Goal: Task Accomplishment & Management: Manage account settings

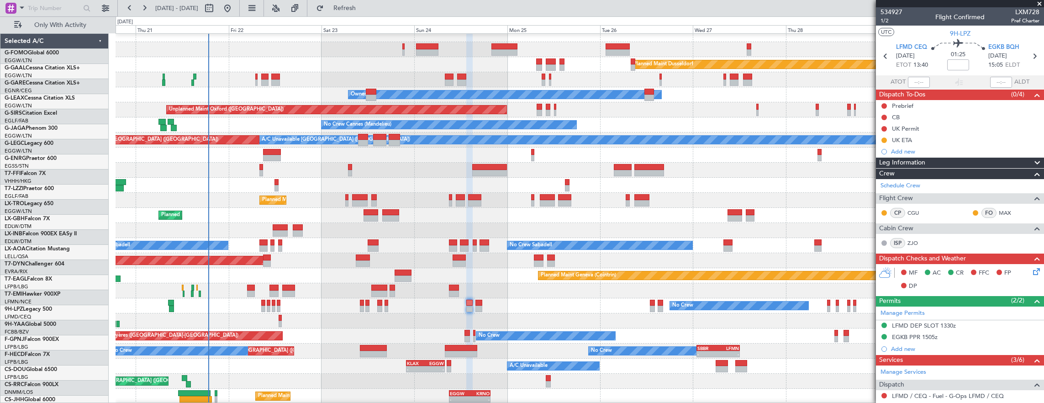
scroll to position [193, 0]
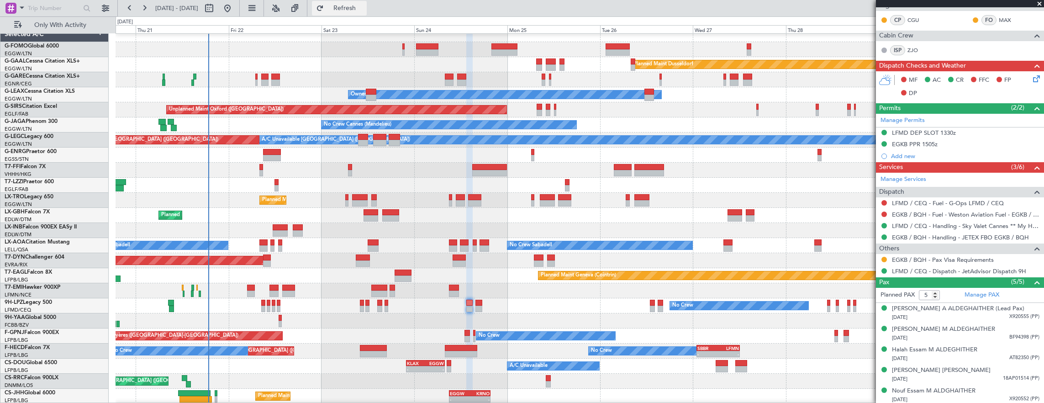
click at [364, 6] on span "Refresh" at bounding box center [345, 8] width 38 height 6
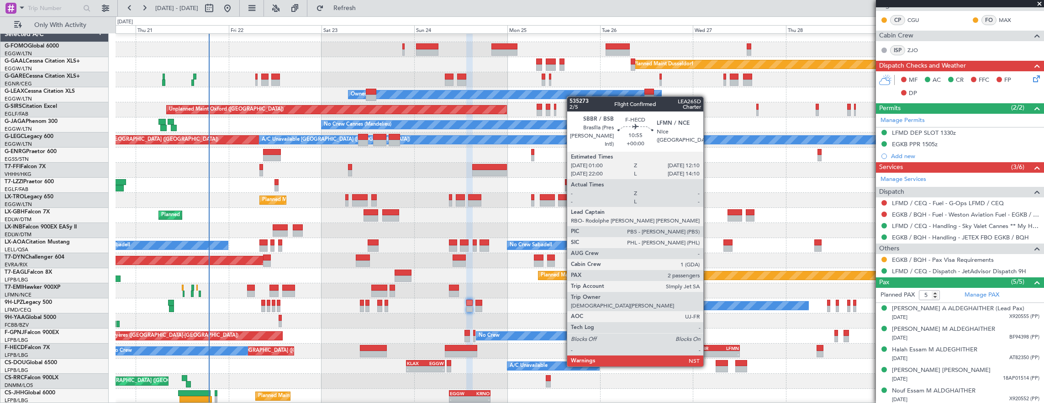
click at [708, 349] on div "SBBR" at bounding box center [708, 347] width 21 height 5
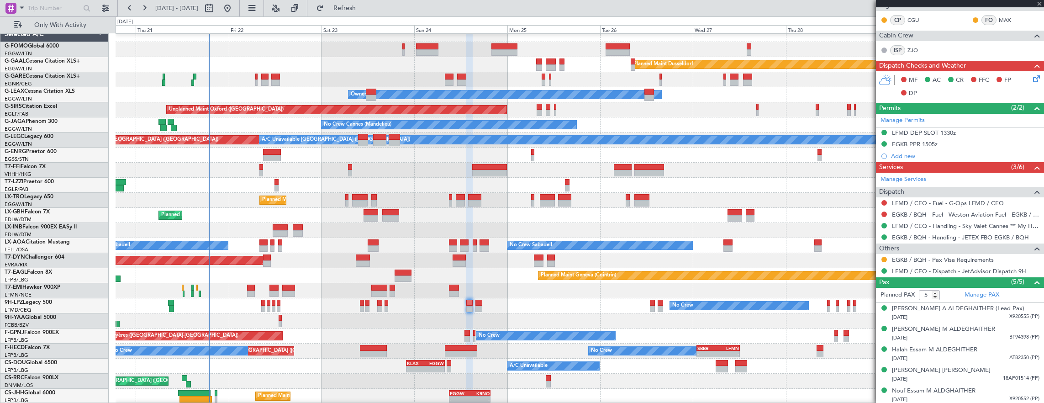
click at [621, 276] on div "Planned Maint Dusseldorf Unplanned Maint [PERSON_NAME] Owner Owner Unplanned Ma…" at bounding box center [580, 223] width 929 height 392
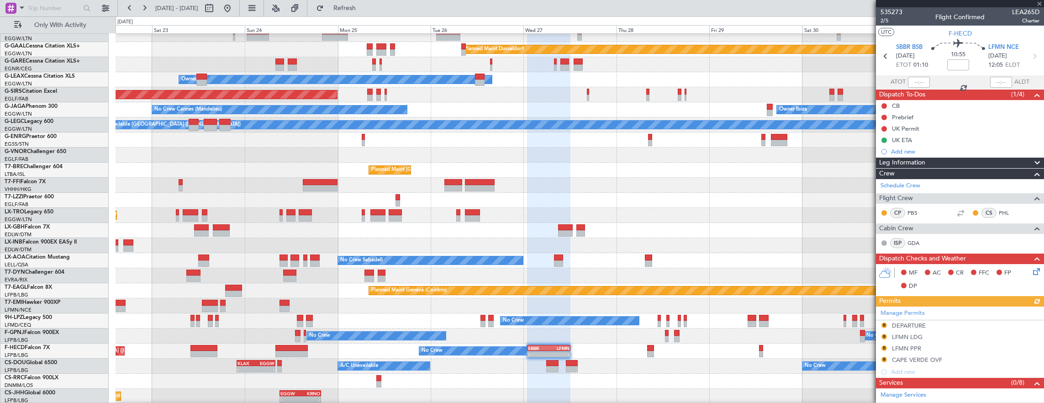
scroll to position [183, 0]
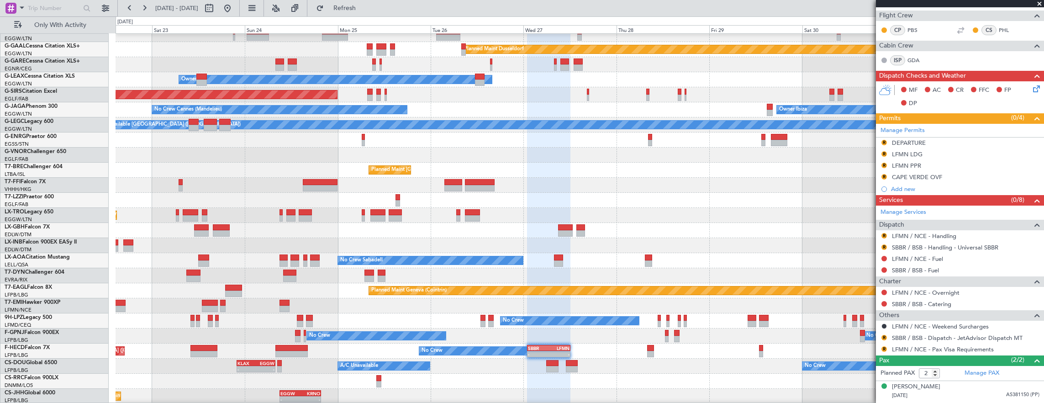
click at [545, 350] on div "Planned Maint Dusseldorf Unplanned Maint Chester Owner Unplanned Maint Oxford (…" at bounding box center [580, 215] width 929 height 407
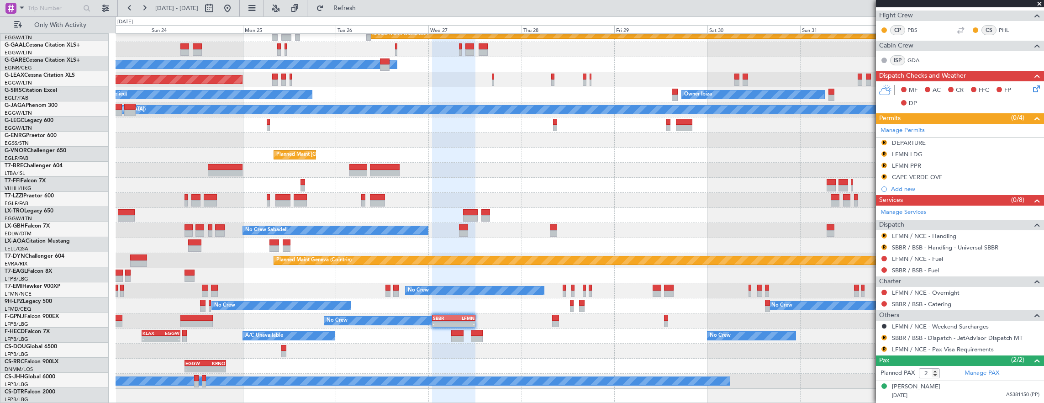
scroll to position [22, 0]
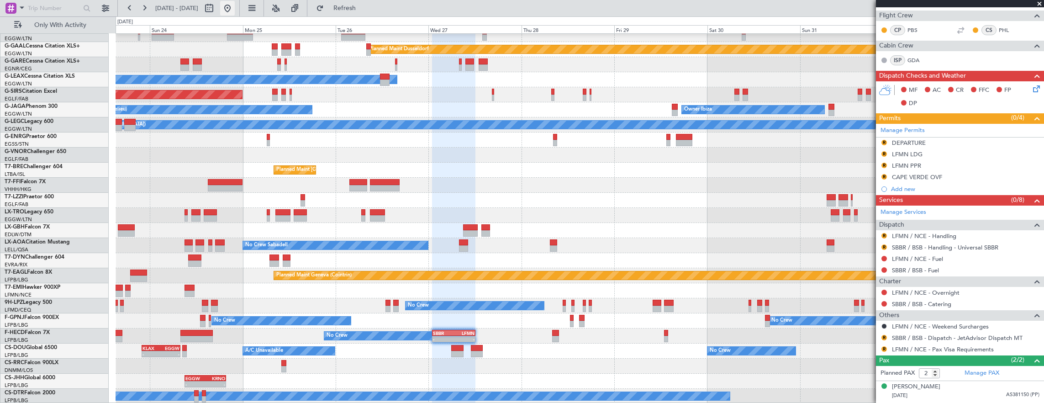
click at [235, 6] on button at bounding box center [227, 8] width 15 height 15
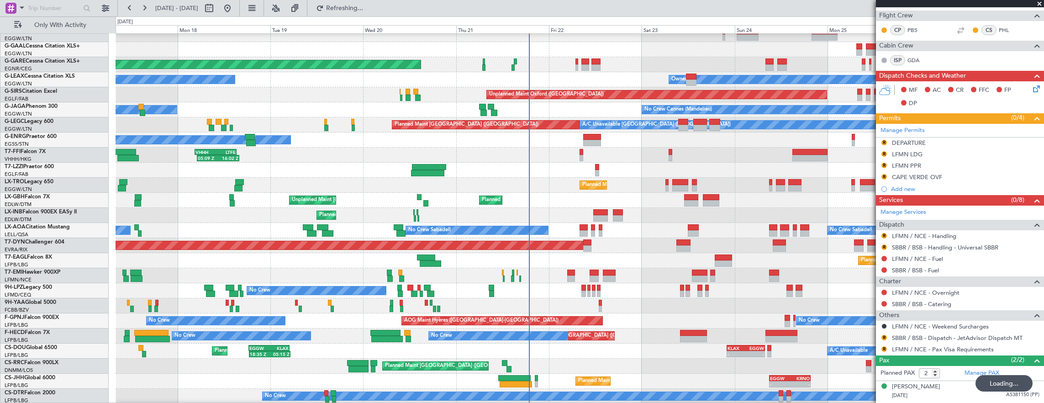
click at [387, 255] on div "Planned Maint Windsor Locks (Bradley Intl) Planned Maint Dusseldorf Unplanned M…" at bounding box center [580, 208] width 929 height 392
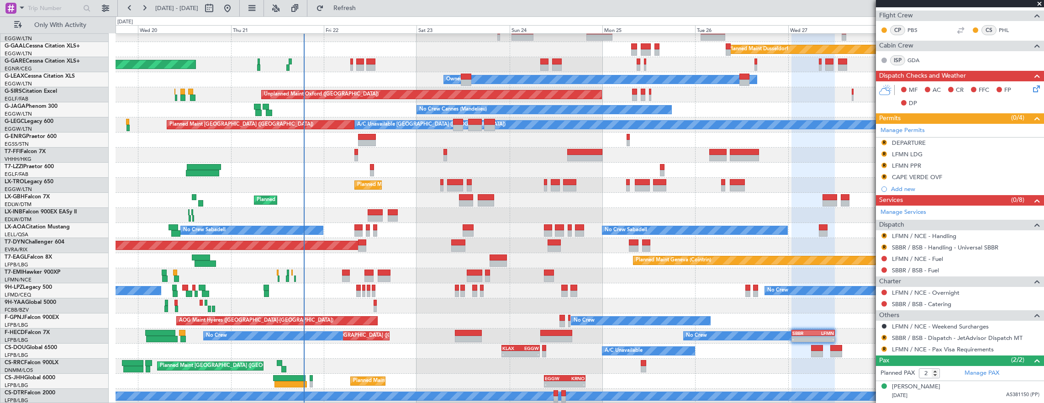
scroll to position [0, 0]
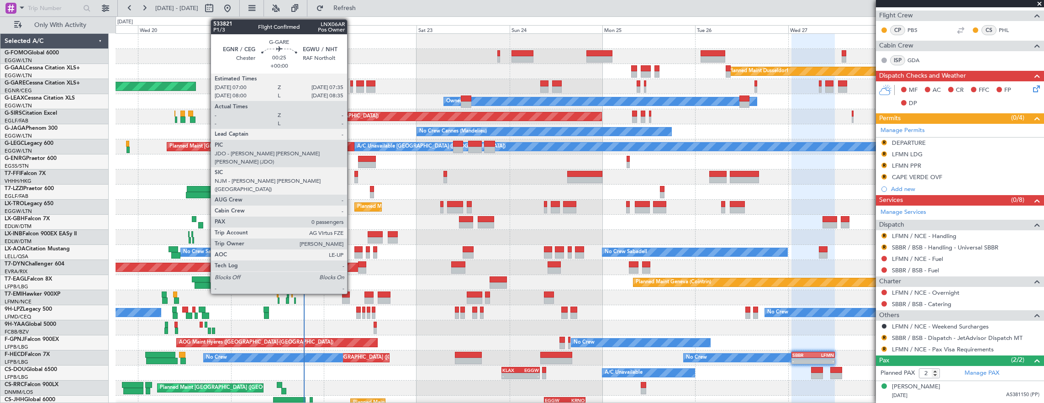
click at [352, 83] on div at bounding box center [351, 83] width 2 height 6
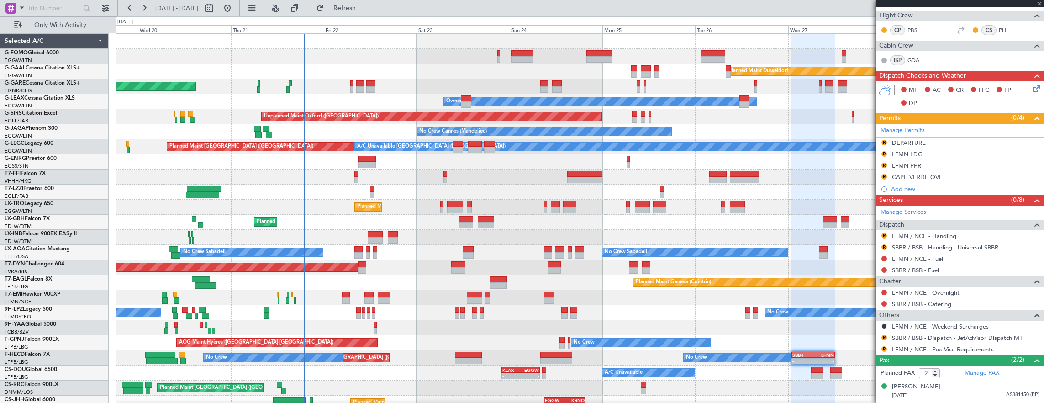
type input "0"
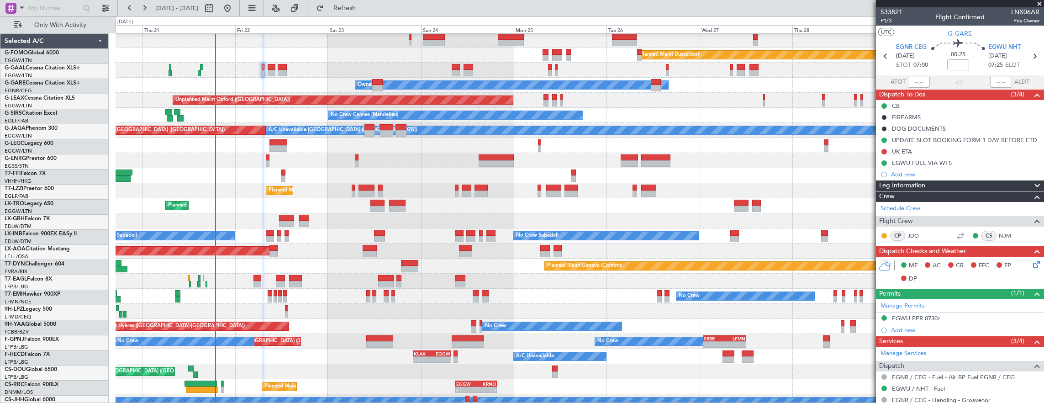
click at [513, 337] on div "Planned Maint Paris (Le Bourget) Planned Maint Paris (Le Bourget) No Crew No Cr…" at bounding box center [580, 341] width 929 height 15
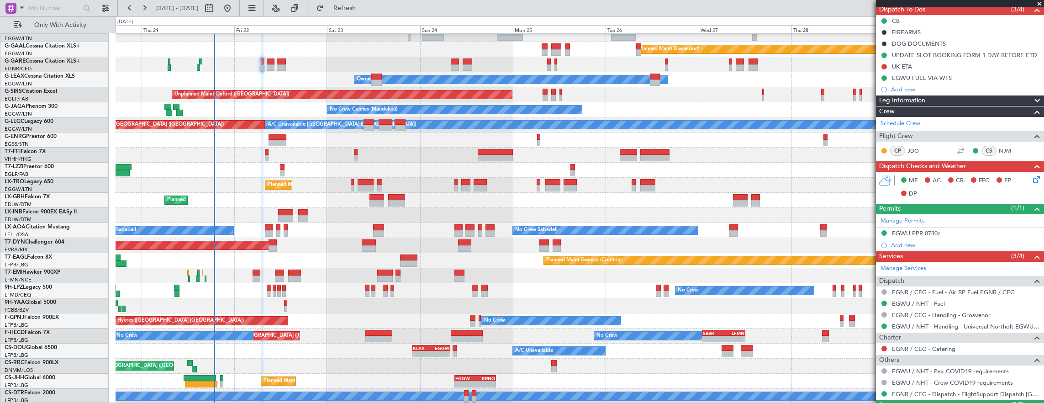
scroll to position [91, 0]
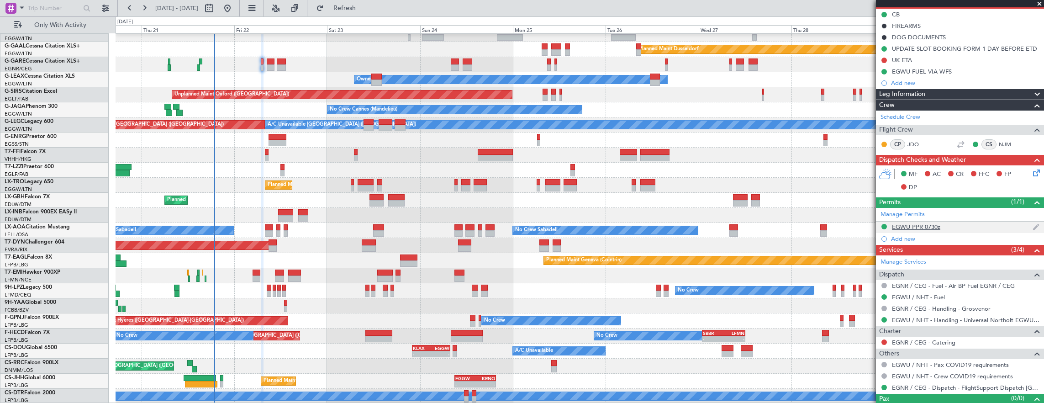
click at [955, 228] on div "EGWU PPR 0730z" at bounding box center [960, 227] width 168 height 11
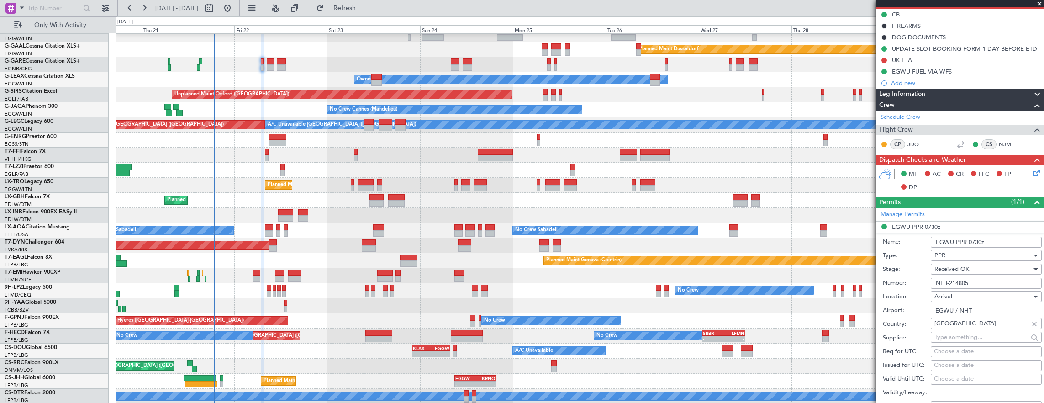
click at [988, 283] on input "NHT-214805" at bounding box center [986, 283] width 111 height 11
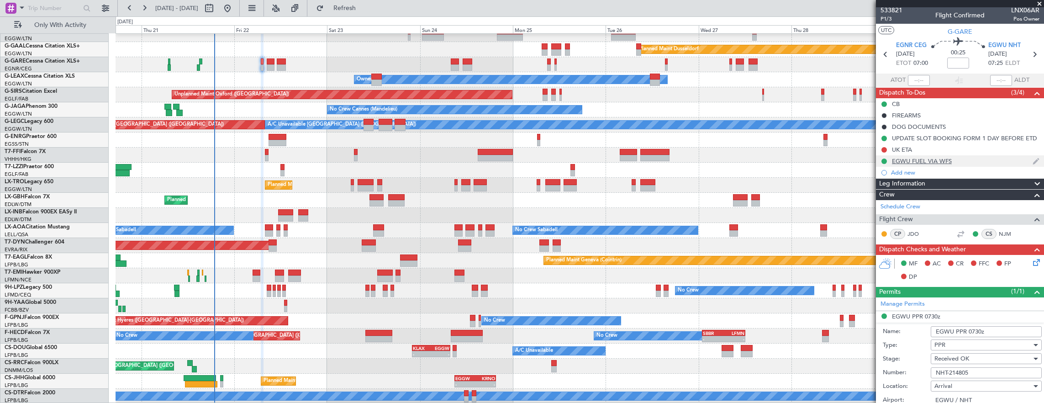
scroll to position [0, 0]
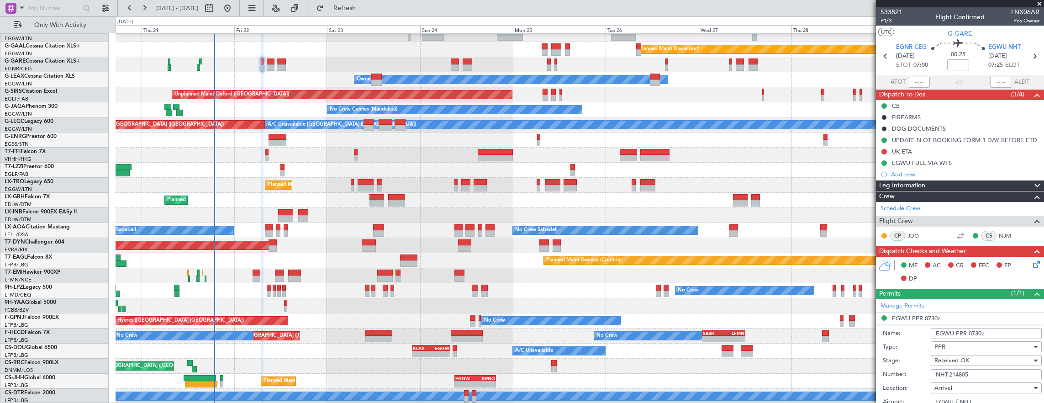
click at [1029, 260] on mat-tooltip-component "Nicola Jane Marr (NJM)" at bounding box center [1005, 257] width 77 height 39
click at [1034, 266] on icon at bounding box center [1035, 262] width 7 height 7
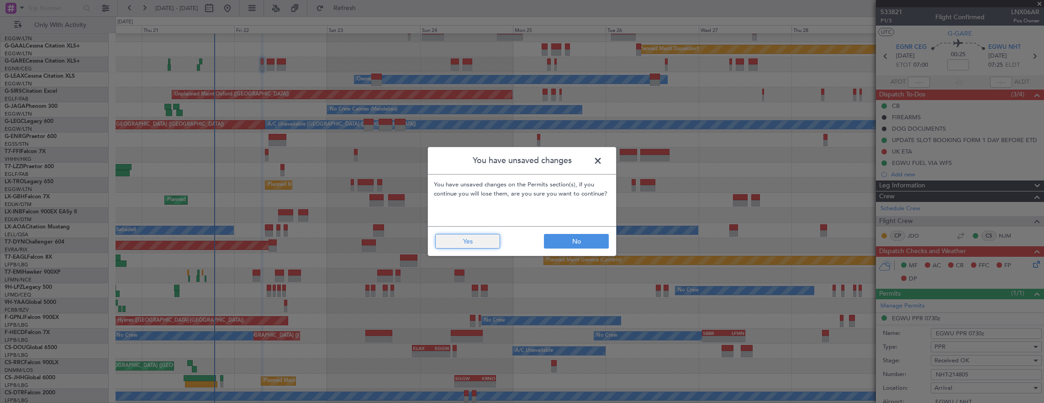
click at [449, 245] on button "Yes" at bounding box center [467, 241] width 65 height 15
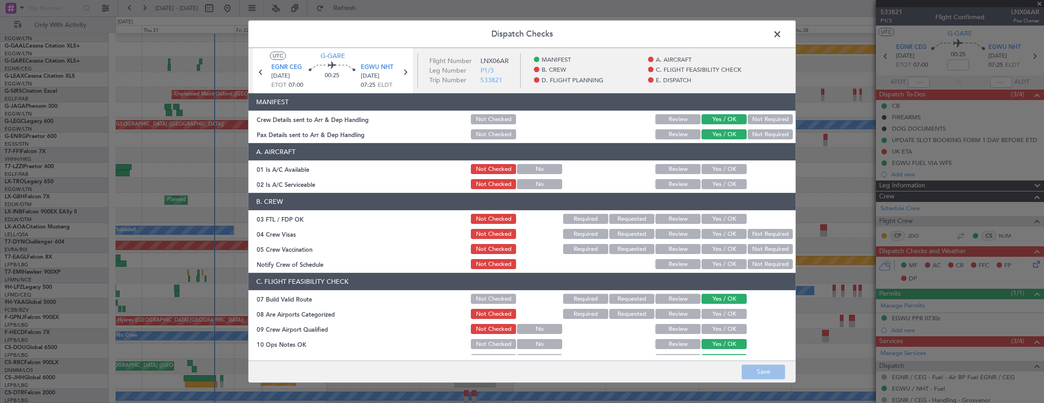
click at [727, 180] on button "Yes / OK" at bounding box center [724, 184] width 45 height 10
click at [724, 172] on button "Yes / OK" at bounding box center [724, 169] width 45 height 10
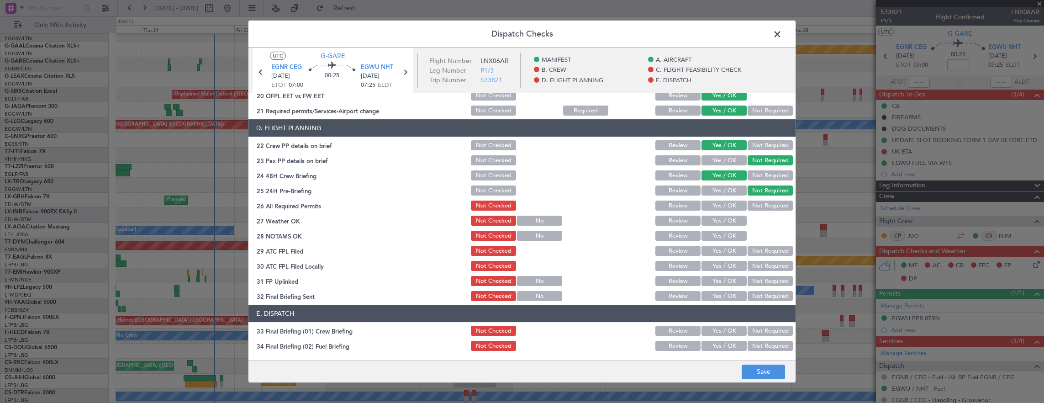
scroll to position [411, 0]
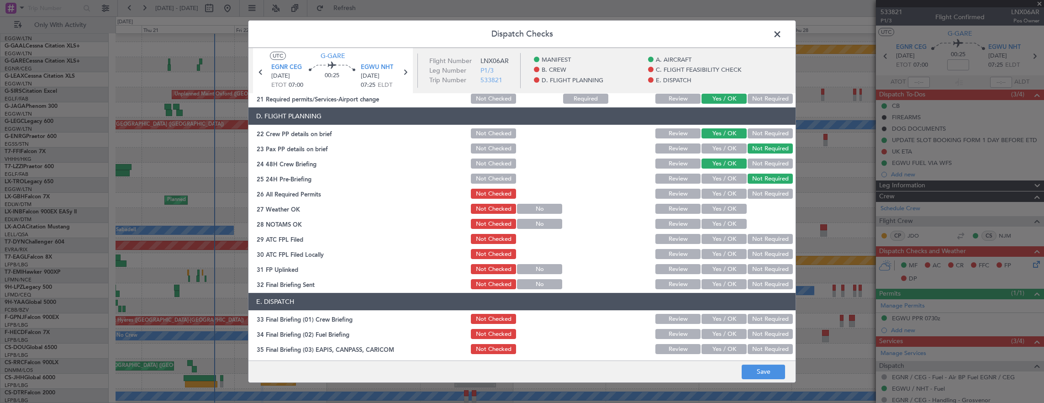
click at [714, 196] on button "Yes / OK" at bounding box center [724, 194] width 45 height 10
click at [714, 212] on button "Yes / OK" at bounding box center [724, 209] width 45 height 10
click at [712, 226] on button "Yes / OK" at bounding box center [724, 224] width 45 height 10
click at [712, 236] on button "Yes / OK" at bounding box center [724, 239] width 45 height 10
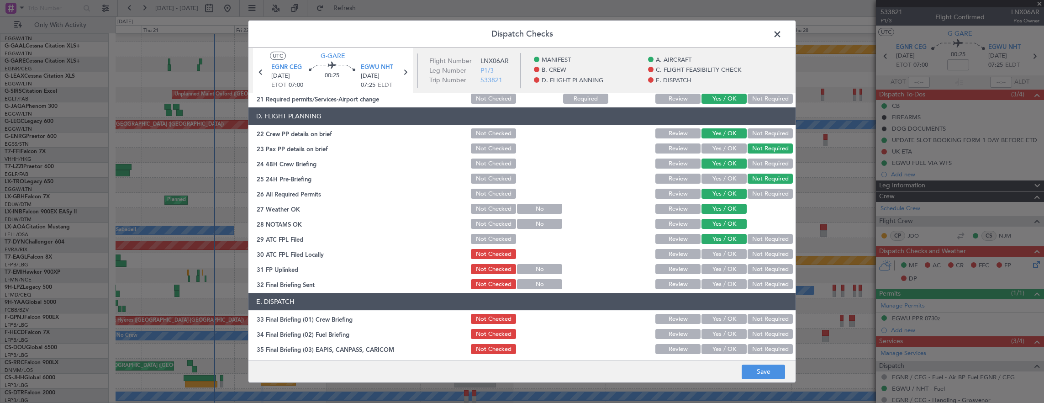
click at [751, 254] on button "Not Required" at bounding box center [770, 254] width 45 height 10
click at [712, 267] on button "Yes / OK" at bounding box center [724, 269] width 45 height 10
click at [754, 282] on button "Not Required" at bounding box center [770, 284] width 45 height 10
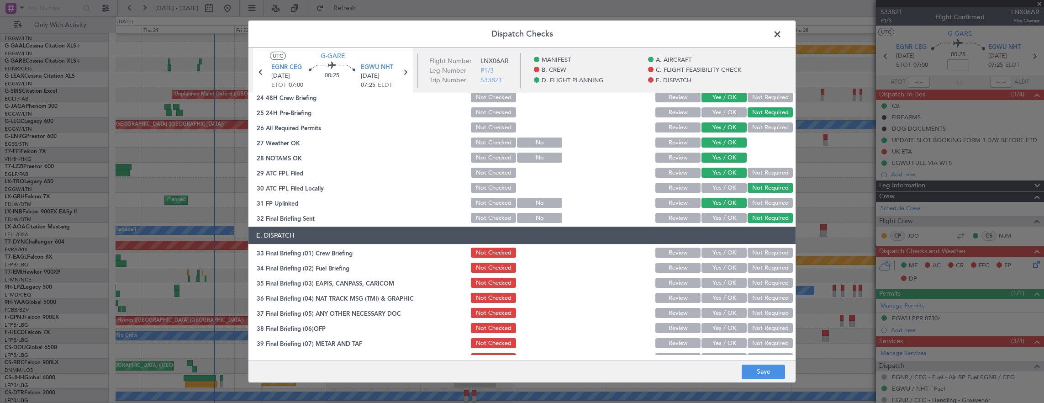
scroll to position [550, 0]
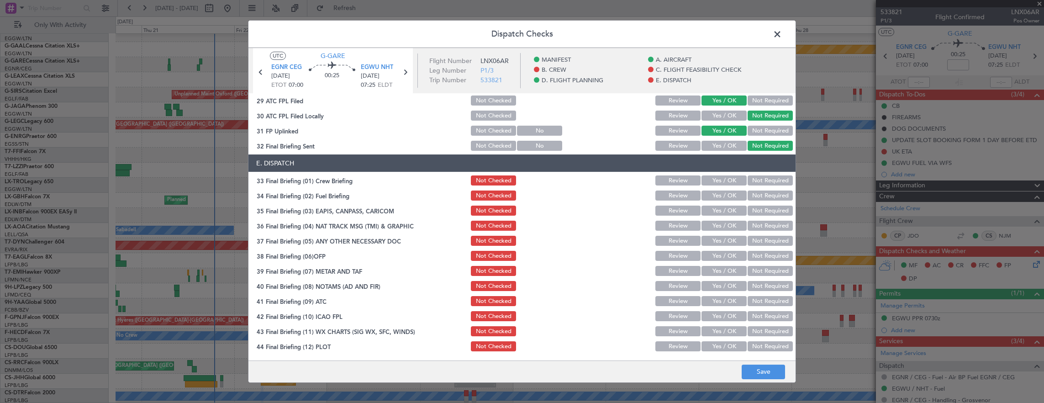
drag, startPoint x: 715, startPoint y: 180, endPoint x: 715, endPoint y: 197, distance: 16.9
click at [715, 182] on button "Yes / OK" at bounding box center [724, 180] width 45 height 10
click at [715, 197] on button "Yes / OK" at bounding box center [724, 196] width 45 height 10
click at [757, 212] on button "Not Required" at bounding box center [770, 211] width 45 height 10
click at [760, 224] on button "Not Required" at bounding box center [770, 226] width 45 height 10
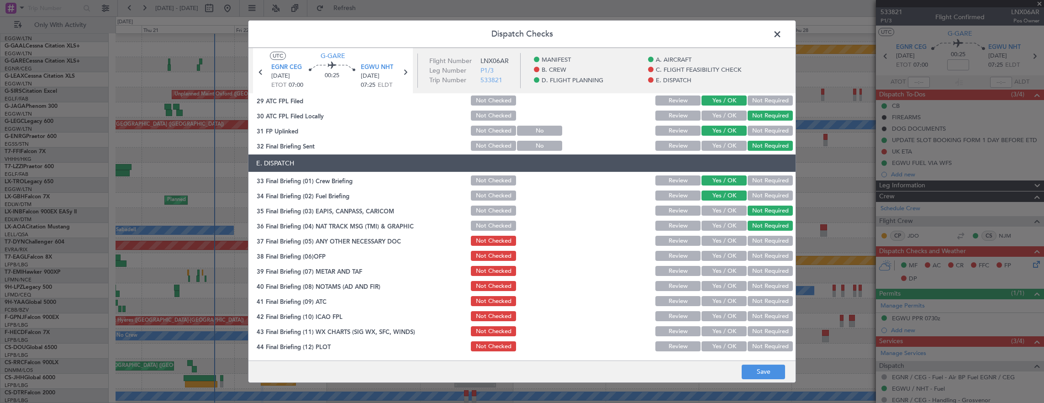
click at [726, 241] on button "Yes / OK" at bounding box center [724, 241] width 45 height 10
click at [724, 260] on div "Yes / OK" at bounding box center [723, 255] width 46 height 13
click at [723, 272] on button "Yes / OK" at bounding box center [724, 271] width 45 height 10
click at [721, 255] on button "Yes / OK" at bounding box center [724, 256] width 45 height 10
click at [725, 290] on button "Yes / OK" at bounding box center [724, 286] width 45 height 10
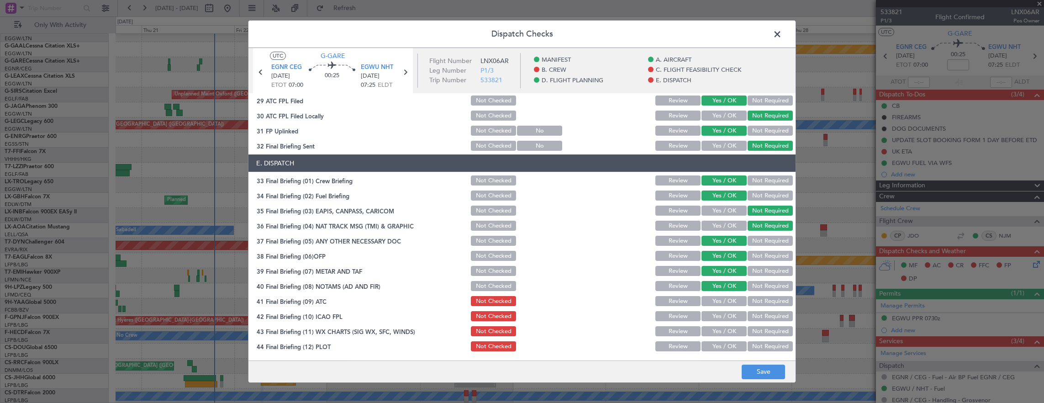
click at [725, 301] on button "Yes / OK" at bounding box center [724, 301] width 45 height 10
click at [725, 309] on section "E. DISPATCH 33 Final Briefing (01) Crew Briefing Not Checked Review Yes / OK No…" at bounding box center [522, 253] width 547 height 198
drag, startPoint x: 726, startPoint y: 314, endPoint x: 726, endPoint y: 321, distance: 6.9
click at [726, 314] on button "Yes / OK" at bounding box center [724, 316] width 45 height 10
click at [724, 329] on button "Yes / OK" at bounding box center [724, 331] width 45 height 10
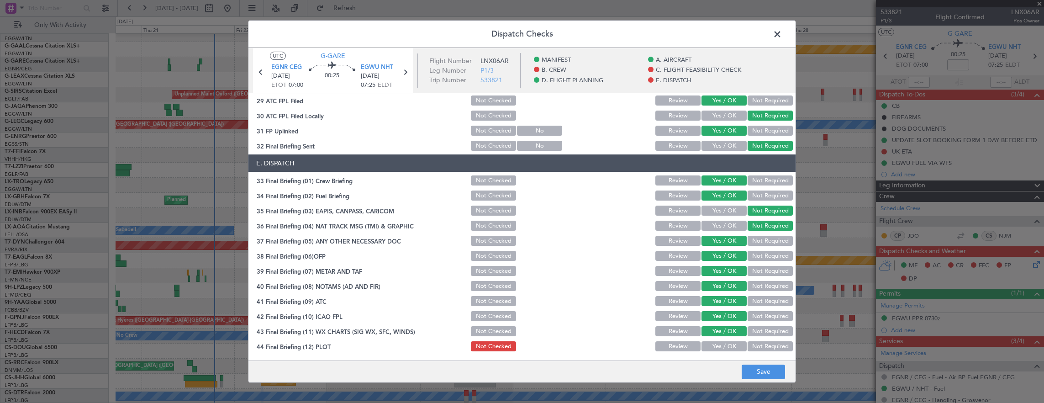
click at [724, 349] on button "Yes / OK" at bounding box center [724, 346] width 45 height 10
click at [773, 367] on button "Save" at bounding box center [763, 372] width 43 height 15
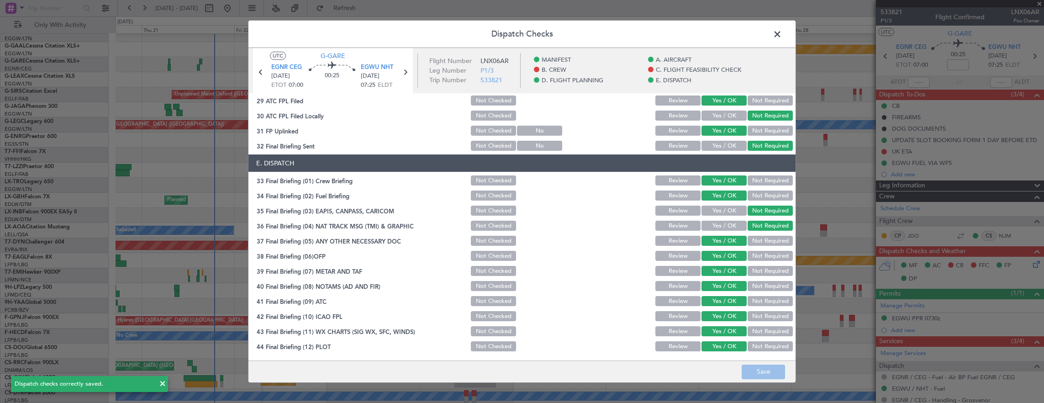
drag, startPoint x: 782, startPoint y: 35, endPoint x: 757, endPoint y: 71, distance: 43.6
click at [782, 35] on span at bounding box center [782, 36] width 0 height 18
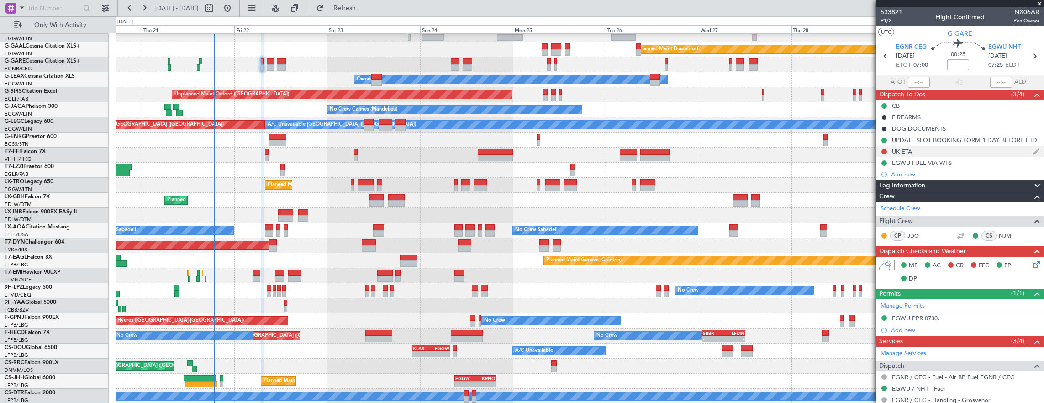
click at [928, 148] on div "UK ETA" at bounding box center [960, 151] width 168 height 11
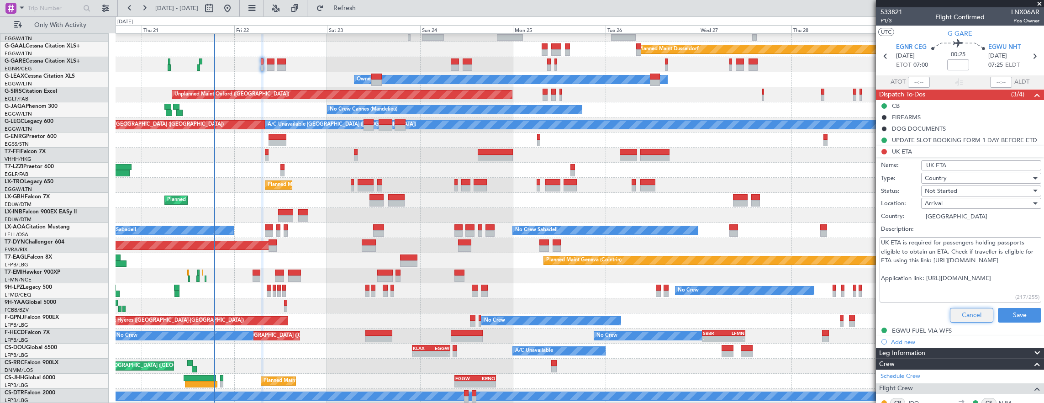
click at [968, 308] on button "Cancel" at bounding box center [971, 315] width 43 height 15
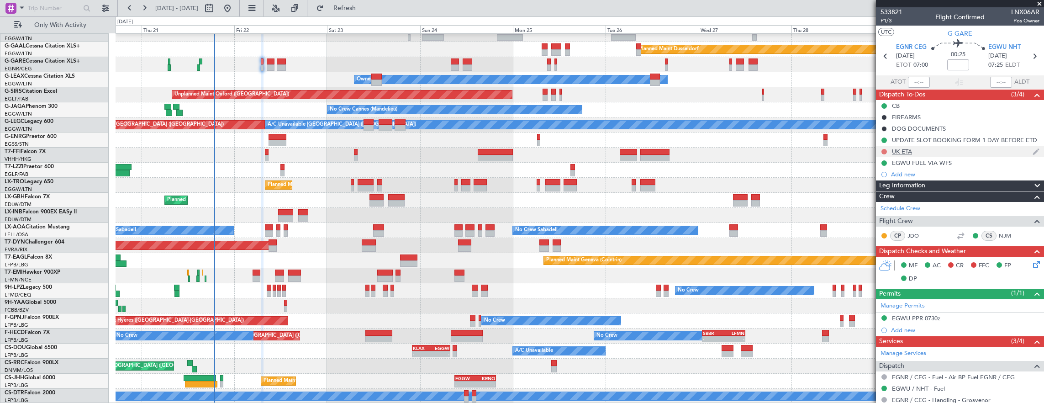
click at [884, 149] on button at bounding box center [884, 151] width 5 height 5
click at [889, 201] on span "Cancelled" at bounding box center [887, 205] width 26 height 9
click at [886, 23] on span "P1/3" at bounding box center [892, 21] width 22 height 8
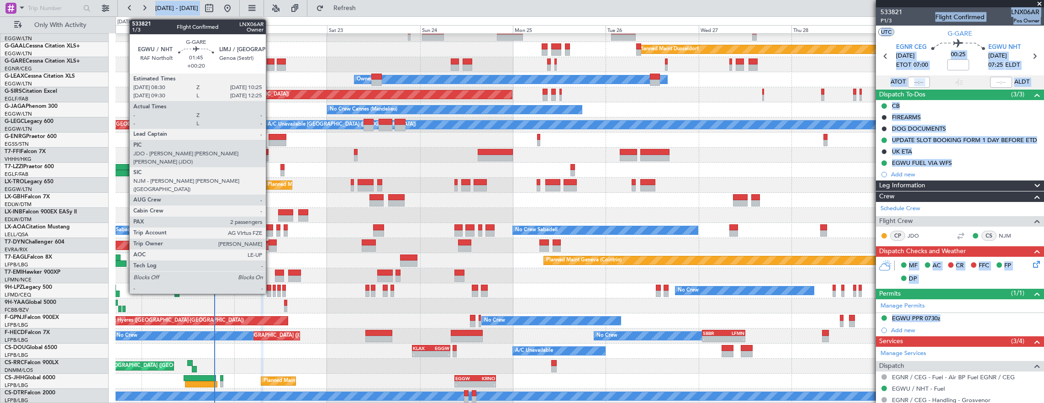
click at [270, 63] on div at bounding box center [271, 61] width 8 height 6
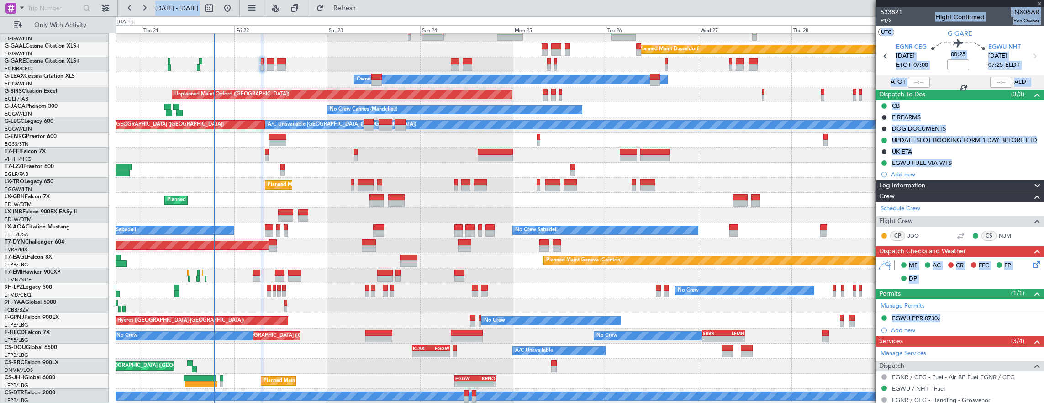
type input "+00:20"
type input "2"
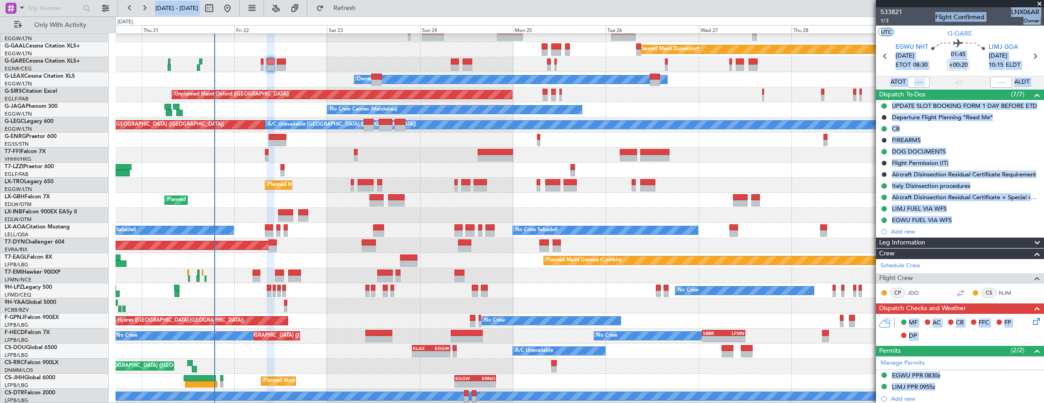
click at [932, 35] on section "UTC G-GARE" at bounding box center [960, 33] width 168 height 14
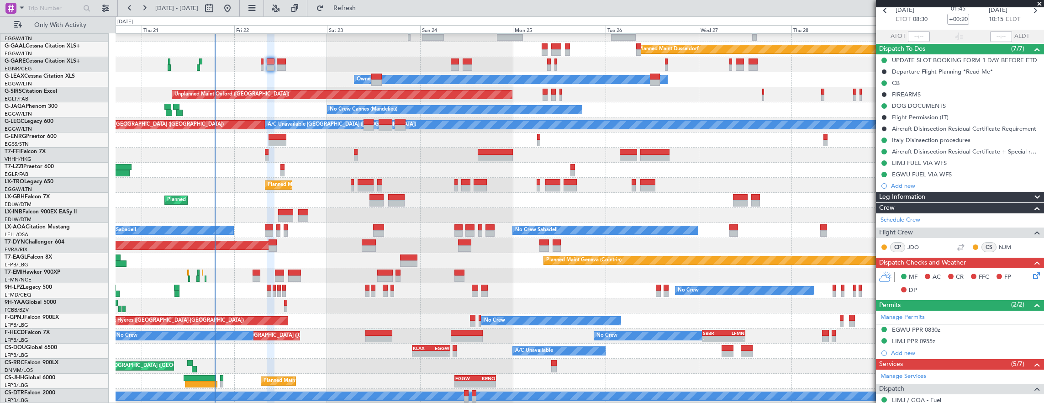
scroll to position [183, 0]
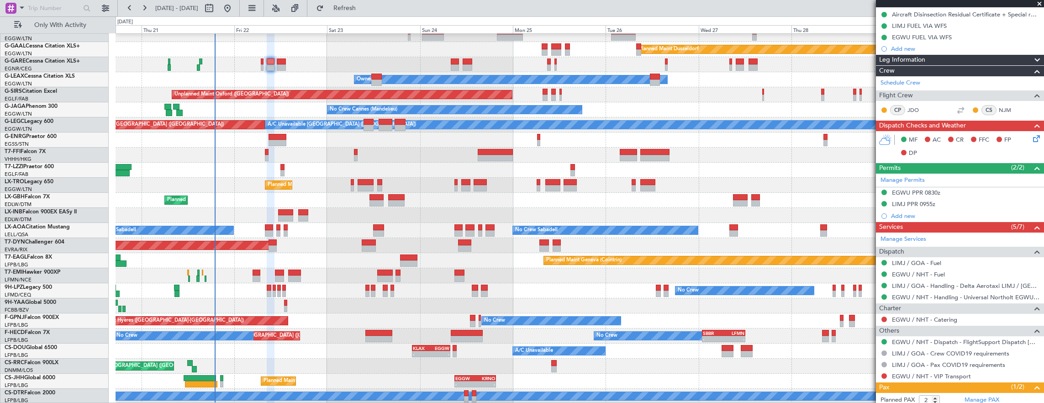
click at [961, 190] on mat-tooltip-component "Complete" at bounding box center [957, 184] width 39 height 24
click at [977, 191] on div "EGWU PPR 0830z" at bounding box center [960, 192] width 168 height 11
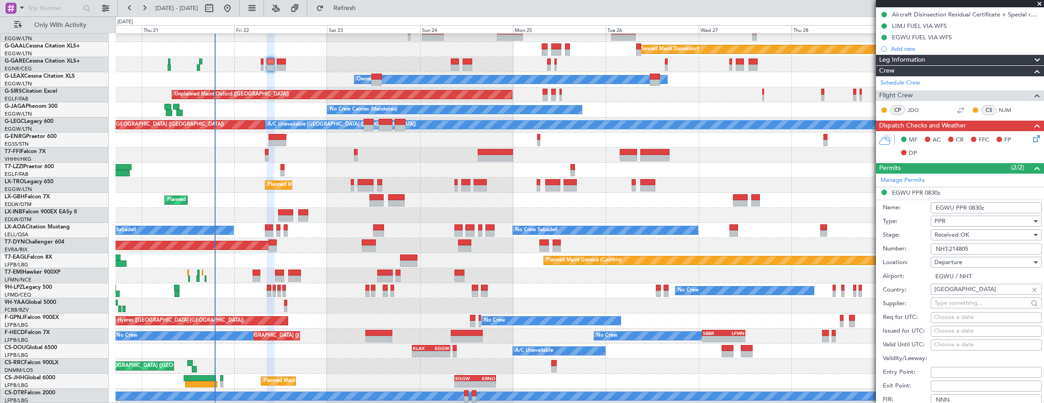
click at [994, 246] on input "NHT-214805" at bounding box center [986, 249] width 111 height 11
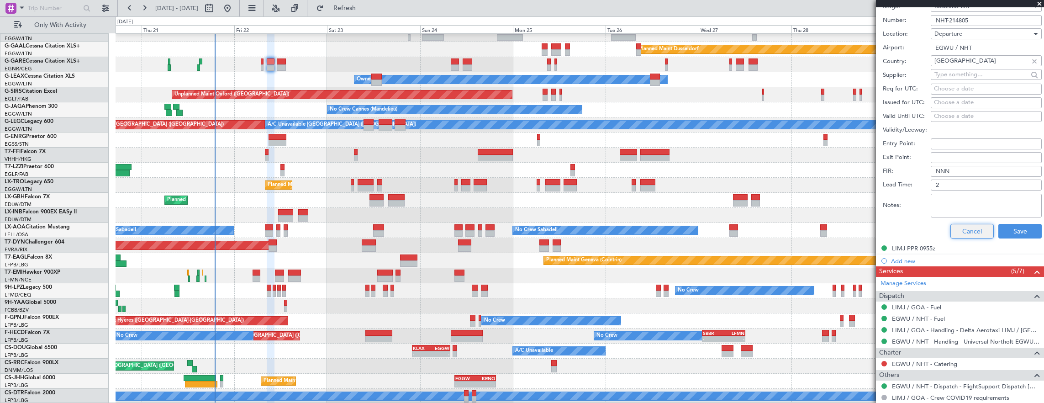
click at [967, 231] on button "Cancel" at bounding box center [972, 231] width 43 height 15
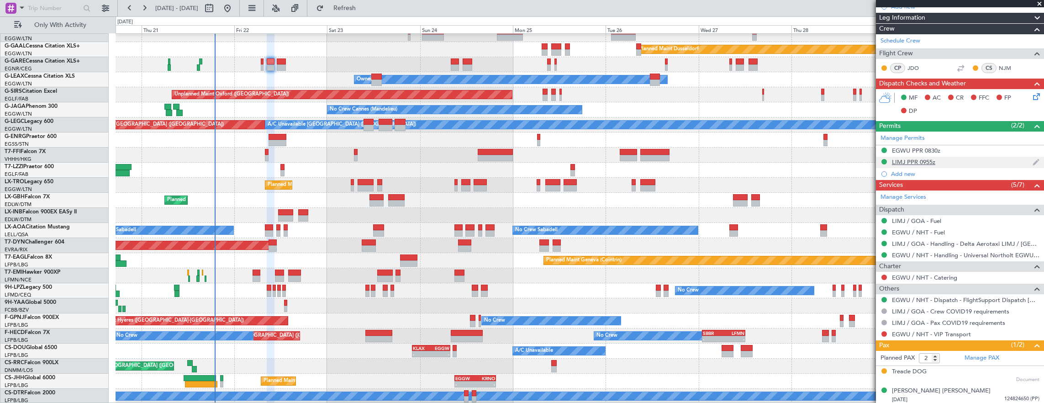
click at [954, 157] on div "LIMJ PPR 0955z" at bounding box center [960, 162] width 168 height 11
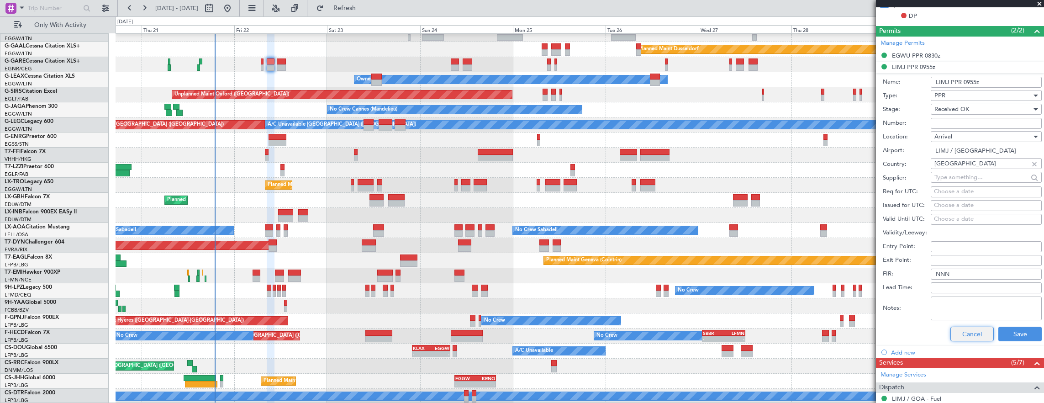
click at [972, 329] on button "Cancel" at bounding box center [972, 334] width 43 height 15
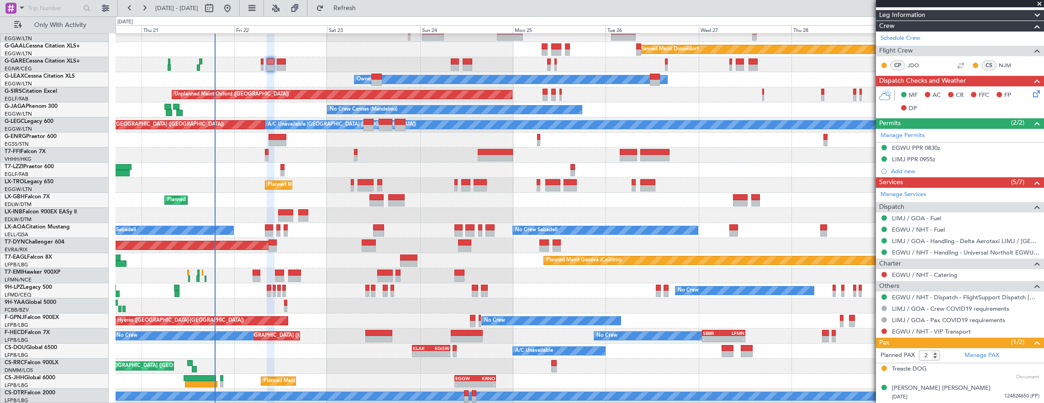
scroll to position [225, 0]
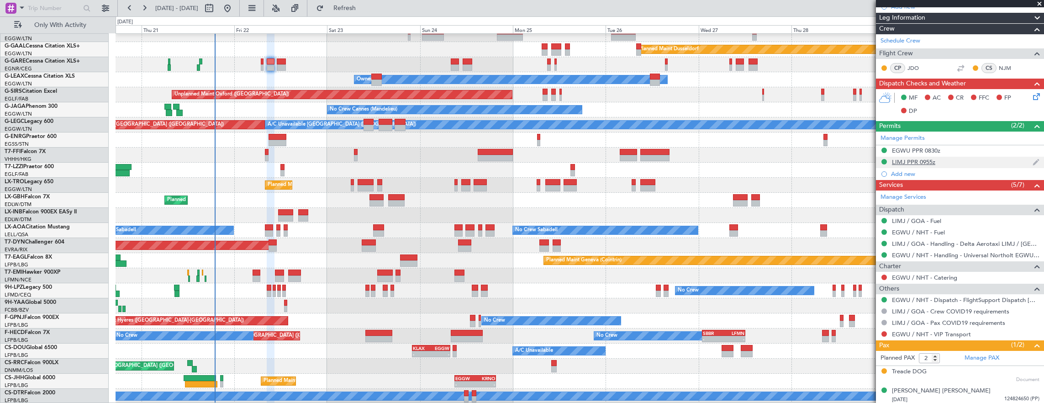
click at [958, 162] on div "LIMJ PPR 0955z" at bounding box center [960, 162] width 168 height 11
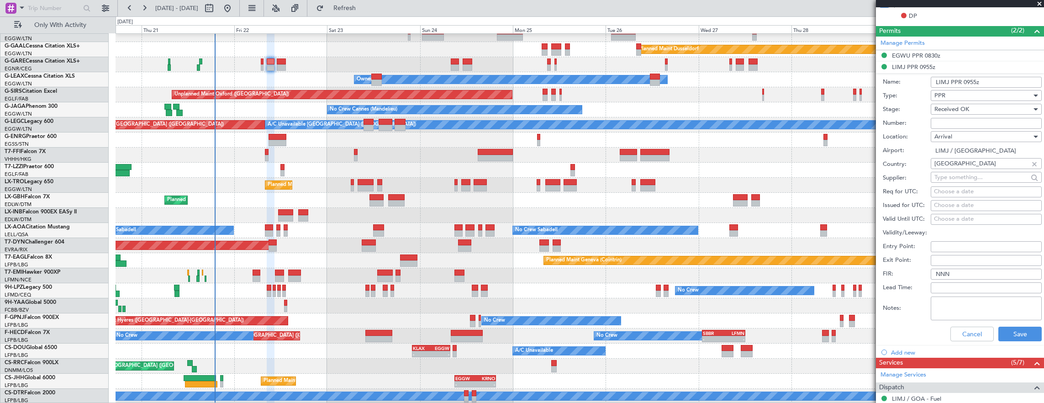
click at [972, 118] on input "Number:" at bounding box center [986, 123] width 111 height 11
paste input "PPR: 2155/25"
type input "PPR: 2155/25"
click at [989, 114] on div "Received OK" at bounding box center [983, 109] width 97 height 14
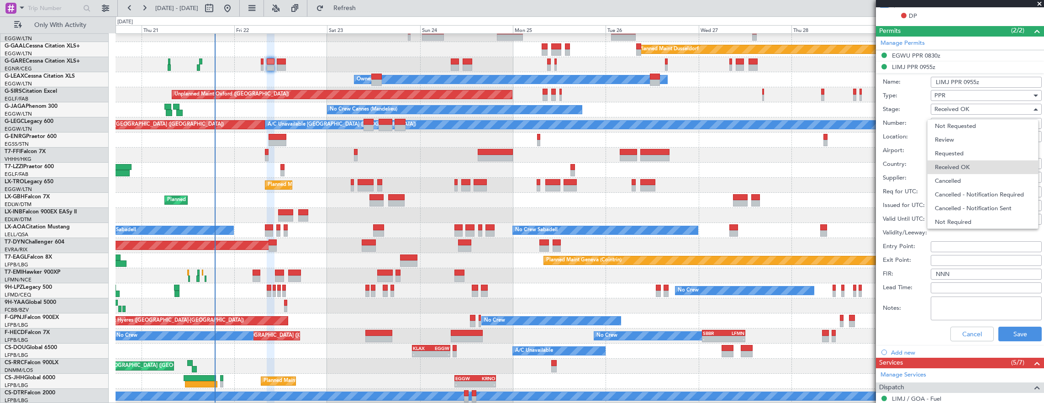
click at [898, 110] on div at bounding box center [522, 201] width 1044 height 403
click at [987, 119] on input "PPR: 2155/25" at bounding box center [986, 123] width 111 height 11
click at [1013, 330] on button "Save" at bounding box center [1020, 334] width 43 height 15
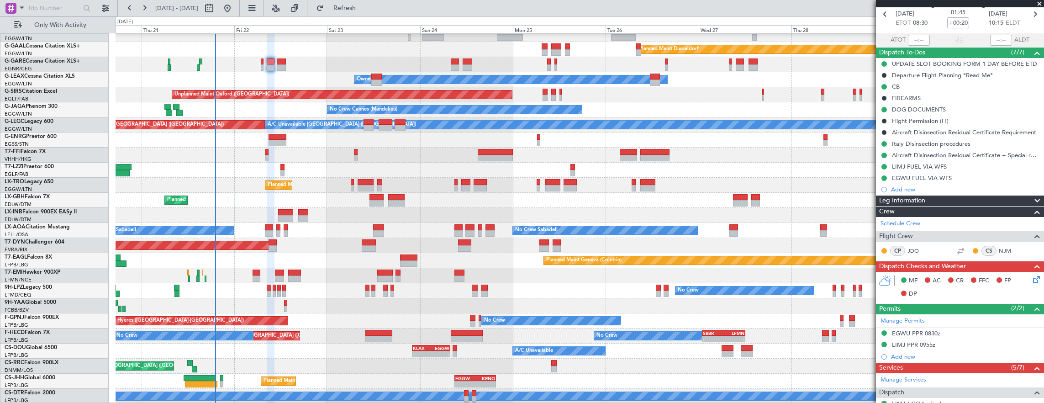
scroll to position [0, 0]
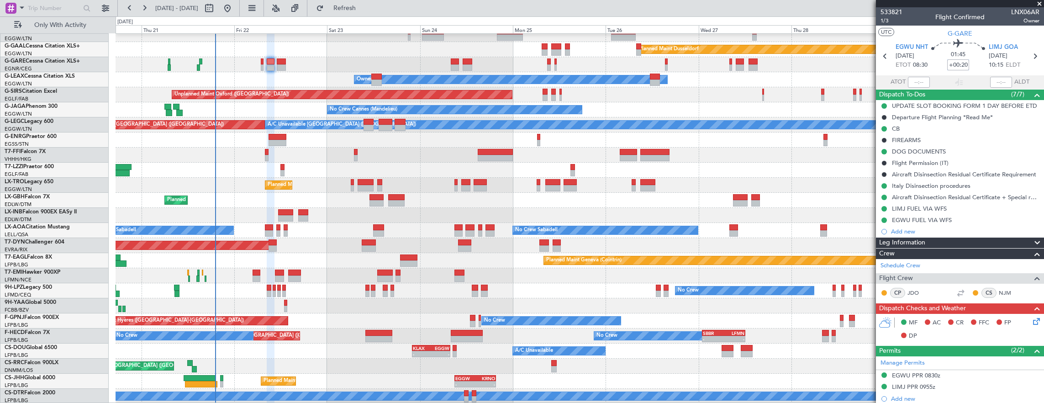
click at [956, 65] on input "+00:20" at bounding box center [959, 64] width 22 height 11
type input "+00:25"
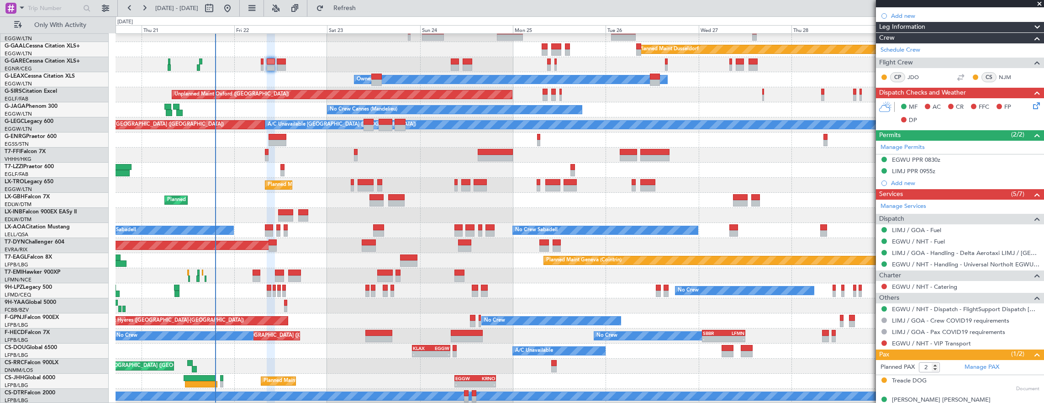
scroll to position [225, 0]
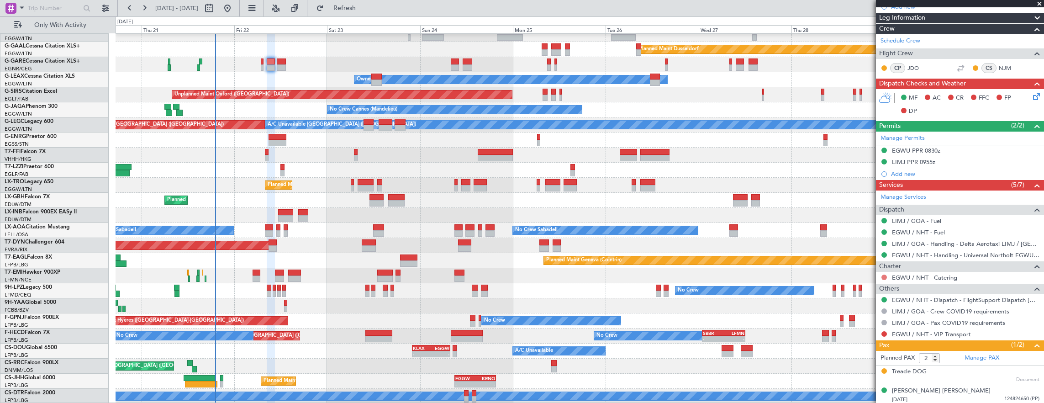
click at [882, 275] on button at bounding box center [884, 277] width 5 height 5
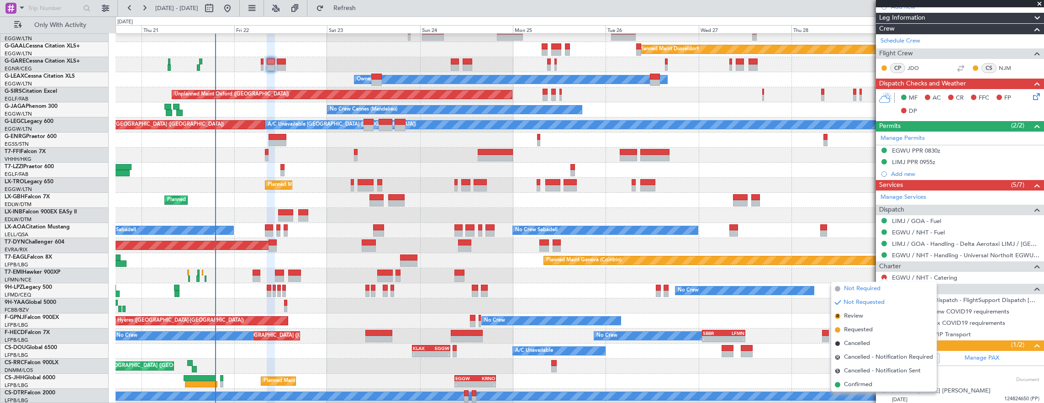
click at [853, 292] on span "Not Required" at bounding box center [862, 288] width 37 height 9
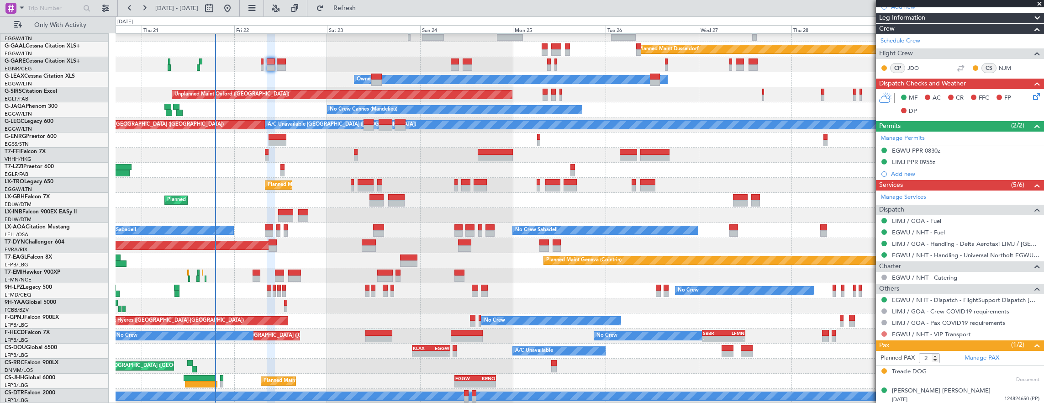
click at [882, 333] on button at bounding box center [884, 333] width 5 height 5
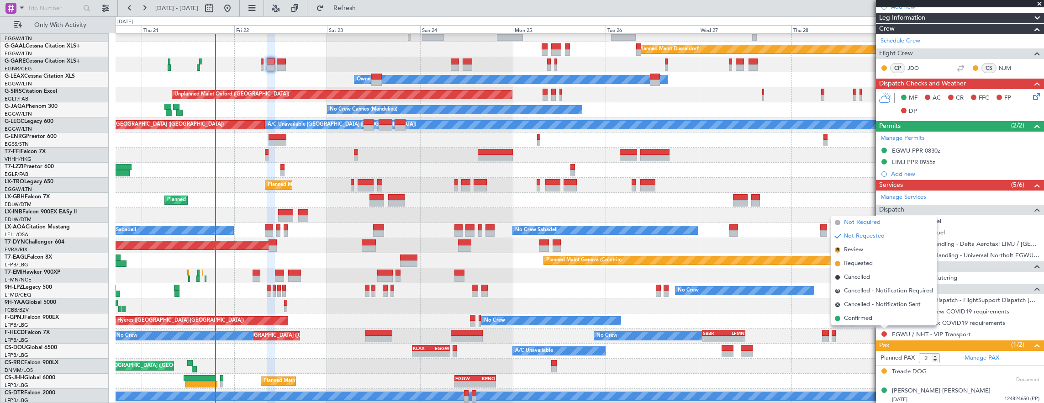
click at [843, 223] on li "Not Required" at bounding box center [885, 223] width 106 height 14
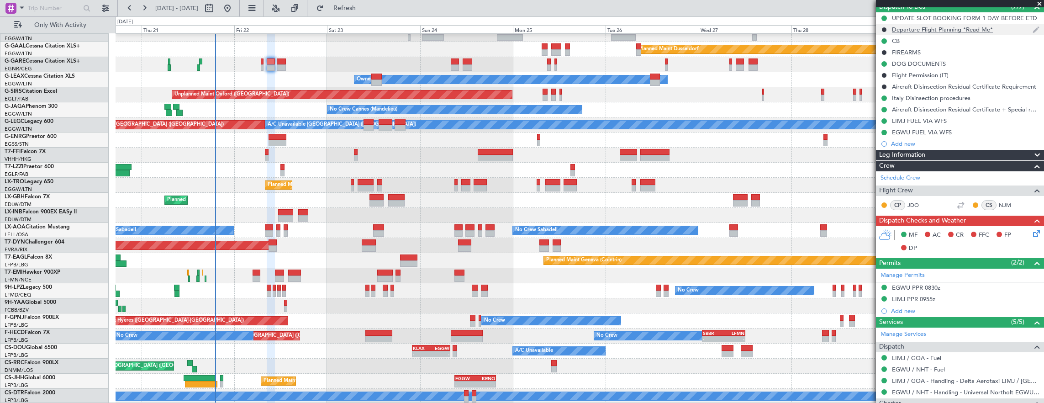
scroll to position [0, 0]
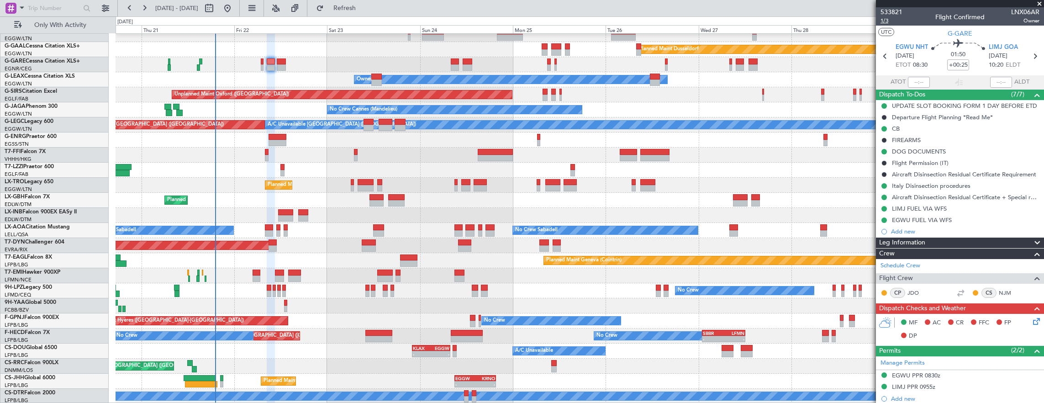
click at [889, 24] on span "1/3" at bounding box center [892, 21] width 22 height 8
click at [891, 20] on span "1/3" at bounding box center [892, 21] width 22 height 8
click at [888, 23] on span "1/3" at bounding box center [892, 21] width 22 height 8
click at [260, 69] on div "Unplanned Maint [PERSON_NAME]" at bounding box center [580, 64] width 929 height 15
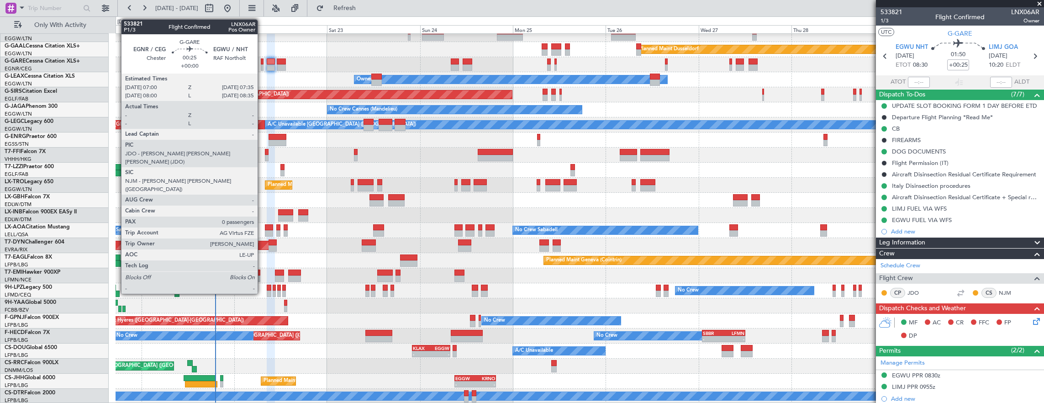
click at [262, 69] on div at bounding box center [262, 67] width 2 height 6
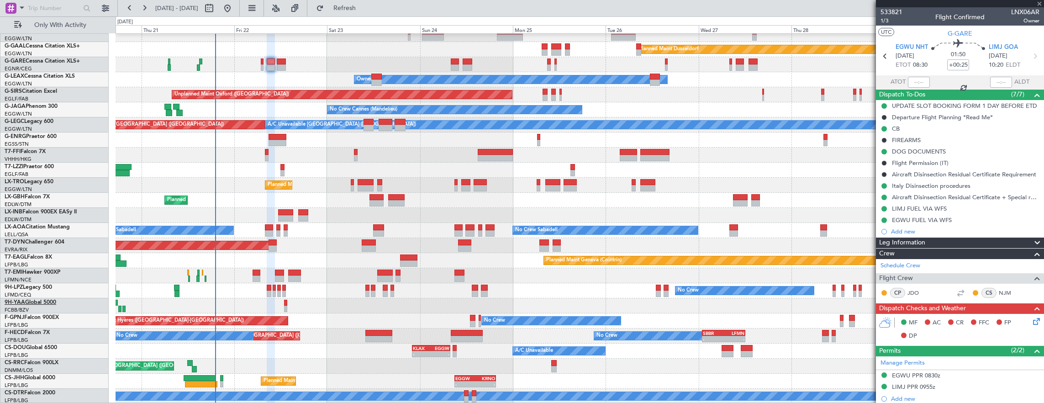
type input "0"
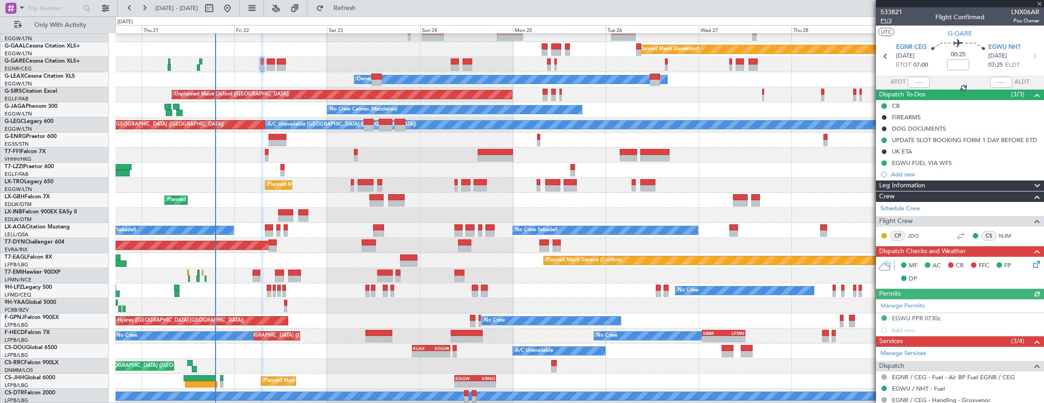
click at [892, 24] on span "P1/3" at bounding box center [892, 21] width 22 height 8
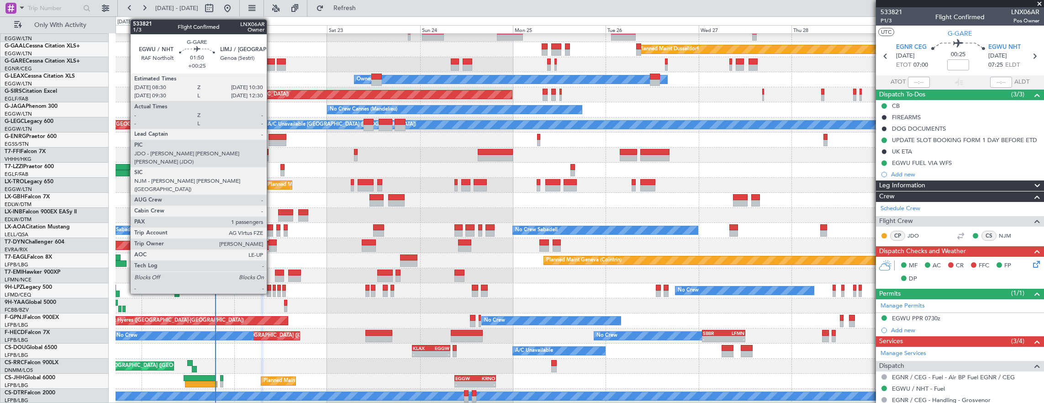
click at [271, 62] on div at bounding box center [271, 61] width 8 height 6
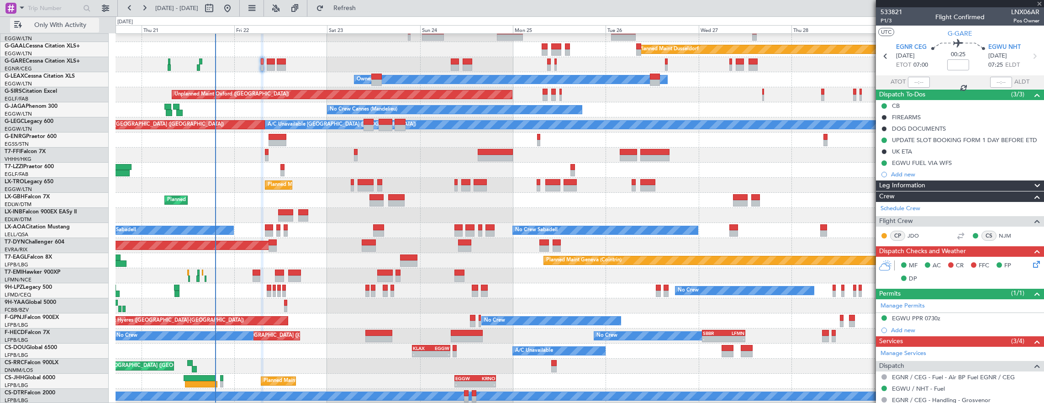
type input "+00:25"
type input "2"
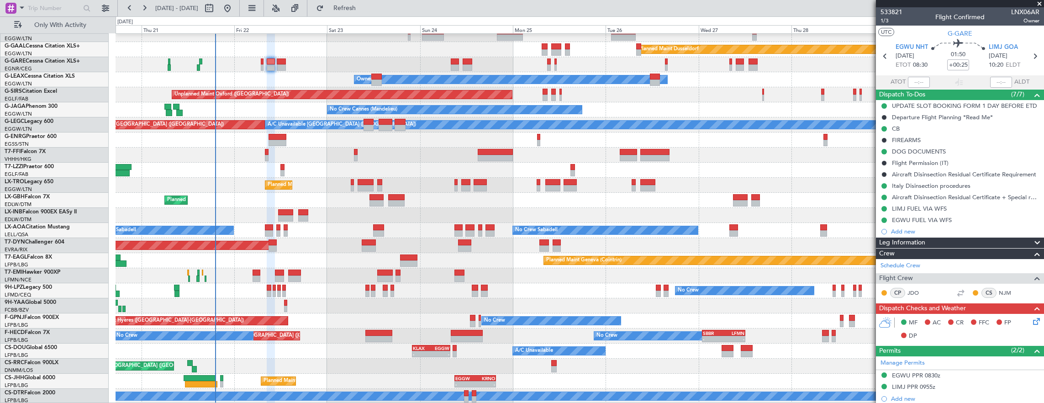
click at [1032, 319] on icon at bounding box center [1035, 319] width 7 height 7
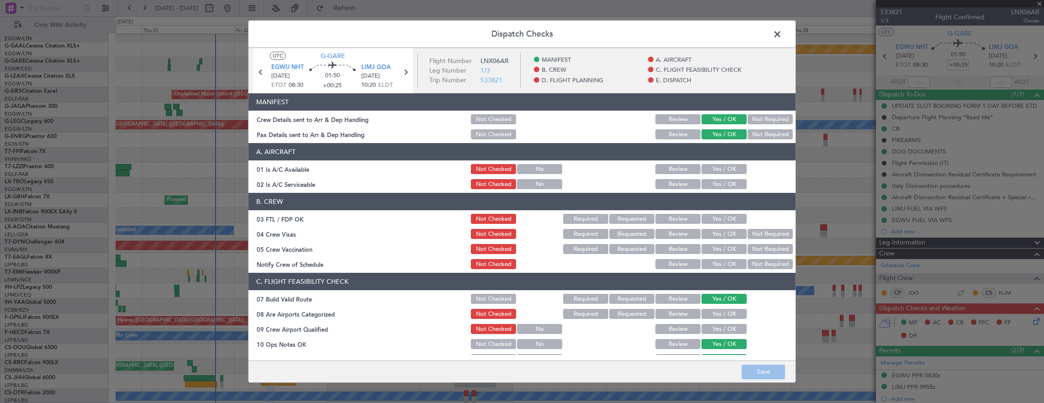
click at [720, 174] on div "Yes / OK" at bounding box center [723, 169] width 46 height 13
drag, startPoint x: 719, startPoint y: 169, endPoint x: 715, endPoint y: 179, distance: 10.3
click at [718, 169] on button "Yes / OK" at bounding box center [724, 169] width 45 height 10
click at [715, 185] on button "Yes / OK" at bounding box center [724, 184] width 45 height 10
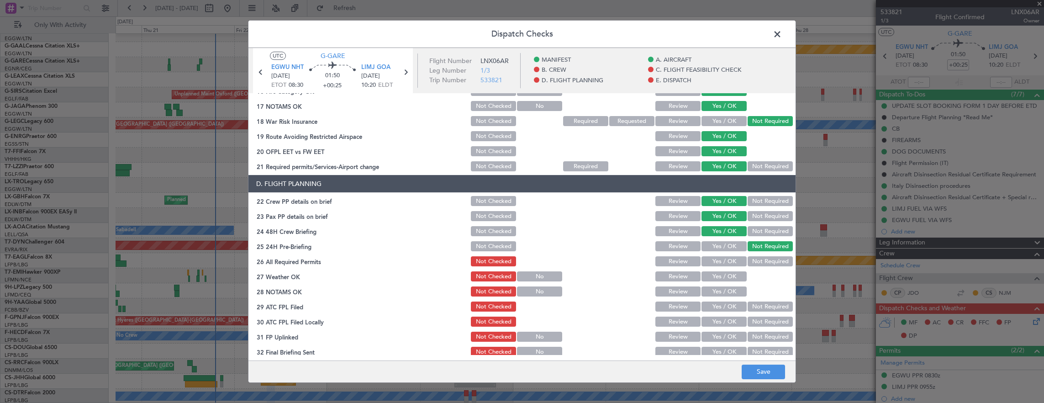
scroll to position [411, 0]
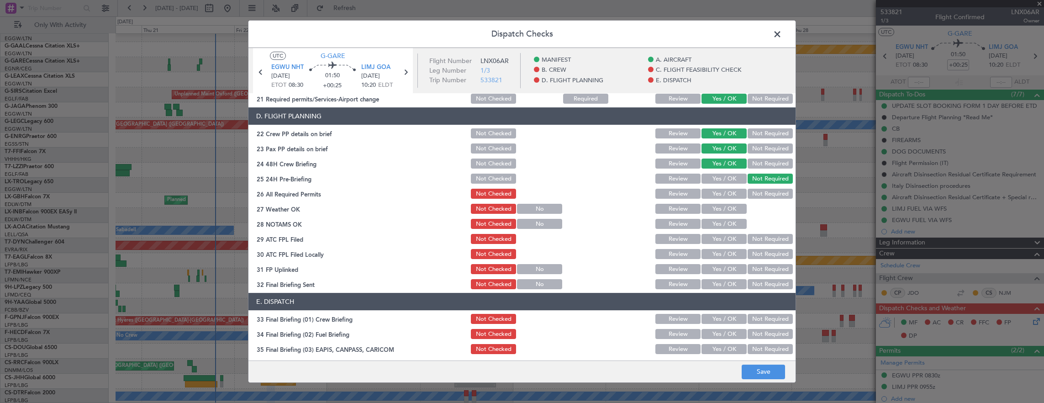
click at [723, 197] on button "Yes / OK" at bounding box center [724, 194] width 45 height 10
click at [719, 214] on div "Yes / OK" at bounding box center [723, 208] width 46 height 13
drag, startPoint x: 717, startPoint y: 210, endPoint x: 715, endPoint y: 221, distance: 11.1
click at [717, 210] on button "Yes / OK" at bounding box center [724, 209] width 45 height 10
click at [715, 228] on button "Yes / OK" at bounding box center [724, 224] width 45 height 10
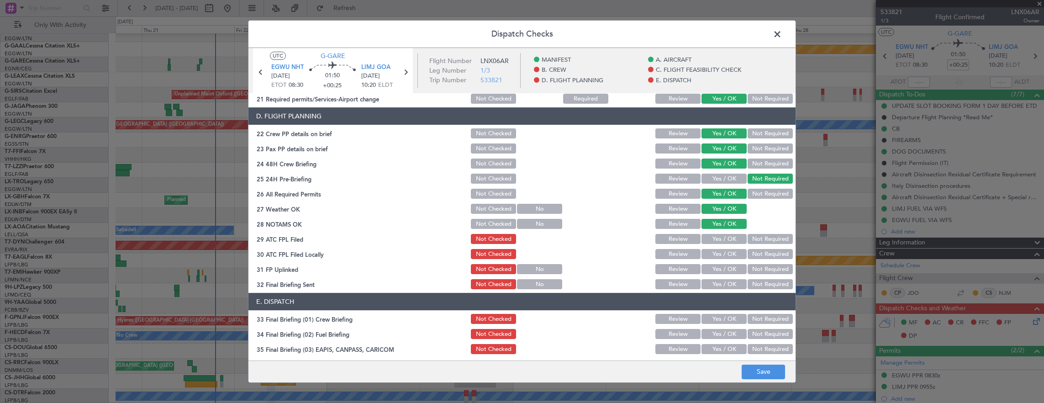
click at [717, 242] on button "Yes / OK" at bounding box center [724, 239] width 45 height 10
click at [748, 256] on button "Not Required" at bounding box center [770, 254] width 45 height 10
click at [712, 268] on button "Yes / OK" at bounding box center [724, 269] width 45 height 10
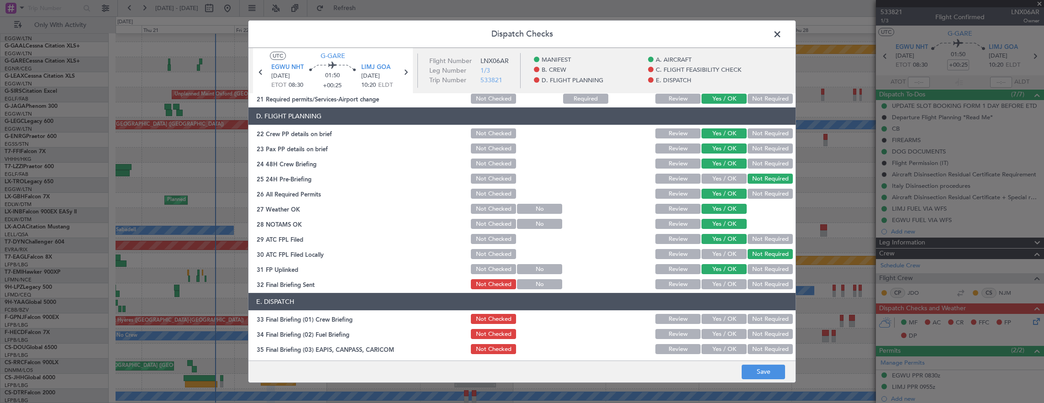
click at [760, 281] on button "Not Required" at bounding box center [770, 284] width 45 height 10
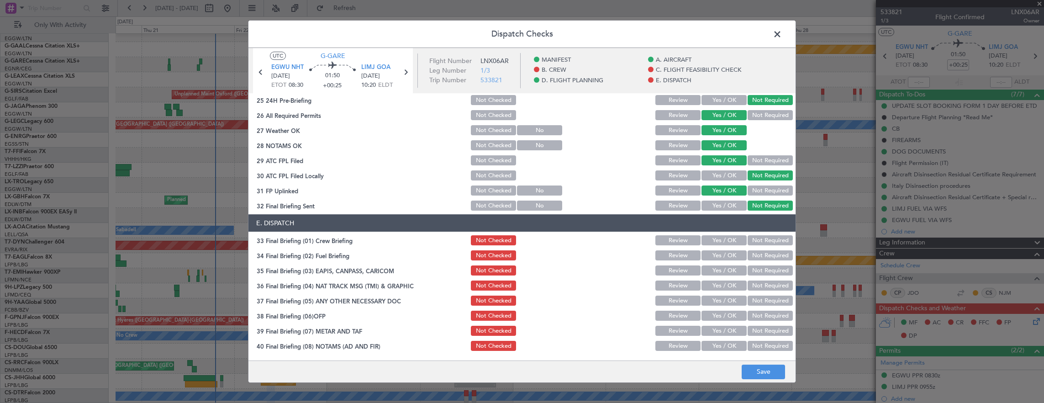
scroll to position [548, 0]
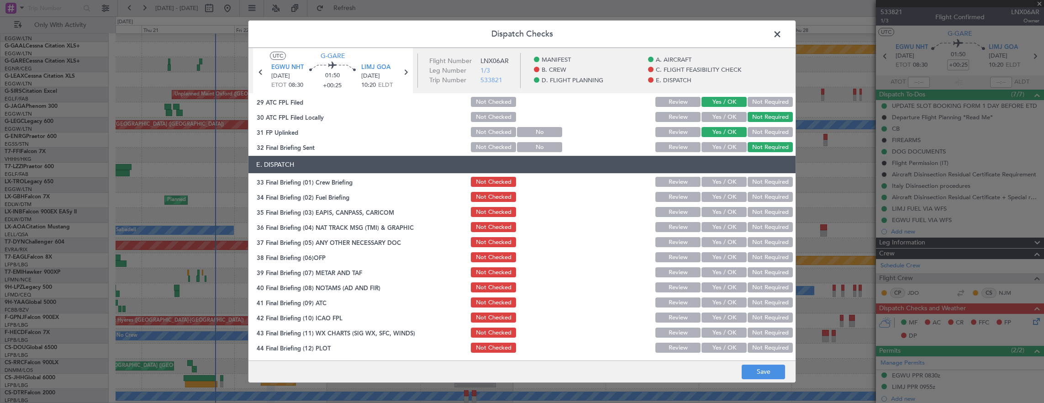
click at [715, 177] on button "Yes / OK" at bounding box center [724, 182] width 45 height 10
click at [714, 194] on button "Yes / OK" at bounding box center [724, 197] width 45 height 10
click at [774, 211] on button "Not Required" at bounding box center [770, 212] width 45 height 10
click at [766, 231] on button "Not Required" at bounding box center [770, 227] width 45 height 10
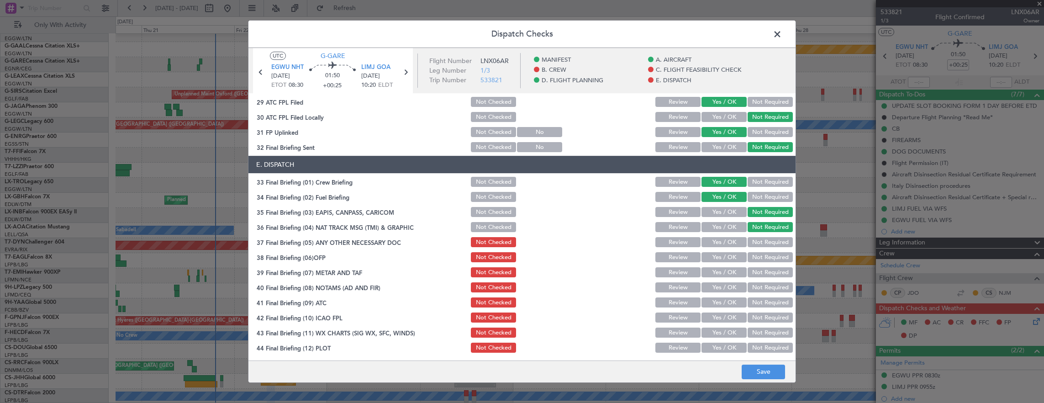
click at [721, 247] on button "Yes / OK" at bounding box center [724, 242] width 45 height 10
click at [721, 262] on button "Yes / OK" at bounding box center [724, 257] width 45 height 10
click at [723, 271] on button "Yes / OK" at bounding box center [724, 272] width 45 height 10
click at [721, 291] on button "Yes / OK" at bounding box center [724, 287] width 45 height 10
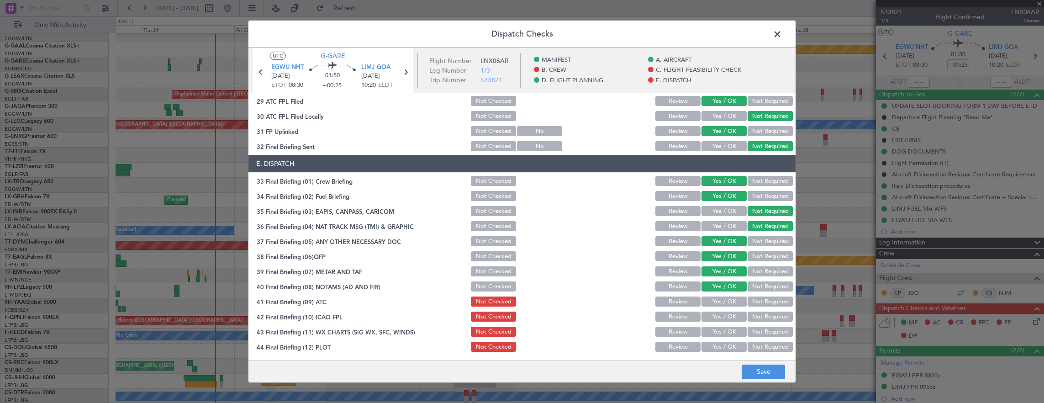
scroll to position [550, 0]
click at [729, 301] on button "Yes / OK" at bounding box center [724, 301] width 45 height 10
click at [725, 319] on button "Yes / OK" at bounding box center [724, 316] width 45 height 10
click at [720, 340] on div "Yes / OK" at bounding box center [723, 346] width 46 height 13
click at [720, 349] on button "Yes / OK" at bounding box center [724, 346] width 45 height 10
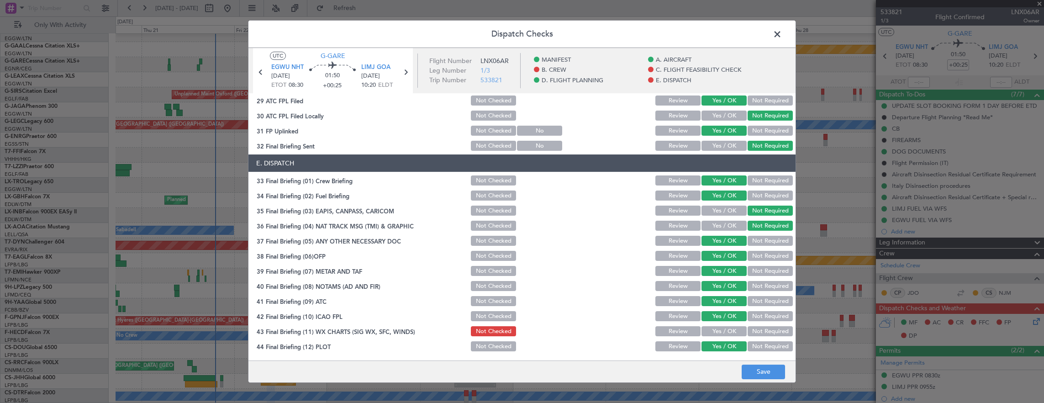
click at [719, 329] on button "Yes / OK" at bounding box center [724, 331] width 45 height 10
click at [756, 370] on button "Save" at bounding box center [763, 372] width 43 height 15
click at [782, 39] on span at bounding box center [782, 36] width 0 height 18
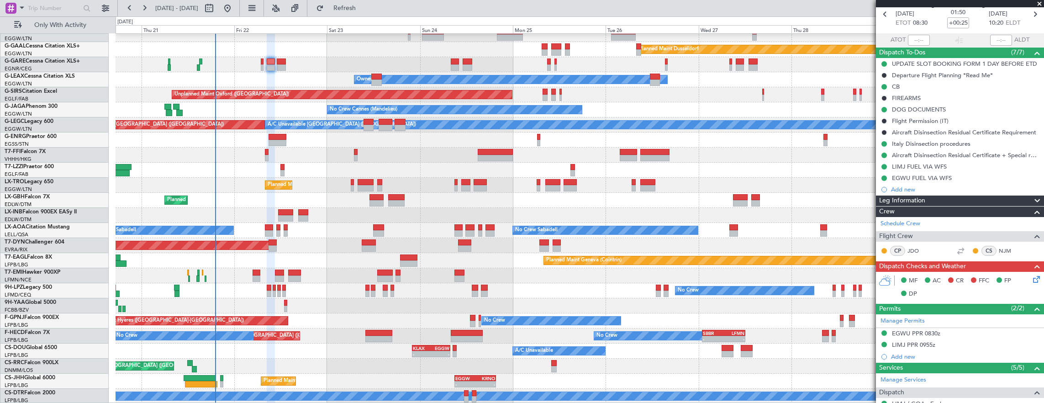
scroll to position [0, 0]
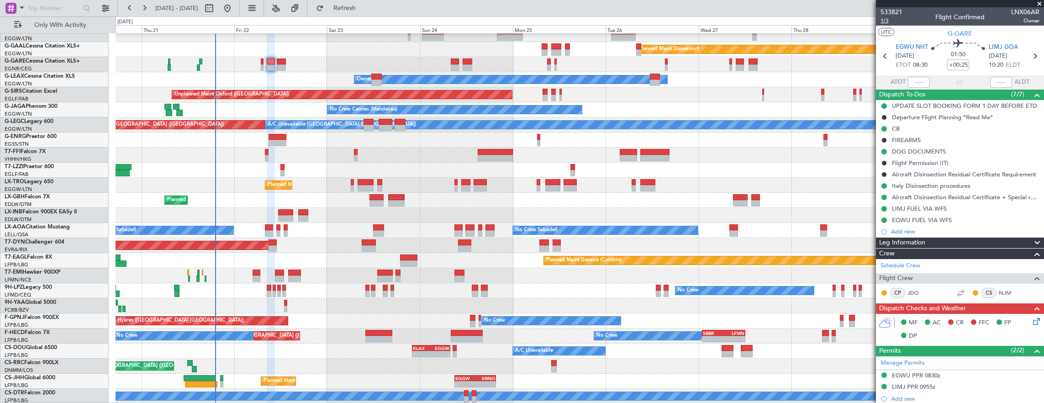
click at [892, 22] on span "1/3" at bounding box center [892, 21] width 22 height 8
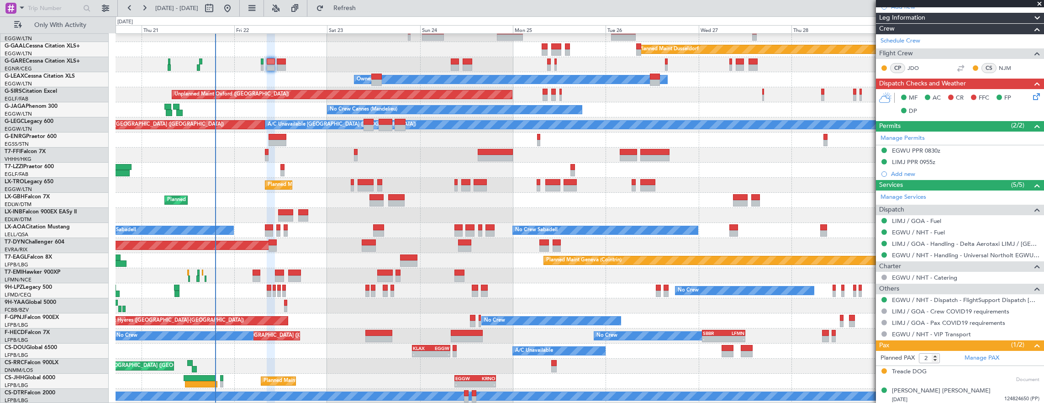
scroll to position [42, 0]
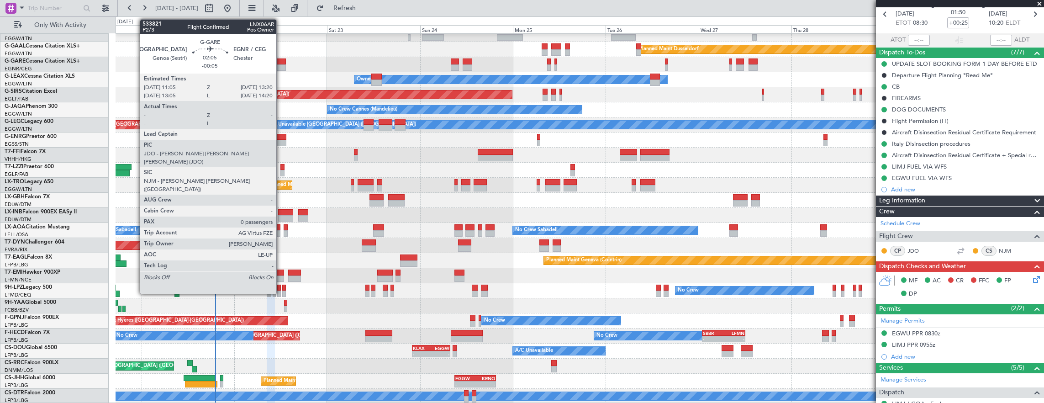
click at [281, 67] on div at bounding box center [281, 67] width 9 height 6
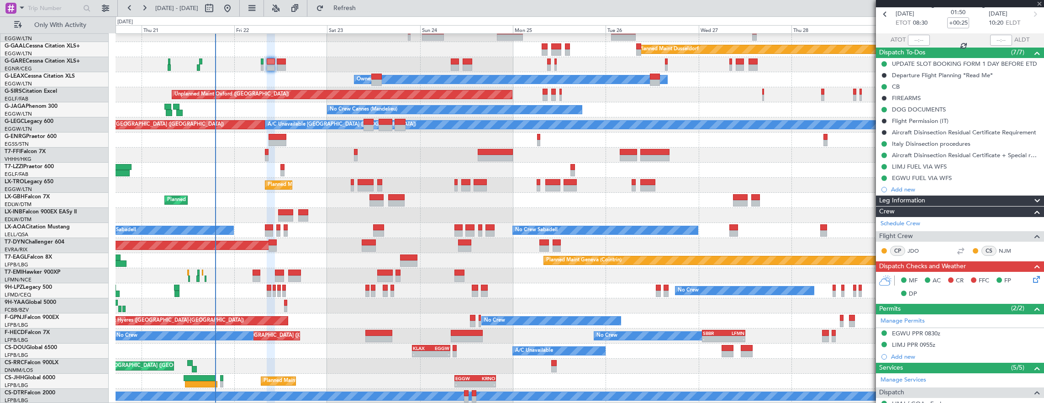
type input "-00:05"
type input "0"
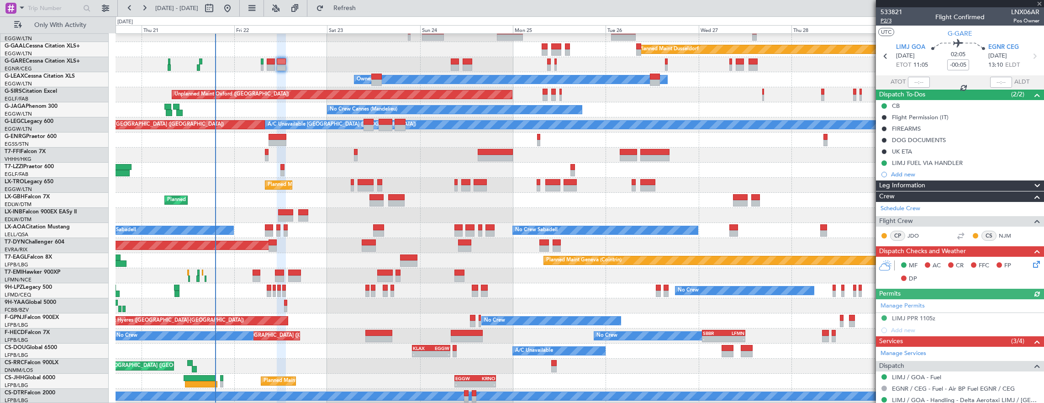
click at [892, 23] on span "P2/3" at bounding box center [892, 21] width 22 height 8
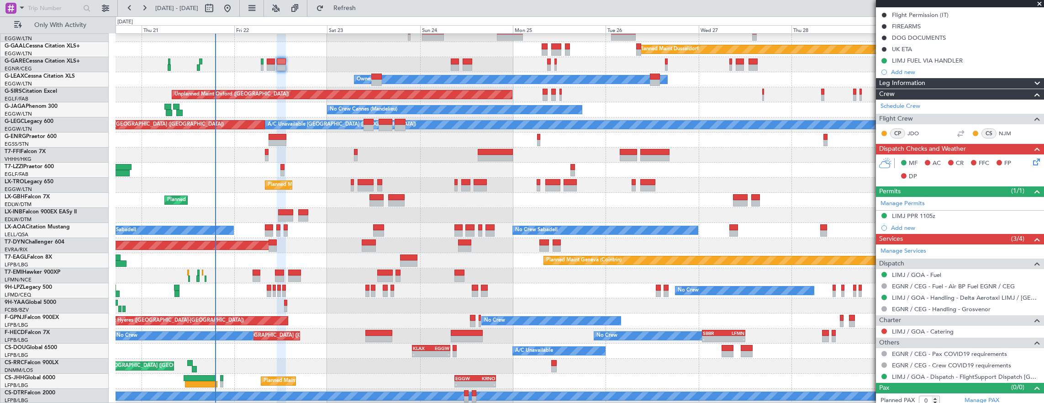
scroll to position [105, 0]
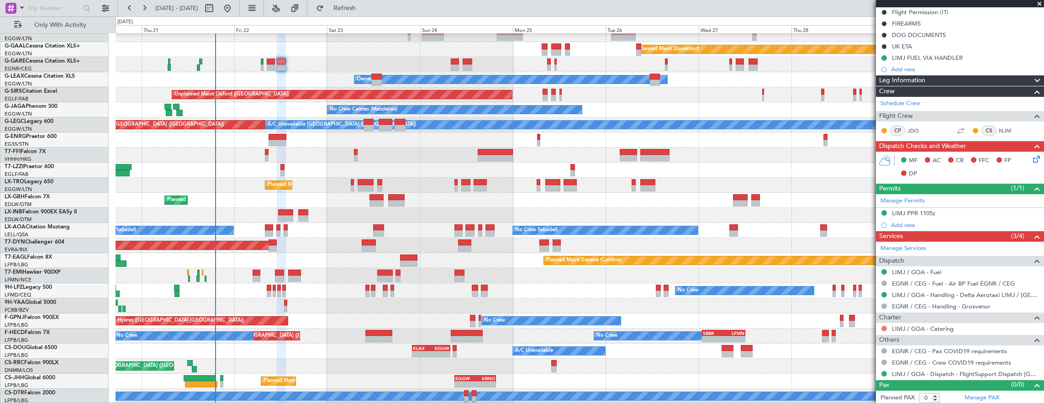
click at [885, 326] on button at bounding box center [884, 328] width 5 height 5
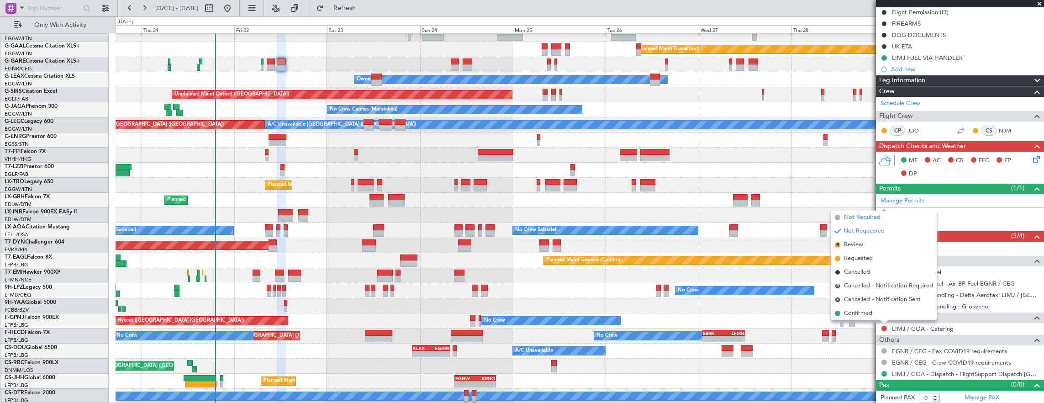
click at [853, 221] on span "Not Required" at bounding box center [862, 217] width 37 height 9
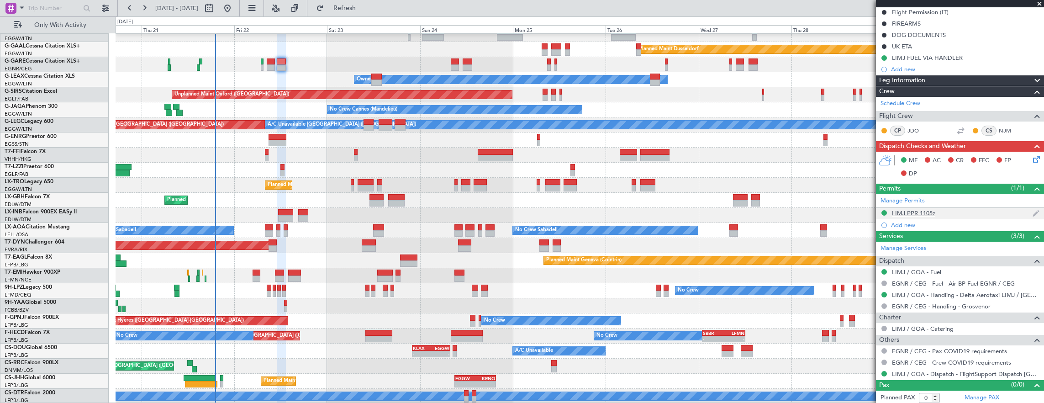
click at [961, 214] on div "LIMJ PPR 1105z" at bounding box center [960, 213] width 168 height 11
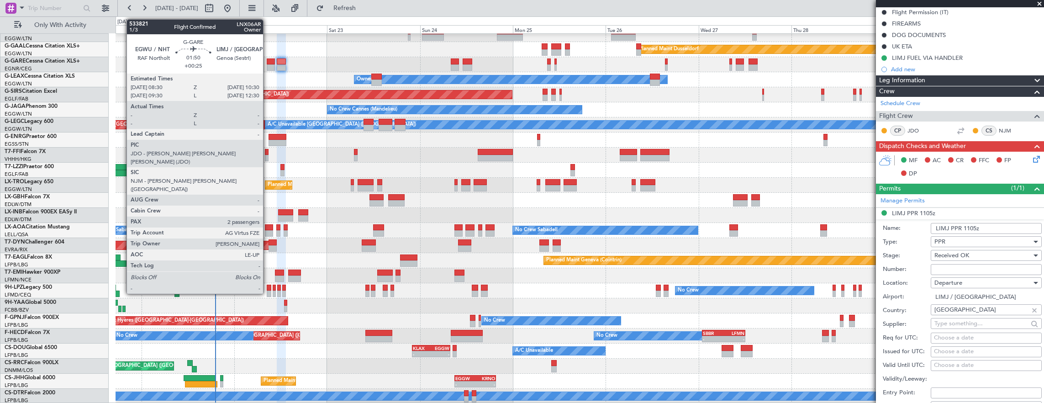
click at [268, 62] on div at bounding box center [271, 61] width 8 height 6
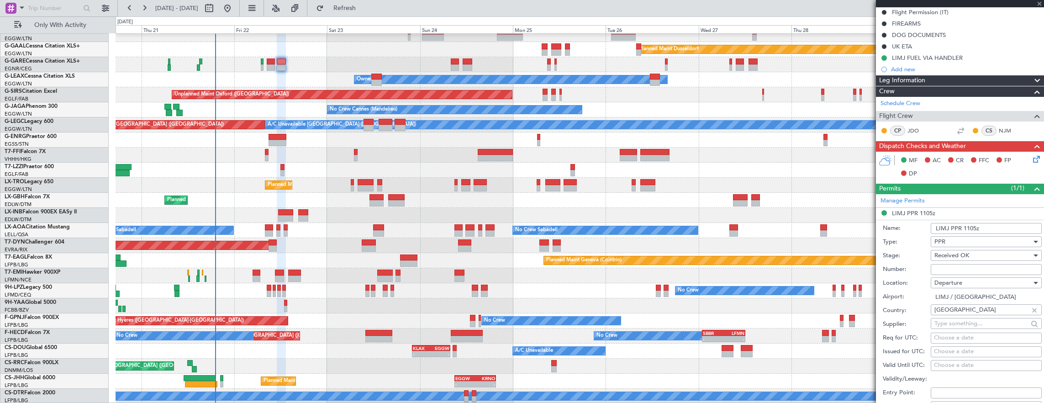
type input "+00:25"
type input "2"
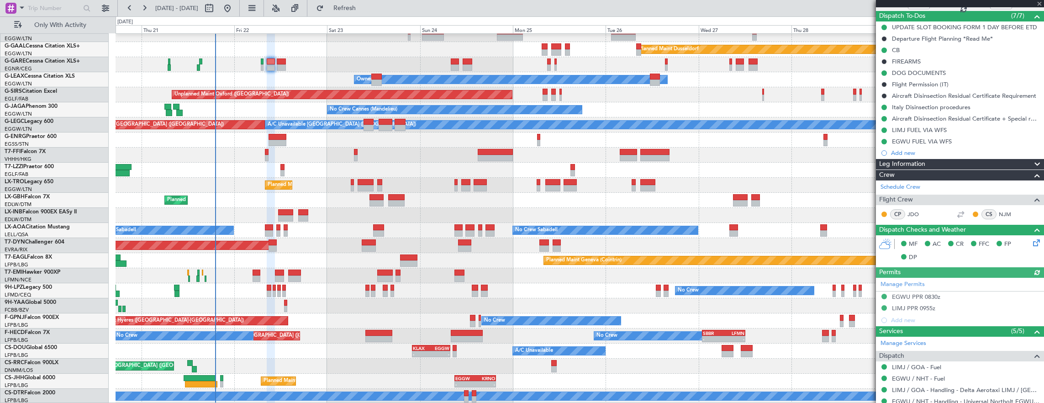
scroll to position [183, 0]
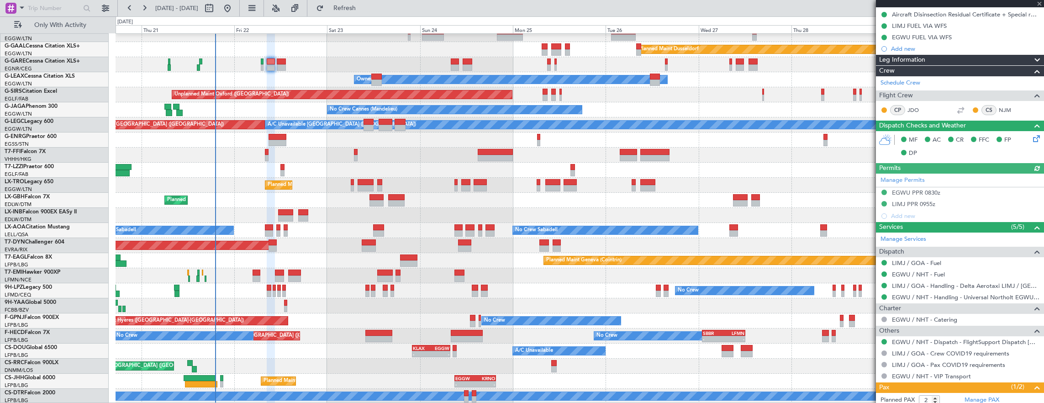
click at [956, 204] on div "Manage Permits EGWU PPR 0830z LIMJ PPR 0955z Add new" at bounding box center [960, 198] width 168 height 48
click at [975, 207] on div "Manage Permits EGWU PPR 0830z LIMJ PPR 0955z Add new" at bounding box center [960, 198] width 168 height 48
click at [953, 199] on div "LIMJ PPR 0955z" at bounding box center [960, 204] width 168 height 11
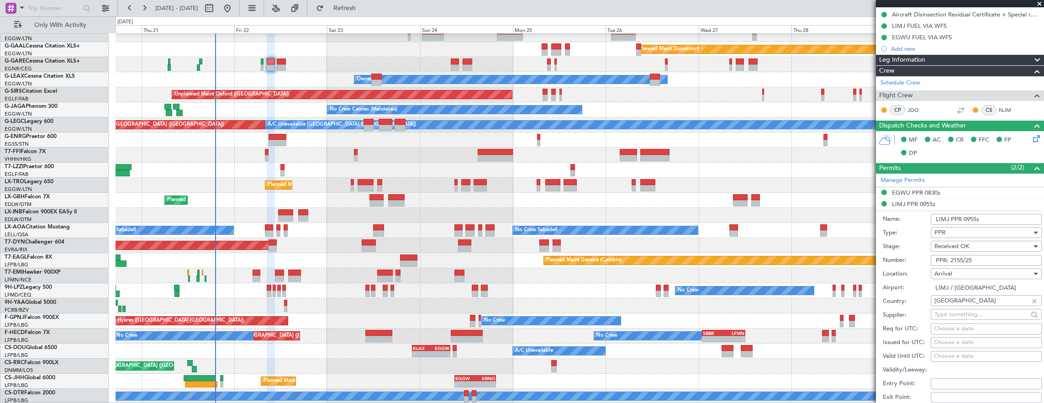
click at [976, 257] on input "PPR: 2155/25" at bounding box center [986, 260] width 111 height 11
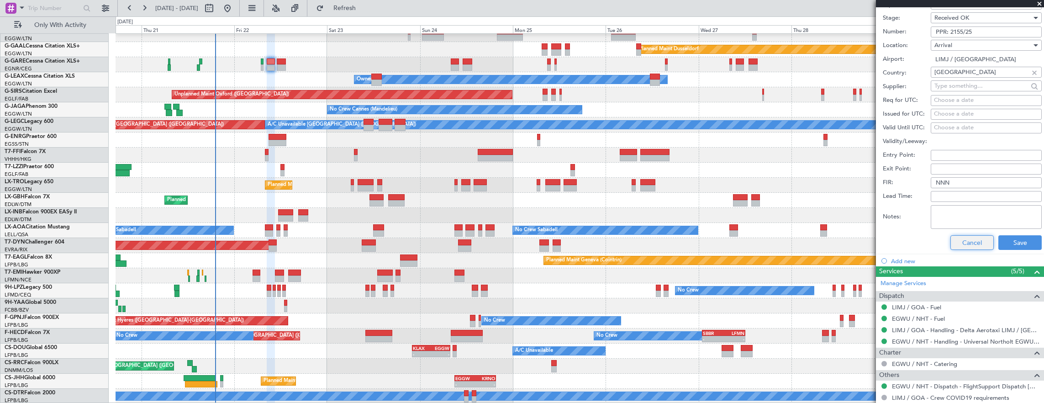
click at [964, 240] on button "Cancel" at bounding box center [972, 242] width 43 height 15
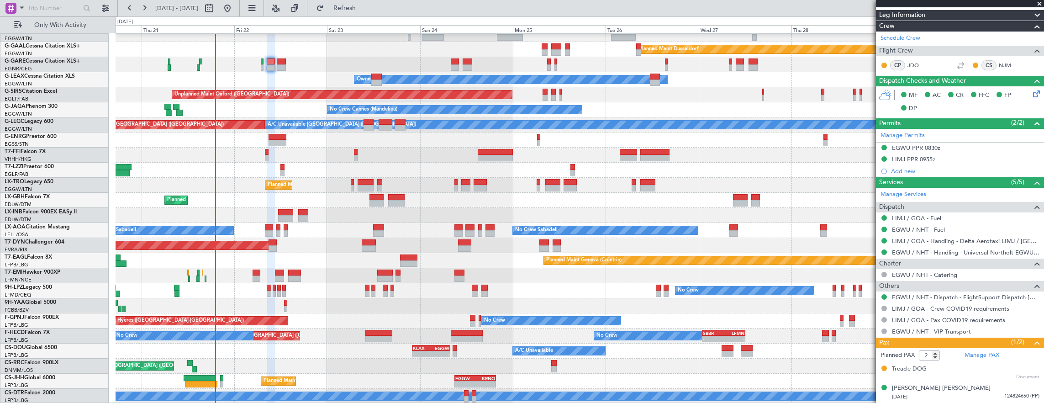
scroll to position [225, 0]
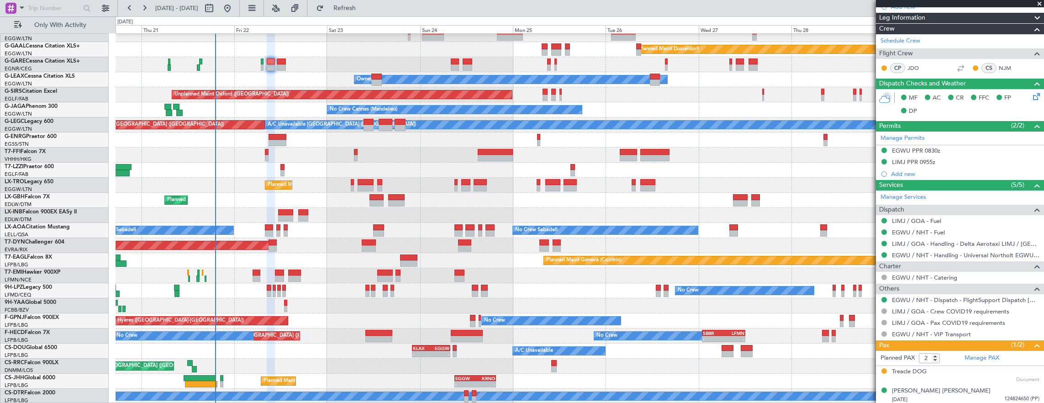
click at [281, 70] on div "Unplanned Maint [PERSON_NAME]" at bounding box center [580, 64] width 929 height 15
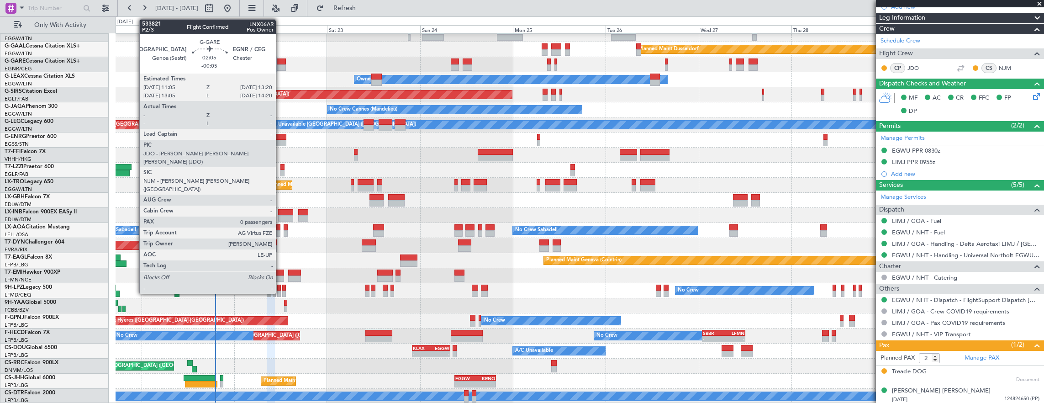
click at [281, 64] on div at bounding box center [281, 61] width 9 height 6
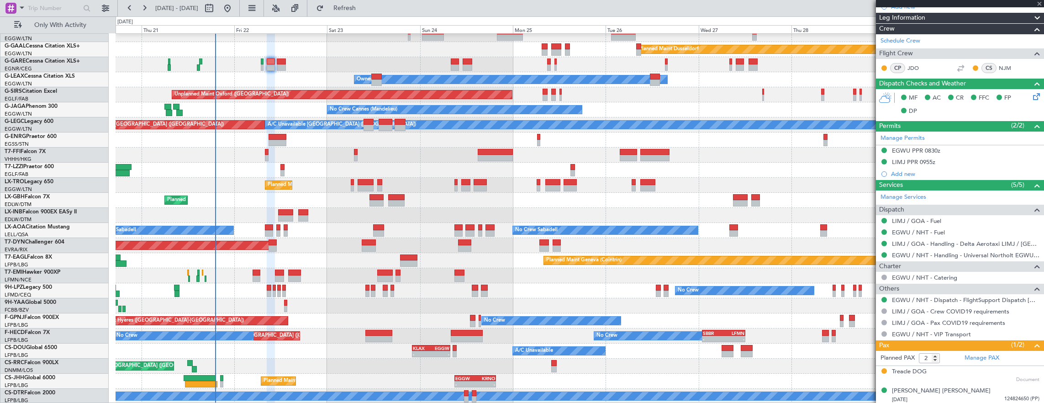
type input "-00:05"
type input "0"
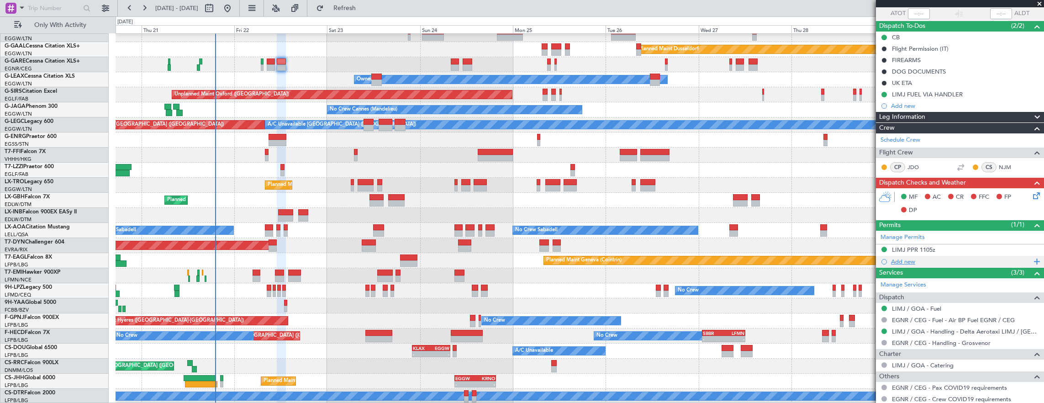
scroll to position [105, 0]
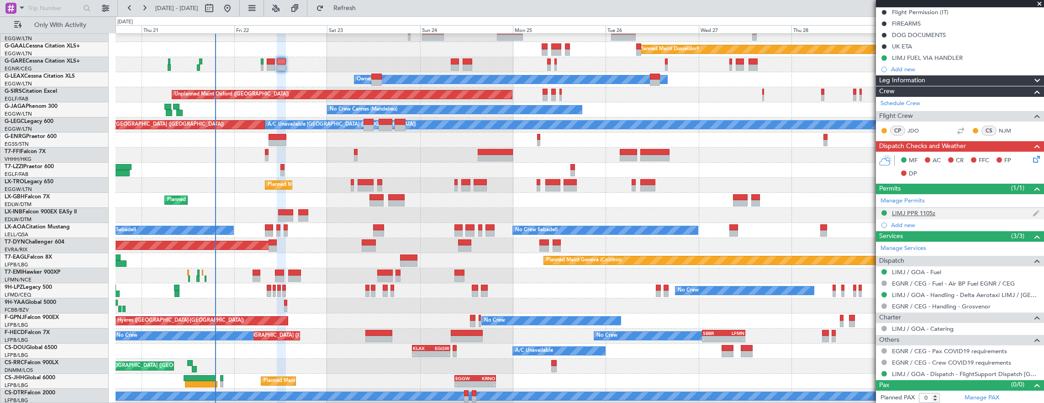
click at [964, 214] on div "LIMJ PPR 1105z" at bounding box center [960, 213] width 168 height 11
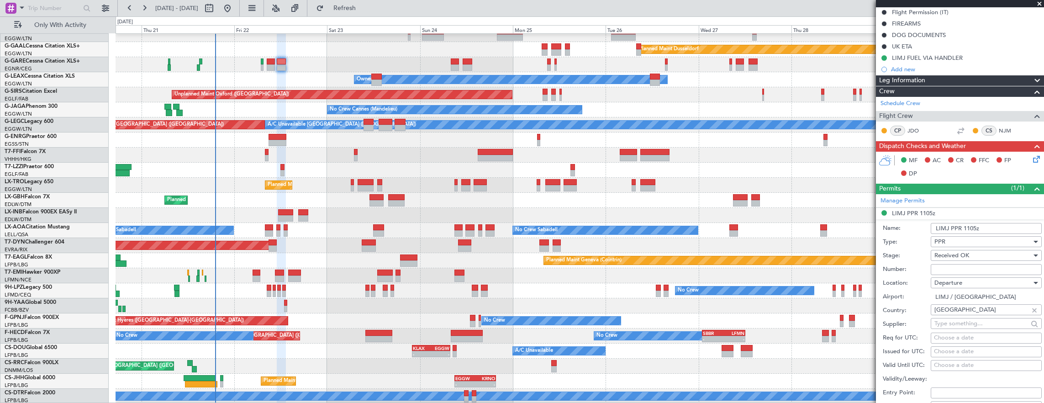
click at [984, 266] on input "Number:" at bounding box center [986, 269] width 111 height 11
paste input "PPR: 2155/25"
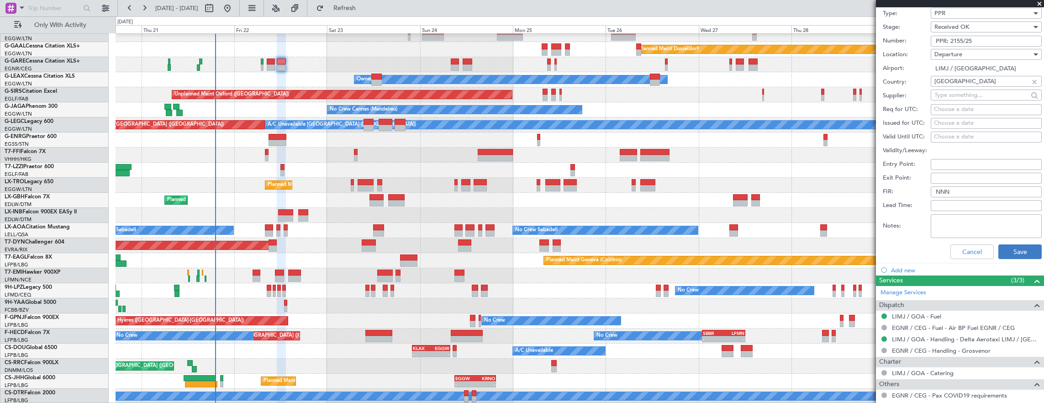
type input "PPR: 2155/25"
click at [1011, 250] on button "Save" at bounding box center [1020, 251] width 43 height 15
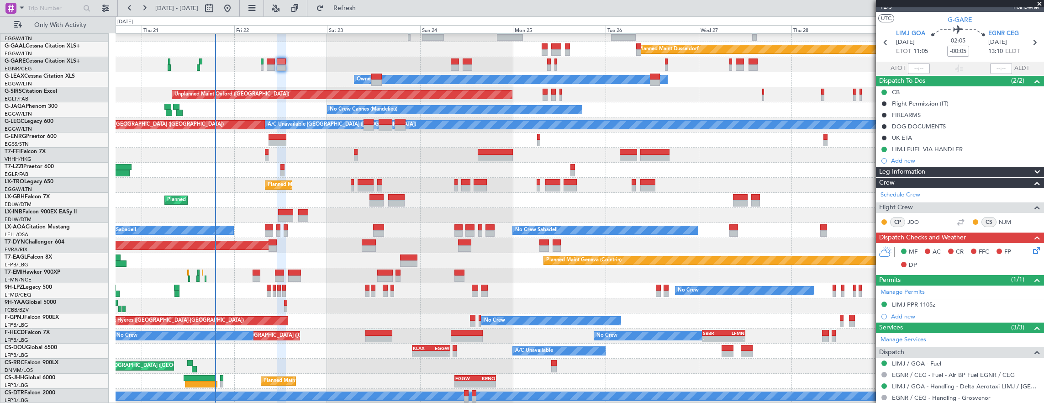
scroll to position [0, 0]
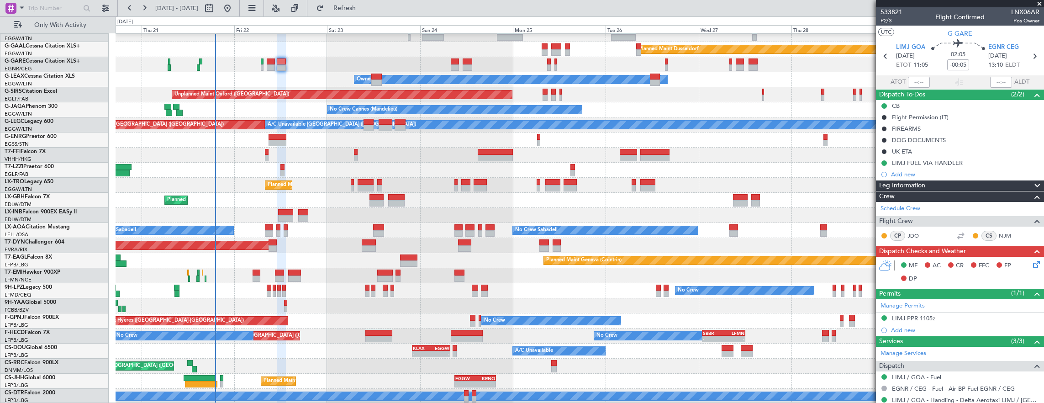
click at [889, 22] on span "P2/3" at bounding box center [892, 21] width 22 height 8
click at [1032, 263] on icon at bounding box center [1035, 262] width 7 height 7
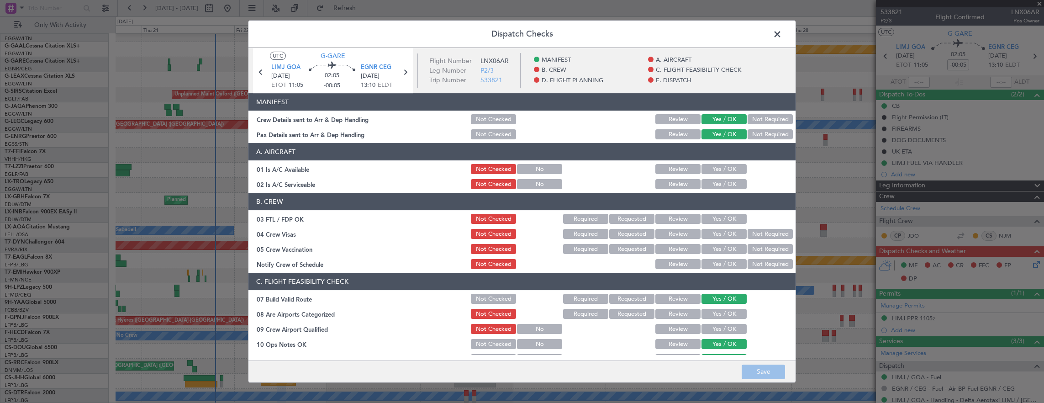
click at [724, 167] on button "Yes / OK" at bounding box center [724, 169] width 45 height 10
click at [714, 185] on button "Yes / OK" at bounding box center [724, 184] width 45 height 10
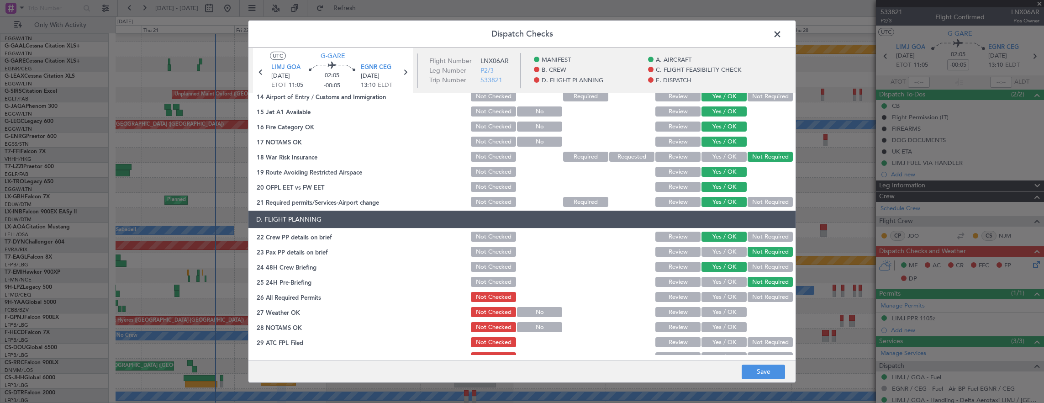
scroll to position [366, 0]
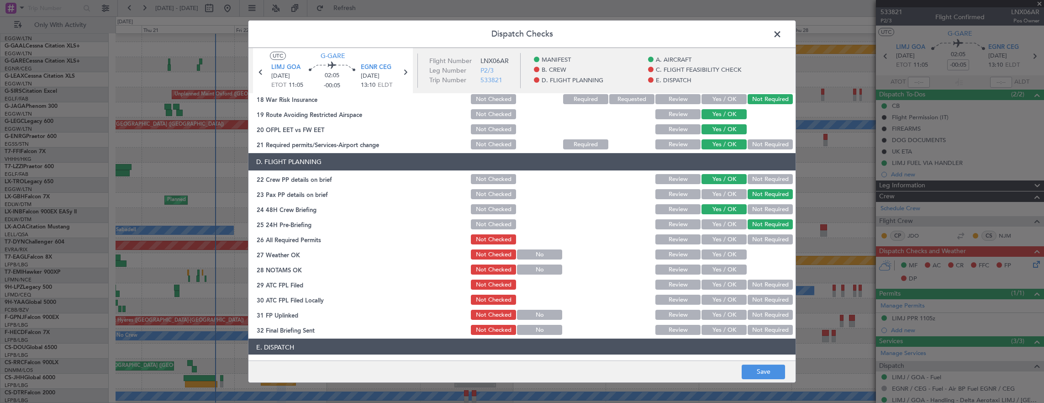
click at [729, 239] on button "Yes / OK" at bounding box center [724, 239] width 45 height 10
click at [725, 252] on button "Yes / OK" at bounding box center [724, 254] width 45 height 10
click at [725, 268] on button "Yes / OK" at bounding box center [724, 270] width 45 height 10
click at [720, 287] on button "Yes / OK" at bounding box center [724, 285] width 45 height 10
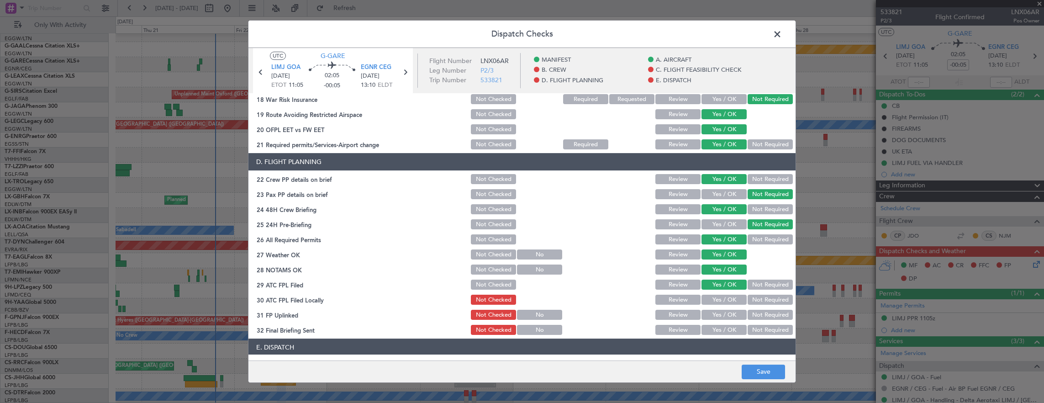
drag, startPoint x: 757, startPoint y: 301, endPoint x: 727, endPoint y: 314, distance: 32.7
click at [757, 301] on button "Not Required" at bounding box center [770, 300] width 45 height 10
click at [727, 314] on button "Yes / OK" at bounding box center [724, 315] width 45 height 10
click at [757, 324] on div "Not Required" at bounding box center [770, 329] width 46 height 13
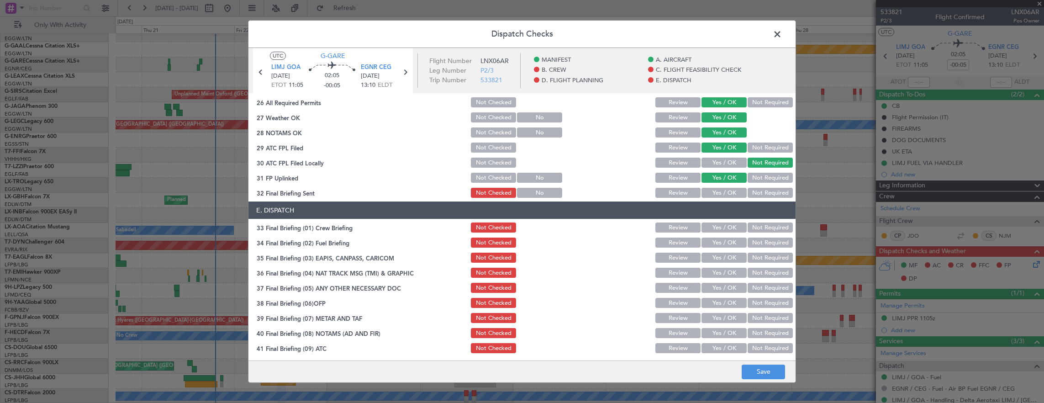
click at [763, 193] on button "Not Required" at bounding box center [770, 193] width 45 height 10
click at [720, 228] on button "Yes / OK" at bounding box center [724, 227] width 45 height 10
click at [719, 238] on div "Yes / OK" at bounding box center [723, 242] width 46 height 13
click at [733, 245] on button "Yes / OK" at bounding box center [724, 243] width 45 height 10
click at [768, 257] on button "Not Required" at bounding box center [770, 258] width 45 height 10
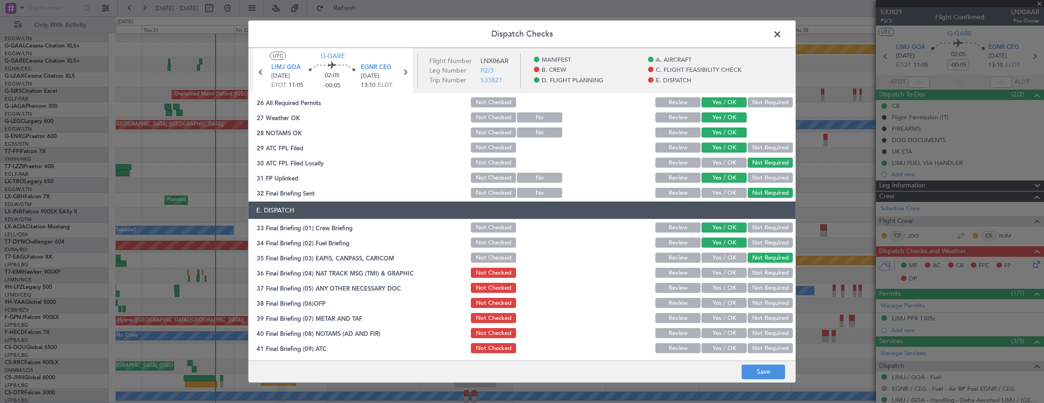
click at [768, 274] on button "Not Required" at bounding box center [770, 273] width 45 height 10
click at [725, 291] on button "Yes / OK" at bounding box center [724, 288] width 45 height 10
click at [726, 305] on button "Yes / OK" at bounding box center [724, 303] width 45 height 10
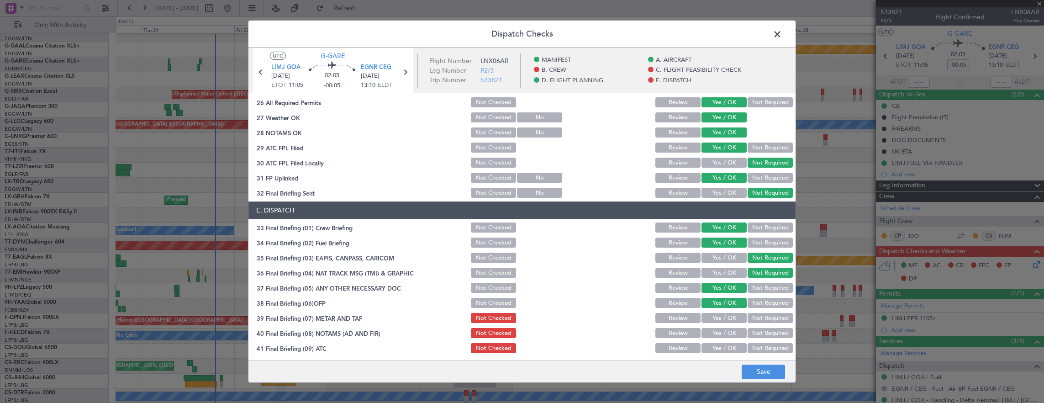
click at [726, 320] on button "Yes / OK" at bounding box center [724, 318] width 45 height 10
click at [727, 338] on button "Yes / OK" at bounding box center [724, 333] width 45 height 10
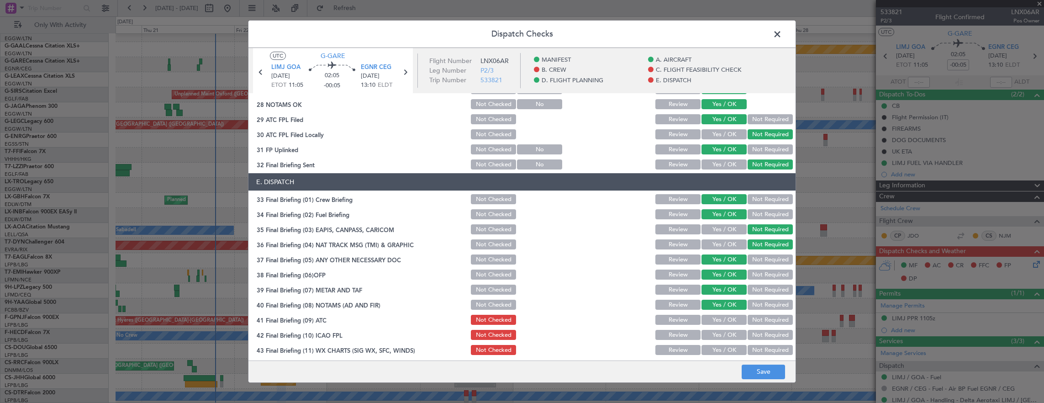
scroll to position [550, 0]
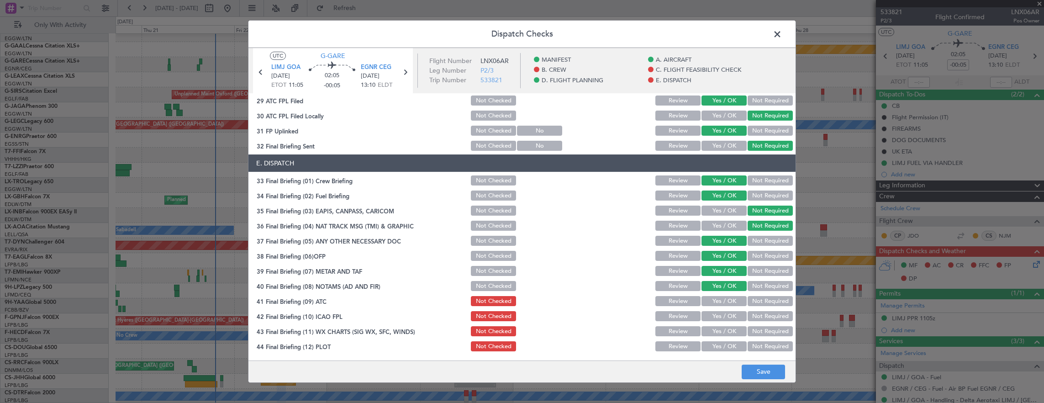
click at [726, 309] on section "E. DISPATCH 33 Final Briefing (01) Crew Briefing Not Checked Review Yes / OK No…" at bounding box center [522, 253] width 547 height 198
click at [726, 299] on button "Yes / OK" at bounding box center [724, 301] width 45 height 10
click at [720, 313] on button "Yes / OK" at bounding box center [724, 316] width 45 height 10
click at [717, 327] on button "Yes / OK" at bounding box center [724, 331] width 45 height 10
drag, startPoint x: 718, startPoint y: 335, endPoint x: 715, endPoint y: 350, distance: 15.0
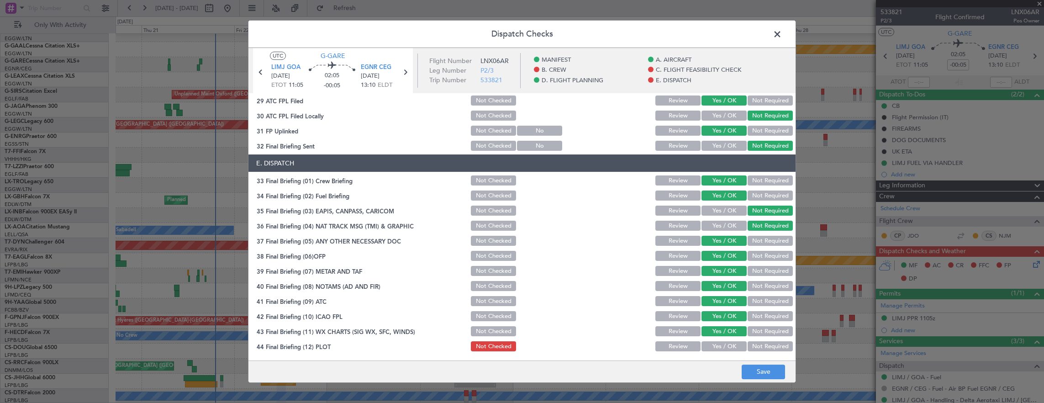
click at [718, 337] on div "Yes / OK" at bounding box center [723, 331] width 46 height 13
click at [715, 350] on button "Yes / OK" at bounding box center [724, 346] width 45 height 10
click at [765, 381] on footer "Save" at bounding box center [522, 371] width 547 height 22
click at [764, 375] on button "Save" at bounding box center [763, 372] width 43 height 15
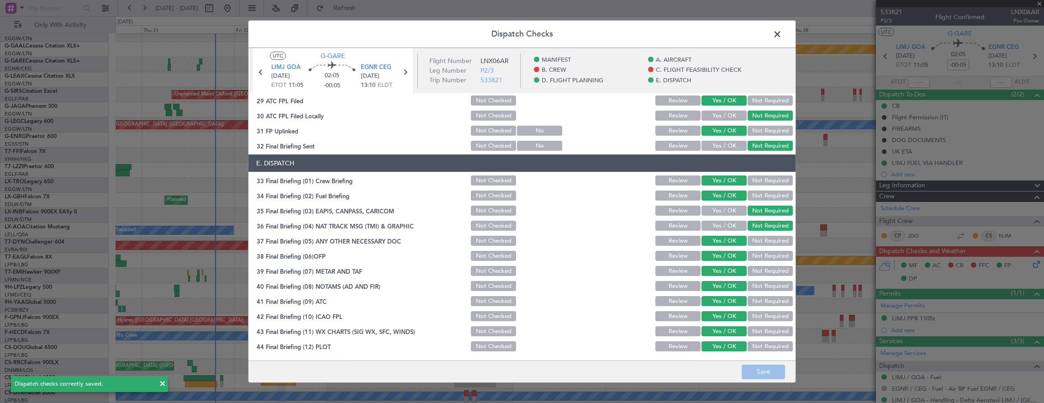
click at [782, 34] on span at bounding box center [782, 36] width 0 height 18
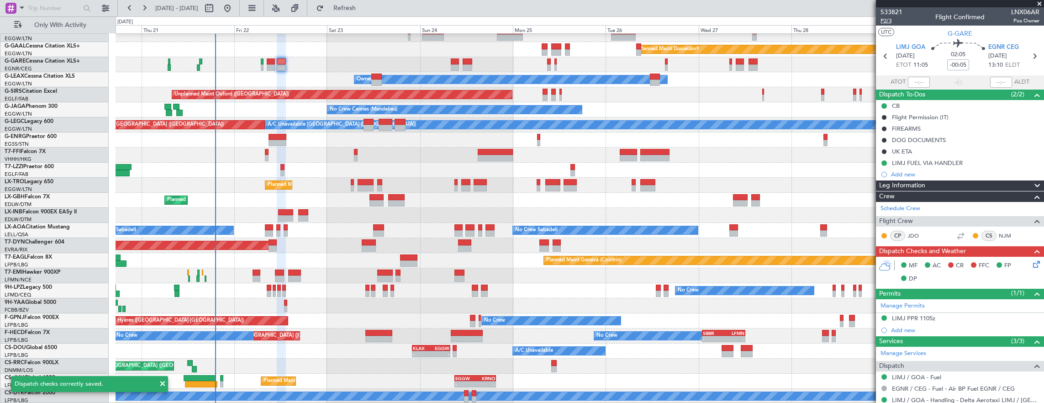
click at [893, 21] on span "P2/3" at bounding box center [892, 21] width 22 height 8
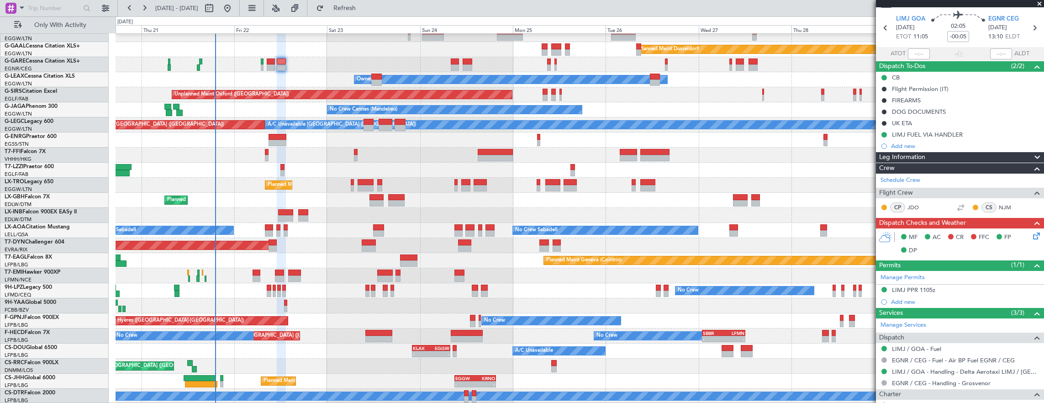
scroll to position [0, 0]
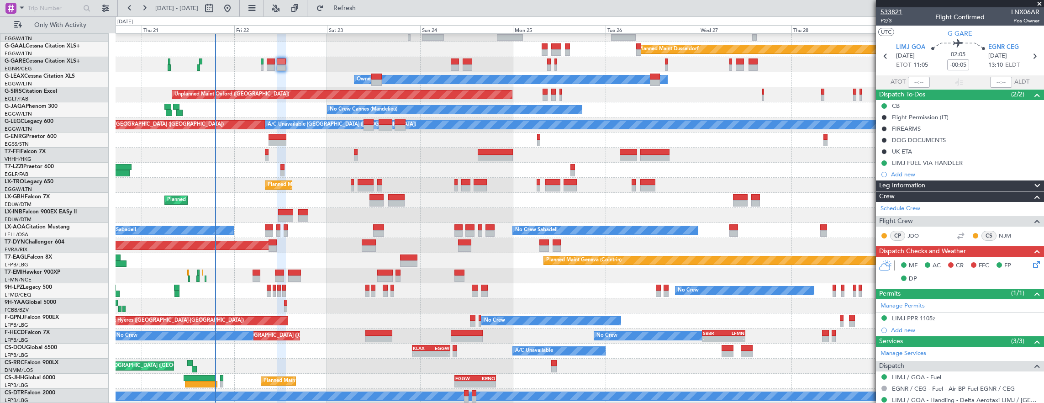
click at [889, 11] on span "533821" at bounding box center [892, 12] width 22 height 10
click at [884, 18] on span "P2/3" at bounding box center [892, 21] width 22 height 8
click at [896, 20] on span "P2/3" at bounding box center [892, 21] width 22 height 8
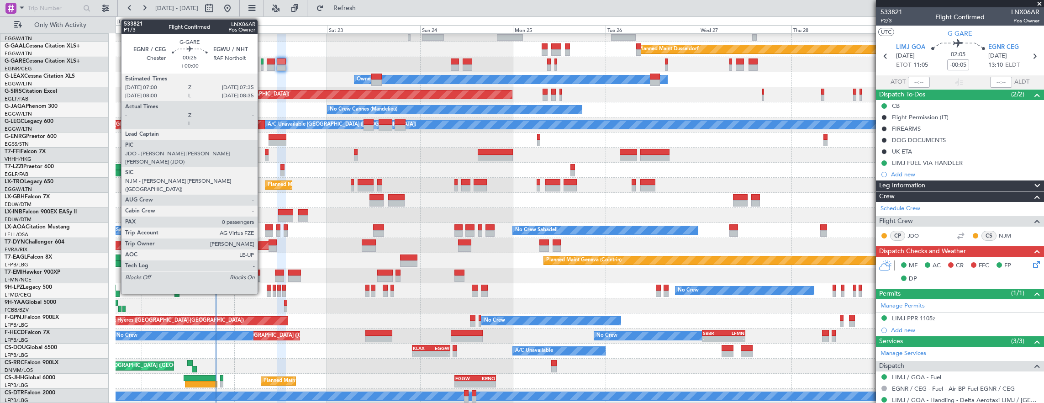
click at [262, 65] on div at bounding box center [262, 67] width 2 height 6
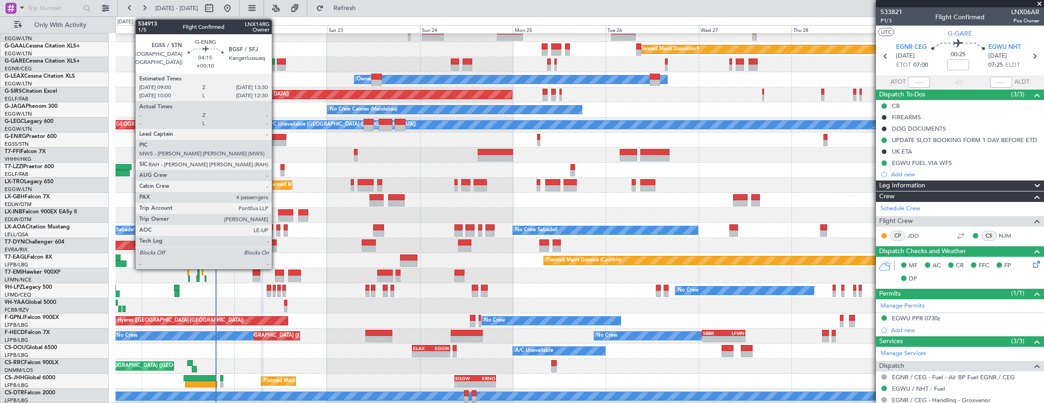
click at [276, 140] on div at bounding box center [278, 143] width 18 height 6
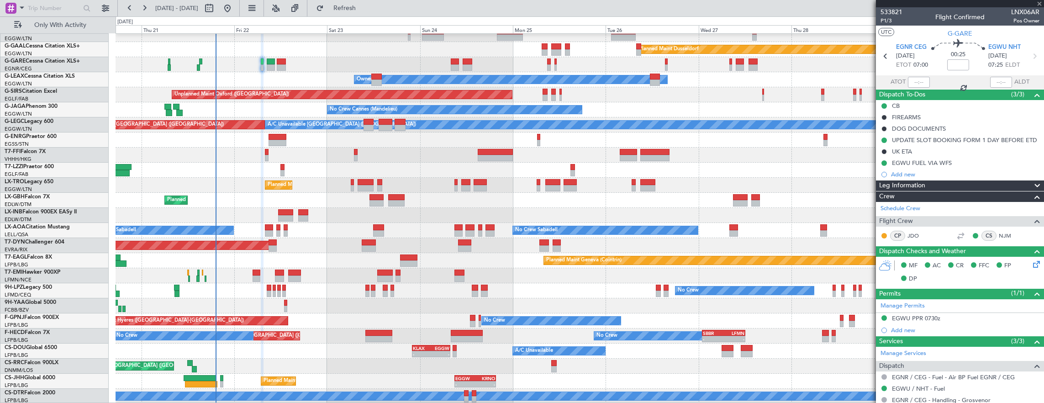
type input "+00:10"
type input "4"
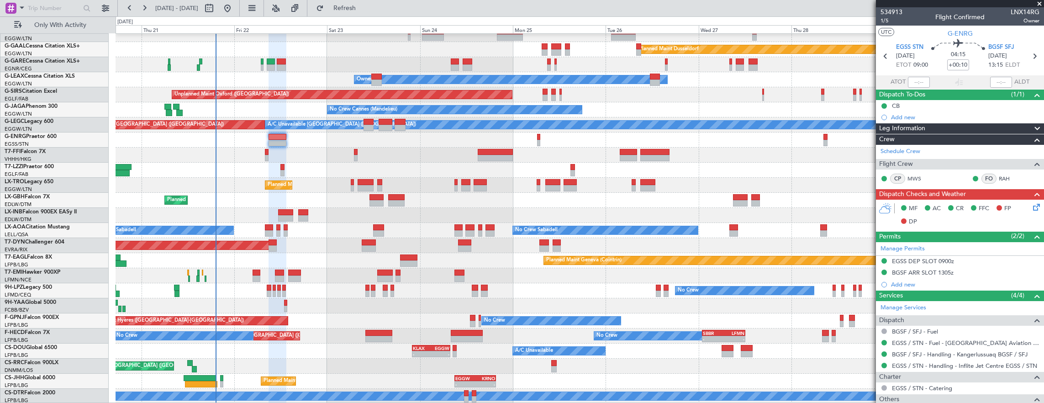
scroll to position [91, 0]
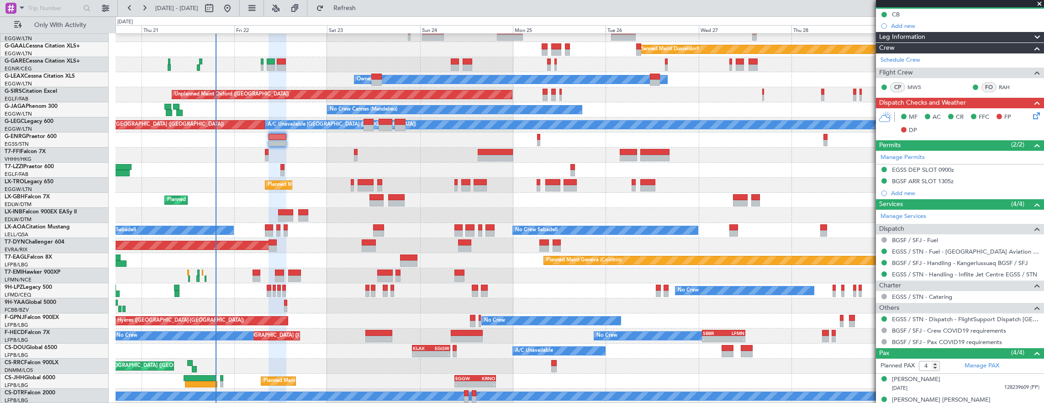
click at [976, 177] on div "BGSF ARR SLOT 1305z" at bounding box center [960, 181] width 168 height 11
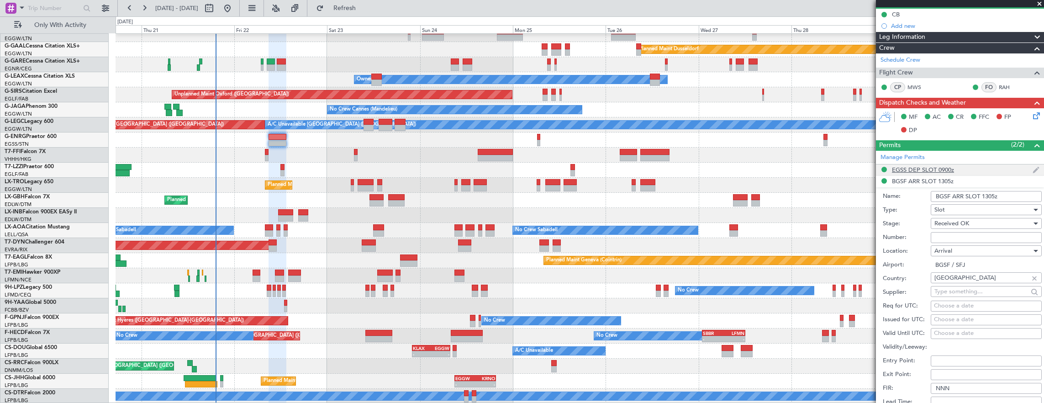
click at [974, 171] on div "EGSS DEP SLOT 0900z" at bounding box center [960, 169] width 168 height 11
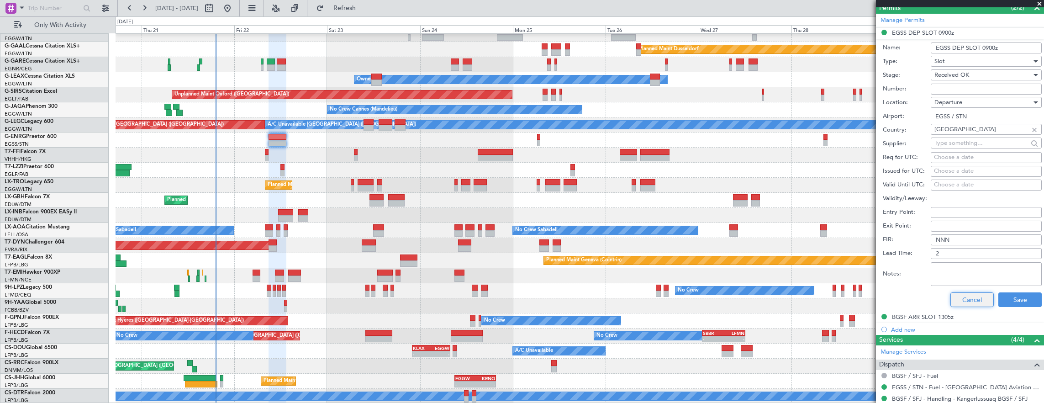
click at [976, 295] on button "Cancel" at bounding box center [972, 299] width 43 height 15
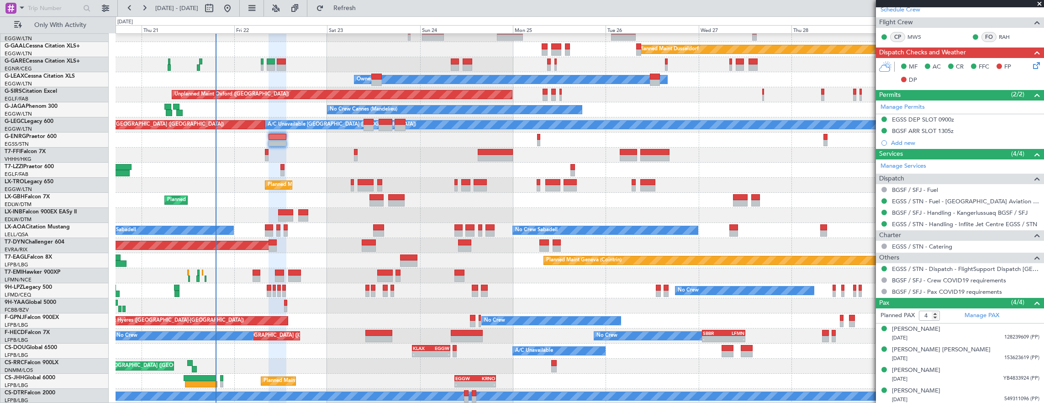
scroll to position [0, 0]
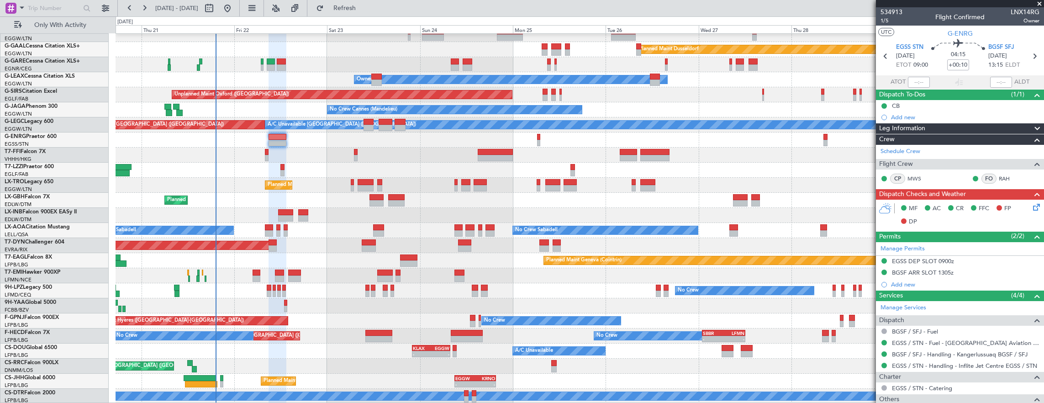
click at [1032, 208] on icon at bounding box center [1035, 205] width 7 height 7
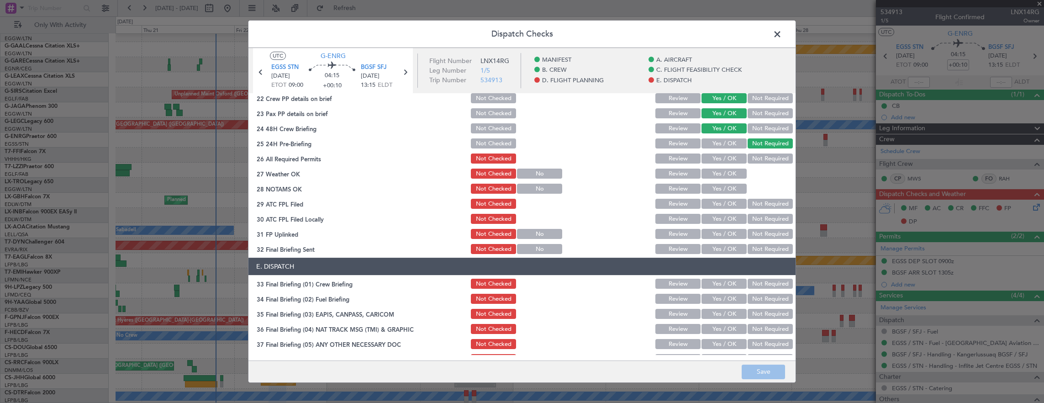
scroll to position [411, 0]
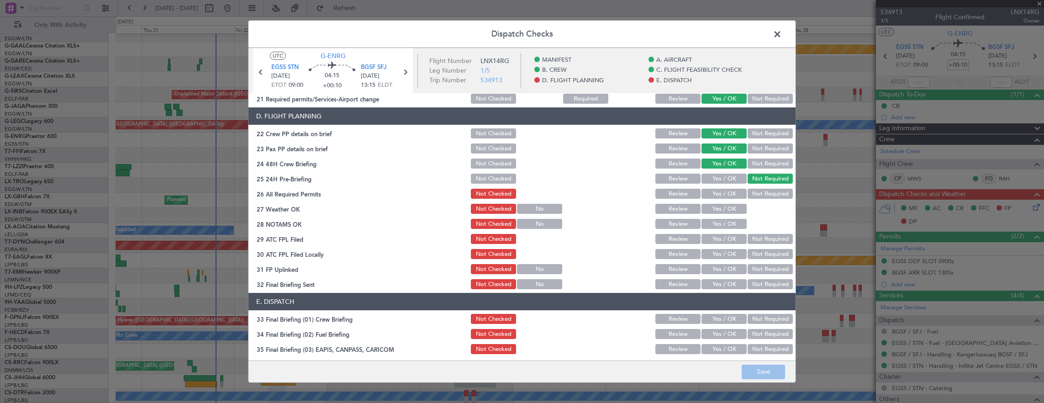
click at [718, 191] on button "Yes / OK" at bounding box center [724, 194] width 45 height 10
click at [717, 206] on button "Yes / OK" at bounding box center [724, 209] width 45 height 10
click at [718, 222] on button "Yes / OK" at bounding box center [724, 224] width 45 height 10
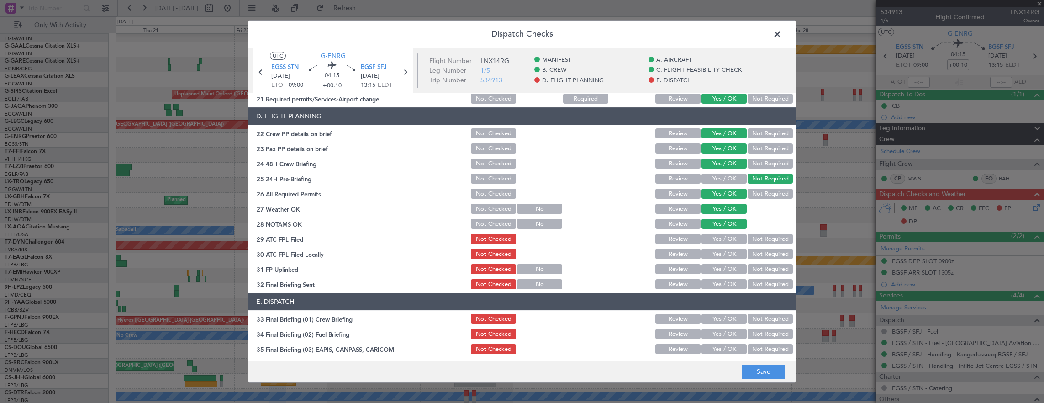
click at [718, 229] on div "Yes / OK" at bounding box center [723, 223] width 46 height 13
click at [717, 240] on button "Yes / OK" at bounding box center [724, 239] width 45 height 10
drag, startPoint x: 762, startPoint y: 255, endPoint x: 748, endPoint y: 260, distance: 14.8
click at [762, 255] on button "Not Required" at bounding box center [770, 254] width 45 height 10
click at [723, 267] on button "Yes / OK" at bounding box center [724, 269] width 45 height 10
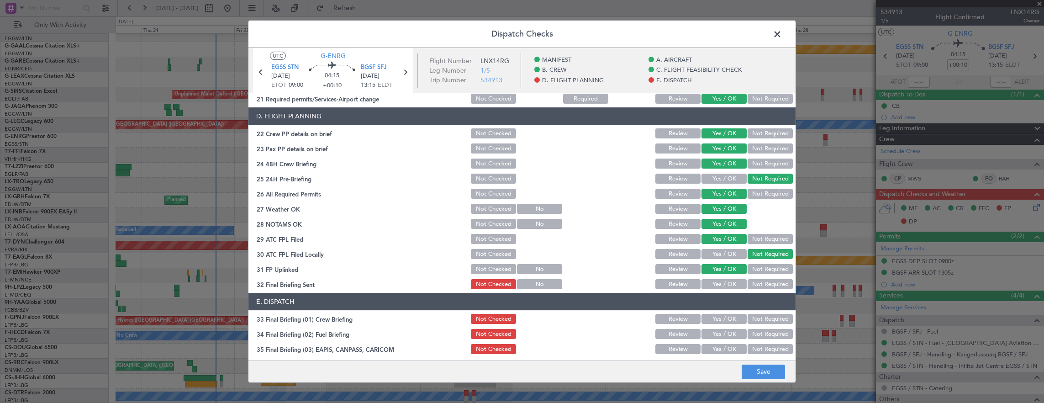
click at [758, 285] on button "Not Required" at bounding box center [770, 284] width 45 height 10
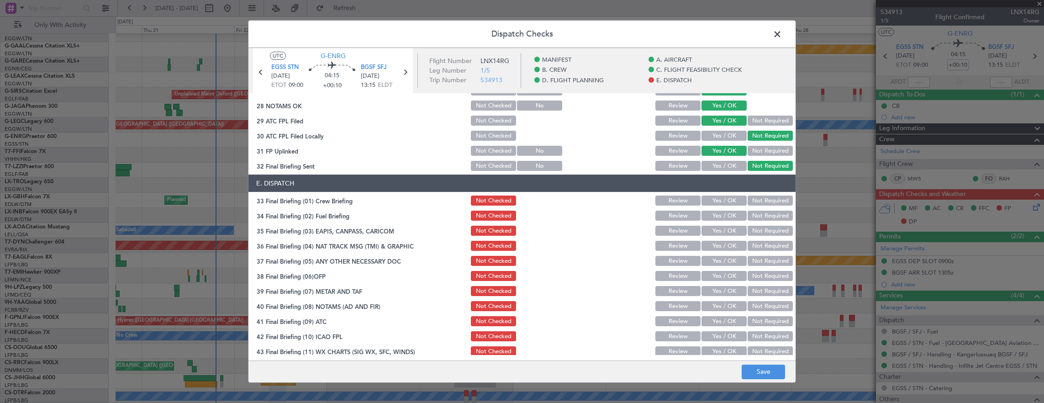
scroll to position [550, 0]
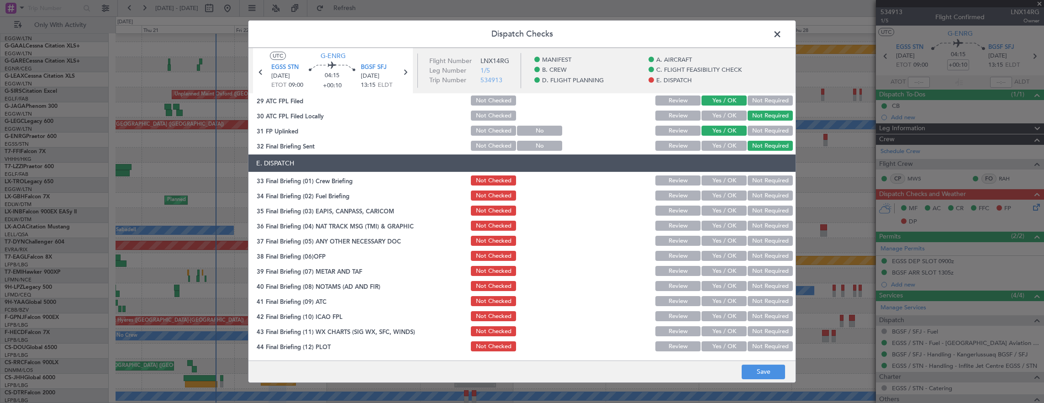
click at [723, 184] on button "Yes / OK" at bounding box center [724, 180] width 45 height 10
click at [722, 193] on button "Yes / OK" at bounding box center [724, 196] width 45 height 10
click at [761, 209] on button "Not Required" at bounding box center [770, 211] width 45 height 10
click at [761, 230] on button "Not Required" at bounding box center [770, 226] width 45 height 10
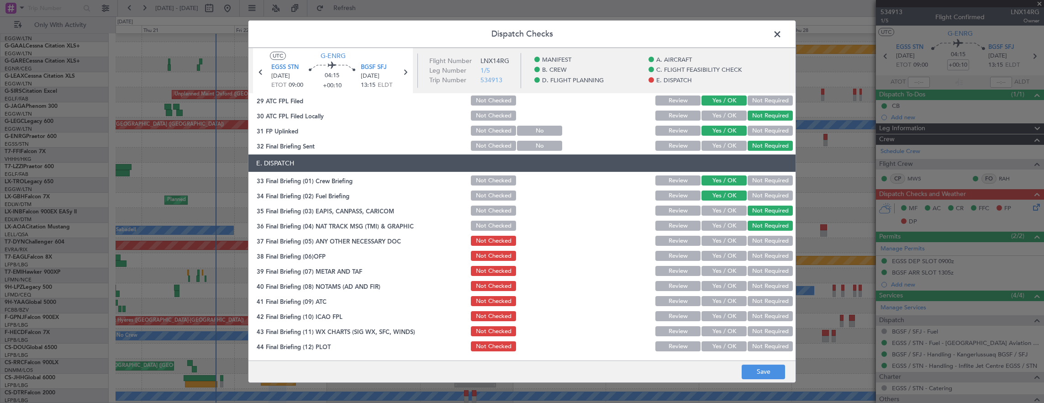
click at [724, 247] on div "Yes / OK" at bounding box center [723, 240] width 46 height 13
drag, startPoint x: 720, startPoint y: 241, endPoint x: 720, endPoint y: 254, distance: 12.3
click at [720, 242] on button "Yes / OK" at bounding box center [724, 241] width 45 height 10
click at [720, 254] on button "Yes / OK" at bounding box center [724, 256] width 45 height 10
click at [721, 270] on button "Yes / OK" at bounding box center [724, 271] width 45 height 10
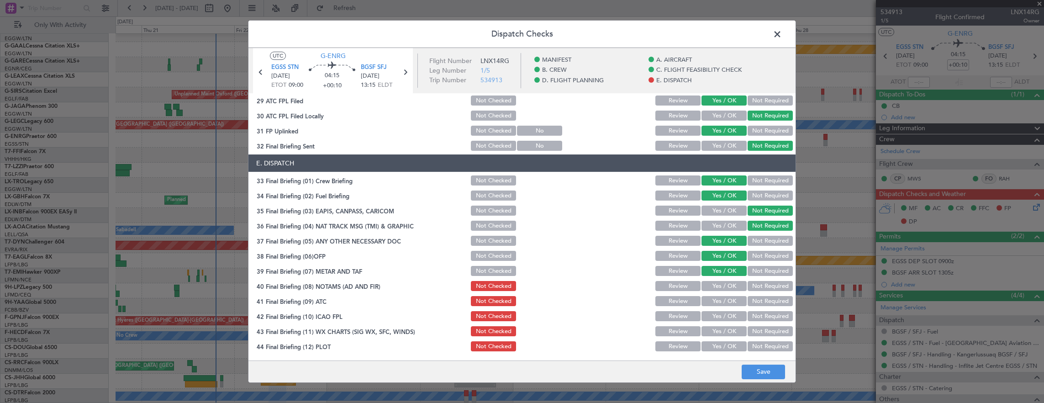
drag, startPoint x: 721, startPoint y: 284, endPoint x: 722, endPoint y: 289, distance: 4.7
click at [721, 284] on button "Yes / OK" at bounding box center [724, 286] width 45 height 10
click at [722, 301] on button "Yes / OK" at bounding box center [724, 301] width 45 height 10
click at [718, 318] on button "Yes / OK" at bounding box center [724, 316] width 45 height 10
click at [717, 333] on button "Yes / OK" at bounding box center [724, 331] width 45 height 10
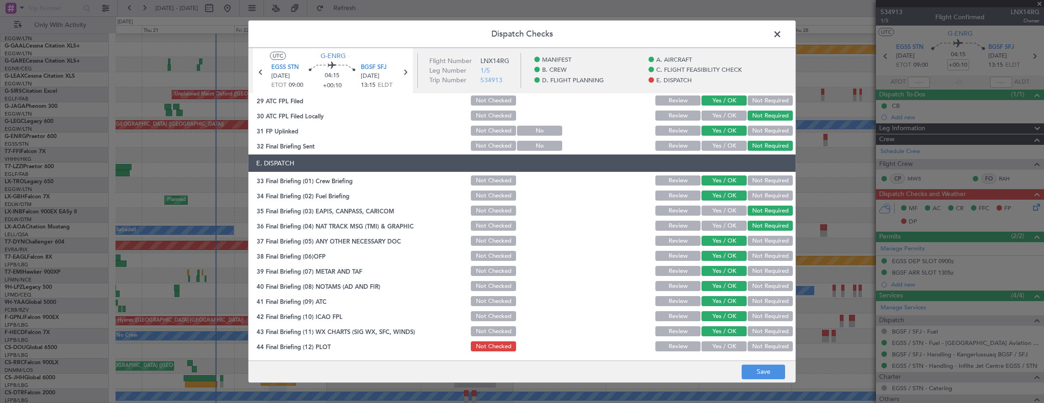
click at [717, 345] on button "Yes / OK" at bounding box center [724, 346] width 45 height 10
click at [757, 372] on button "Save" at bounding box center [763, 372] width 43 height 15
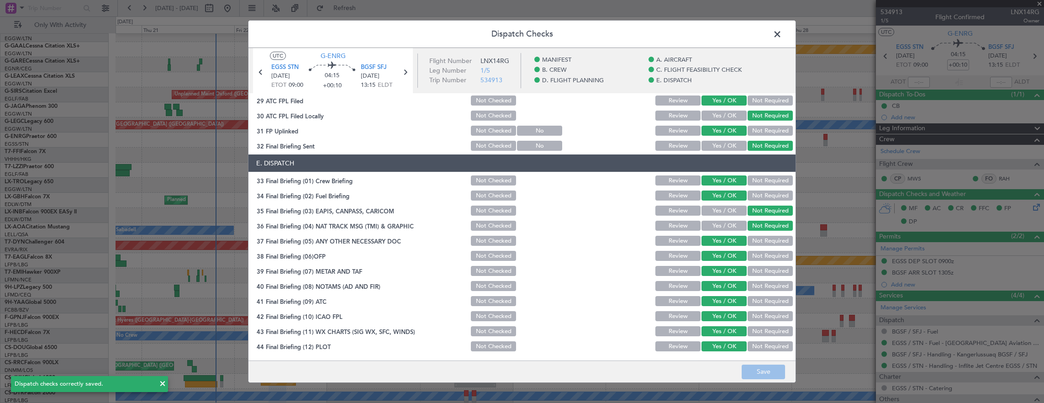
drag, startPoint x: 777, startPoint y: 35, endPoint x: 768, endPoint y: 34, distance: 9.1
click at [782, 35] on span at bounding box center [782, 36] width 0 height 18
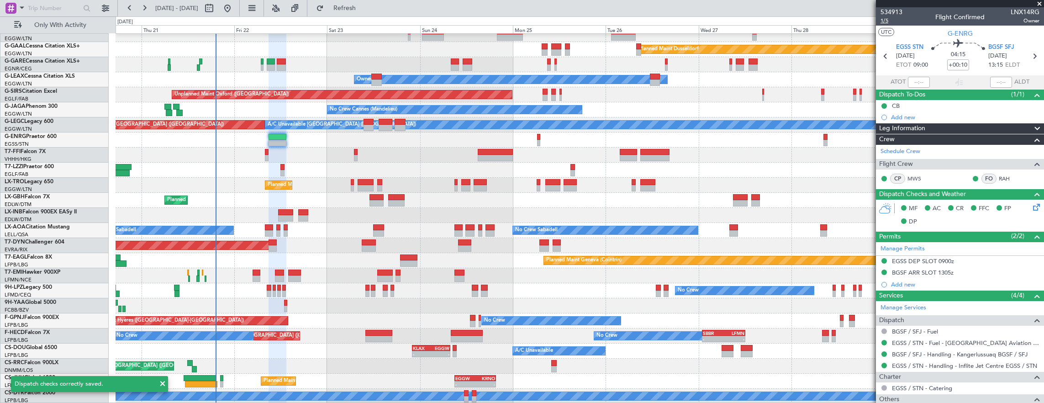
click at [888, 22] on span "1/5" at bounding box center [892, 21] width 22 height 8
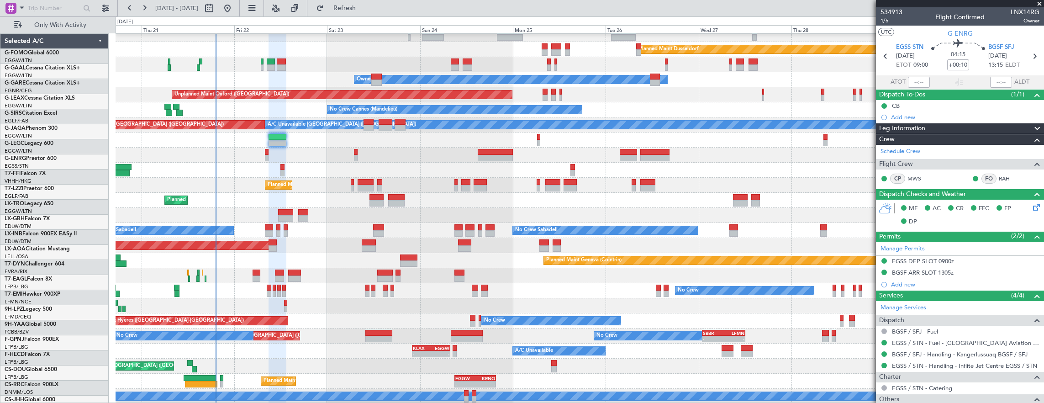
scroll to position [22, 0]
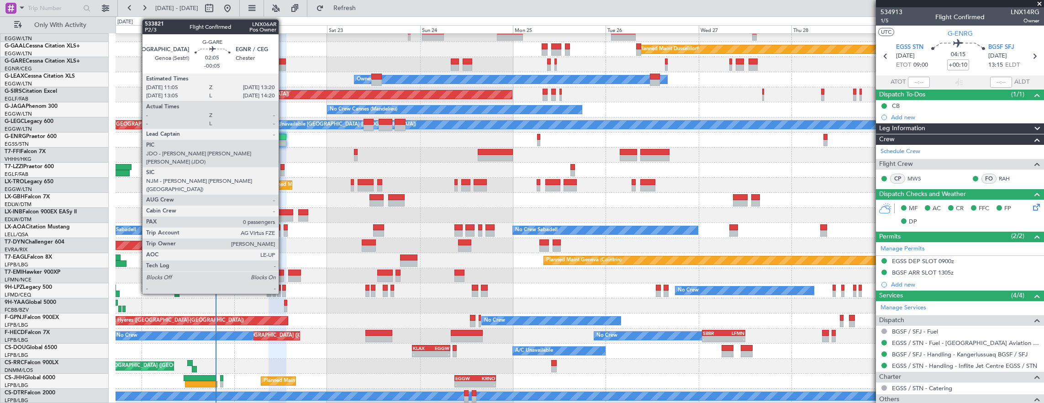
click at [283, 68] on div at bounding box center [281, 67] width 9 height 6
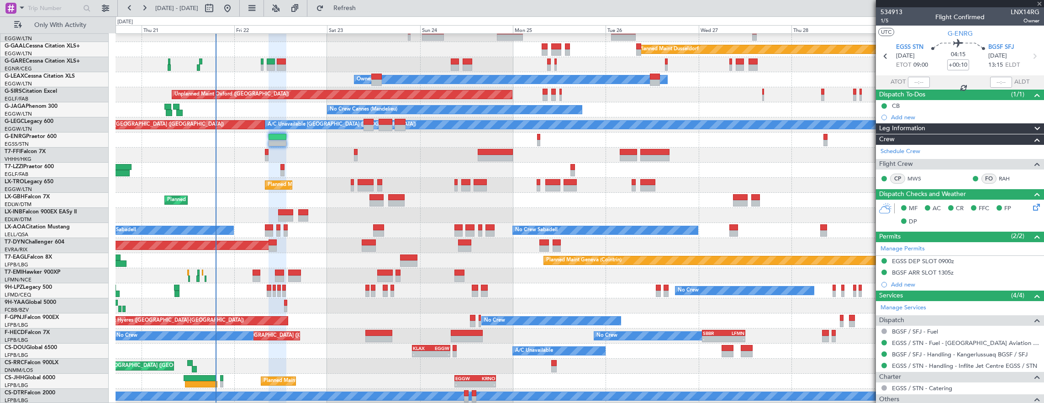
type input "-00:05"
type input "0"
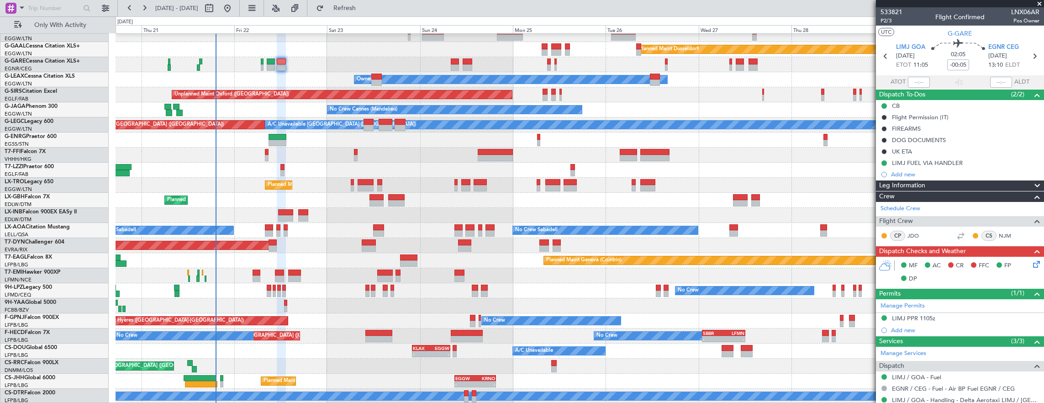
click at [264, 154] on div "05:09 Z 16:02 Z VHHH 04:30 Z LTFE 15:20 Z" at bounding box center [580, 155] width 929 height 15
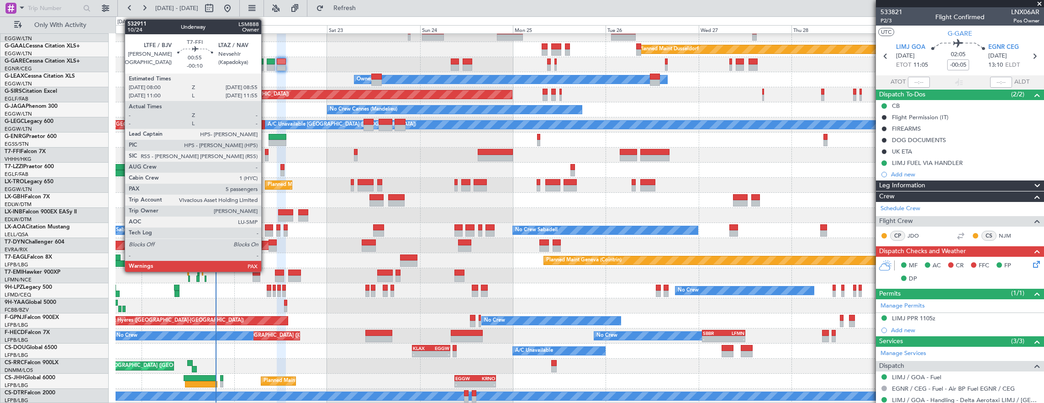
click at [266, 154] on div at bounding box center [267, 152] width 4 height 6
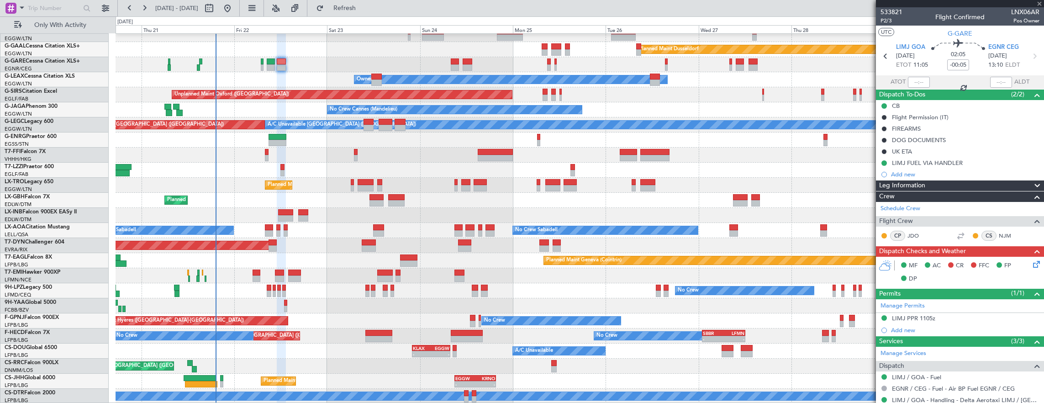
type input "-00:10"
type input "5"
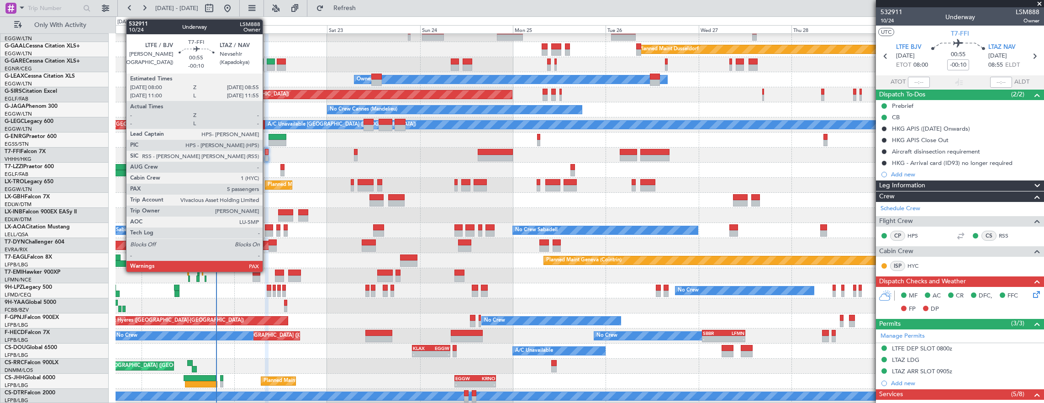
click at [267, 154] on div at bounding box center [267, 152] width 4 height 6
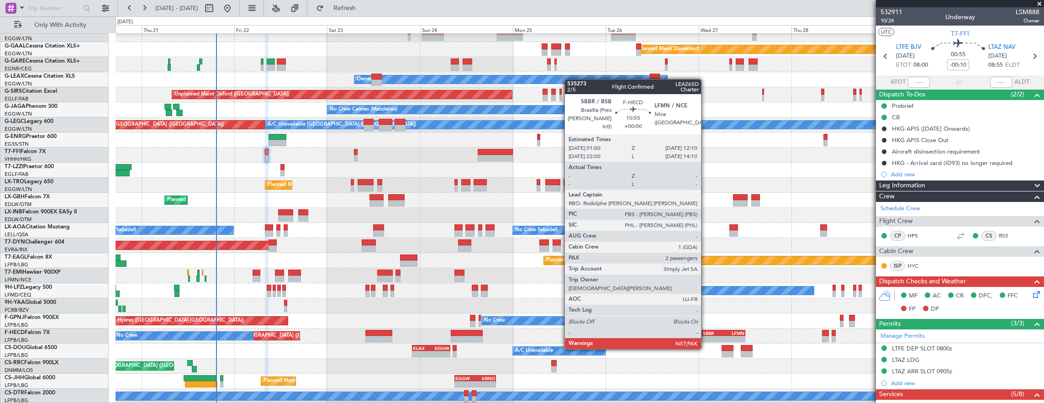
click at [706, 332] on div "SBBR" at bounding box center [713, 332] width 21 height 5
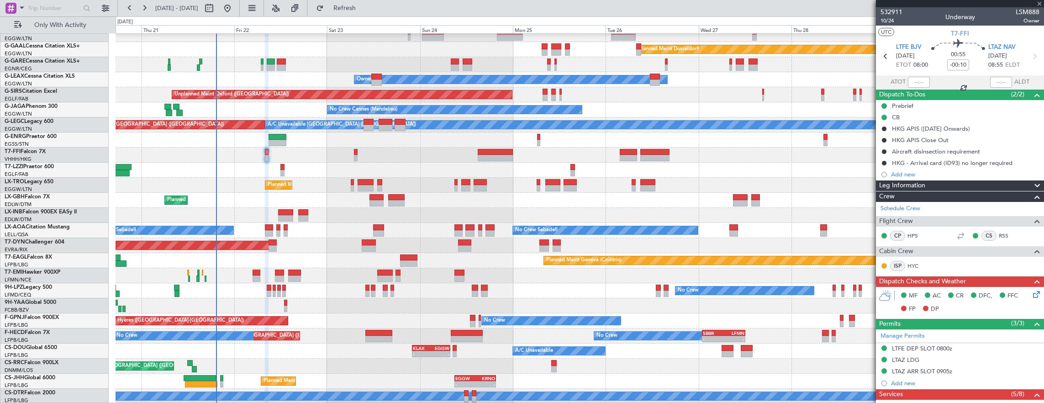
type input "3"
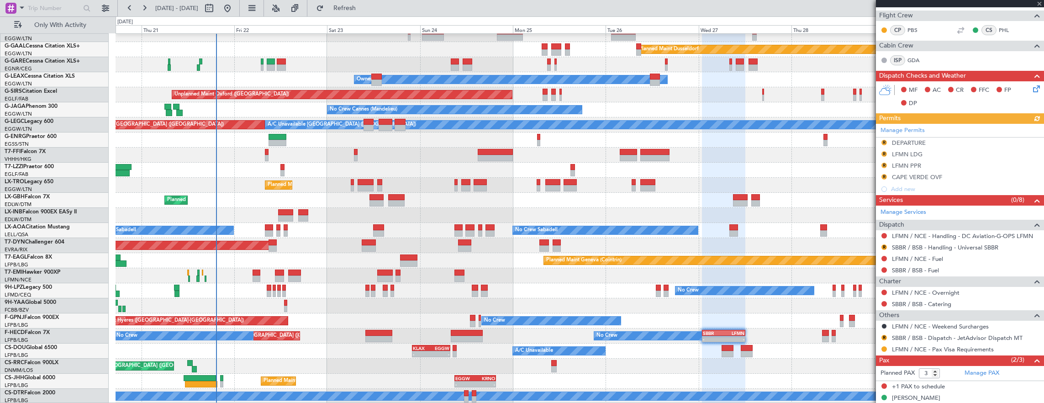
scroll to position [0, 0]
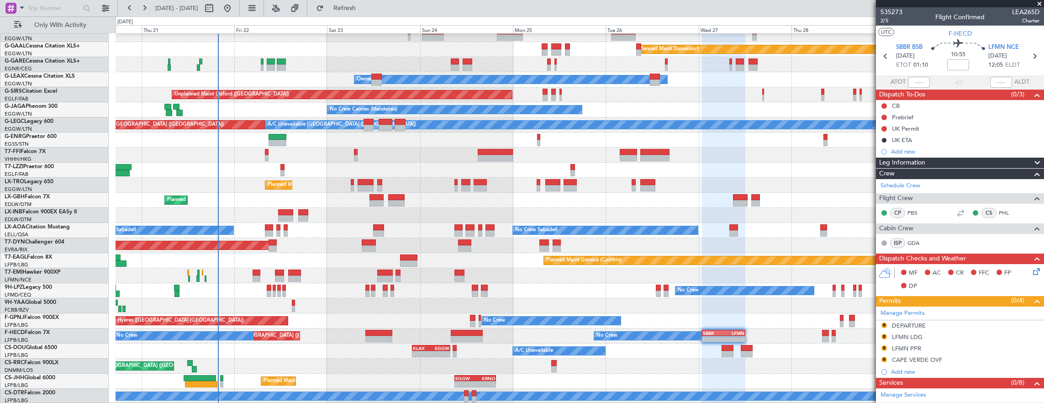
click at [607, 275] on div "Planned Maint Dusseldorf Unplanned Maint Chester Owner Owner Unplanned Maint Ox…" at bounding box center [580, 208] width 929 height 392
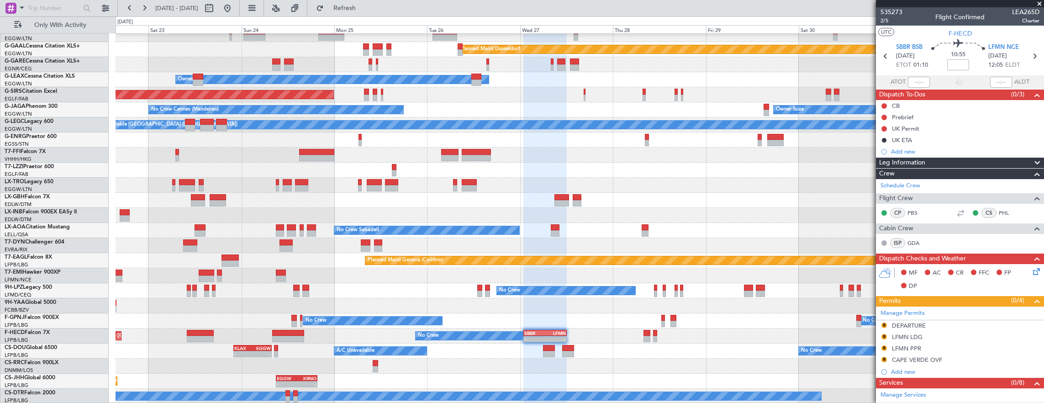
scroll to position [22, 0]
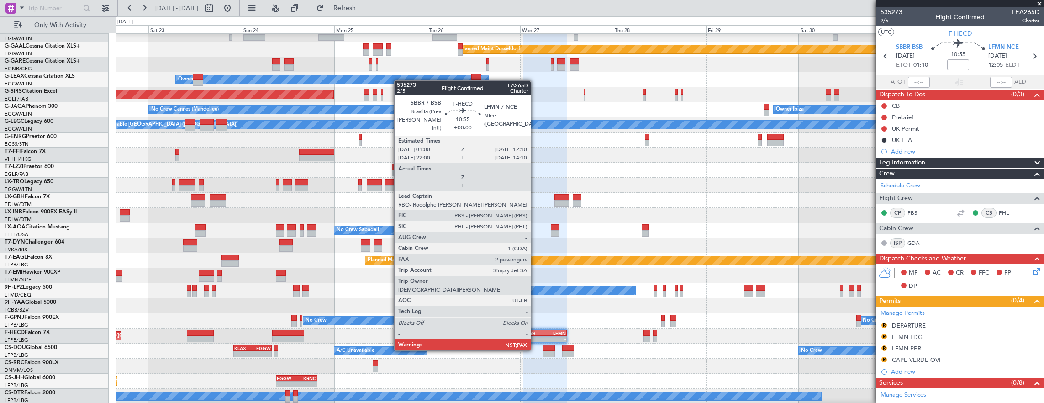
click at [535, 333] on div "SBBR" at bounding box center [534, 332] width 21 height 5
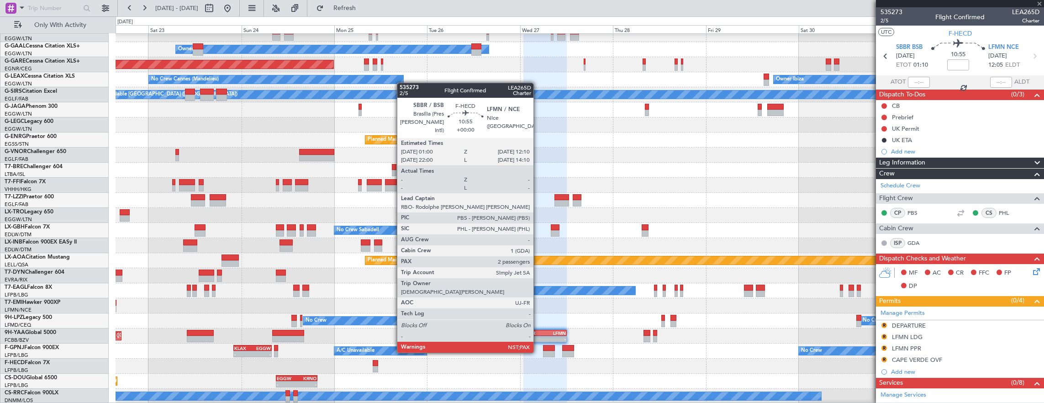
scroll to position [52, 0]
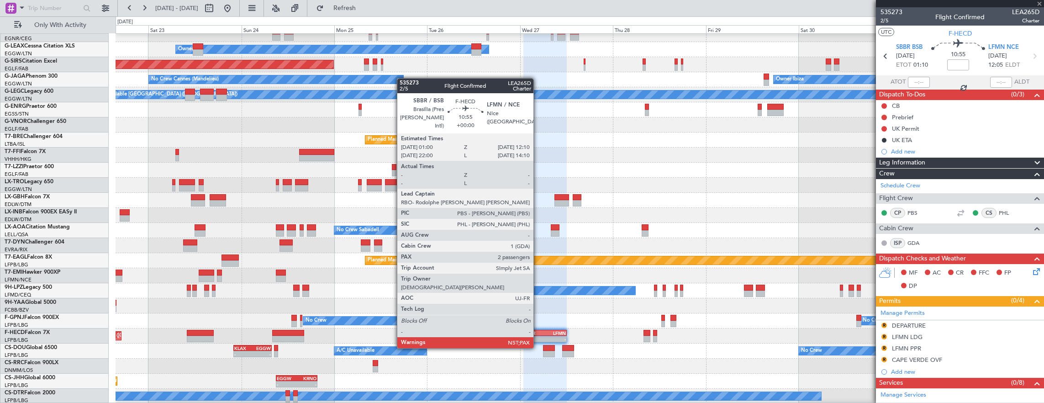
click at [538, 331] on div "SBBR" at bounding box center [534, 332] width 21 height 5
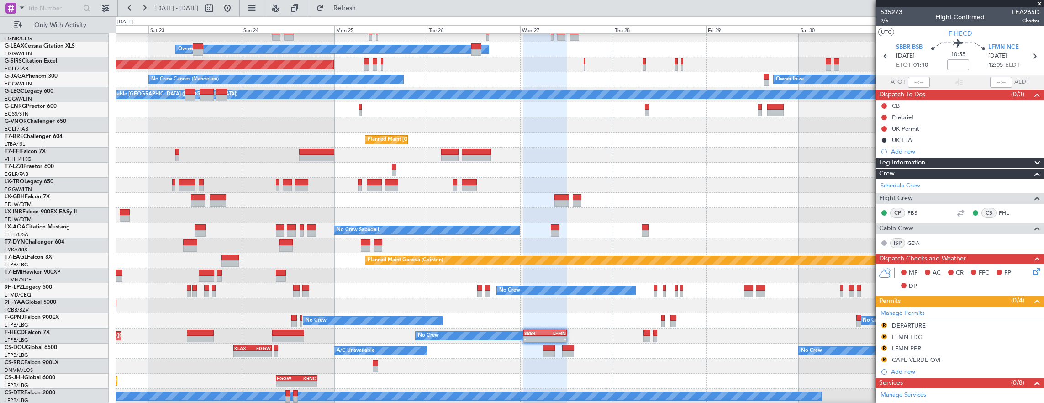
click at [615, 318] on div "No Crew No Crew Planned Maint Paris (Le Bourget) AOG Maint Hyères (Toulon-Hyère…" at bounding box center [580, 320] width 929 height 15
click at [516, 307] on div "Planned Maint Dusseldorf Unplanned Maint Chester Owner Unplanned Maint Oxford (…" at bounding box center [580, 193] width 929 height 422
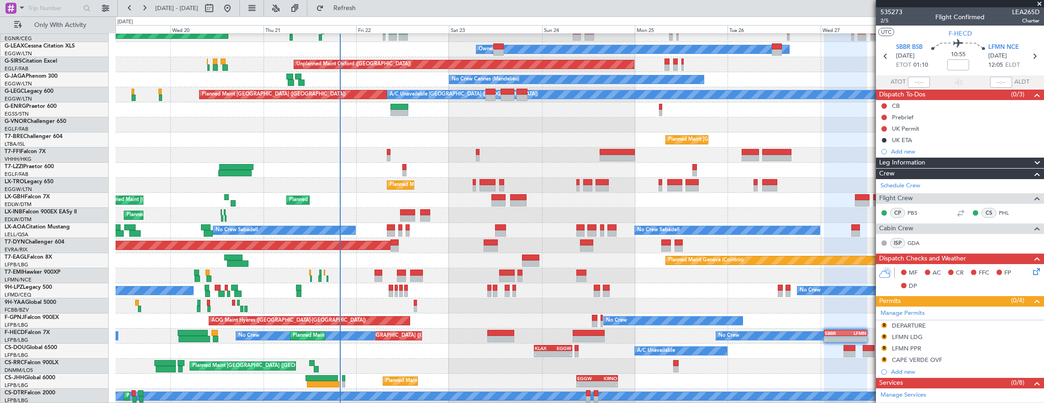
click at [371, 281] on div "Planned Maint Dusseldorf Unplanned Maint Chester Owner Owner Unplanned Maint Ox…" at bounding box center [580, 193] width 929 height 422
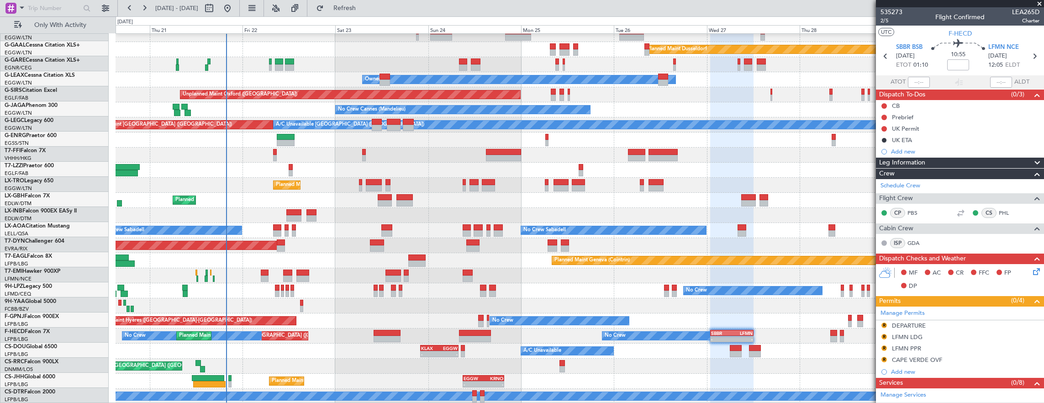
scroll to position [22, 0]
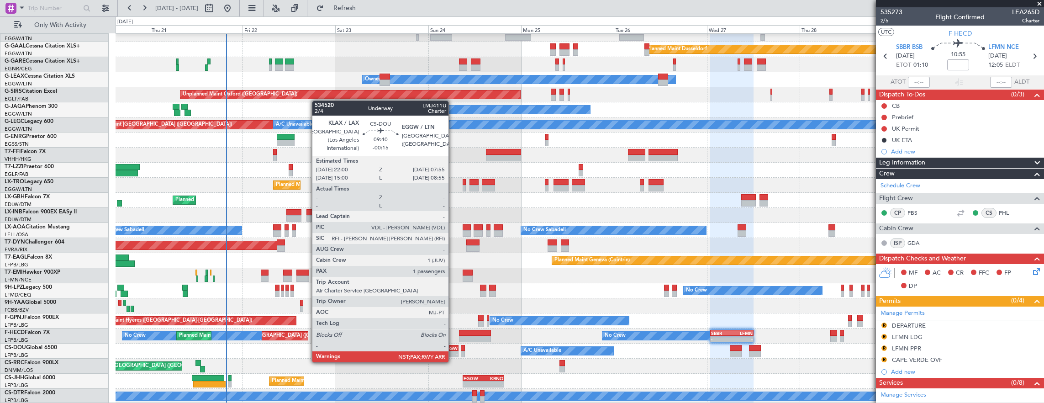
click at [453, 353] on div "-" at bounding box center [449, 353] width 18 height 5
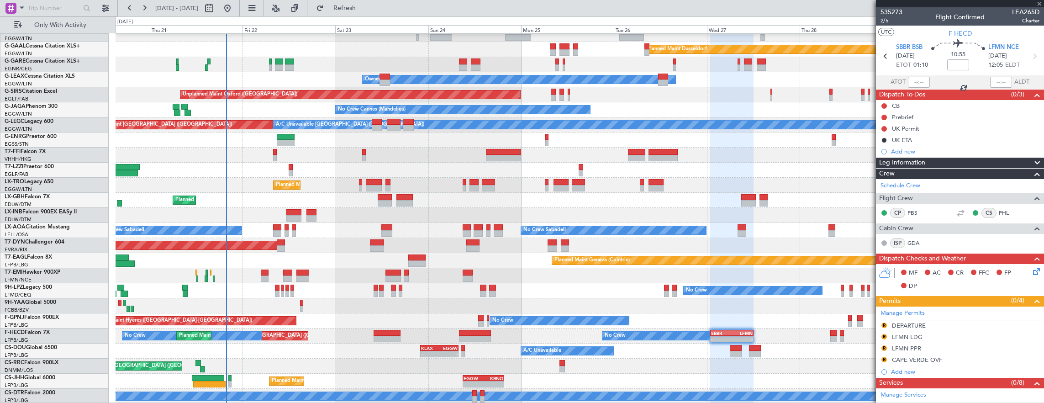
type input "-00:15"
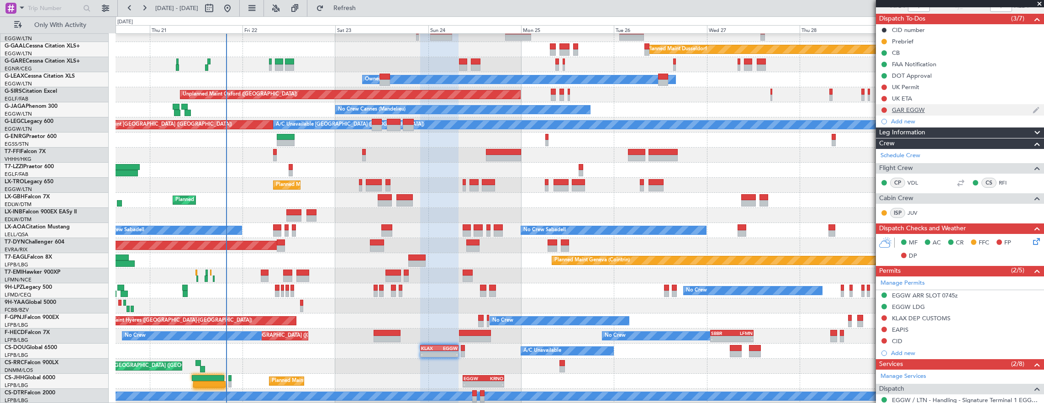
scroll to position [0, 0]
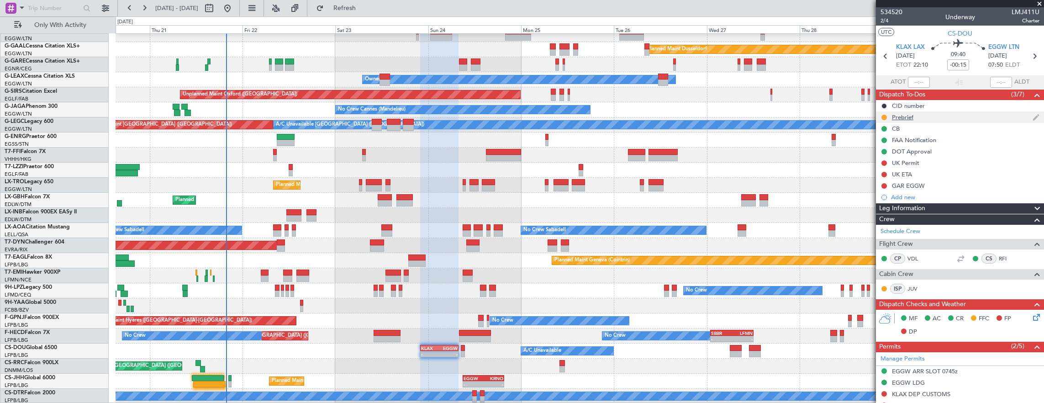
click at [954, 114] on div "Prebrief" at bounding box center [960, 116] width 168 height 11
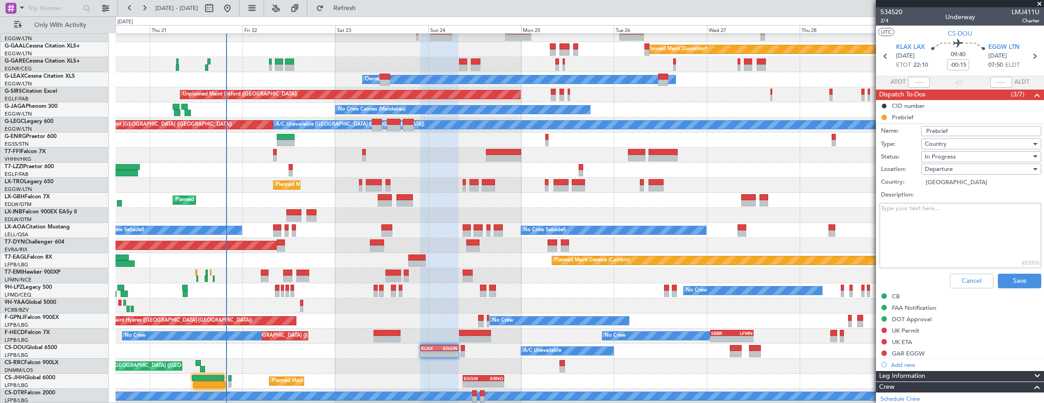
click at [990, 232] on textarea "Description:" at bounding box center [961, 235] width 162 height 65
paste textarea "44000lbs"
type textarea "44000lbs"
click at [957, 158] on div "In Progress" at bounding box center [978, 157] width 106 height 14
click at [969, 200] on span "Completed" at bounding box center [977, 202] width 107 height 14
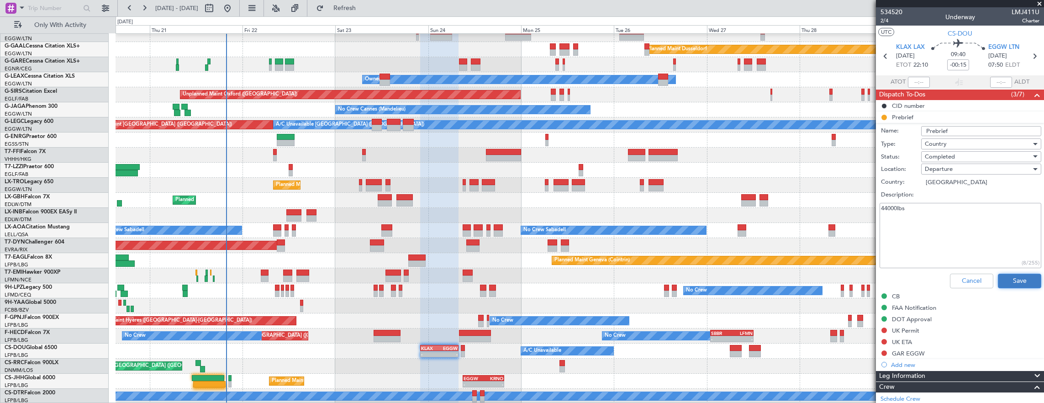
click at [1008, 275] on button "Save" at bounding box center [1019, 281] width 43 height 15
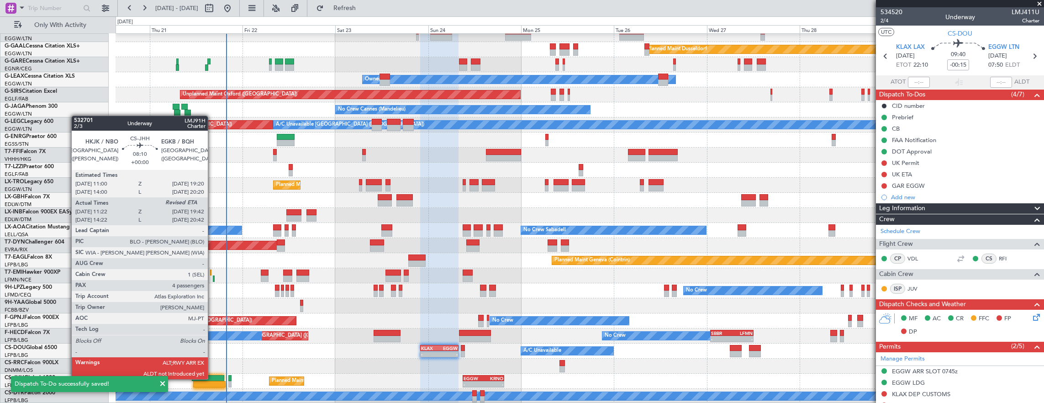
click at [212, 378] on div at bounding box center [208, 378] width 32 height 6
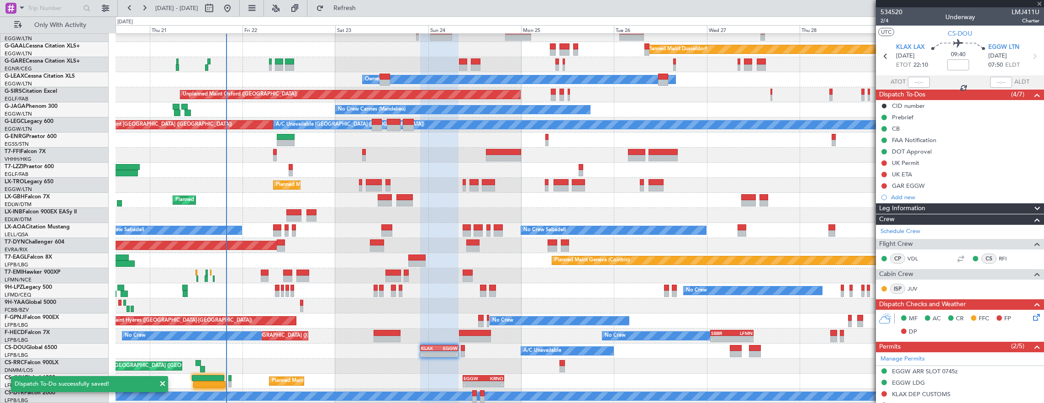
type input "11:32"
type input "4"
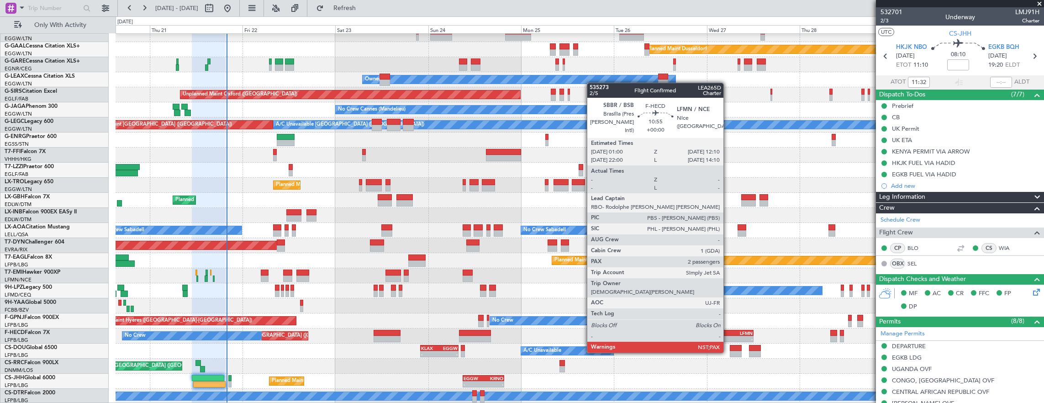
click at [725, 333] on div "SBBR" at bounding box center [721, 332] width 21 height 5
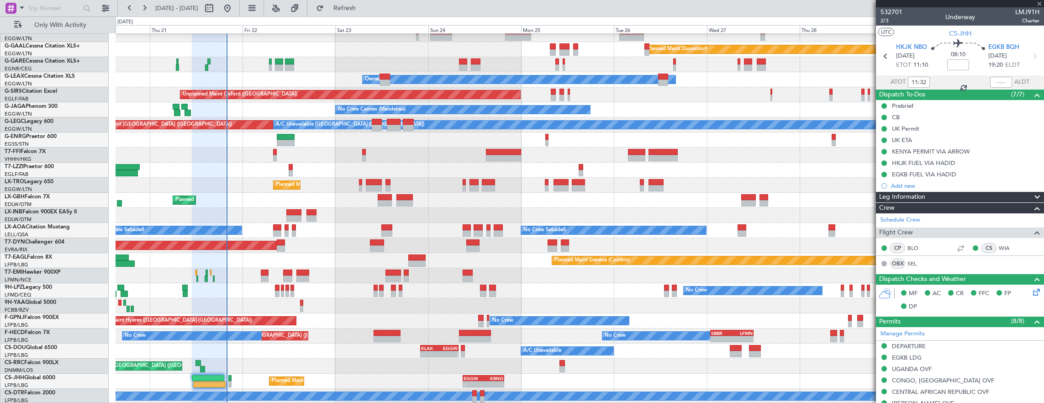
type input "3"
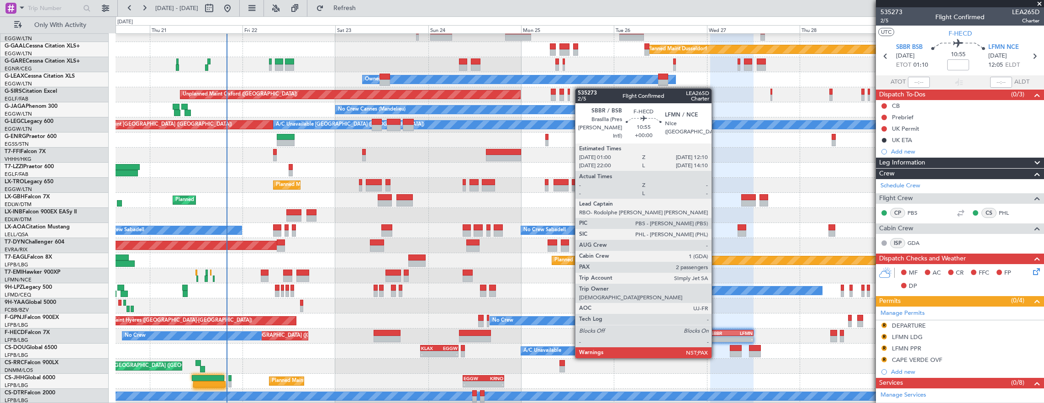
click at [716, 341] on div "-" at bounding box center [721, 338] width 21 height 5
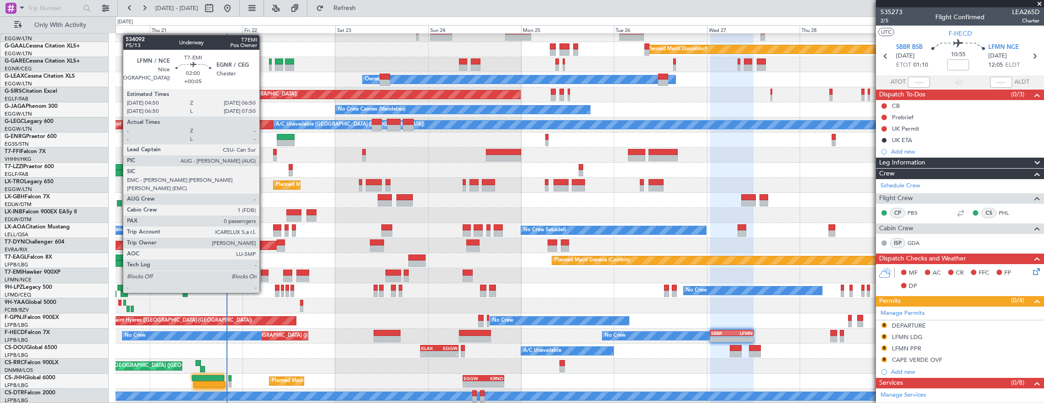
click at [264, 275] on div at bounding box center [265, 278] width 8 height 6
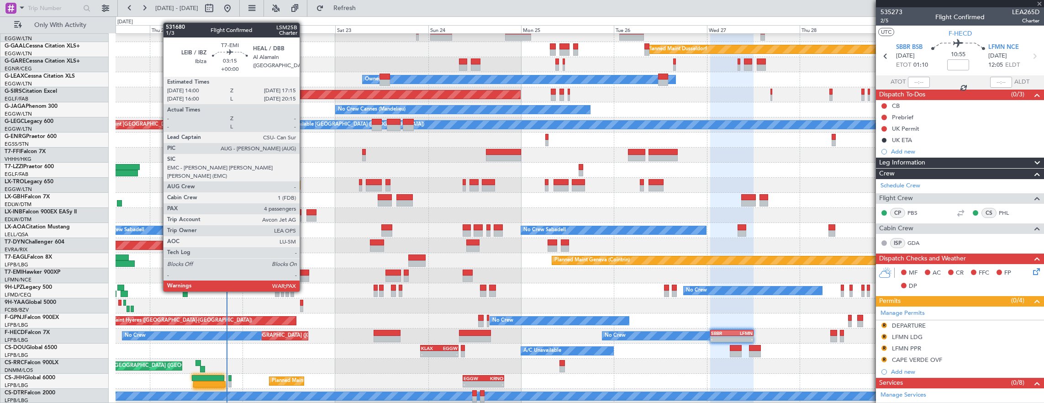
type input "+00:05"
type input "0"
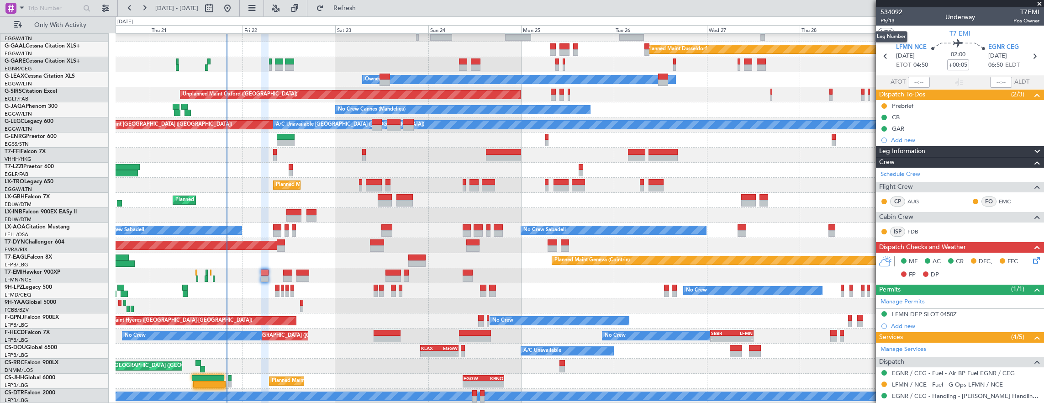
click at [886, 21] on span "P5/13" at bounding box center [892, 21] width 22 height 8
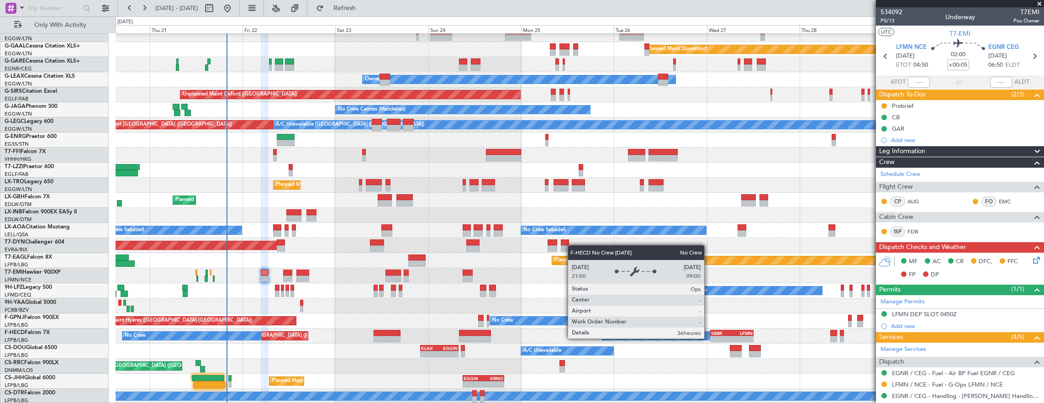
click at [708, 334] on div "No Crew" at bounding box center [672, 336] width 139 height 8
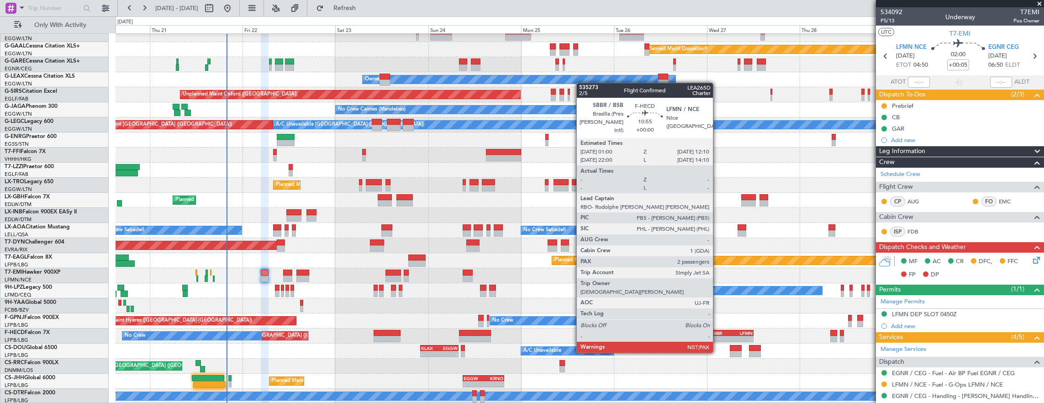
click at [718, 336] on div "- -" at bounding box center [731, 339] width 43 height 6
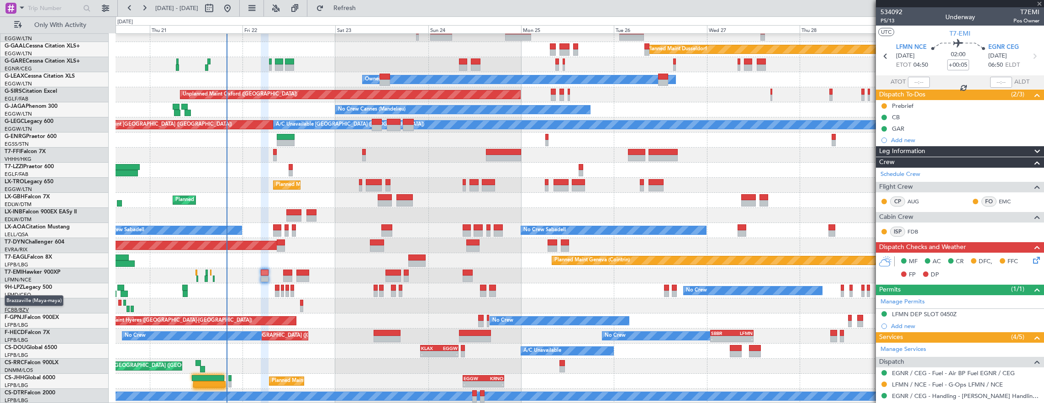
type input "3"
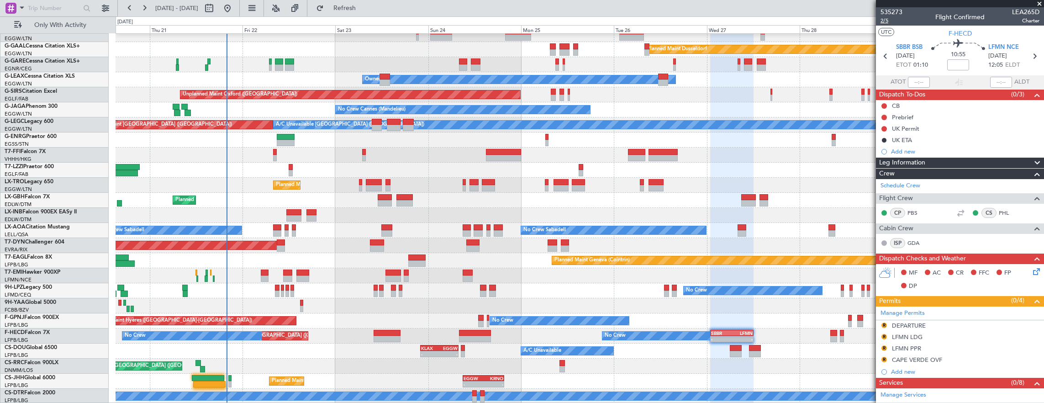
click at [886, 24] on span "2/5" at bounding box center [892, 21] width 22 height 8
click at [954, 65] on input at bounding box center [959, 64] width 22 height 11
drag, startPoint x: 956, startPoint y: 78, endPoint x: 956, endPoint y: 69, distance: 9.1
click at [956, 74] on div "UTC F-HECD SBBR BSB 27/08/2025 ETOT 01:10 09:30 -00:40 LFMN NCE 27/08/2025 10:4…" at bounding box center [960, 58] width 168 height 64
click at [956, 68] on input "-00:40" at bounding box center [959, 64] width 22 height 11
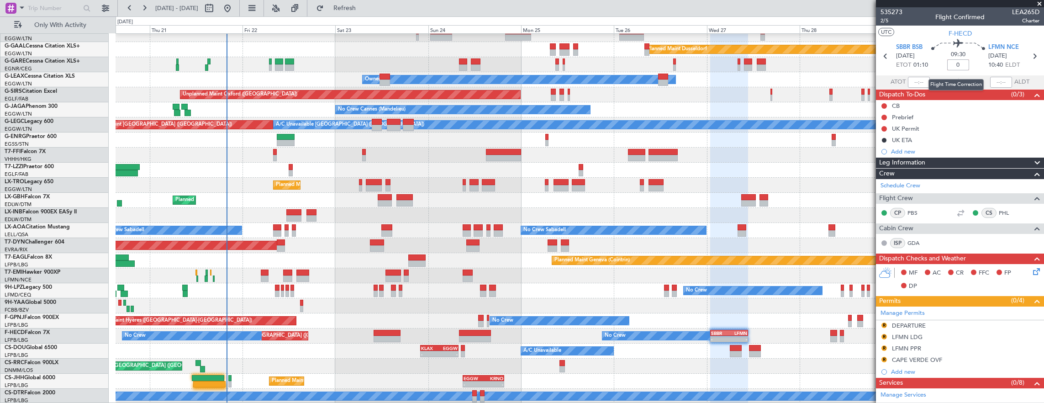
type input "+00:00"
click at [888, 23] on span "2/5" at bounding box center [892, 21] width 22 height 8
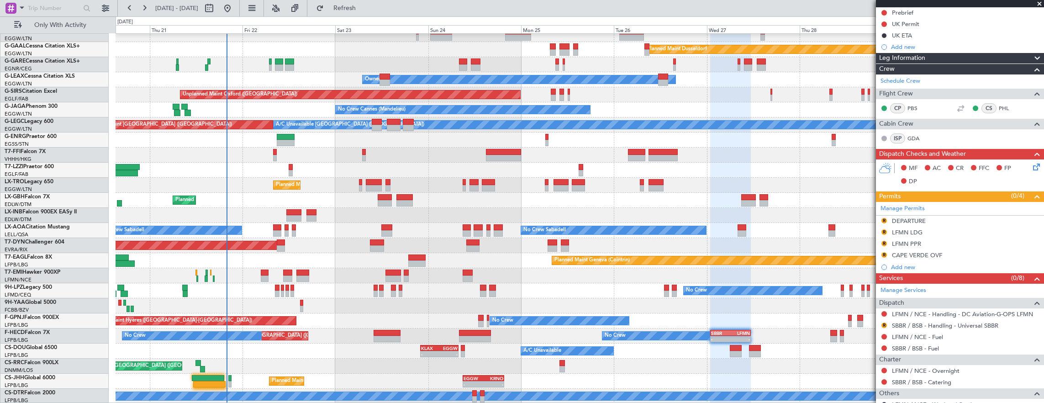
scroll to position [183, 0]
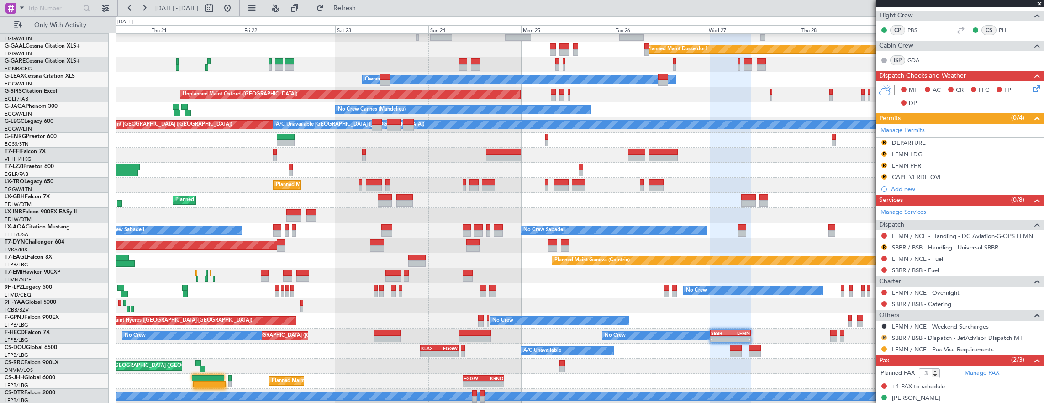
click at [884, 335] on button "R" at bounding box center [884, 337] width 5 height 5
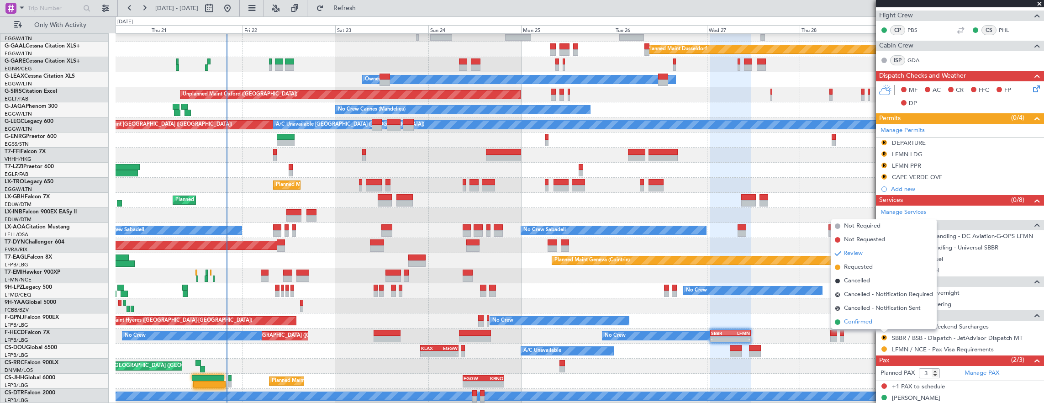
click at [873, 319] on li "Confirmed" at bounding box center [885, 322] width 106 height 14
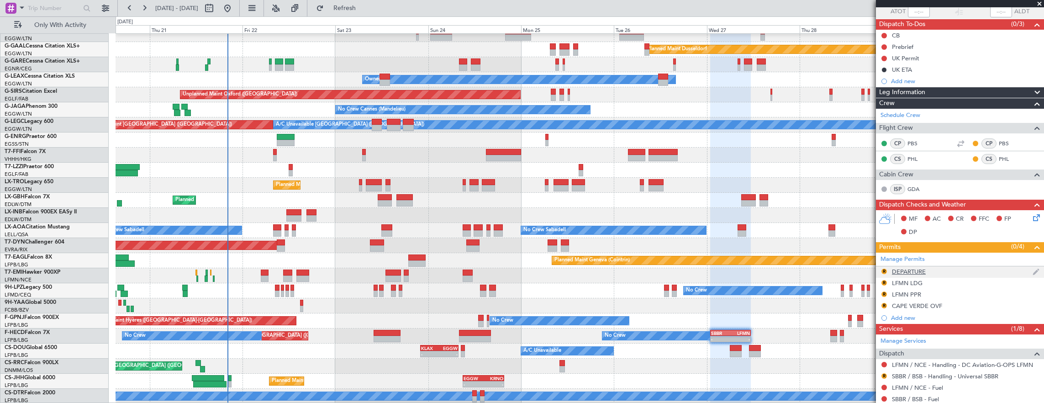
scroll to position [91, 0]
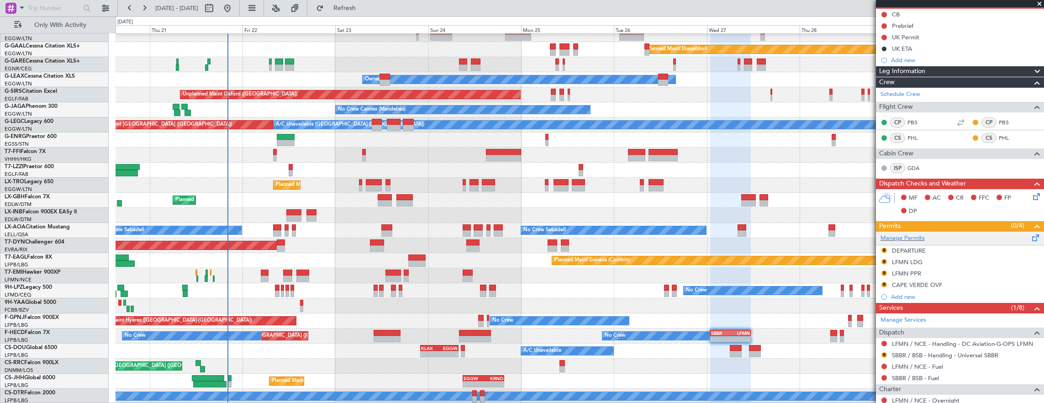
click at [940, 237] on div "Manage Permits" at bounding box center [960, 239] width 168 height 14
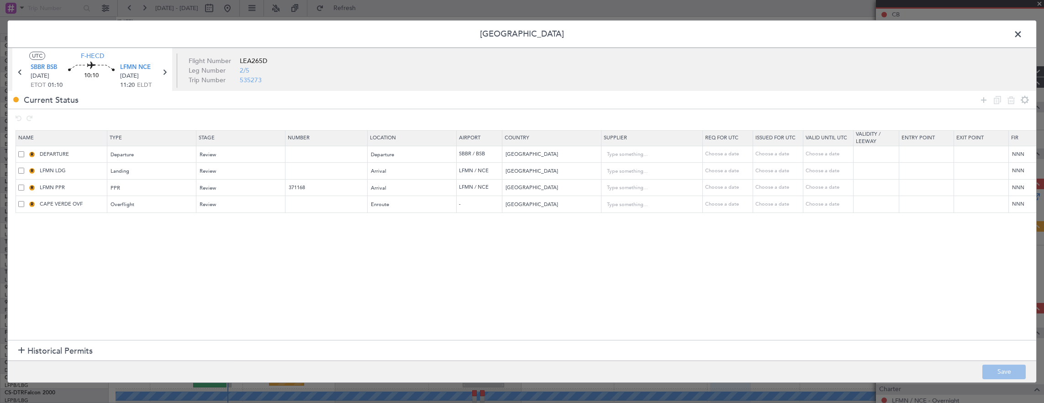
drag, startPoint x: 21, startPoint y: 170, endPoint x: 22, endPoint y: 177, distance: 7.4
click at [21, 170] on span at bounding box center [21, 171] width 6 height 6
click at [25, 168] on input "checkbox" at bounding box center [25, 168] width 0 height 0
click at [20, 186] on span at bounding box center [21, 188] width 6 height 6
click at [25, 185] on input "checkbox" at bounding box center [25, 185] width 0 height 0
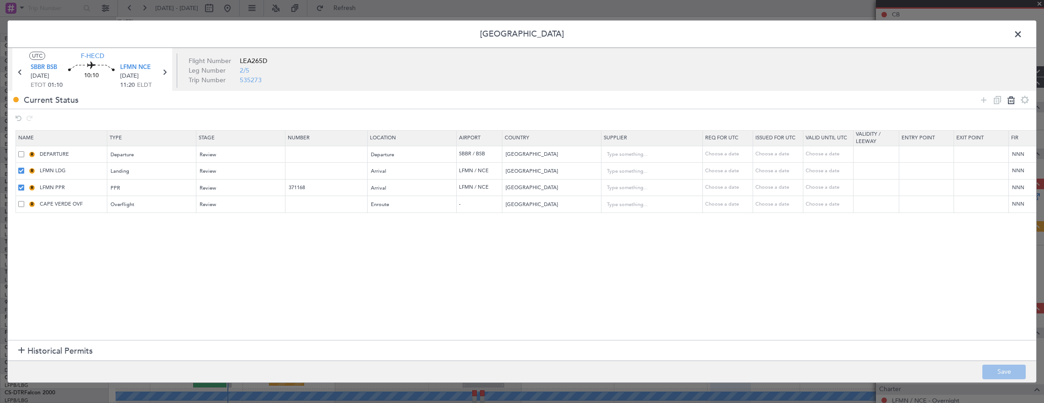
click at [1010, 100] on icon at bounding box center [1011, 100] width 11 height 11
type input "CAPE VERDE OVF"
type input "[GEOGRAPHIC_DATA]"
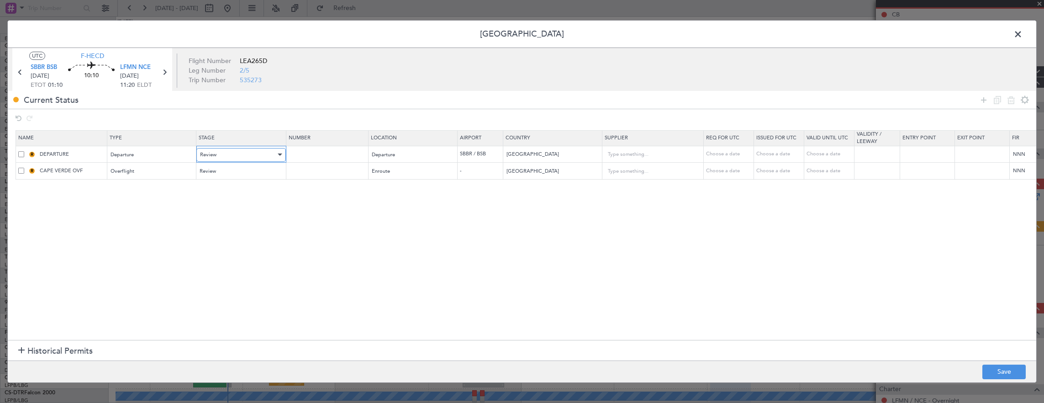
click at [236, 152] on div "Review" at bounding box center [238, 155] width 76 height 14
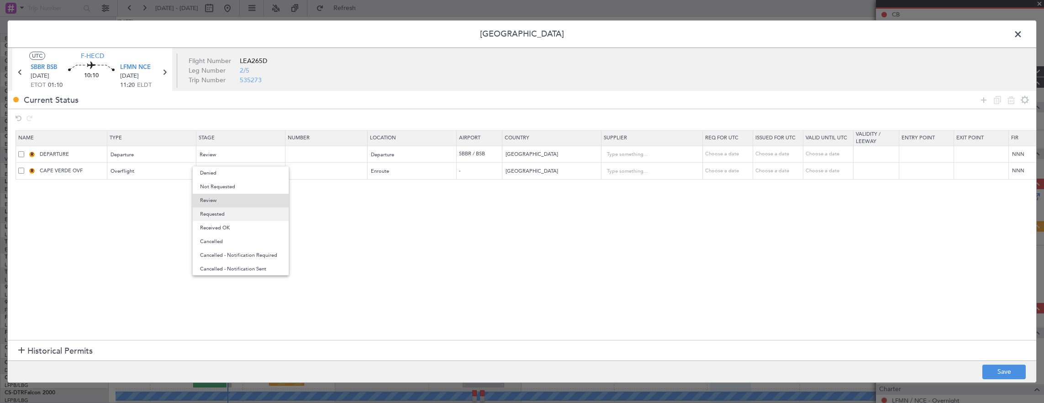
click at [240, 211] on span "Requested" at bounding box center [240, 214] width 81 height 14
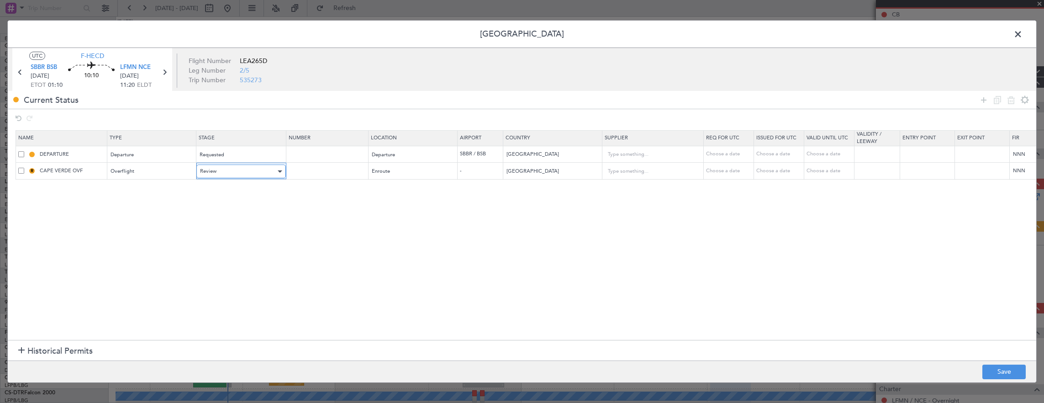
click at [225, 173] on div "Review" at bounding box center [238, 171] width 76 height 14
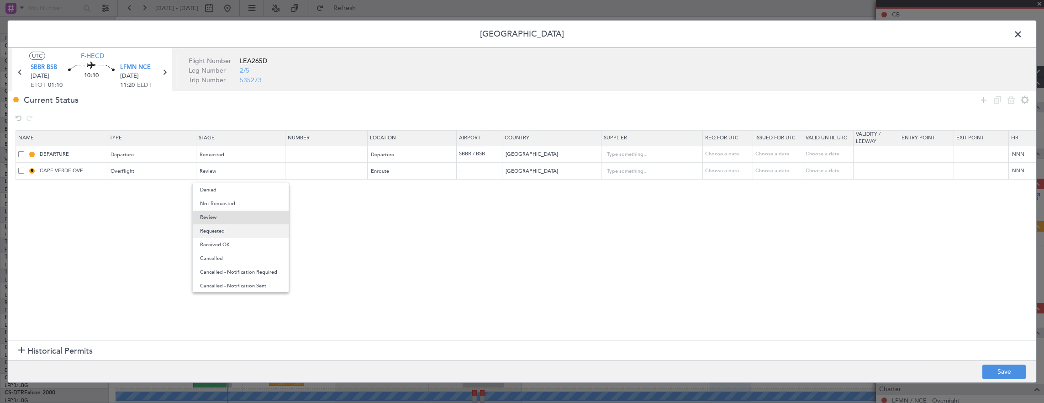
click at [235, 226] on span "Requested" at bounding box center [240, 231] width 81 height 14
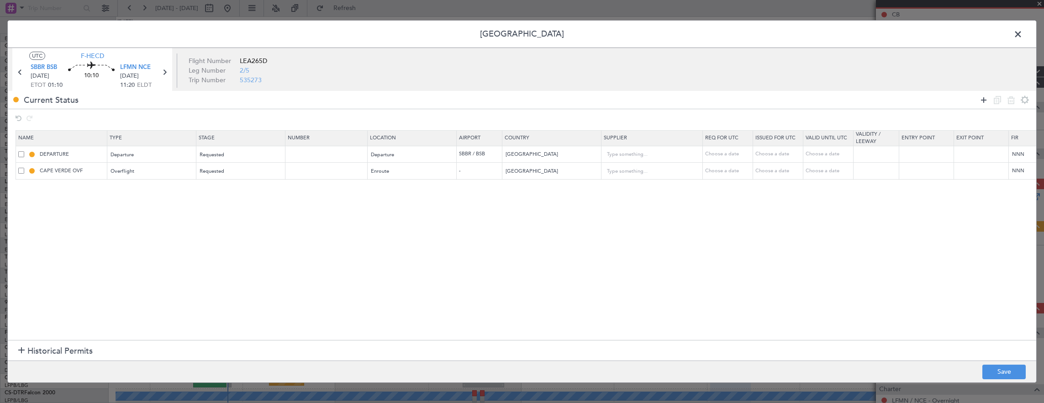
click at [982, 101] on icon at bounding box center [984, 100] width 11 height 11
click at [135, 192] on div "Type" at bounding box center [149, 189] width 76 height 14
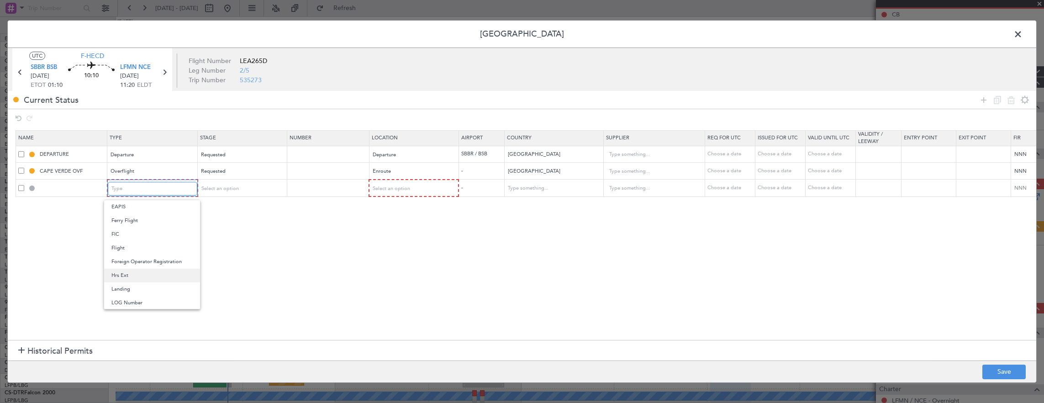
scroll to position [228, 0]
click at [145, 224] on span "Overflight" at bounding box center [151, 225] width 81 height 14
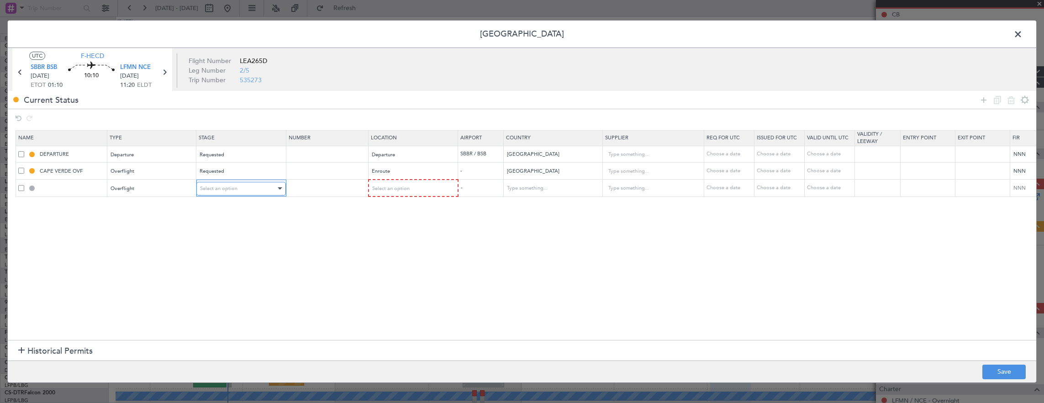
click at [224, 189] on span "Select an option" at bounding box center [218, 188] width 37 height 7
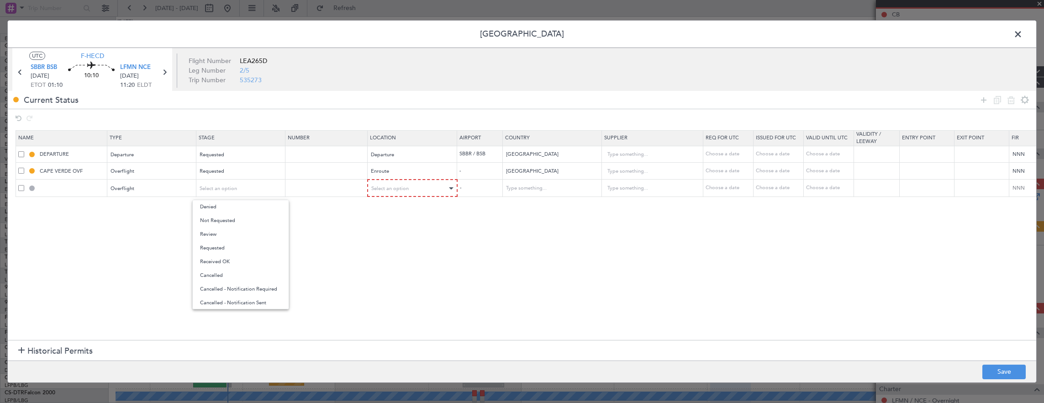
drag, startPoint x: 241, startPoint y: 247, endPoint x: 385, endPoint y: 191, distance: 153.7
click at [241, 247] on span "Requested" at bounding box center [240, 248] width 81 height 14
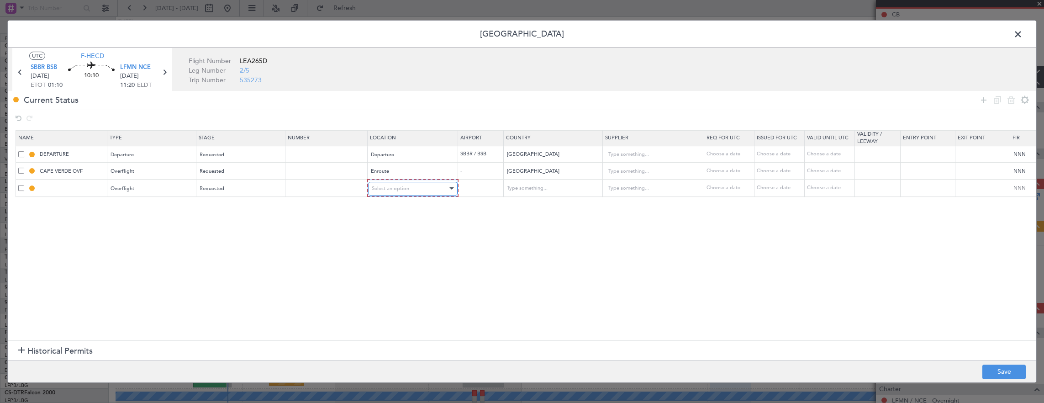
click at [417, 184] on div "Select an option" at bounding box center [410, 189] width 76 height 14
click at [403, 256] on span "Enroute" at bounding box center [411, 262] width 81 height 14
click at [538, 181] on input "text" at bounding box center [547, 188] width 82 height 14
click at [544, 232] on span "[GEOGRAPHIC_DATA]" at bounding box center [551, 229] width 85 height 14
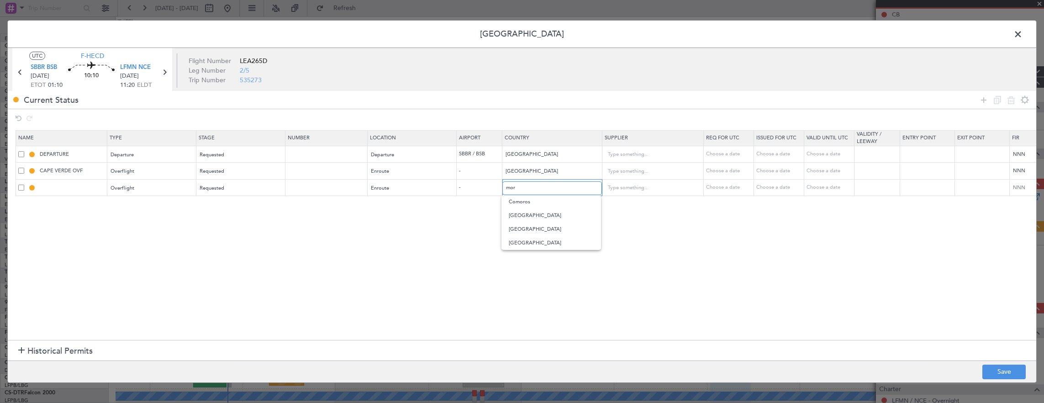
type input "[GEOGRAPHIC_DATA]"
click at [1003, 370] on button "Save" at bounding box center [1004, 372] width 43 height 15
click at [1016, 368] on button "Save" at bounding box center [1004, 372] width 43 height 15
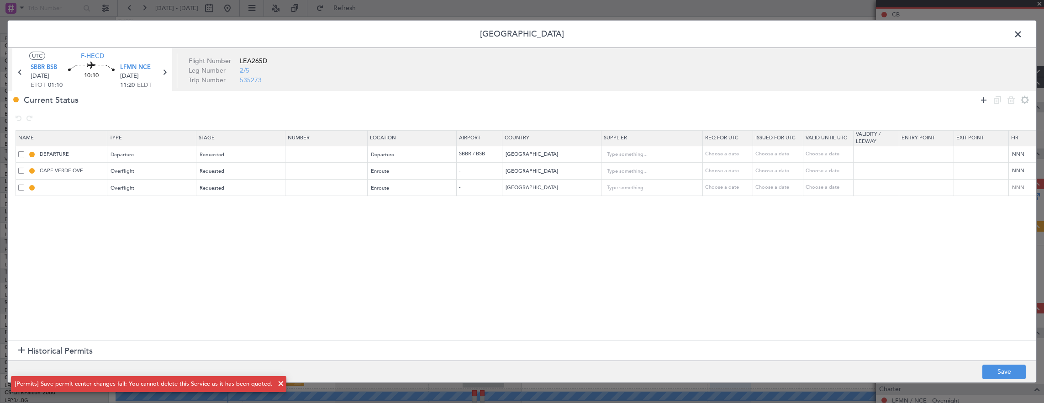
click at [986, 97] on icon at bounding box center [984, 100] width 11 height 11
click at [978, 101] on div "Current Status" at bounding box center [522, 100] width 1029 height 18
click at [132, 198] on div "Type" at bounding box center [149, 205] width 76 height 14
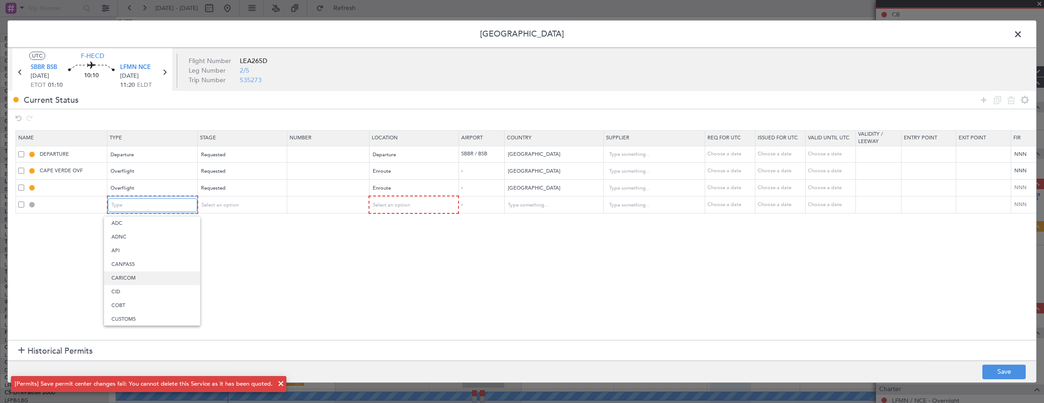
scroll to position [275, 0]
click at [145, 289] on span "Slot" at bounding box center [151, 292] width 81 height 14
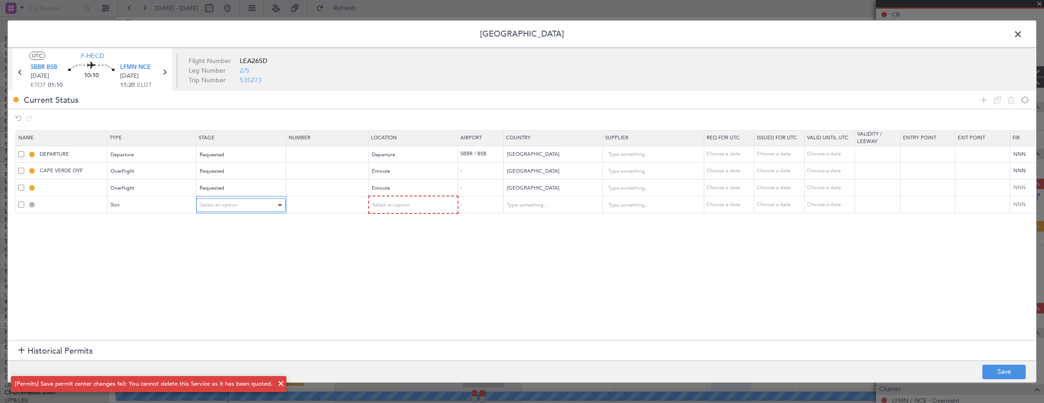
click at [249, 206] on div "Select an option" at bounding box center [238, 205] width 76 height 14
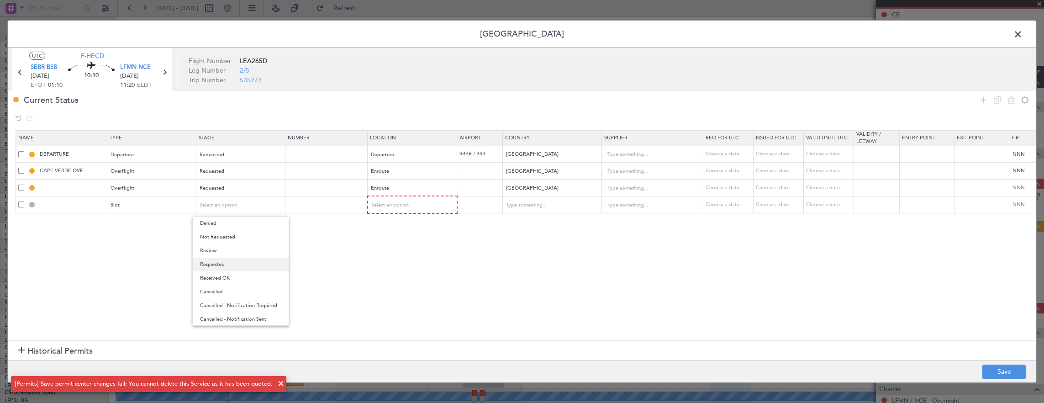
click at [238, 268] on span "Requested" at bounding box center [240, 265] width 81 height 14
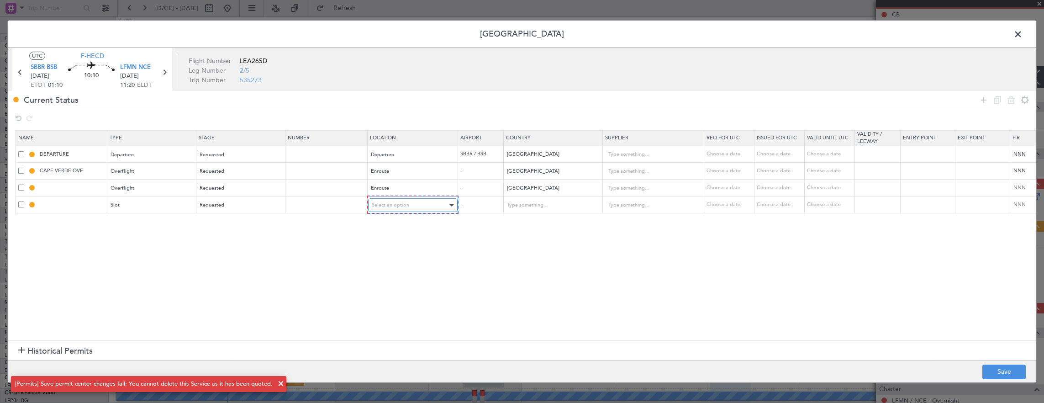
click at [388, 209] on div "Select an option" at bounding box center [410, 205] width 76 height 14
click at [389, 248] on span "Arrival" at bounding box center [411, 251] width 81 height 14
click at [1009, 366] on button "Save" at bounding box center [1004, 372] width 43 height 15
click at [1023, 31] on span at bounding box center [1023, 36] width 0 height 18
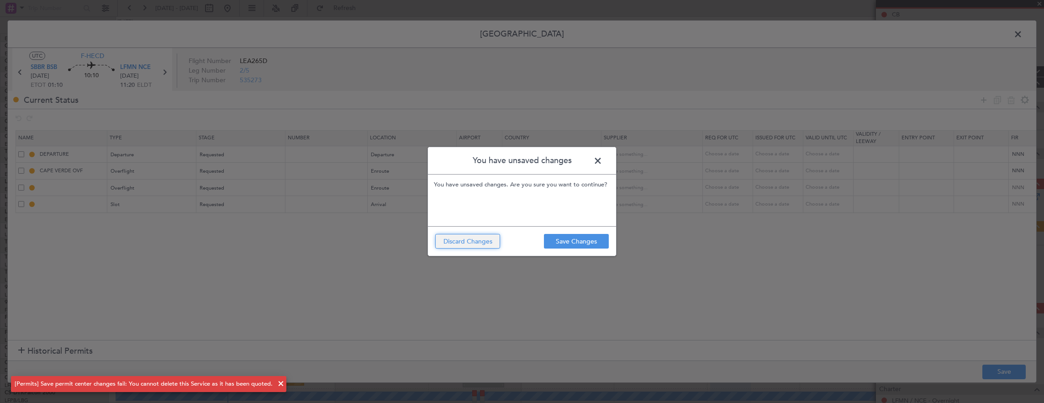
click at [465, 242] on button "Discard Changes" at bounding box center [467, 241] width 65 height 15
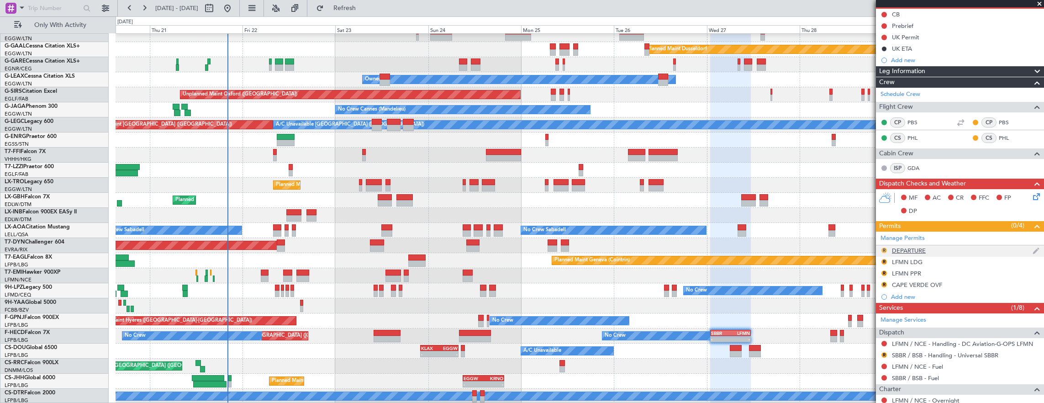
click at [885, 249] on button "R" at bounding box center [884, 250] width 5 height 5
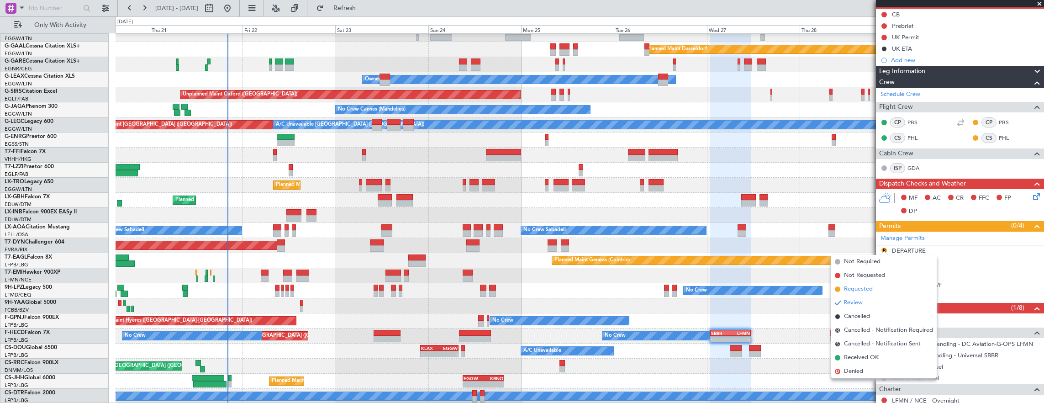
click at [878, 288] on li "Requested" at bounding box center [885, 289] width 106 height 14
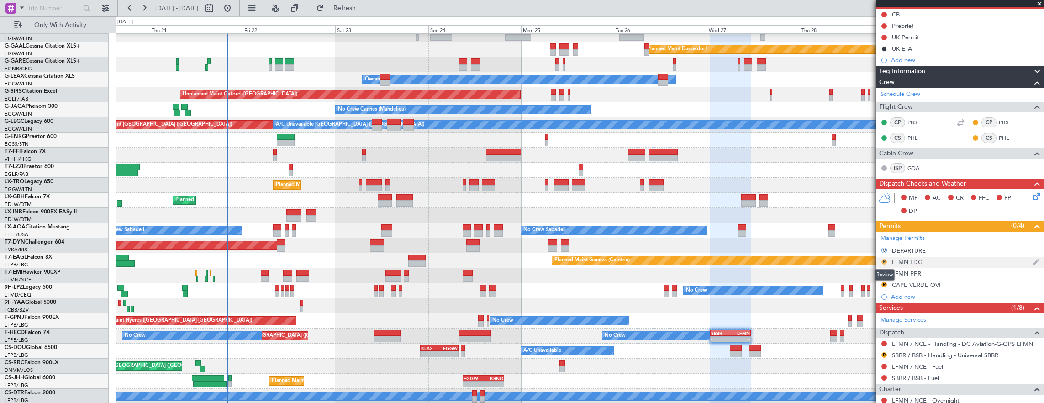
click at [886, 261] on button "R" at bounding box center [884, 261] width 5 height 5
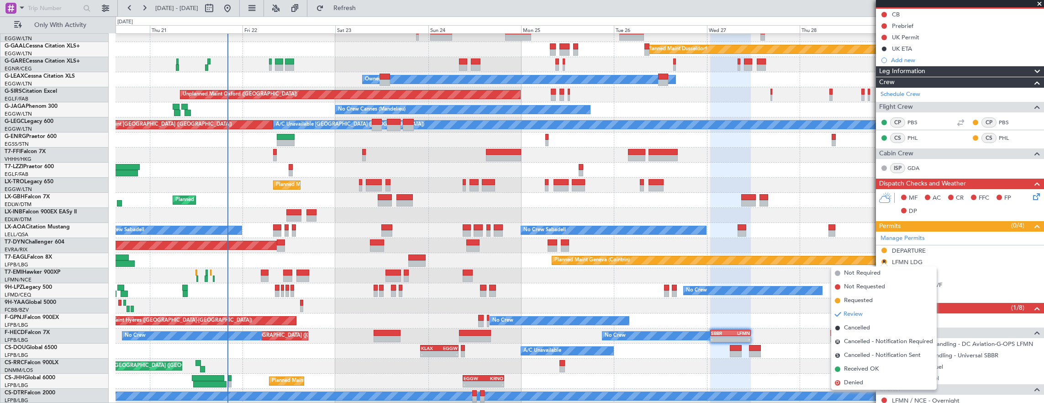
click at [873, 276] on span "Not Required" at bounding box center [862, 273] width 37 height 9
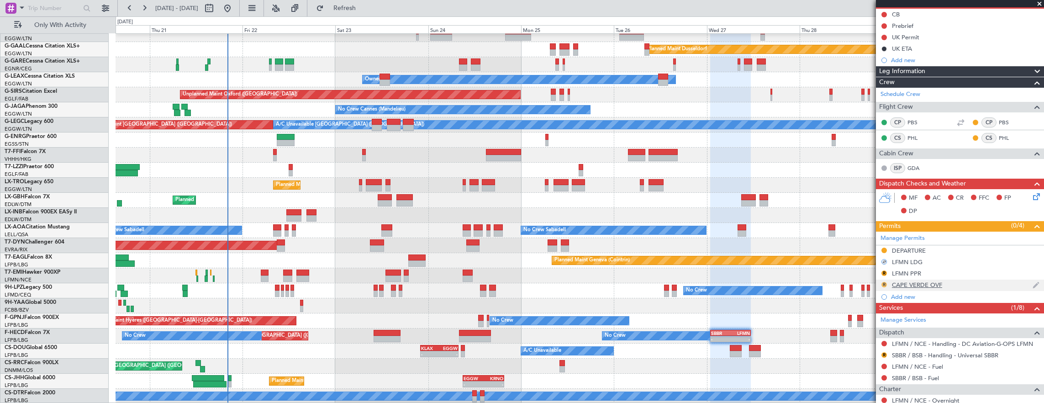
click at [885, 282] on button "R" at bounding box center [884, 284] width 5 height 5
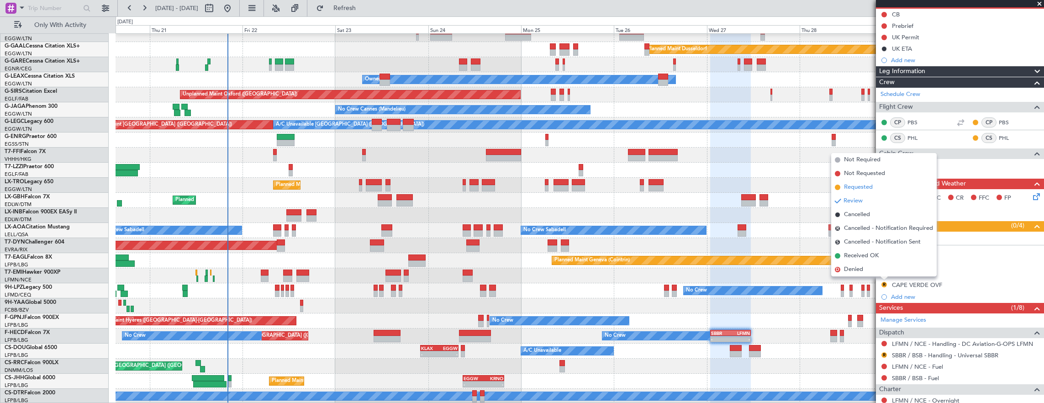
click at [868, 189] on span "Requested" at bounding box center [858, 187] width 29 height 9
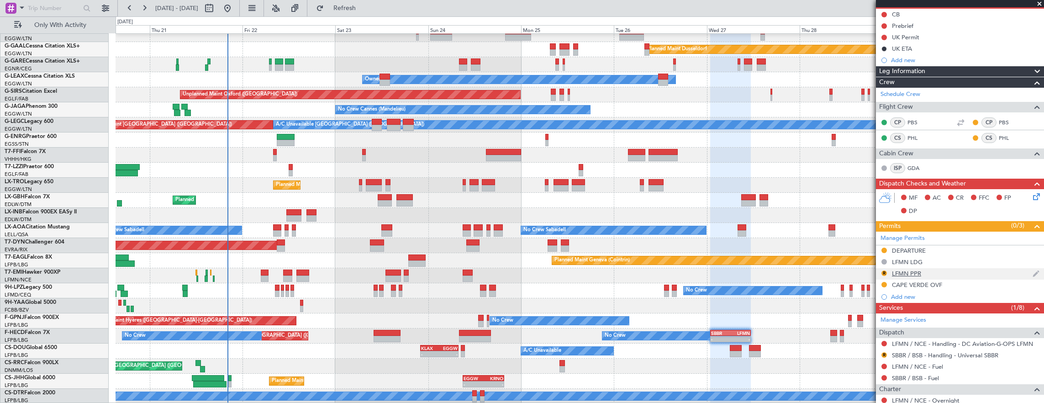
click at [945, 273] on div "R LFMN PPR" at bounding box center [960, 273] width 168 height 11
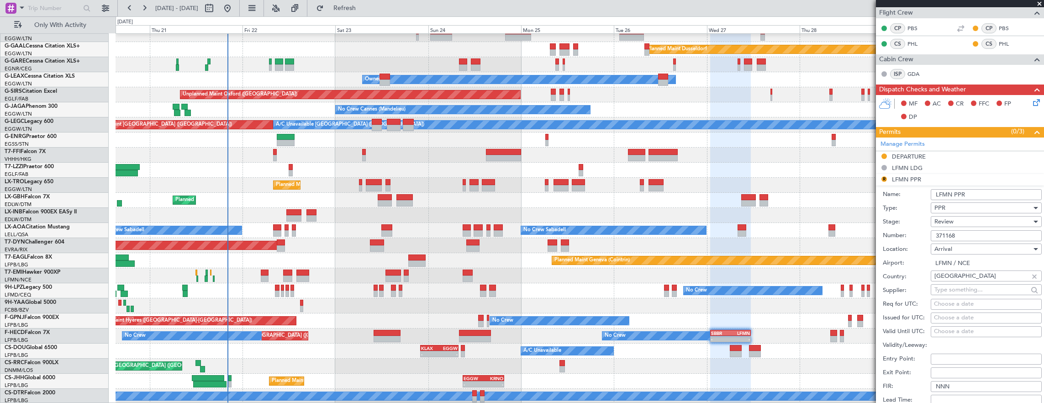
scroll to position [228, 0]
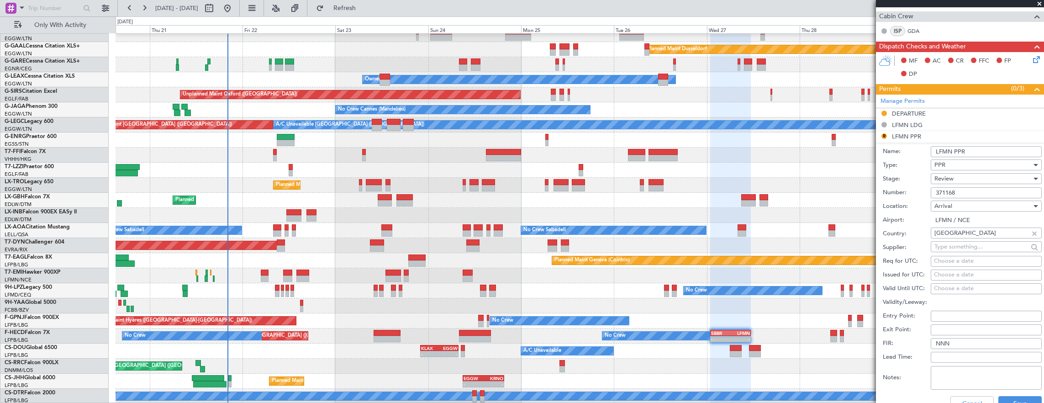
drag, startPoint x: 971, startPoint y: 190, endPoint x: 802, endPoint y: 185, distance: 168.7
click at [811, 185] on fb-app "20 Aug 2025 - 30 Aug 2025 Refresh Quick Links Only With Activity Planned Maint …" at bounding box center [522, 205] width 1044 height 396
click at [979, 200] on div "Arrival" at bounding box center [983, 206] width 97 height 14
click at [957, 177] on div at bounding box center [522, 201] width 1044 height 403
click at [957, 177] on div "Review" at bounding box center [983, 179] width 97 height 14
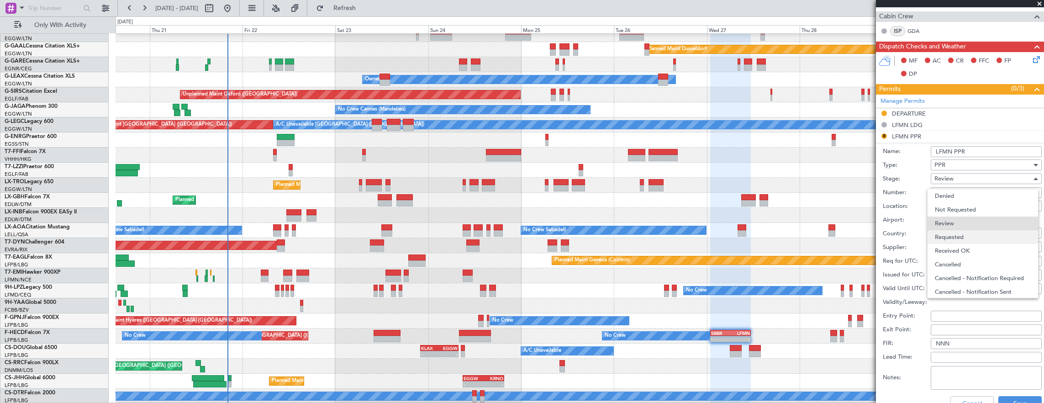
click at [956, 233] on span "Requested" at bounding box center [983, 237] width 96 height 14
click at [969, 164] on div "PPR" at bounding box center [983, 165] width 97 height 14
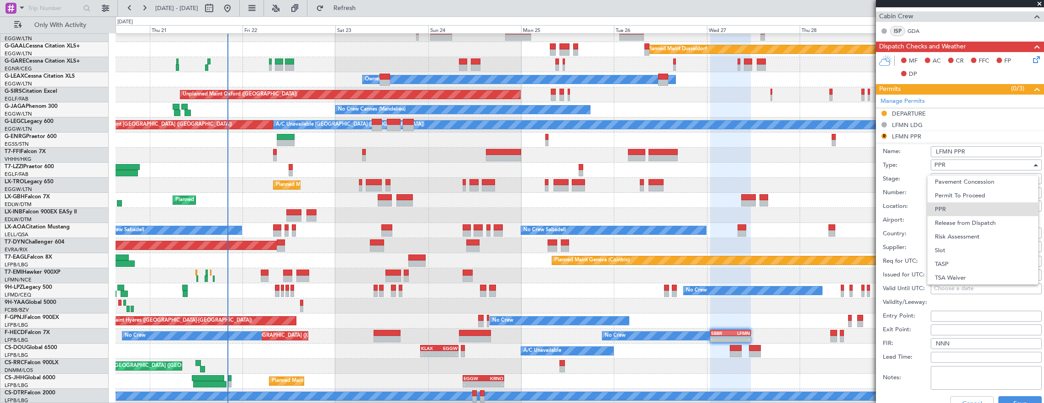
drag, startPoint x: 959, startPoint y: 249, endPoint x: 978, endPoint y: 154, distance: 96.8
click at [959, 249] on span "Slot" at bounding box center [983, 251] width 96 height 14
click at [979, 154] on input "LFMN PPR" at bounding box center [986, 151] width 111 height 11
click at [954, 151] on input "LFMN SLOT" at bounding box center [986, 151] width 111 height 11
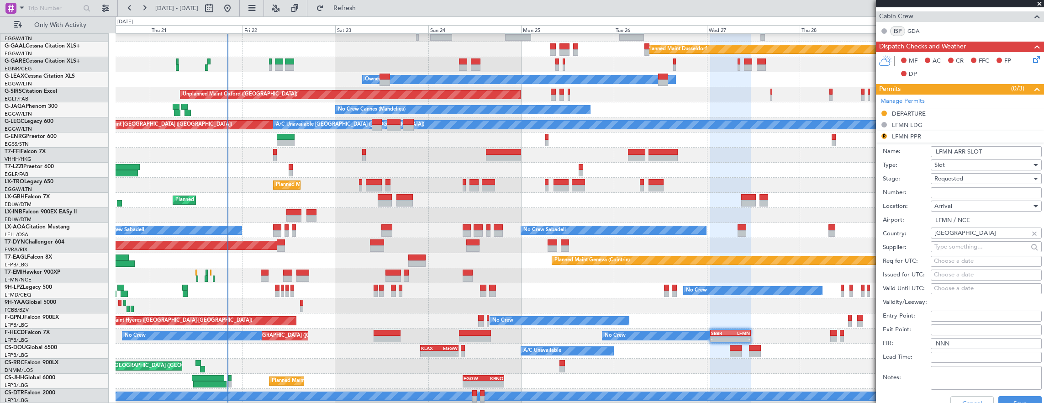
click at [991, 153] on input "LFMN ARR SLOT" at bounding box center [986, 151] width 111 height 11
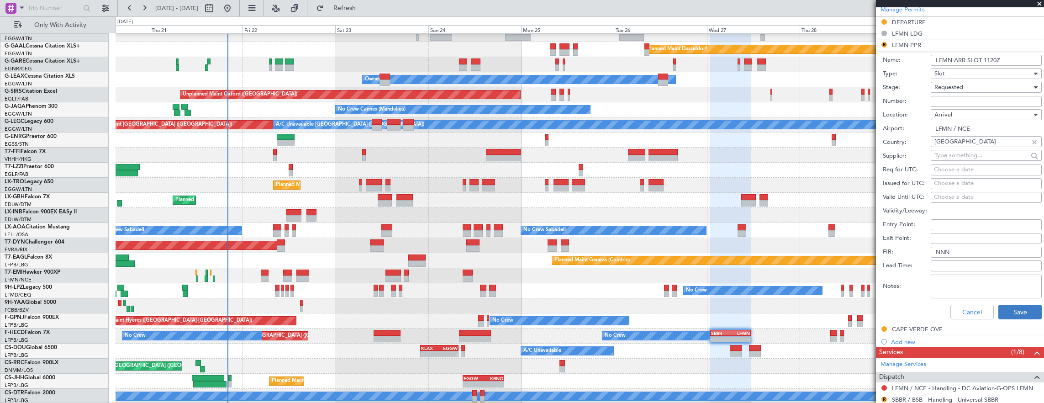
type input "LFMN ARR SLOT 1120Z"
click at [1005, 312] on button "Save" at bounding box center [1020, 312] width 43 height 15
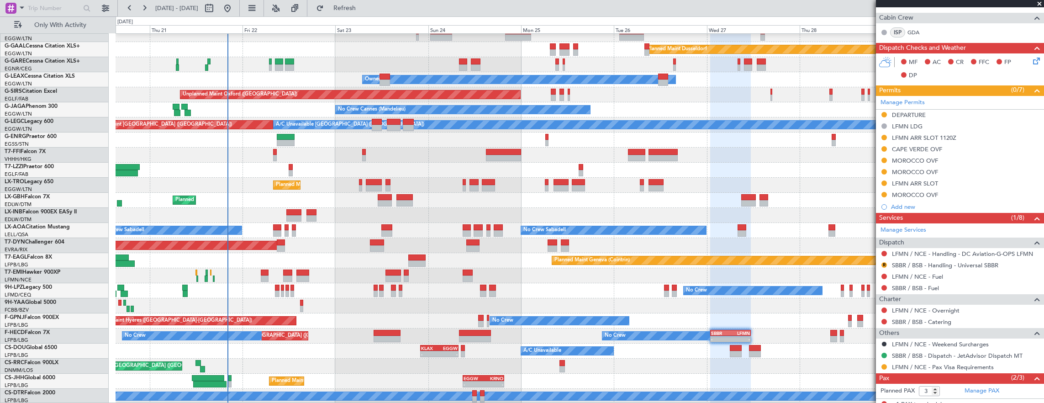
scroll to position [273, 0]
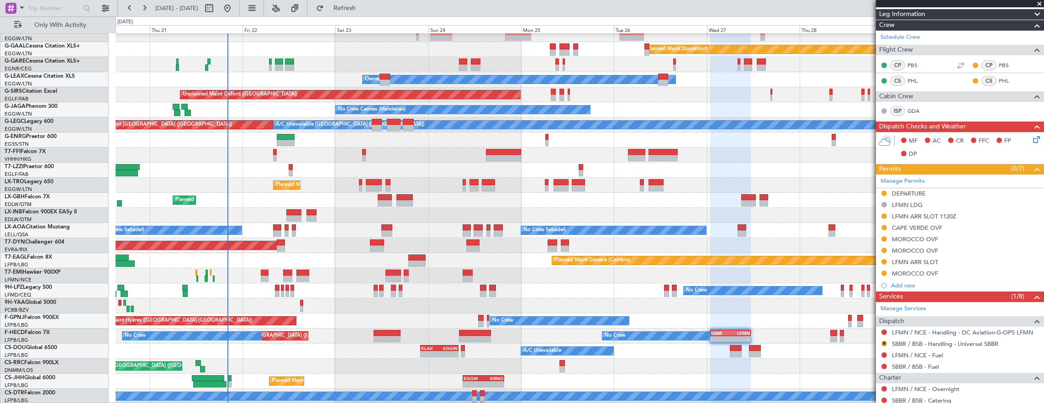
scroll to position [228, 0]
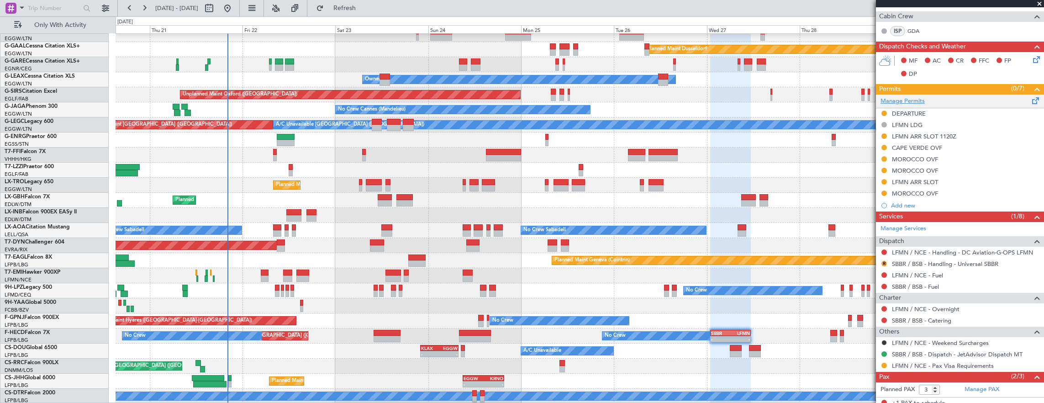
click at [909, 102] on link "Manage Permits" at bounding box center [903, 101] width 44 height 9
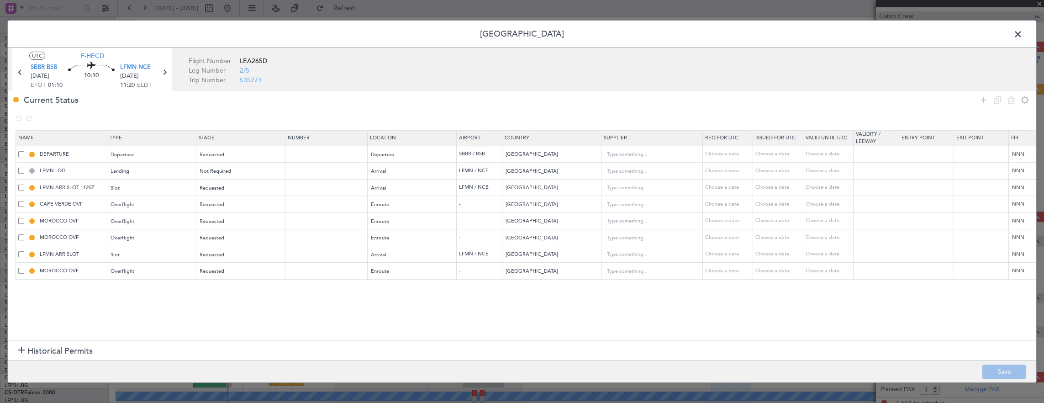
click at [21, 234] on span at bounding box center [21, 237] width 6 height 6
click at [25, 234] on input "checkbox" at bounding box center [25, 234] width 0 height 0
click at [22, 255] on td "LFMN ARR SLOT" at bounding box center [61, 254] width 91 height 17
click at [22, 253] on span at bounding box center [21, 254] width 6 height 6
click at [25, 251] on input "checkbox" at bounding box center [25, 251] width 0 height 0
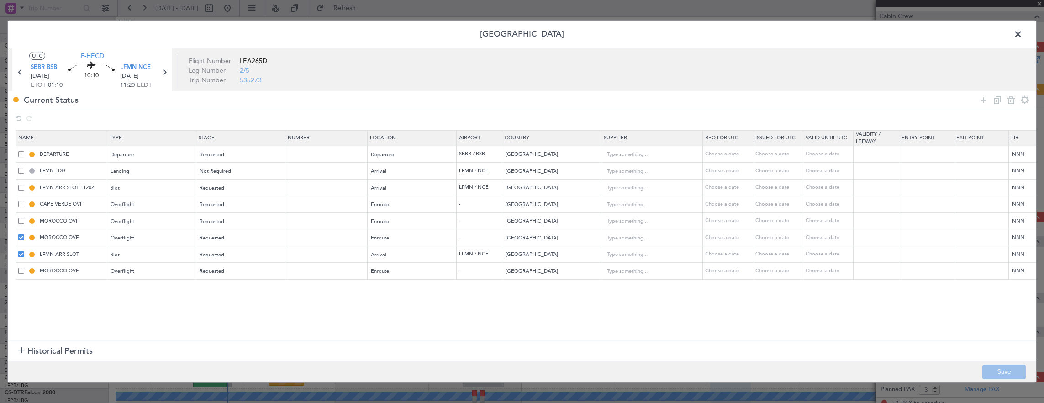
click at [21, 265] on td "MOROCCO OVF" at bounding box center [61, 271] width 91 height 17
click at [21, 268] on span at bounding box center [21, 271] width 6 height 6
click at [25, 268] on input "checkbox" at bounding box center [25, 268] width 0 height 0
click at [1011, 98] on icon at bounding box center [1011, 100] width 11 height 11
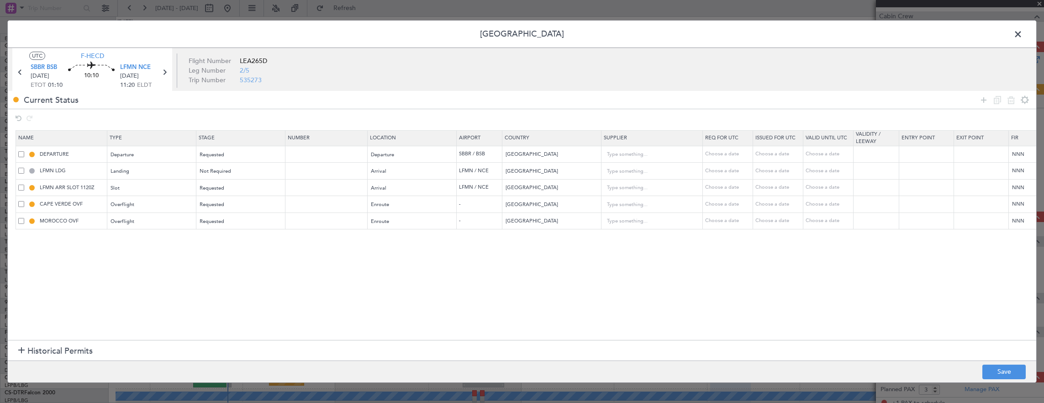
click at [977, 364] on footer "Save" at bounding box center [522, 371] width 1029 height 22
click at [989, 372] on button "Save" at bounding box center [1004, 372] width 43 height 15
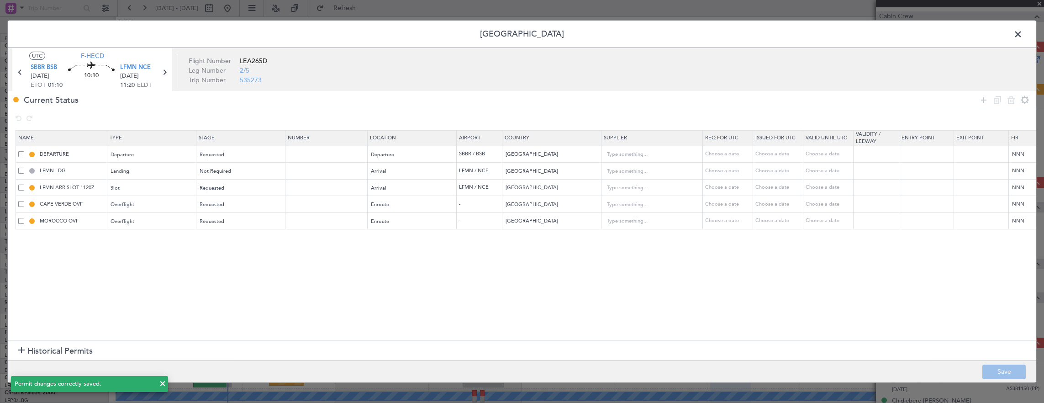
click at [1023, 33] on span at bounding box center [1023, 36] width 0 height 18
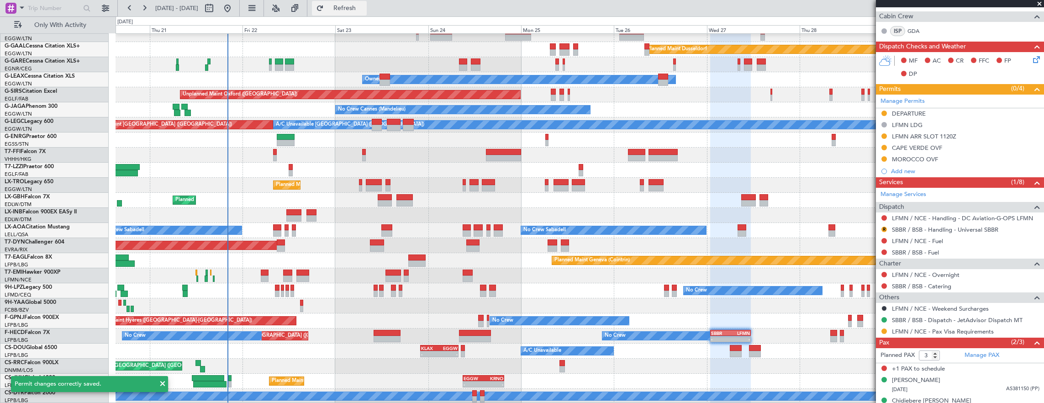
click at [364, 5] on span "Refresh" at bounding box center [345, 8] width 38 height 6
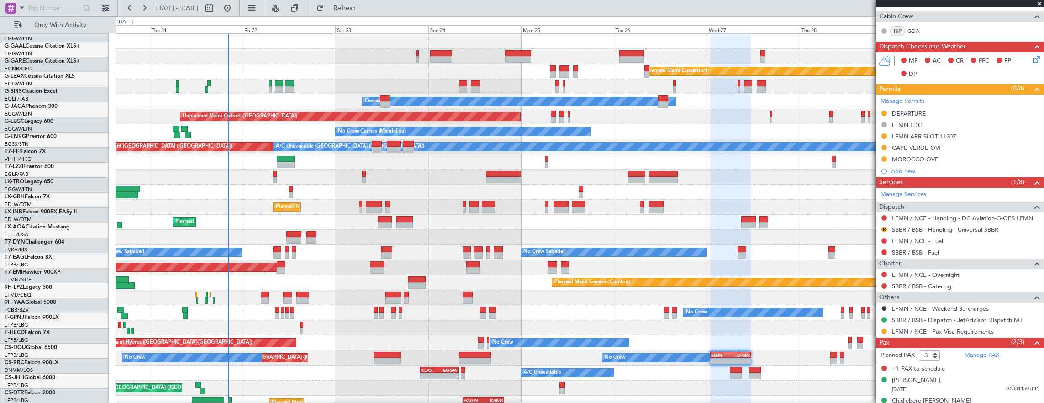
scroll to position [0, 0]
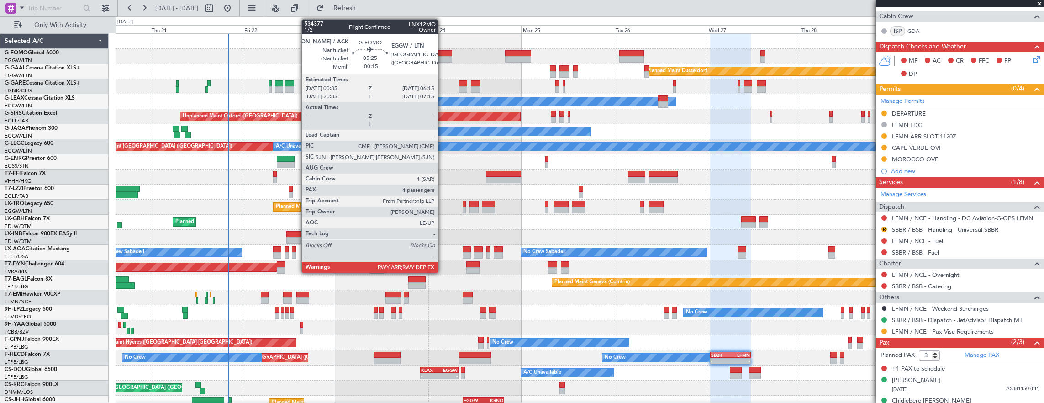
click at [443, 53] on div at bounding box center [441, 53] width 22 height 6
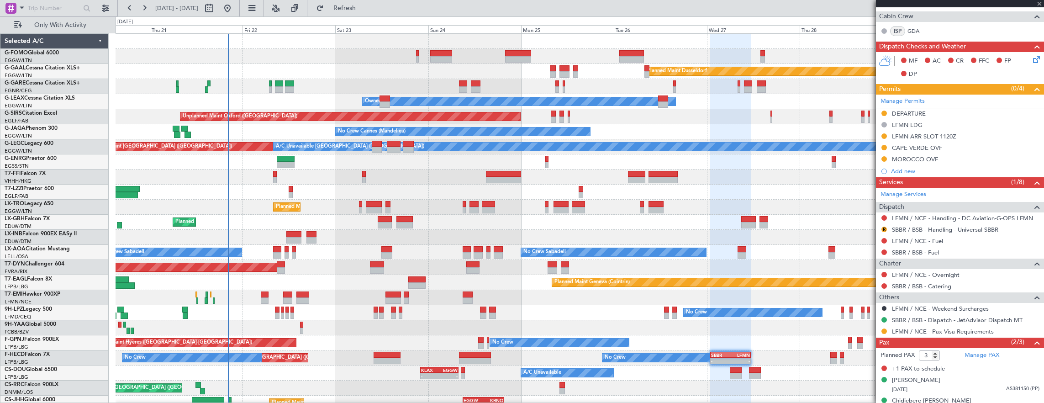
type input "-00:15"
type input "4"
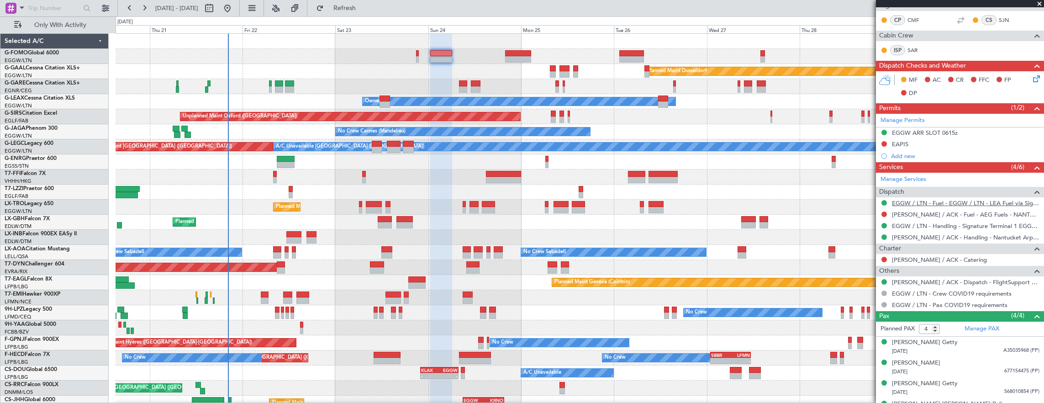
scroll to position [183, 0]
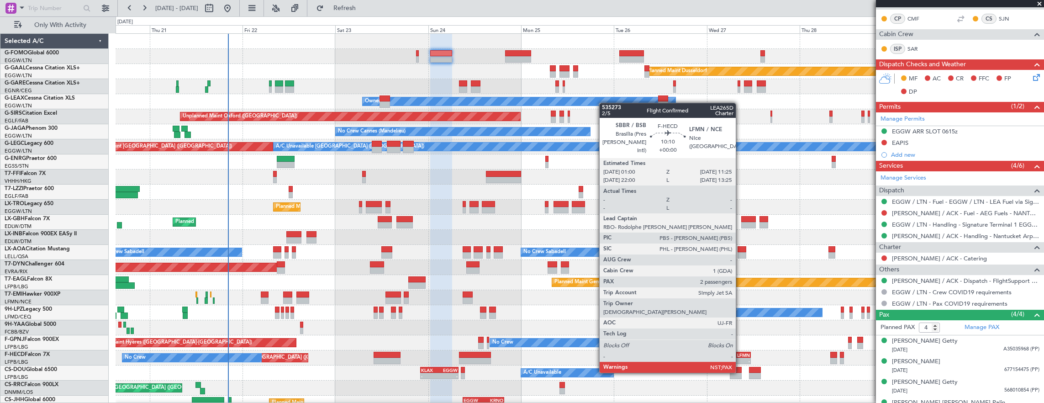
click at [741, 355] on div "LFMN" at bounding box center [740, 354] width 19 height 5
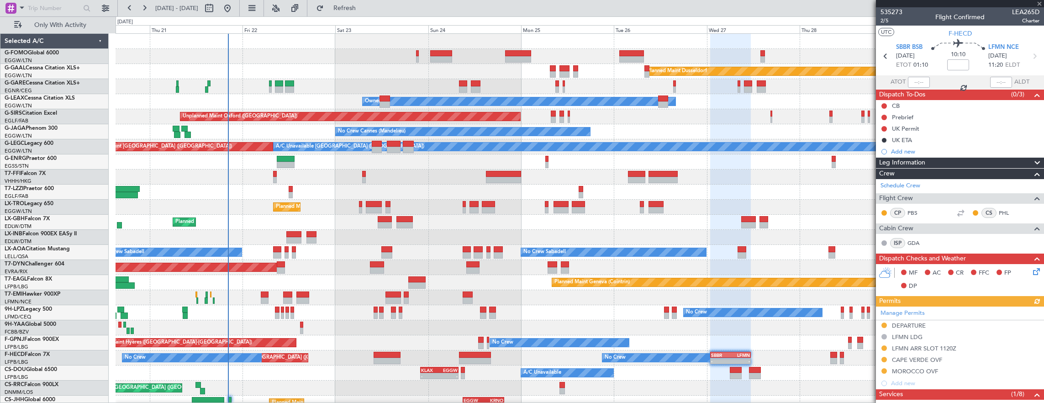
scroll to position [137, 0]
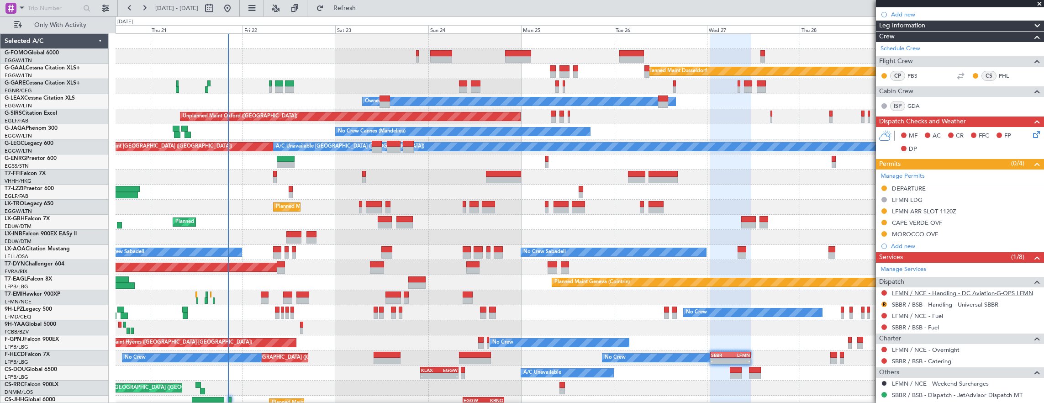
click at [961, 291] on link "LFMN / NCE - Handling - DC Aviation-G-OPS LFMN" at bounding box center [962, 293] width 141 height 8
click at [944, 306] on link "SBBR / BSB - Handling - Universal SBBR" at bounding box center [945, 305] width 106 height 8
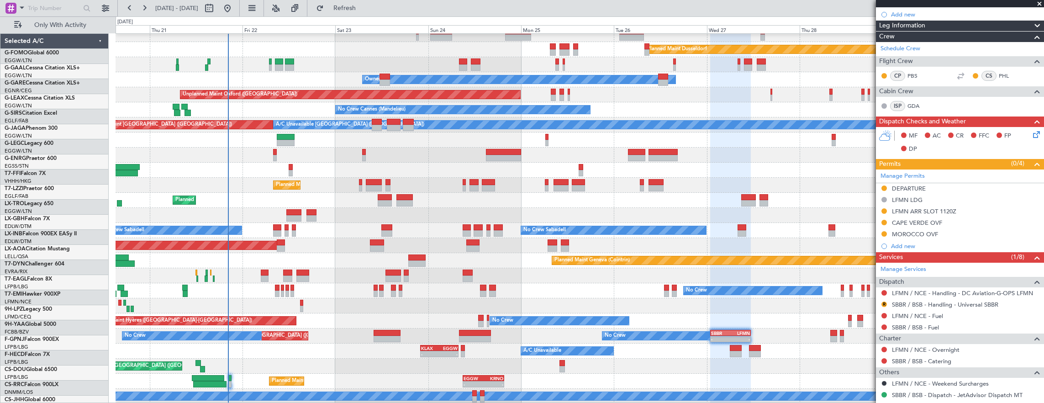
scroll to position [22, 0]
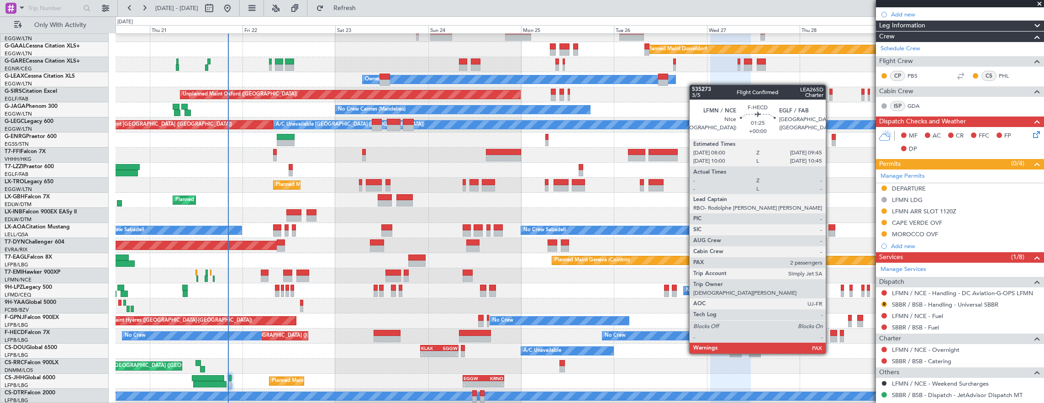
click at [831, 336] on div at bounding box center [834, 339] width 7 height 6
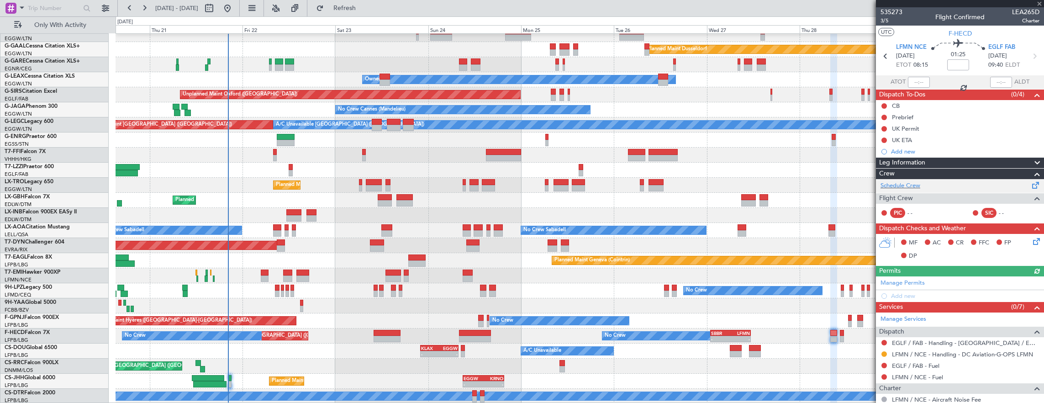
scroll to position [46, 0]
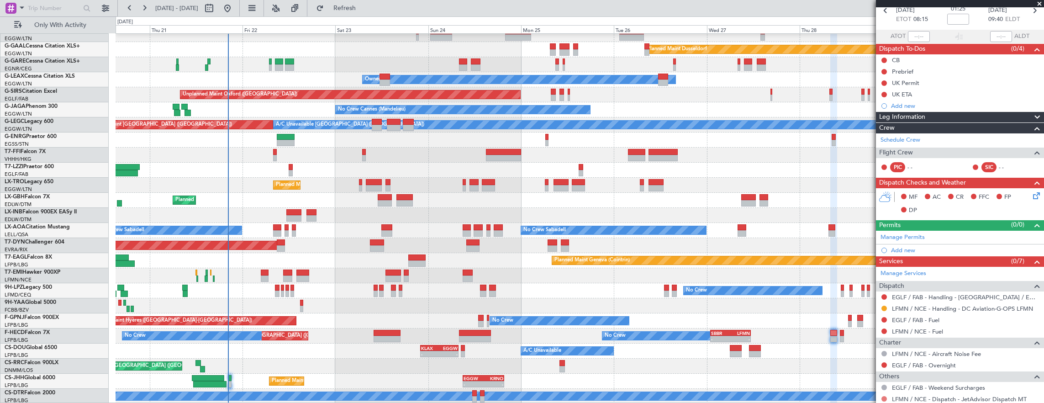
click at [884, 396] on button at bounding box center [884, 398] width 5 height 5
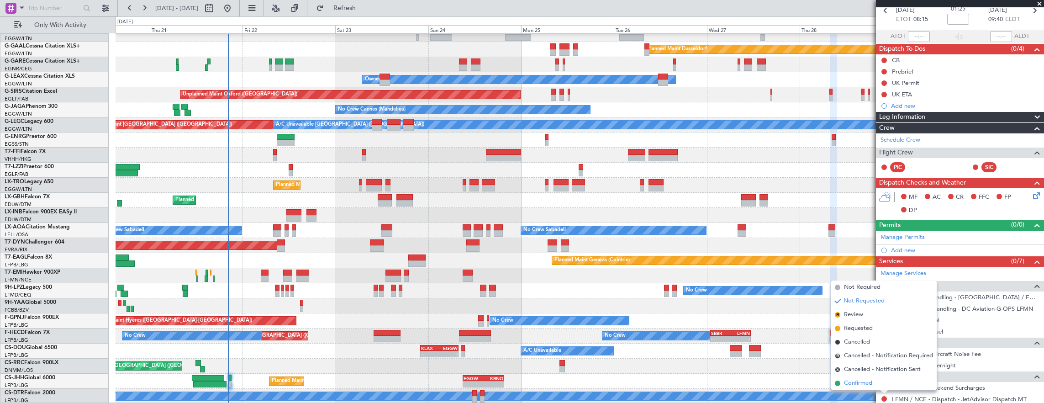
click at [870, 381] on span "Confirmed" at bounding box center [858, 383] width 28 height 9
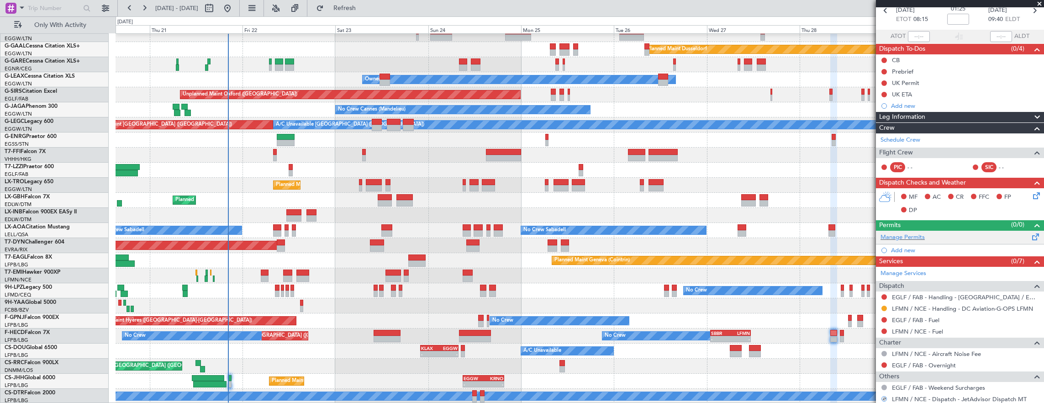
click at [927, 235] on div "Manage Permits" at bounding box center [960, 238] width 168 height 14
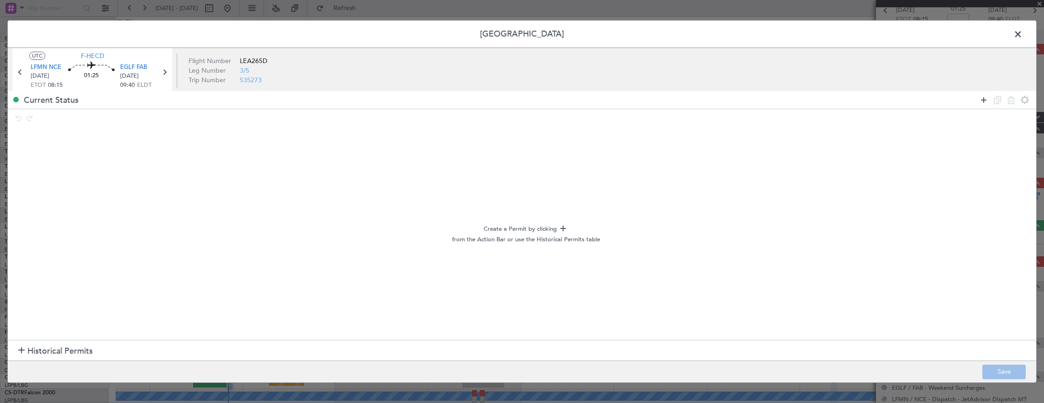
click at [986, 98] on icon at bounding box center [984, 100] width 11 height 11
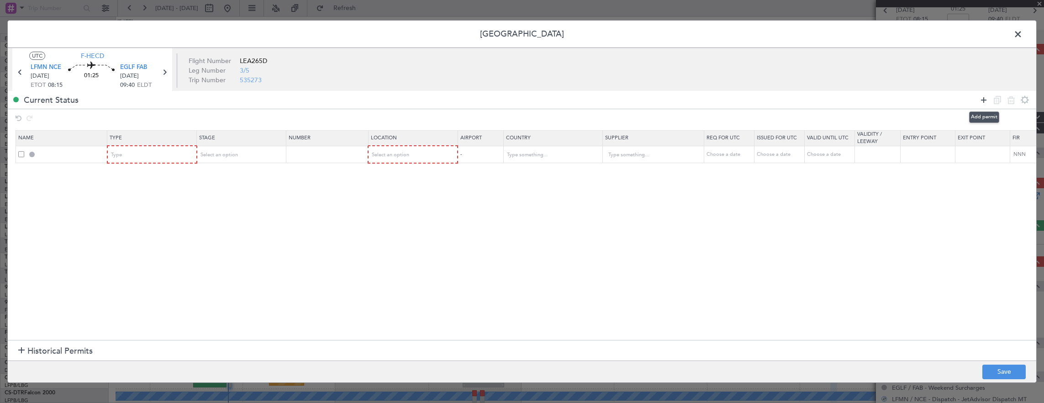
click at [986, 98] on icon at bounding box center [984, 100] width 11 height 11
click at [135, 151] on div "Type" at bounding box center [149, 155] width 76 height 14
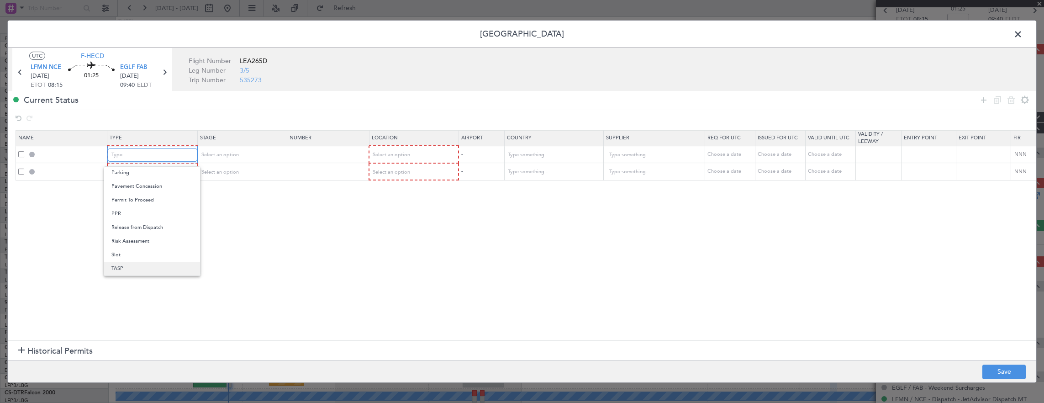
scroll to position [275, 0]
type input "2"
click at [130, 240] on span "Slot" at bounding box center [151, 242] width 81 height 14
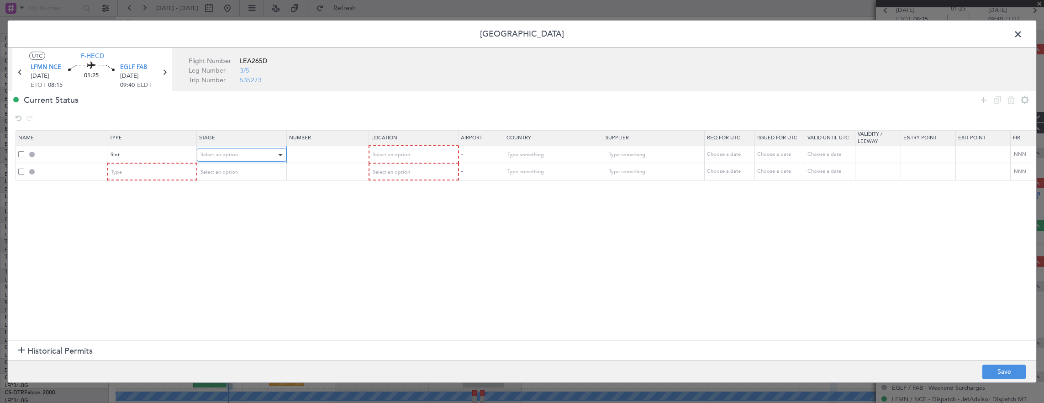
click at [218, 154] on span "Select an option" at bounding box center [219, 154] width 37 height 7
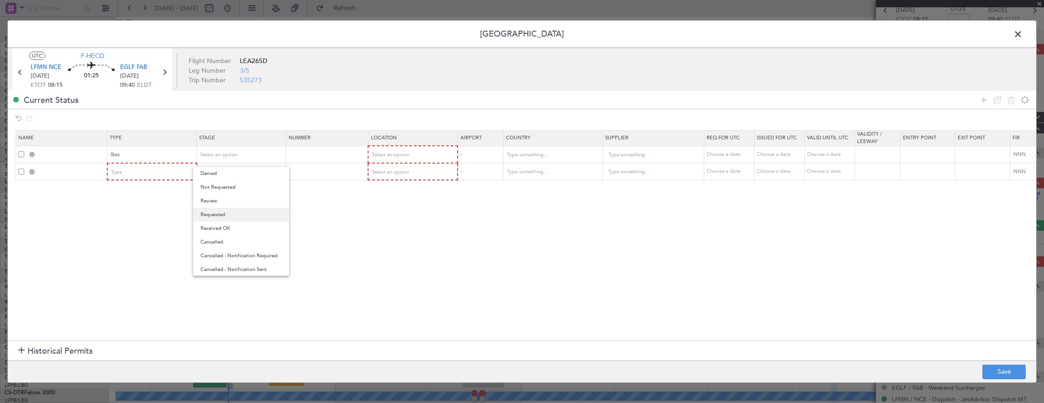
click at [226, 215] on span "Requested" at bounding box center [241, 215] width 81 height 14
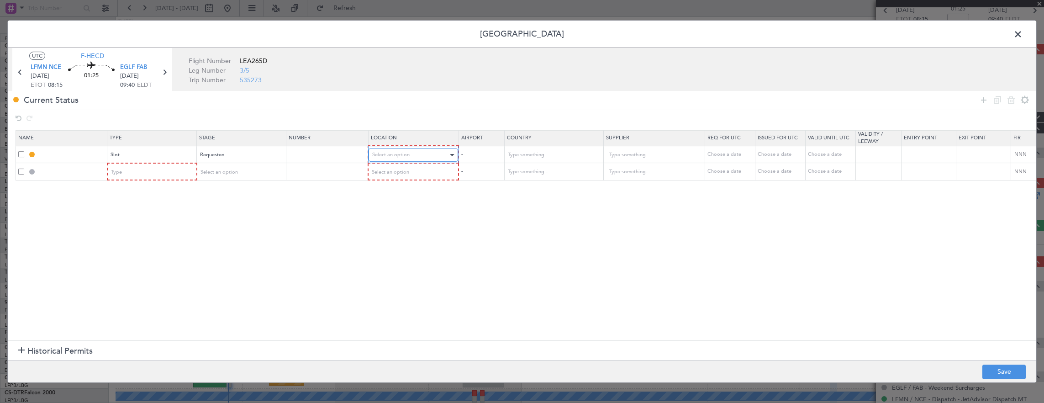
click at [431, 148] on div "Select an option" at bounding box center [410, 155] width 76 height 14
click at [402, 177] on span "Departure" at bounding box center [412, 174] width 81 height 14
click at [156, 171] on div "Type" at bounding box center [149, 172] width 76 height 14
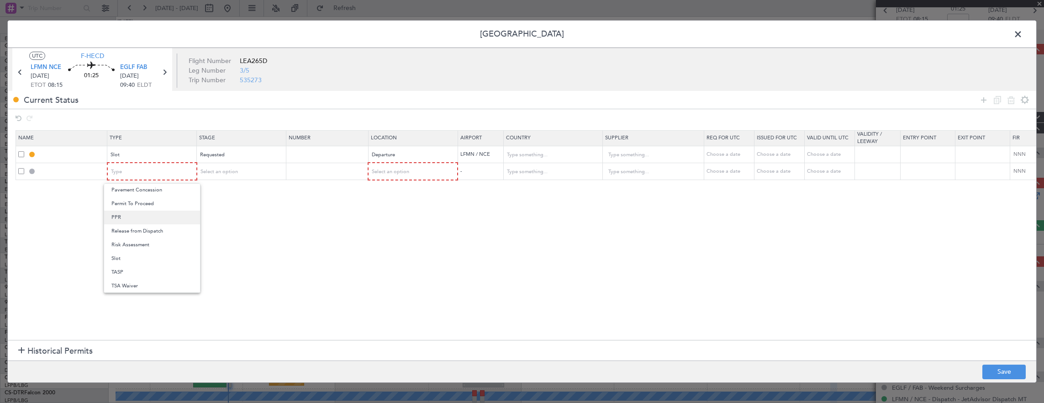
click at [135, 214] on span "PPR" at bounding box center [151, 218] width 81 height 14
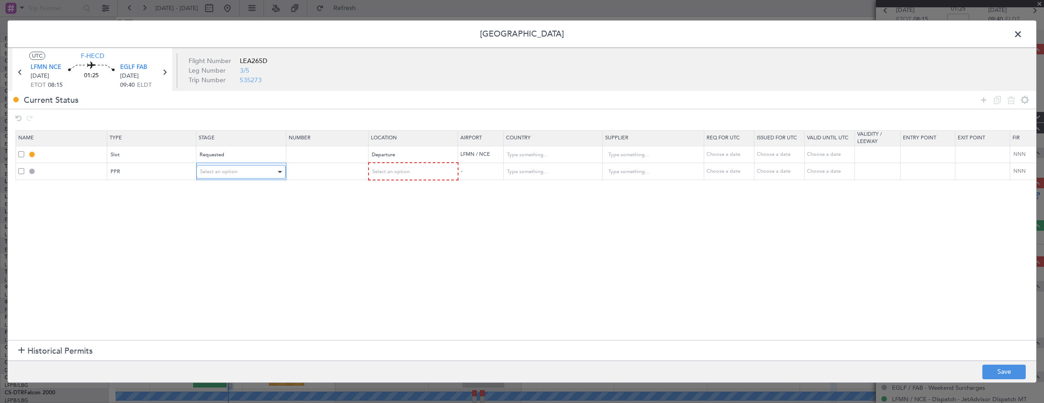
click at [240, 173] on div "Select an option" at bounding box center [238, 172] width 76 height 14
click at [232, 228] on span "Requested" at bounding box center [240, 232] width 81 height 14
click at [428, 172] on div "Select an option" at bounding box center [410, 172] width 76 height 14
click at [396, 221] on span "Arrival" at bounding box center [411, 218] width 81 height 14
click at [999, 366] on button "Save" at bounding box center [1004, 372] width 43 height 15
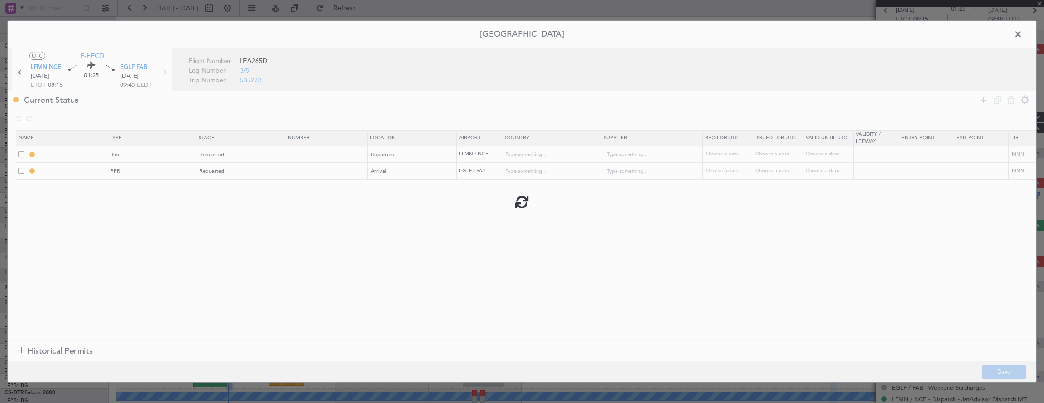
type input "LFMN DEP SLOT"
type input "[GEOGRAPHIC_DATA]"
type input "NNN"
type input "EGLF PPR"
type input "United Kingdom"
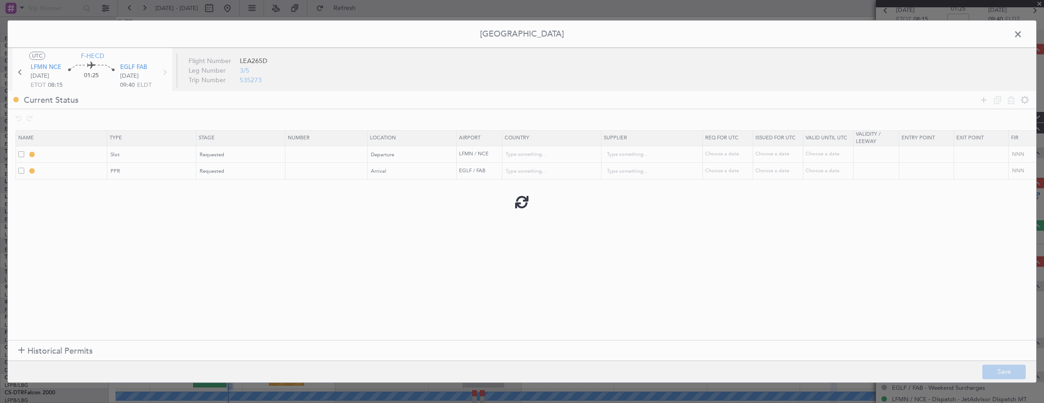
type input "NNN"
type input "2"
drag, startPoint x: 86, startPoint y: 157, endPoint x: 127, endPoint y: 164, distance: 41.3
click at [87, 157] on input "LFMN DEP SLOT" at bounding box center [72, 154] width 69 height 8
type input "LFMN DEP SLOT 0815z"
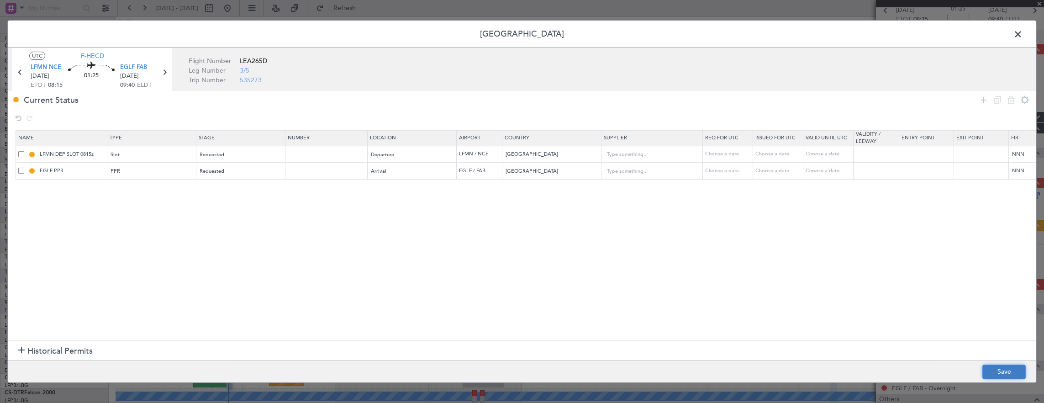
click at [1023, 367] on button "Save" at bounding box center [1004, 372] width 43 height 15
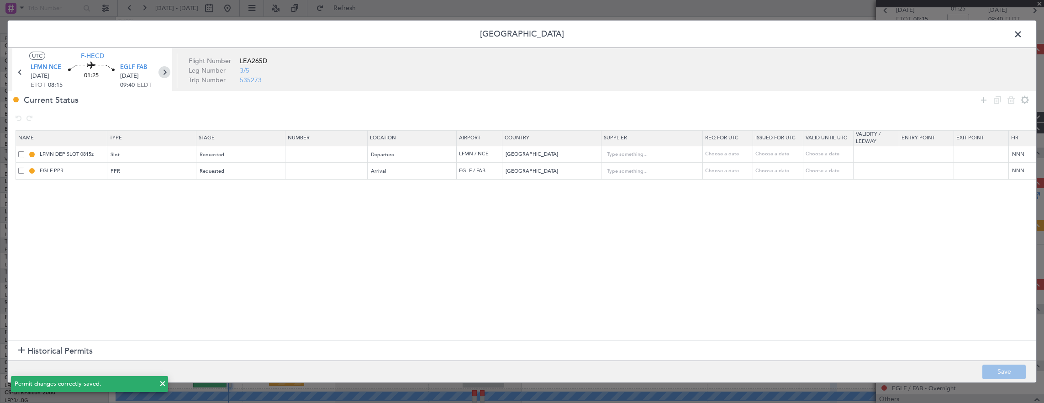
click at [164, 74] on icon at bounding box center [165, 72] width 12 height 12
type input "0"
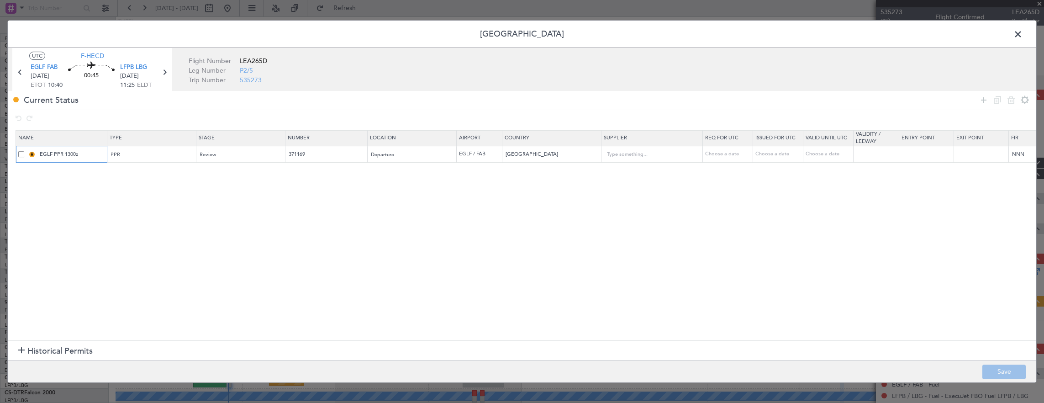
drag, startPoint x: 69, startPoint y: 152, endPoint x: 77, endPoint y: 153, distance: 8.3
click at [69, 152] on input "EGLF PPR 1300z" at bounding box center [72, 154] width 69 height 8
type input "EGLF PPR 1030z"
click at [278, 154] on div at bounding box center [280, 155] width 5 height 2
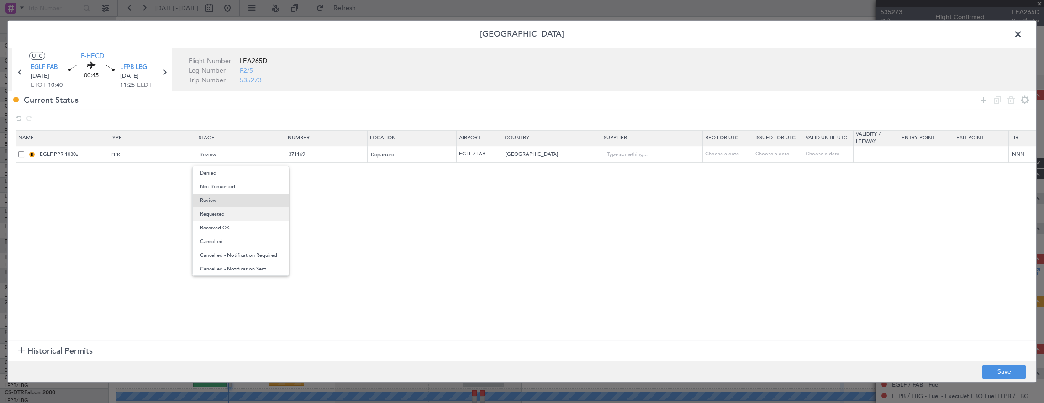
click at [235, 212] on span "Requested" at bounding box center [240, 214] width 81 height 14
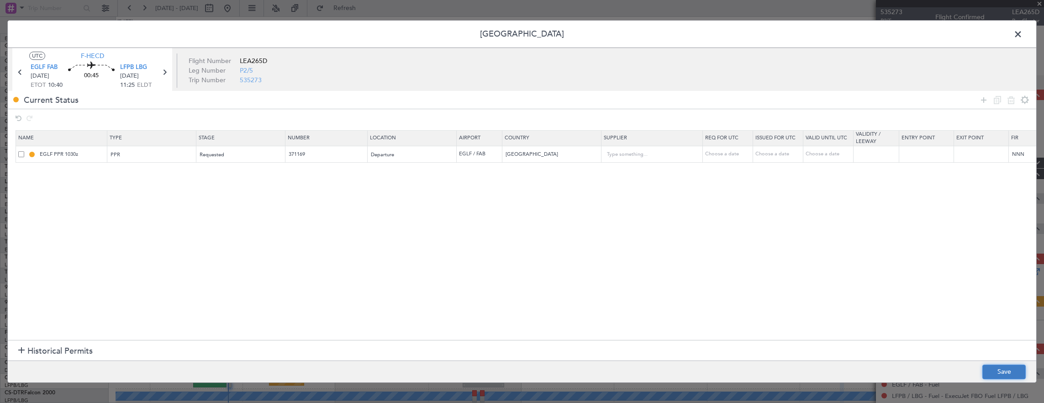
click at [1010, 370] on button "Save" at bounding box center [1004, 372] width 43 height 15
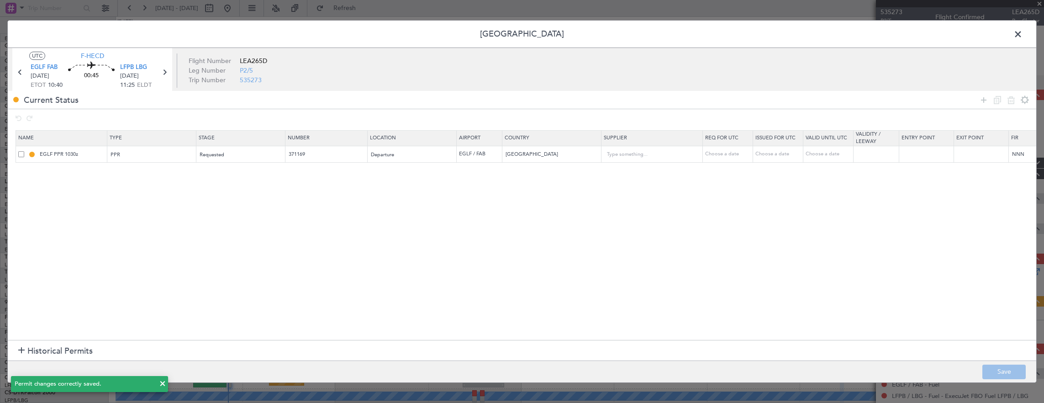
click at [1023, 36] on span at bounding box center [1023, 36] width 0 height 18
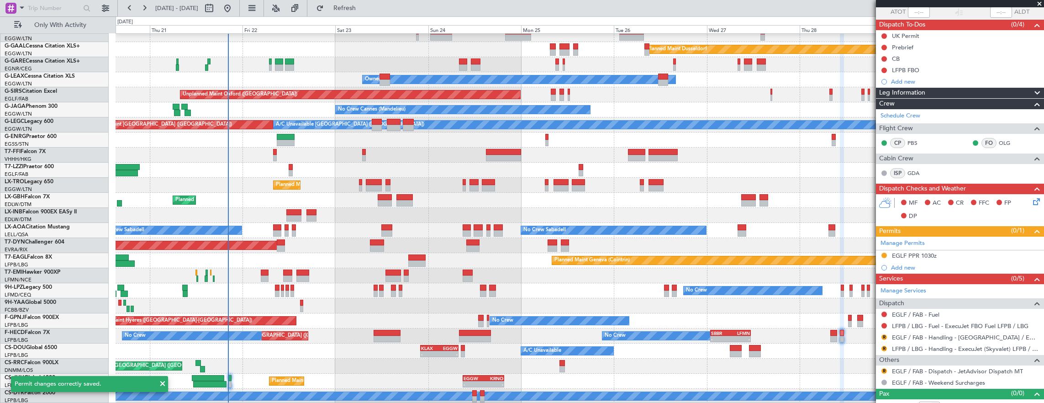
scroll to position [79, 0]
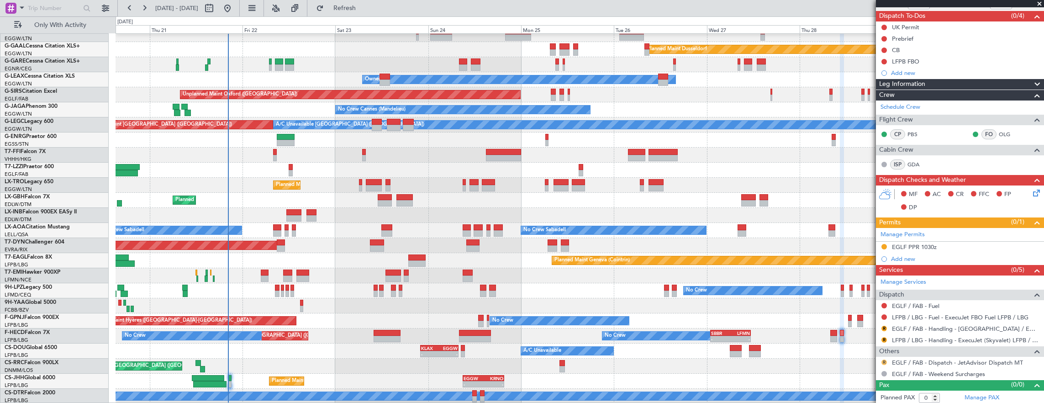
click at [885, 360] on button "R" at bounding box center [884, 362] width 5 height 5
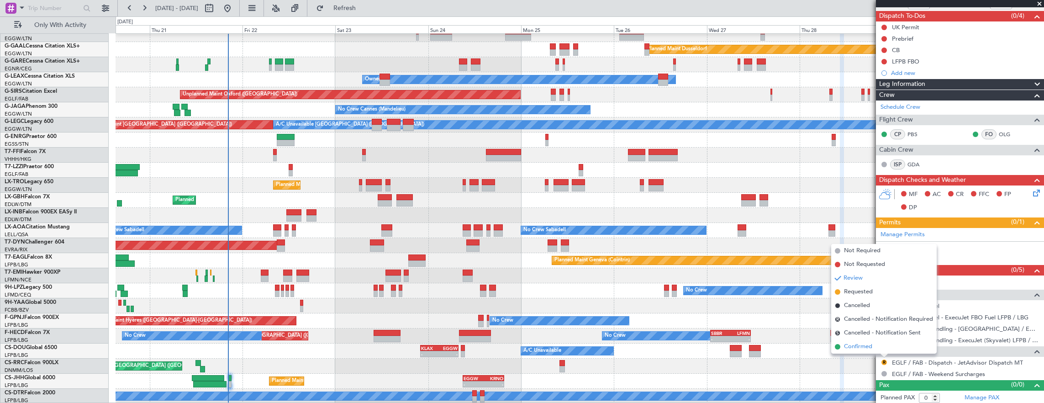
click at [878, 347] on li "Confirmed" at bounding box center [885, 347] width 106 height 14
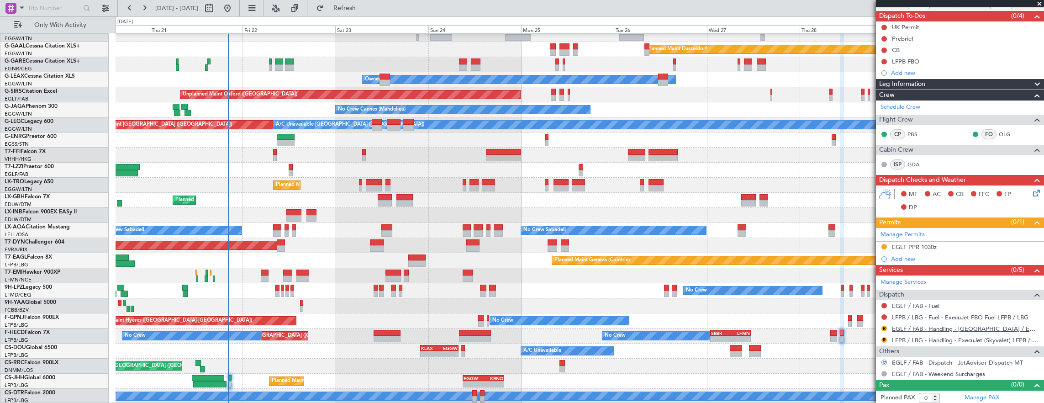
click at [932, 328] on link "EGLF / FAB - Handling - Farnborough Airport / EGLF / FAB" at bounding box center [966, 329] width 148 height 8
click at [929, 340] on link "LFPB / LBG - Handling - ExecuJet (Skyvalet) LFPB / LBG" at bounding box center [966, 340] width 148 height 8
click at [736, 323] on div "Planned Maint Dusseldorf Unplanned Maint Chester Owner Owner Unplanned Maint Ox…" at bounding box center [580, 208] width 929 height 392
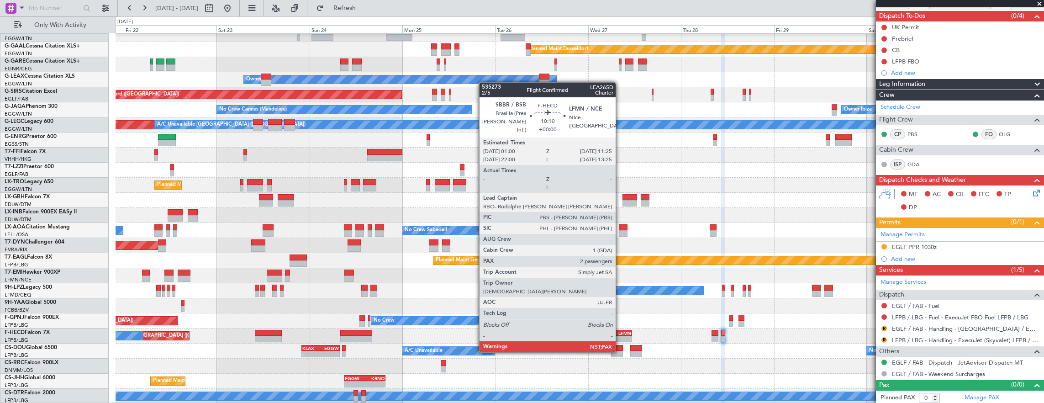
scroll to position [22, 0]
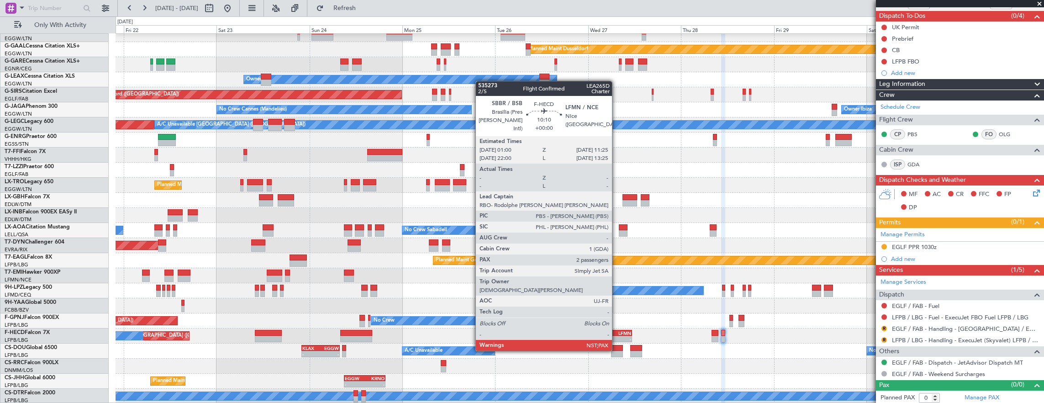
click at [617, 334] on div "LFMN" at bounding box center [621, 332] width 19 height 5
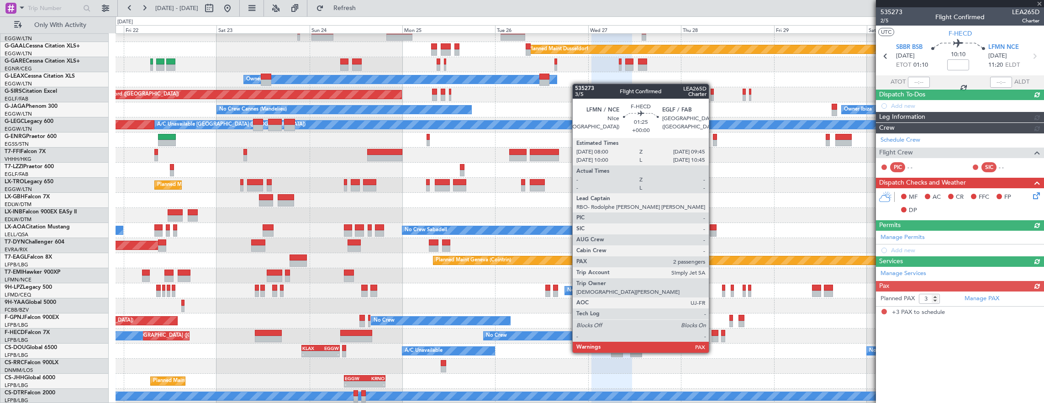
scroll to position [0, 0]
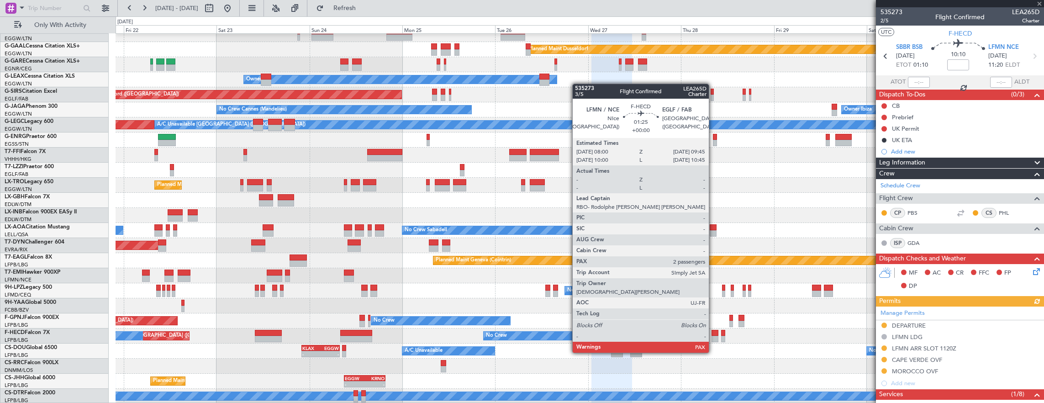
click at [714, 336] on div at bounding box center [715, 339] width 7 height 6
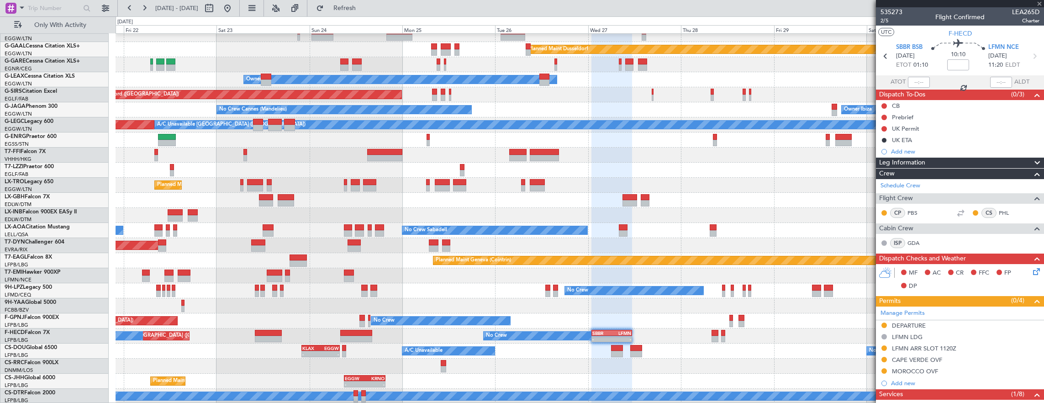
type input "2"
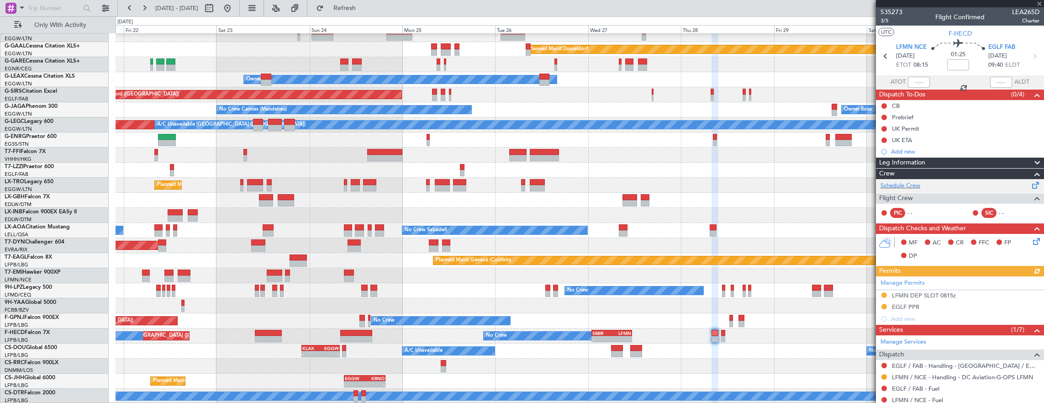
click at [931, 179] on div "Schedule Crew" at bounding box center [960, 186] width 168 height 14
click at [905, 189] on link "Schedule Crew" at bounding box center [901, 185] width 40 height 9
click at [356, 9] on span "Refresh" at bounding box center [345, 8] width 38 height 6
click at [898, 185] on link "Schedule Crew" at bounding box center [901, 185] width 40 height 9
click at [957, 60] on input at bounding box center [959, 64] width 22 height 11
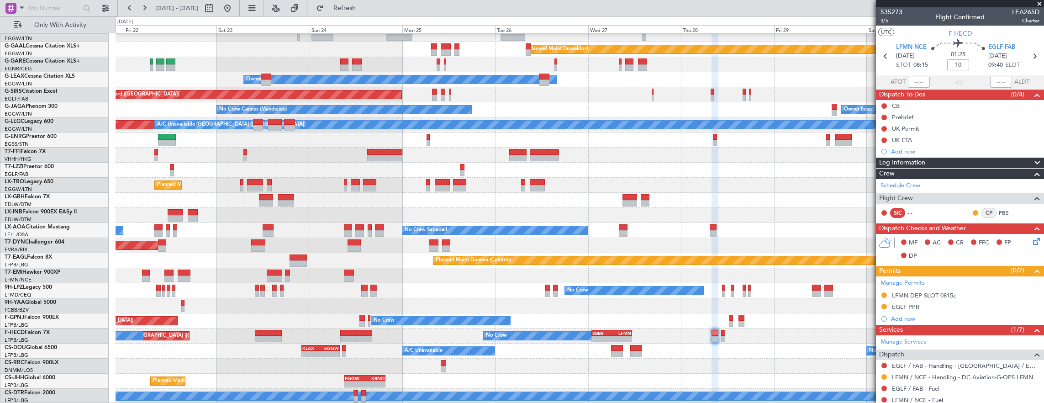
type input "+00:10"
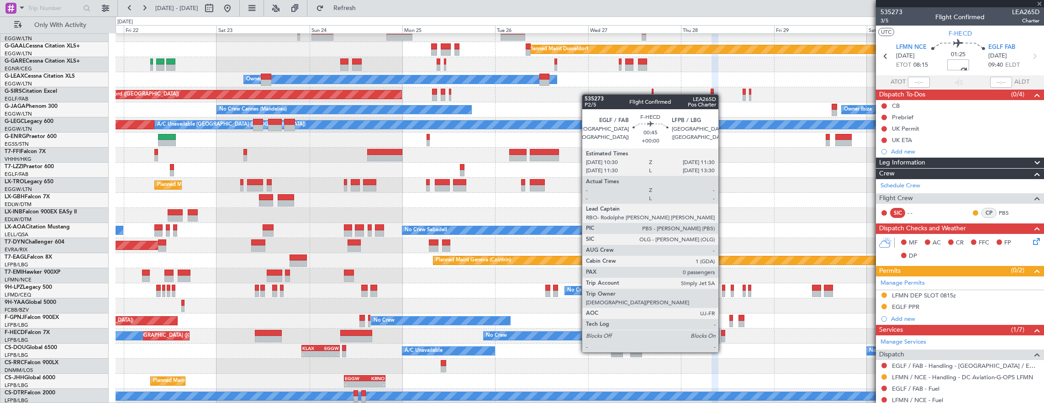
click at [723, 335] on div at bounding box center [723, 333] width 4 height 6
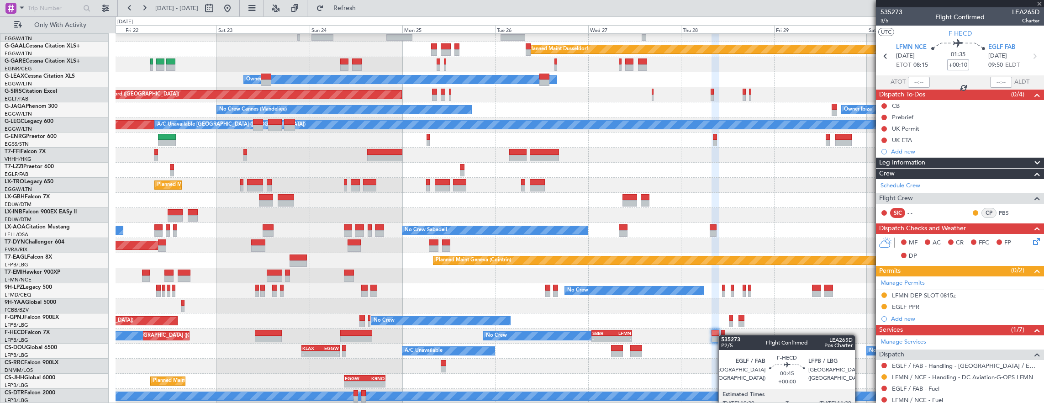
type input "0"
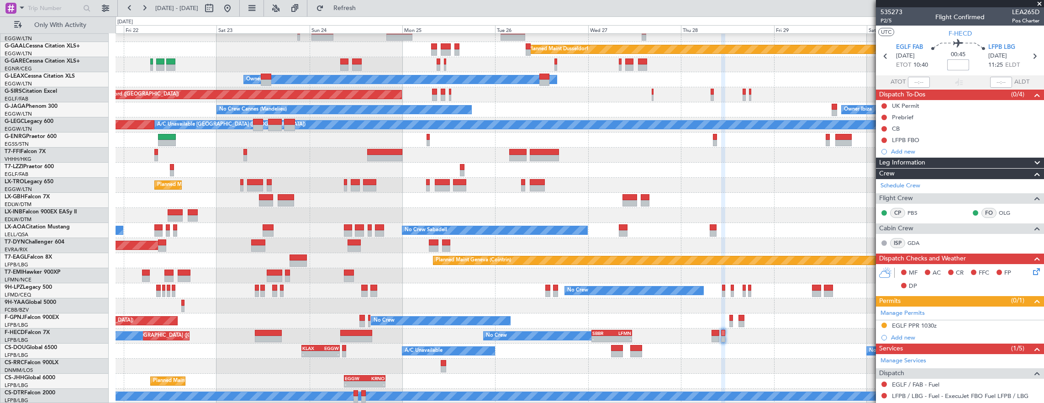
drag, startPoint x: 959, startPoint y: 64, endPoint x: 580, endPoint y: 69, distance: 379.2
click at [959, 64] on input at bounding box center [959, 64] width 22 height 11
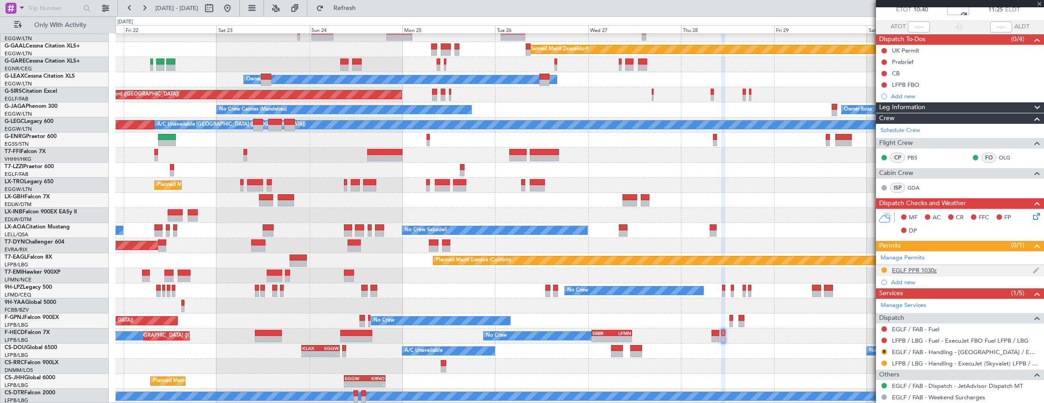
scroll to position [79, 0]
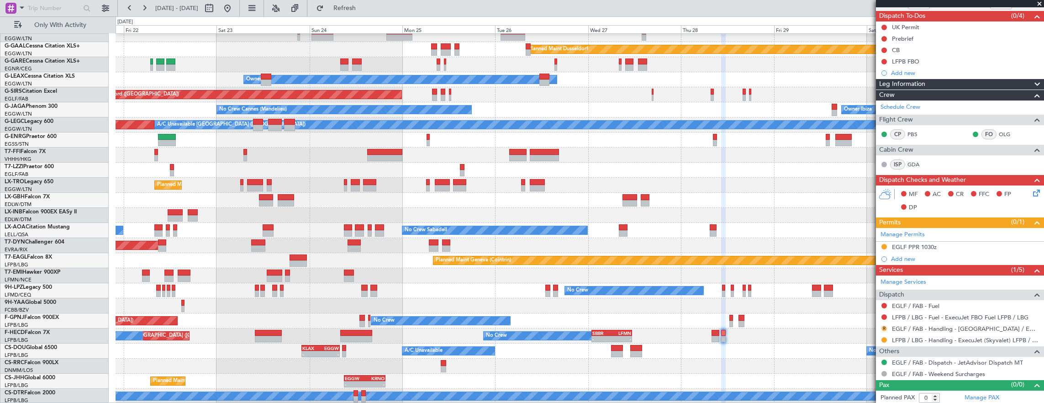
click at [884, 326] on button "R" at bounding box center [884, 328] width 5 height 5
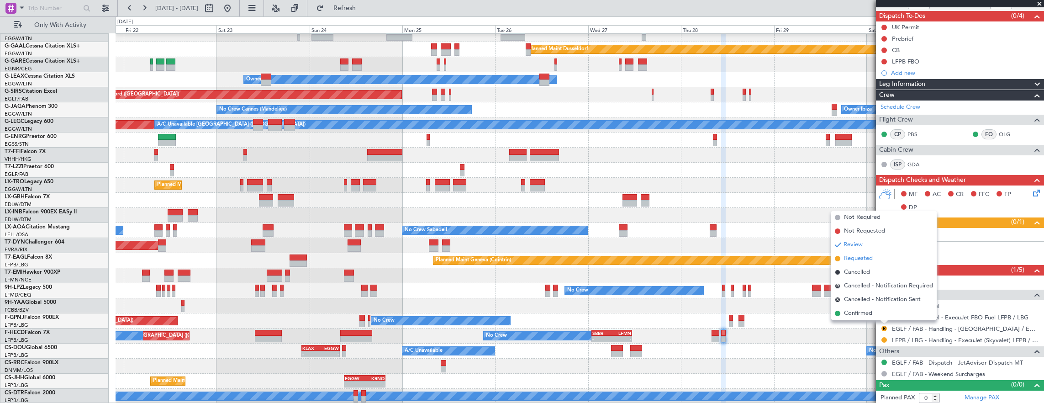
click at [881, 256] on li "Requested" at bounding box center [885, 259] width 106 height 14
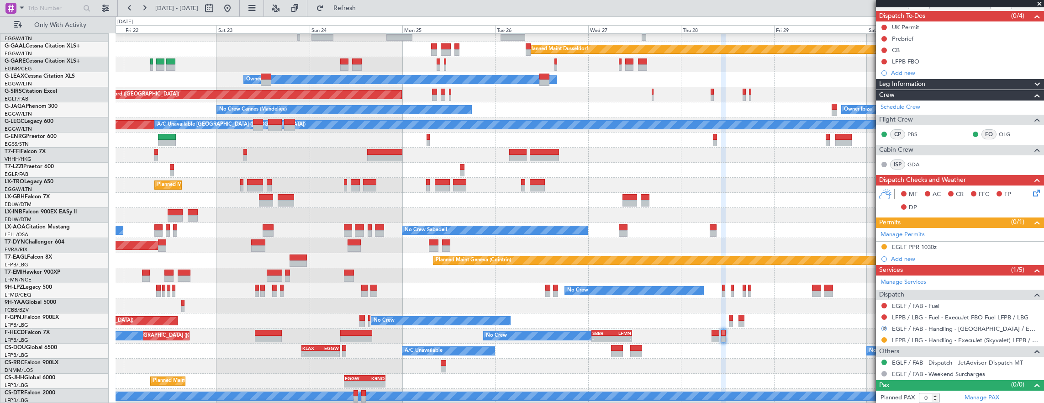
scroll to position [0, 0]
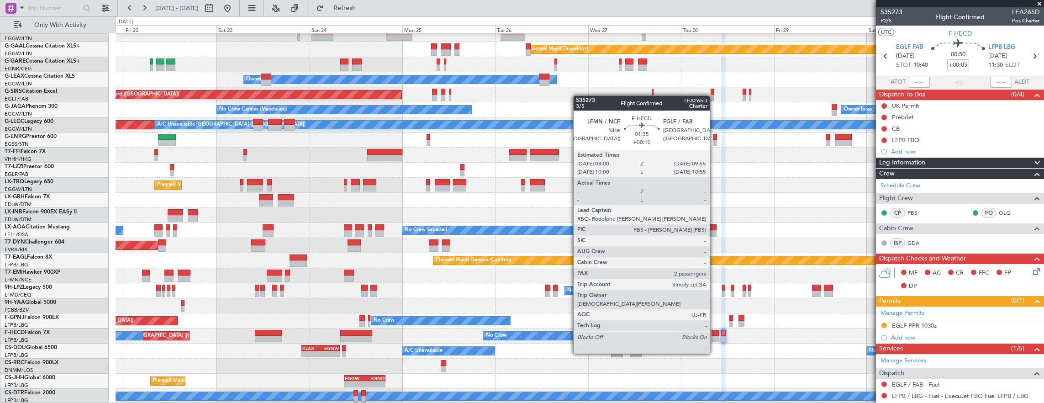
click at [715, 336] on div at bounding box center [716, 339] width 8 height 6
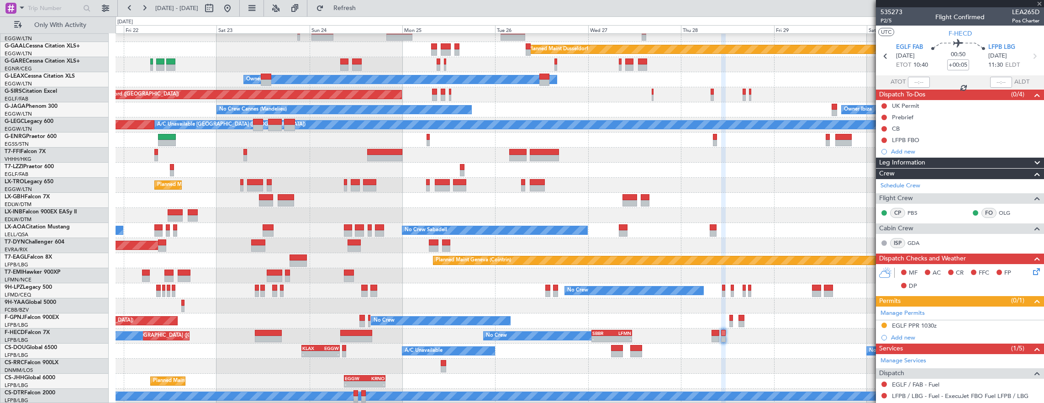
type input "+00:10"
type input "2"
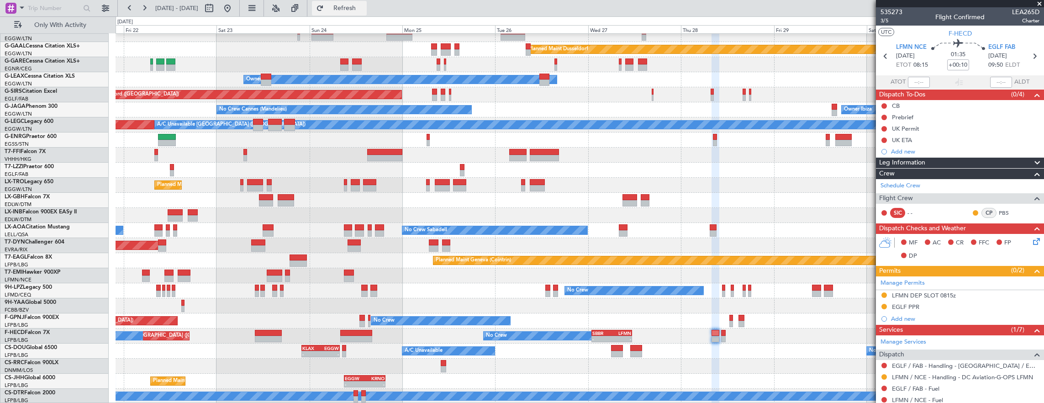
click at [363, 11] on span "Refresh" at bounding box center [345, 8] width 38 height 6
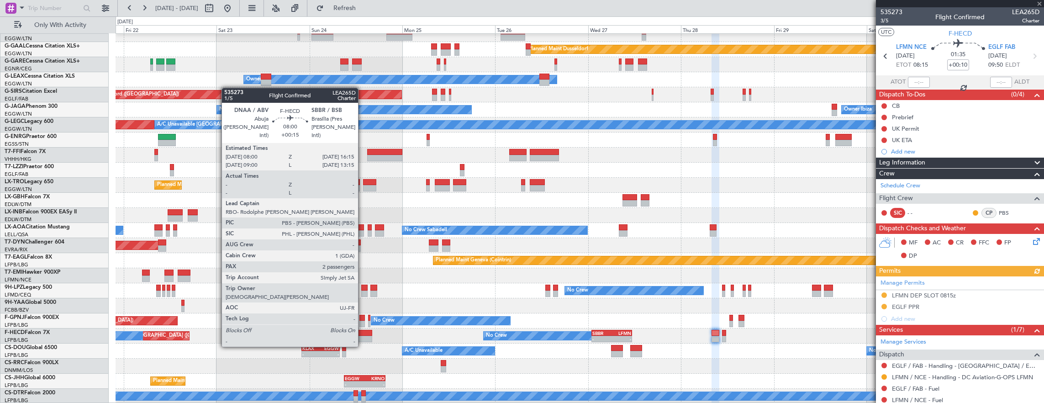
click at [363, 330] on div at bounding box center [356, 333] width 32 height 6
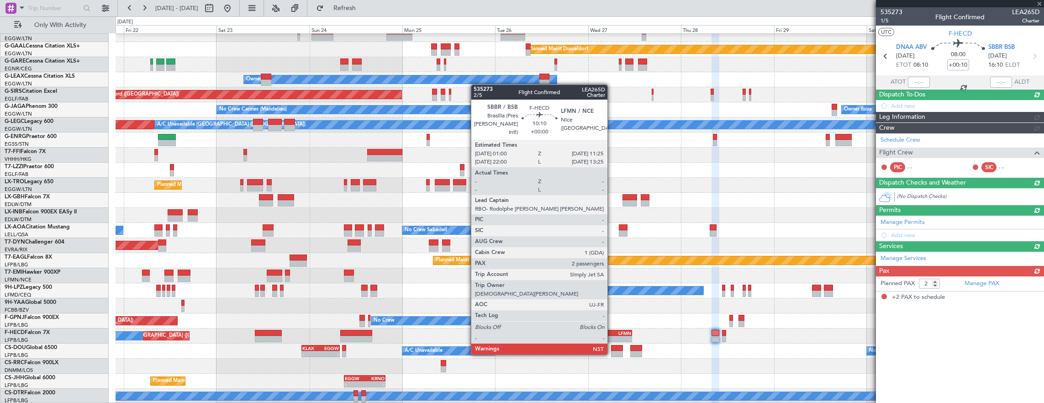
type input "+00:15"
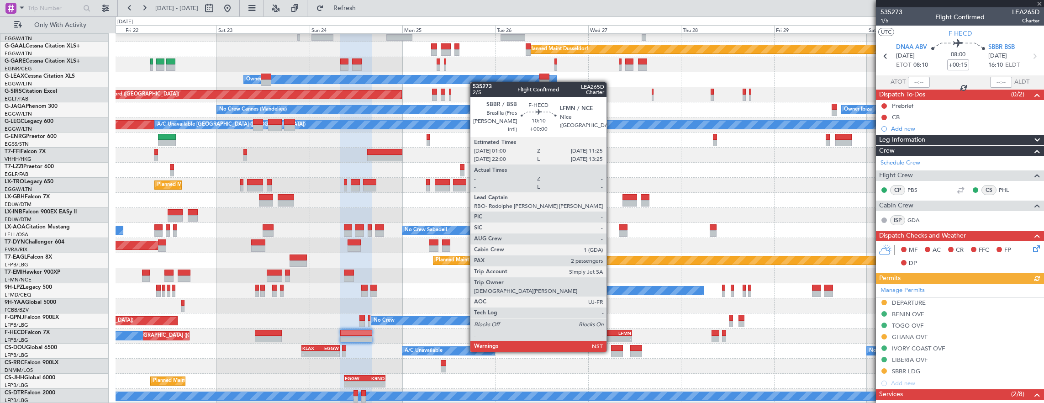
click at [611, 334] on div "SBBR" at bounding box center [602, 332] width 19 height 5
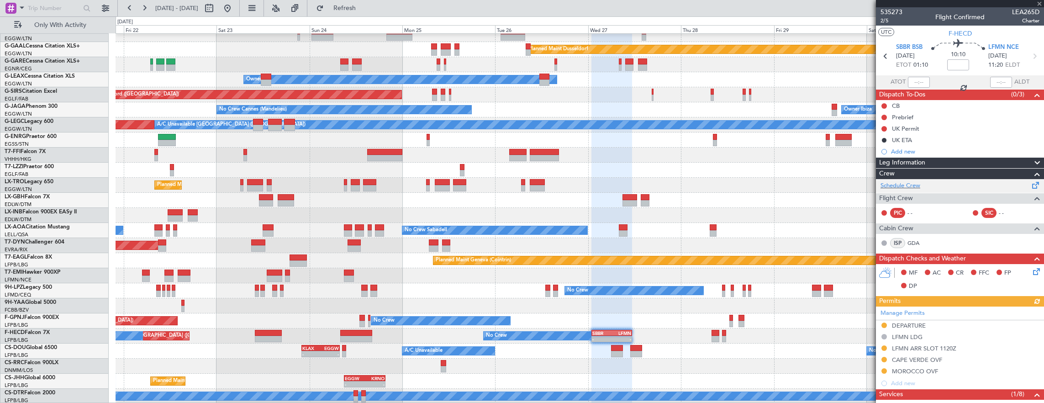
click at [958, 181] on div "Schedule Crew" at bounding box center [960, 186] width 168 height 14
click at [343, 9] on button "Refresh" at bounding box center [339, 8] width 55 height 15
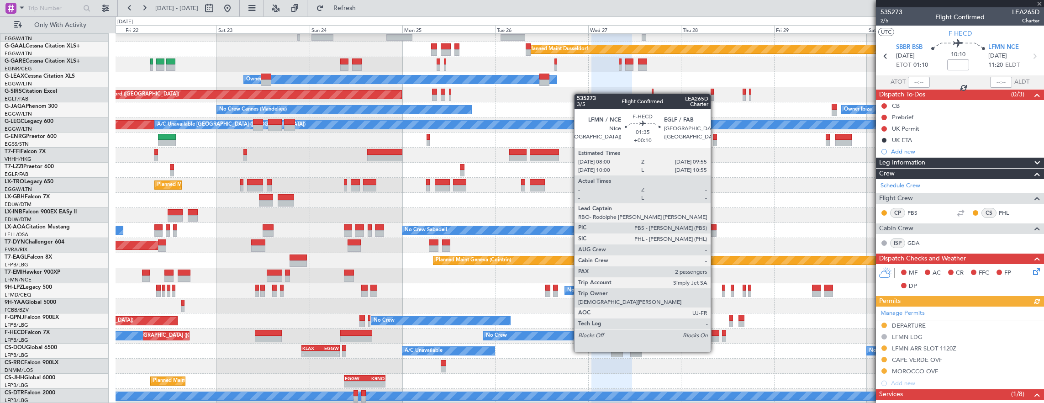
click at [715, 334] on div at bounding box center [716, 333] width 8 height 6
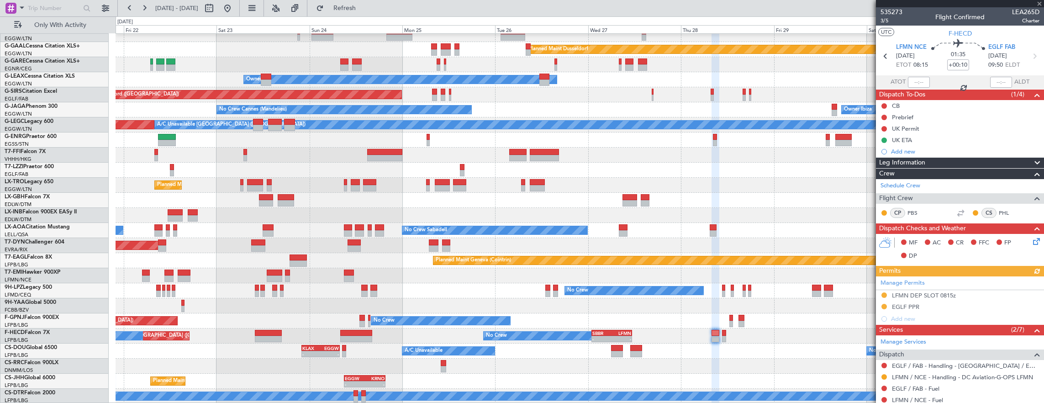
scroll to position [158, 0]
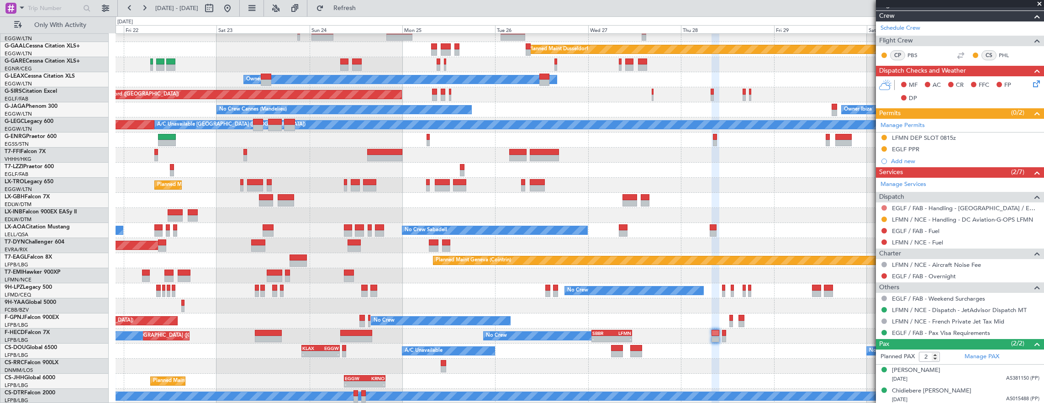
click at [884, 206] on button at bounding box center [884, 207] width 5 height 5
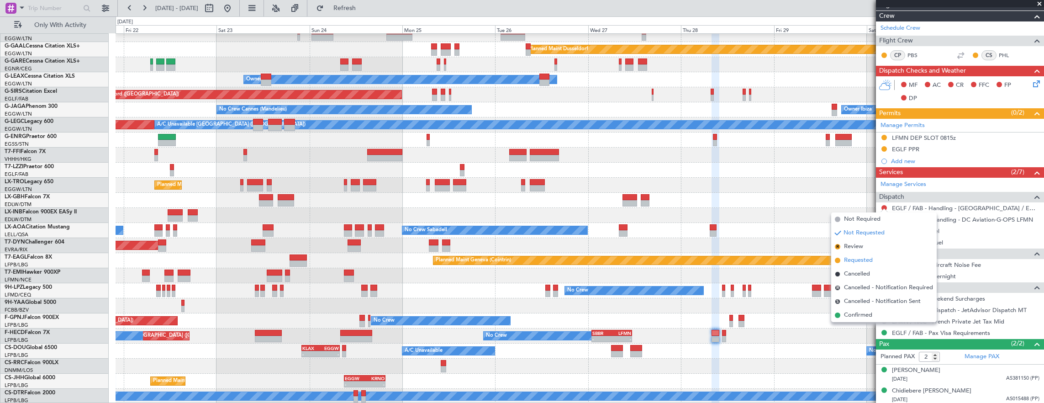
click at [878, 259] on li "Requested" at bounding box center [885, 261] width 106 height 14
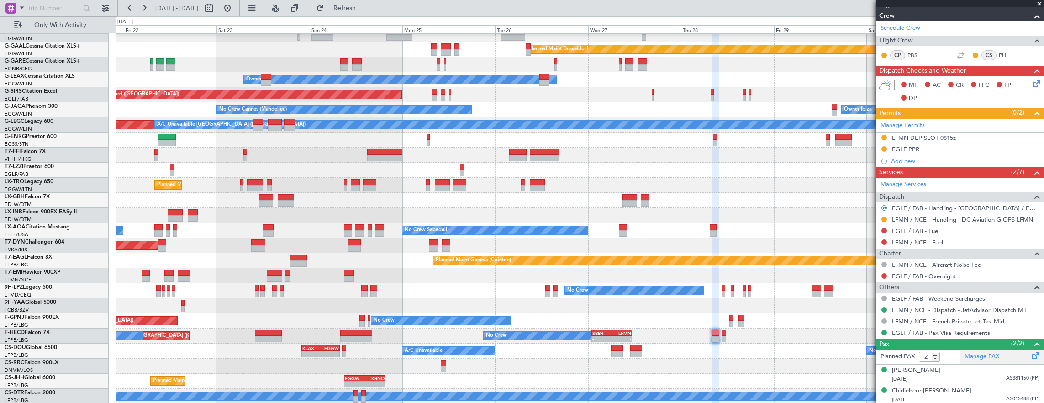
click at [984, 352] on link "Manage PAX" at bounding box center [982, 356] width 35 height 9
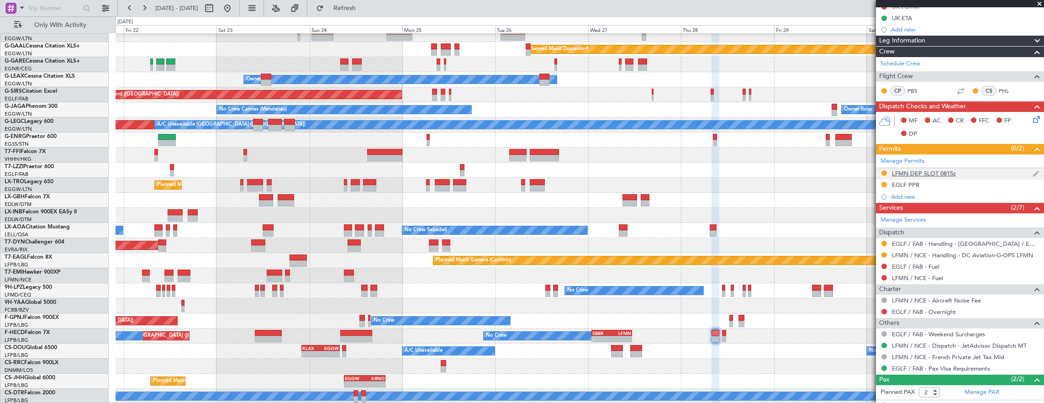
scroll to position [112, 0]
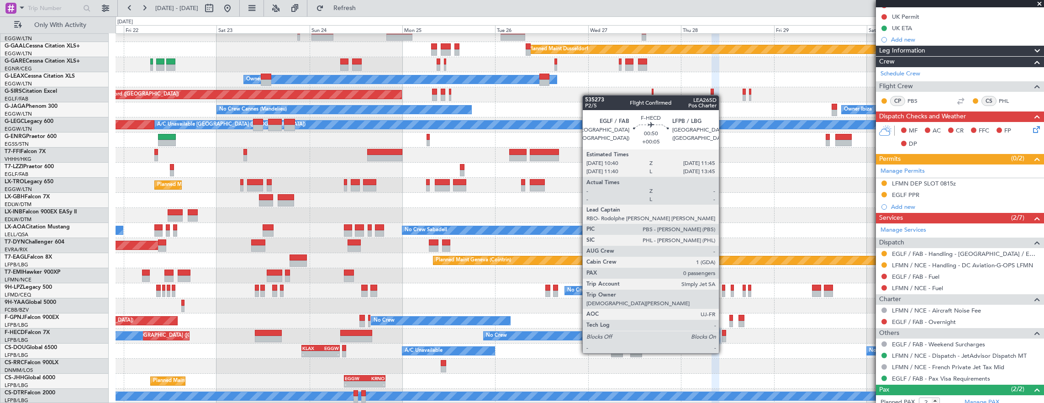
click at [724, 336] on div at bounding box center [724, 339] width 5 height 6
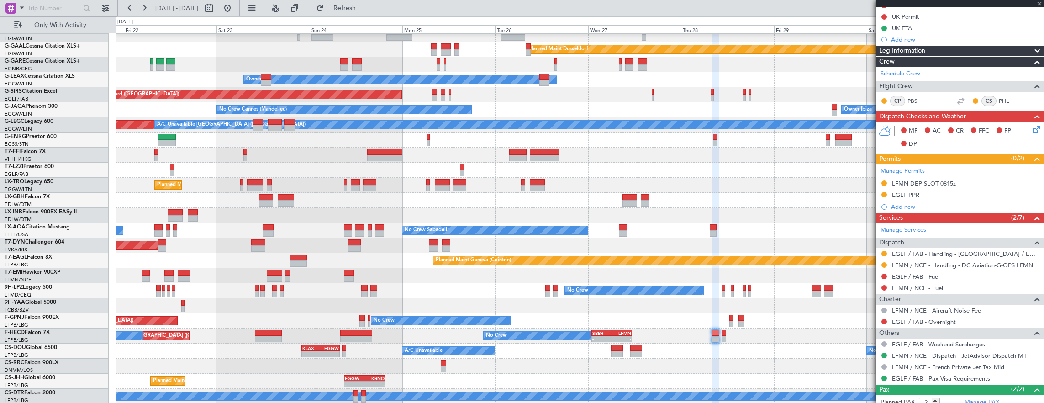
type input "+00:05"
type input "0"
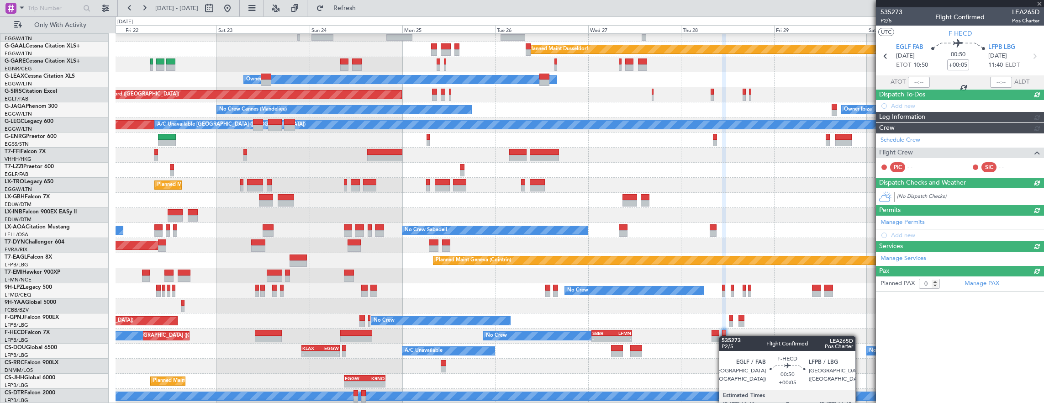
scroll to position [0, 0]
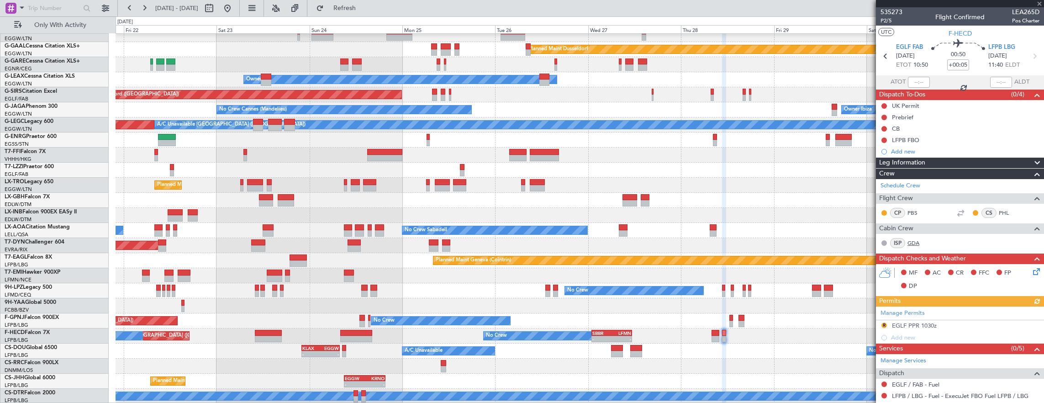
click at [919, 241] on link "GDA" at bounding box center [918, 243] width 21 height 8
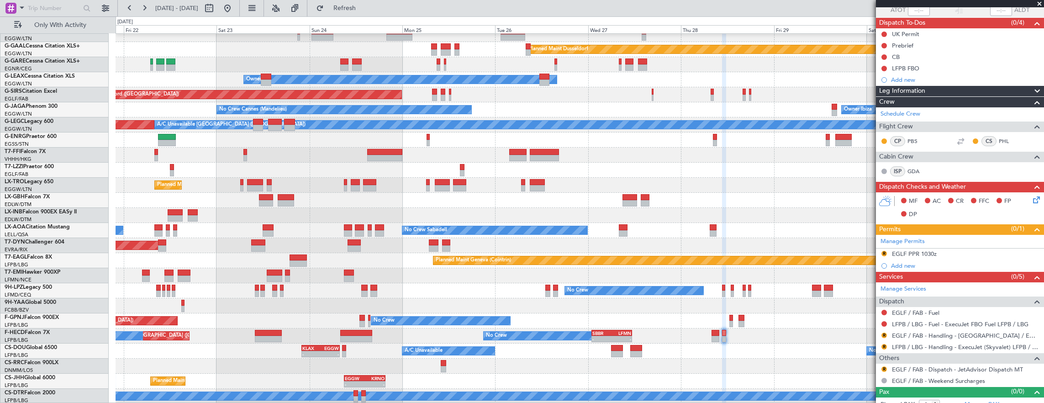
scroll to position [79, 0]
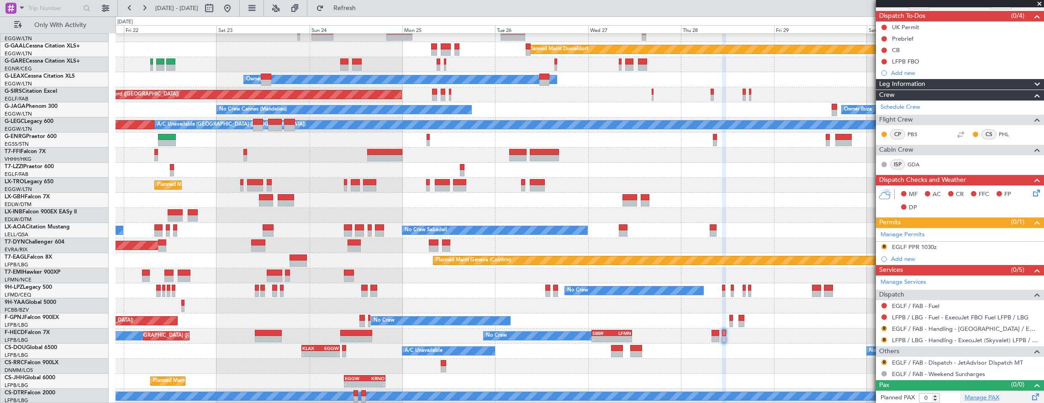
click at [984, 393] on link "Manage PAX" at bounding box center [982, 397] width 35 height 9
click at [364, 8] on span "Refresh" at bounding box center [345, 8] width 38 height 6
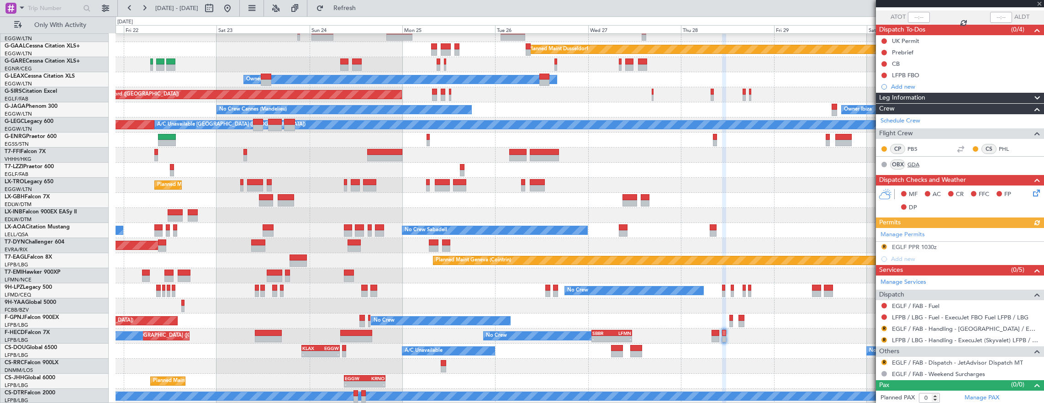
click at [916, 163] on link "GDA" at bounding box center [918, 164] width 21 height 8
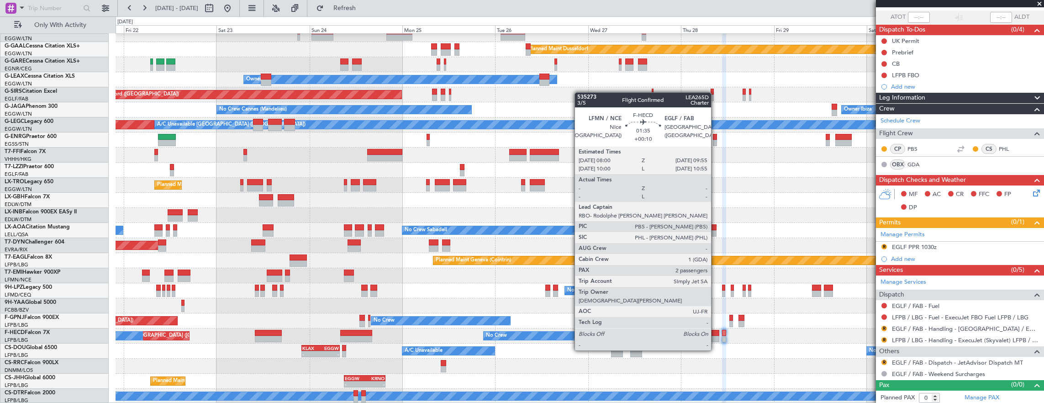
click at [716, 333] on div at bounding box center [716, 333] width 8 height 6
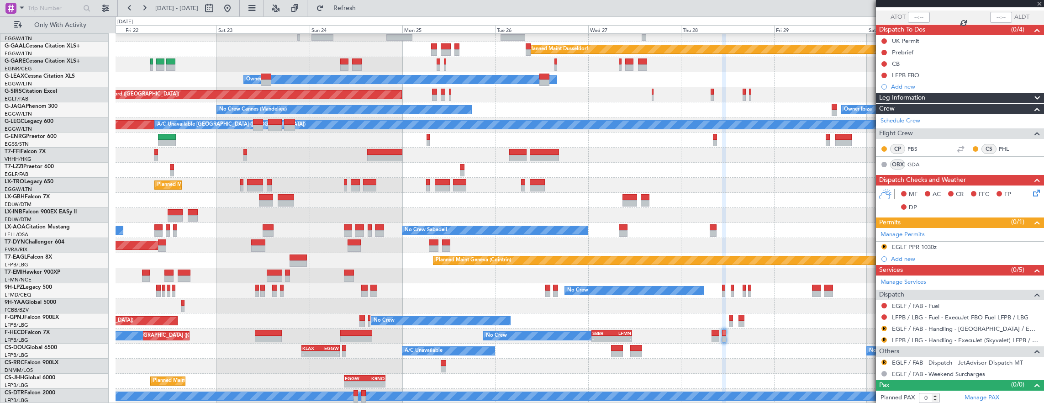
type input "+00:10"
type input "2"
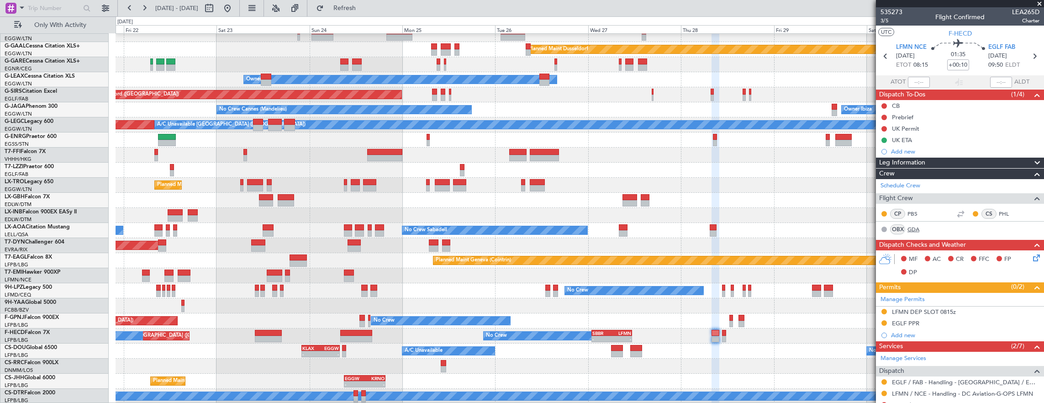
click at [913, 226] on link "GDA" at bounding box center [918, 229] width 21 height 8
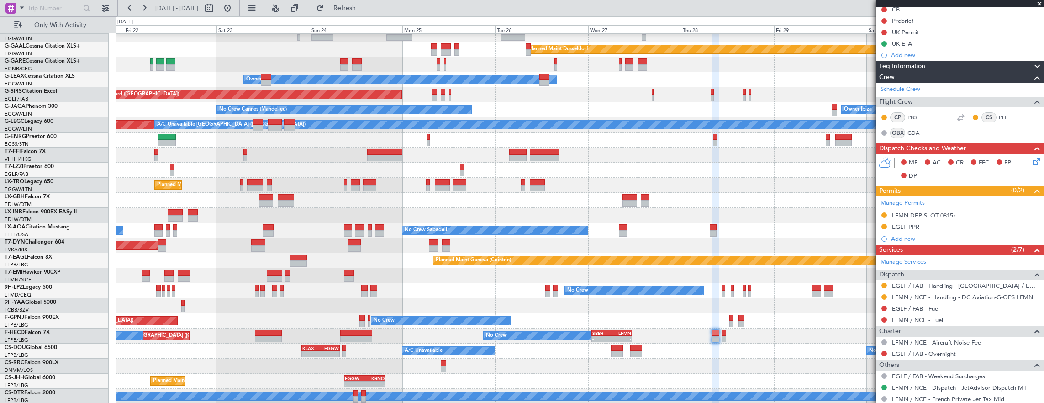
scroll to position [174, 0]
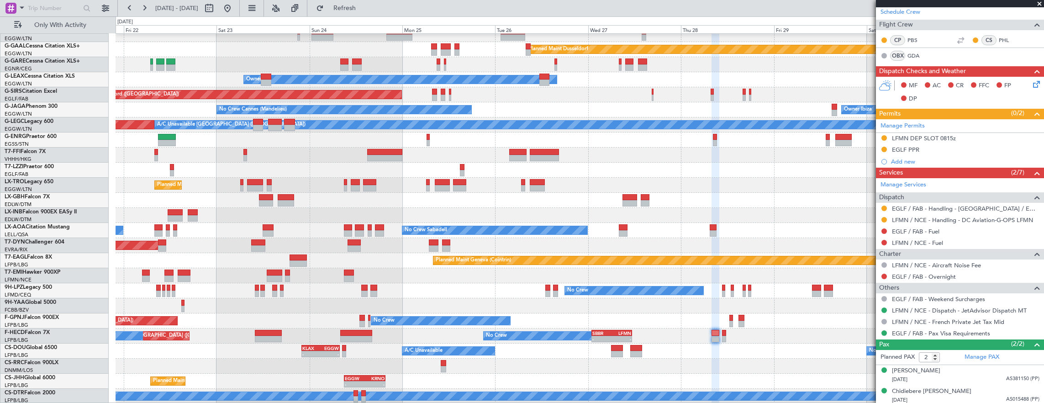
click at [721, 336] on div "No Crew Planned Maint Paris (Le Bourget) No Crew - - SBBR 01:00 Z LFMN 11:25 Z …" at bounding box center [580, 335] width 929 height 15
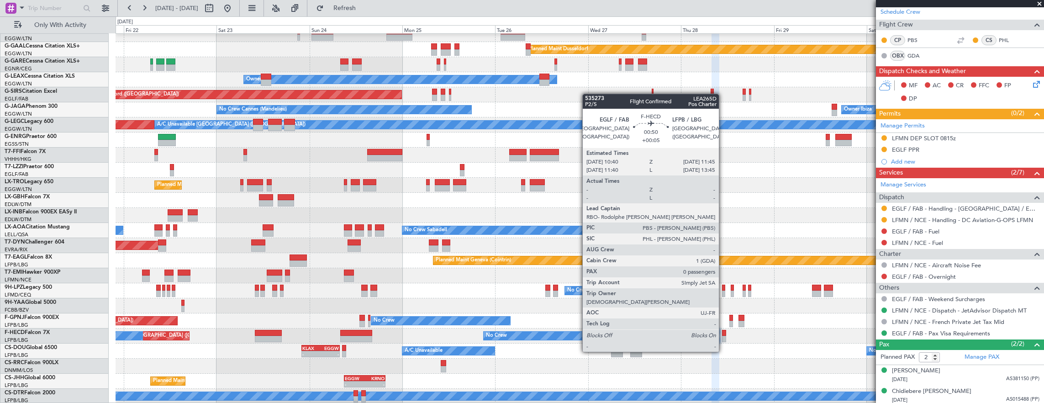
click at [724, 334] on div at bounding box center [724, 333] width 5 height 6
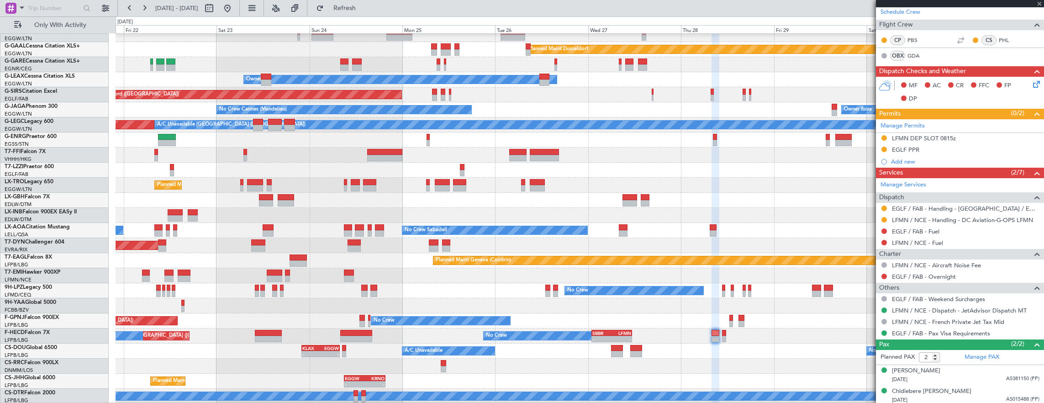
type input "+00:05"
type input "0"
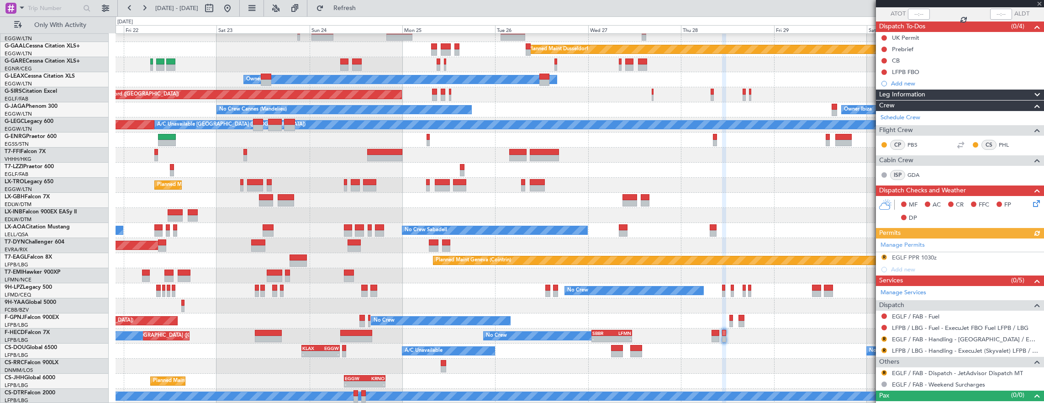
scroll to position [79, 0]
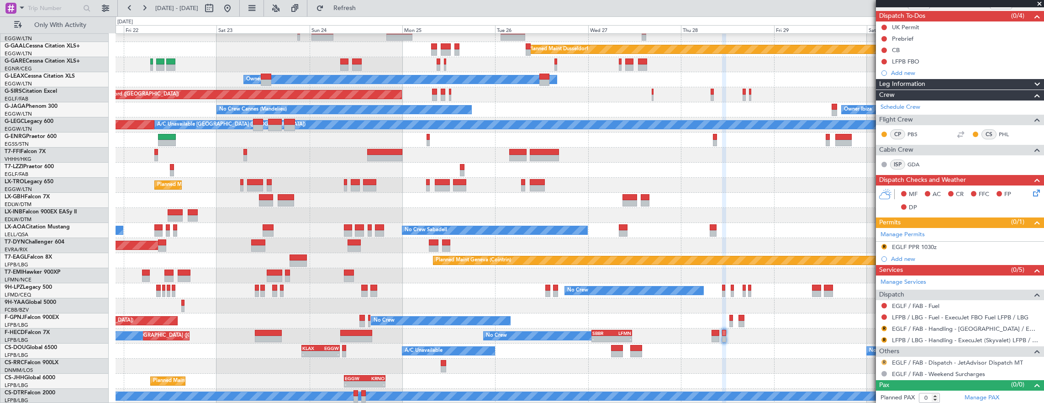
click at [882, 360] on button "R" at bounding box center [884, 362] width 5 height 5
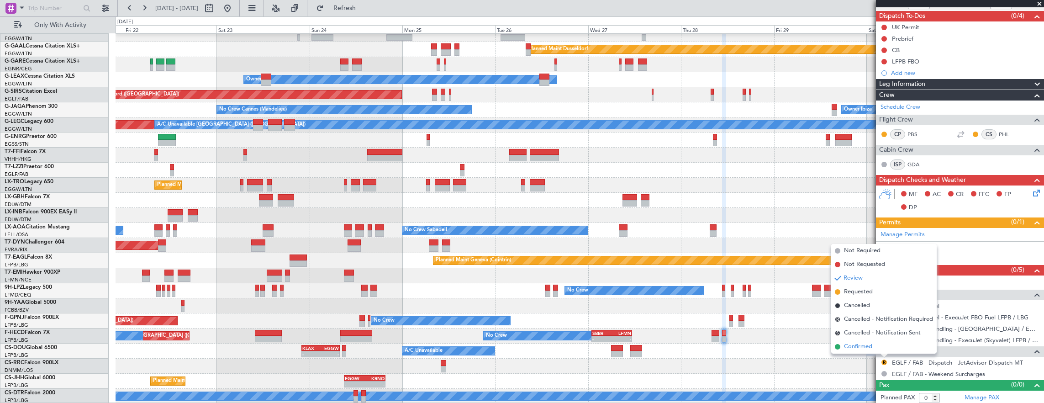
click at [881, 347] on li "Confirmed" at bounding box center [885, 347] width 106 height 14
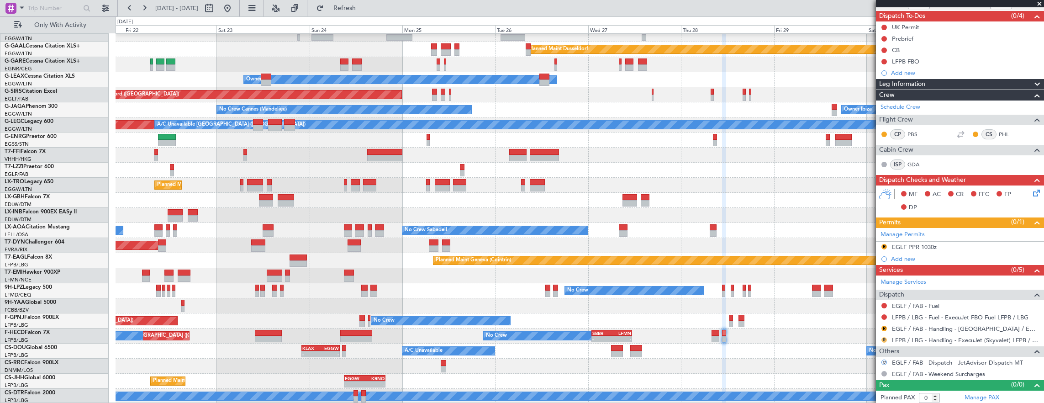
click at [885, 339] on button "R" at bounding box center [884, 339] width 5 height 5
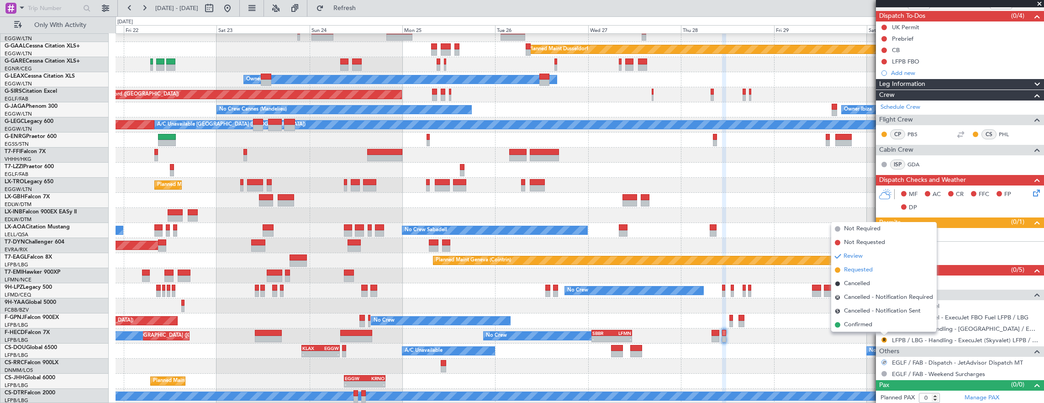
click at [862, 270] on span "Requested" at bounding box center [858, 269] width 29 height 9
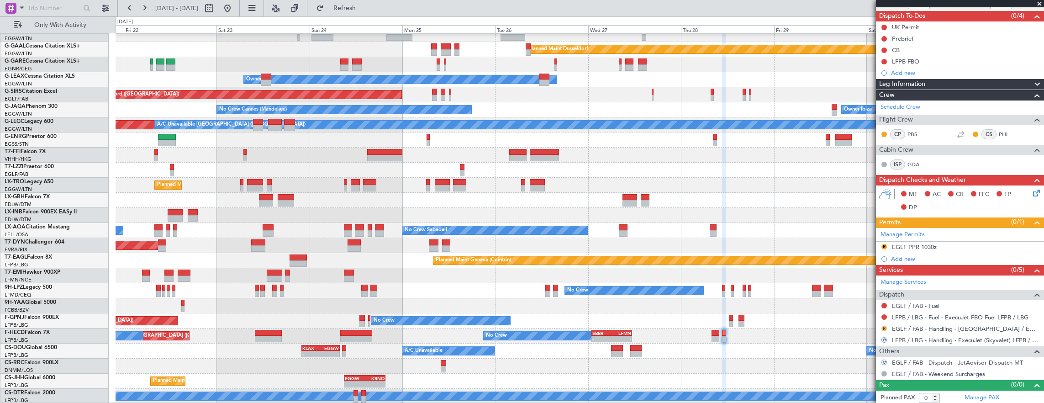
click at [884, 326] on button "R" at bounding box center [884, 328] width 5 height 5
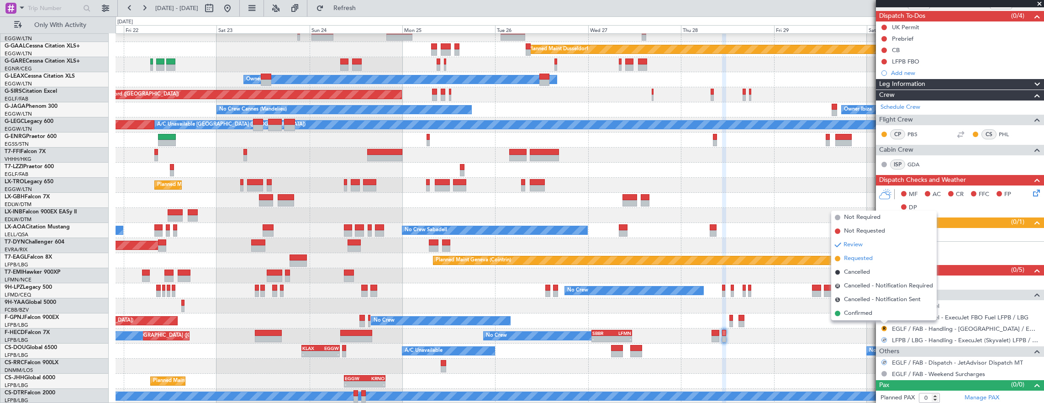
click at [848, 256] on span "Requested" at bounding box center [858, 258] width 29 height 9
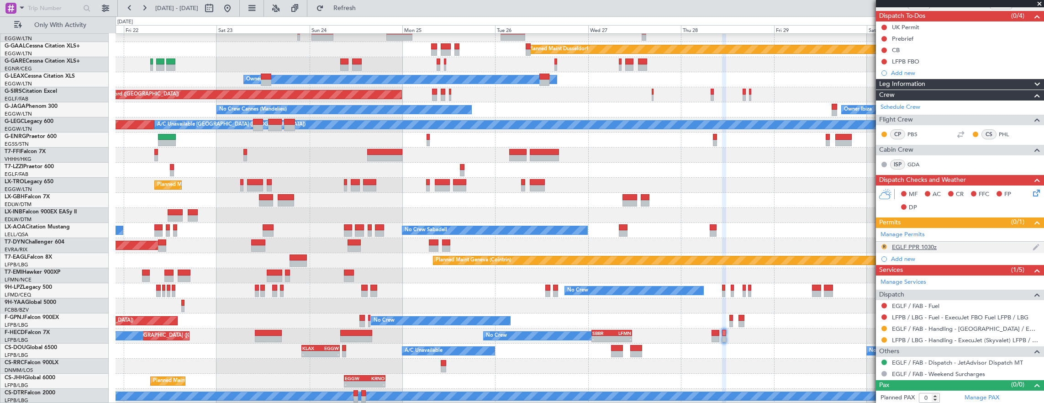
click at [882, 245] on button "R" at bounding box center [884, 246] width 5 height 5
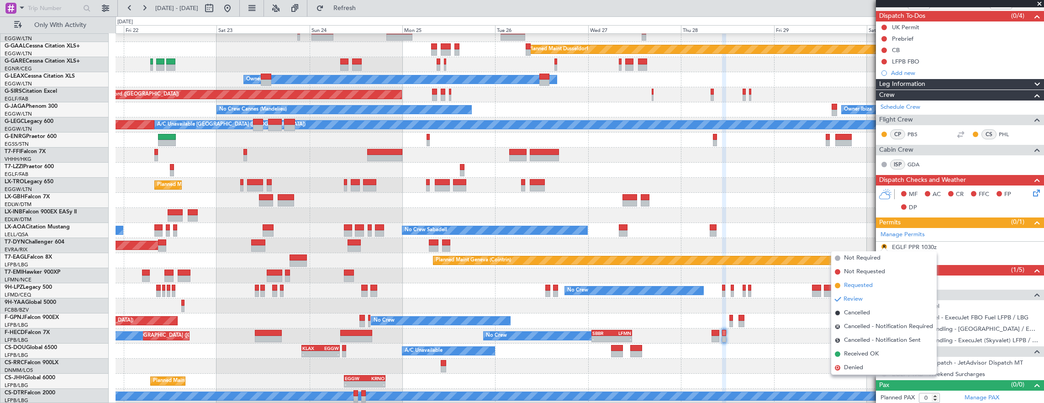
click at [864, 289] on span "Requested" at bounding box center [858, 285] width 29 height 9
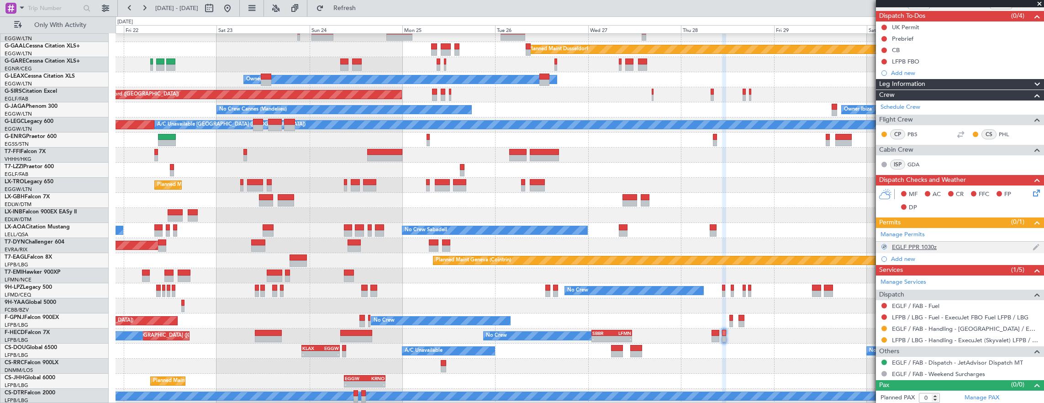
click at [964, 246] on div "EGLF PPR 1030z" at bounding box center [960, 247] width 168 height 11
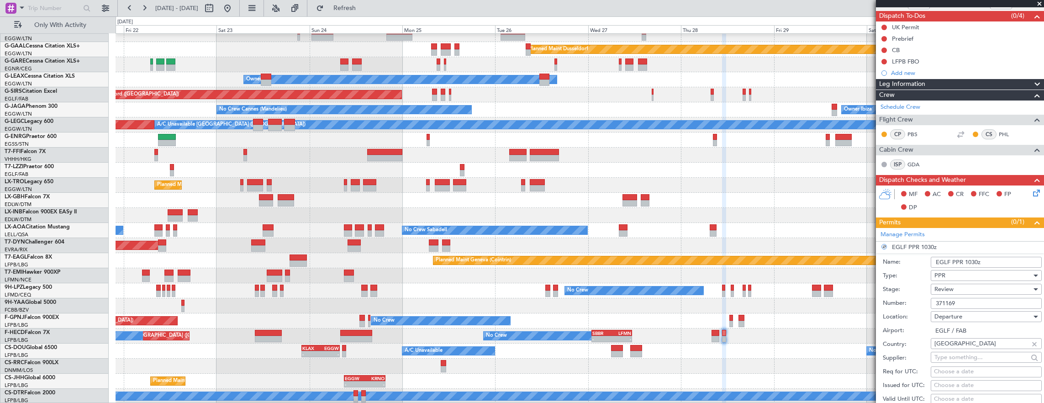
click at [974, 257] on input "EGLF PPR 1030z" at bounding box center [986, 262] width 111 height 11
type input "EGLF PPR 1040z"
click at [964, 288] on div "Review" at bounding box center [983, 289] width 97 height 14
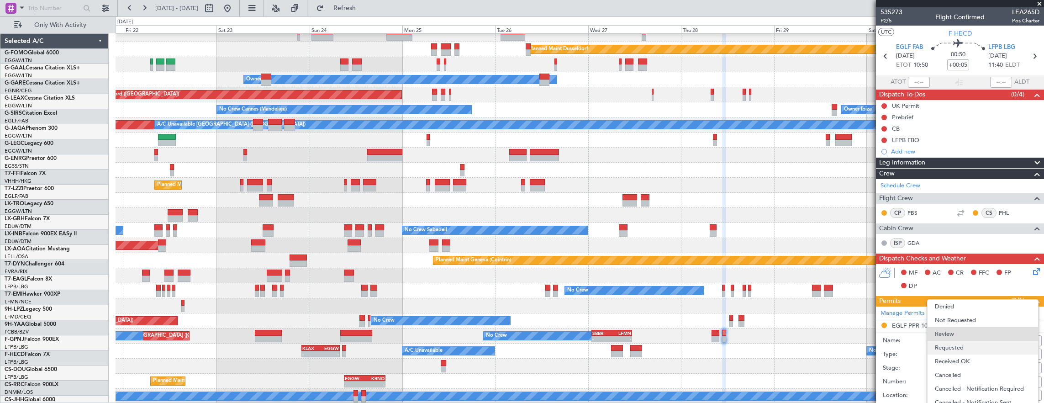
scroll to position [22, 0]
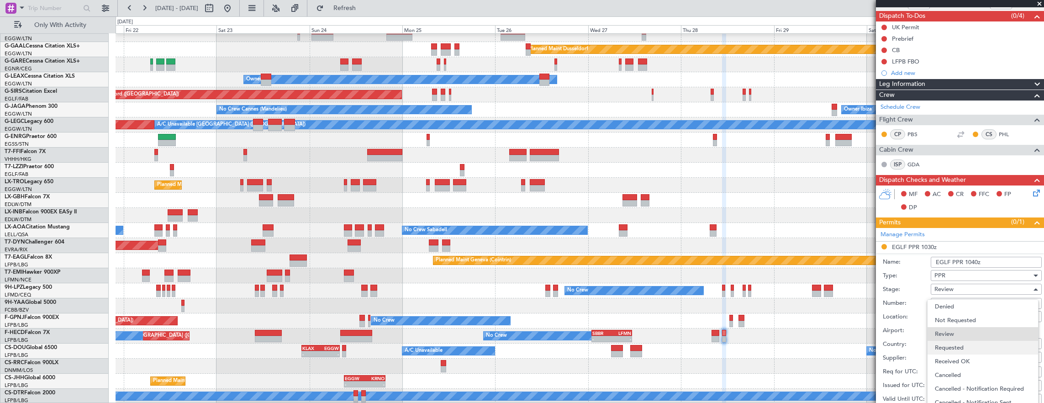
click at [962, 345] on span "Requested" at bounding box center [983, 348] width 96 height 14
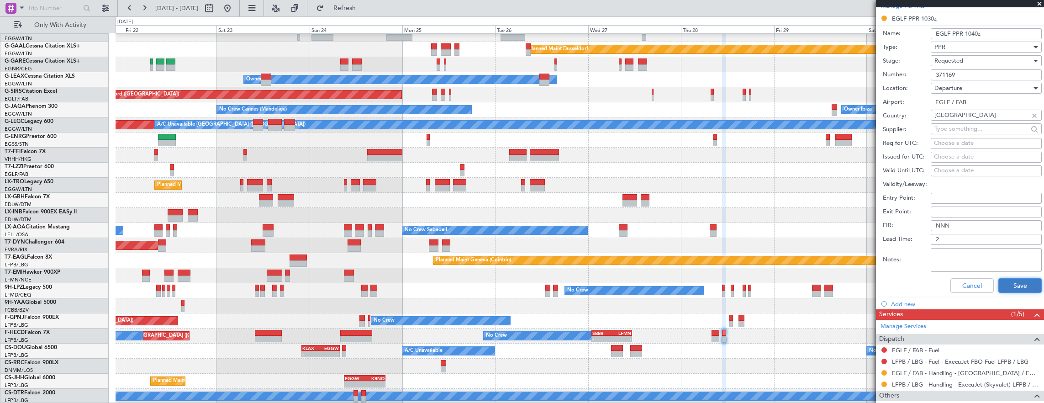
click at [1024, 279] on button "Save" at bounding box center [1020, 285] width 43 height 15
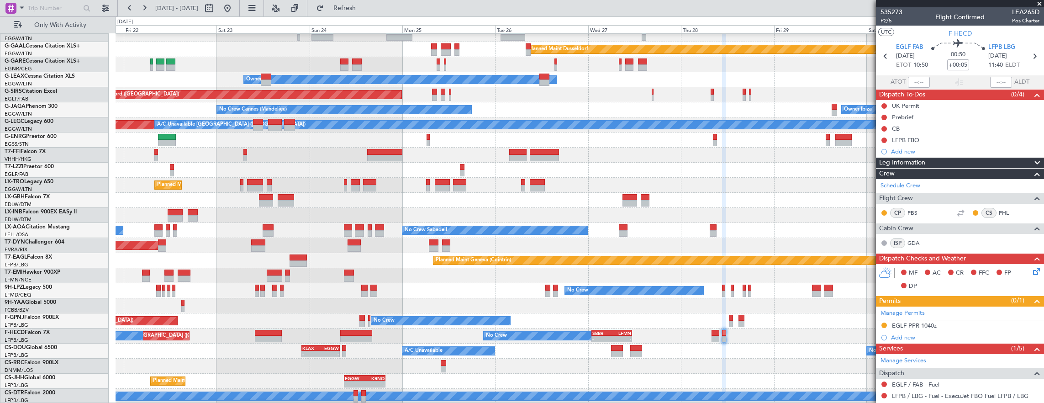
scroll to position [79, 0]
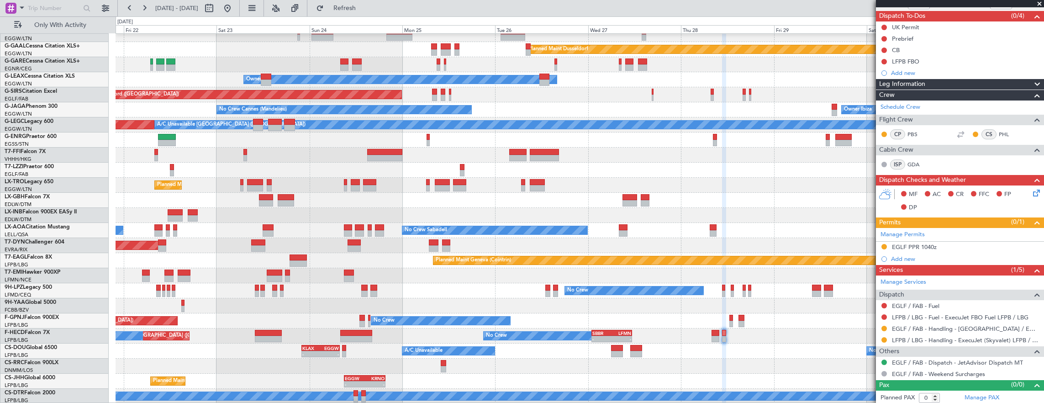
click at [884, 326] on button at bounding box center [884, 328] width 5 height 5
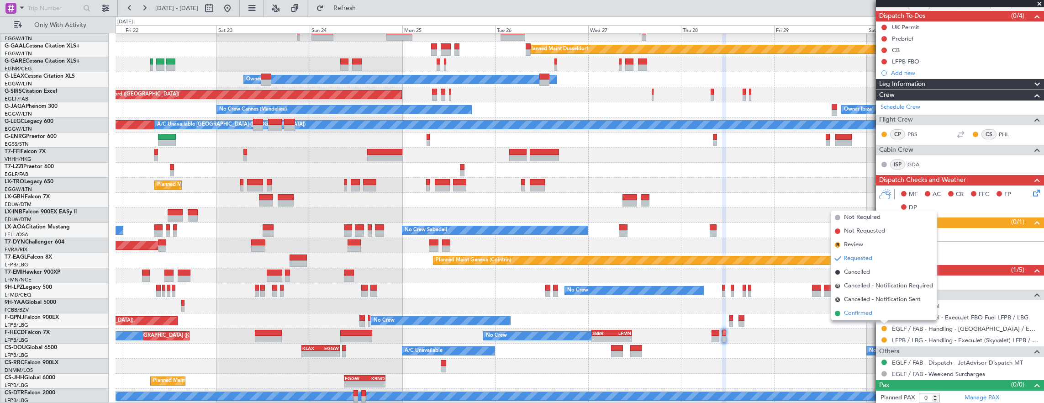
click at [870, 317] on span "Confirmed" at bounding box center [858, 313] width 28 height 9
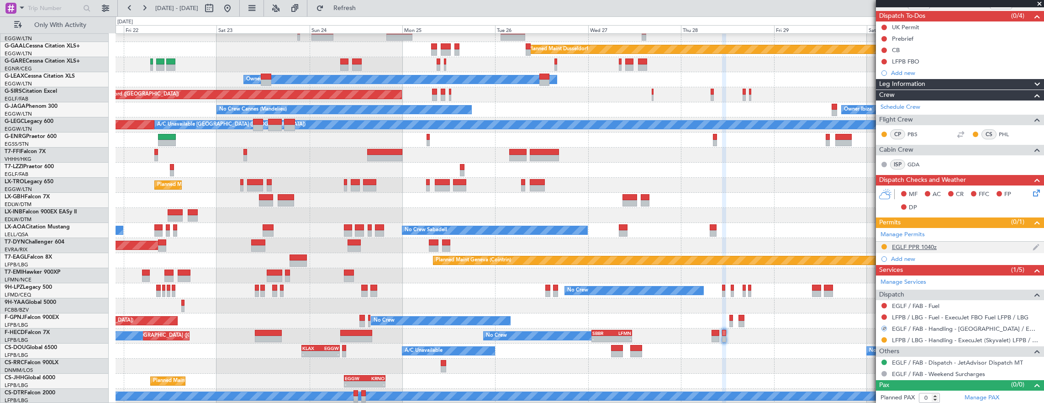
click at [975, 246] on div "EGLF PPR 1040z" at bounding box center [960, 247] width 168 height 11
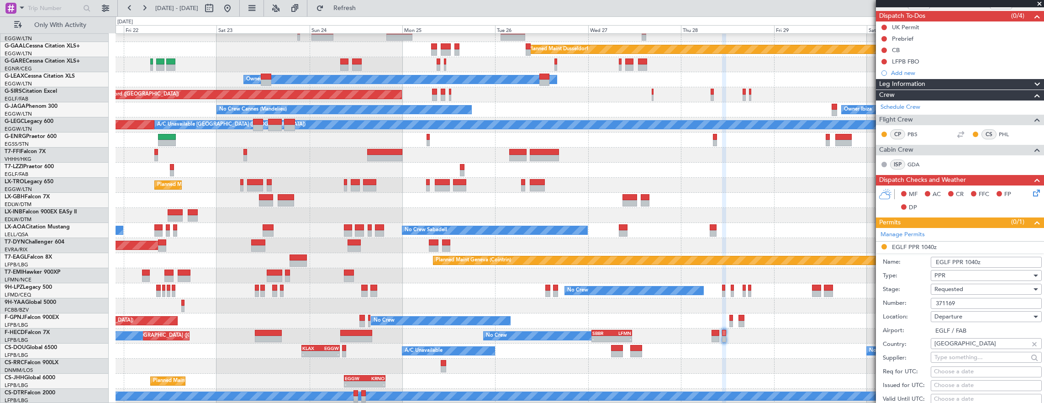
click at [989, 302] on input "371169" at bounding box center [986, 303] width 111 height 11
click at [987, 288] on div "Requested" at bounding box center [983, 289] width 97 height 14
click at [974, 359] on span "Received OK" at bounding box center [983, 358] width 96 height 14
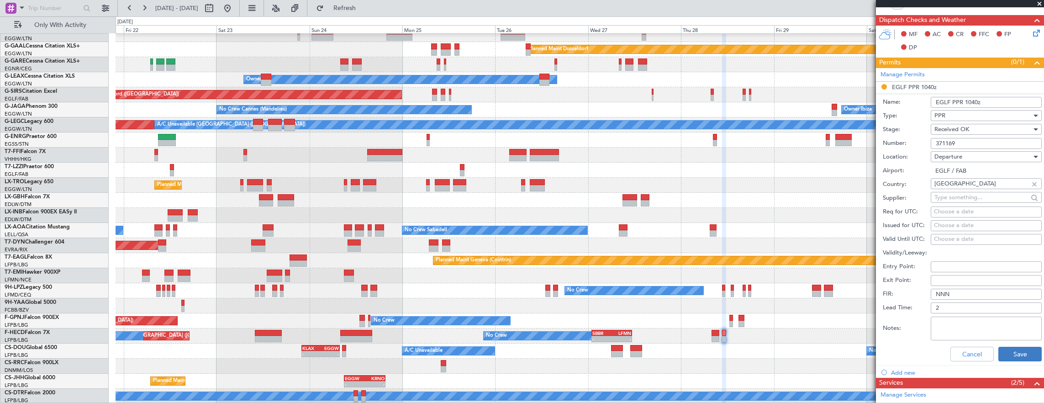
scroll to position [261, 0]
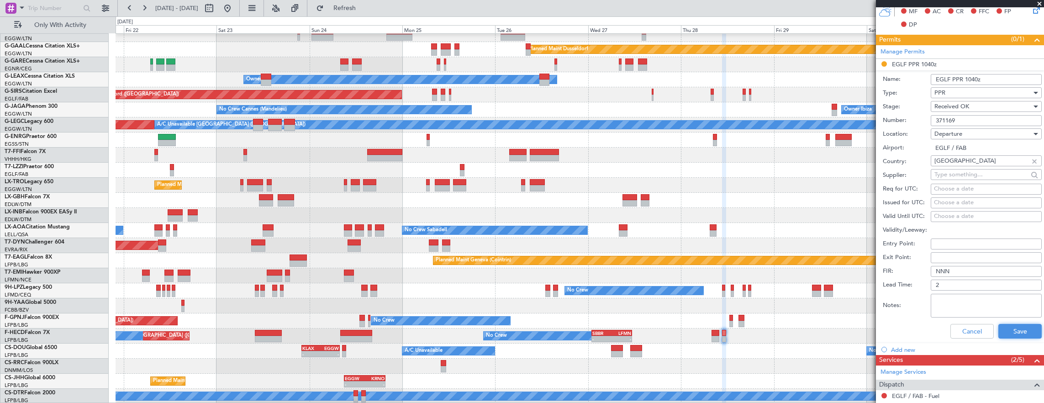
click at [1011, 325] on button "Save" at bounding box center [1020, 331] width 43 height 15
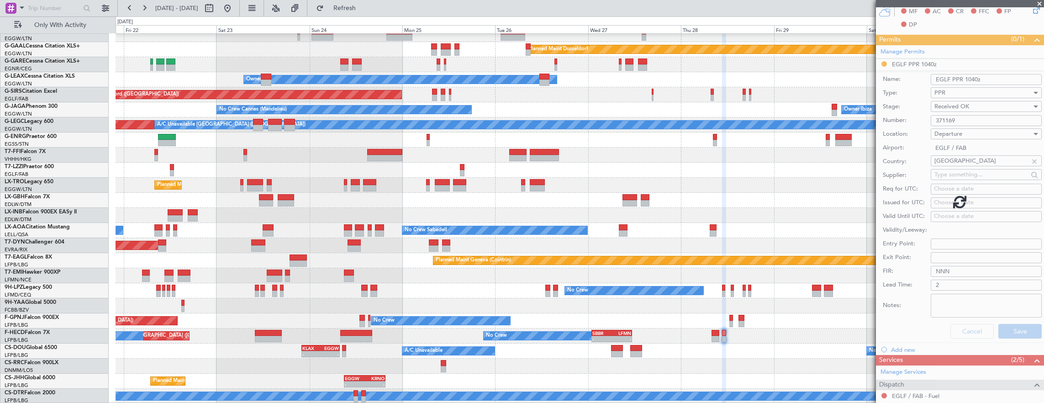
scroll to position [79, 0]
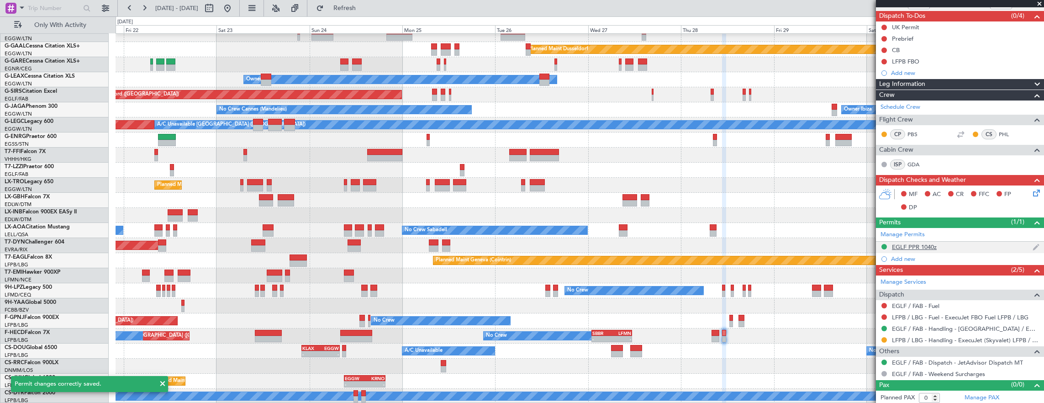
click at [964, 246] on div "EGLF PPR 1040z" at bounding box center [960, 247] width 168 height 11
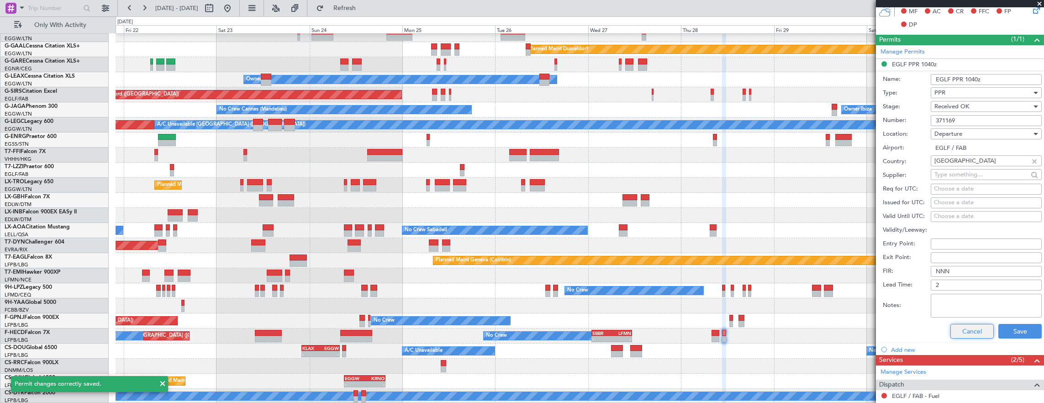
click at [972, 325] on button "Cancel" at bounding box center [972, 331] width 43 height 15
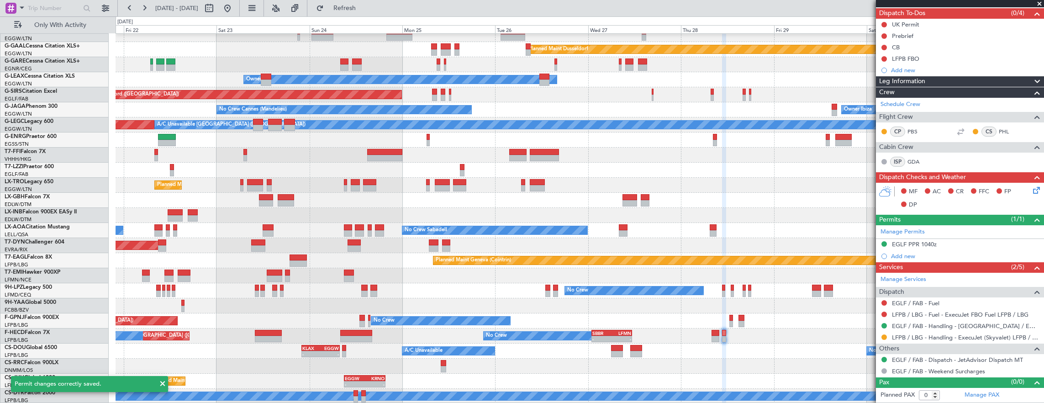
scroll to position [79, 0]
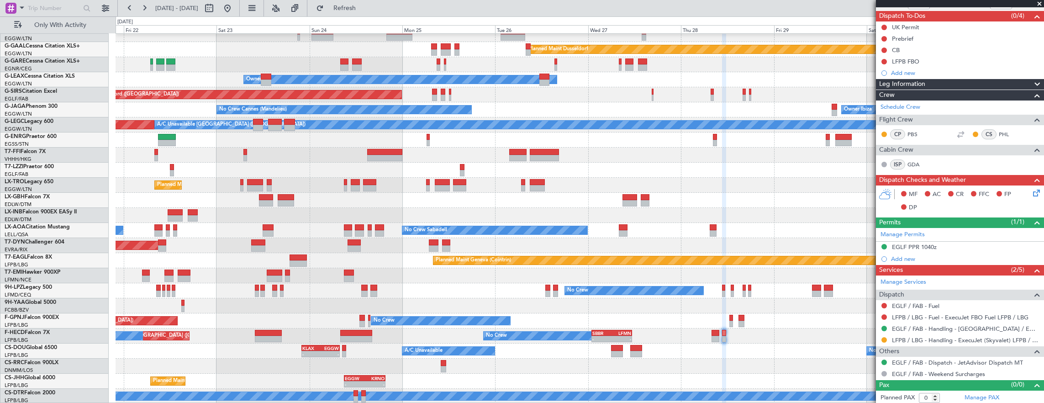
click at [711, 334] on div "No Crew Planned Maint [GEOGRAPHIC_DATA] ([GEOGRAPHIC_DATA]) No Crew - - SBBR 01…" at bounding box center [580, 335] width 929 height 15
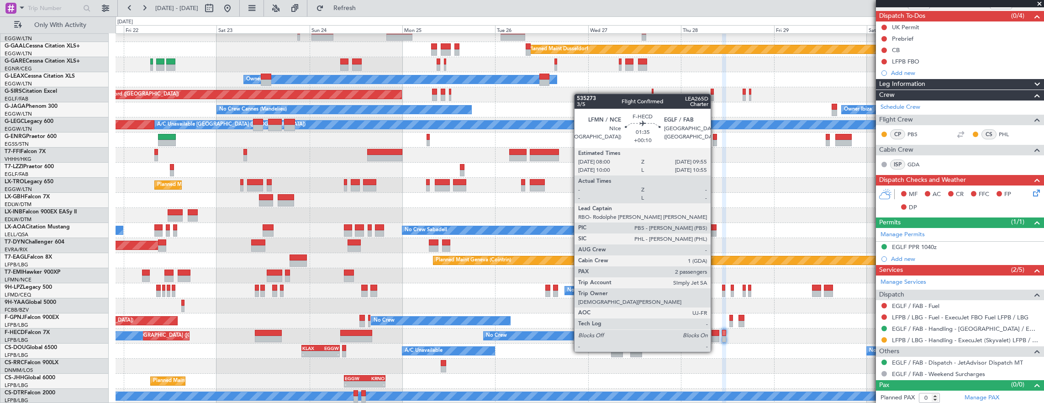
click at [717, 334] on div at bounding box center [716, 333] width 8 height 6
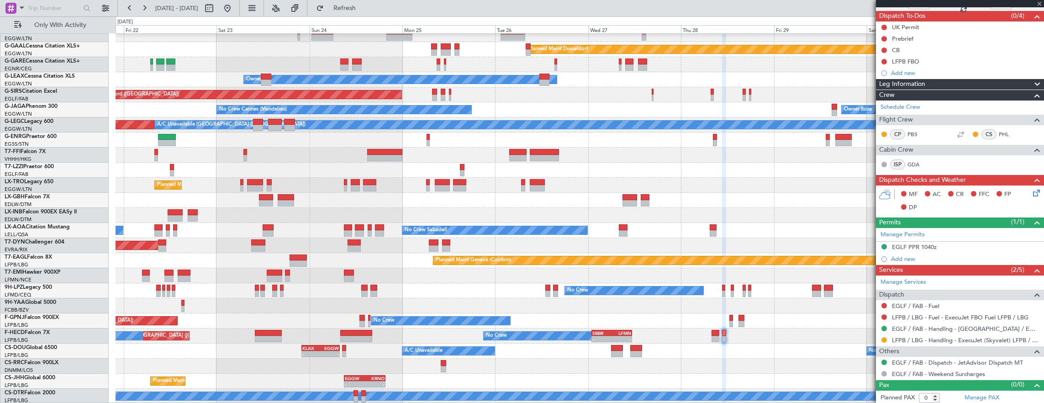
type input "+00:10"
type input "2"
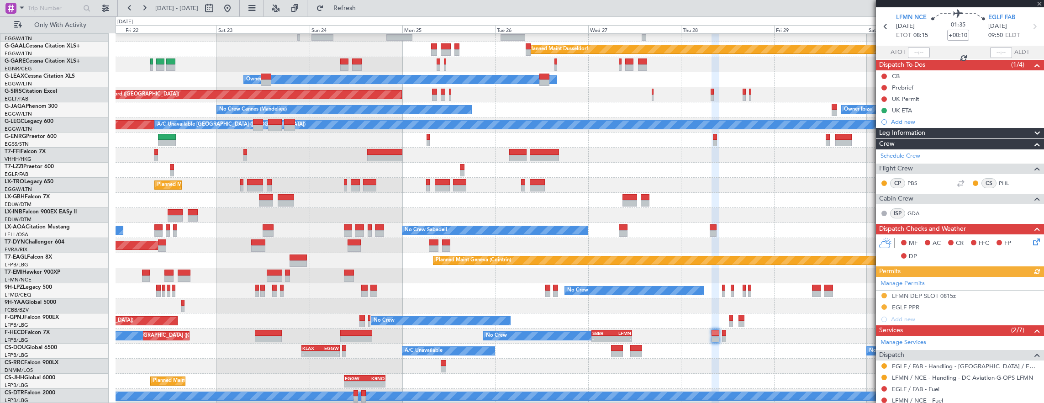
scroll to position [91, 0]
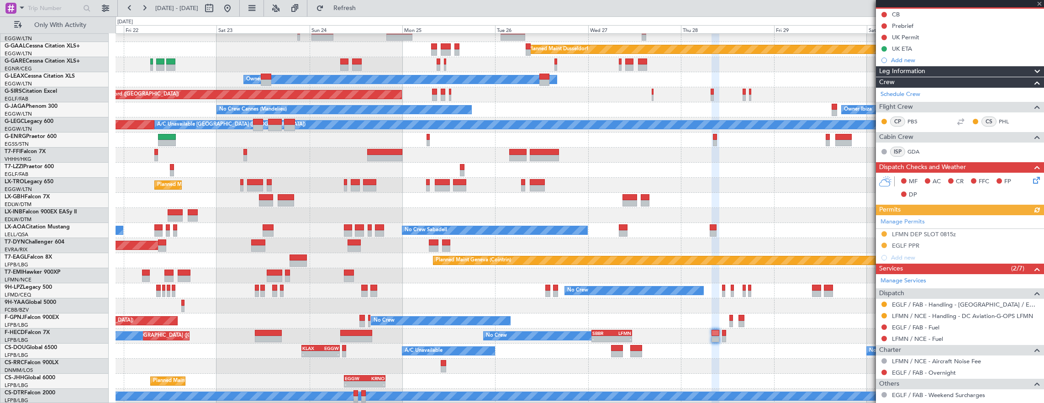
drag, startPoint x: 885, startPoint y: 302, endPoint x: 880, endPoint y: 319, distance: 18.0
click at [885, 302] on button at bounding box center [884, 304] width 5 height 5
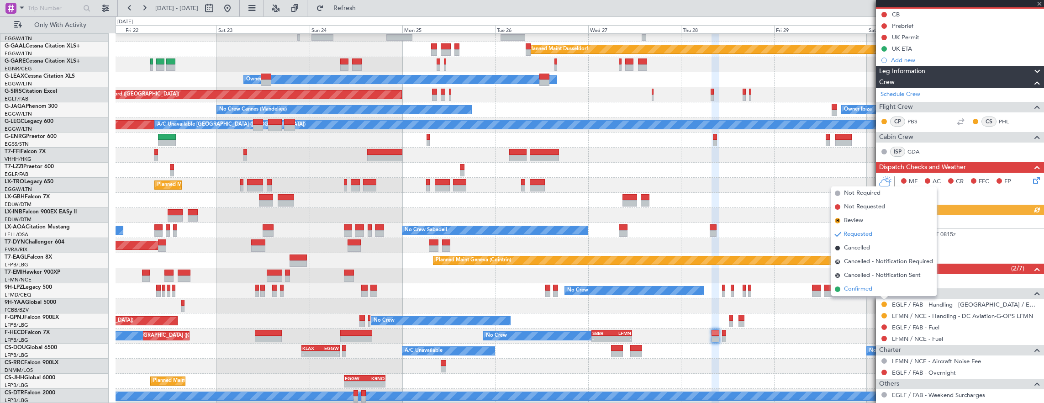
click at [879, 292] on li "Confirmed" at bounding box center [885, 289] width 106 height 14
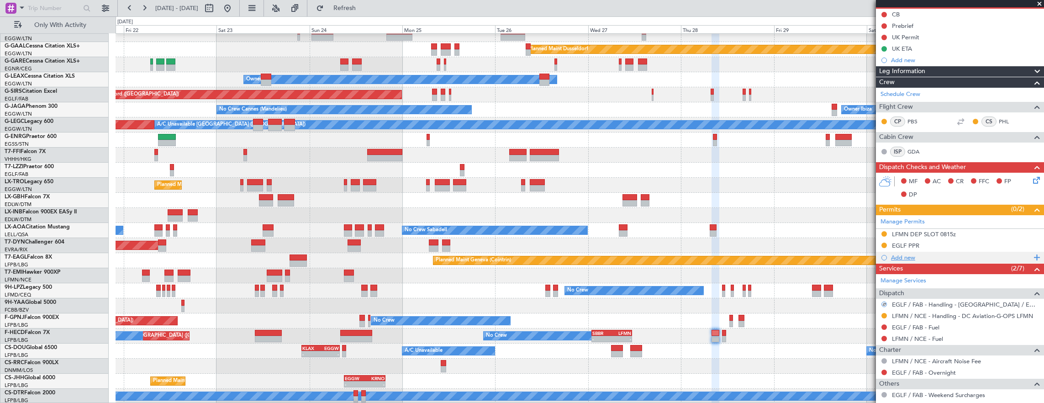
click at [938, 254] on div "Add new" at bounding box center [961, 258] width 140 height 8
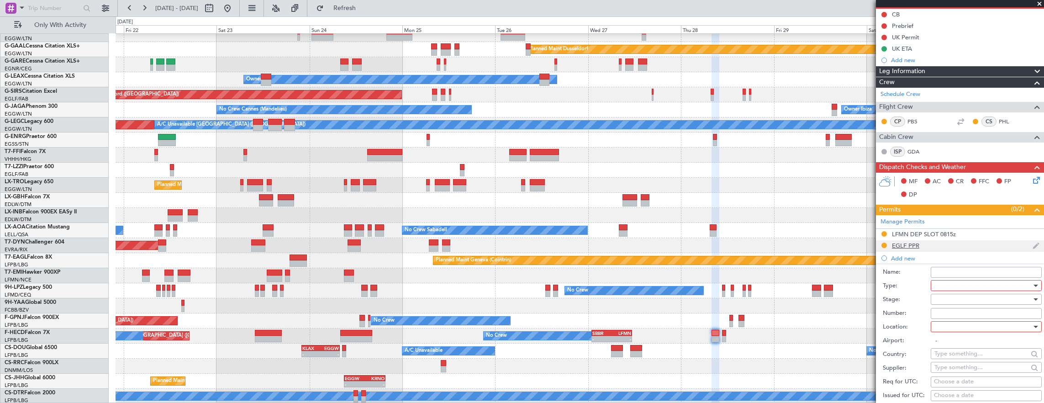
click at [938, 244] on div "EGLF PPR" at bounding box center [960, 245] width 168 height 11
click at [959, 301] on input "Number:" at bounding box center [986, 302] width 111 height 11
paste input "371168"
type input "371168"
click at [970, 285] on div "Requested" at bounding box center [983, 288] width 97 height 14
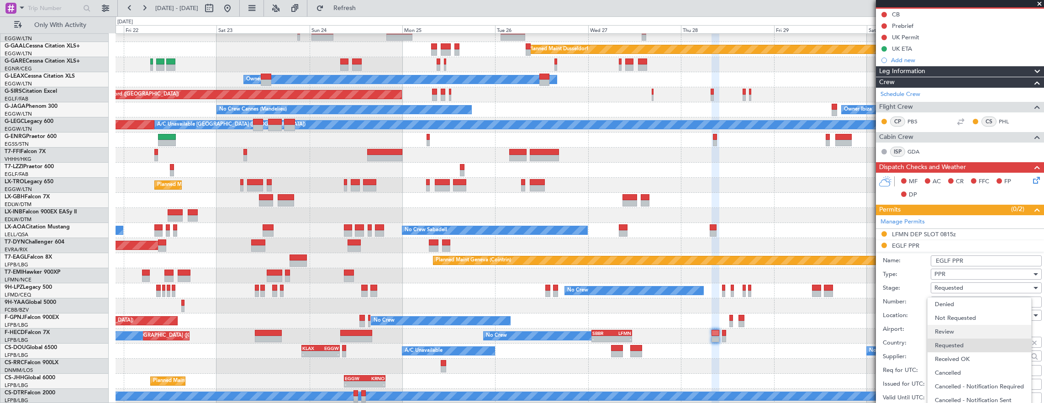
scroll to position [3, 0]
click at [970, 350] on span "Received OK" at bounding box center [983, 357] width 96 height 14
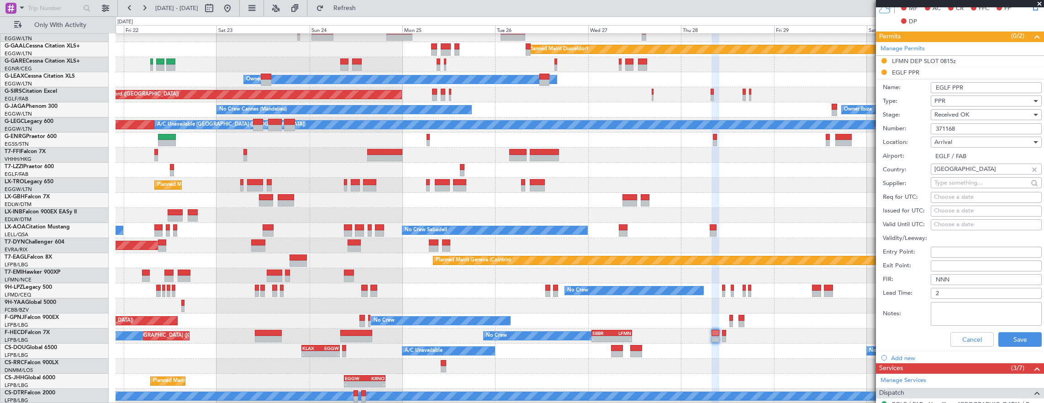
scroll to position [274, 0]
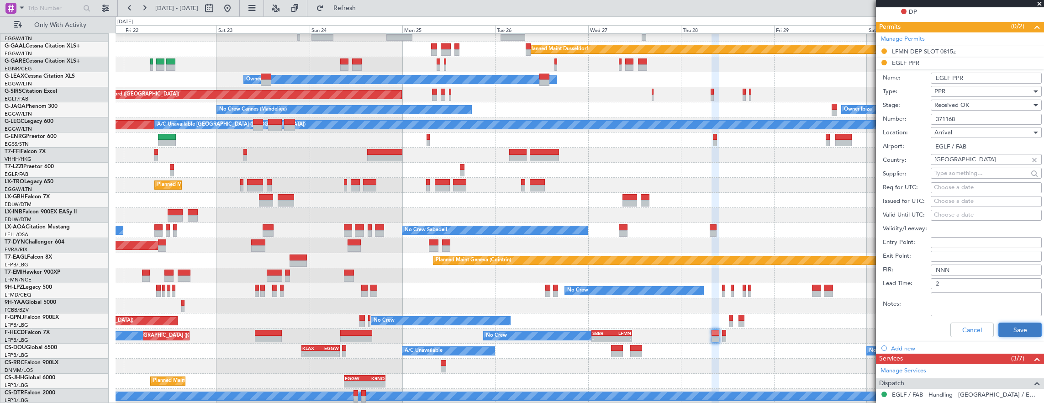
click at [1015, 329] on button "Save" at bounding box center [1020, 330] width 43 height 15
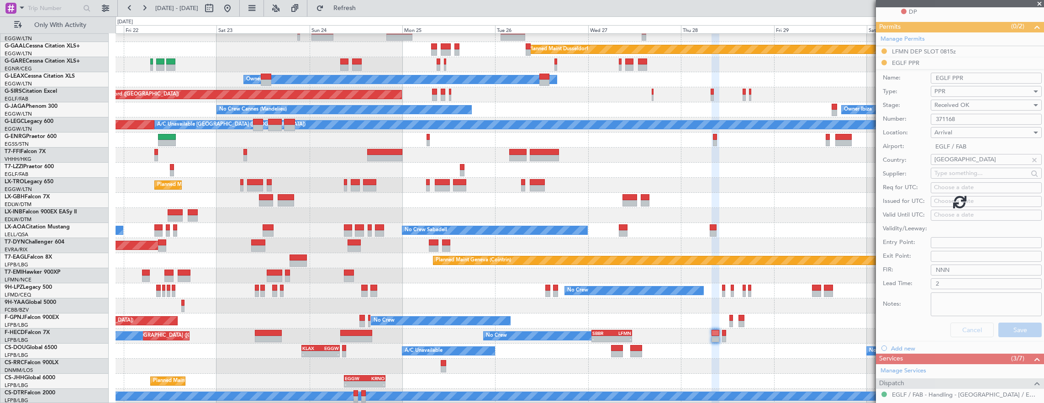
scroll to position [187, 0]
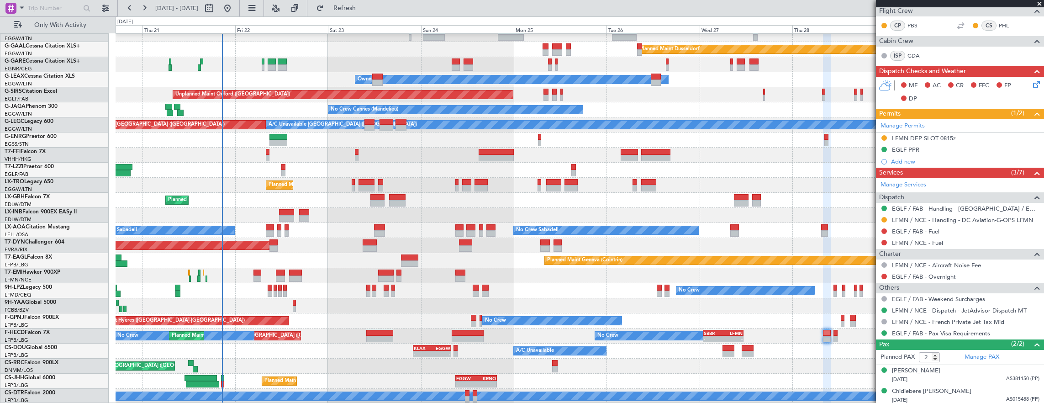
click at [358, 130] on div "A/C Unavailable London (Luton) Planned Maint London (Luton)" at bounding box center [580, 124] width 929 height 15
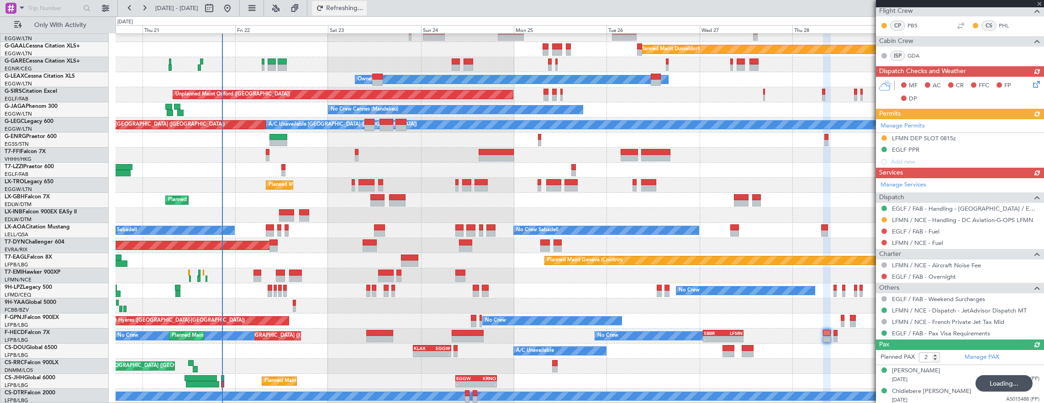
type input "3"
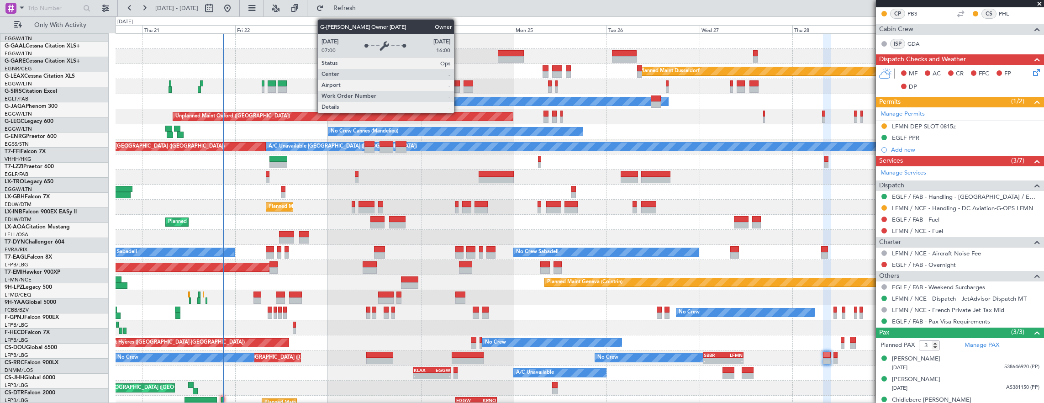
scroll to position [0, 0]
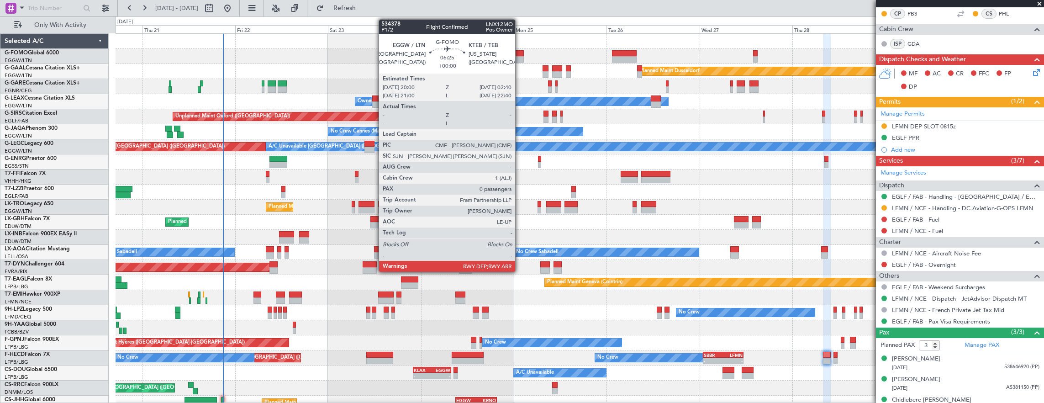
click at [521, 55] on div at bounding box center [511, 53] width 26 height 6
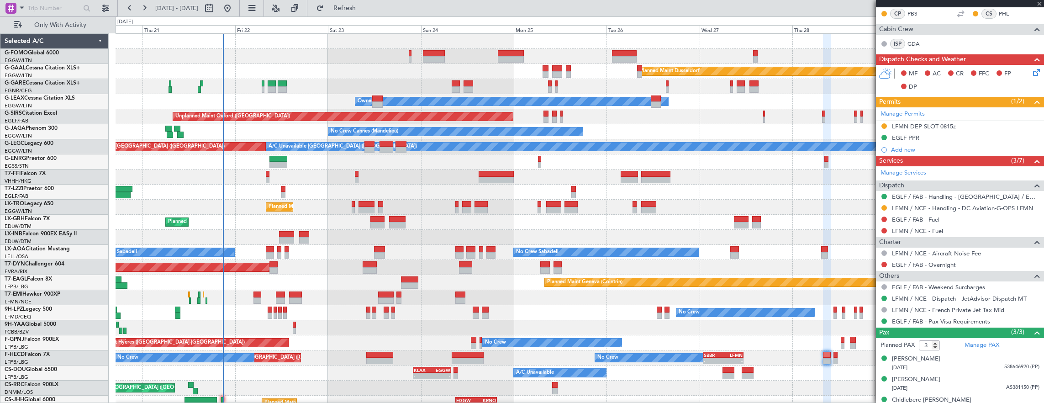
type input "0"
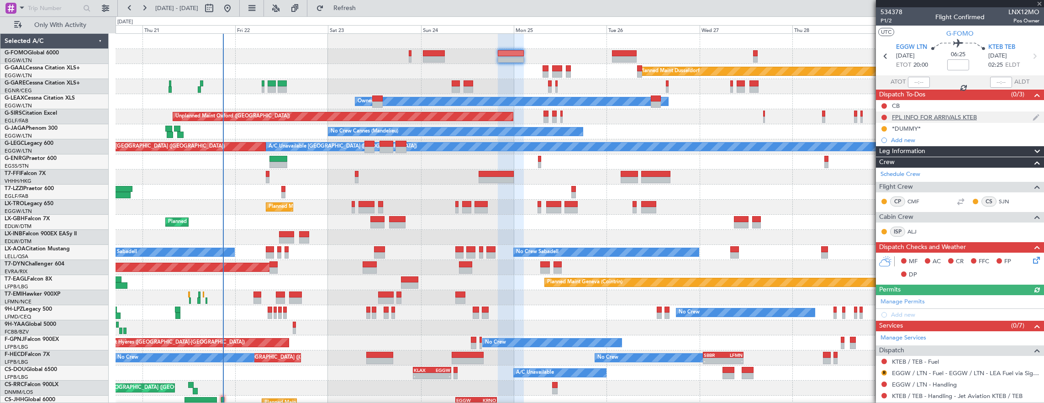
click at [989, 117] on div "FPL INFO FOR ARRIVALS KTEB" at bounding box center [960, 116] width 168 height 11
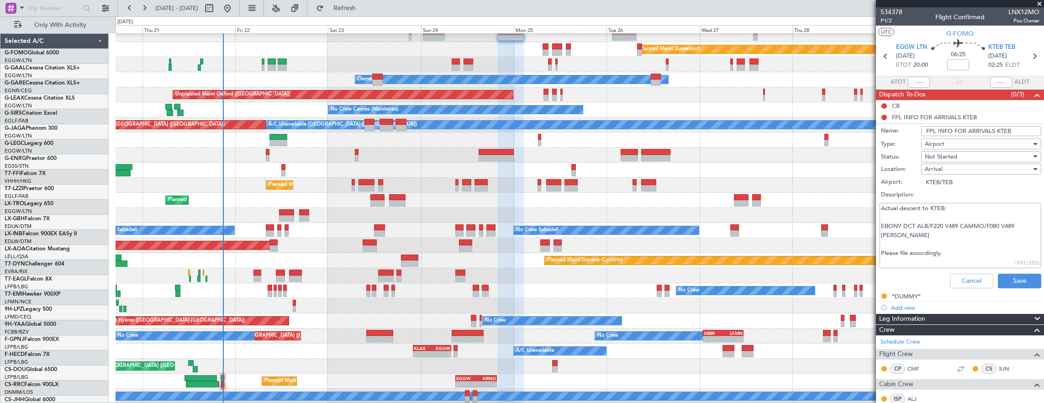
scroll to position [22, 0]
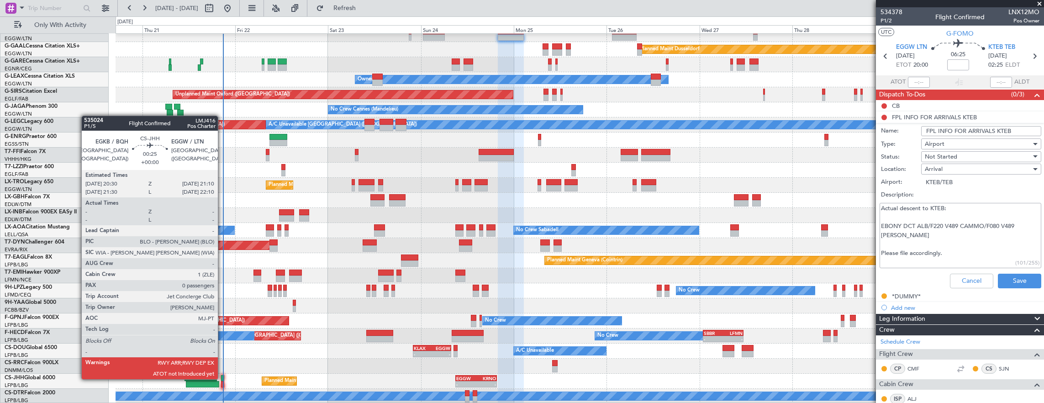
click at [222, 378] on div at bounding box center [222, 378] width 3 height 6
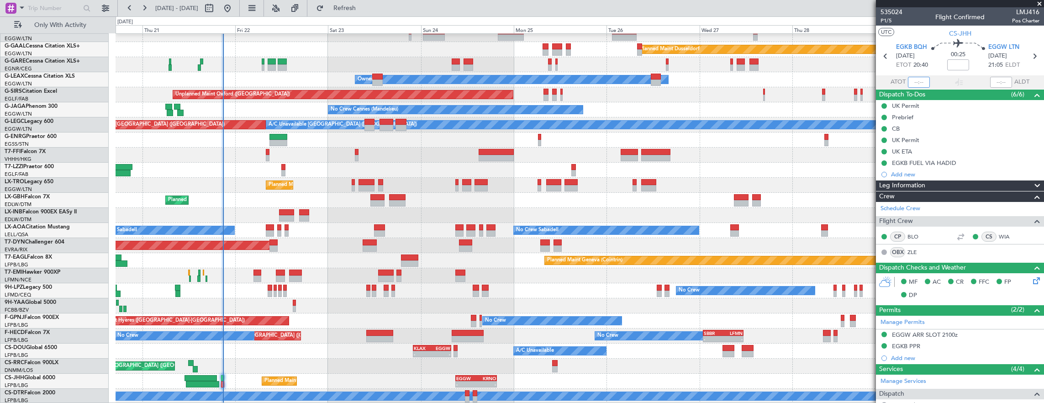
click at [911, 82] on input "text" at bounding box center [919, 82] width 22 height 11
type input "20:46"
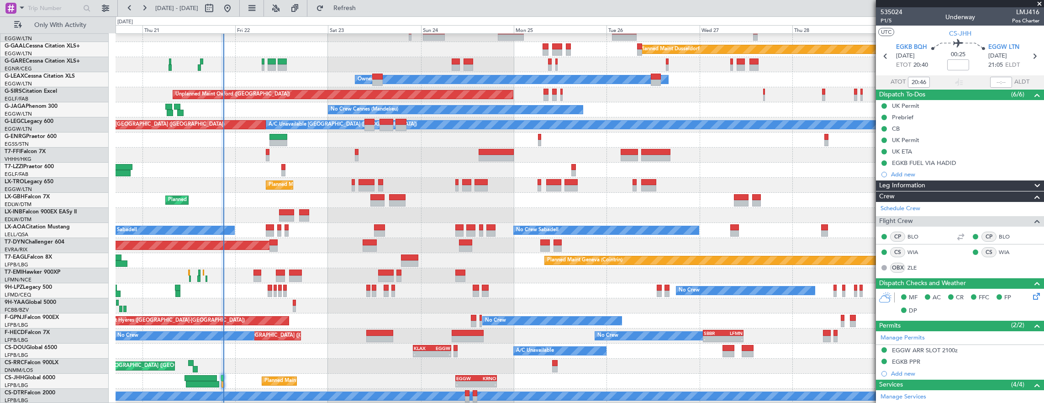
click at [269, 155] on div "05:09 Z 16:02 Z VHHH 04:30 Z LTFE 15:20 Z" at bounding box center [580, 155] width 929 height 15
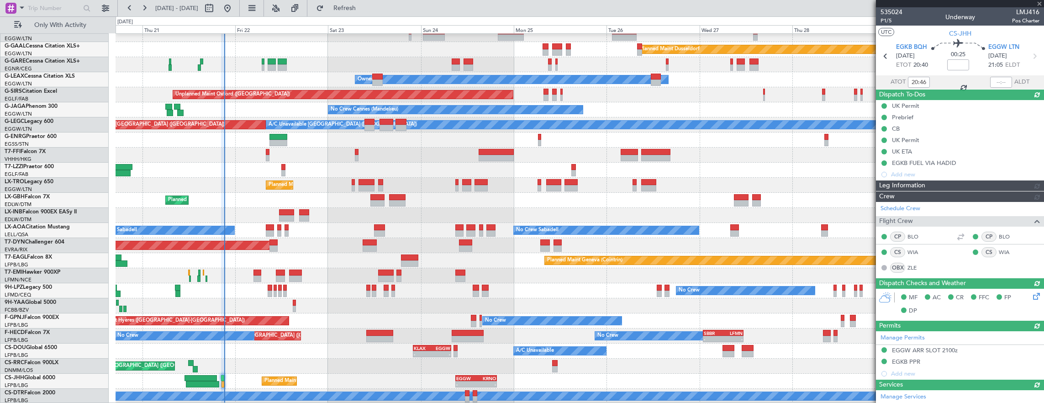
type input "21:04"
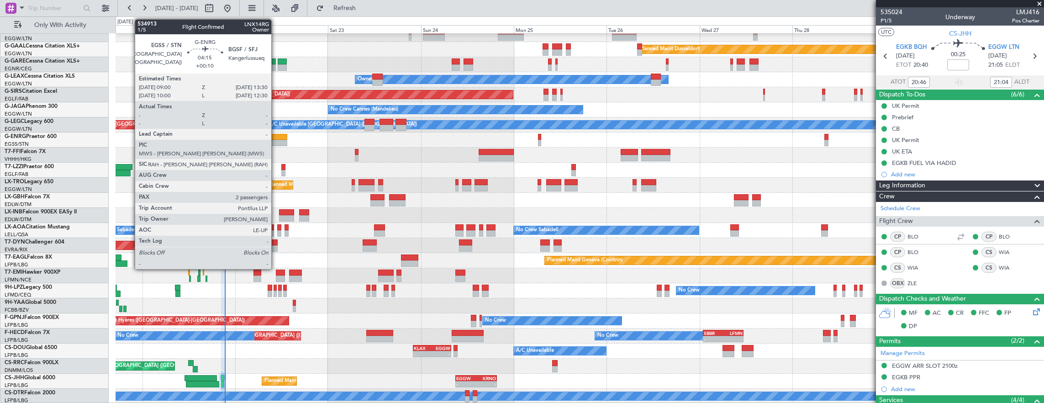
click at [276, 143] on div at bounding box center [279, 143] width 18 height 6
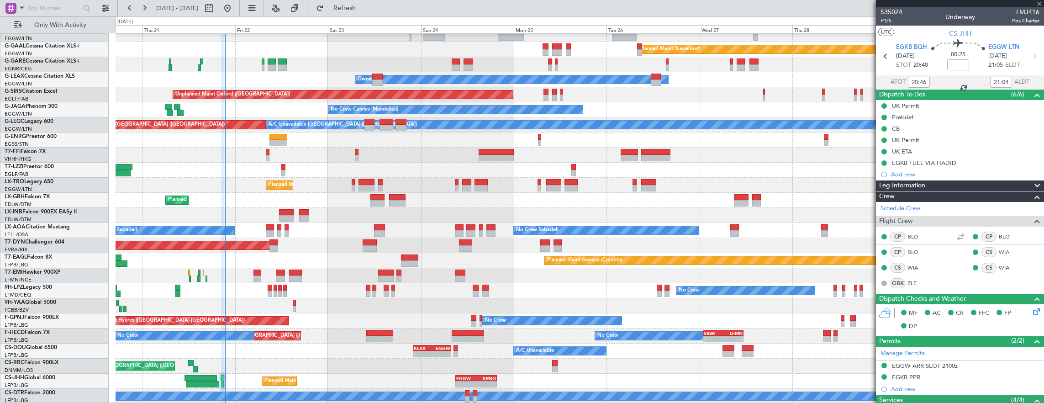
type input "+00:10"
type input "2"
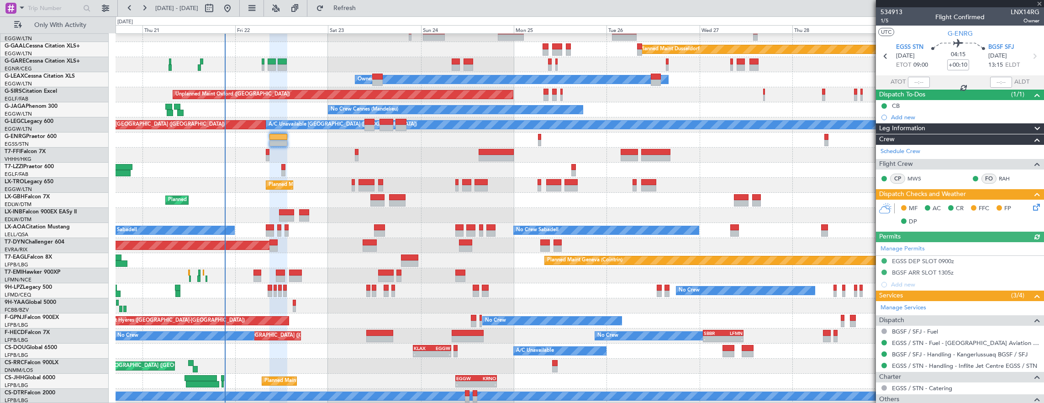
scroll to position [101, 0]
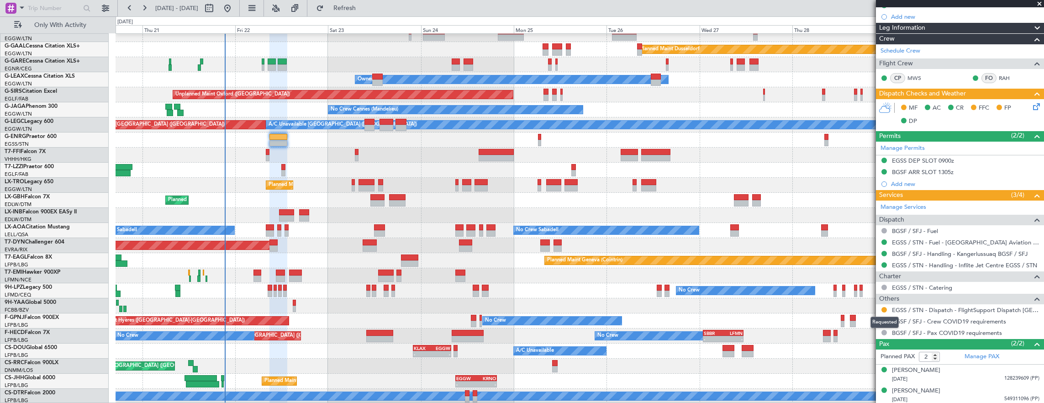
drag, startPoint x: 885, startPoint y: 307, endPoint x: 877, endPoint y: 321, distance: 16.3
click at [885, 307] on button at bounding box center [884, 309] width 5 height 5
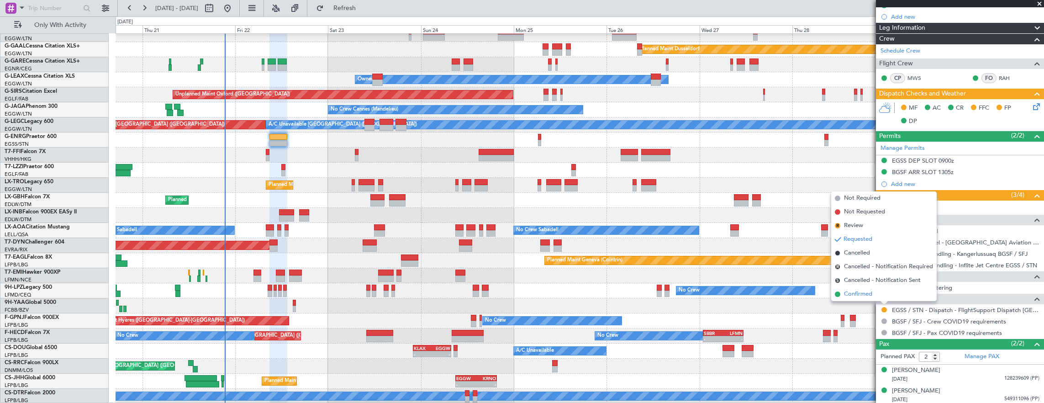
click at [870, 298] on span "Confirmed" at bounding box center [858, 294] width 28 height 9
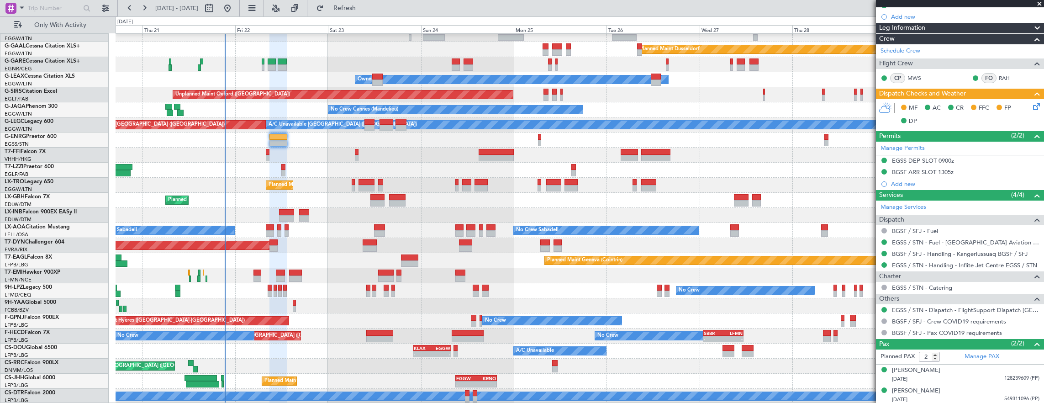
scroll to position [0, 0]
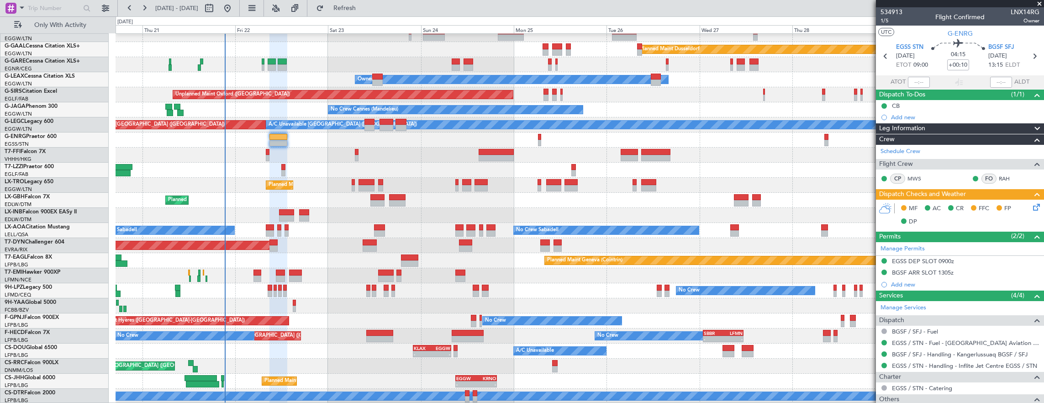
click at [890, 21] on mat-tooltip-component "Trip Number" at bounding box center [891, 29] width 45 height 24
click at [885, 21] on span "1/5" at bounding box center [892, 21] width 22 height 8
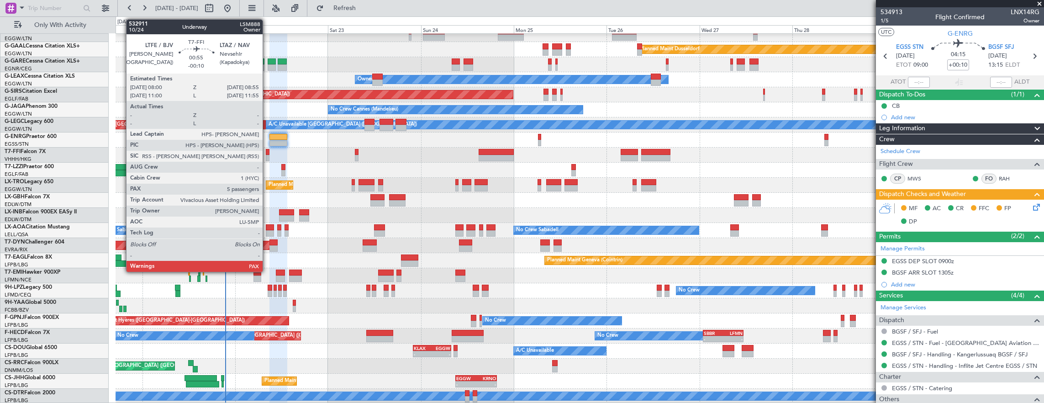
click at [267, 152] on div at bounding box center [268, 152] width 4 height 6
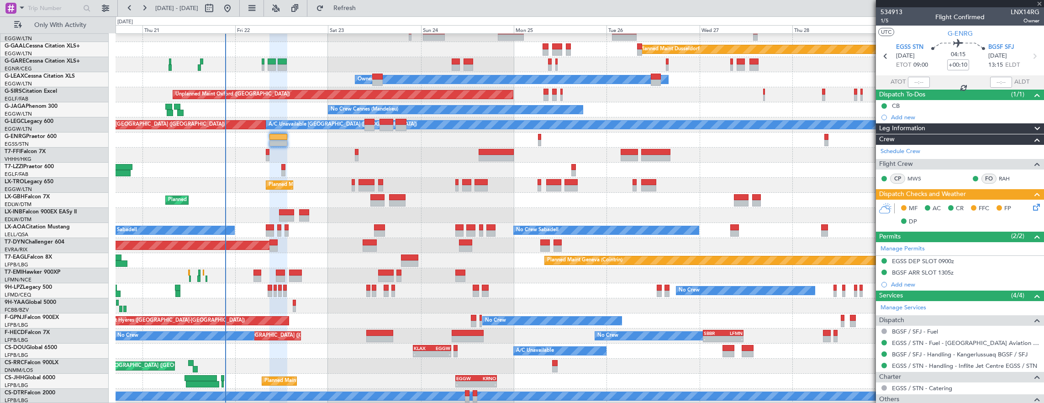
type input "-00:10"
type input "5"
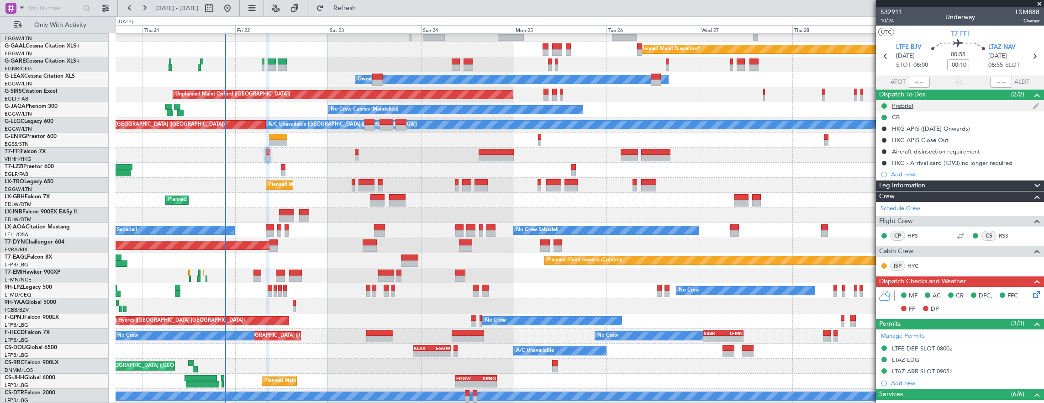
click at [924, 109] on div "Prebrief" at bounding box center [960, 105] width 168 height 11
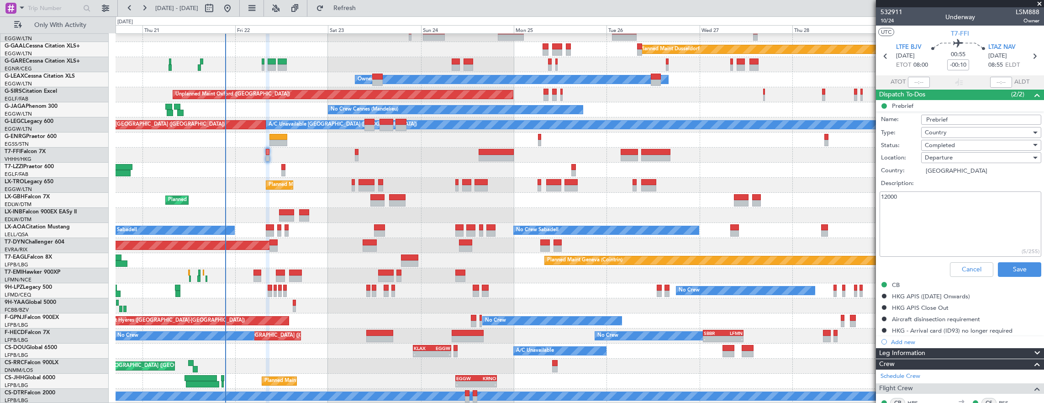
click at [957, 260] on div "Cancel Save" at bounding box center [958, 270] width 172 height 22
click at [959, 267] on button "Cancel" at bounding box center [971, 269] width 43 height 15
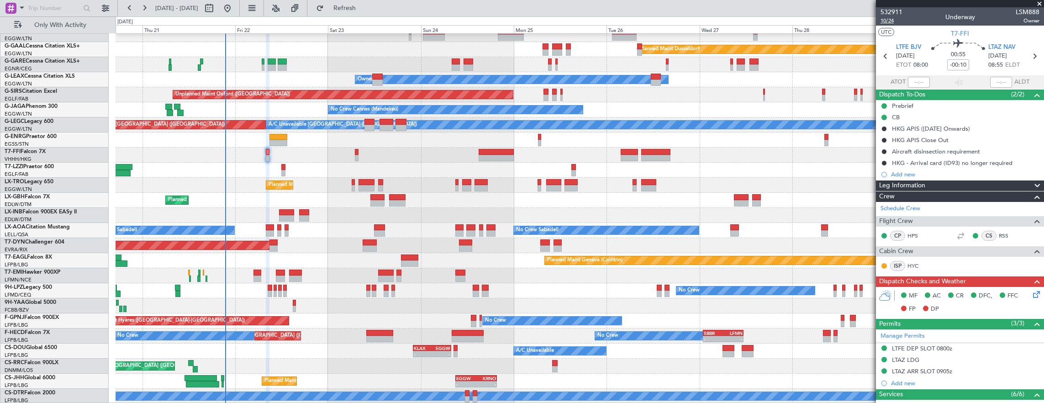
click at [892, 21] on span "10/24" at bounding box center [892, 21] width 22 height 8
click at [894, 19] on span "10/24" at bounding box center [892, 21] width 22 height 8
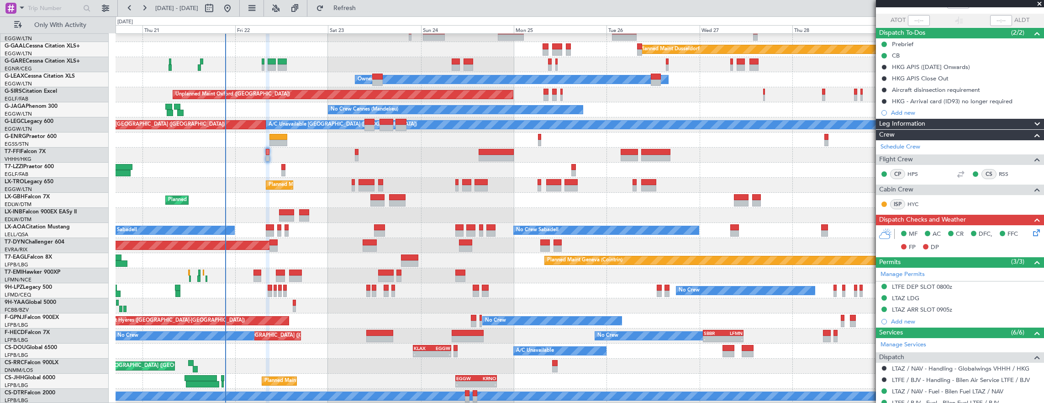
scroll to position [137, 0]
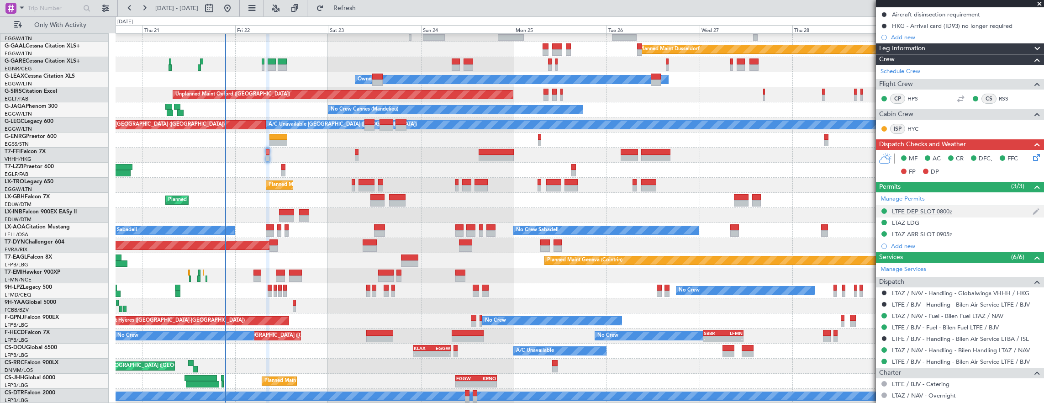
click at [984, 209] on div "LTFE DEP SLOT 0800z" at bounding box center [960, 211] width 168 height 11
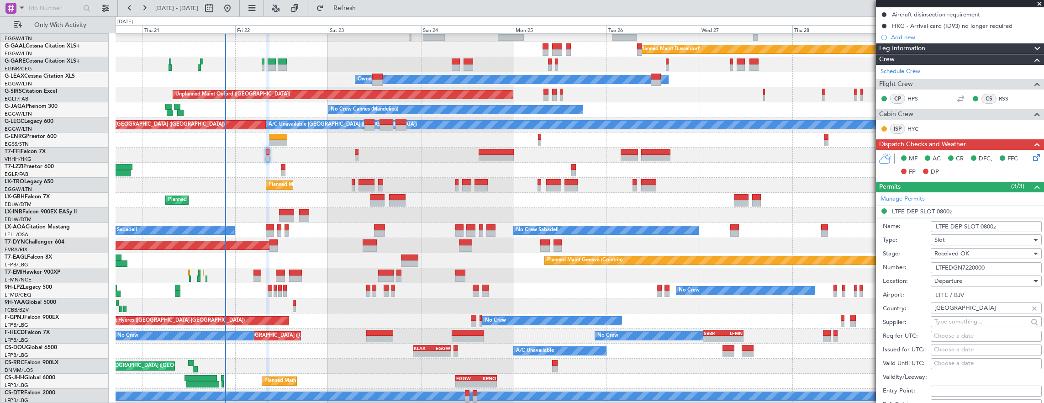
click at [1007, 267] on input "LTFEDGN7220000" at bounding box center [986, 267] width 111 height 11
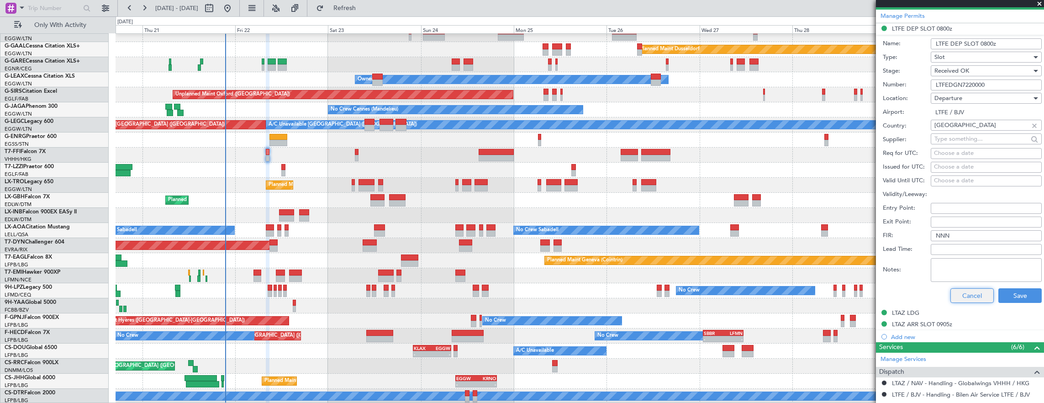
click at [970, 292] on button "Cancel" at bounding box center [972, 295] width 43 height 15
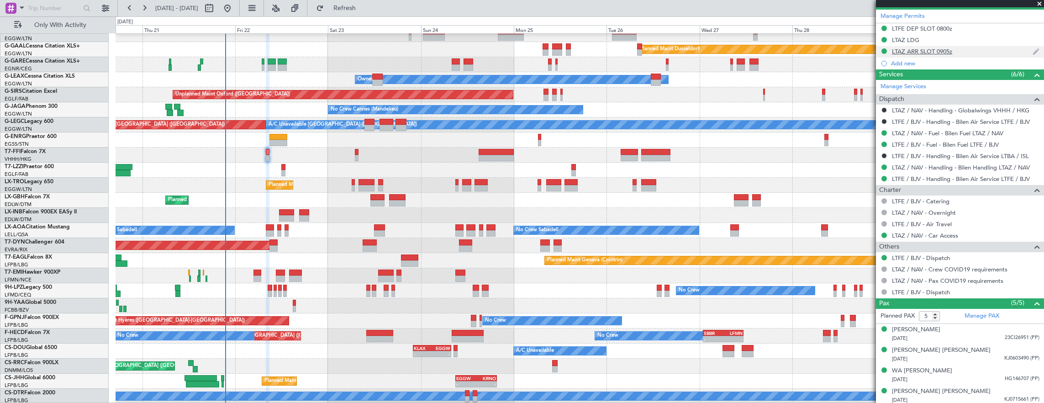
scroll to position [228, 0]
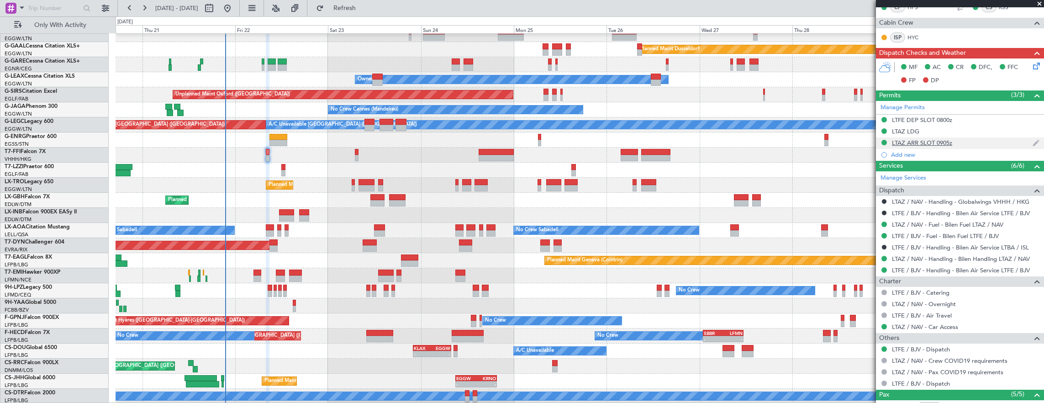
click at [977, 138] on div "LTAZ ARR SLOT 0905z" at bounding box center [960, 143] width 168 height 11
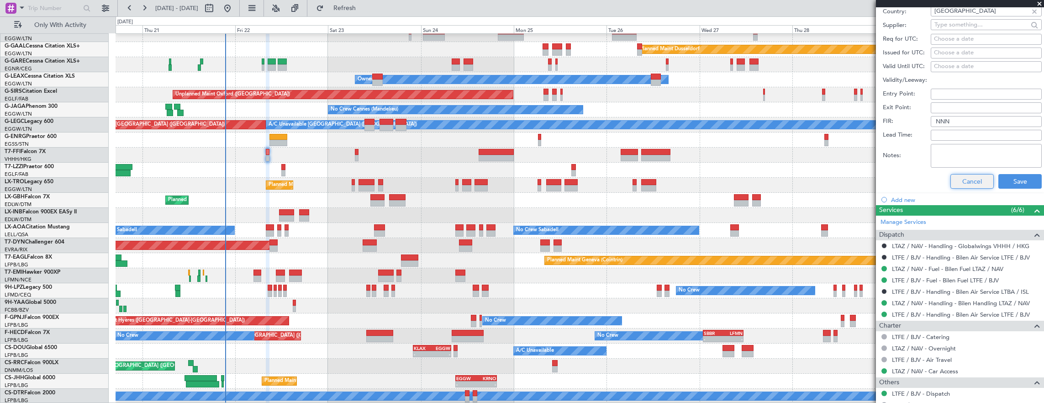
click at [981, 181] on button "Cancel" at bounding box center [972, 181] width 43 height 15
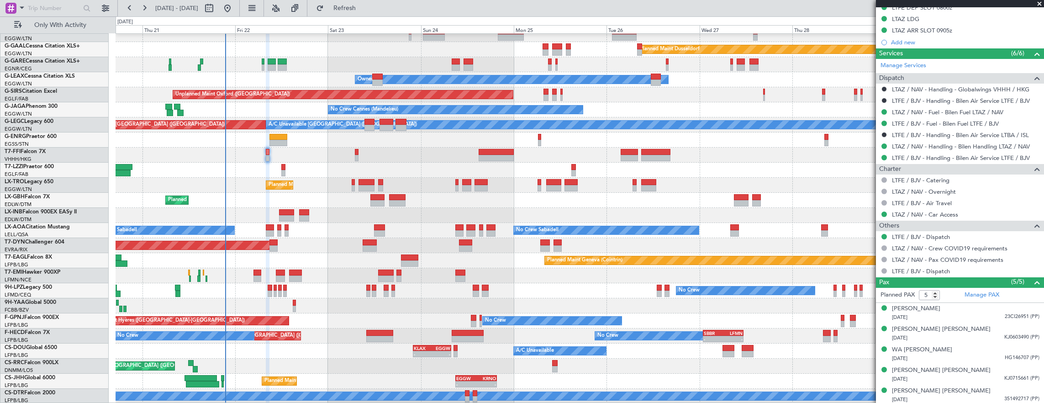
scroll to position [204, 0]
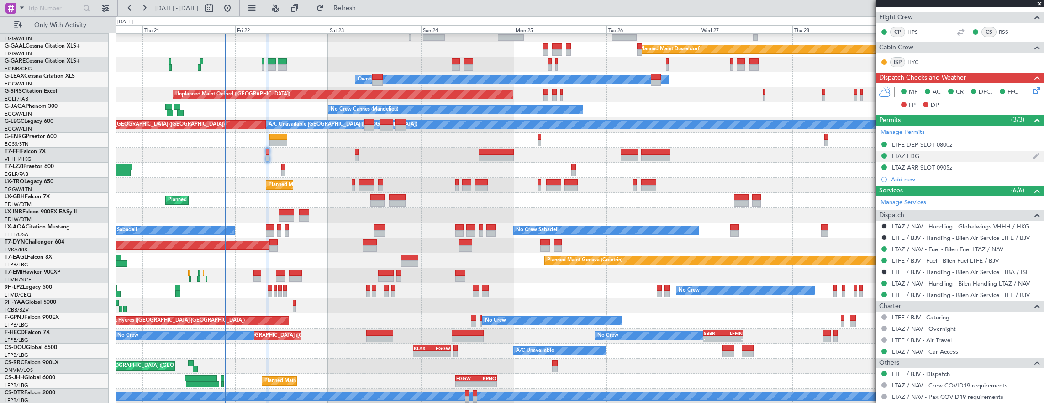
click at [956, 156] on div "LTAZ LDG" at bounding box center [960, 156] width 168 height 11
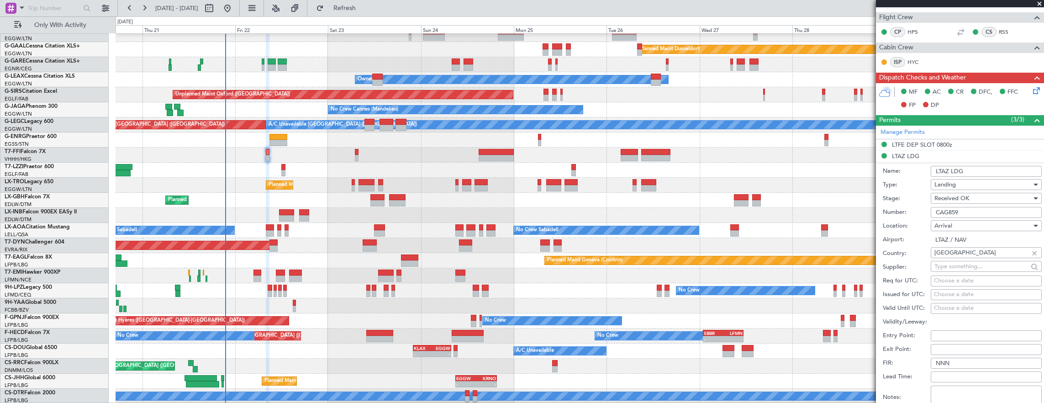
click at [975, 209] on input "CAG859" at bounding box center [986, 212] width 111 height 11
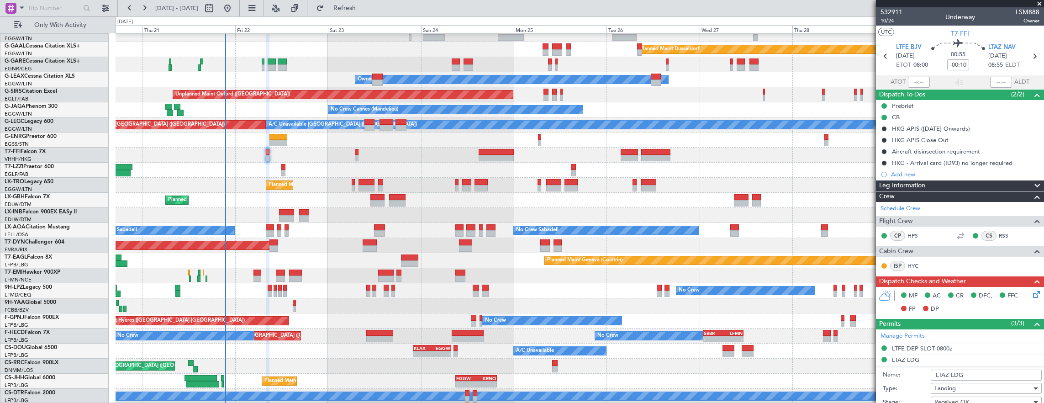
scroll to position [22, 0]
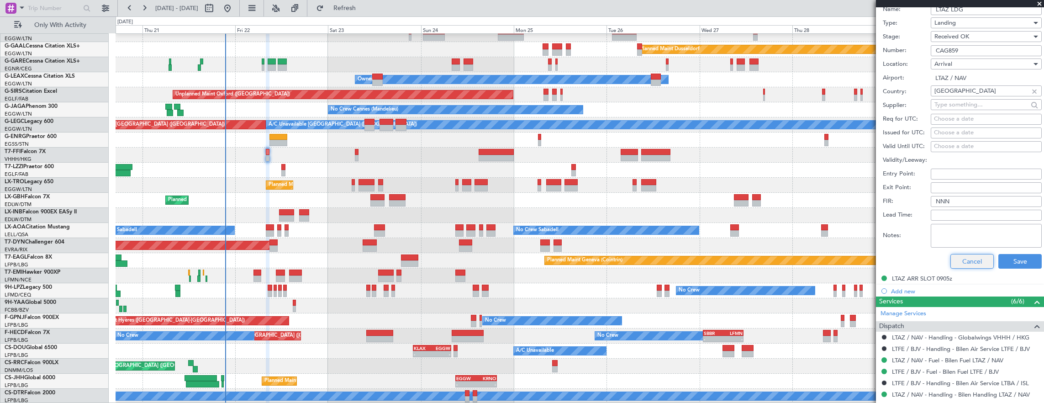
click at [960, 257] on button "Cancel" at bounding box center [972, 261] width 43 height 15
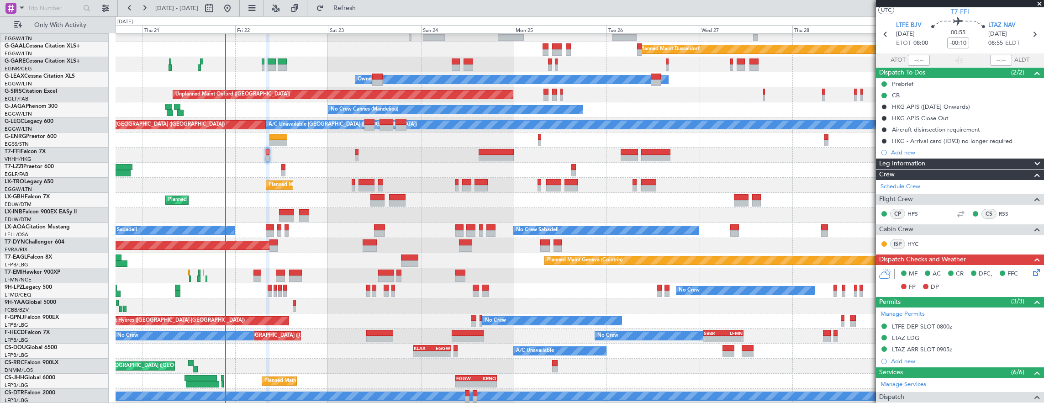
scroll to position [0, 0]
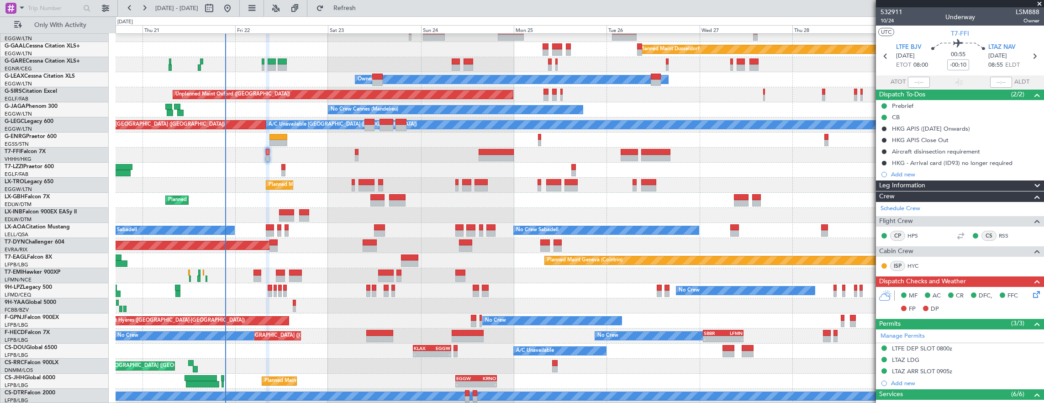
click at [1032, 294] on icon at bounding box center [1035, 292] width 7 height 7
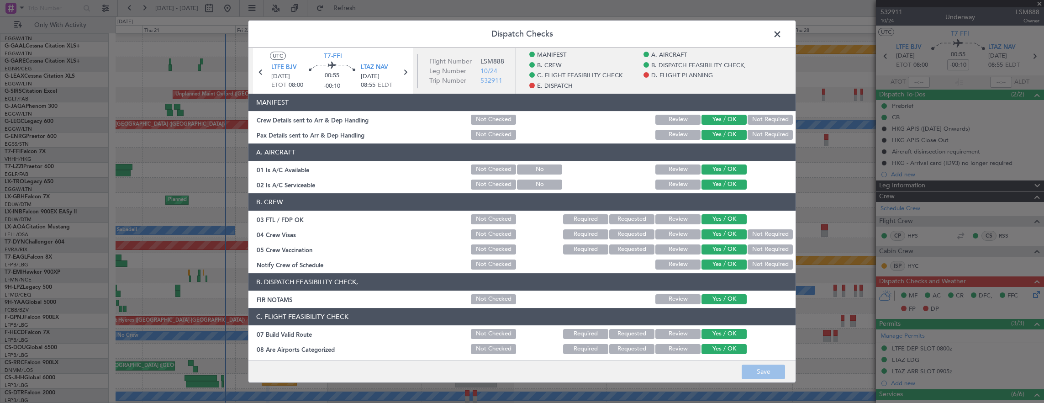
scroll to position [366, 0]
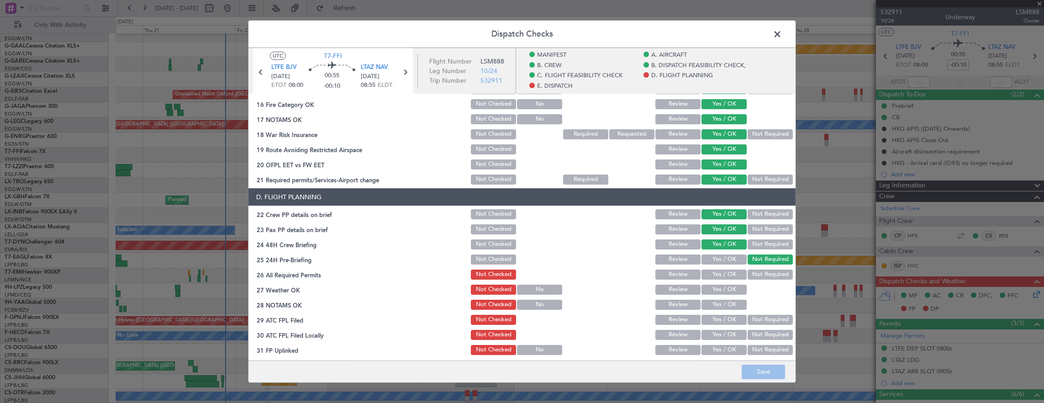
click at [722, 267] on section "D. FLIGHT PLANNING 22 Crew PP details on brief Not Checked Review Yes / OK Not …" at bounding box center [522, 279] width 547 height 183
click at [726, 281] on section "D. FLIGHT PLANNING 22 Crew PP details on brief Not Checked Review Yes / OK Not …" at bounding box center [522, 279] width 547 height 183
click at [724, 276] on button "Yes / OK" at bounding box center [724, 275] width 45 height 10
click at [724, 287] on button "Yes / OK" at bounding box center [724, 290] width 45 height 10
click at [721, 306] on button "Yes / OK" at bounding box center [724, 305] width 45 height 10
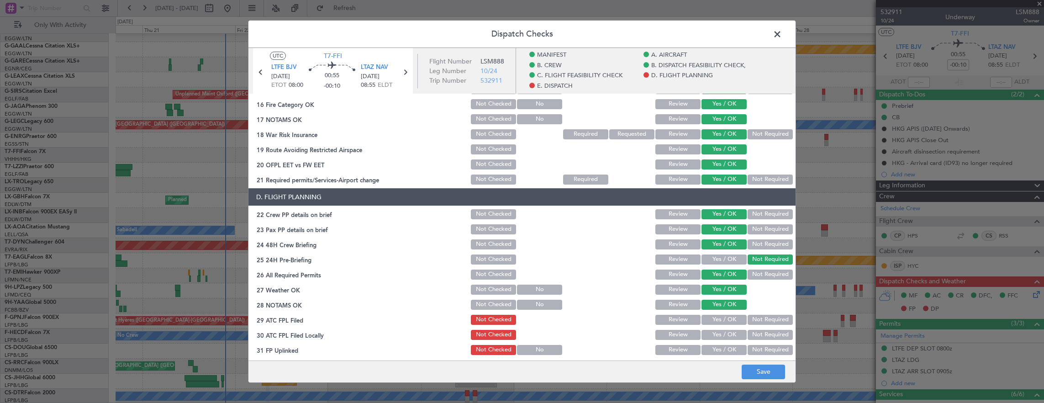
click at [718, 319] on button "Yes / OK" at bounding box center [724, 320] width 45 height 10
click at [758, 336] on button "Not Required" at bounding box center [770, 335] width 45 height 10
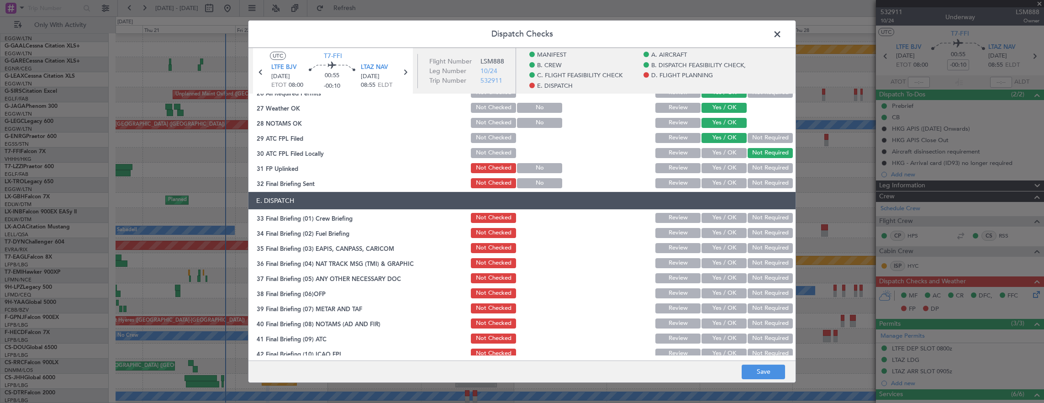
scroll to position [548, 0]
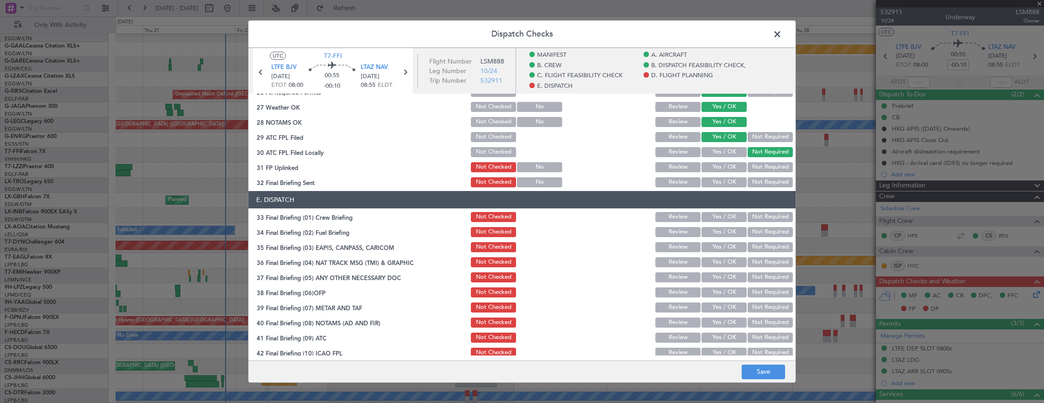
click at [718, 146] on div "Yes / OK" at bounding box center [723, 152] width 46 height 13
click at [725, 167] on button "Yes / OK" at bounding box center [724, 167] width 45 height 10
click at [755, 184] on button "Not Required" at bounding box center [770, 182] width 45 height 10
click at [721, 219] on section "E. DISPATCH 33 Final Briefing (01) Crew Briefing Not Checked Review Yes / OK No…" at bounding box center [522, 290] width 547 height 198
click at [721, 218] on button "Yes / OK" at bounding box center [724, 217] width 45 height 10
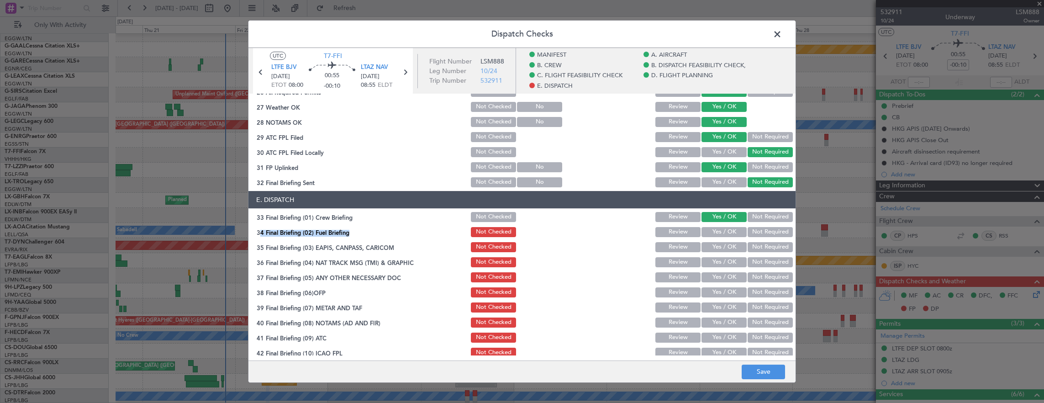
click at [720, 232] on button "Yes / OK" at bounding box center [724, 232] width 45 height 10
click at [764, 251] on button "Not Required" at bounding box center [770, 247] width 45 height 10
click at [763, 269] on section "E. DISPATCH 33 Final Briefing (01) Crew Briefing Not Checked Review Yes / OK No…" at bounding box center [522, 290] width 547 height 198
click at [758, 267] on div "Not Required" at bounding box center [770, 262] width 46 height 13
click at [757, 263] on button "Not Required" at bounding box center [770, 262] width 45 height 10
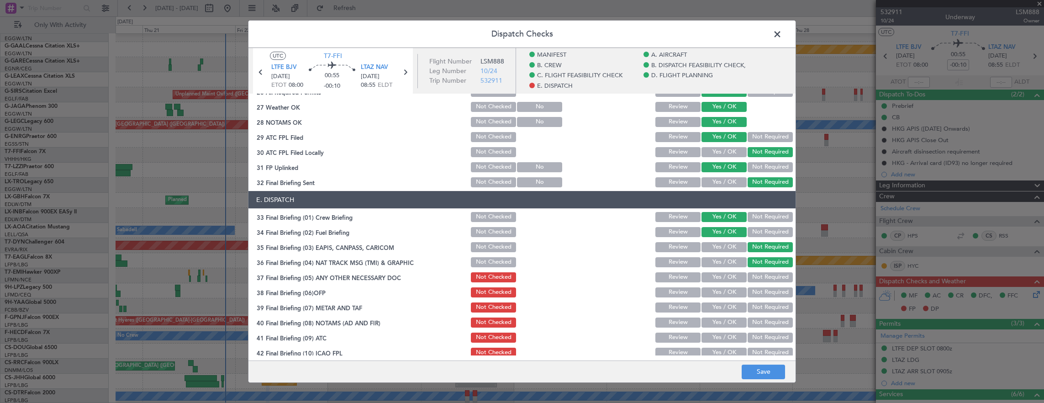
click at [731, 276] on button "Yes / OK" at bounding box center [724, 277] width 45 height 10
click at [727, 288] on button "Yes / OK" at bounding box center [724, 292] width 45 height 10
click at [725, 302] on div "Yes / OK" at bounding box center [723, 307] width 46 height 13
click at [726, 305] on button "Yes / OK" at bounding box center [724, 307] width 45 height 10
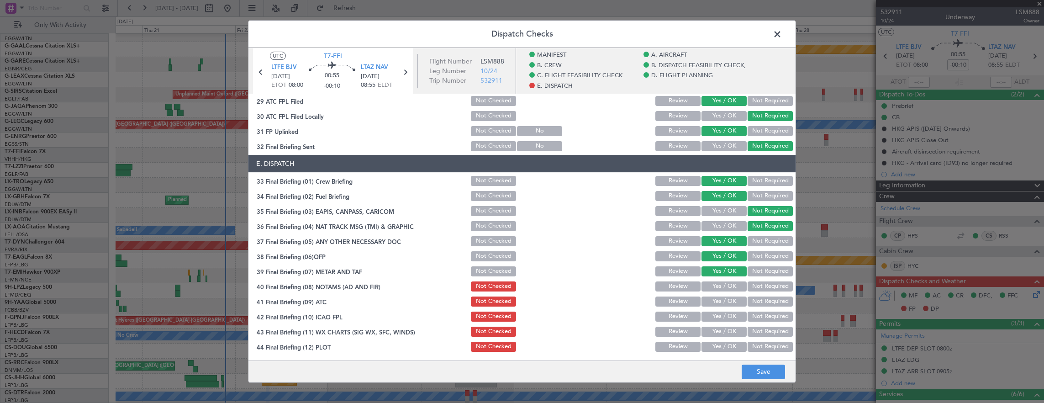
click at [724, 283] on button "Yes / OK" at bounding box center [724, 286] width 45 height 10
click at [724, 300] on button "Yes / OK" at bounding box center [724, 302] width 45 height 10
click at [724, 313] on button "Yes / OK" at bounding box center [724, 317] width 45 height 10
click at [722, 326] on div "Yes / OK" at bounding box center [723, 331] width 46 height 13
click at [720, 344] on button "Yes / OK" at bounding box center [724, 347] width 45 height 10
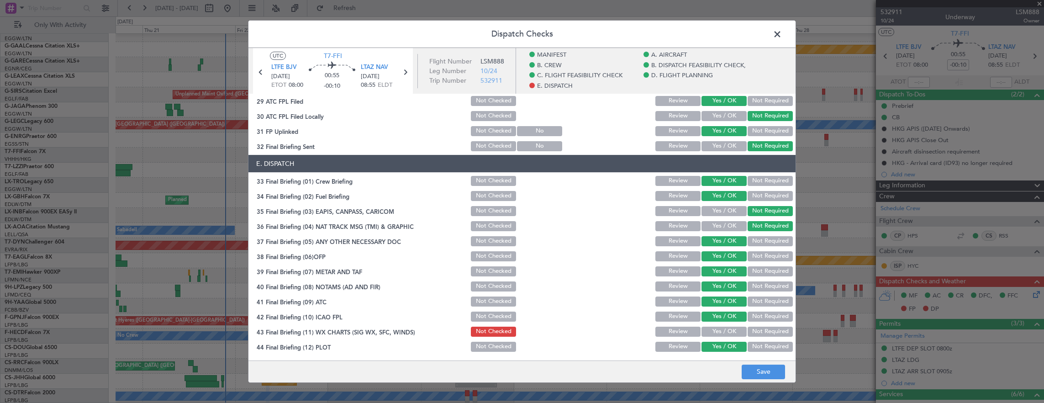
click at [719, 331] on button "Yes / OK" at bounding box center [724, 332] width 45 height 10
drag, startPoint x: 757, startPoint y: 371, endPoint x: 747, endPoint y: 370, distance: 9.2
click at [757, 371] on button "Save" at bounding box center [763, 372] width 43 height 15
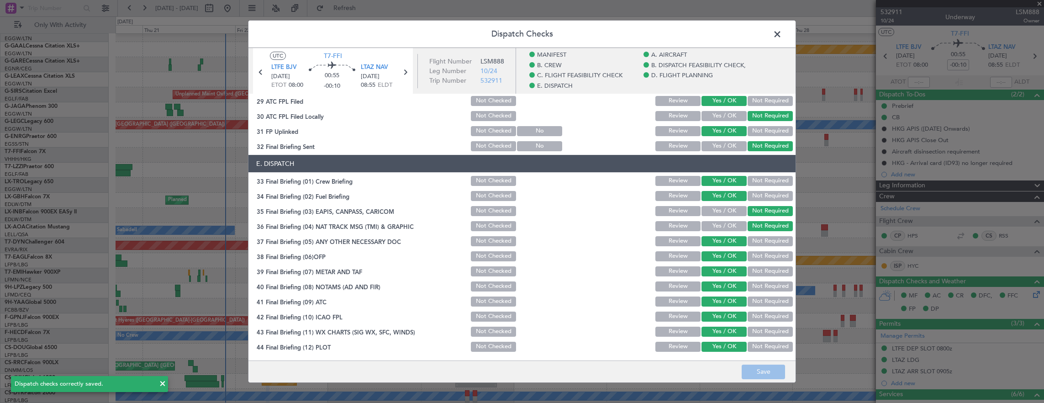
click at [782, 30] on span at bounding box center [782, 36] width 0 height 18
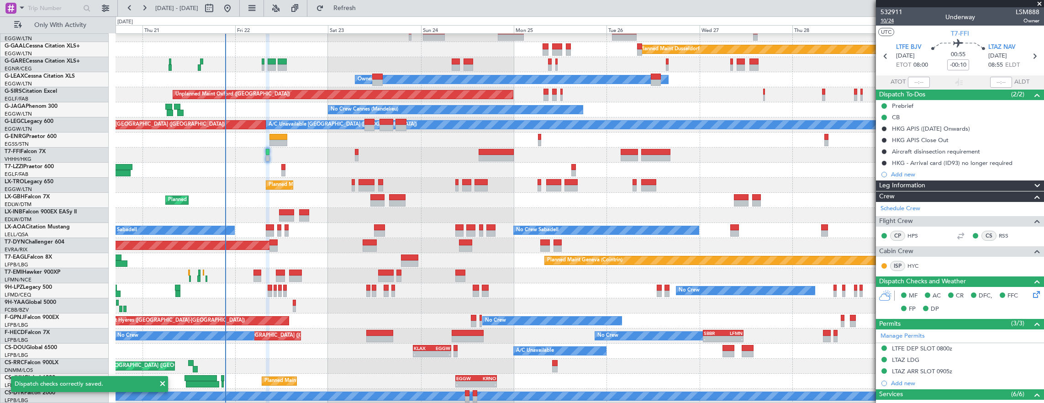
click at [892, 22] on span "10/24" at bounding box center [892, 21] width 22 height 8
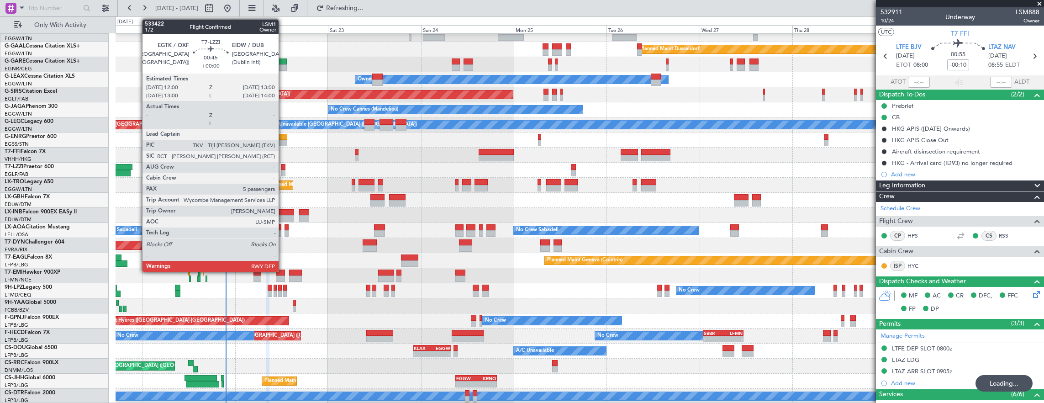
click at [283, 166] on div at bounding box center [283, 167] width 4 height 6
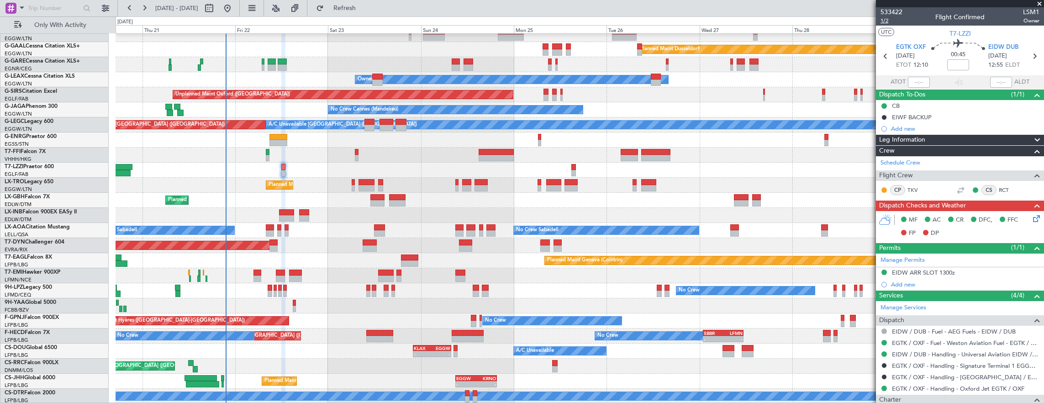
click at [890, 22] on span "1/2" at bounding box center [892, 21] width 22 height 8
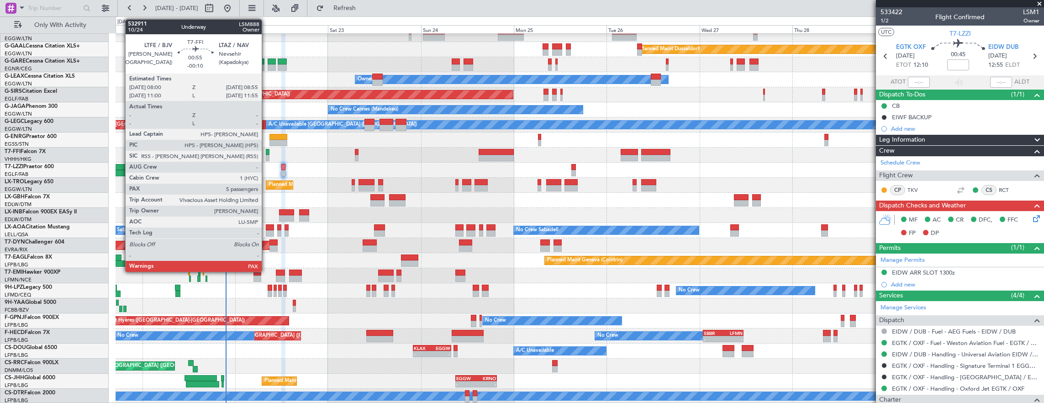
click at [266, 157] on div at bounding box center [268, 158] width 4 height 6
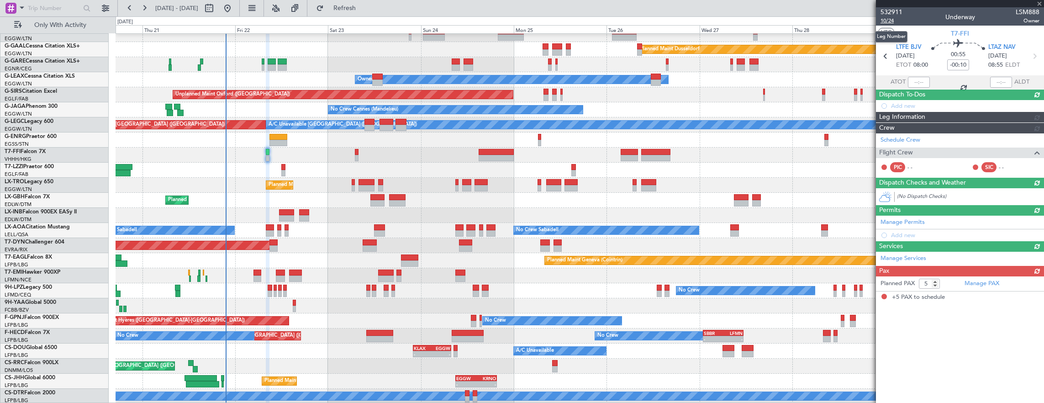
click at [889, 23] on span "10/24" at bounding box center [892, 21] width 22 height 8
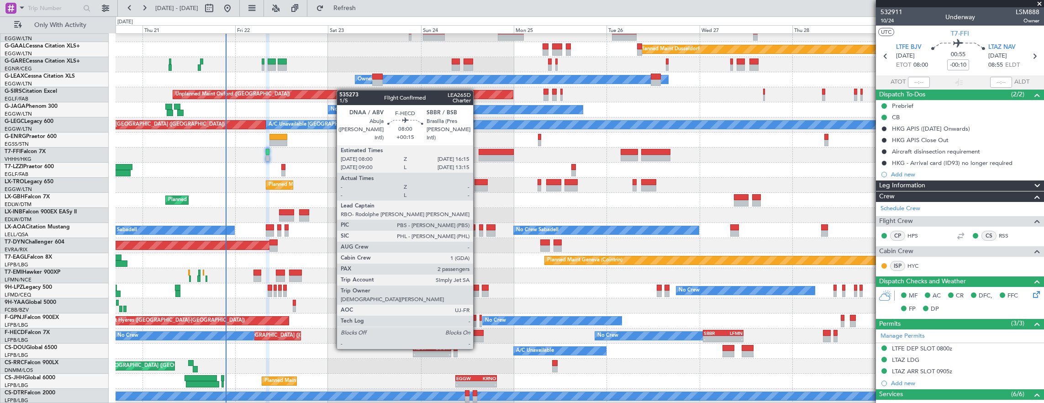
click at [478, 332] on div at bounding box center [468, 333] width 32 height 6
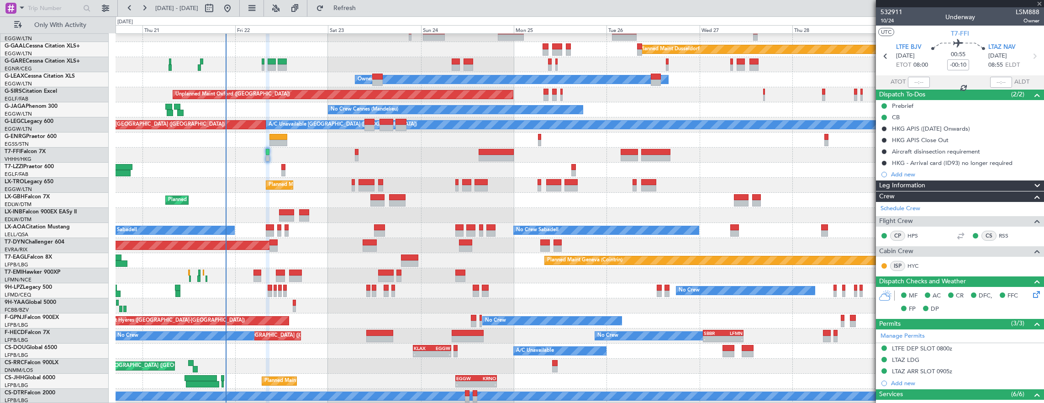
type input "+00:15"
type input "2"
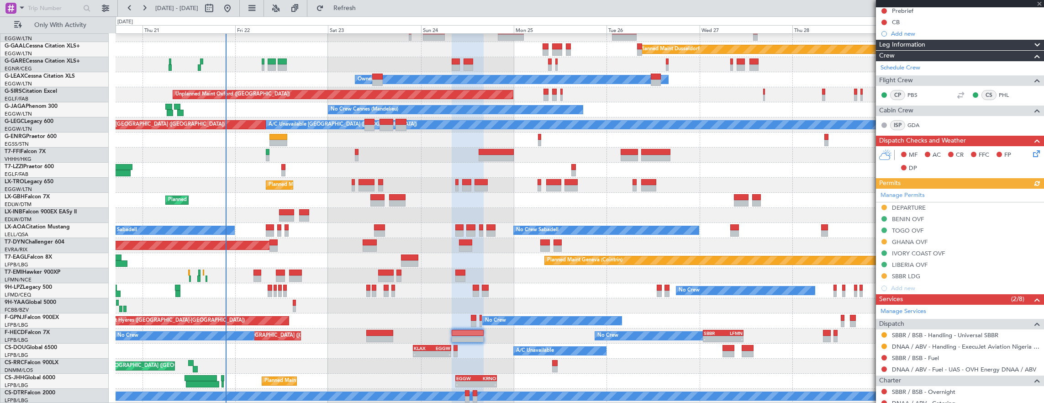
scroll to position [183, 0]
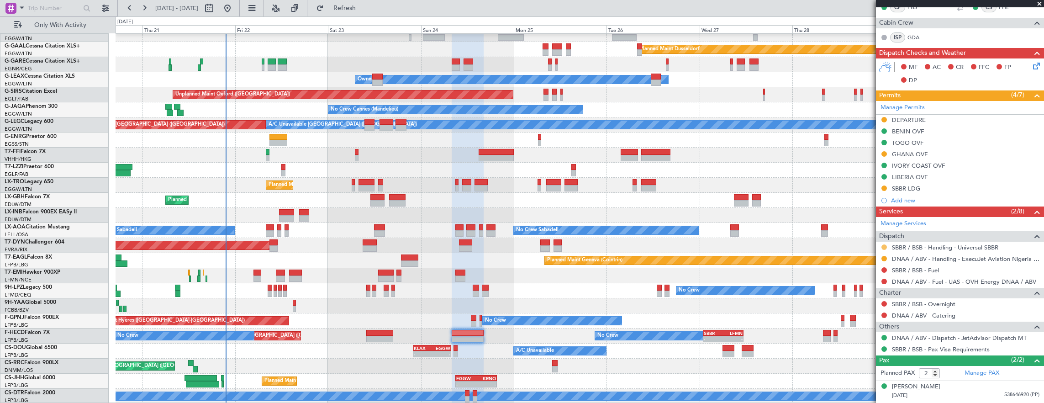
click at [884, 246] on button at bounding box center [884, 246] width 5 height 5
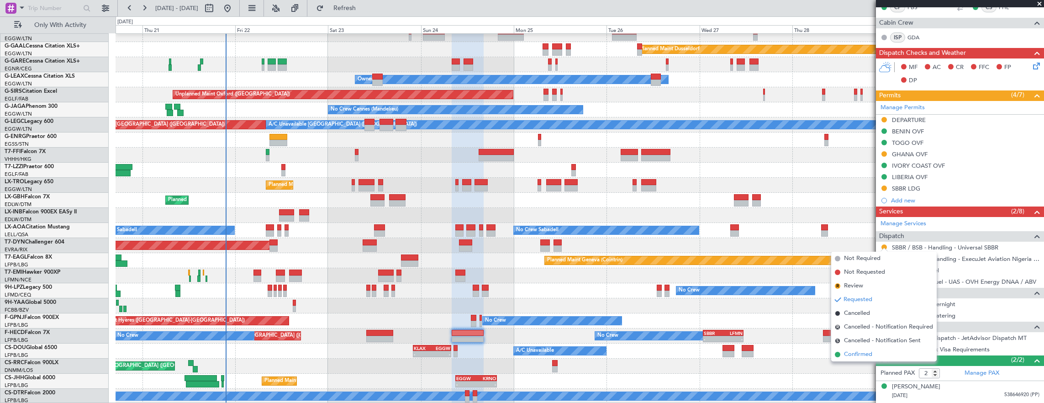
click at [858, 355] on span "Confirmed" at bounding box center [858, 354] width 28 height 9
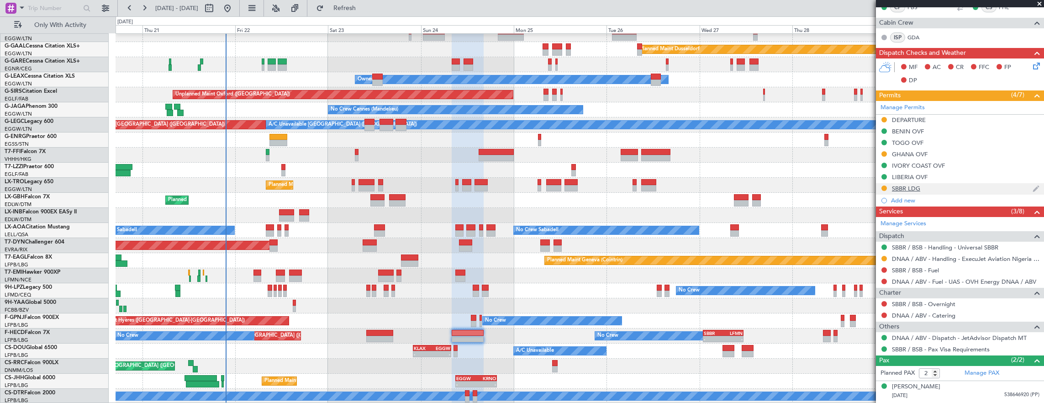
click at [956, 188] on div "SBBR LDG" at bounding box center [960, 188] width 168 height 11
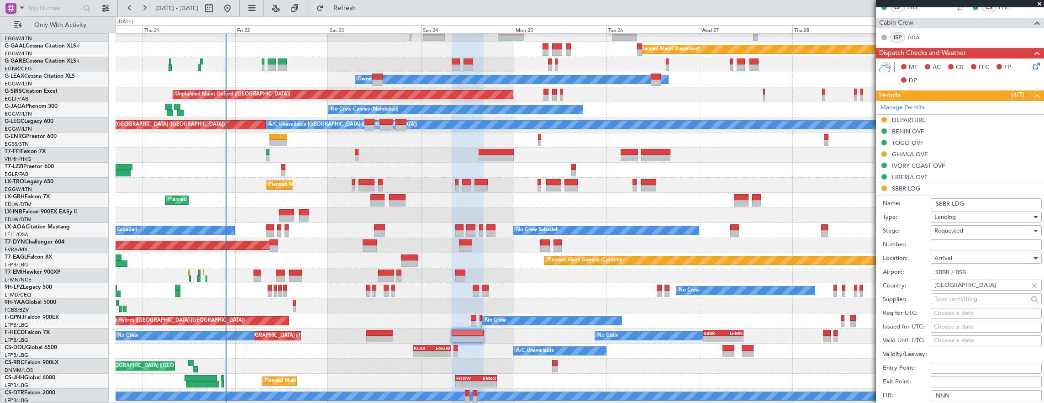
click at [973, 247] on input "Number:" at bounding box center [986, 244] width 111 height 11
paste input "44942225"
type input "44942225"
click at [975, 231] on div "Requested" at bounding box center [983, 231] width 97 height 14
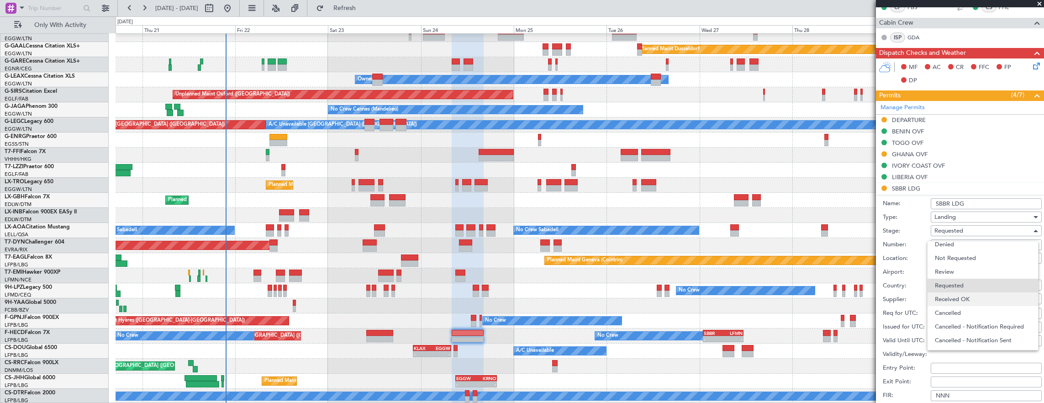
click at [971, 299] on span "Received OK" at bounding box center [983, 299] width 96 height 14
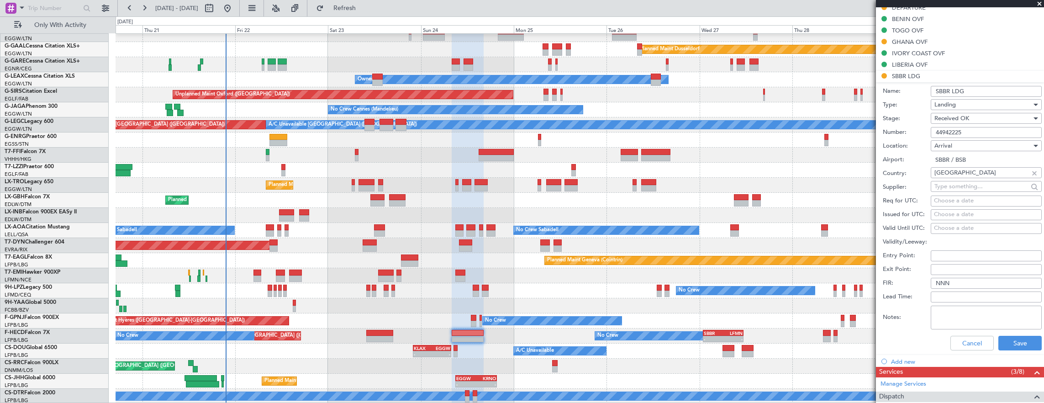
scroll to position [320, 0]
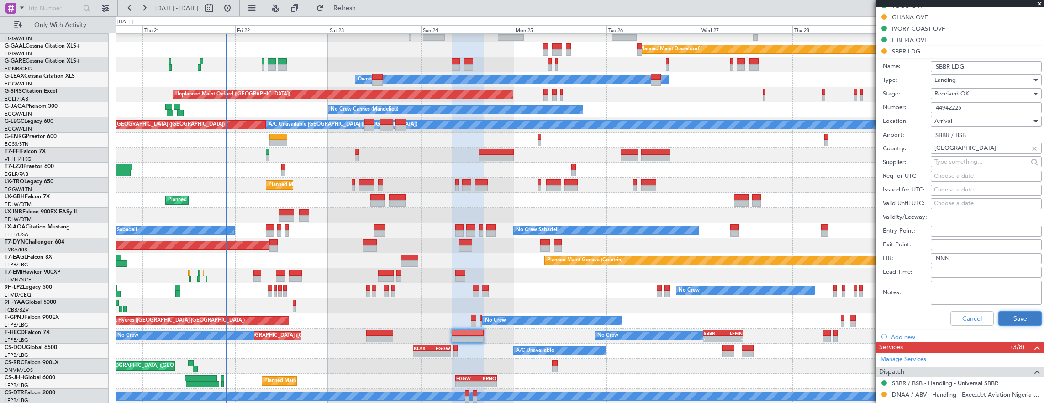
click at [1003, 315] on button "Save" at bounding box center [1020, 318] width 43 height 15
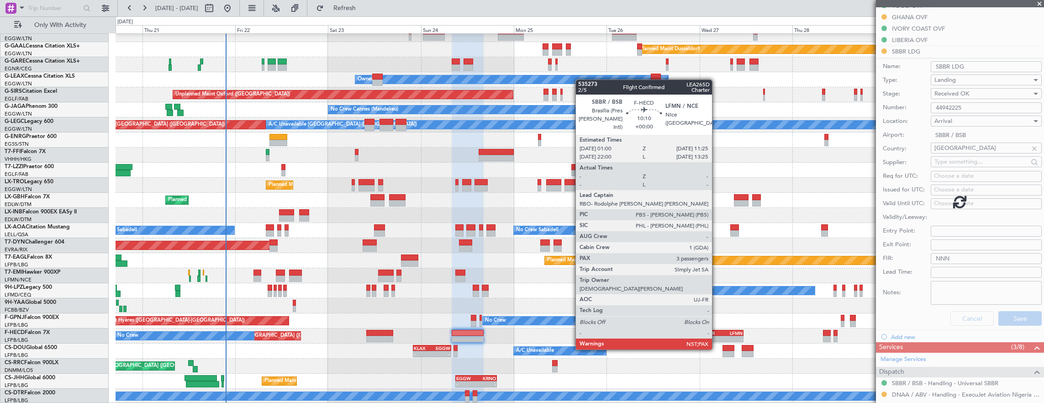
scroll to position [199, 0]
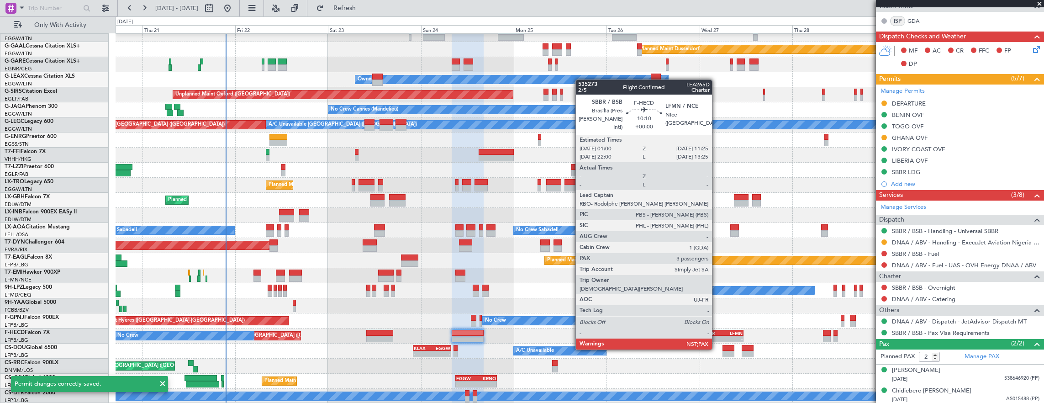
click at [717, 332] on div "SBBR" at bounding box center [713, 332] width 19 height 5
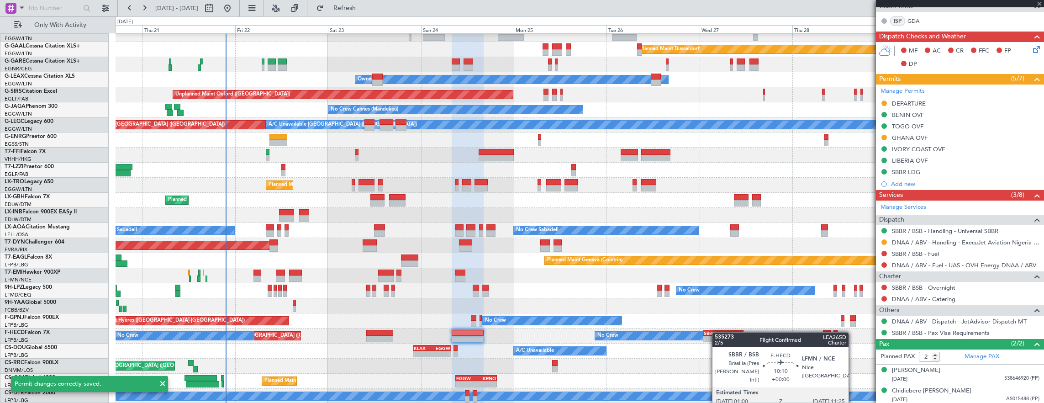
type input "3"
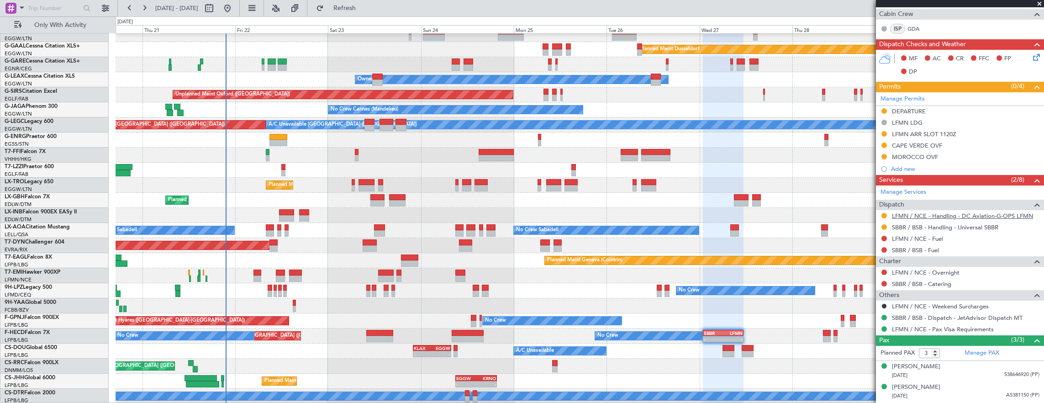
scroll to position [231, 0]
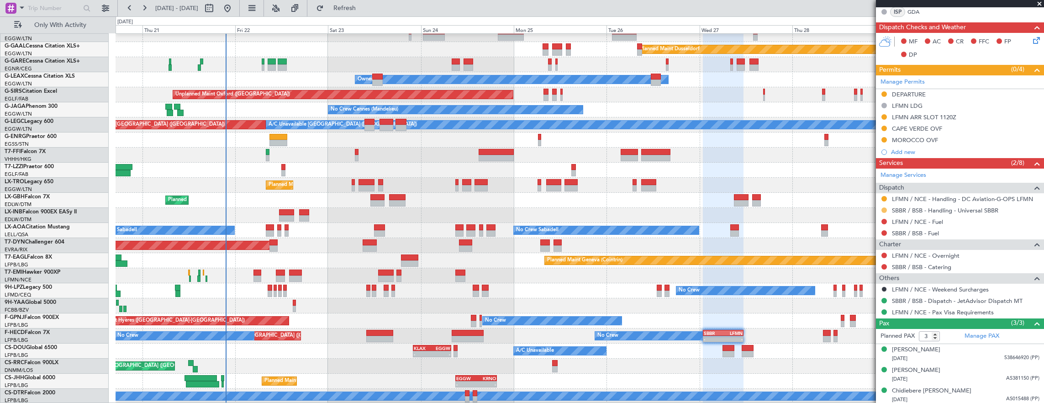
click at [884, 208] on button at bounding box center [884, 209] width 5 height 5
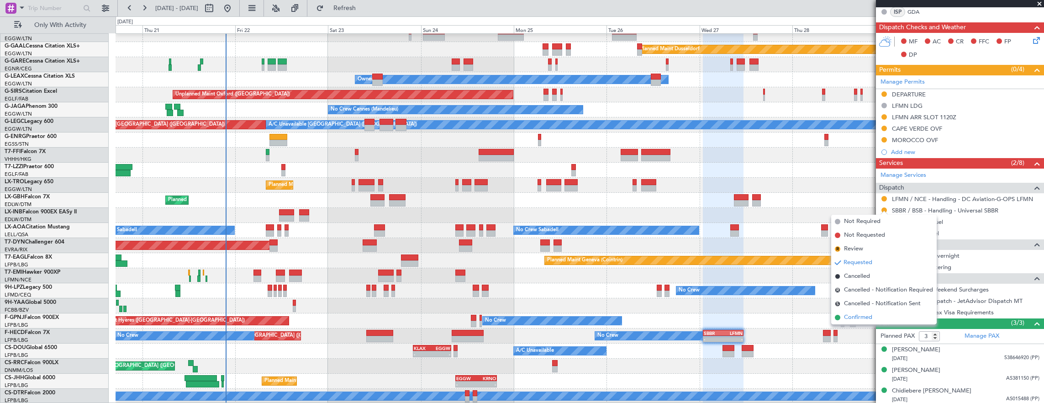
click at [865, 320] on span "Confirmed" at bounding box center [858, 317] width 28 height 9
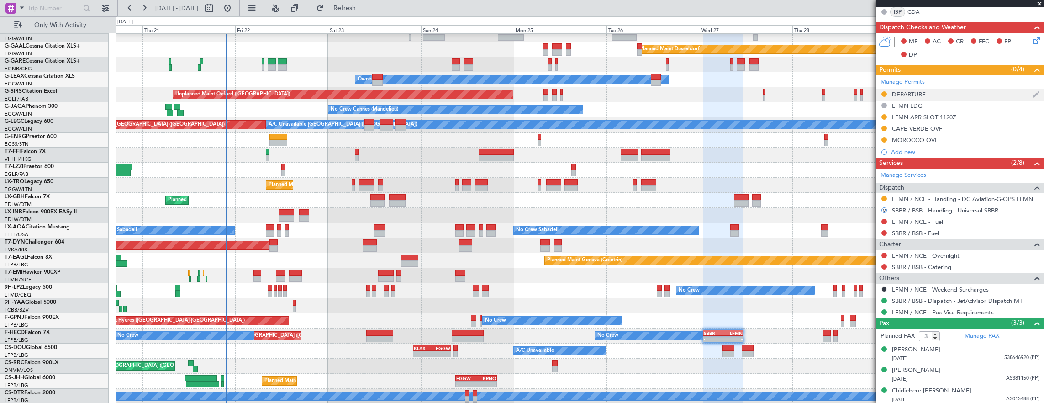
click at [950, 96] on div "DEPARTURE" at bounding box center [960, 94] width 168 height 11
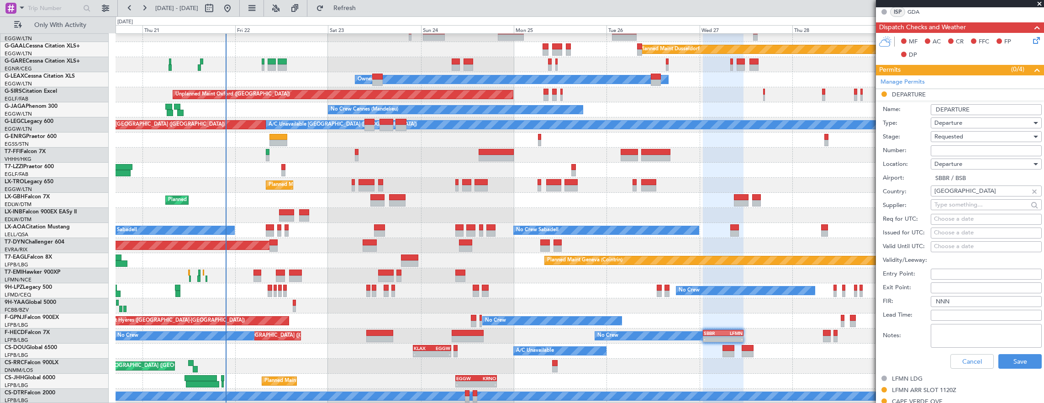
drag, startPoint x: 964, startPoint y: 151, endPoint x: 964, endPoint y: 145, distance: 5.9
click at [964, 151] on input "Number:" at bounding box center [986, 150] width 111 height 11
paste input "44942225"
type input "44942225"
click at [962, 135] on span "Requested" at bounding box center [949, 136] width 29 height 8
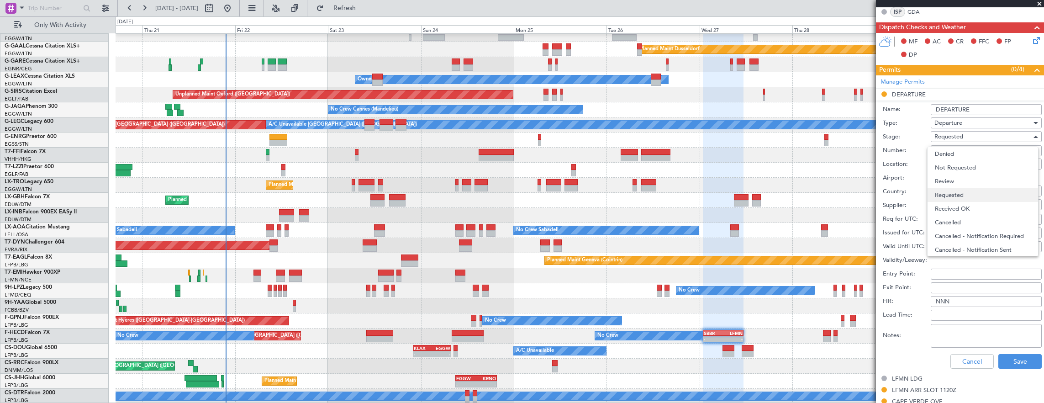
scroll to position [4, 0]
click at [965, 202] on span "Received OK" at bounding box center [983, 205] width 96 height 14
click at [1001, 363] on button "Save" at bounding box center [1020, 361] width 43 height 15
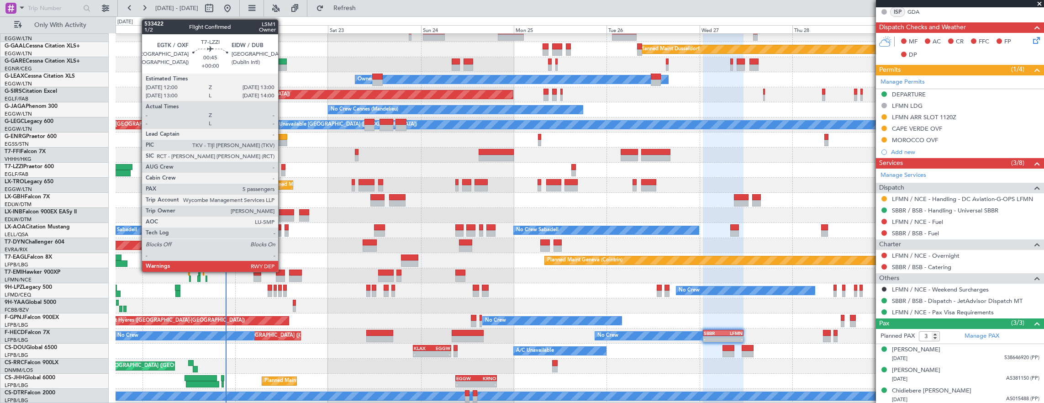
click at [283, 169] on div at bounding box center [283, 167] width 4 height 6
type input "5"
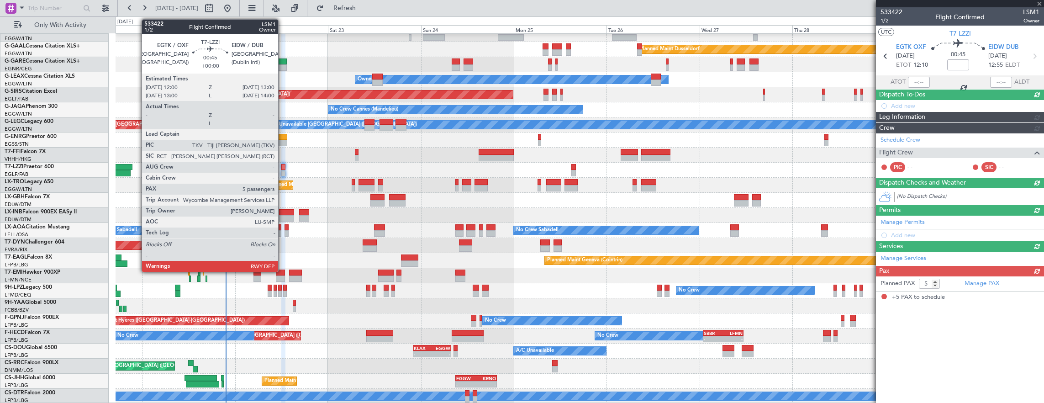
scroll to position [0, 0]
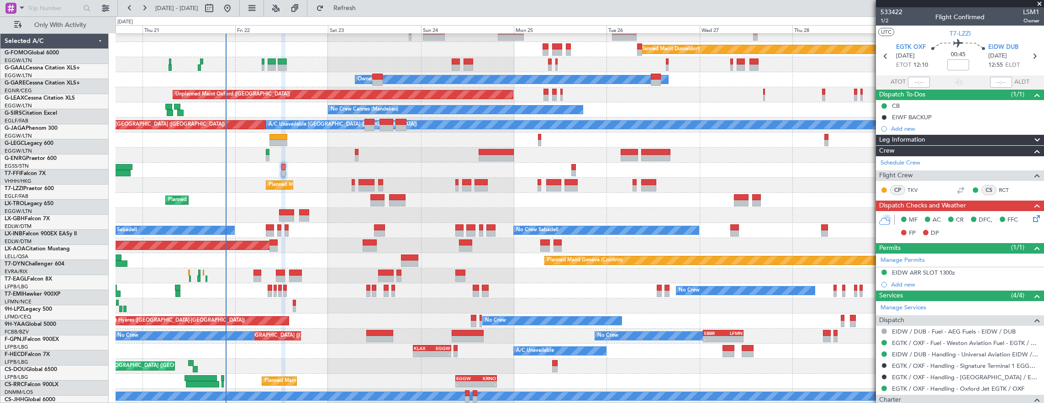
scroll to position [22, 0]
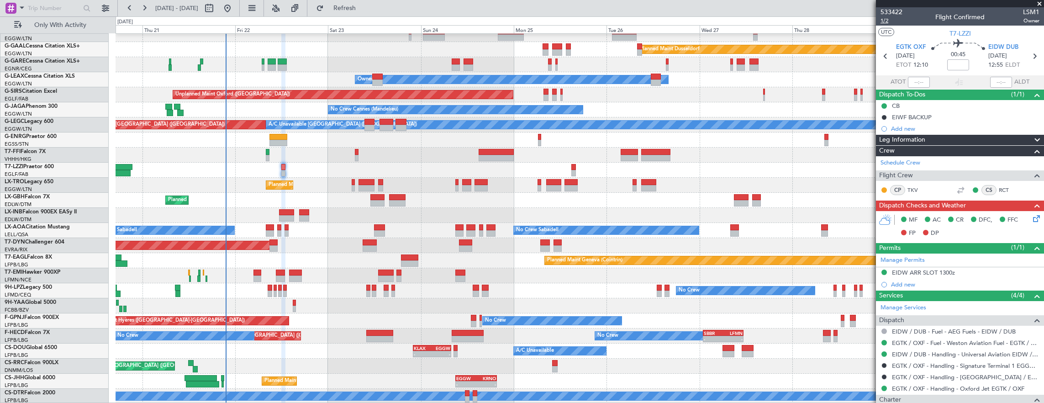
click at [885, 21] on span "1/2" at bounding box center [892, 21] width 22 height 8
click at [968, 273] on div "EIDW ARR SLOT 1300z" at bounding box center [960, 272] width 168 height 11
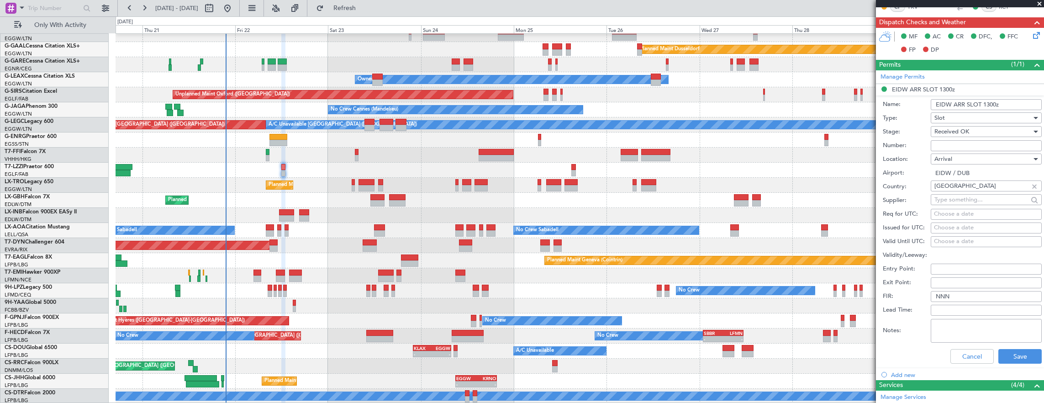
scroll to position [228, 0]
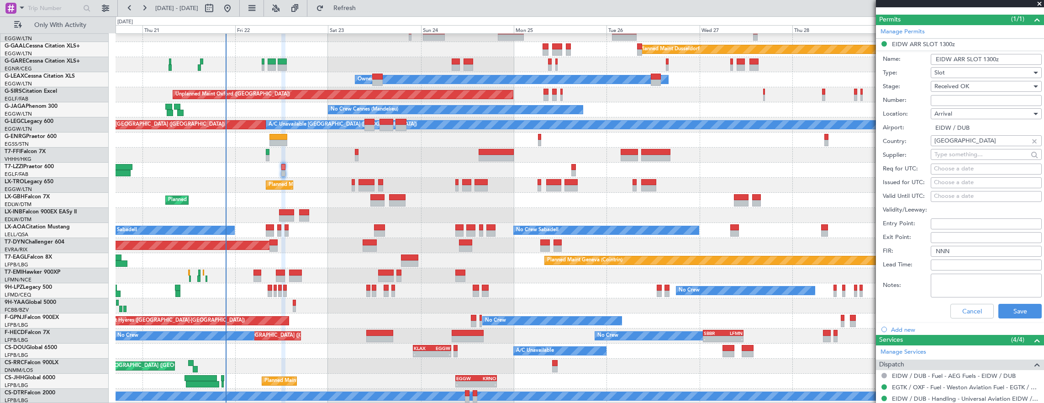
click at [975, 319] on div "Cancel Save" at bounding box center [962, 311] width 159 height 24
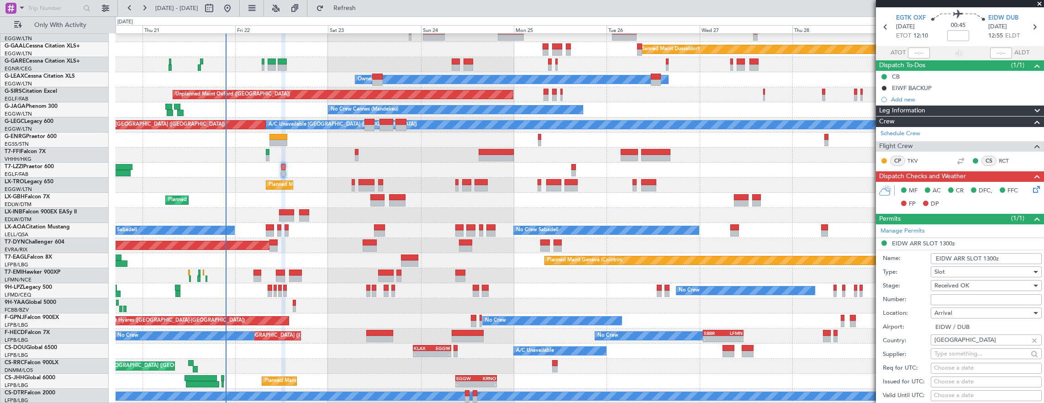
scroll to position [0, 0]
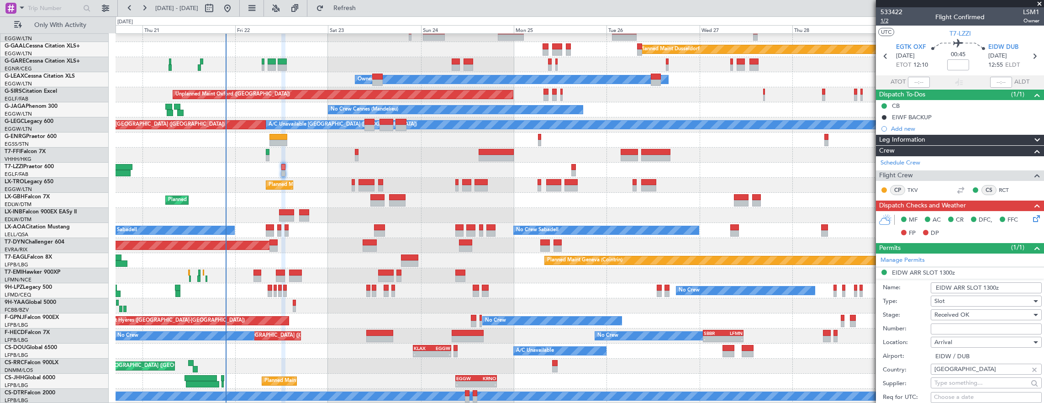
click at [886, 22] on span "1/2" at bounding box center [892, 21] width 22 height 8
click at [1032, 220] on icon at bounding box center [1035, 216] width 7 height 7
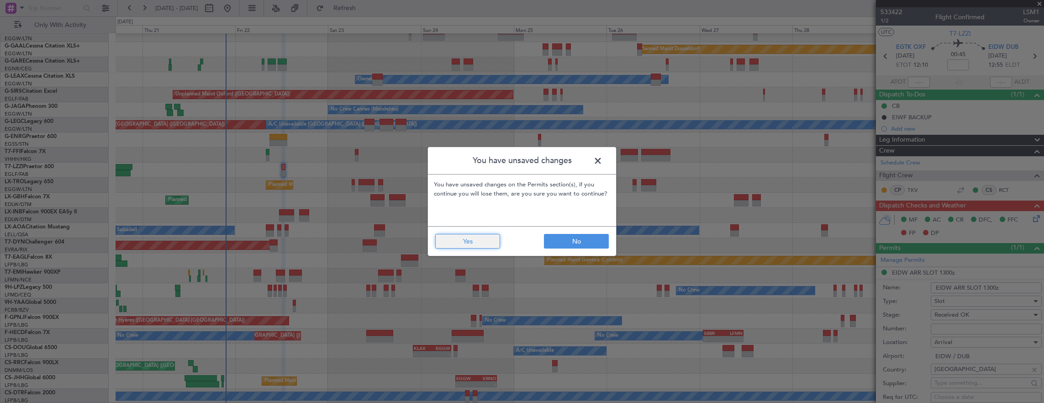
click at [462, 248] on button "Yes" at bounding box center [467, 241] width 65 height 15
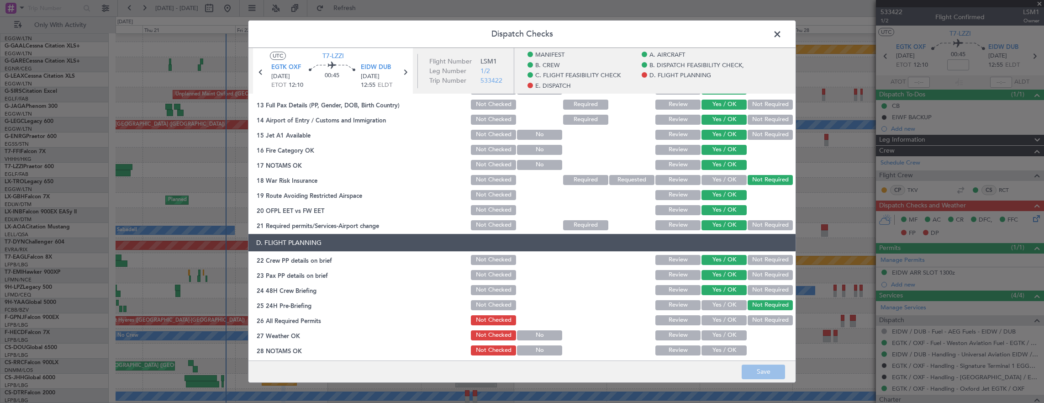
scroll to position [457, 0]
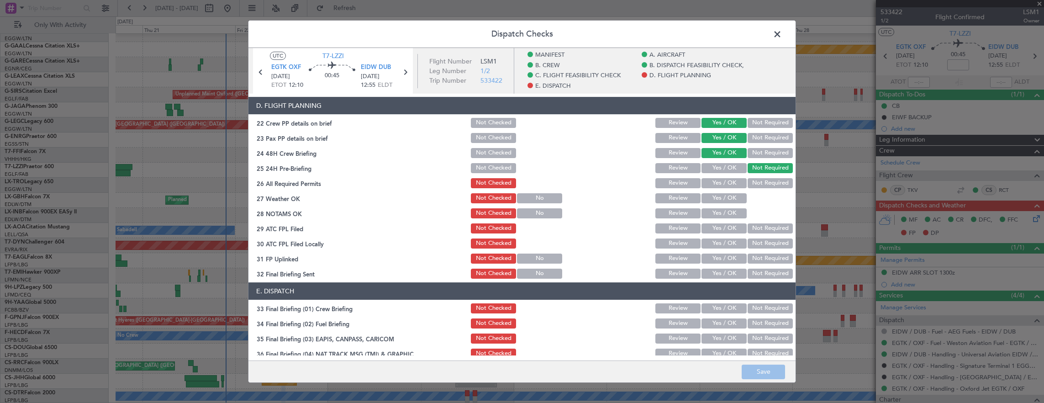
click at [723, 185] on button "Yes / OK" at bounding box center [724, 183] width 45 height 10
click at [719, 202] on button "Yes / OK" at bounding box center [724, 198] width 45 height 10
click at [720, 218] on button "Yes / OK" at bounding box center [724, 213] width 45 height 10
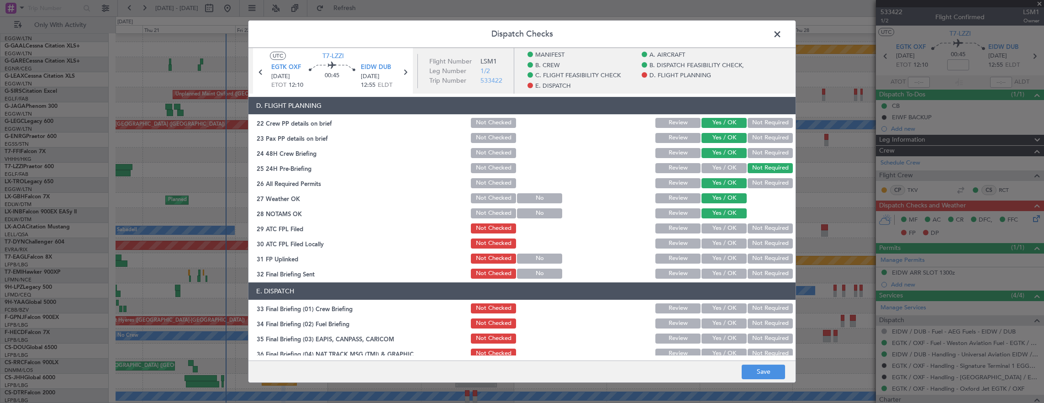
click at [720, 233] on div "Yes / OK" at bounding box center [723, 228] width 46 height 13
click at [718, 229] on button "Yes / OK" at bounding box center [724, 228] width 45 height 10
drag, startPoint x: 755, startPoint y: 242, endPoint x: 719, endPoint y: 256, distance: 38.5
click at [754, 242] on button "Not Required" at bounding box center [770, 243] width 45 height 10
drag, startPoint x: 719, startPoint y: 256, endPoint x: 748, endPoint y: 270, distance: 32.5
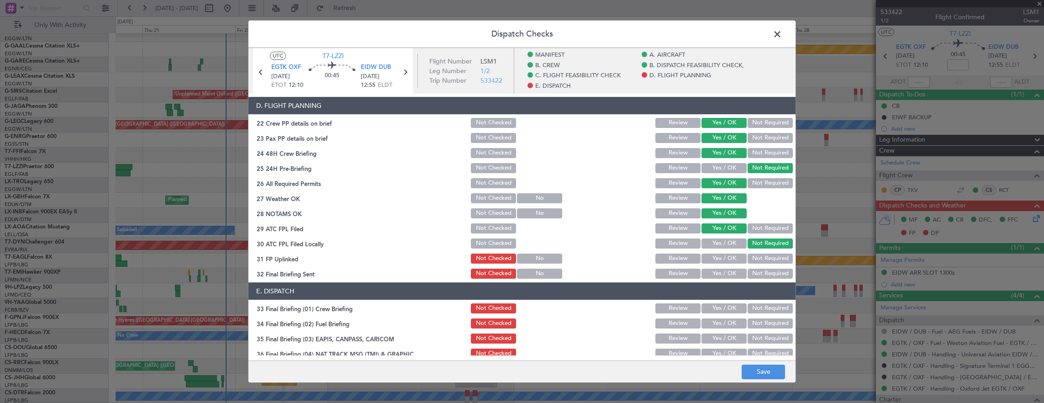
click at [720, 257] on button "Yes / OK" at bounding box center [724, 259] width 45 height 10
click at [750, 272] on button "Not Required" at bounding box center [770, 274] width 45 height 10
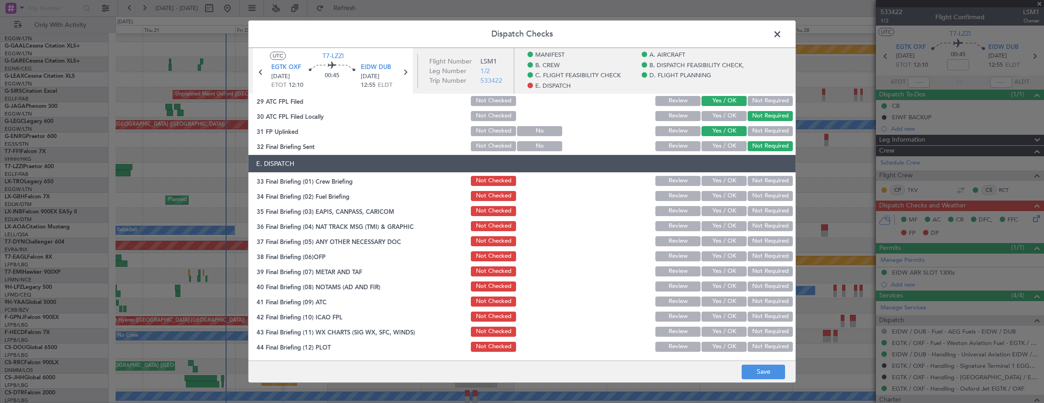
click at [717, 181] on button "Yes / OK" at bounding box center [724, 181] width 45 height 10
click at [713, 194] on button "Yes / OK" at bounding box center [724, 196] width 45 height 10
click at [764, 215] on button "Not Required" at bounding box center [770, 211] width 45 height 10
click at [763, 224] on button "Not Required" at bounding box center [770, 226] width 45 height 10
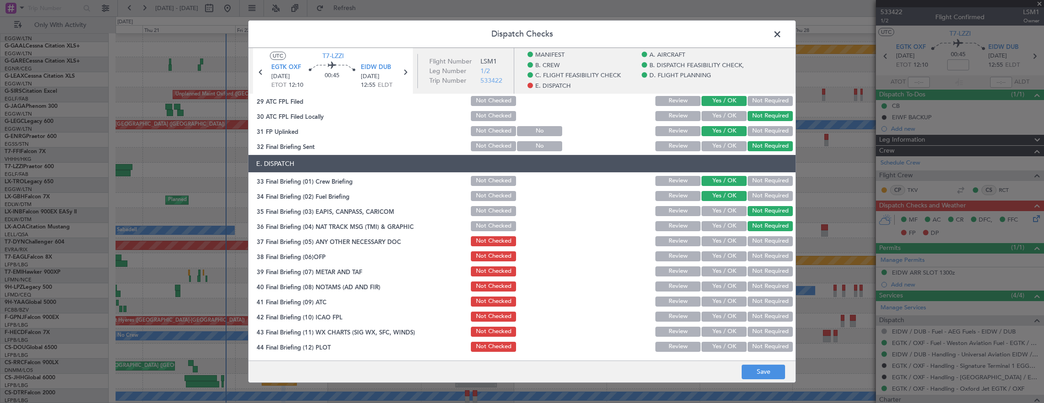
click at [747, 235] on div "Not Required" at bounding box center [770, 241] width 46 height 13
click at [732, 242] on button "Yes / OK" at bounding box center [724, 241] width 45 height 10
click at [726, 260] on button "Yes / OK" at bounding box center [724, 256] width 45 height 10
click at [726, 270] on button "Yes / OK" at bounding box center [724, 271] width 45 height 10
click at [723, 285] on button "Yes / OK" at bounding box center [724, 286] width 45 height 10
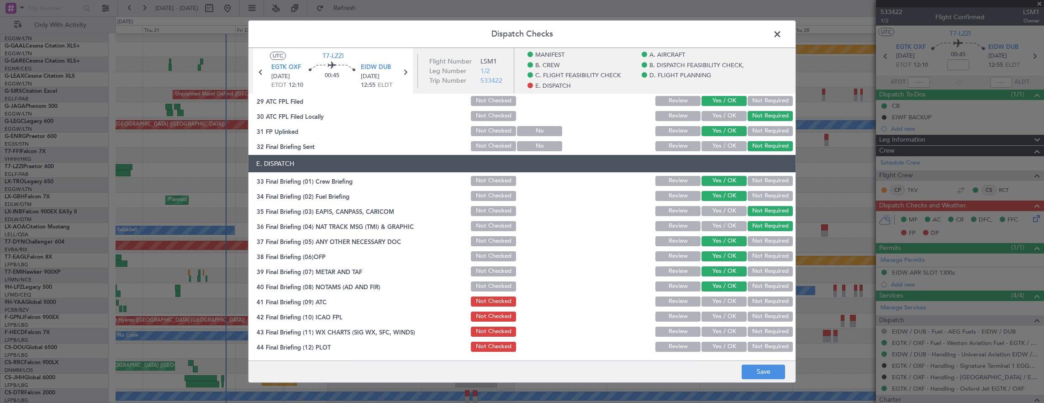
click at [722, 299] on button "Yes / OK" at bounding box center [724, 302] width 45 height 10
click at [721, 316] on button "Yes / OK" at bounding box center [724, 317] width 45 height 10
click at [719, 329] on button "Yes / OK" at bounding box center [724, 332] width 45 height 10
click at [717, 344] on button "Yes / OK" at bounding box center [724, 347] width 45 height 10
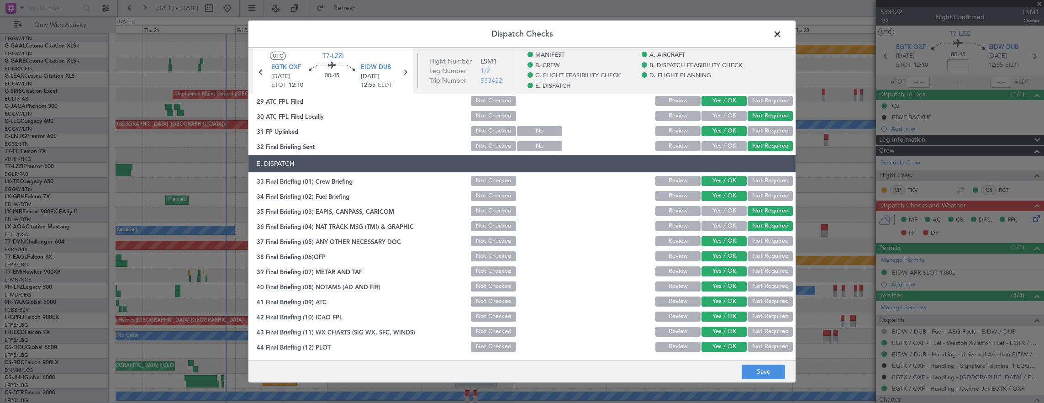
click at [747, 363] on footer "Save" at bounding box center [522, 371] width 547 height 22
click at [752, 367] on button "Save" at bounding box center [763, 372] width 43 height 15
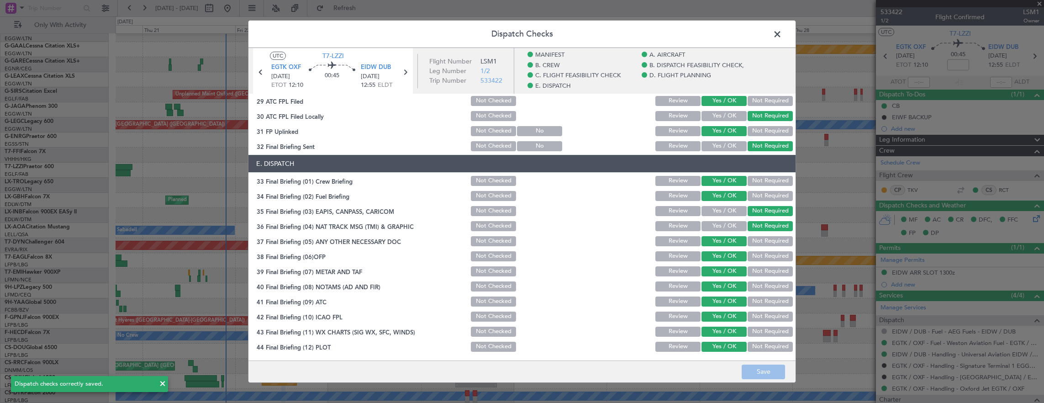
click at [782, 32] on span at bounding box center [782, 36] width 0 height 18
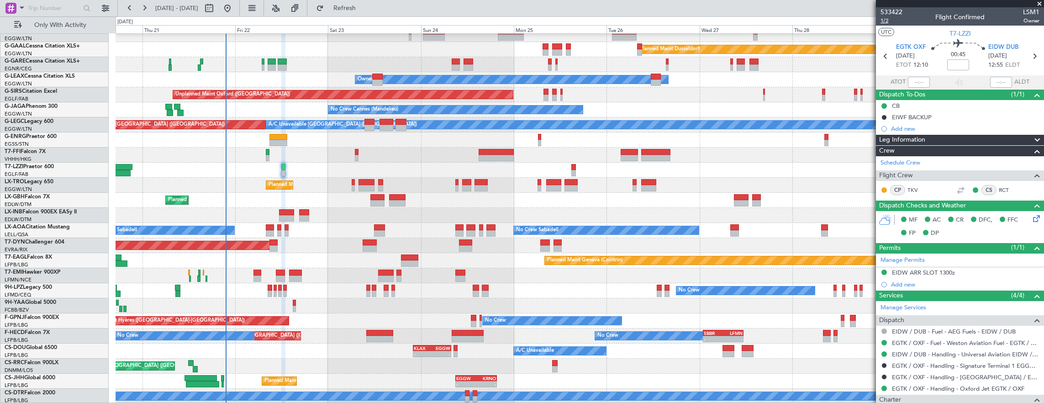
click at [890, 19] on span "1/2" at bounding box center [892, 21] width 22 height 8
click at [78, 59] on link "G-GARE Cessna Citation XLS+" at bounding box center [42, 60] width 75 height 5
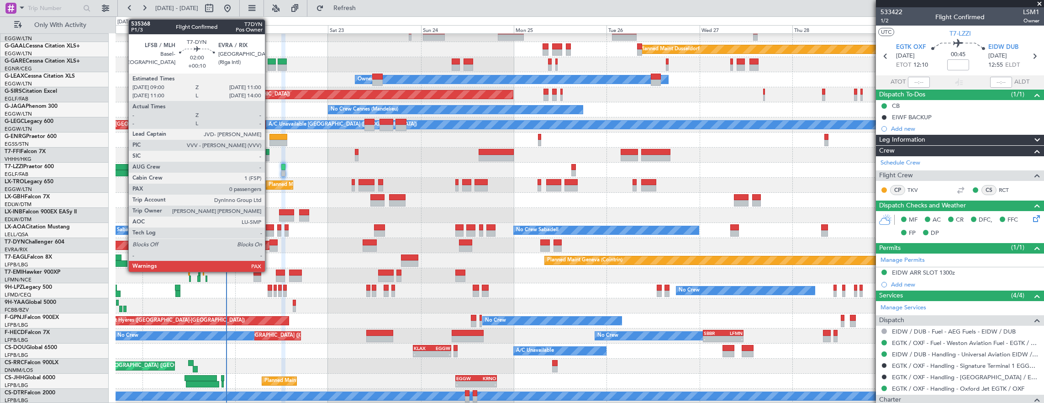
click at [270, 244] on div at bounding box center [274, 242] width 8 height 6
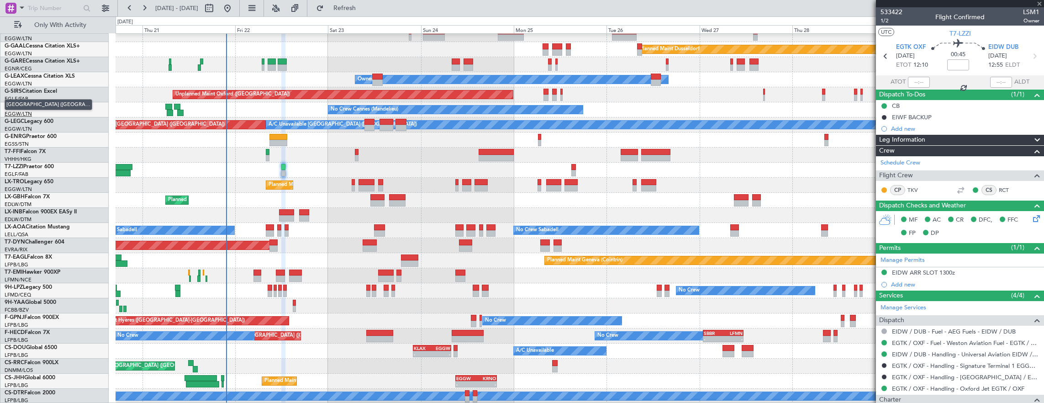
type input "+00:10"
type input "0"
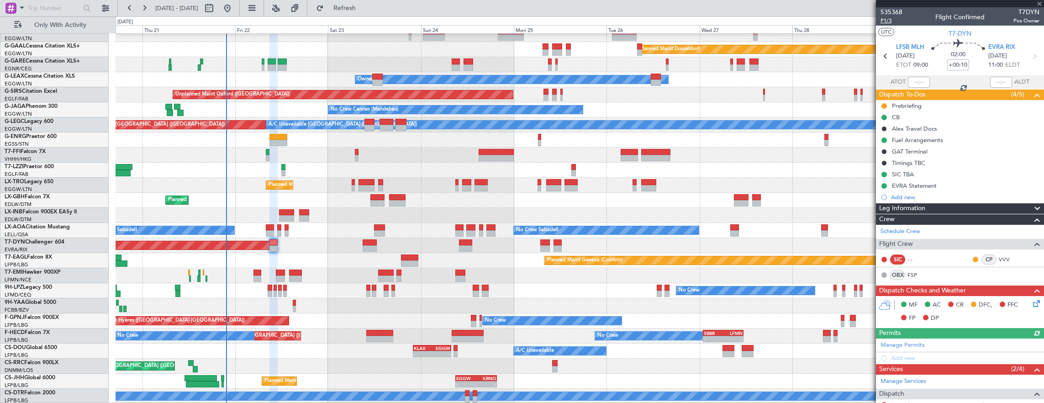
click at [885, 20] on span "P1/3" at bounding box center [892, 21] width 22 height 8
click at [280, 166] on div "Owner [GEOGRAPHIC_DATA] ([GEOGRAPHIC_DATA])" at bounding box center [580, 170] width 929 height 15
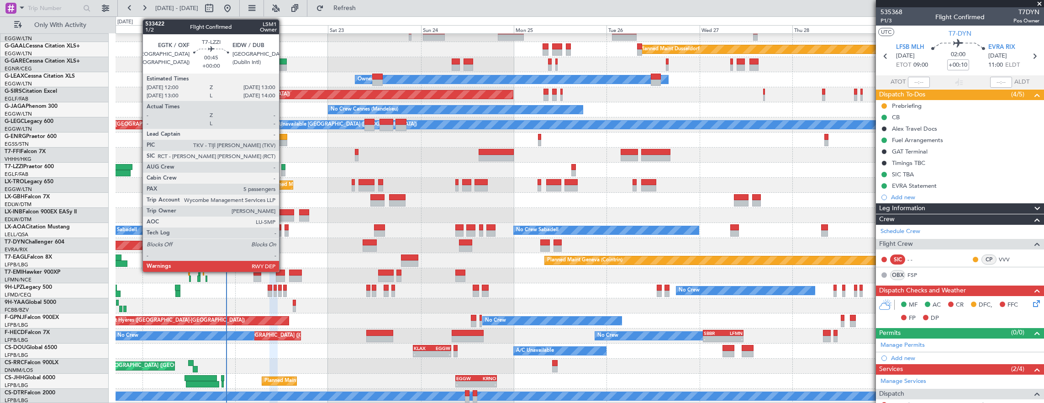
click at [284, 166] on div at bounding box center [283, 167] width 4 height 6
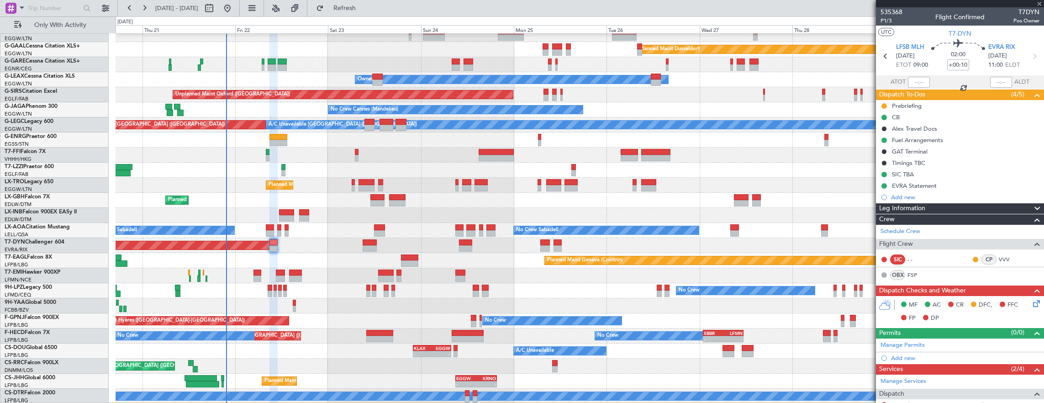
type input "5"
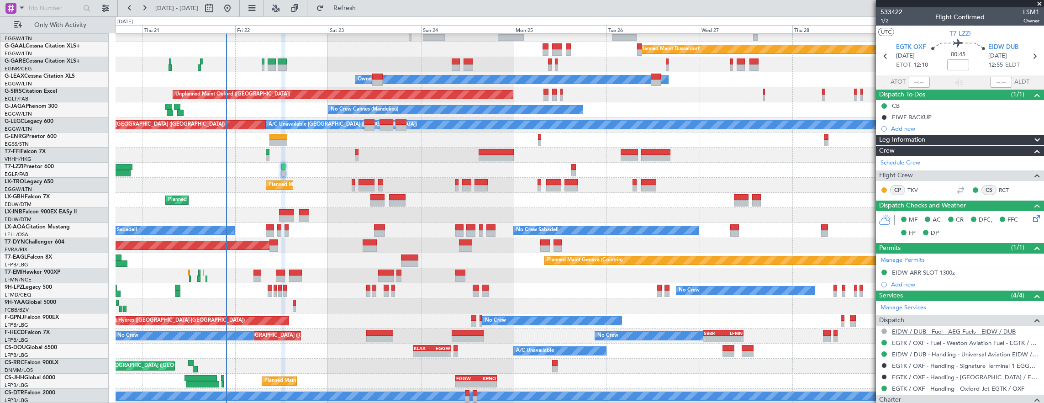
click at [983, 331] on link "EIDW / DUB - Fuel - AEG Fuels - EIDW / DUB" at bounding box center [954, 332] width 124 height 8
click at [971, 271] on div "EIDW ARR SLOT 1300z" at bounding box center [960, 272] width 168 height 11
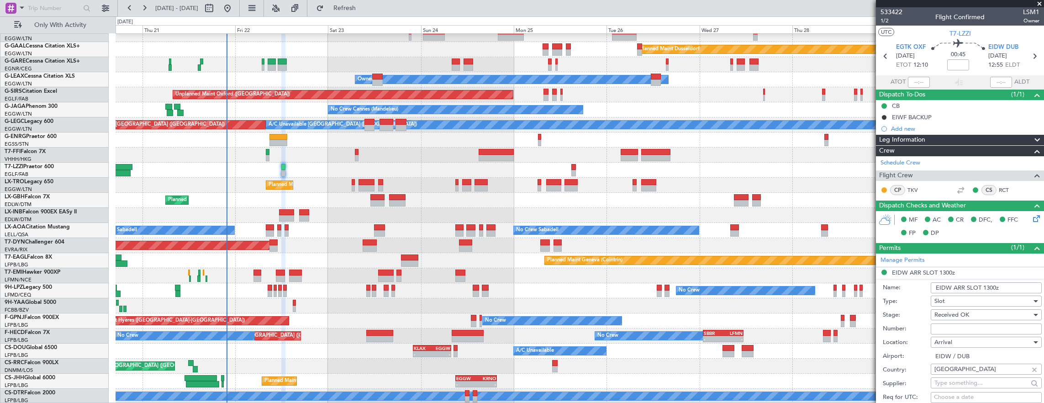
scroll to position [22, 0]
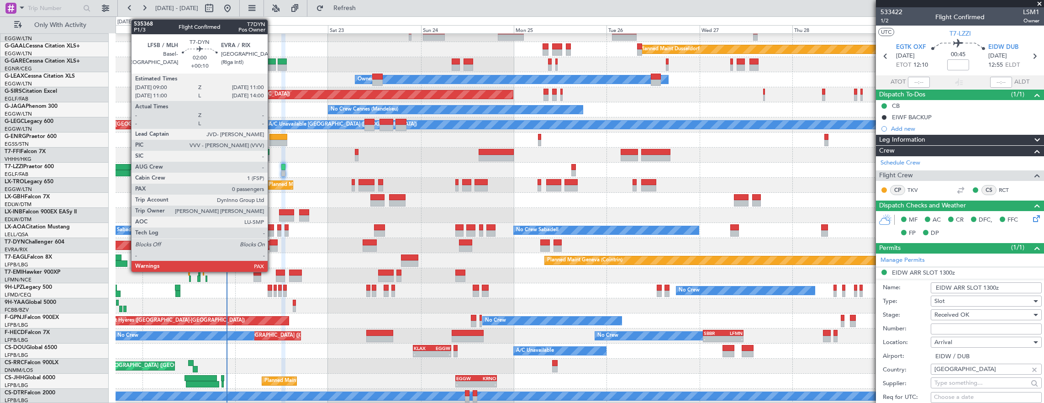
click at [272, 245] on div at bounding box center [274, 248] width 8 height 6
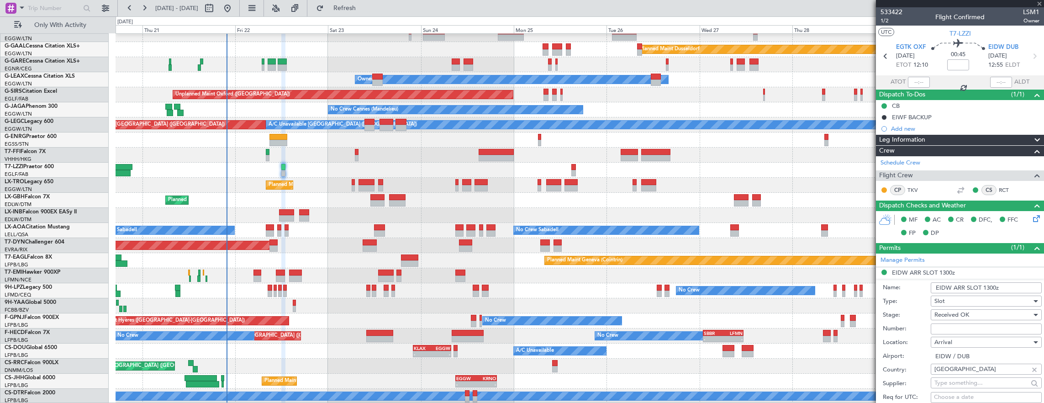
type input "+00:10"
type input "0"
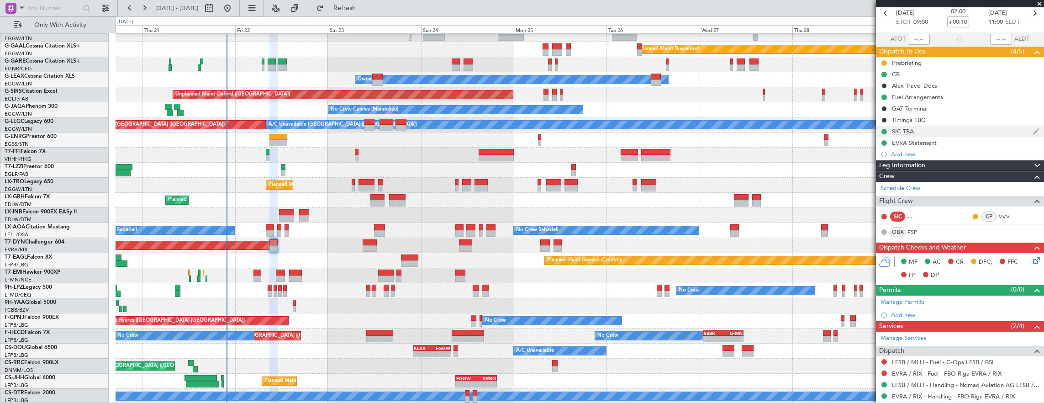
scroll to position [30, 0]
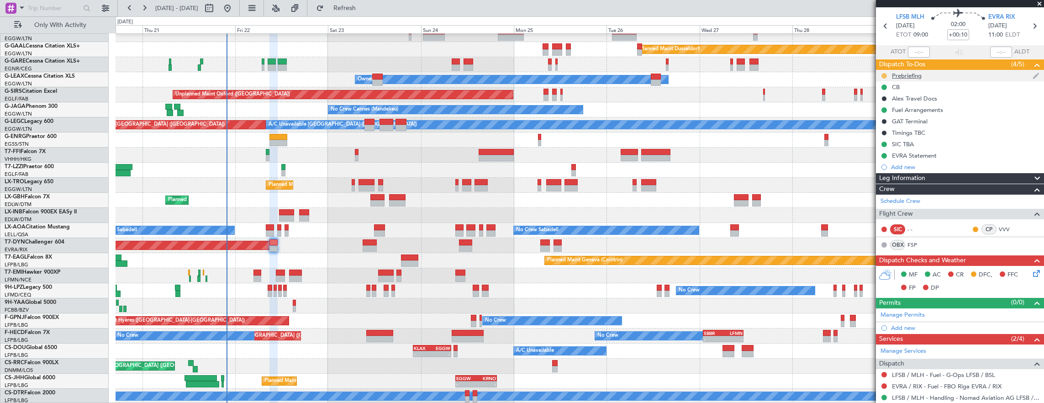
click at [883, 77] on button at bounding box center [884, 75] width 5 height 5
click at [887, 127] on span "Cancelled" at bounding box center [886, 129] width 26 height 9
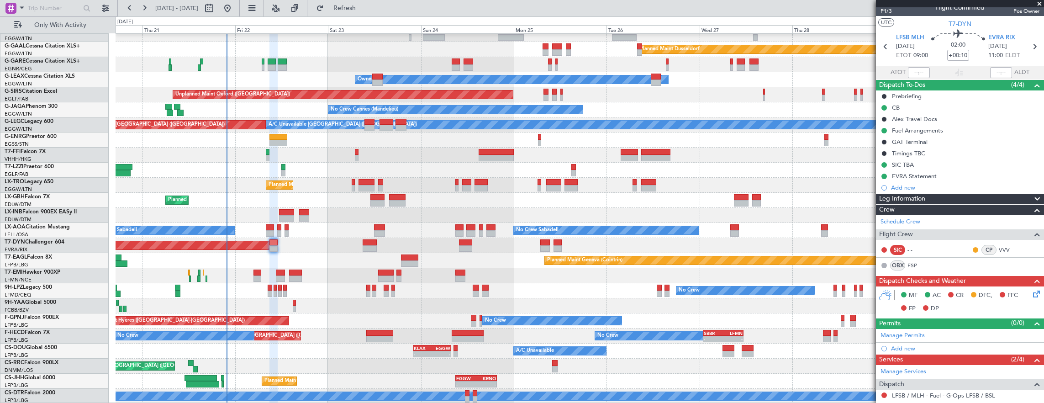
scroll to position [0, 0]
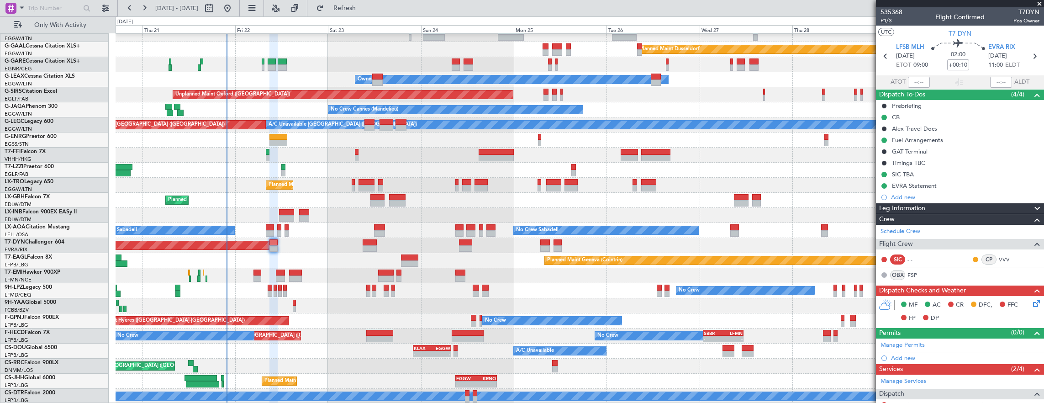
click at [881, 17] on span "P1/3" at bounding box center [892, 21] width 22 height 8
click at [1032, 305] on icon at bounding box center [1035, 301] width 7 height 7
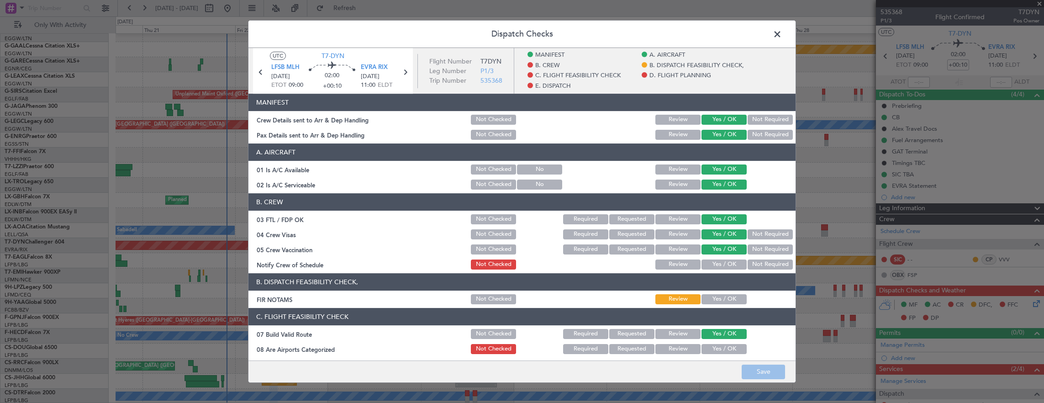
scroll to position [91, 0]
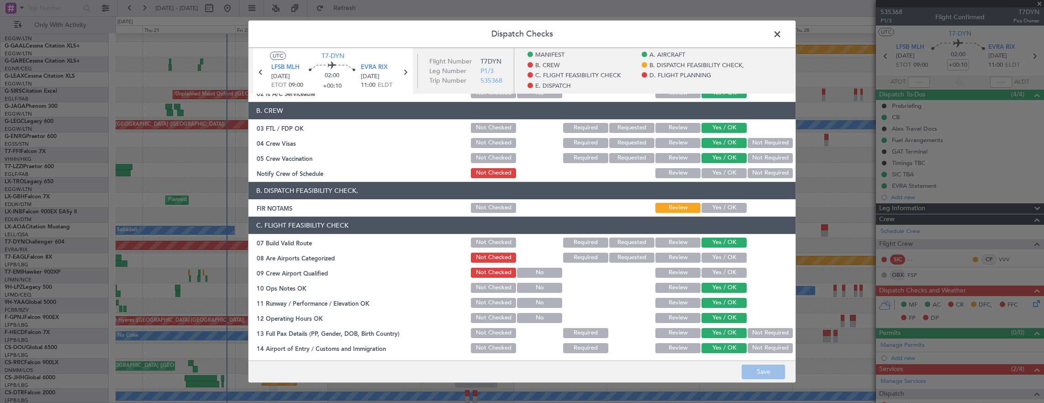
click at [720, 175] on button "Yes / OK" at bounding box center [724, 173] width 45 height 10
click at [717, 203] on button "Yes / OK" at bounding box center [724, 208] width 45 height 10
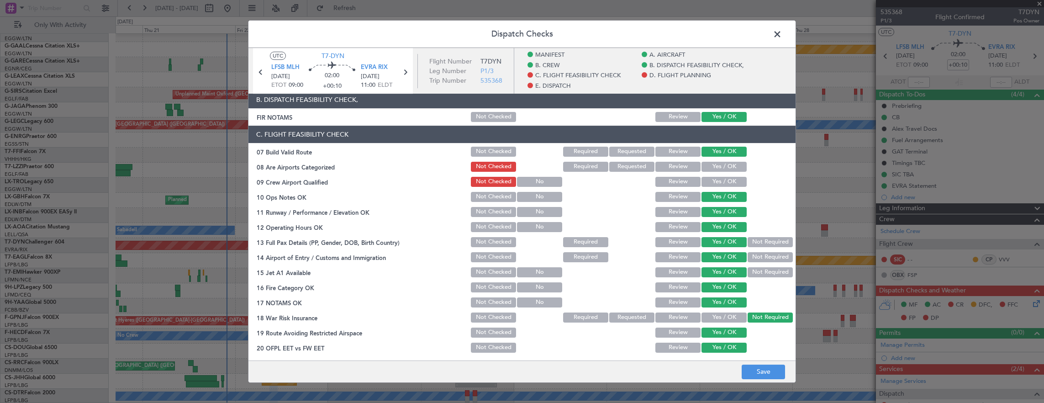
scroll to position [183, 0]
click at [718, 174] on section "C. FLIGHT FEASIBILITY CHECK 07 Build Valid Route Not Checked Required Requested…" at bounding box center [522, 247] width 547 height 244
click at [717, 164] on button "Yes / OK" at bounding box center [724, 166] width 45 height 10
click at [716, 180] on button "Yes / OK" at bounding box center [724, 181] width 45 height 10
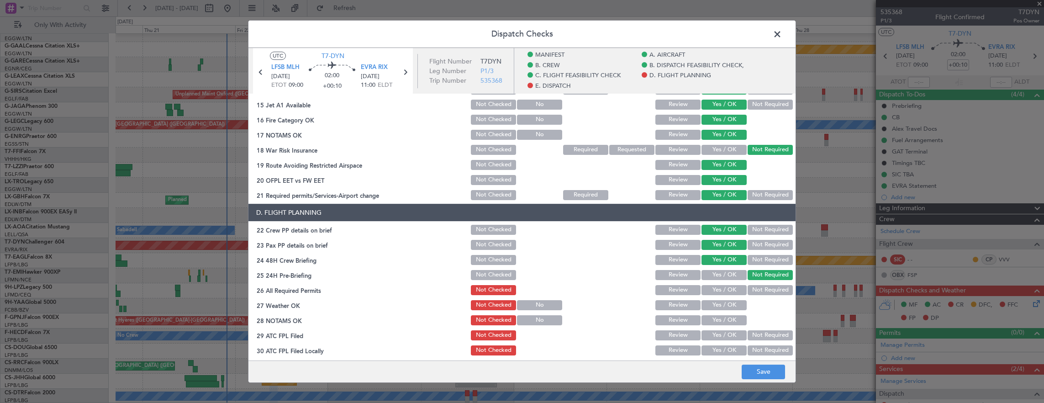
scroll to position [457, 0]
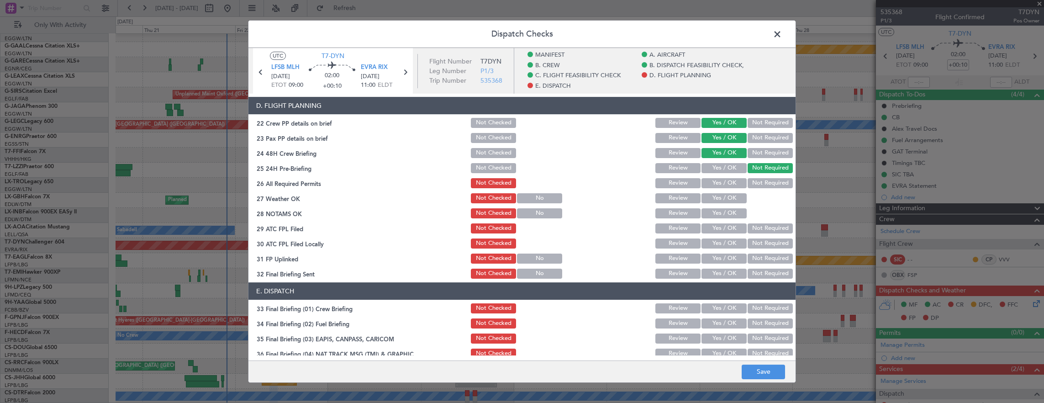
click at [719, 178] on button "Yes / OK" at bounding box center [724, 183] width 45 height 10
click at [719, 192] on div "Yes / OK" at bounding box center [723, 198] width 46 height 13
click at [717, 203] on button "Yes / OK" at bounding box center [724, 198] width 45 height 10
click at [715, 218] on button "Yes / OK" at bounding box center [724, 213] width 45 height 10
click at [713, 231] on button "Yes / OK" at bounding box center [724, 228] width 45 height 10
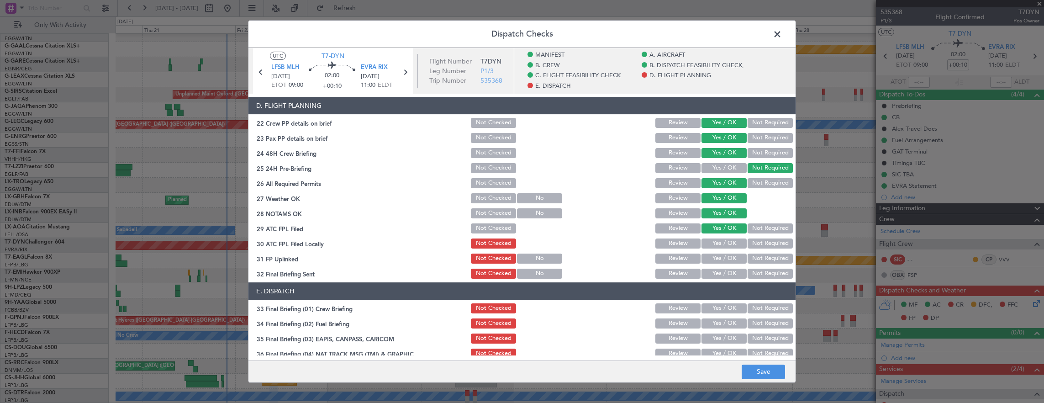
click at [752, 245] on button "Not Required" at bounding box center [770, 243] width 45 height 10
click at [718, 259] on button "Yes / OK" at bounding box center [724, 259] width 45 height 10
click at [750, 271] on button "Not Required" at bounding box center [770, 274] width 45 height 10
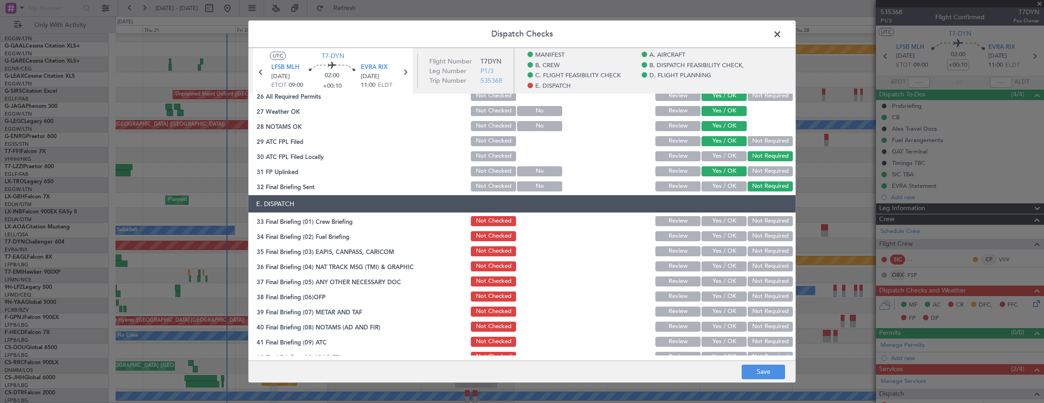
scroll to position [584, 0]
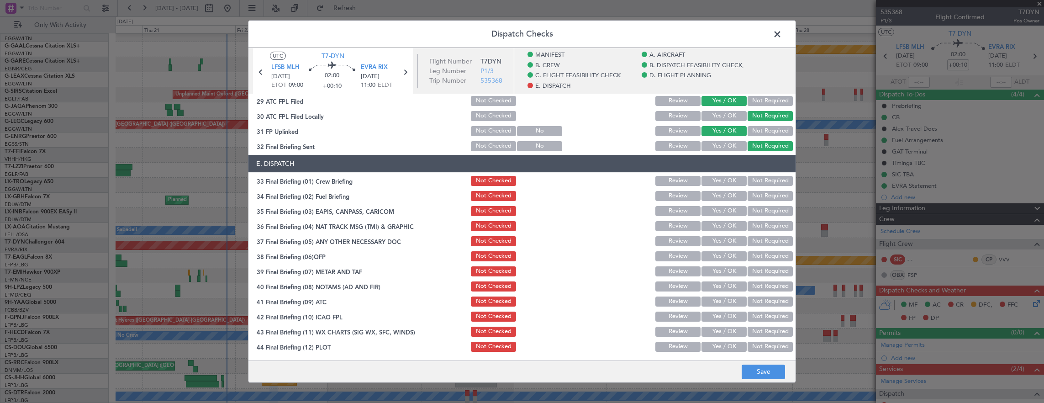
click at [719, 183] on button "Yes / OK" at bounding box center [724, 181] width 45 height 10
click at [717, 197] on button "Yes / OK" at bounding box center [724, 196] width 45 height 10
click at [756, 213] on button "Not Required" at bounding box center [770, 211] width 45 height 10
click at [757, 226] on button "Not Required" at bounding box center [770, 226] width 45 height 10
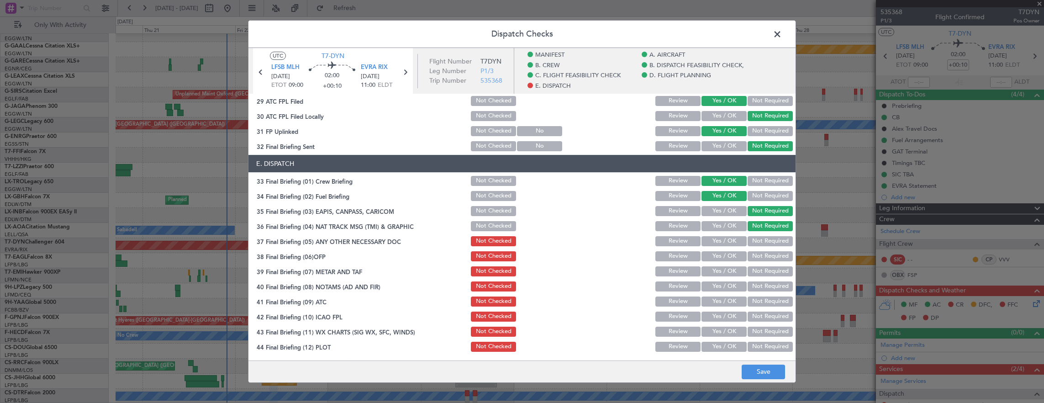
click at [729, 239] on button "Yes / OK" at bounding box center [724, 241] width 45 height 10
click at [726, 251] on button "Yes / OK" at bounding box center [724, 256] width 45 height 10
click at [725, 266] on button "Yes / OK" at bounding box center [724, 271] width 45 height 10
click at [720, 282] on button "Yes / OK" at bounding box center [724, 286] width 45 height 10
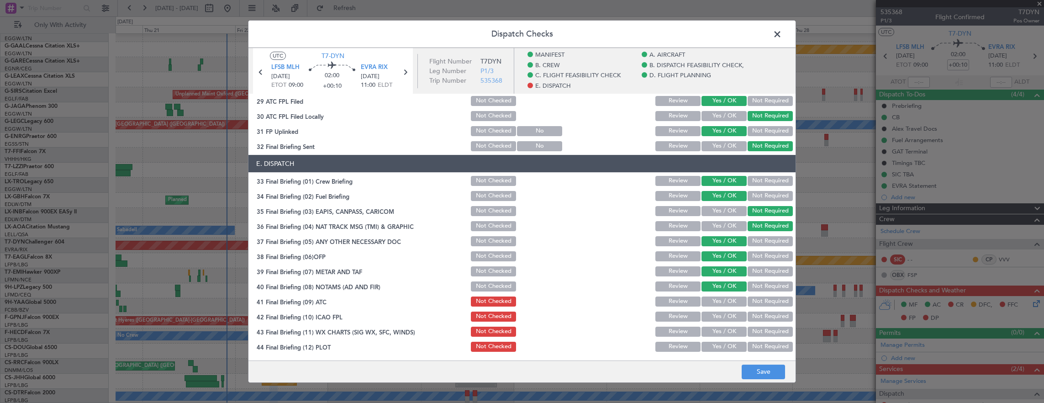
click at [721, 293] on section "E. DISPATCH 33 Final Briefing (01) Crew Briefing Not Checked Review Yes / OK No…" at bounding box center [522, 254] width 547 height 198
click at [722, 300] on button "Yes / OK" at bounding box center [724, 302] width 45 height 10
click at [722, 318] on button "Yes / OK" at bounding box center [724, 317] width 45 height 10
click at [720, 335] on button "Yes / OK" at bounding box center [724, 332] width 45 height 10
click at [718, 342] on button "Yes / OK" at bounding box center [724, 347] width 45 height 10
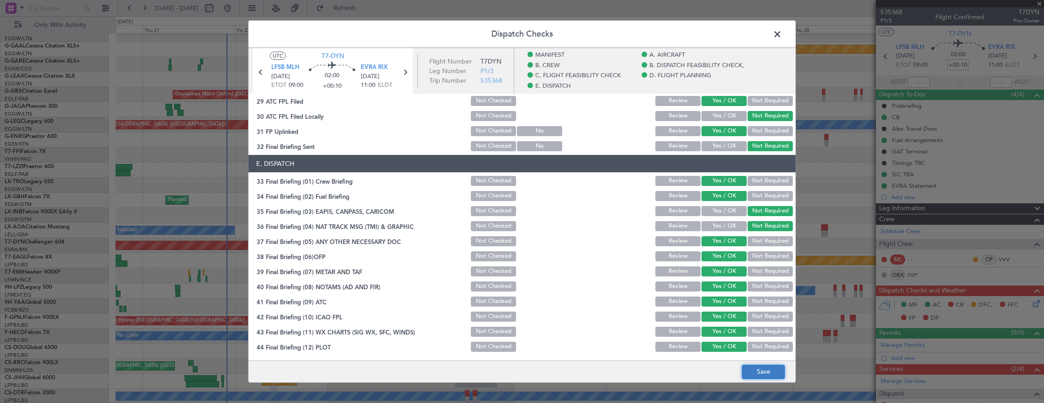
click at [757, 373] on button "Save" at bounding box center [763, 372] width 43 height 15
drag, startPoint x: 777, startPoint y: 32, endPoint x: 799, endPoint y: 39, distance: 23.6
click at [782, 32] on span at bounding box center [782, 36] width 0 height 18
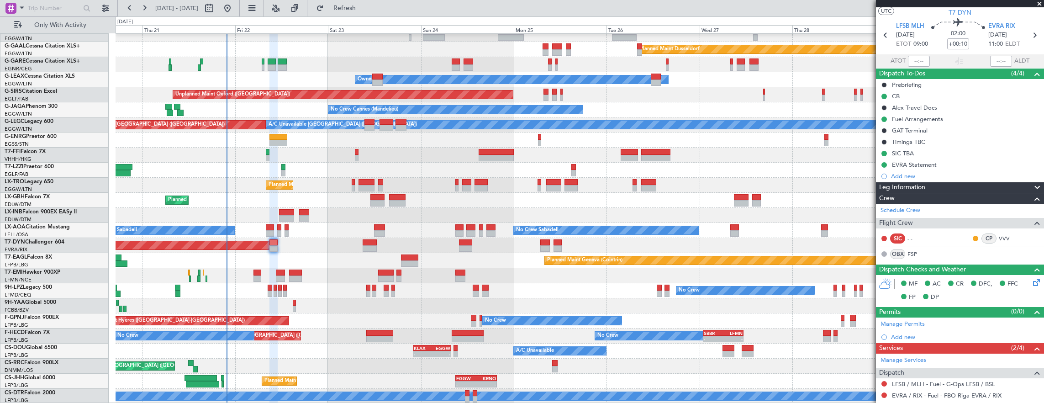
scroll to position [0, 0]
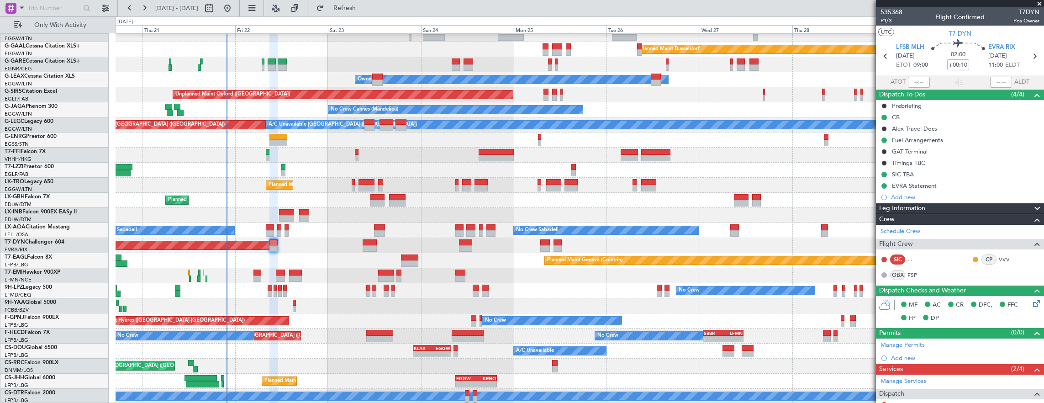
click at [892, 18] on span "P1/3" at bounding box center [892, 21] width 22 height 8
click at [256, 273] on div at bounding box center [258, 273] width 8 height 6
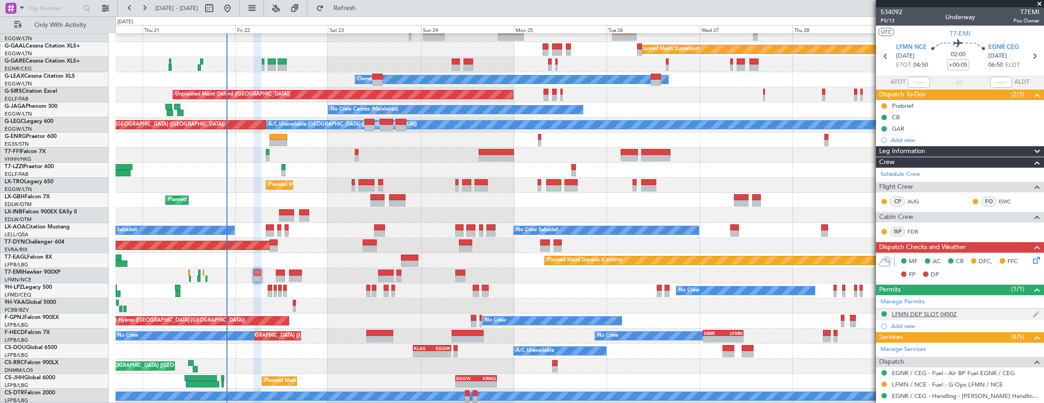
click at [976, 309] on div "LFMN DEP SLOT 0450Z" at bounding box center [960, 314] width 168 height 11
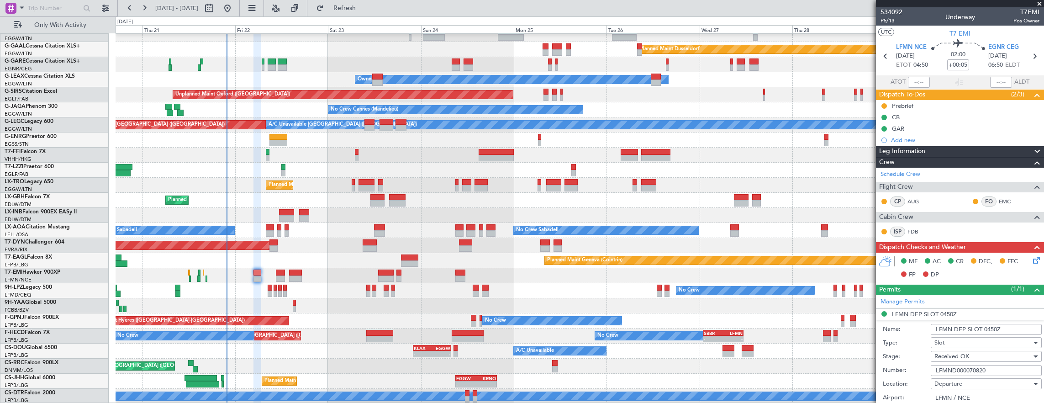
click at [995, 369] on input "LFMND000070820" at bounding box center [986, 370] width 111 height 11
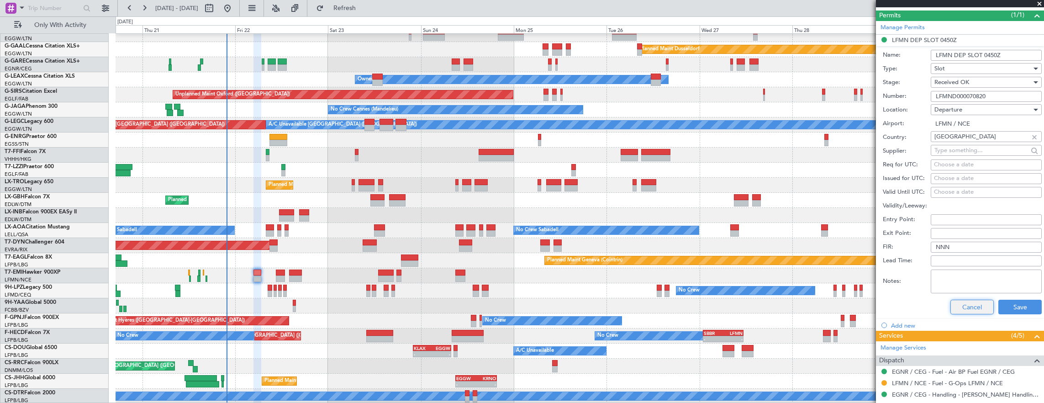
click at [971, 303] on button "Cancel" at bounding box center [972, 307] width 43 height 15
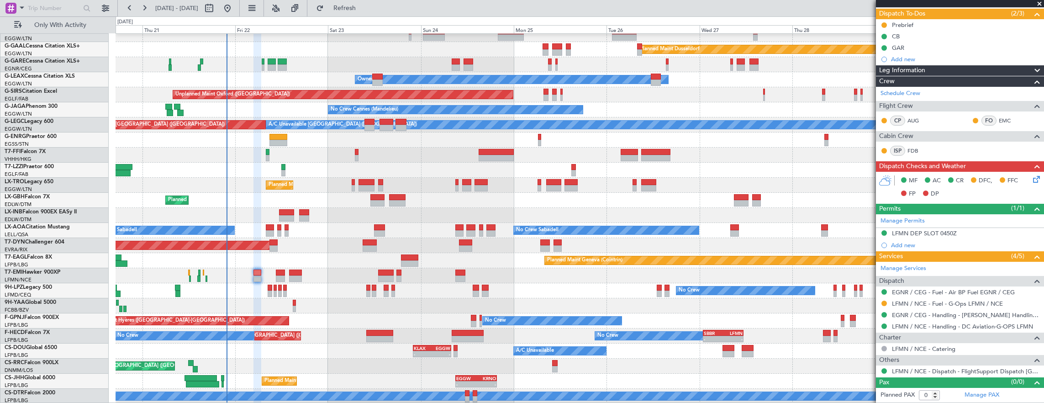
scroll to position [78, 0]
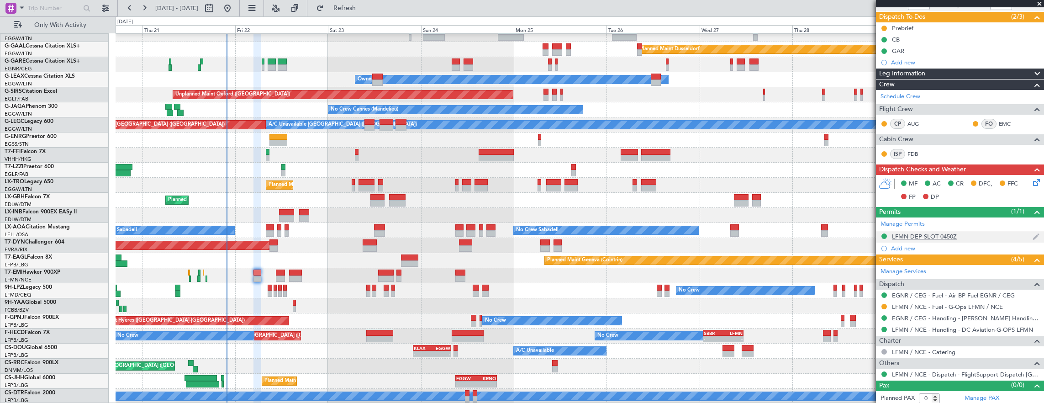
click at [986, 236] on div "LFMN DEP SLOT 0450Z" at bounding box center [960, 236] width 168 height 11
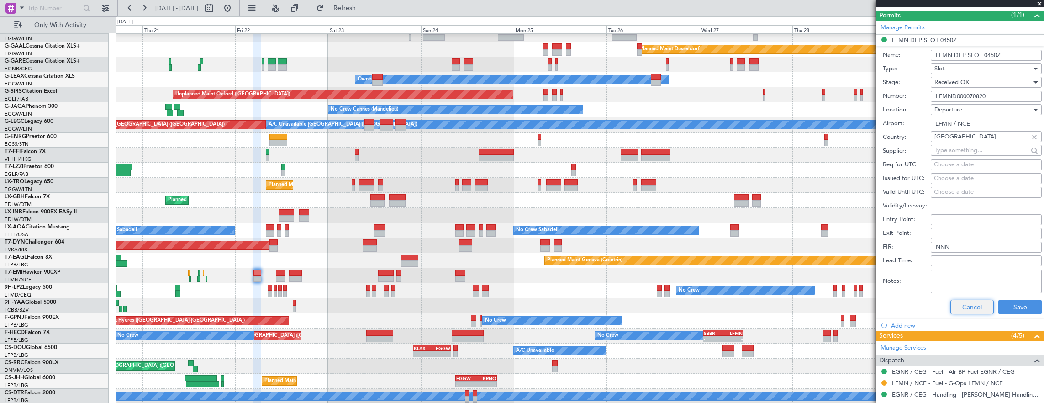
click at [978, 306] on button "Cancel" at bounding box center [972, 307] width 43 height 15
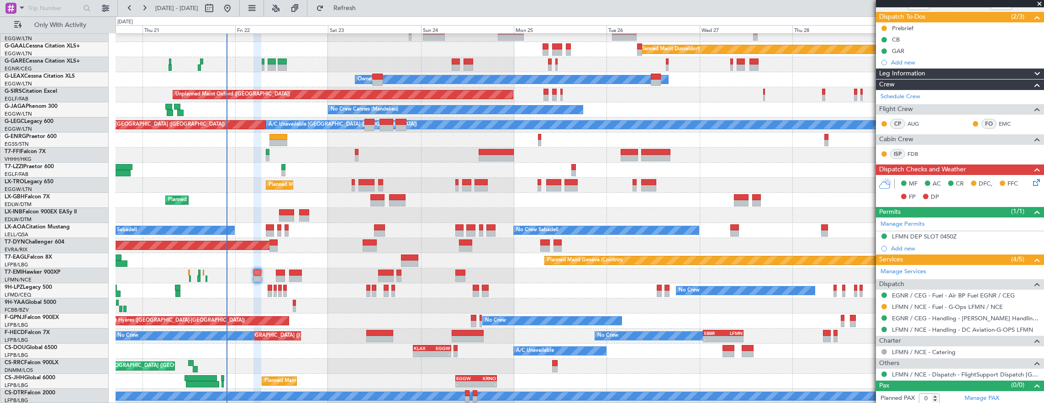
click at [1033, 182] on icon at bounding box center [1035, 180] width 7 height 7
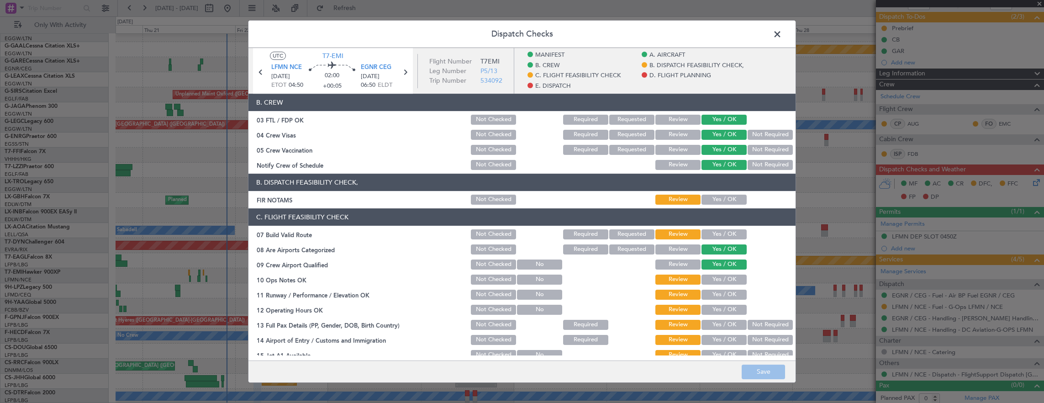
scroll to position [137, 0]
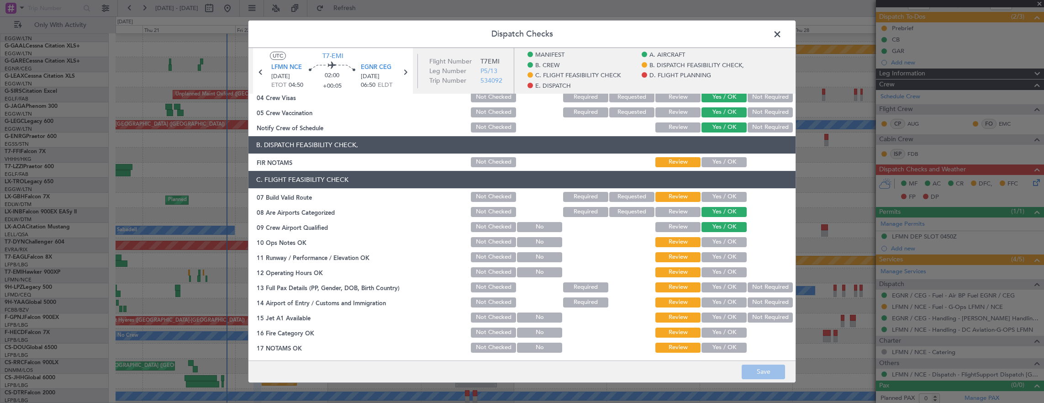
click at [720, 163] on button "Yes / OK" at bounding box center [724, 162] width 45 height 10
click at [718, 195] on button "Yes / OK" at bounding box center [724, 197] width 45 height 10
click at [717, 237] on button "Yes / OK" at bounding box center [724, 242] width 45 height 10
click at [718, 244] on button "Yes / OK" at bounding box center [724, 242] width 45 height 10
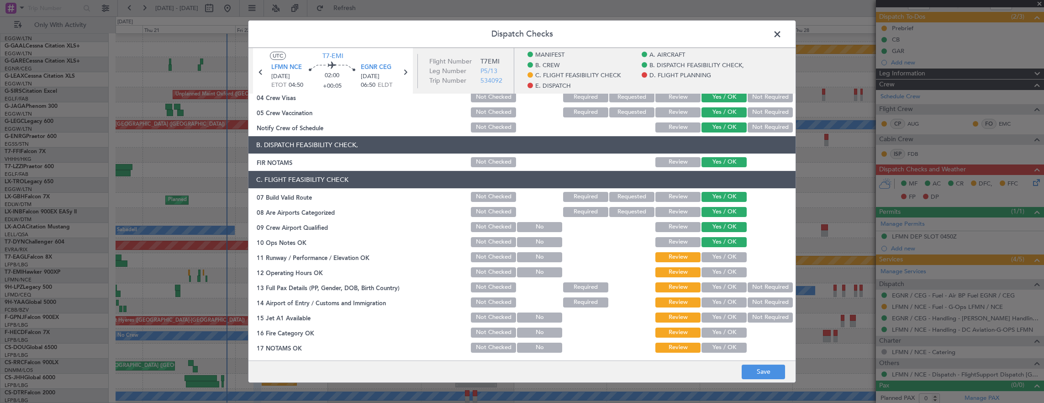
click at [714, 264] on section "C. FLIGHT FEASIBILITY CHECK 07 Build Valid Route Not Checked Required Requested…" at bounding box center [522, 293] width 547 height 244
click at [713, 258] on button "Yes / OK" at bounding box center [724, 257] width 45 height 10
click at [712, 273] on button "Yes / OK" at bounding box center [724, 272] width 45 height 10
click at [749, 287] on button "Not Required" at bounding box center [770, 287] width 45 height 10
click at [710, 300] on button "Yes / OK" at bounding box center [724, 302] width 45 height 10
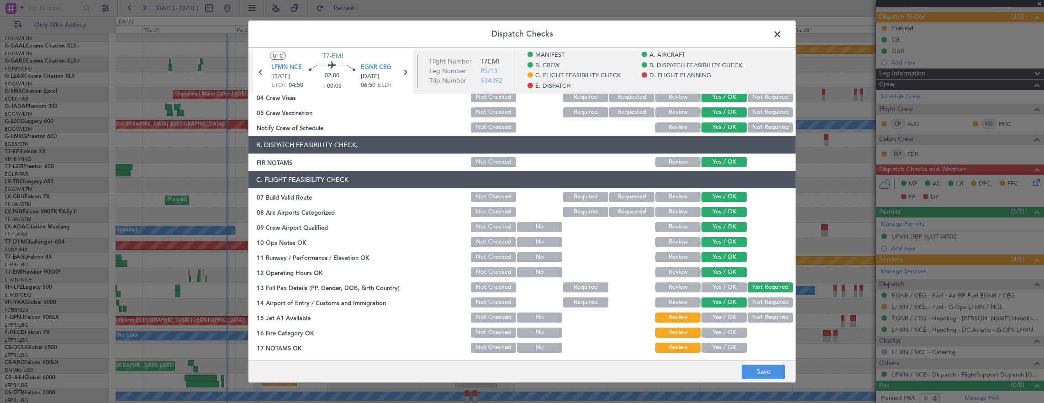
click at [715, 313] on button "Yes / OK" at bounding box center [724, 318] width 45 height 10
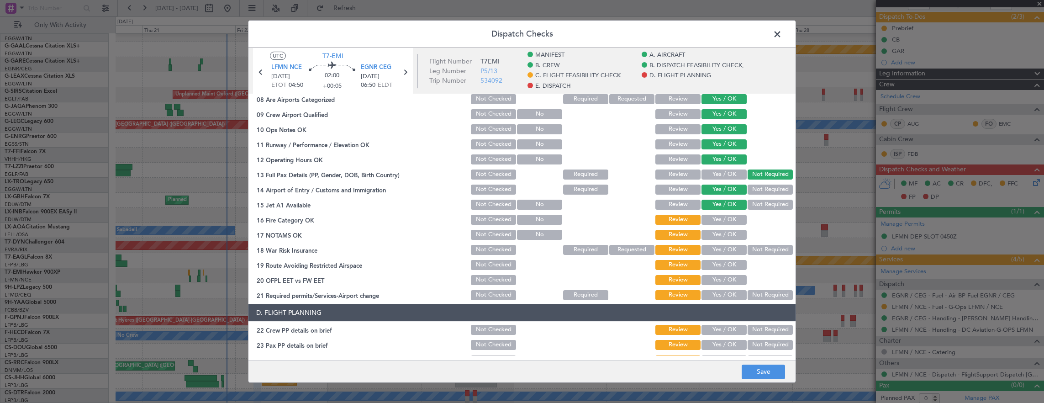
scroll to position [274, 0]
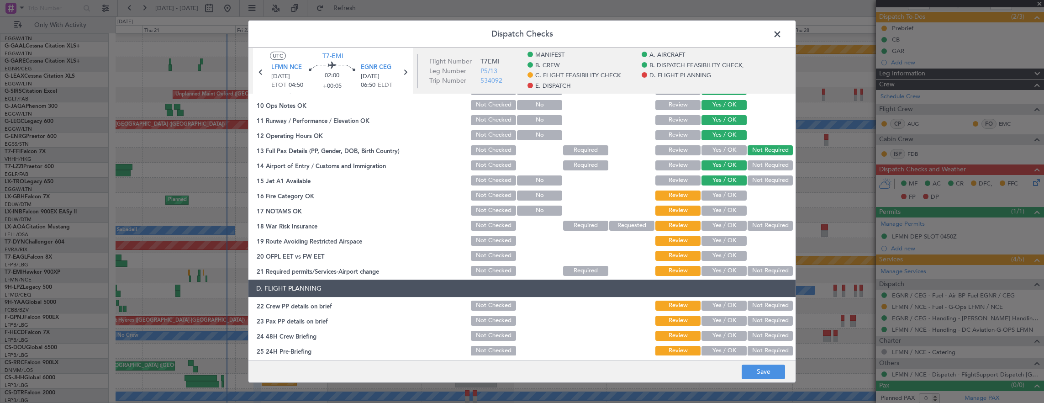
click at [722, 198] on button "Yes / OK" at bounding box center [724, 196] width 45 height 10
click at [722, 210] on button "Yes / OK" at bounding box center [724, 211] width 45 height 10
click at [765, 228] on button "Not Required" at bounding box center [770, 226] width 45 height 10
click at [716, 242] on button "Yes / OK" at bounding box center [724, 241] width 45 height 10
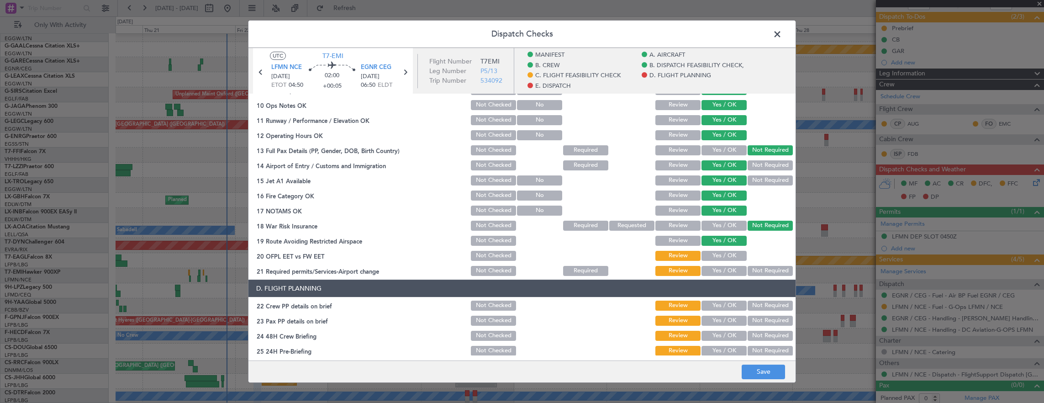
click at [721, 254] on button "Yes / OK" at bounding box center [724, 256] width 45 height 10
click at [721, 273] on button "Yes / OK" at bounding box center [724, 271] width 45 height 10
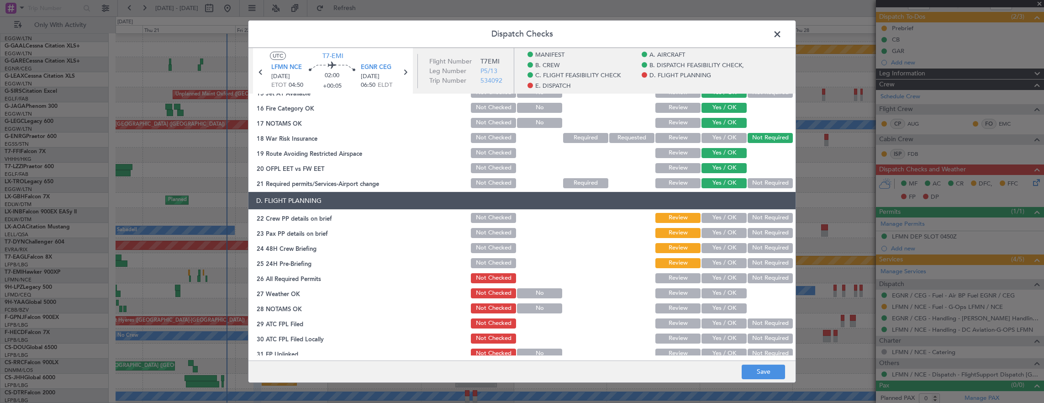
scroll to position [366, 0]
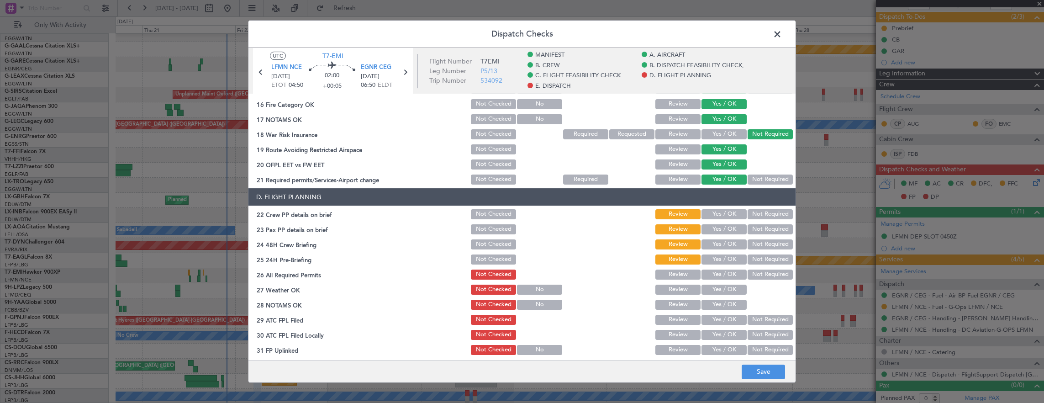
click at [720, 215] on button "Yes / OK" at bounding box center [724, 214] width 45 height 10
click at [716, 236] on section "D. FLIGHT PLANNING 22 Crew PP details on brief Not Checked Review Yes / OK Not …" at bounding box center [522, 279] width 547 height 183
click at [719, 247] on button "Yes / OK" at bounding box center [724, 244] width 45 height 10
click at [721, 228] on button "Yes / OK" at bounding box center [724, 229] width 45 height 10
drag, startPoint x: 756, startPoint y: 231, endPoint x: 750, endPoint y: 238, distance: 9.1
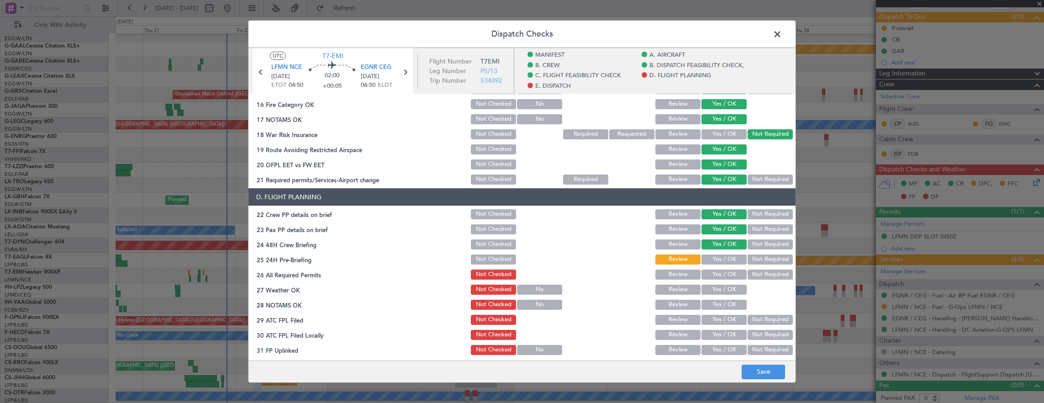
click at [755, 233] on button "Not Required" at bounding box center [770, 229] width 45 height 10
drag, startPoint x: 747, startPoint y: 260, endPoint x: 730, endPoint y: 270, distance: 20.1
click at [748, 260] on button "Not Required" at bounding box center [770, 259] width 45 height 10
click at [715, 292] on button "Yes / OK" at bounding box center [724, 290] width 45 height 10
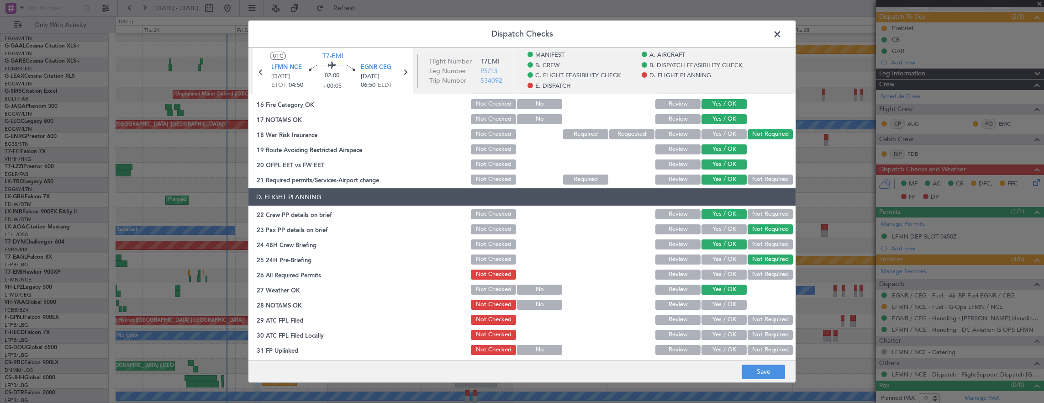
click at [716, 279] on button "Yes / OK" at bounding box center [724, 275] width 45 height 10
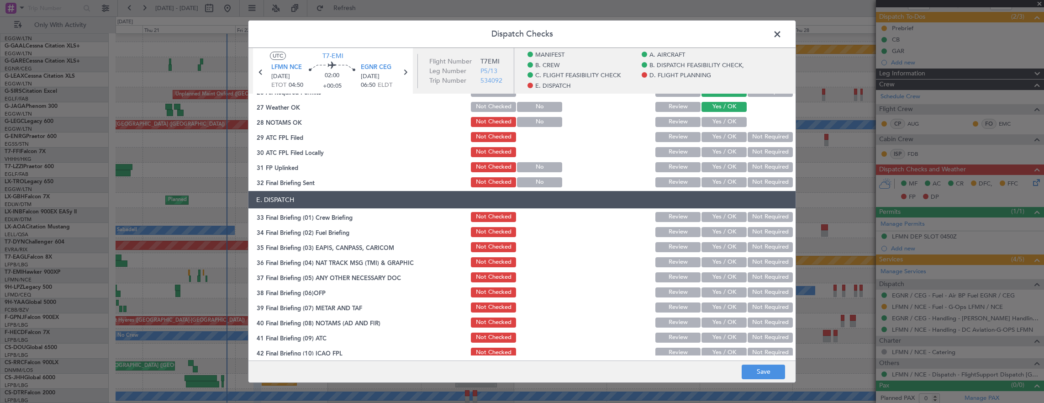
click at [719, 122] on button "Yes / OK" at bounding box center [724, 122] width 45 height 10
click at [710, 140] on button "Yes / OK" at bounding box center [724, 137] width 45 height 10
click at [755, 156] on button "Not Required" at bounding box center [770, 152] width 45 height 10
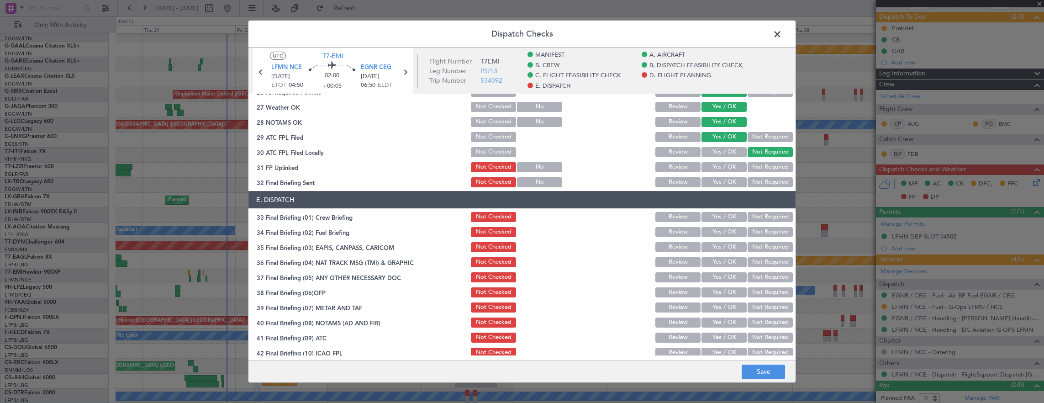
click at [724, 168] on button "Yes / OK" at bounding box center [724, 167] width 45 height 10
click at [750, 177] on button "Not Required" at bounding box center [770, 182] width 45 height 10
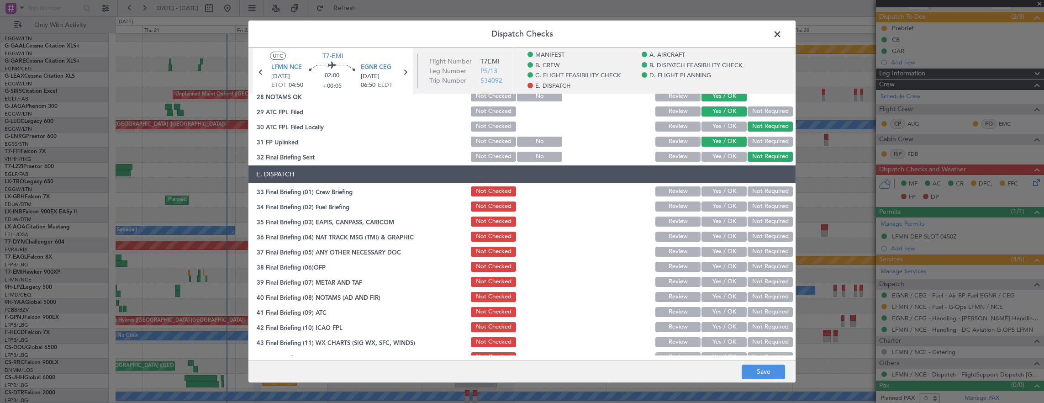
scroll to position [584, 0]
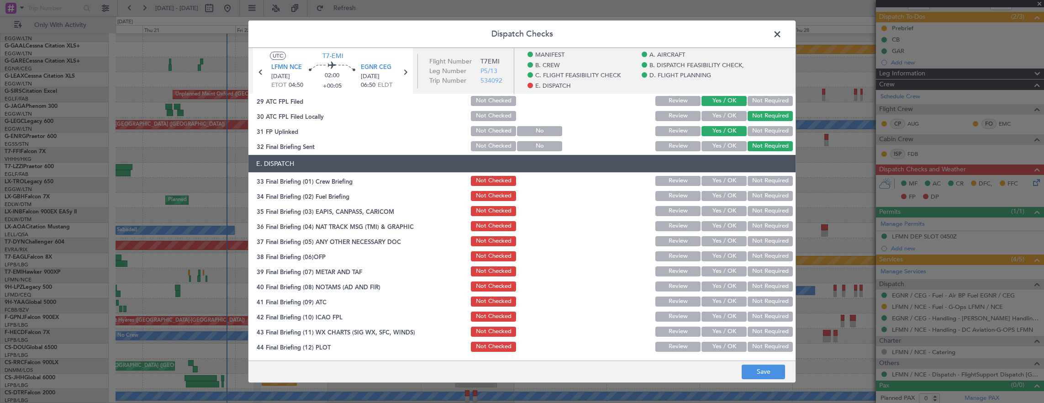
click at [722, 182] on button "Yes / OK" at bounding box center [724, 181] width 45 height 10
click at [715, 194] on button "Yes / OK" at bounding box center [724, 196] width 45 height 10
click at [748, 207] on button "Not Required" at bounding box center [770, 211] width 45 height 10
click at [757, 229] on button "Not Required" at bounding box center [770, 226] width 45 height 10
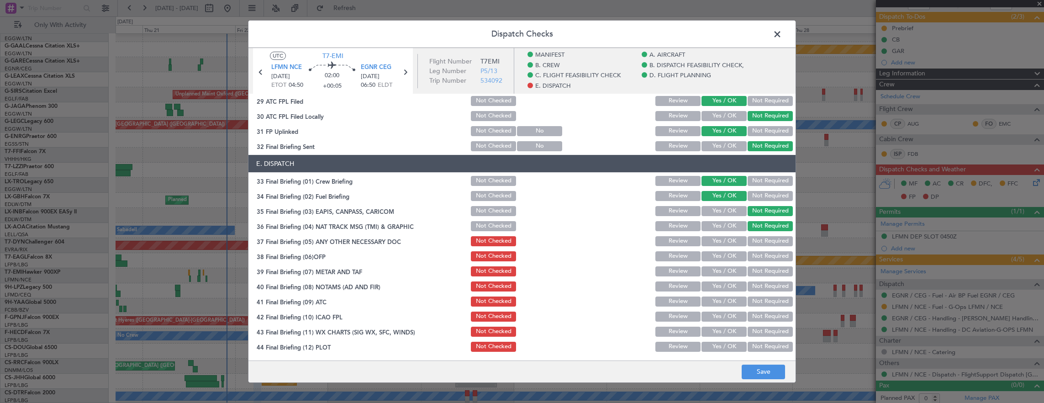
click at [719, 246] on button "Yes / OK" at bounding box center [724, 241] width 45 height 10
click at [718, 265] on div "Yes / OK" at bounding box center [723, 271] width 46 height 13
click at [715, 257] on button "Yes / OK" at bounding box center [724, 256] width 45 height 10
click at [715, 275] on button "Yes / OK" at bounding box center [724, 271] width 45 height 10
click at [715, 282] on button "Yes / OK" at bounding box center [724, 286] width 45 height 10
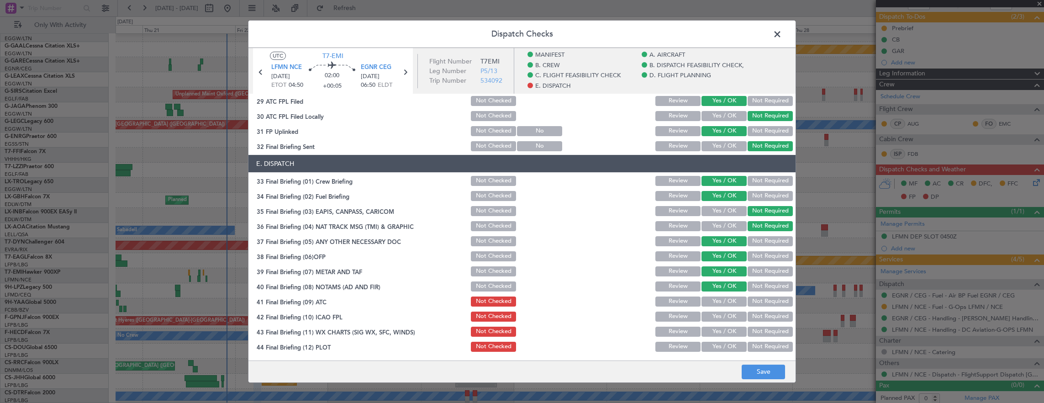
click at [718, 304] on button "Yes / OK" at bounding box center [724, 302] width 45 height 10
click at [721, 317] on button "Yes / OK" at bounding box center [724, 317] width 45 height 10
click at [722, 333] on button "Yes / OK" at bounding box center [724, 332] width 45 height 10
click at [723, 344] on button "Yes / OK" at bounding box center [724, 347] width 45 height 10
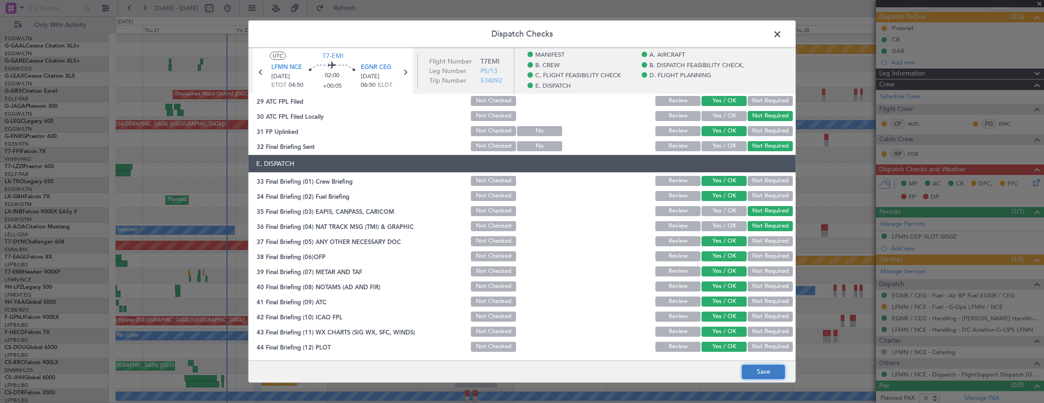
click at [765, 375] on button "Save" at bounding box center [763, 372] width 43 height 15
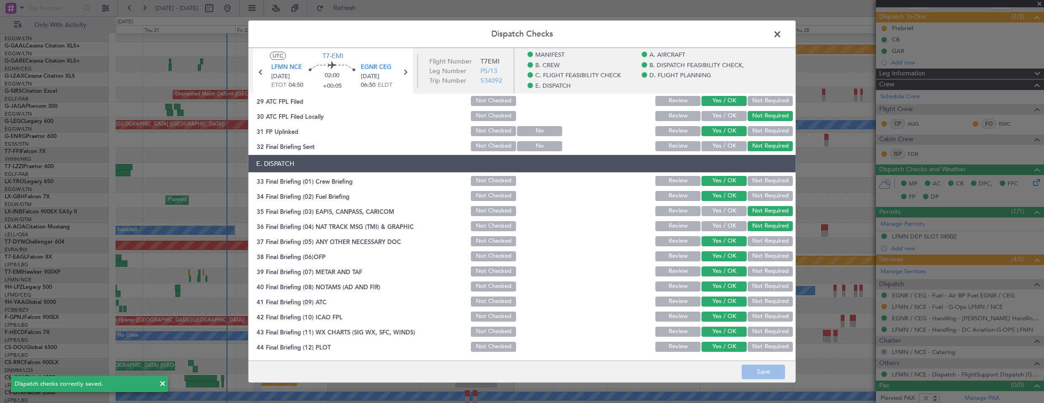
click at [782, 37] on span at bounding box center [782, 36] width 0 height 18
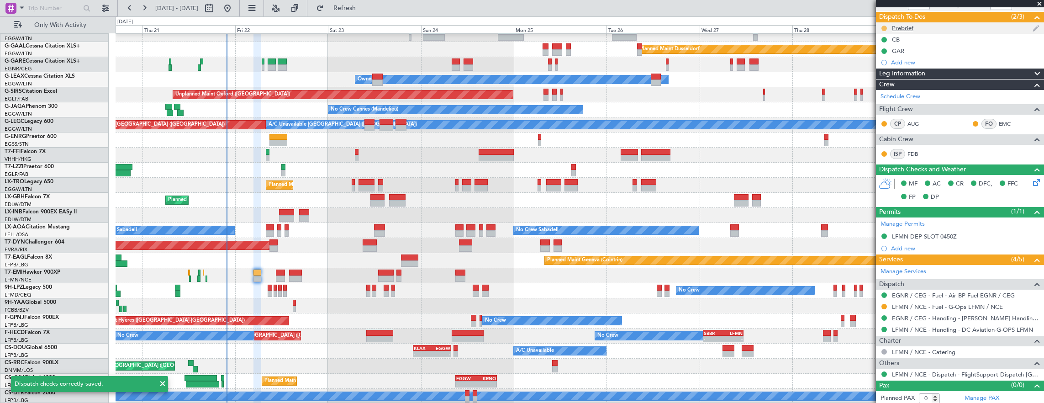
click at [886, 27] on button at bounding box center [884, 28] width 5 height 5
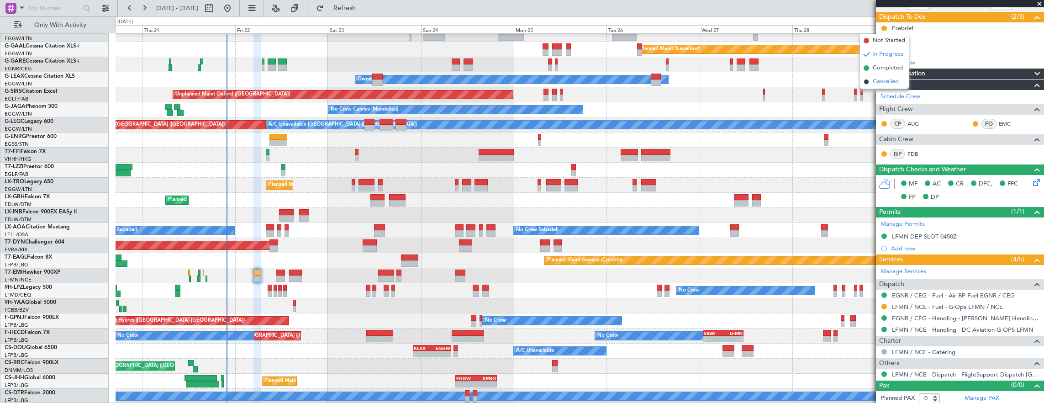
click at [876, 80] on span "Cancelled" at bounding box center [886, 81] width 26 height 9
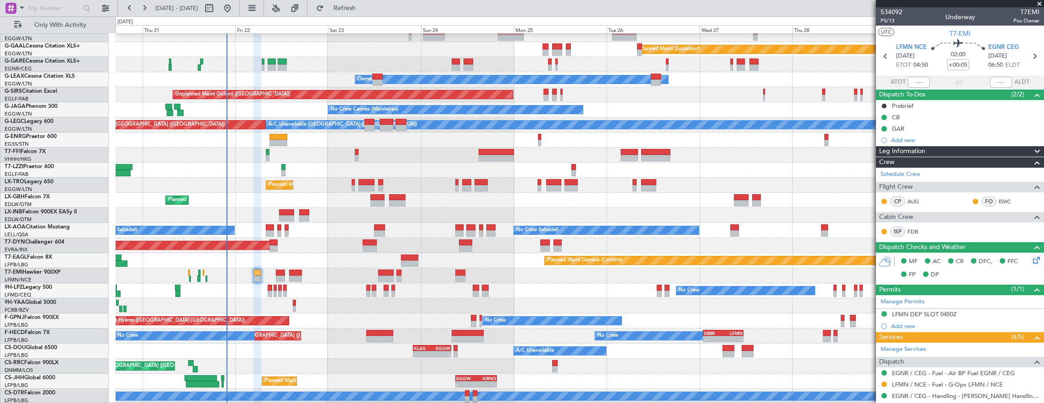
click at [887, 20] on mat-tooltip-component "Trip Number" at bounding box center [891, 29] width 45 height 24
click at [891, 20] on span "P5/13" at bounding box center [892, 21] width 22 height 8
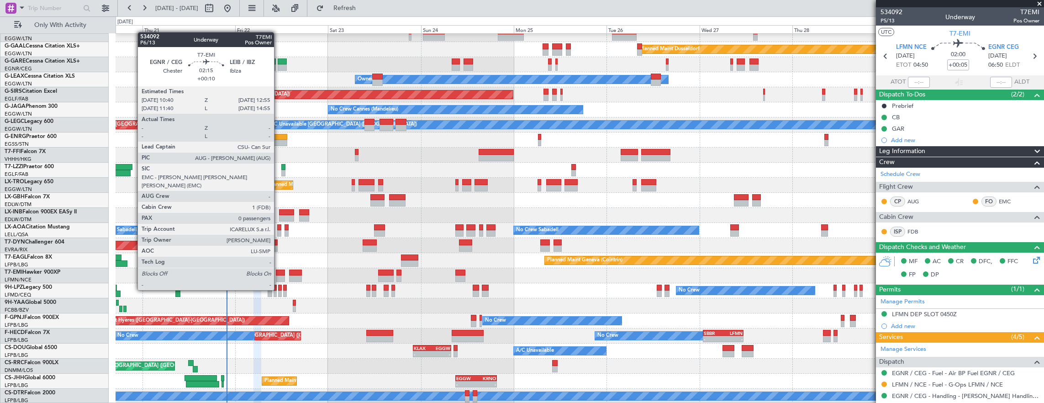
click at [279, 273] on div at bounding box center [280, 273] width 9 height 6
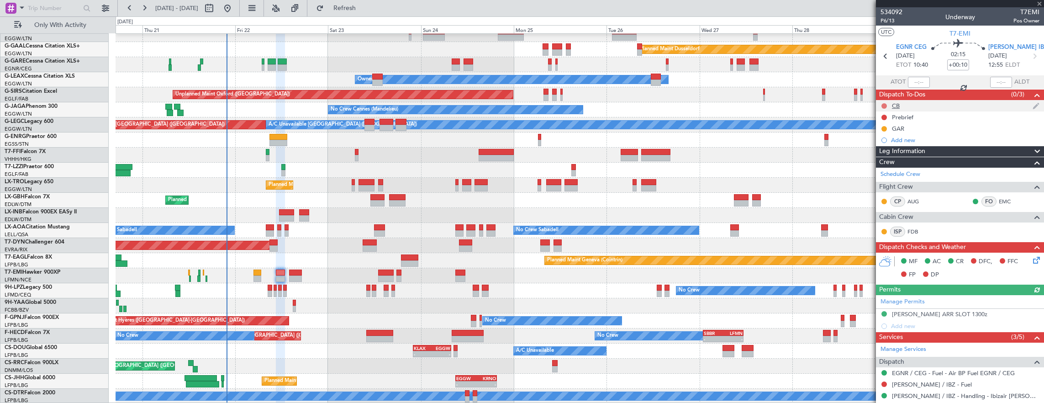
click at [882, 104] on button at bounding box center [884, 105] width 5 height 5
click at [880, 145] on span "Completed" at bounding box center [889, 145] width 30 height 9
click at [882, 120] on nimbus-traffic-light at bounding box center [884, 117] width 7 height 7
click at [884, 117] on button at bounding box center [884, 117] width 5 height 5
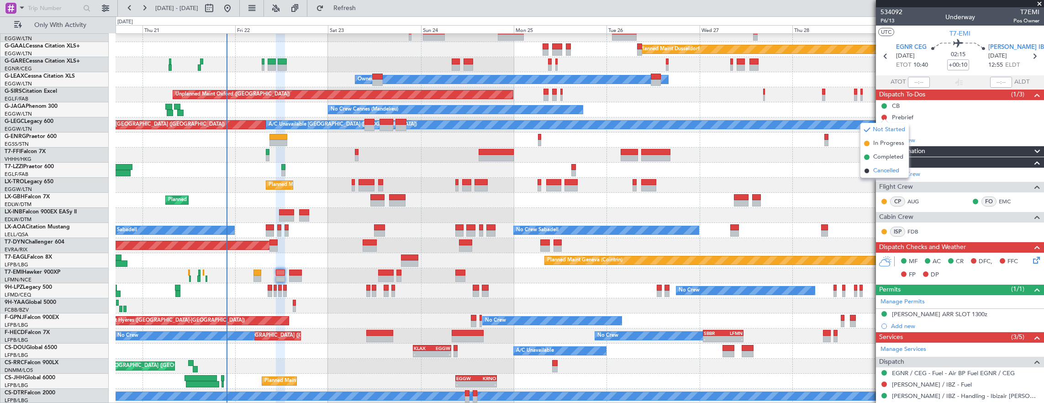
click at [880, 173] on span "Cancelled" at bounding box center [887, 170] width 26 height 9
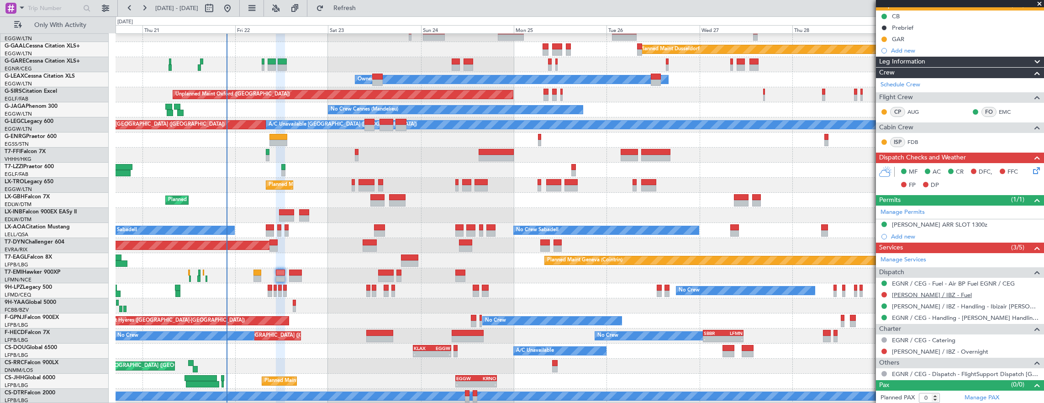
click at [928, 292] on link "LEIB / IBZ - Fuel" at bounding box center [932, 295] width 80 height 8
click at [884, 350] on button at bounding box center [884, 351] width 5 height 5
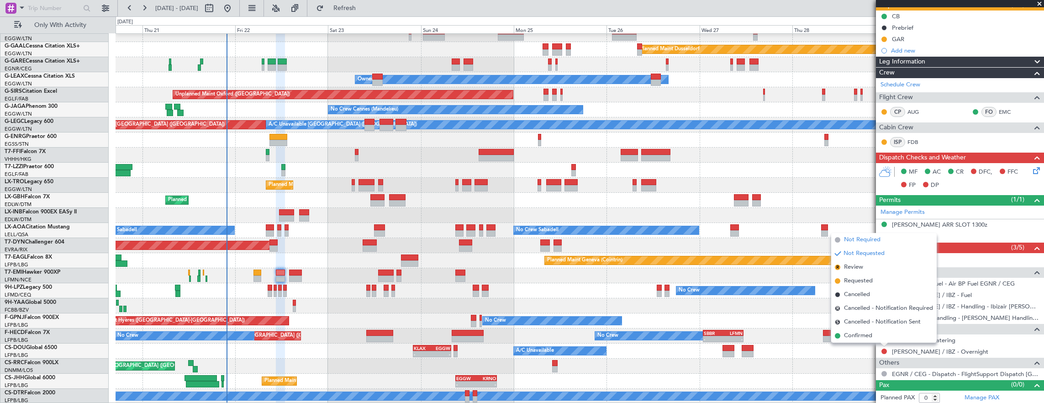
click at [874, 238] on span "Not Required" at bounding box center [862, 239] width 37 height 9
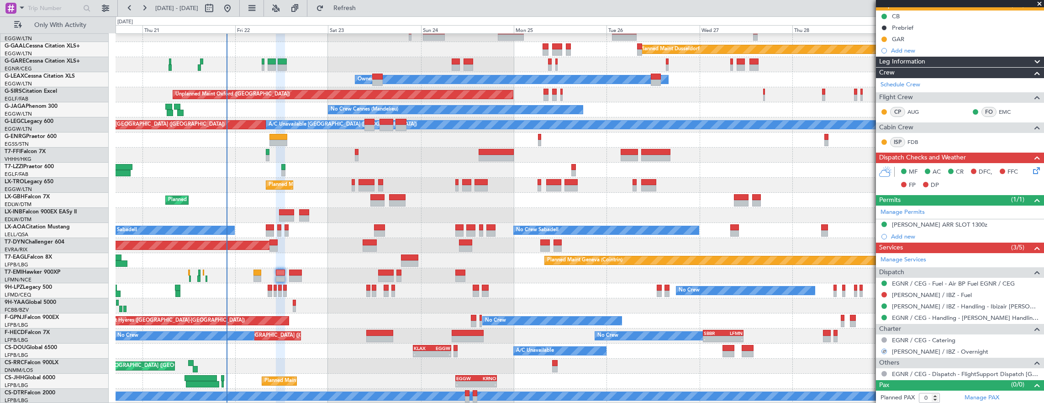
click at [915, 296] on mat-tooltip-component "EGNR / CEG - Fuel - Air BP Fuel EGNR / CEG" at bounding box center [955, 297] width 122 height 24
click at [908, 293] on link "LEIB / IBZ - Fuel" at bounding box center [932, 295] width 80 height 8
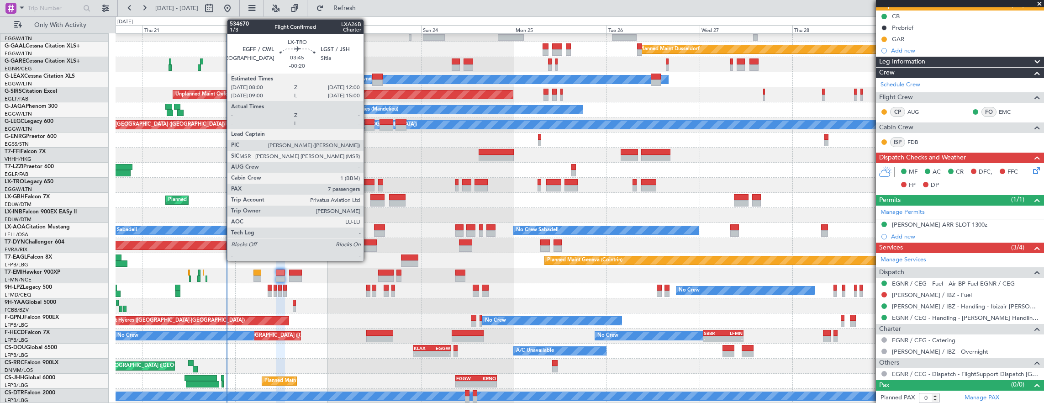
click at [368, 182] on div at bounding box center [367, 182] width 16 height 6
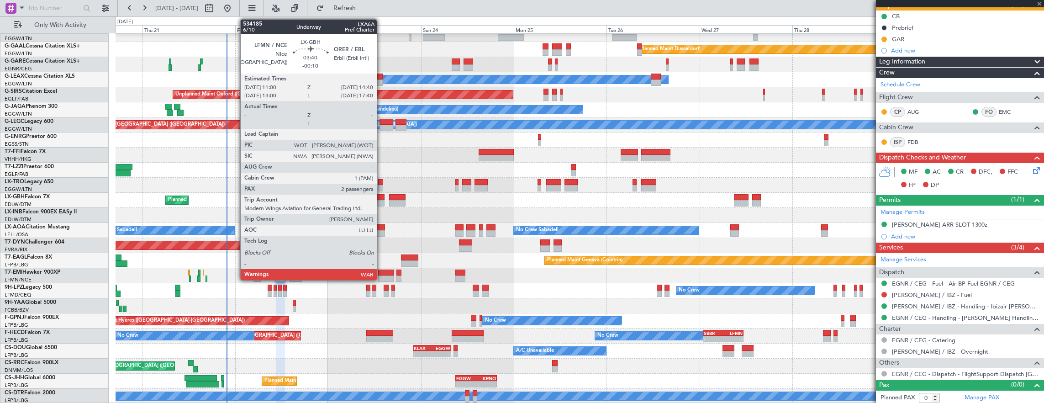
type input "-00:20"
type input "7"
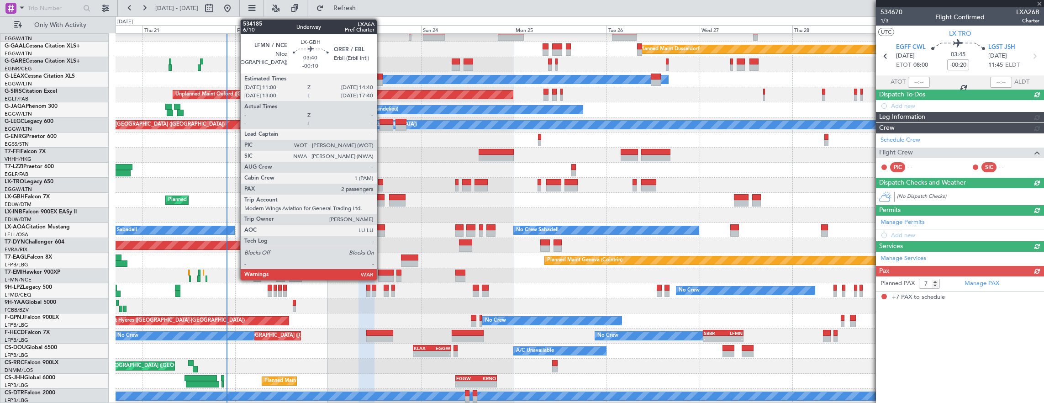
scroll to position [0, 0]
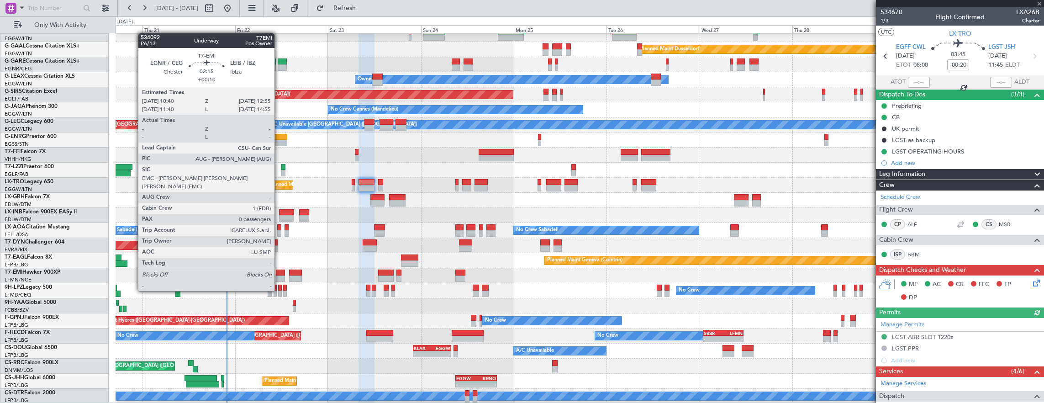
click at [279, 274] on div at bounding box center [280, 273] width 9 height 6
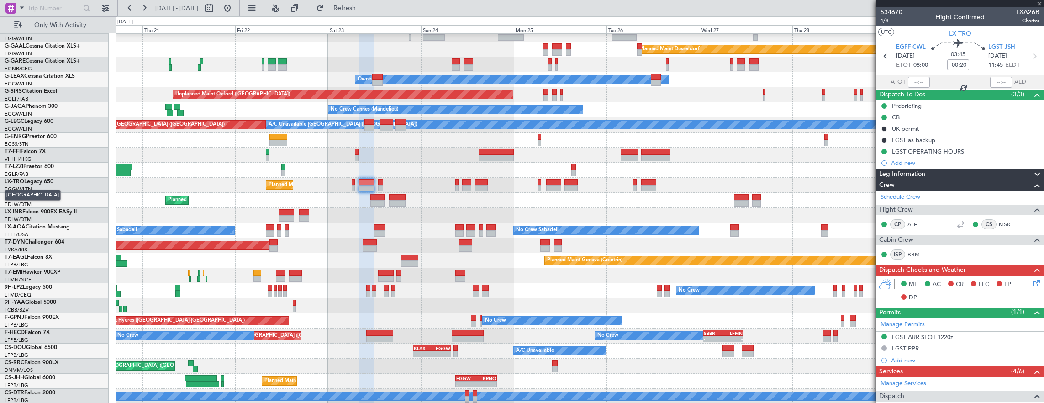
type input "+00:10"
type input "0"
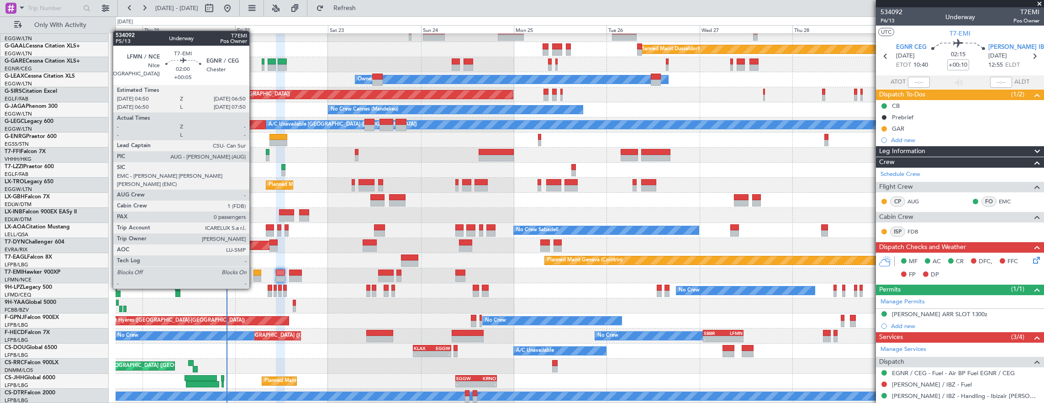
click at [254, 271] on div at bounding box center [258, 273] width 8 height 6
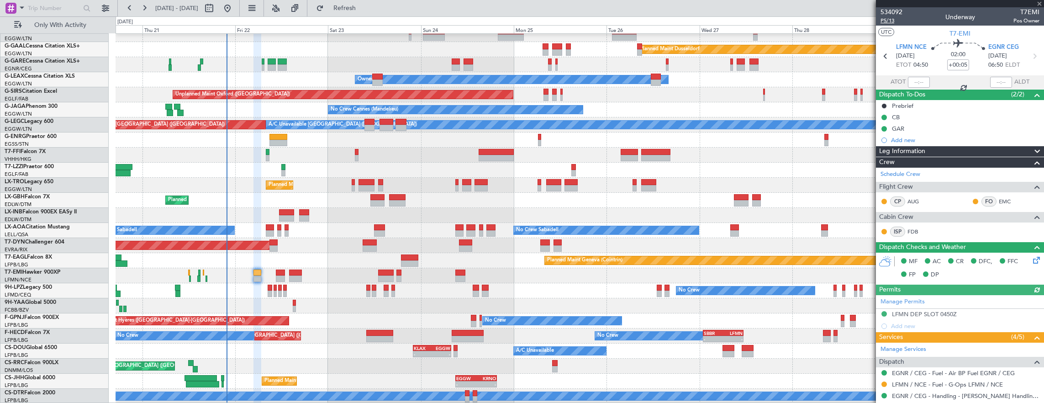
click at [885, 20] on span "P5/13" at bounding box center [892, 21] width 22 height 8
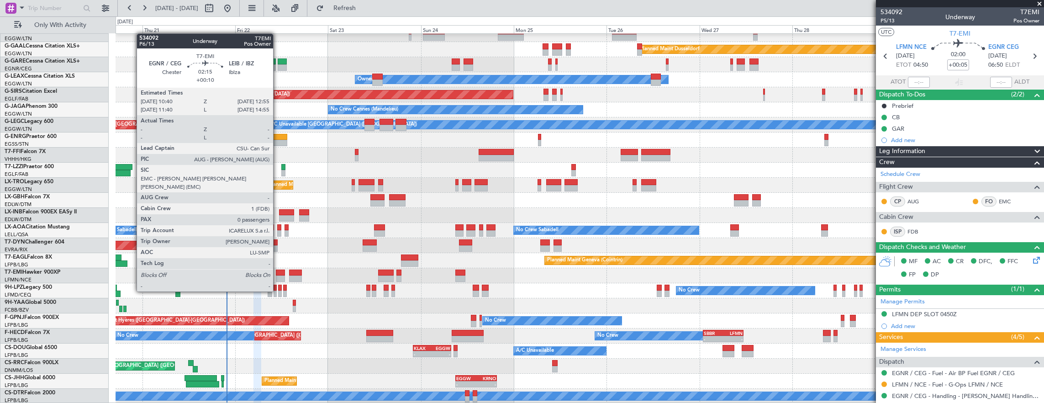
click at [278, 274] on div at bounding box center [280, 273] width 9 height 6
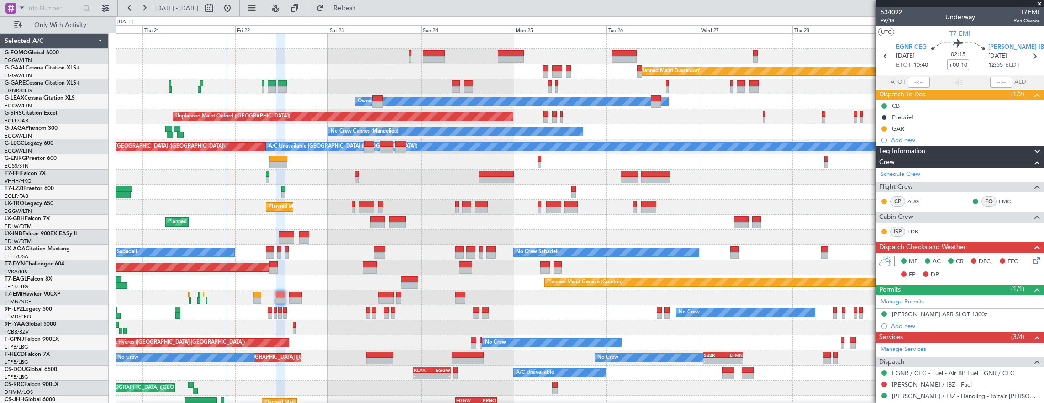
click at [944, 65] on div "02:15 +00:10" at bounding box center [958, 56] width 60 height 34
click at [954, 66] on input "+00:10" at bounding box center [959, 64] width 22 height 11
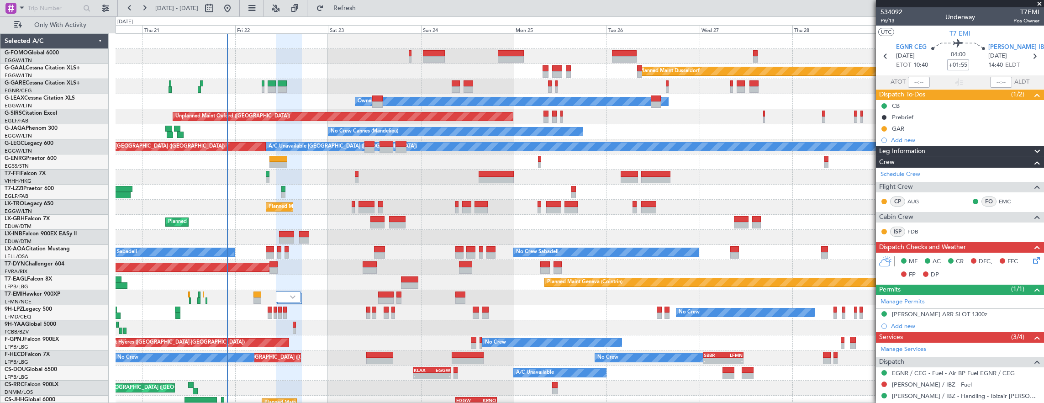
click at [952, 66] on input "+01:55" at bounding box center [959, 64] width 22 height 11
type input "+00:00"
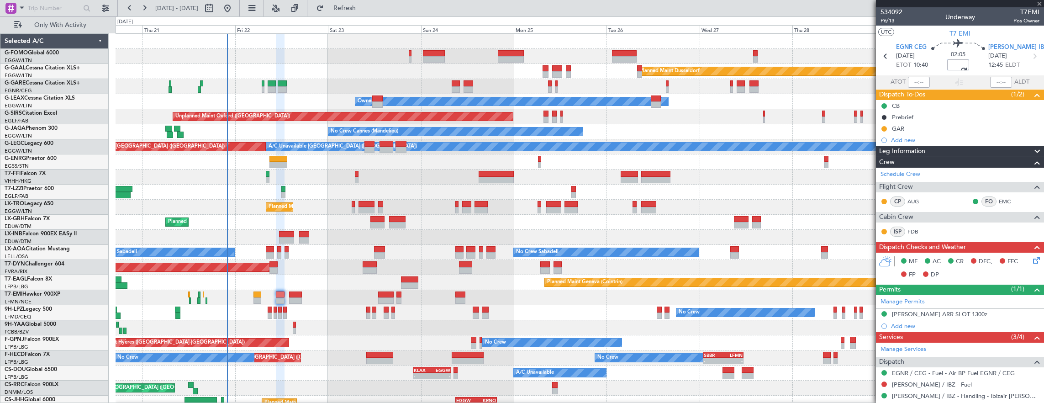
type input "+00:15"
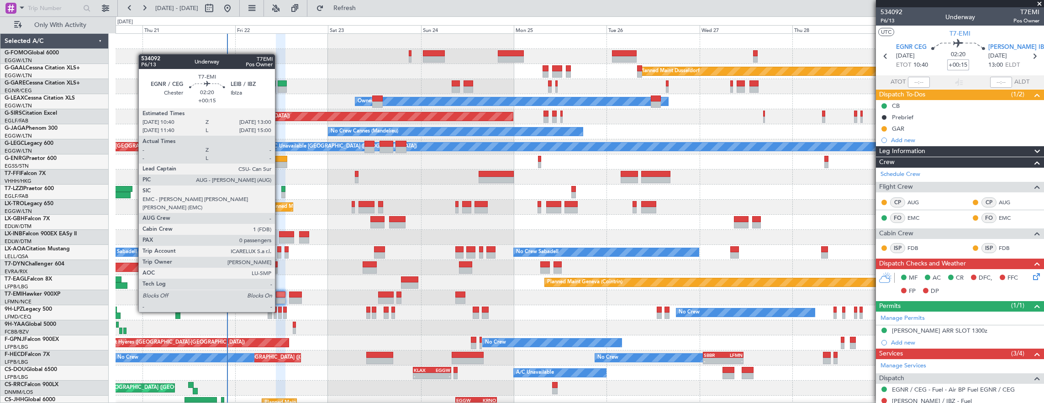
click at [280, 295] on div at bounding box center [280, 294] width 9 height 6
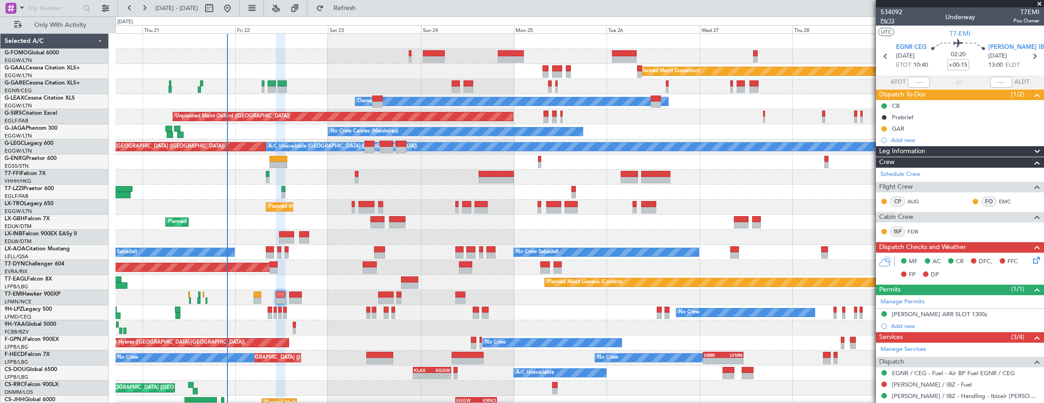
click at [890, 21] on span "P6/13" at bounding box center [892, 21] width 22 height 8
click at [286, 296] on div "Planned Maint Chester" at bounding box center [580, 297] width 929 height 15
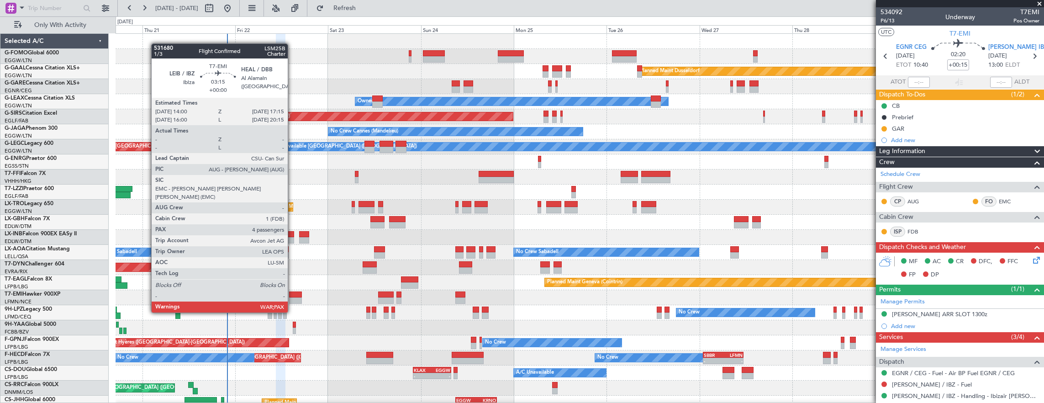
click at [292, 295] on div at bounding box center [295, 294] width 13 height 6
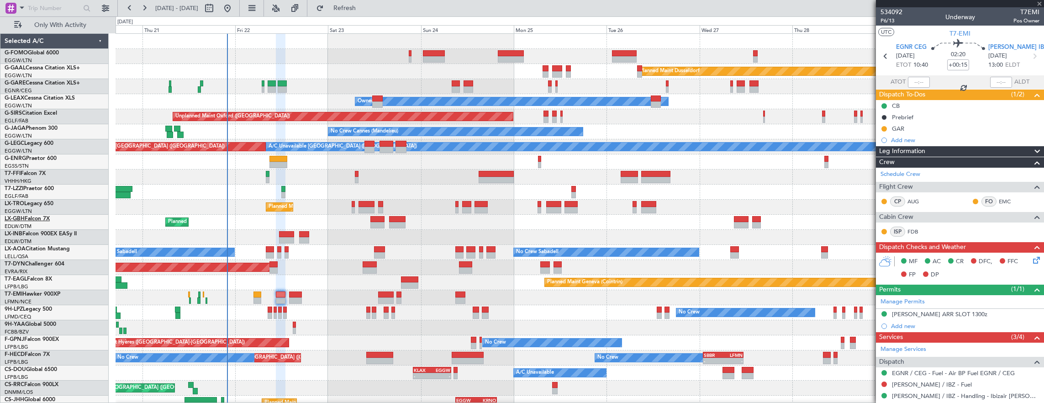
type input "4"
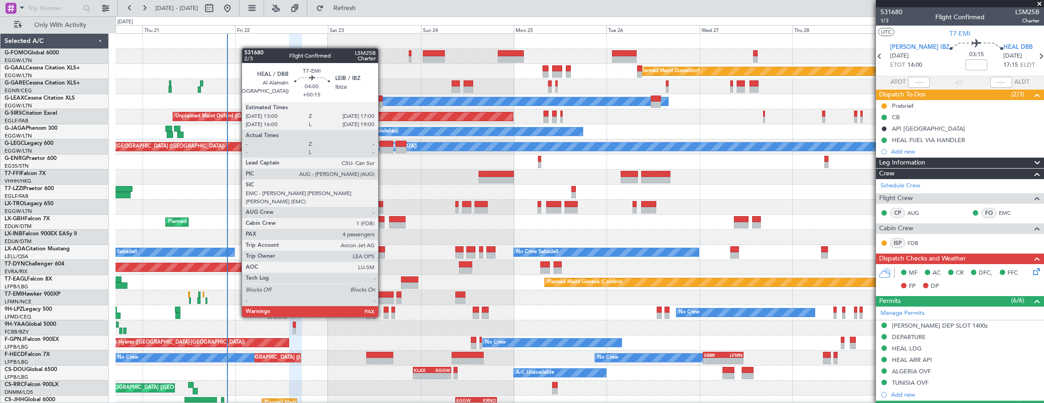
click at [383, 300] on div at bounding box center [386, 300] width 16 height 6
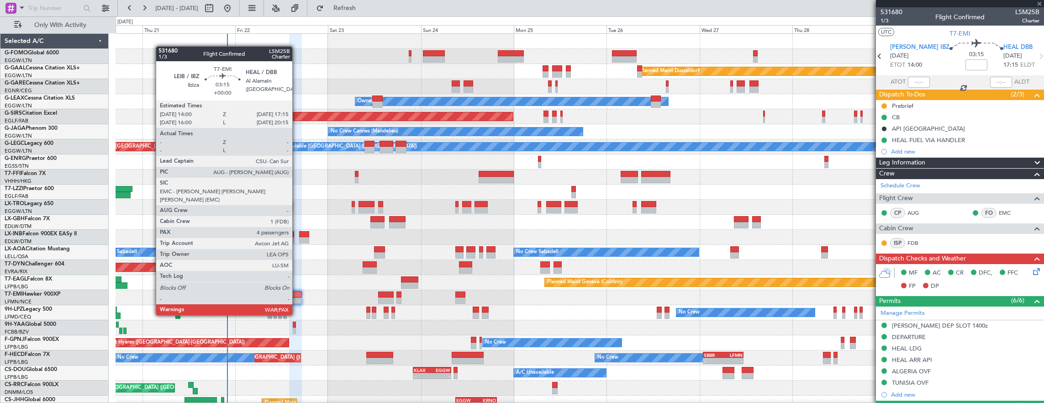
type input "+00:15"
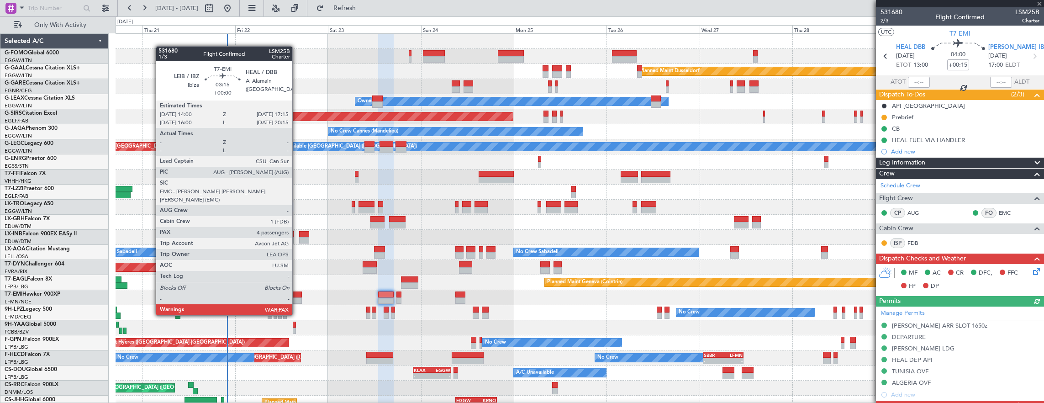
click at [297, 298] on div at bounding box center [295, 300] width 13 height 6
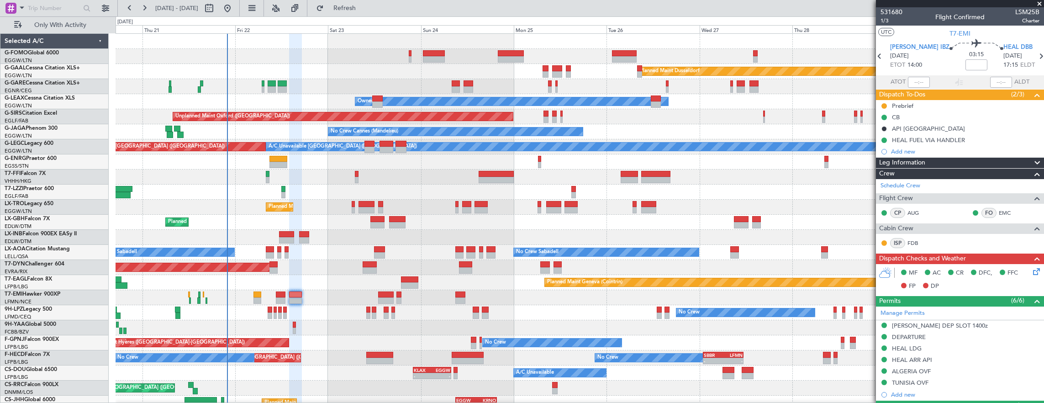
scroll to position [91, 0]
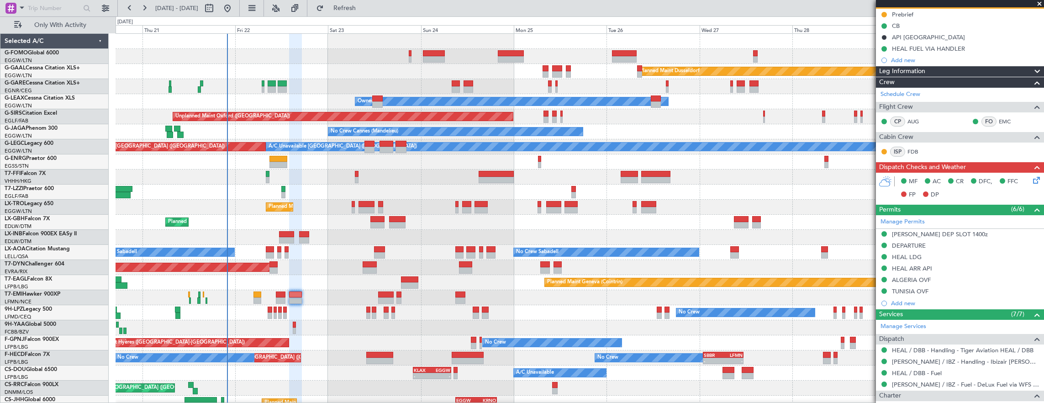
drag, startPoint x: 885, startPoint y: 255, endPoint x: 882, endPoint y: 263, distance: 8.7
click at [885, 255] on button at bounding box center [884, 256] width 5 height 5
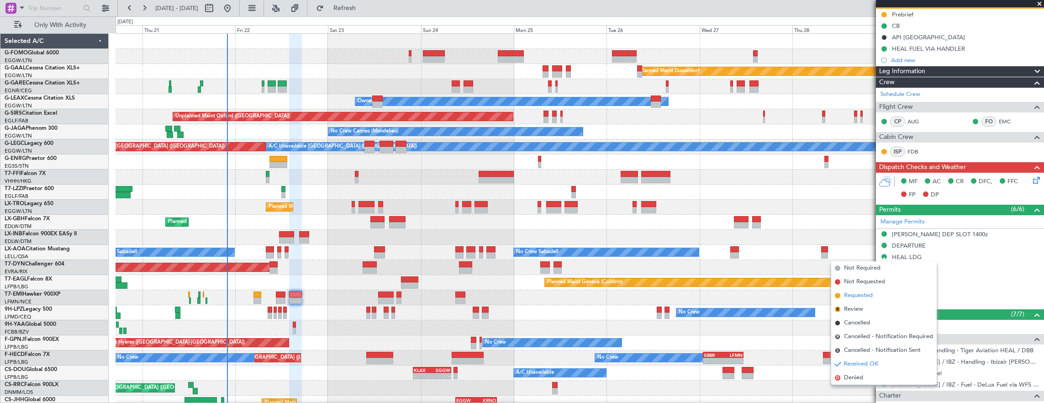
click at [863, 297] on span "Requested" at bounding box center [858, 295] width 29 height 9
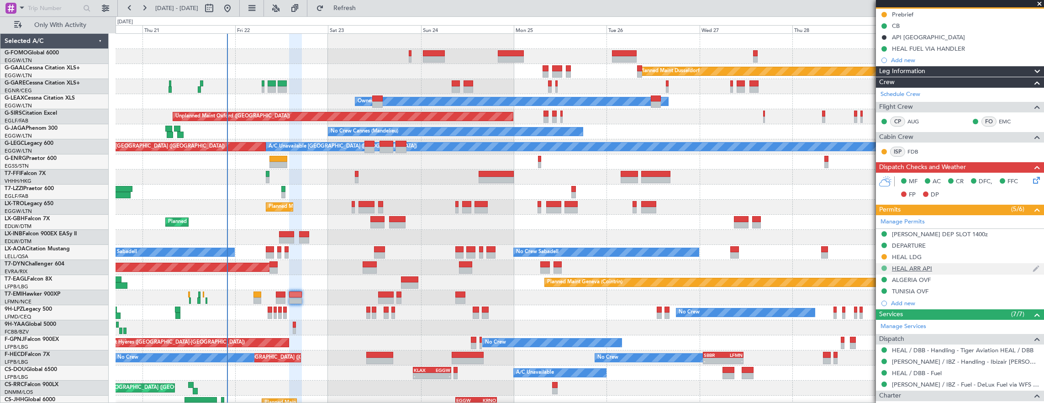
click at [884, 266] on button at bounding box center [884, 267] width 5 height 5
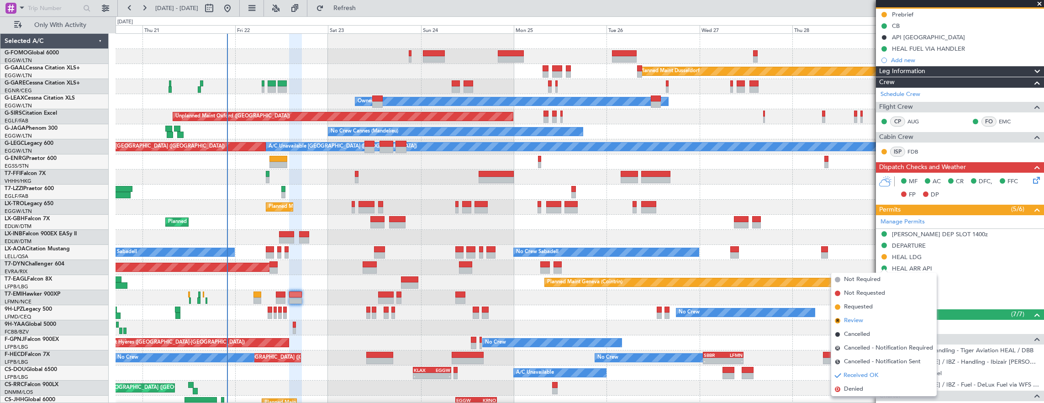
click at [864, 323] on li "R Review" at bounding box center [885, 321] width 106 height 14
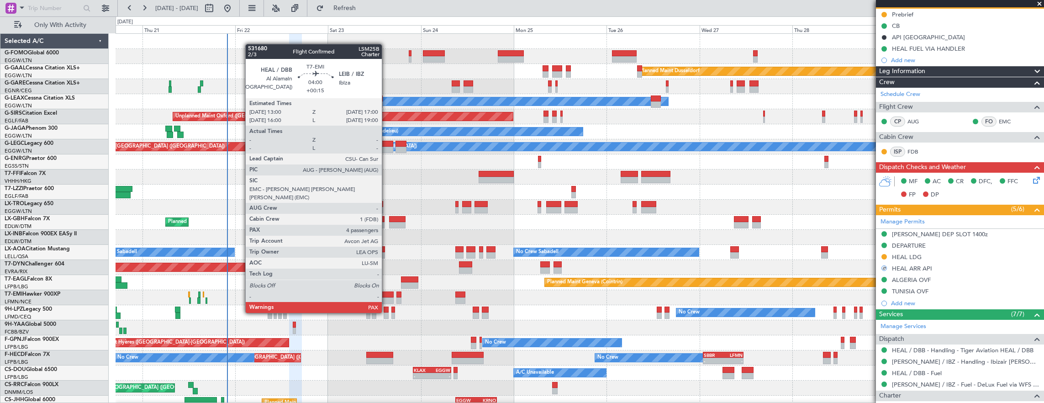
click at [387, 296] on div at bounding box center [386, 294] width 16 height 6
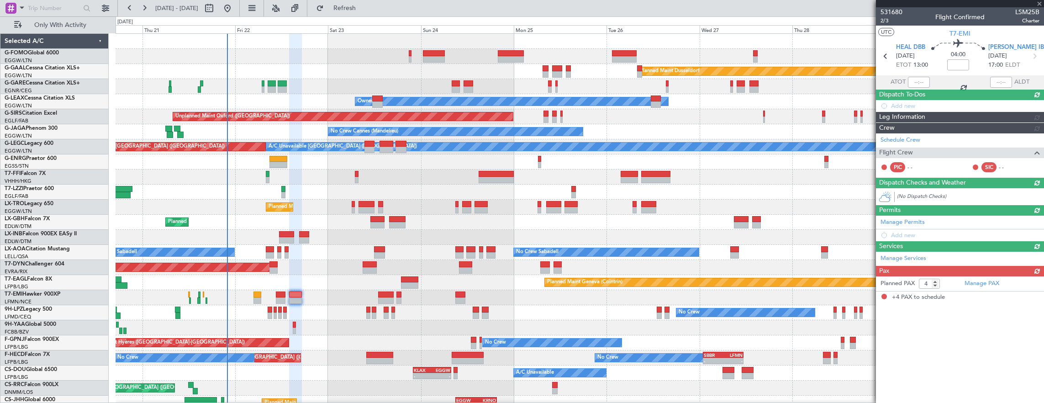
type input "+00:15"
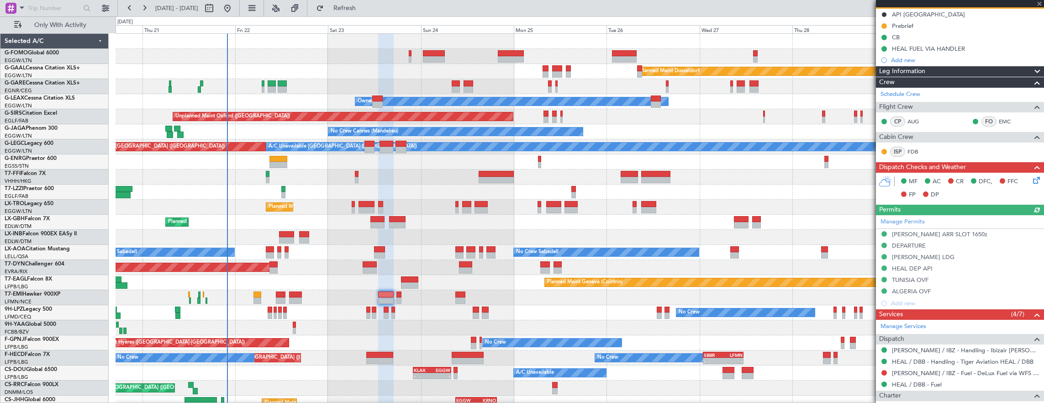
click at [885, 242] on div "Manage Permits LEIB ARR SLOT 1650z DEPARTURE LEIB LDG HEAL DEP API TUNISIA OVF …" at bounding box center [960, 262] width 168 height 94
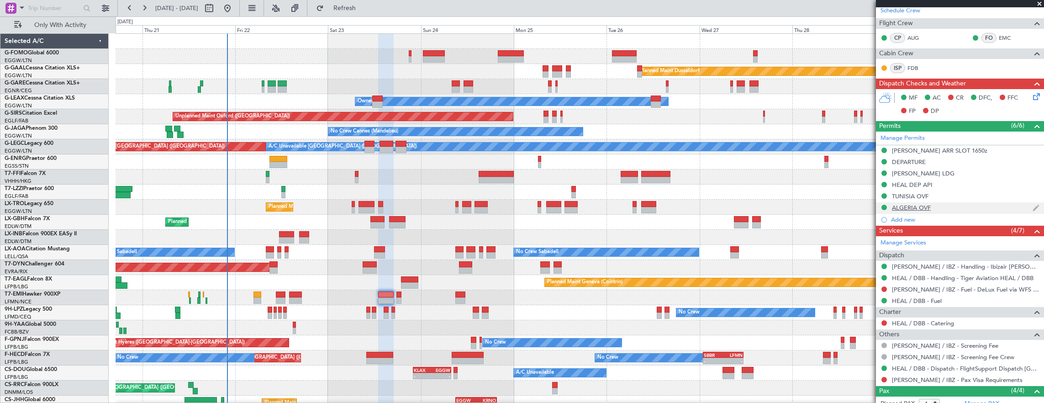
scroll to position [126, 0]
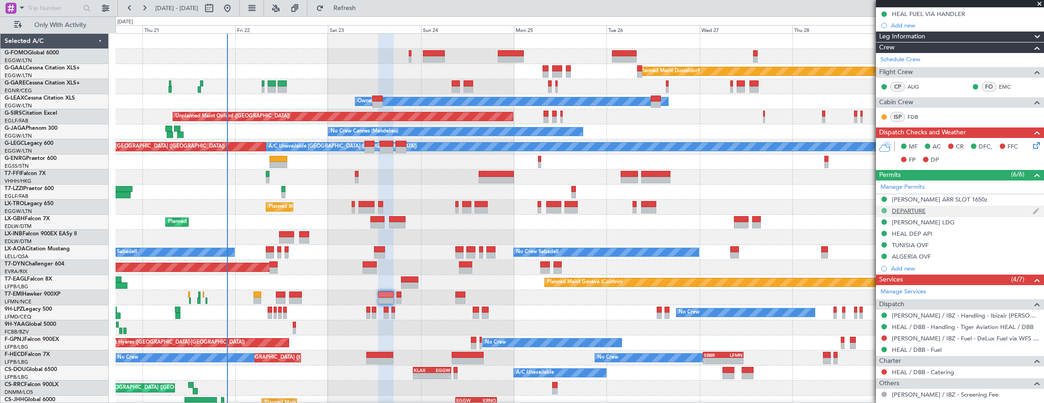
click at [885, 209] on button at bounding box center [884, 210] width 5 height 5
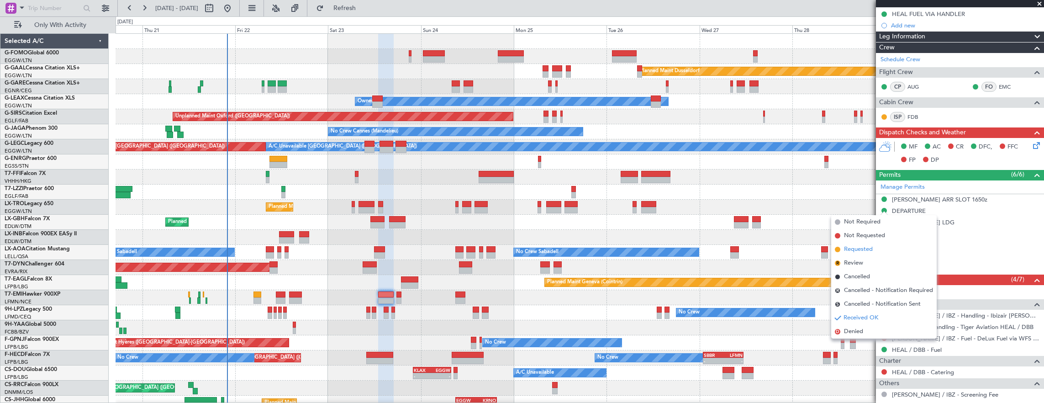
click at [878, 250] on li "Requested" at bounding box center [885, 250] width 106 height 14
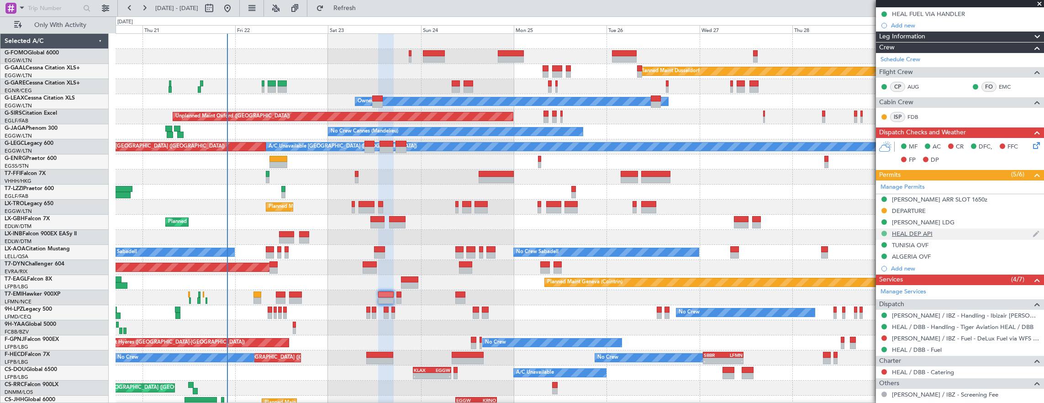
click at [885, 231] on button at bounding box center [884, 233] width 5 height 5
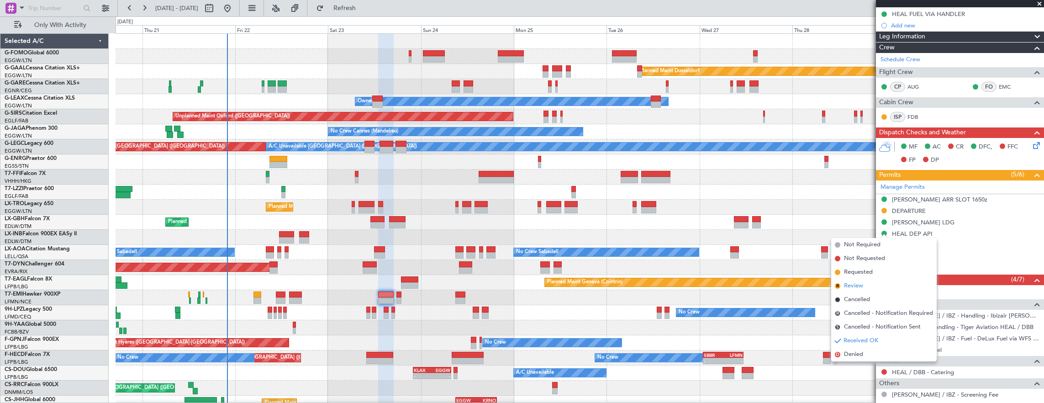
click at [866, 290] on li "R Review" at bounding box center [885, 286] width 106 height 14
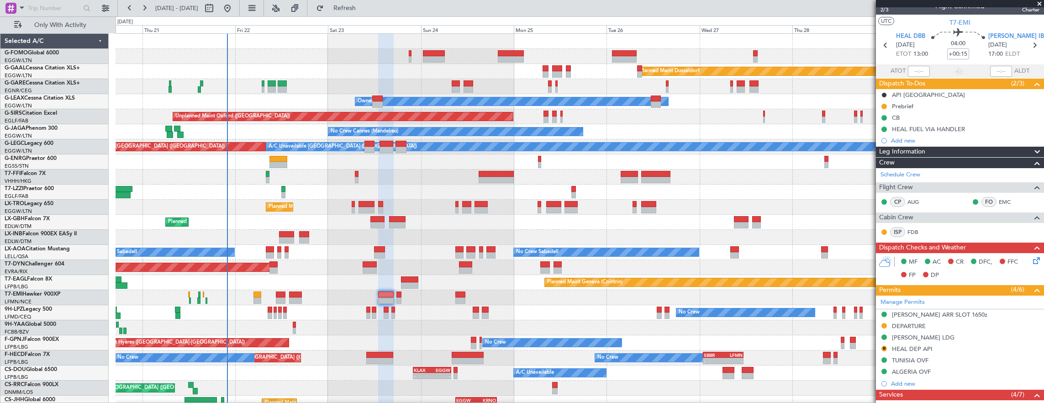
scroll to position [0, 0]
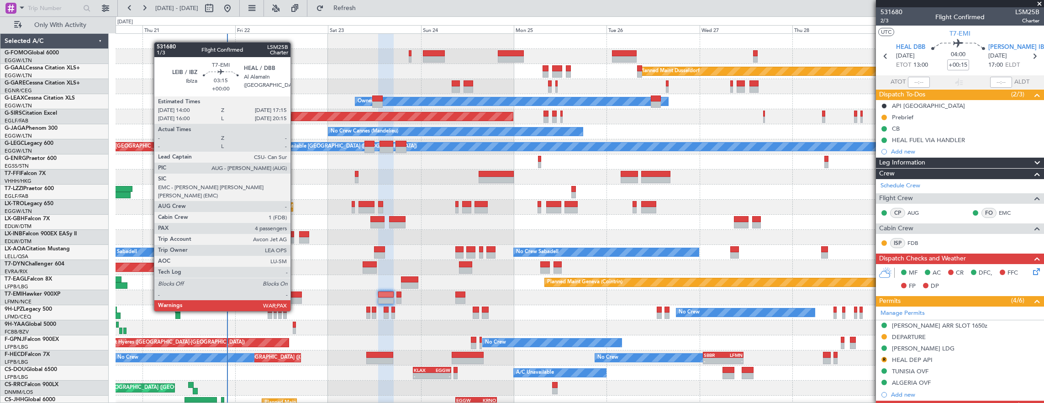
click at [295, 294] on div at bounding box center [295, 294] width 13 height 6
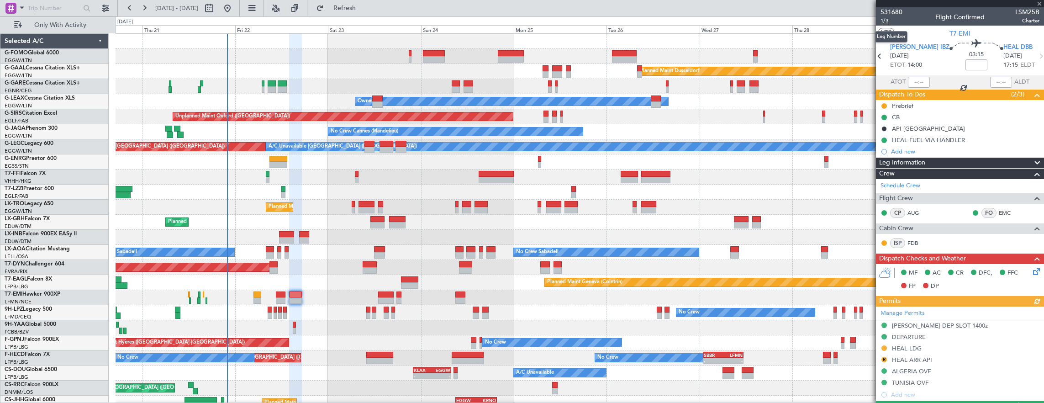
click at [886, 20] on span "1/3" at bounding box center [892, 21] width 22 height 8
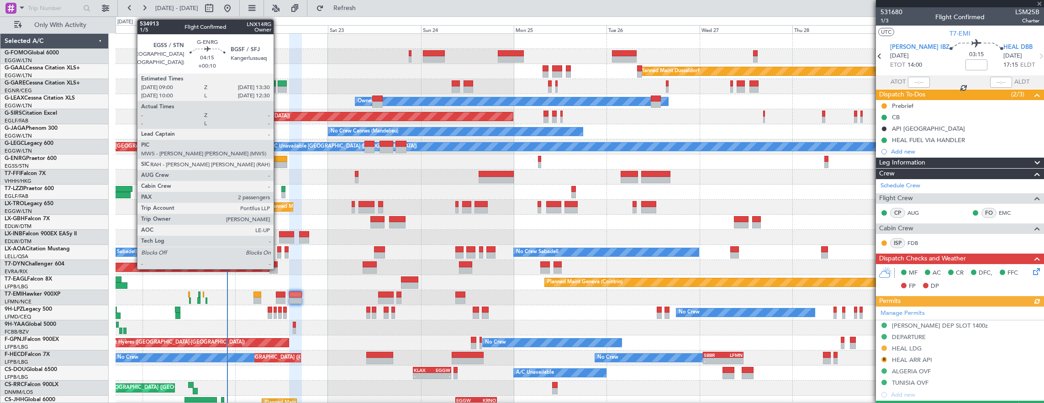
click at [278, 160] on div at bounding box center [279, 159] width 18 height 6
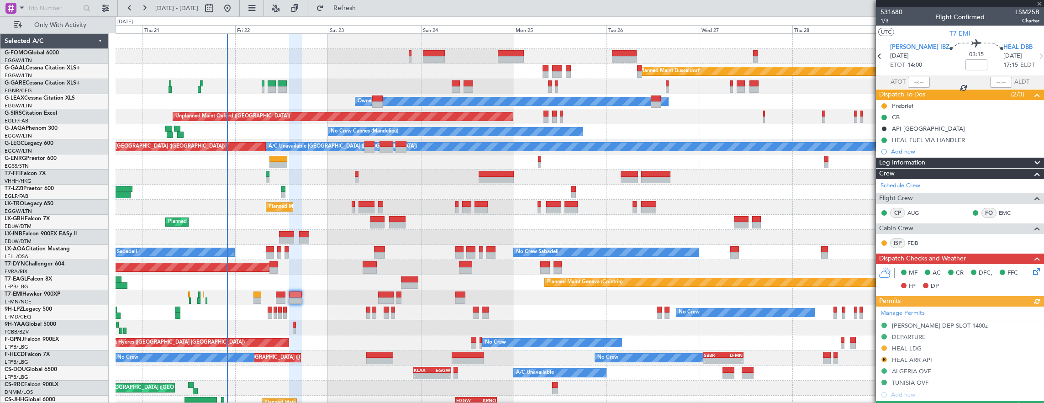
type input "+00:10"
type input "2"
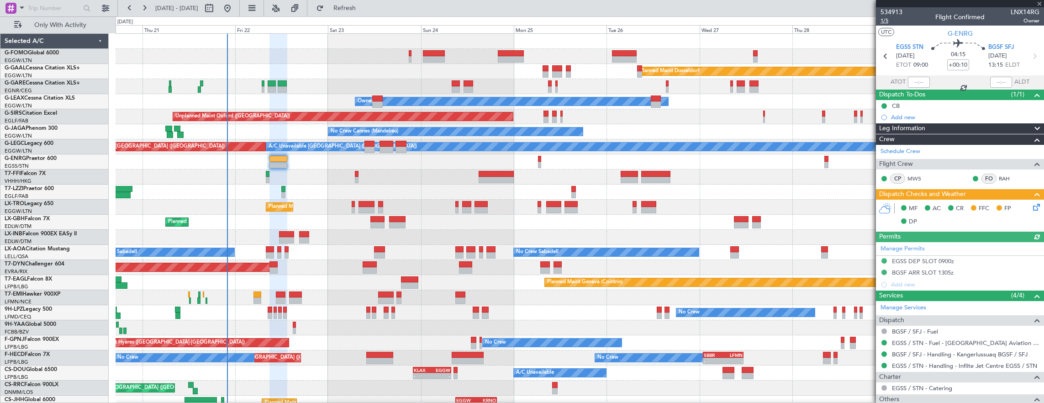
click at [894, 21] on span "1/5" at bounding box center [892, 21] width 22 height 8
click at [888, 21] on span "1/5" at bounding box center [892, 21] width 22 height 8
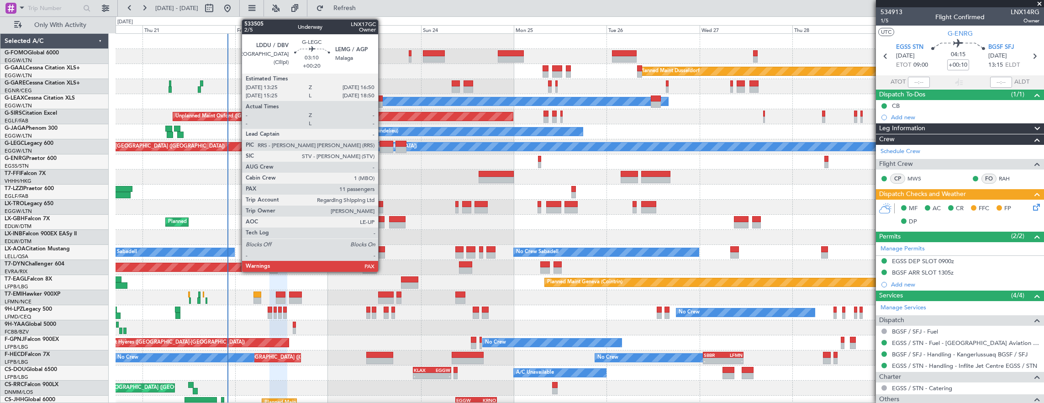
click at [383, 149] on div at bounding box center [386, 150] width 13 height 6
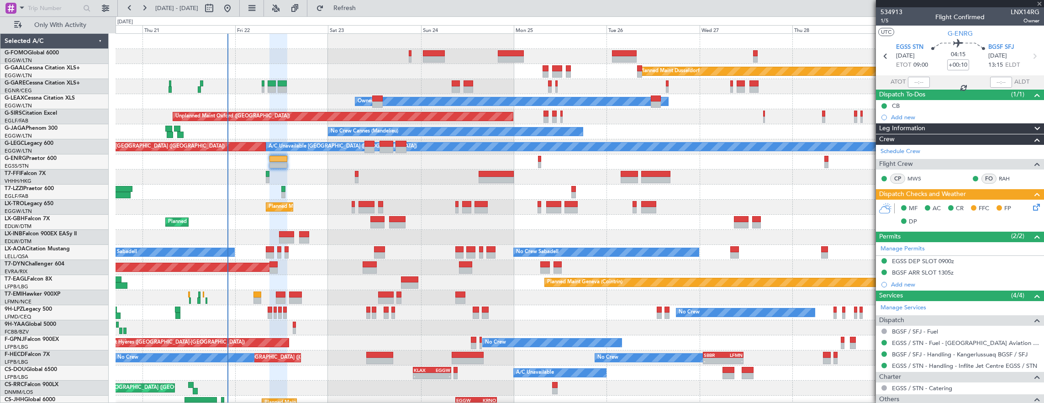
type input "+00:20"
type input "11"
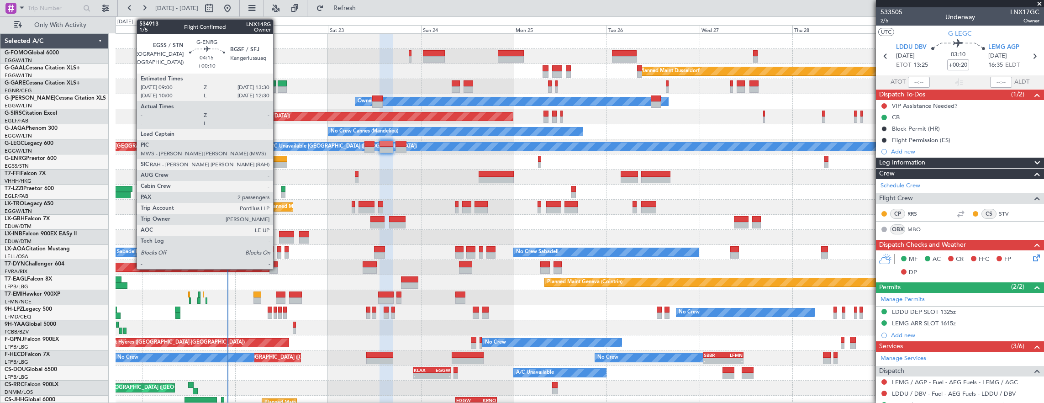
click at [278, 160] on div at bounding box center [279, 159] width 18 height 6
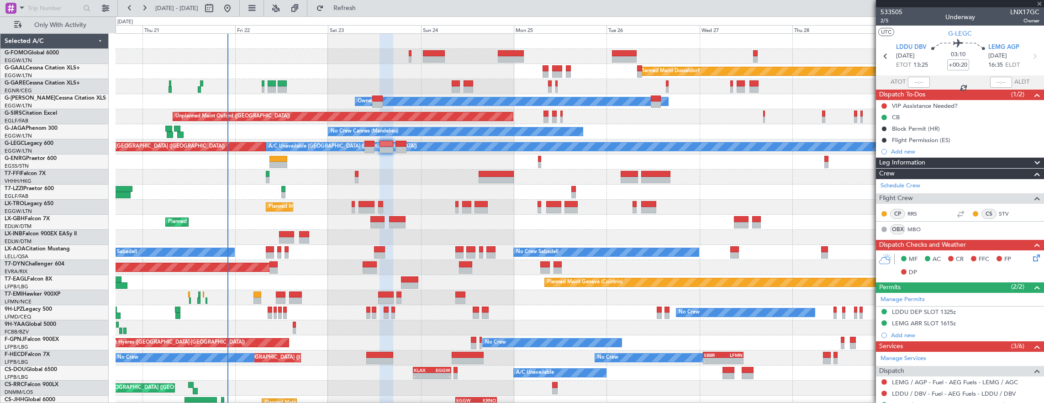
type input "+00:10"
type input "2"
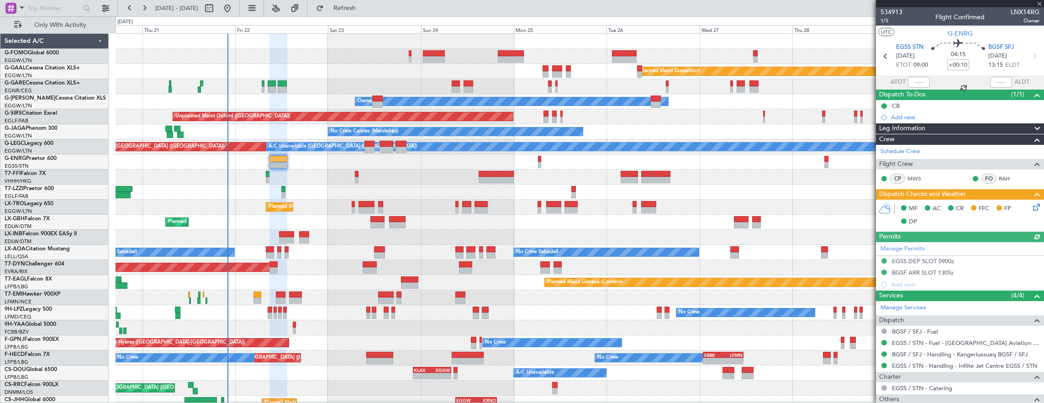
click at [1033, 206] on icon at bounding box center [1035, 205] width 7 height 7
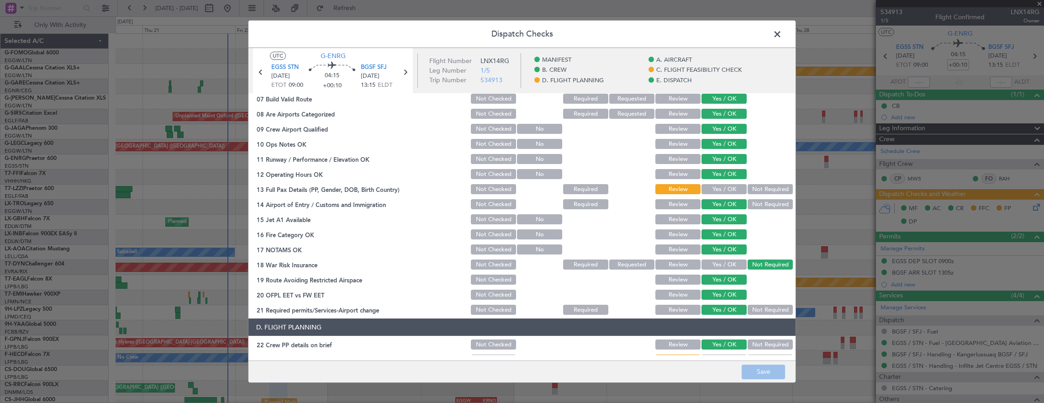
scroll to position [183, 0]
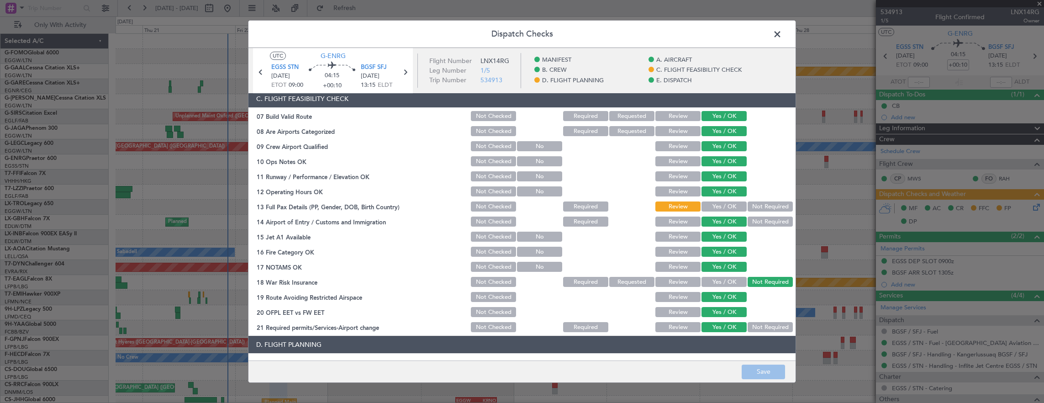
click at [719, 207] on button "Yes / OK" at bounding box center [724, 206] width 45 height 10
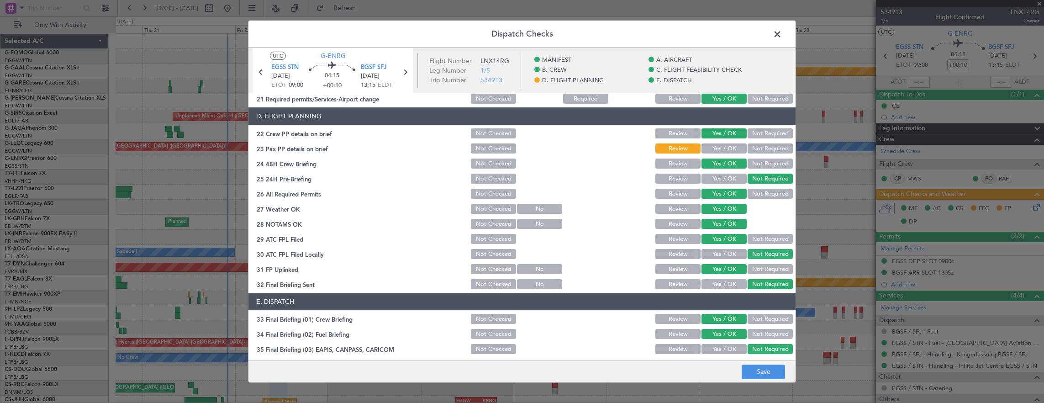
click at [719, 149] on button "Yes / OK" at bounding box center [724, 148] width 45 height 10
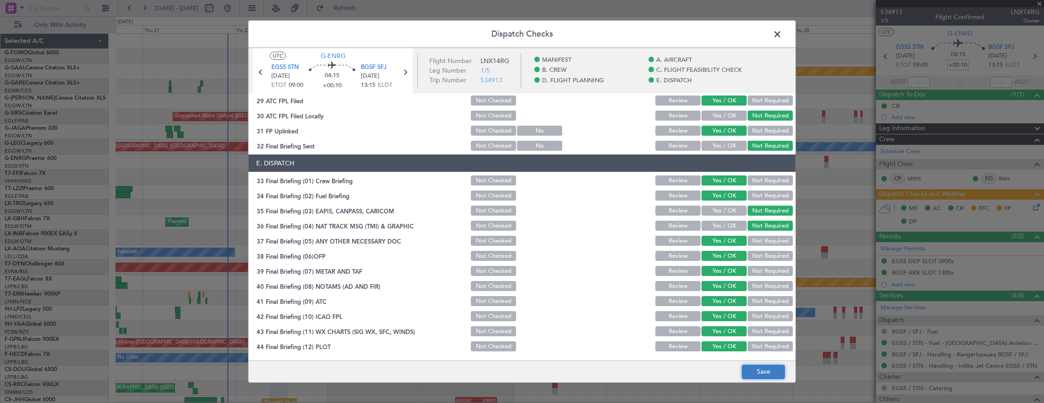
click at [767, 369] on button "Save" at bounding box center [763, 372] width 43 height 15
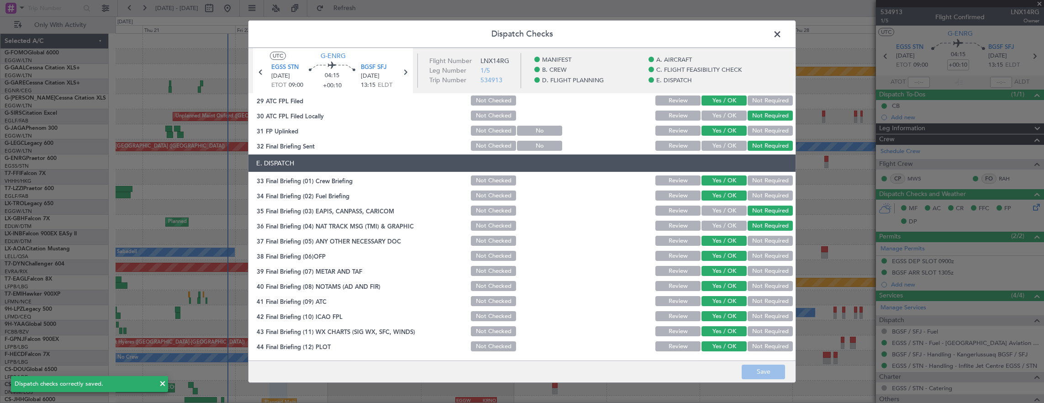
drag, startPoint x: 779, startPoint y: 33, endPoint x: 757, endPoint y: 9, distance: 32.7
click at [782, 33] on span at bounding box center [782, 36] width 0 height 18
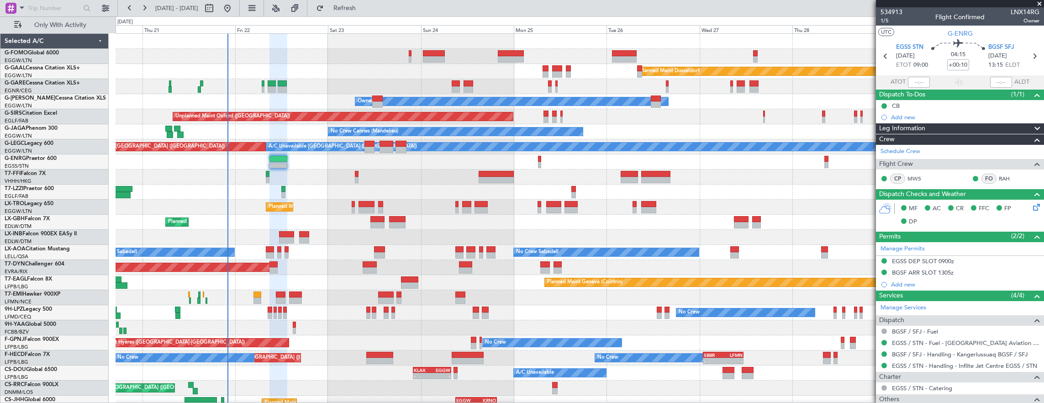
click at [284, 293] on div at bounding box center [280, 294] width 9 height 6
type input "+00:15"
type input "0"
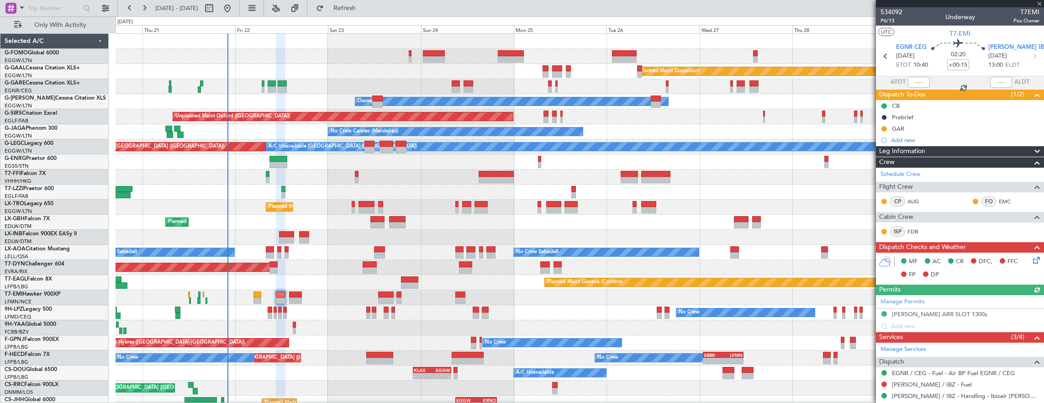
click at [1032, 259] on icon at bounding box center [1035, 258] width 7 height 7
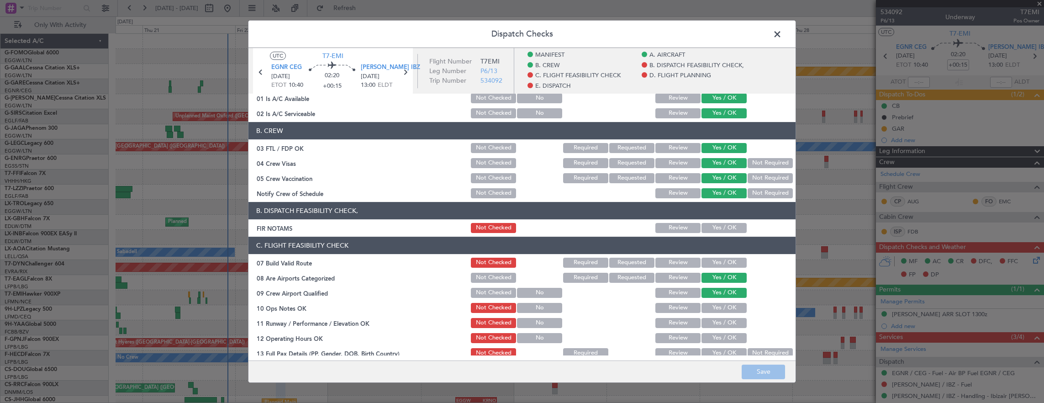
scroll to position [91, 0]
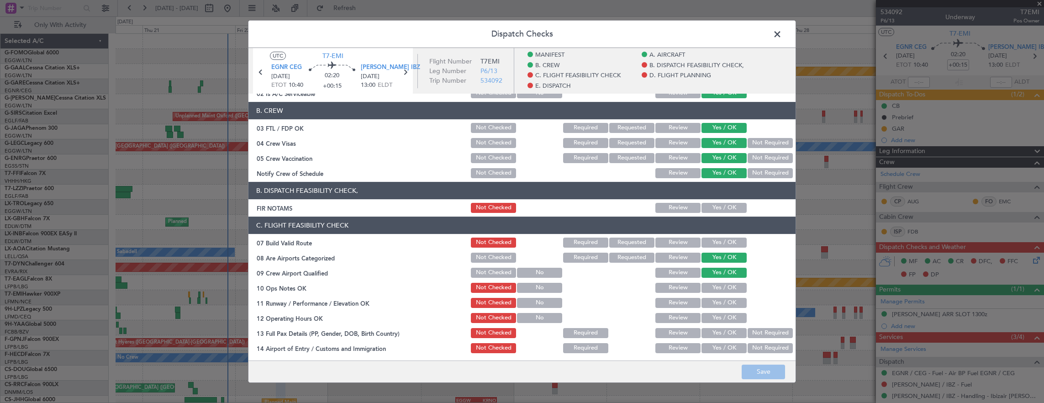
click at [710, 207] on button "Yes / OK" at bounding box center [724, 208] width 45 height 10
click at [716, 241] on button "Yes / OK" at bounding box center [724, 243] width 45 height 10
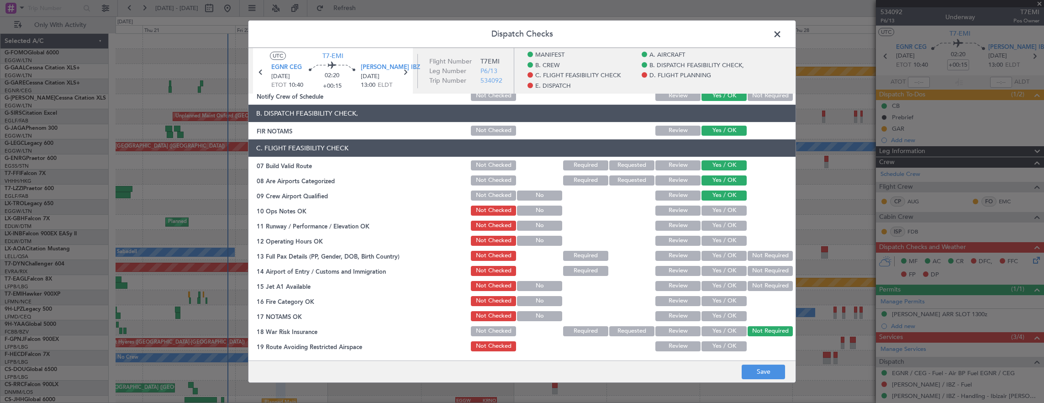
scroll to position [228, 0]
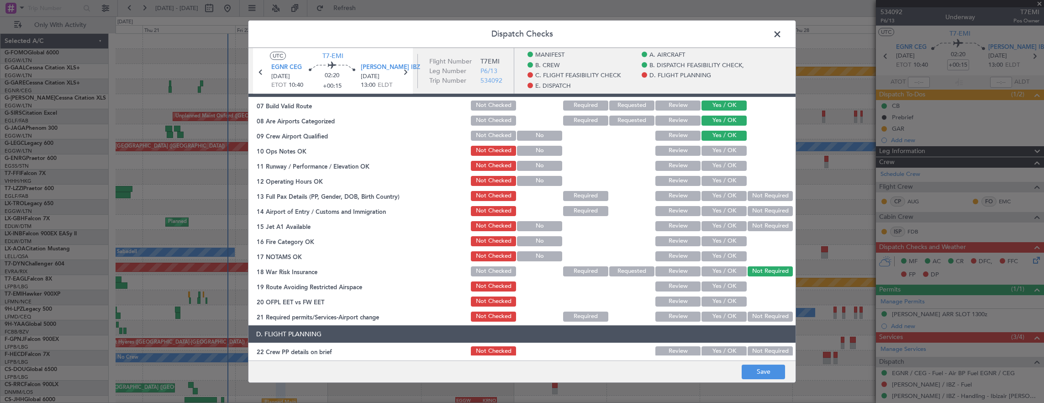
drag, startPoint x: 718, startPoint y: 146, endPoint x: 720, endPoint y: 154, distance: 7.7
click at [718, 146] on button "Yes / OK" at bounding box center [724, 151] width 45 height 10
click at [722, 161] on button "Yes / OK" at bounding box center [724, 166] width 45 height 10
drag, startPoint x: 724, startPoint y: 173, endPoint x: 726, endPoint y: 190, distance: 17.0
click at [724, 174] on section "C. FLIGHT FEASIBILITY CHECK 07 Build Valid Route Not Checked Required Requested…" at bounding box center [522, 201] width 547 height 244
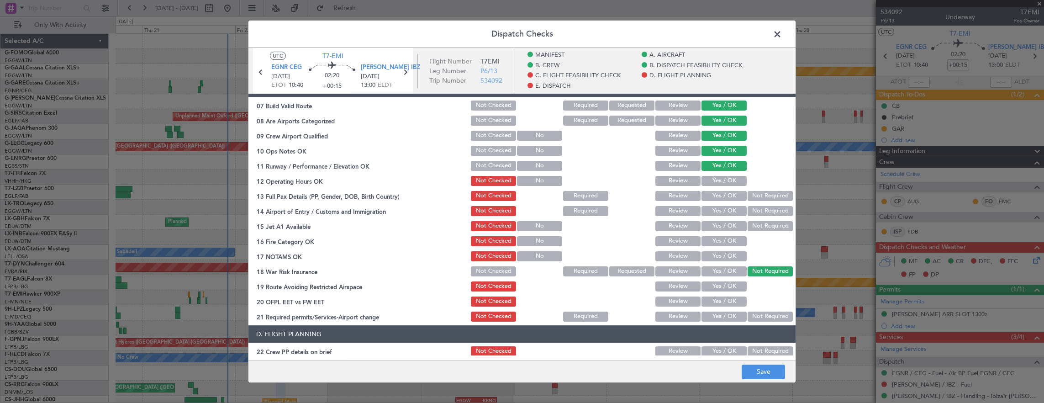
click at [726, 190] on div "Yes / OK" at bounding box center [723, 196] width 46 height 13
drag, startPoint x: 721, startPoint y: 182, endPoint x: 721, endPoint y: 192, distance: 9.6
click at [721, 182] on button "Yes / OK" at bounding box center [724, 181] width 45 height 10
click at [748, 196] on button "Not Required" at bounding box center [770, 196] width 45 height 10
click at [719, 215] on button "Yes / OK" at bounding box center [724, 211] width 45 height 10
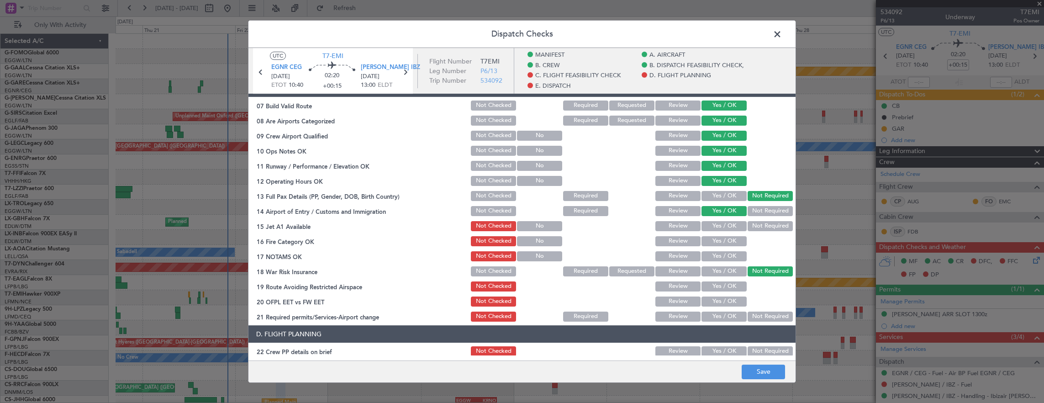
click at [719, 224] on button "Yes / OK" at bounding box center [724, 226] width 45 height 10
click at [723, 241] on button "Yes / OK" at bounding box center [724, 241] width 45 height 10
click at [722, 255] on button "Yes / OK" at bounding box center [724, 256] width 45 height 10
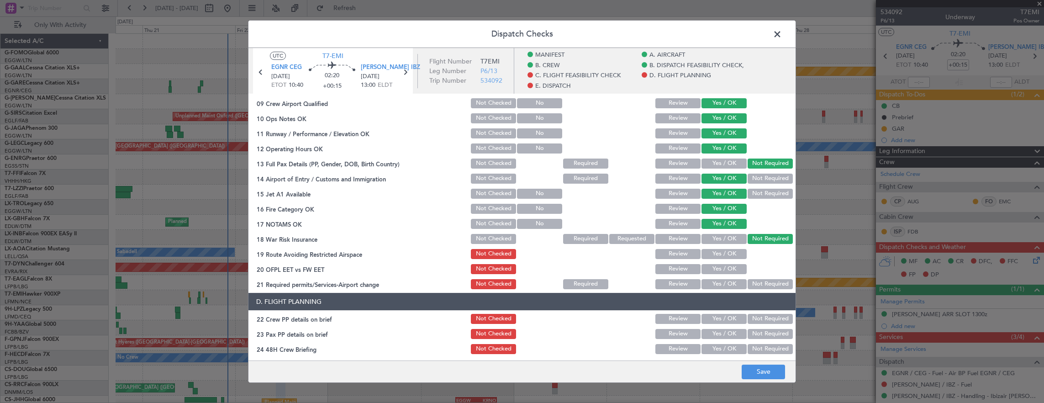
scroll to position [274, 0]
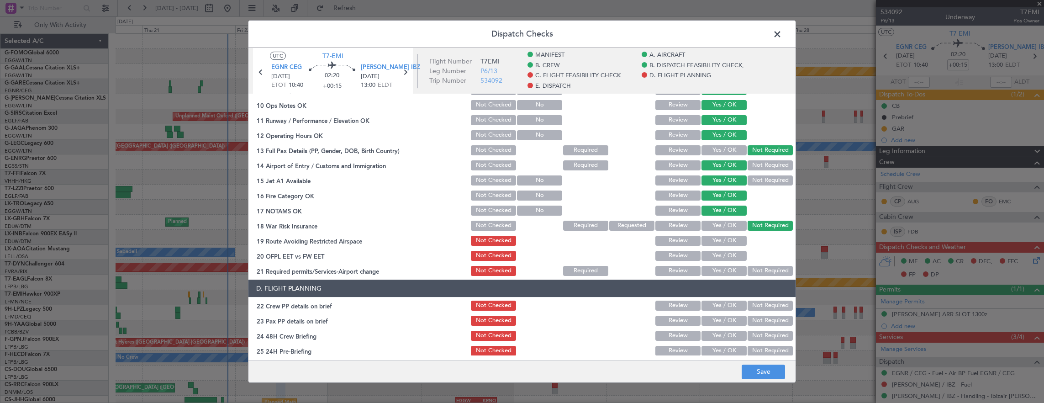
click at [722, 245] on button "Yes / OK" at bounding box center [724, 241] width 45 height 10
click at [723, 260] on button "Yes / OK" at bounding box center [724, 256] width 45 height 10
click at [723, 272] on button "Yes / OK" at bounding box center [724, 271] width 45 height 10
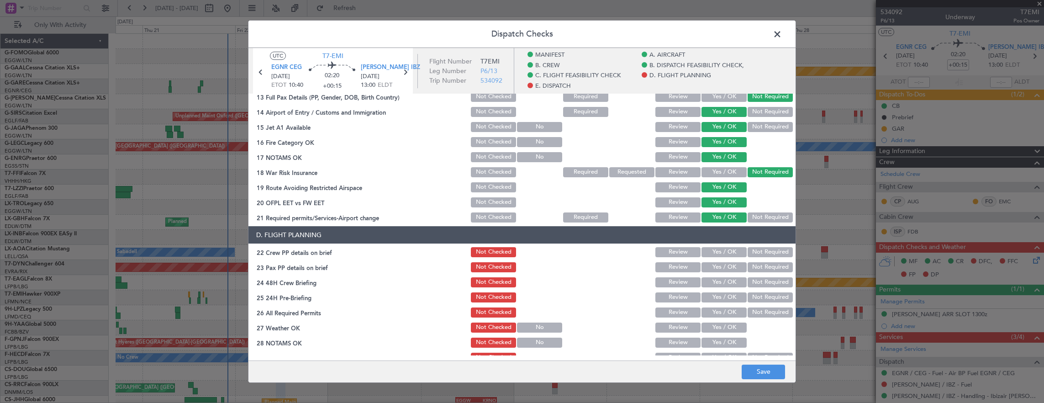
scroll to position [366, 0]
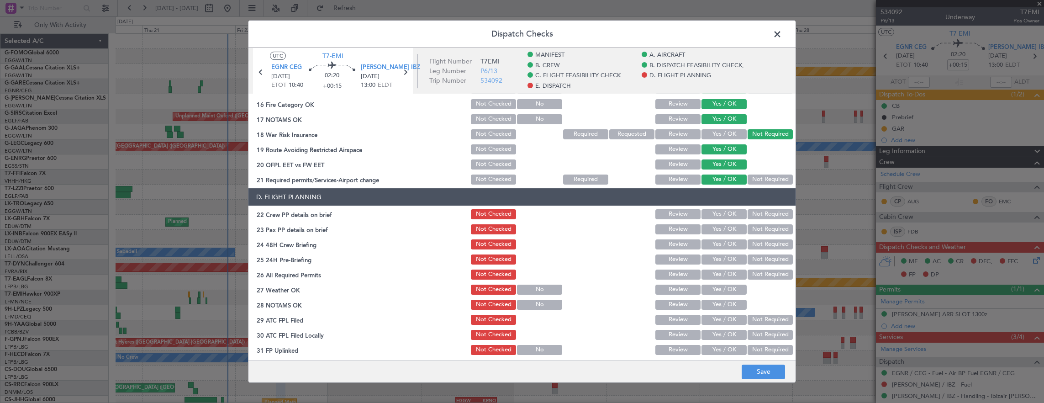
click at [723, 213] on button "Yes / OK" at bounding box center [724, 214] width 45 height 10
click at [720, 228] on button "Yes / OK" at bounding box center [724, 229] width 45 height 10
click at [723, 245] on button "Yes / OK" at bounding box center [724, 244] width 45 height 10
click at [759, 266] on section "D. FLIGHT PLANNING 22 Crew PP details on brief Not Checked Review Yes / OK Not …" at bounding box center [522, 279] width 547 height 183
click at [749, 261] on button "Not Required" at bounding box center [770, 259] width 45 height 10
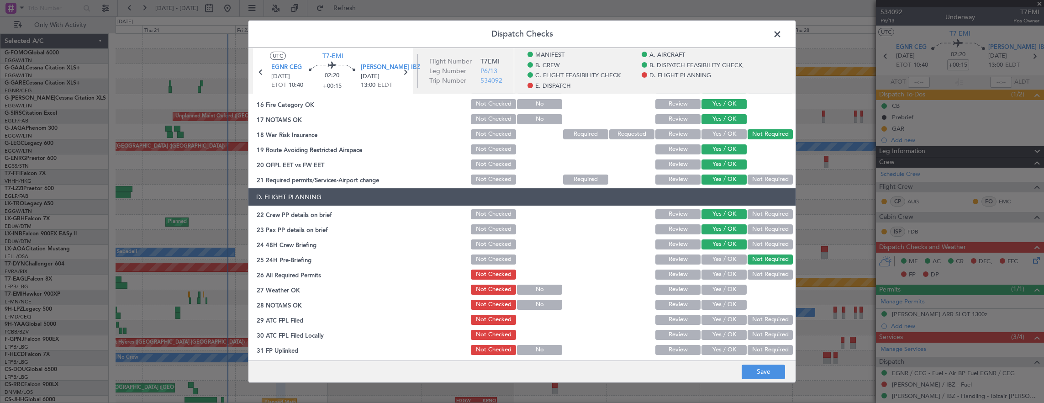
click at [725, 272] on button "Yes / OK" at bounding box center [724, 275] width 45 height 10
click at [724, 288] on button "Yes / OK" at bounding box center [724, 290] width 45 height 10
click at [722, 311] on div "Yes / OK" at bounding box center [723, 304] width 46 height 13
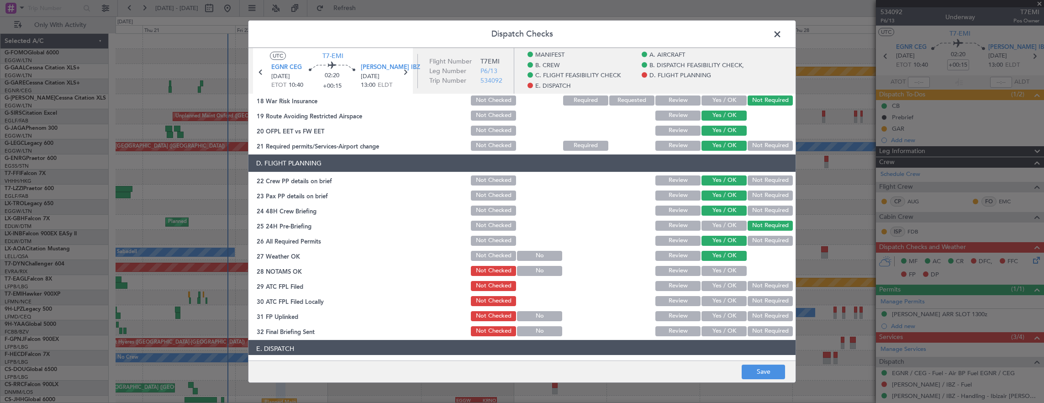
scroll to position [411, 0]
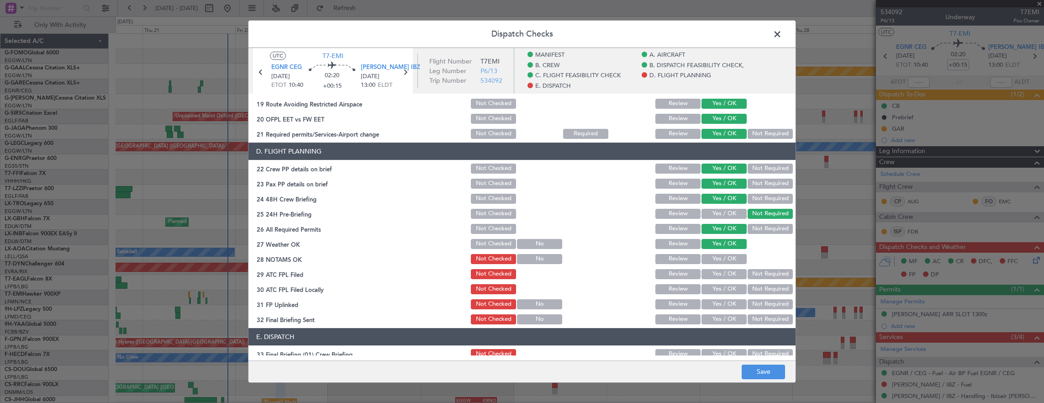
click at [726, 269] on div "Yes / OK" at bounding box center [723, 274] width 46 height 13
click at [725, 256] on button "Yes / OK" at bounding box center [724, 259] width 45 height 10
click at [718, 269] on div "Yes / OK" at bounding box center [723, 274] width 46 height 13
click at [717, 284] on button "Yes / OK" at bounding box center [724, 289] width 45 height 10
click at [711, 273] on button "Yes / OK" at bounding box center [724, 274] width 45 height 10
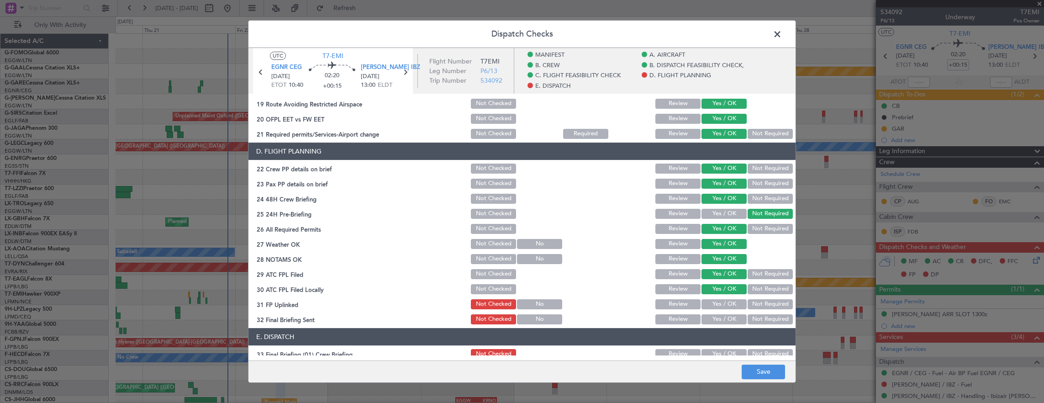
click at [753, 293] on button "Not Required" at bounding box center [770, 289] width 45 height 10
click at [724, 307] on button "Yes / OK" at bounding box center [724, 304] width 45 height 10
click at [764, 317] on button "Not Required" at bounding box center [770, 319] width 45 height 10
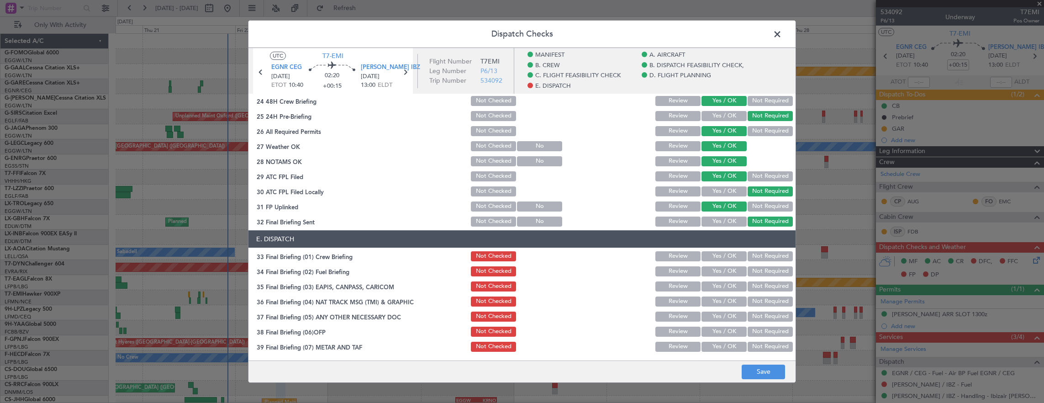
scroll to position [548, 0]
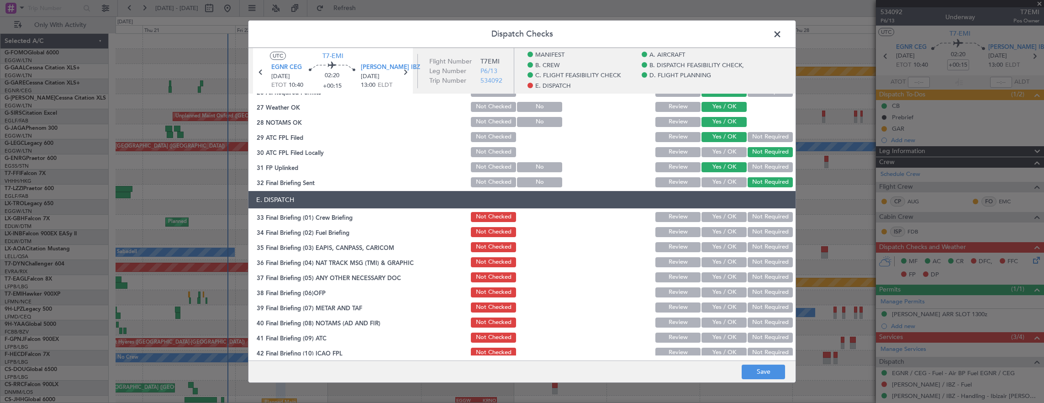
click at [730, 219] on button "Yes / OK" at bounding box center [724, 217] width 45 height 10
click at [726, 228] on button "Yes / OK" at bounding box center [724, 232] width 45 height 10
click at [751, 246] on button "Not Required" at bounding box center [770, 247] width 45 height 10
click at [753, 256] on div "Not Required" at bounding box center [770, 262] width 46 height 13
click at [737, 265] on button "Yes / OK" at bounding box center [724, 262] width 45 height 10
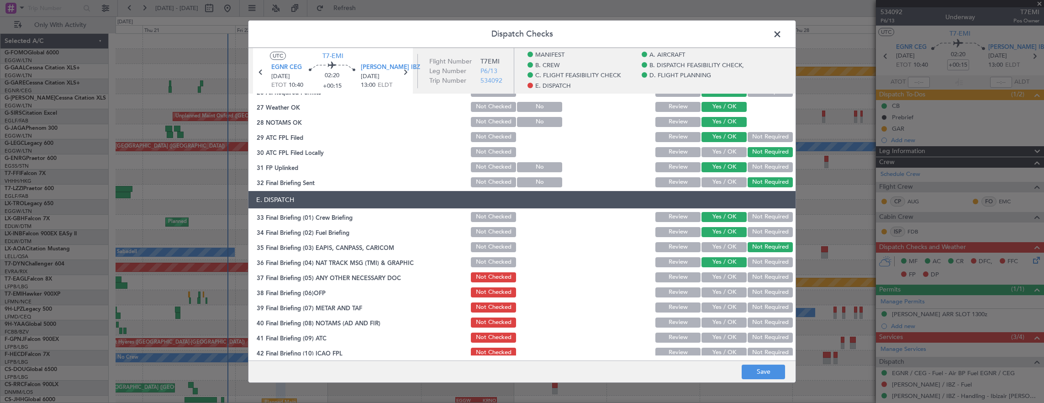
click at [761, 261] on button "Not Required" at bounding box center [770, 262] width 45 height 10
click at [718, 275] on button "Yes / OK" at bounding box center [724, 277] width 45 height 10
click at [723, 299] on section "E. DISPATCH 33 Final Briefing (01) Crew Briefing Not Checked Review Yes / OK No…" at bounding box center [522, 290] width 547 height 198
click at [717, 285] on section "E. DISPATCH 33 Final Briefing (01) Crew Briefing Not Checked Review Yes / OK No…" at bounding box center [522, 290] width 547 height 198
click at [718, 291] on button "Yes / OK" at bounding box center [724, 292] width 45 height 10
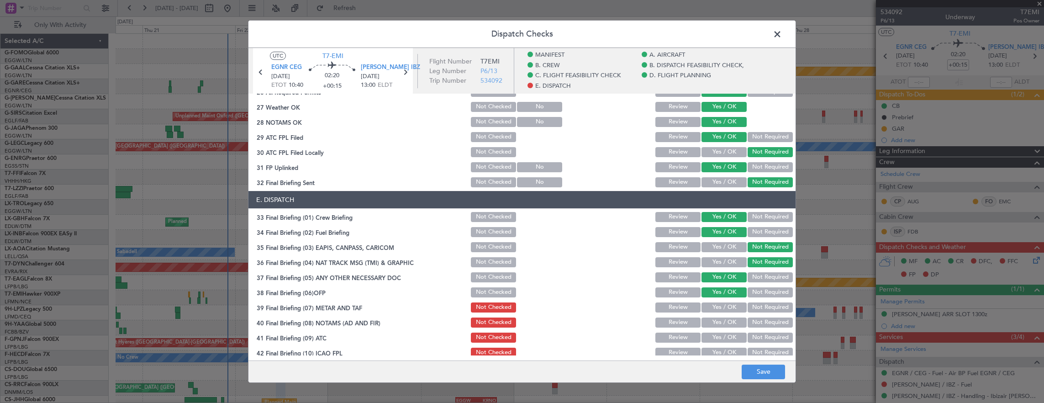
click at [711, 303] on button "Yes / OK" at bounding box center [724, 307] width 45 height 10
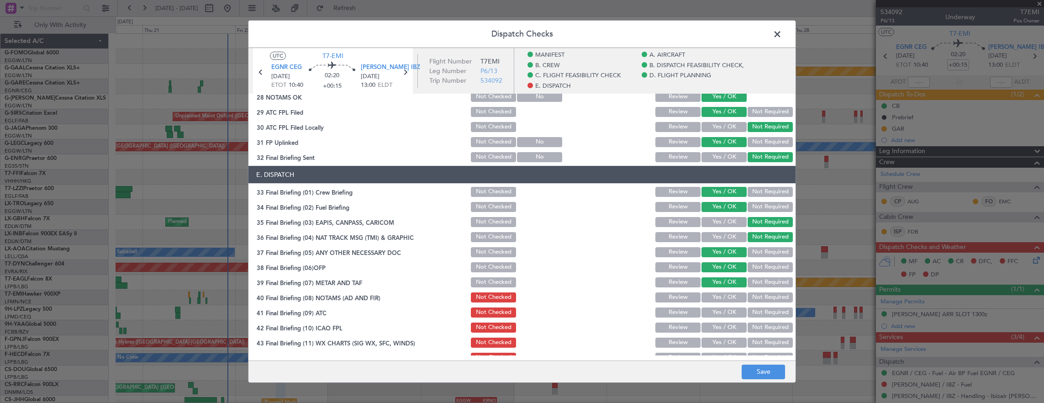
scroll to position [584, 0]
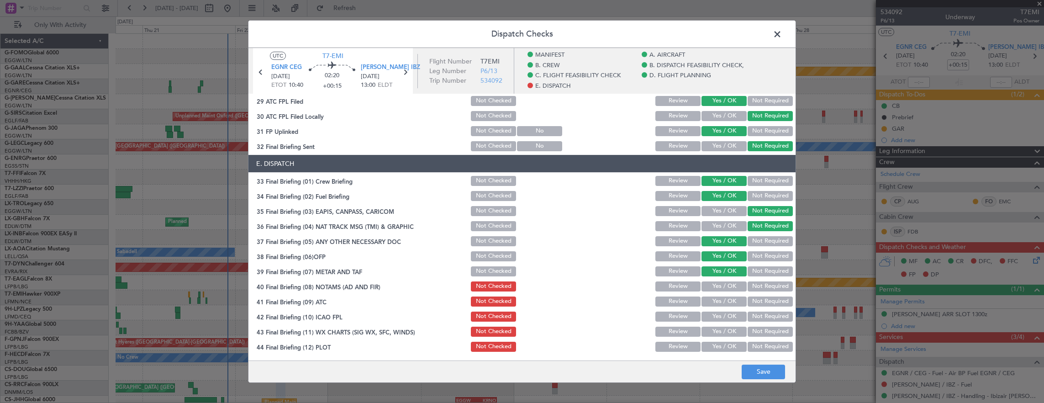
click at [710, 284] on button "Yes / OK" at bounding box center [724, 286] width 45 height 10
click at [717, 309] on section "E. DISPATCH 33 Final Briefing (01) Crew Briefing Not Checked Review Yes / OK No…" at bounding box center [522, 254] width 547 height 198
click at [712, 297] on button "Yes / OK" at bounding box center [724, 302] width 45 height 10
click at [716, 312] on button "Yes / OK" at bounding box center [724, 317] width 45 height 10
click at [721, 326] on div "Yes / OK" at bounding box center [723, 331] width 46 height 13
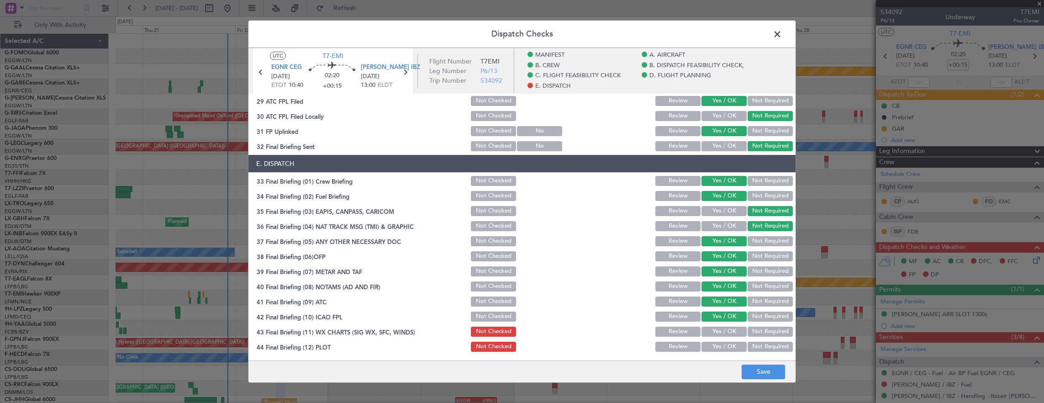
click at [722, 334] on button "Yes / OK" at bounding box center [724, 332] width 45 height 10
click at [723, 342] on button "Yes / OK" at bounding box center [724, 347] width 45 height 10
click at [723, 348] on button "Yes / OK" at bounding box center [724, 347] width 45 height 10
click at [772, 376] on button "Save" at bounding box center [763, 372] width 43 height 15
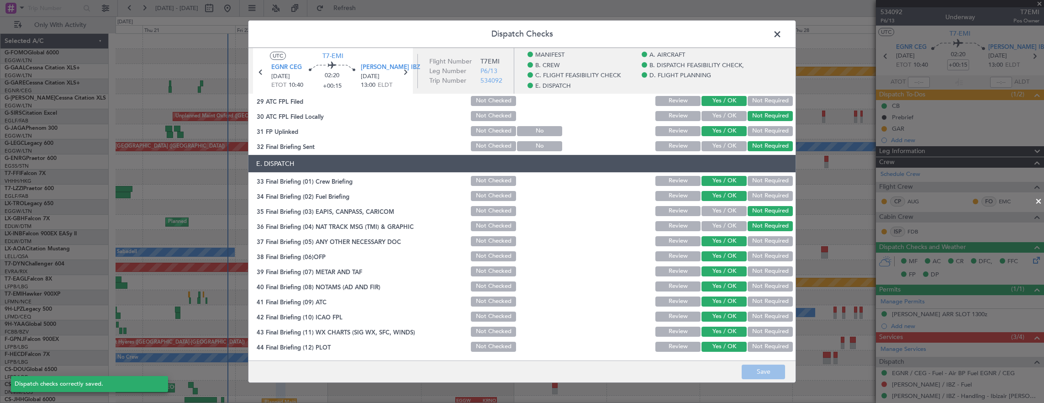
click at [782, 37] on span at bounding box center [782, 36] width 0 height 18
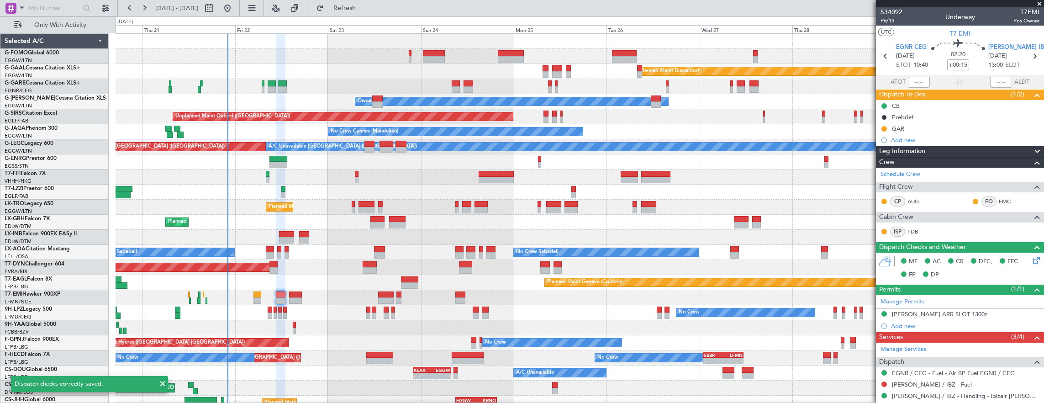
scroll to position [90, 0]
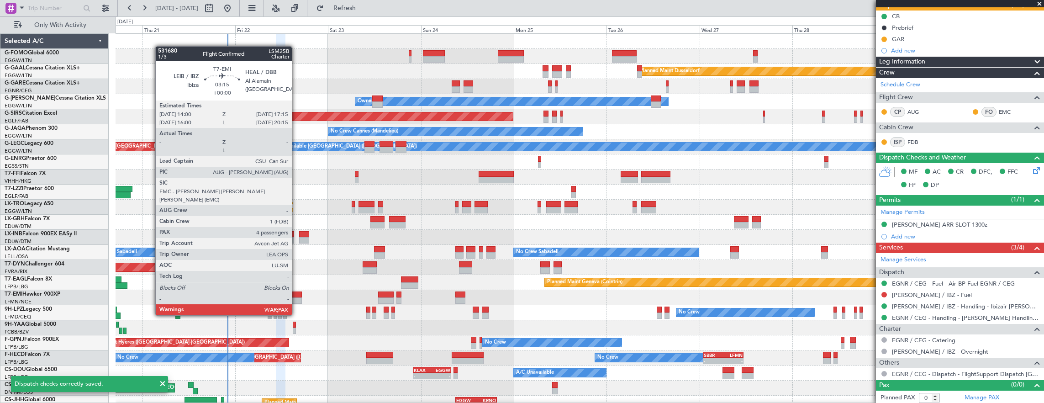
click at [296, 297] on div at bounding box center [295, 300] width 13 height 6
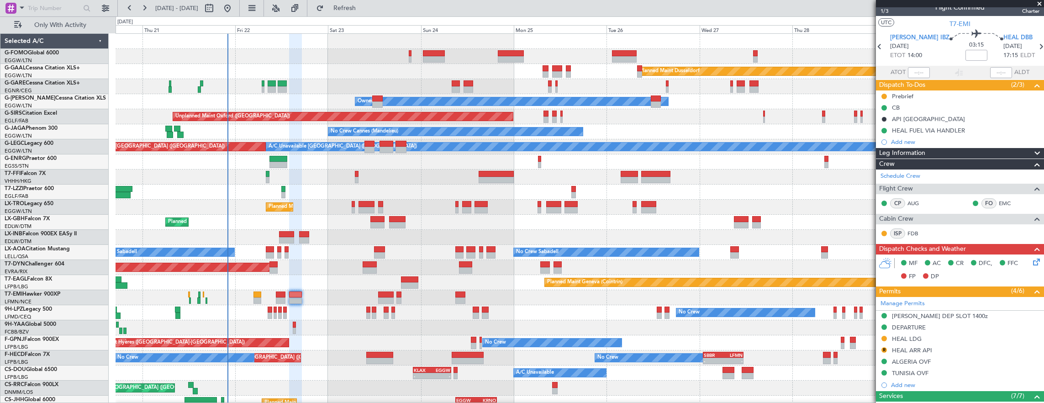
scroll to position [0, 0]
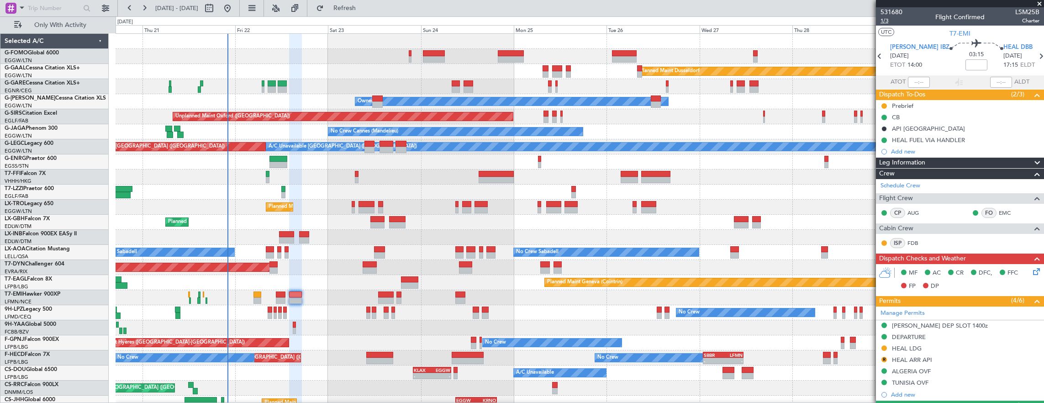
click at [884, 22] on span "1/3" at bounding box center [892, 21] width 22 height 8
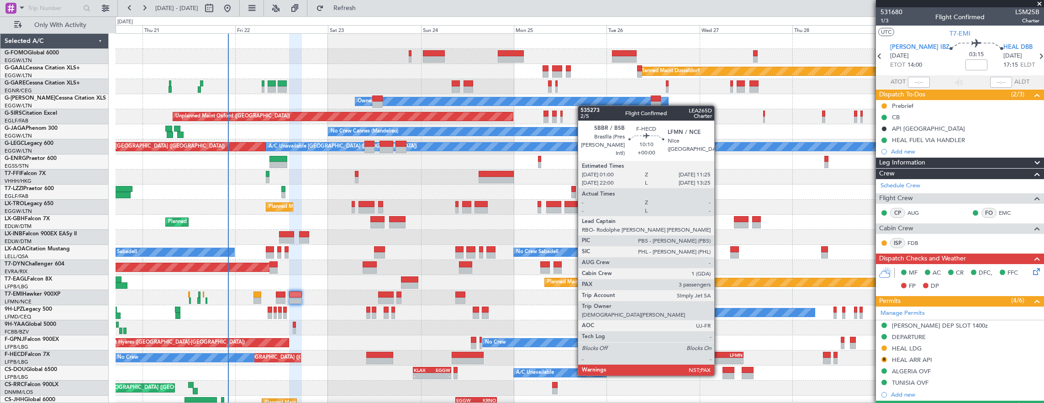
click at [719, 358] on div "-" at bounding box center [713, 360] width 19 height 5
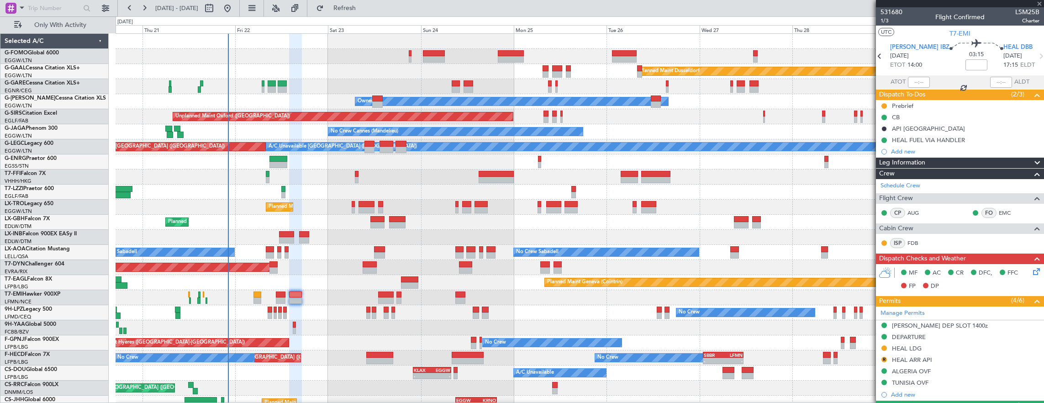
type input "3"
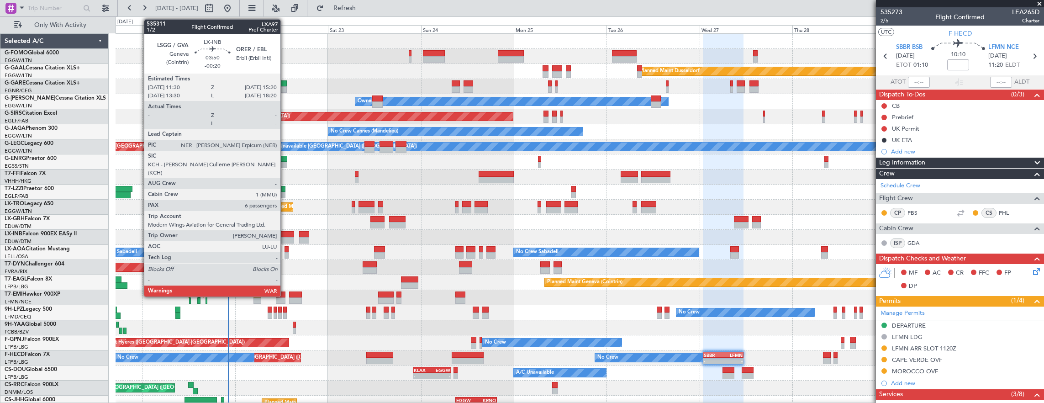
click at [285, 239] on div at bounding box center [286, 240] width 15 height 6
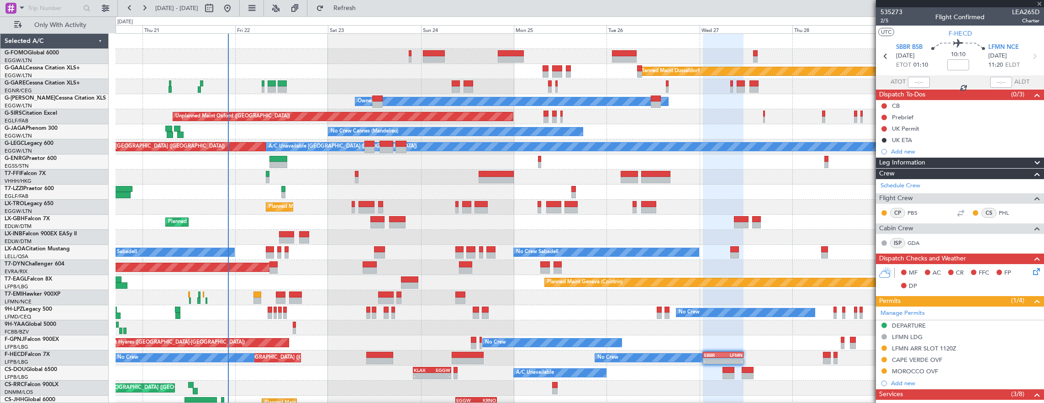
type input "-00:20"
type input "6"
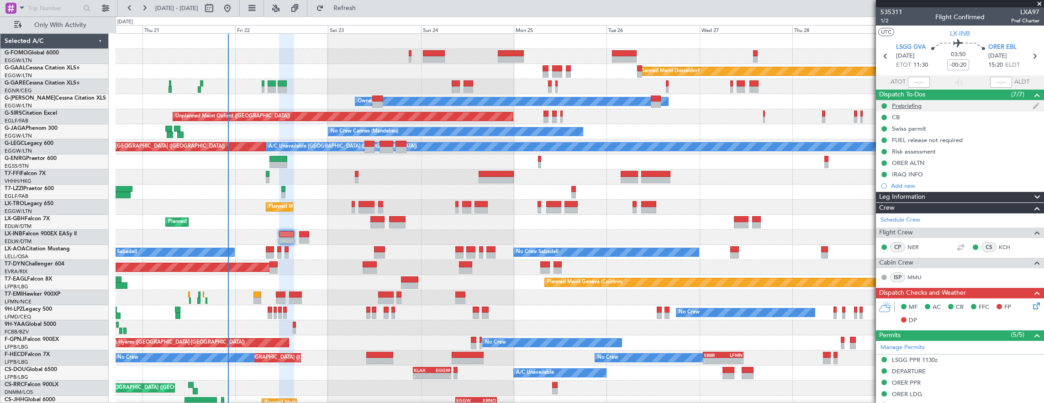
click at [975, 106] on div "Prebriefing" at bounding box center [960, 105] width 168 height 11
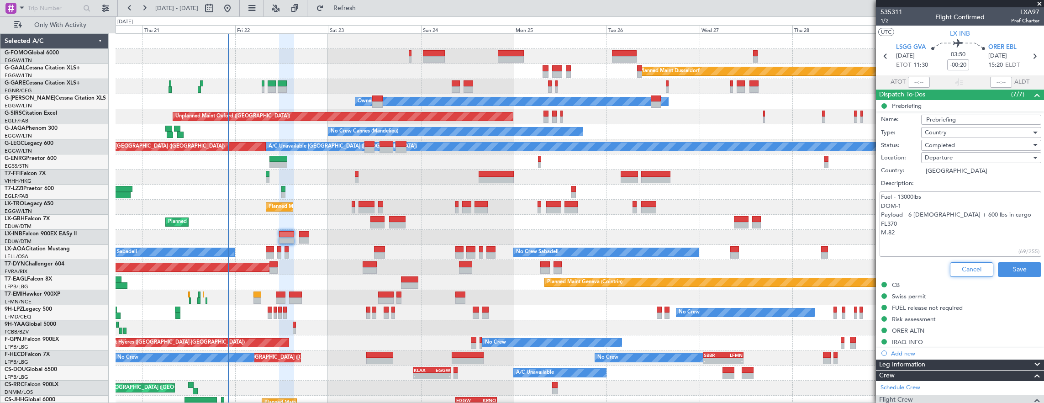
click at [953, 272] on button "Cancel" at bounding box center [971, 269] width 43 height 15
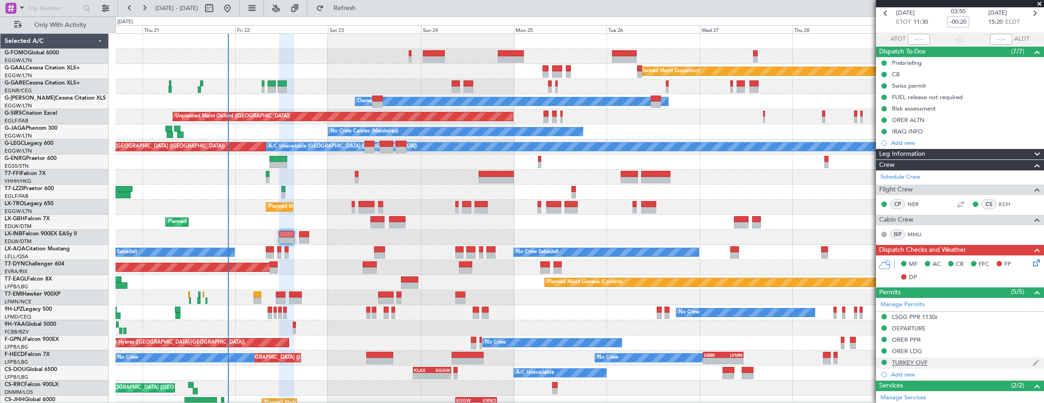
scroll to position [137, 0]
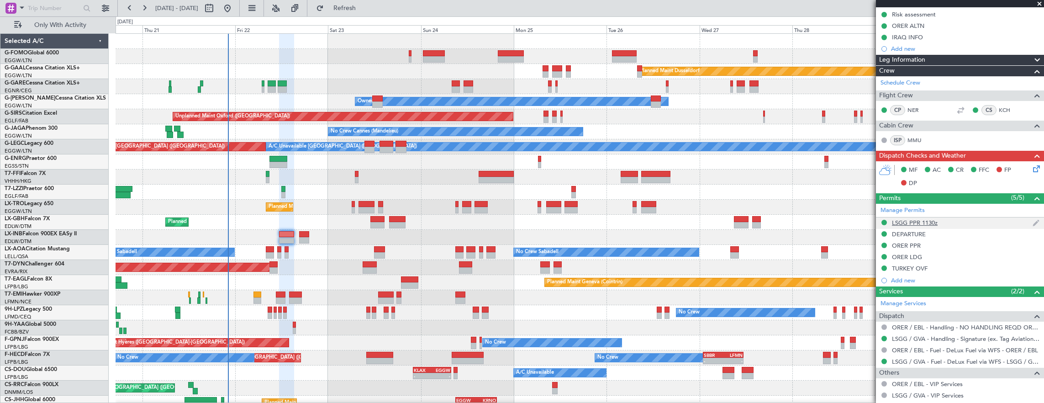
click at [962, 217] on div "LSGG PPR 1130z" at bounding box center [960, 222] width 168 height 11
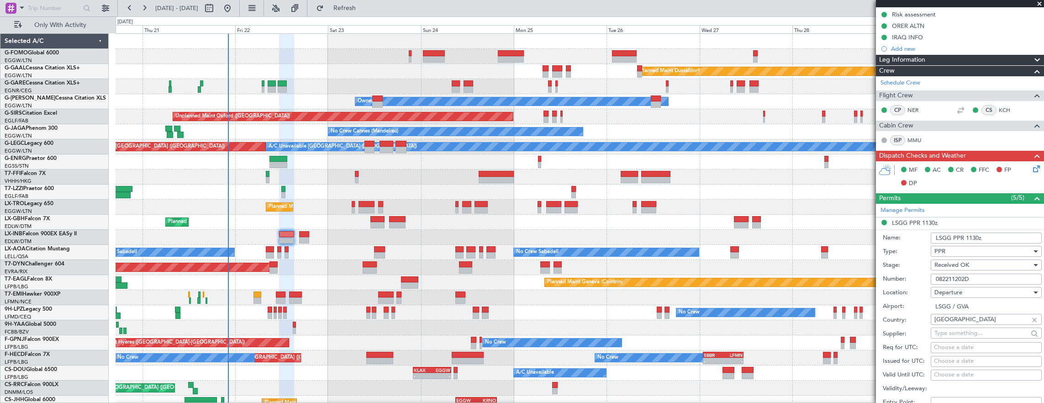
click at [991, 276] on input "082211202D" at bounding box center [986, 279] width 111 height 11
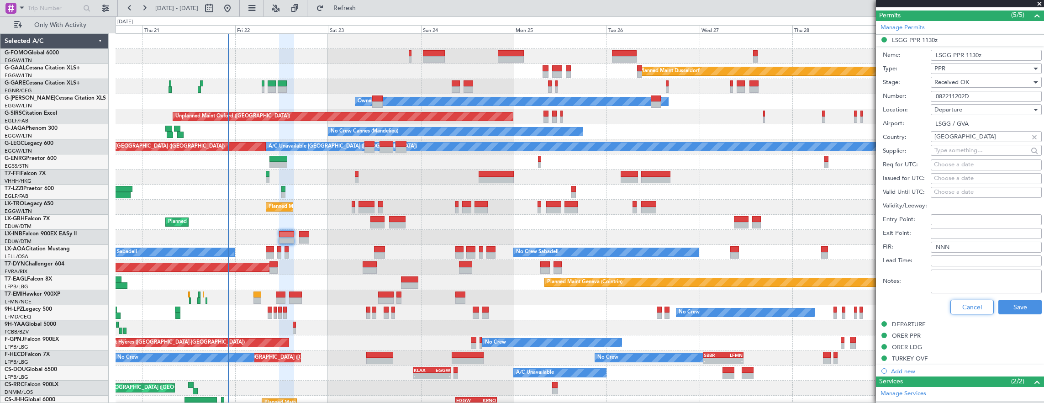
click at [964, 305] on button "Cancel" at bounding box center [972, 307] width 43 height 15
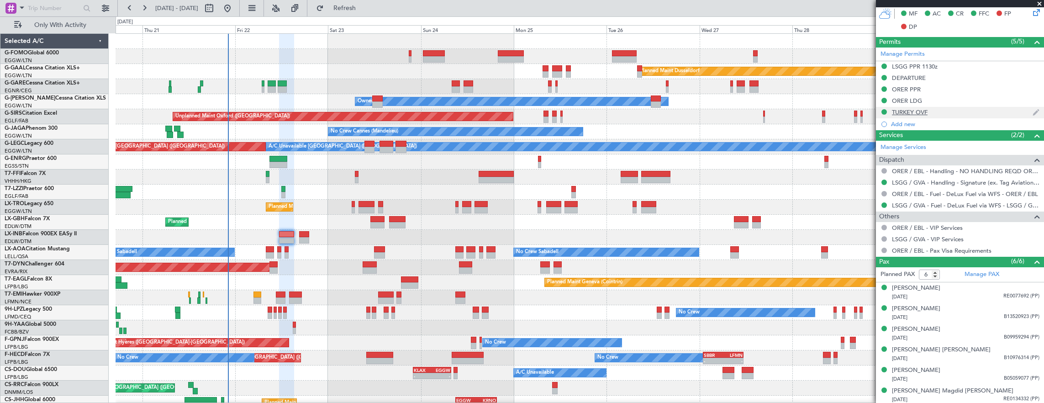
click at [964, 107] on div "TURKEY OVF" at bounding box center [960, 112] width 168 height 11
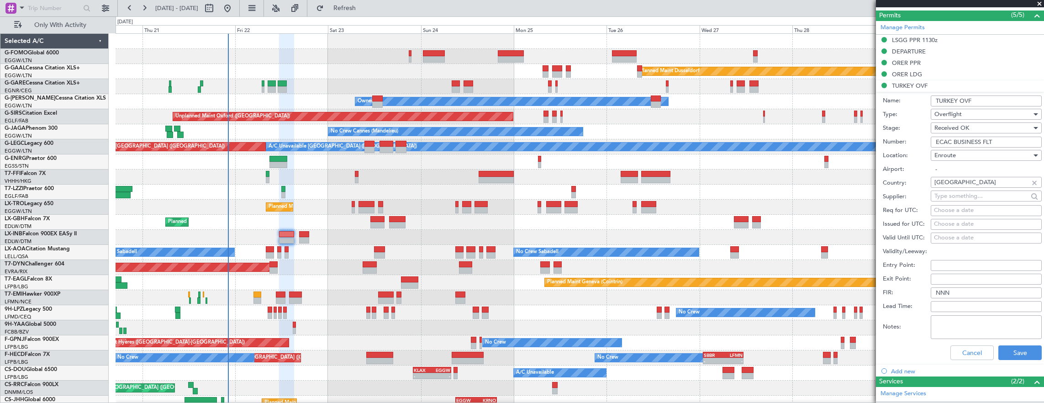
click at [1001, 138] on input "ECAC BUSINESS FLT" at bounding box center [986, 142] width 111 height 11
click at [959, 66] on div "ORER PPR" at bounding box center [960, 63] width 168 height 11
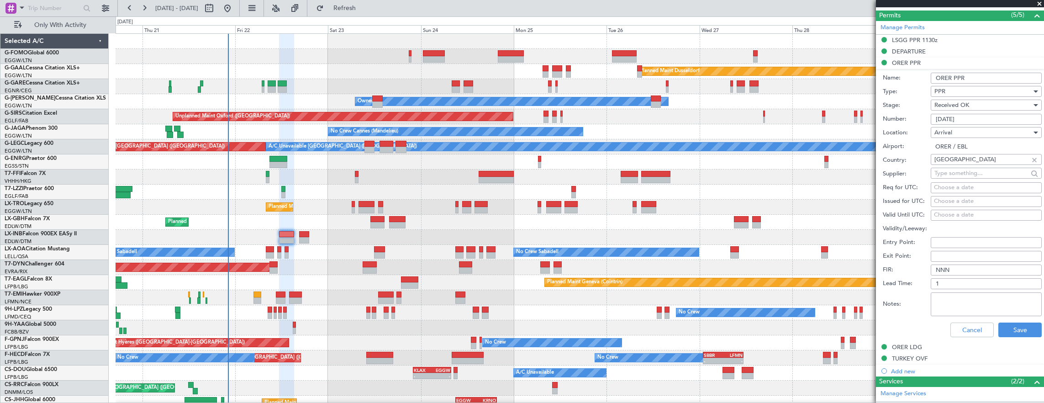
click at [987, 115] on input "3391/08/22" at bounding box center [986, 119] width 111 height 11
click at [965, 326] on button "Cancel" at bounding box center [972, 330] width 43 height 15
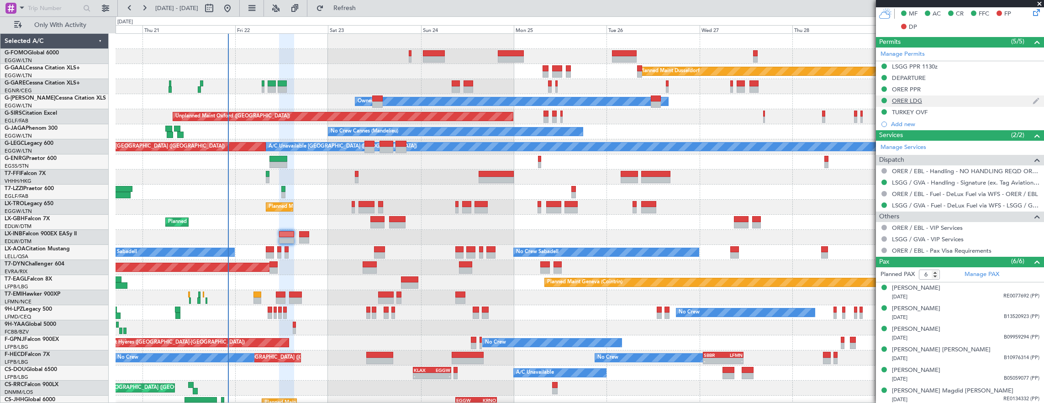
click at [941, 95] on div "ORER LDG" at bounding box center [960, 100] width 168 height 11
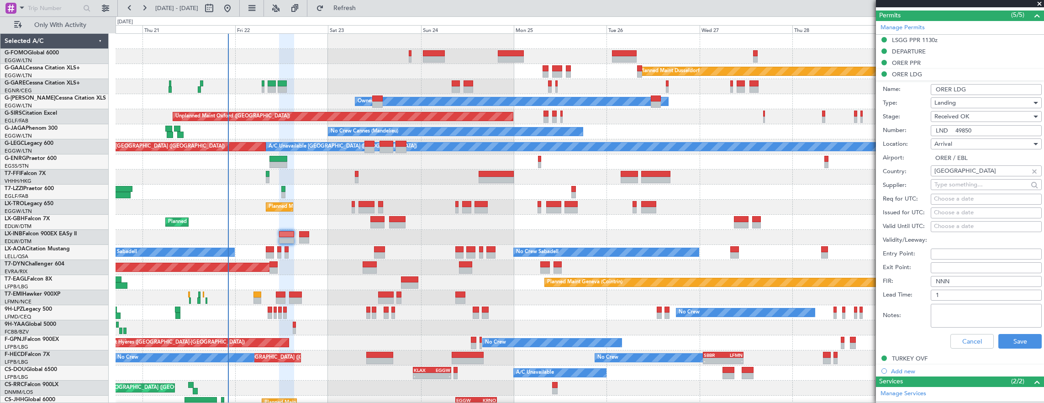
click at [993, 129] on input "LND 49850" at bounding box center [986, 130] width 111 height 11
click at [969, 342] on button "Cancel" at bounding box center [972, 341] width 43 height 15
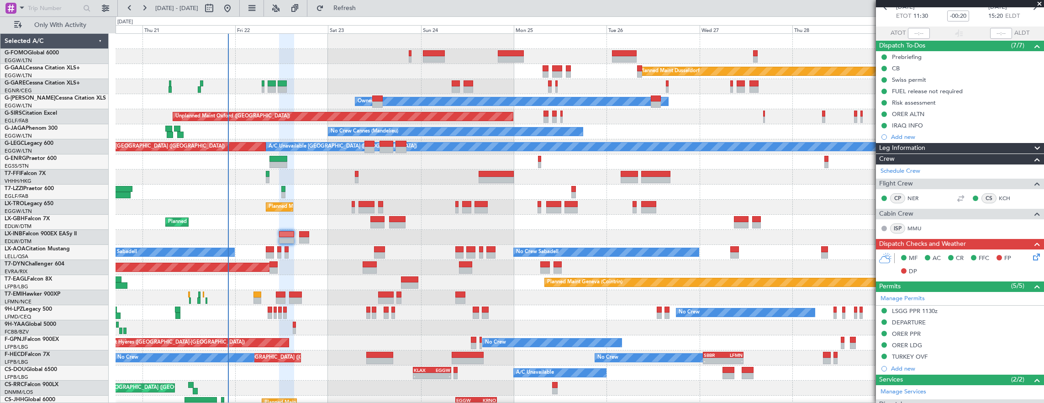
scroll to position [19, 0]
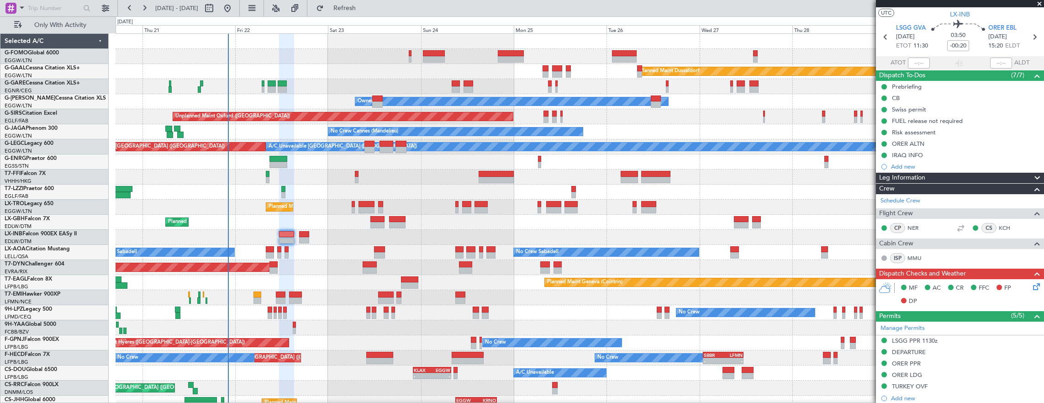
click at [1032, 286] on icon at bounding box center [1035, 284] width 7 height 7
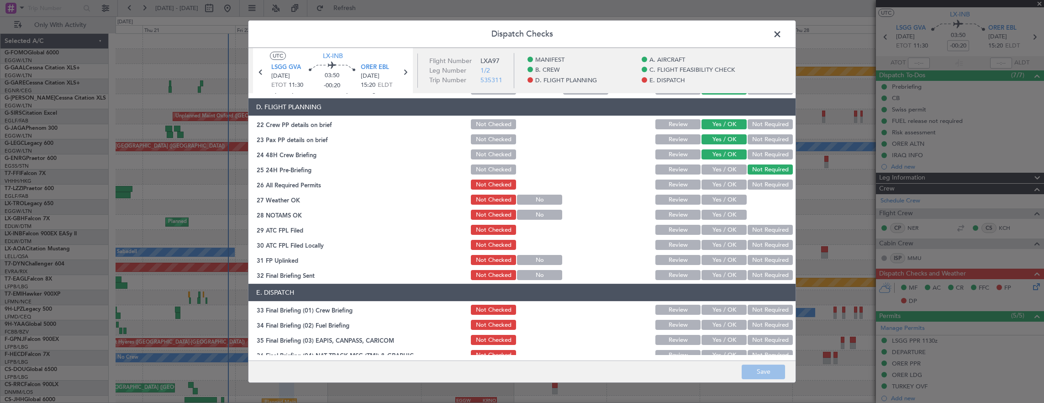
scroll to position [457, 0]
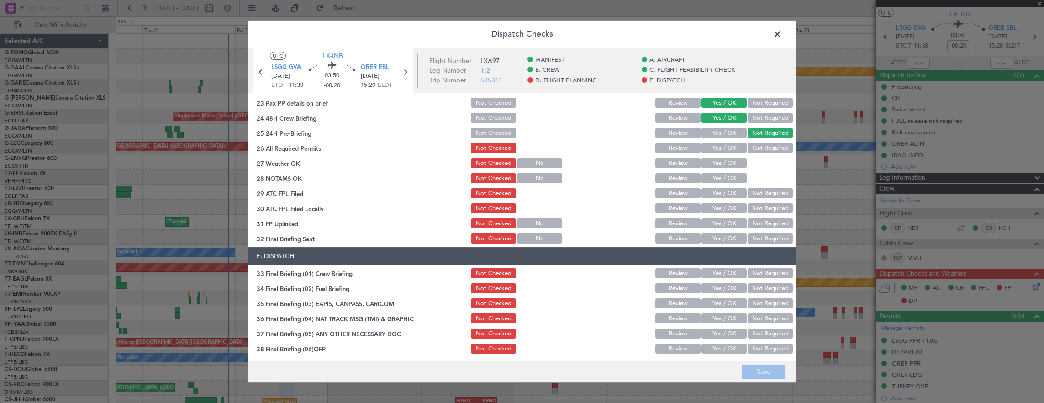
click at [720, 149] on button "Yes / OK" at bounding box center [724, 148] width 45 height 10
click at [721, 160] on button "Yes / OK" at bounding box center [724, 163] width 45 height 10
click at [722, 174] on button "Yes / OK" at bounding box center [724, 178] width 45 height 10
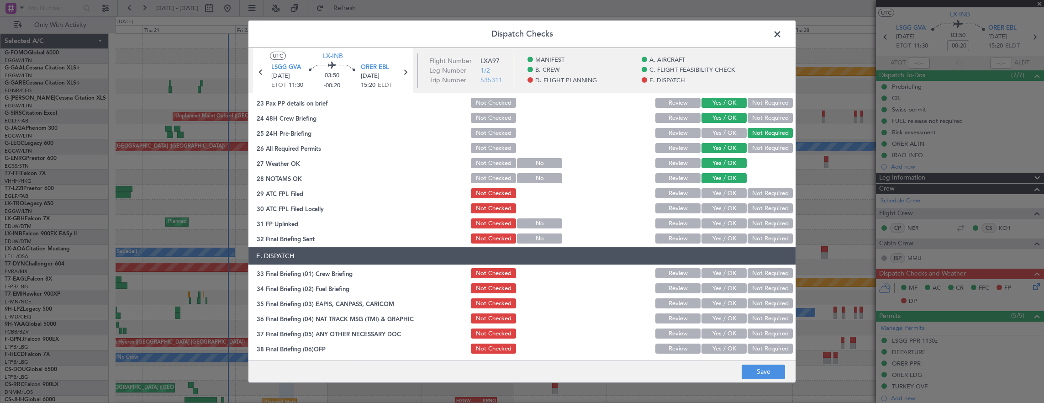
click at [722, 183] on button "Yes / OK" at bounding box center [724, 178] width 45 height 10
click at [721, 195] on button "Yes / OK" at bounding box center [724, 193] width 45 height 10
click at [758, 207] on button "Not Required" at bounding box center [770, 208] width 45 height 10
click at [723, 224] on button "Yes / OK" at bounding box center [724, 223] width 45 height 10
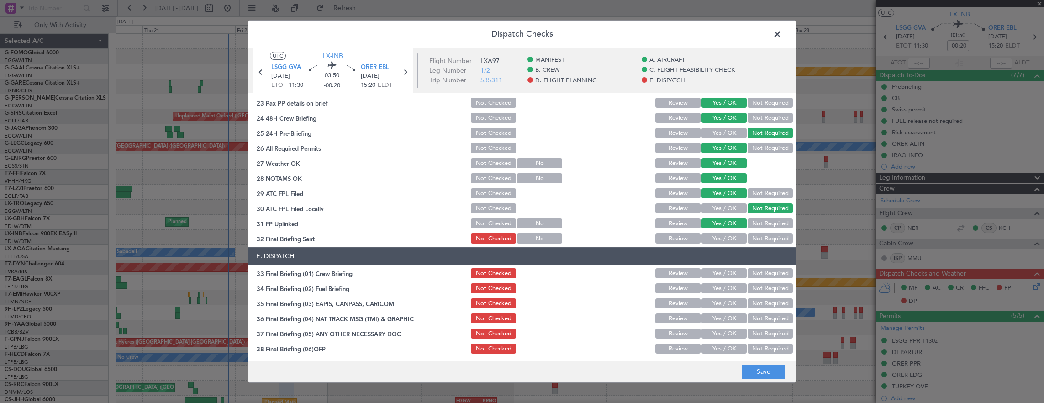
click at [753, 236] on button "Not Required" at bounding box center [770, 238] width 45 height 10
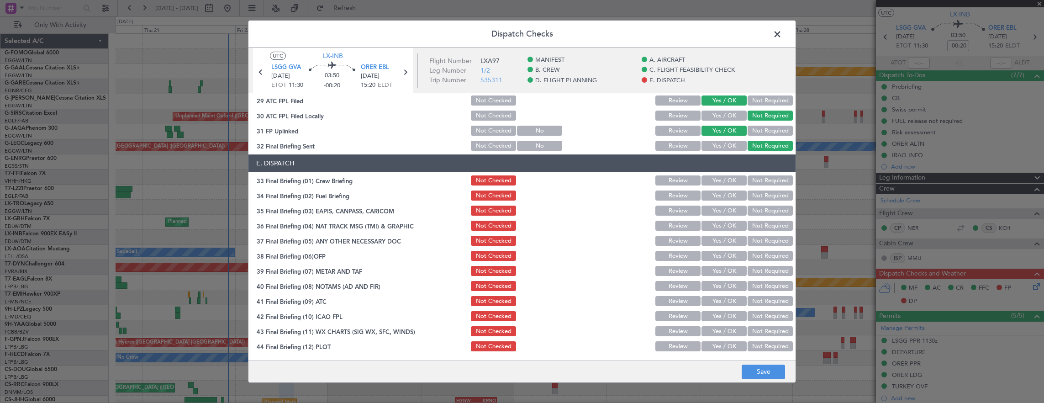
click at [725, 177] on button "Yes / OK" at bounding box center [724, 180] width 45 height 10
click at [719, 196] on button "Yes / OK" at bounding box center [724, 196] width 45 height 10
click at [762, 216] on div "Not Required" at bounding box center [770, 210] width 46 height 13
click at [761, 213] on button "Not Required" at bounding box center [770, 211] width 45 height 10
click at [761, 228] on button "Not Required" at bounding box center [770, 226] width 45 height 10
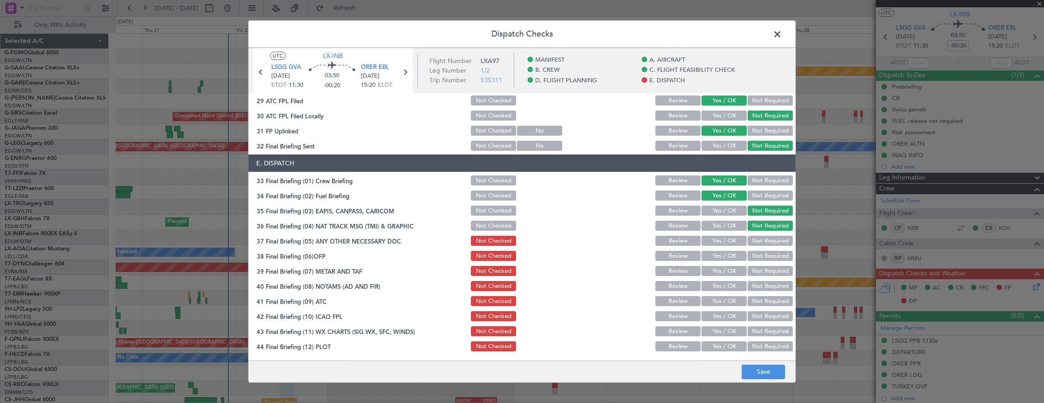
click at [721, 242] on button "Yes / OK" at bounding box center [724, 241] width 45 height 10
click at [724, 255] on button "Yes / OK" at bounding box center [724, 256] width 45 height 10
drag, startPoint x: 723, startPoint y: 266, endPoint x: 722, endPoint y: 278, distance: 12.0
click at [723, 268] on button "Yes / OK" at bounding box center [724, 271] width 45 height 10
drag, startPoint x: 722, startPoint y: 278, endPoint x: 722, endPoint y: 285, distance: 6.9
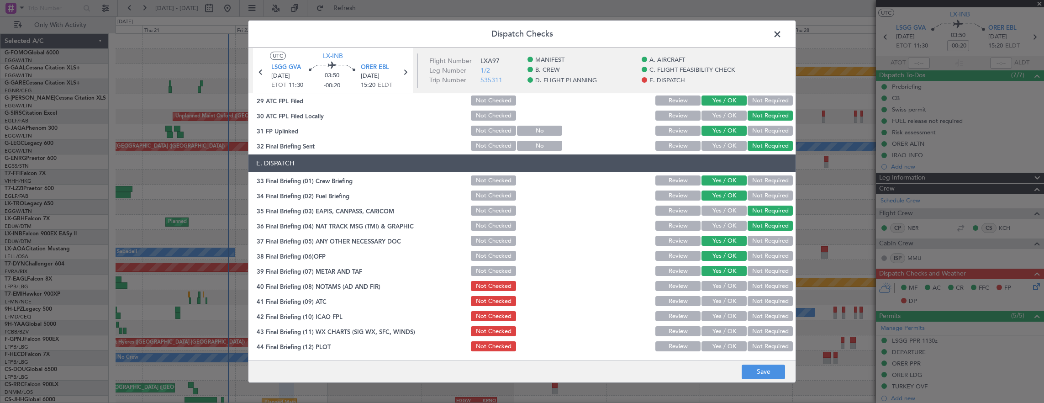
click at [722, 281] on section "E. DISPATCH 33 Final Briefing (01) Crew Briefing Not Checked Review Yes / OK No…" at bounding box center [522, 253] width 547 height 198
click at [722, 285] on button "Yes / OK" at bounding box center [724, 286] width 45 height 10
click at [722, 306] on button "Yes / OK" at bounding box center [724, 301] width 45 height 10
click at [722, 319] on button "Yes / OK" at bounding box center [724, 316] width 45 height 10
click at [724, 335] on button "Yes / OK" at bounding box center [724, 331] width 45 height 10
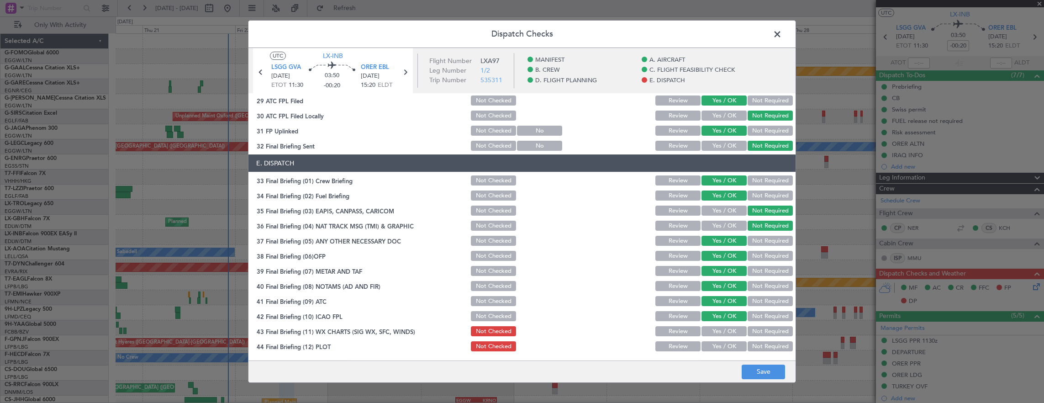
click at [721, 356] on main "UTC LX-INB LSGG GVA 22/08/2025 ETOT 11:30 03:50 -00:20 ORER EBL 22/08/2025 15:2…" at bounding box center [522, 206] width 547 height 316
click at [721, 350] on div "Yes / OK" at bounding box center [723, 346] width 46 height 13
click at [722, 345] on button "Yes / OK" at bounding box center [724, 346] width 45 height 10
click at [765, 370] on button "Save" at bounding box center [763, 372] width 43 height 15
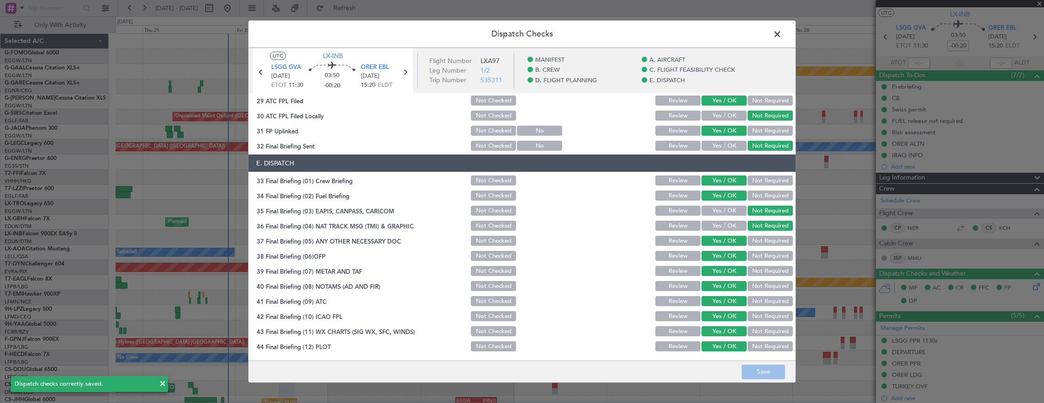
click at [782, 37] on span at bounding box center [782, 36] width 0 height 18
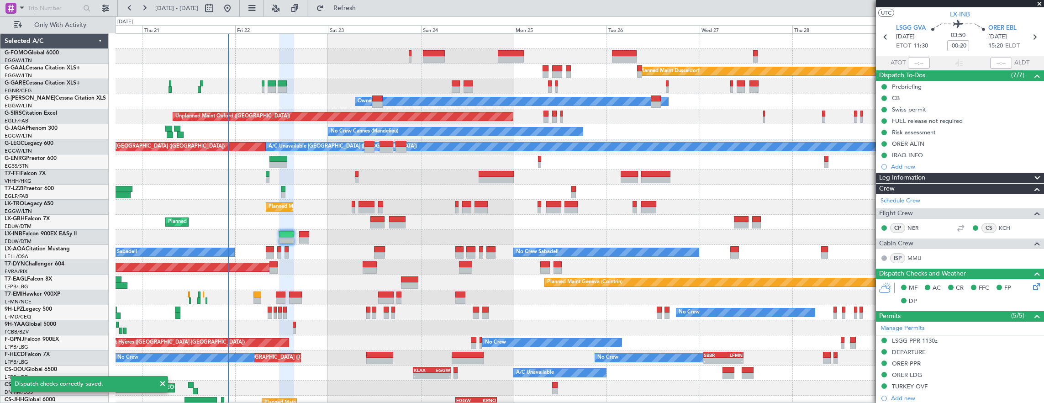
scroll to position [0, 0]
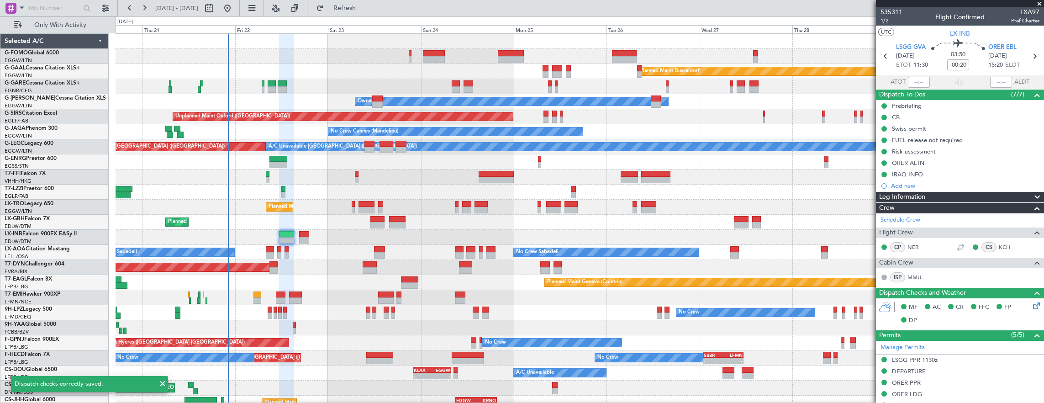
click at [884, 18] on span "1/2" at bounding box center [892, 21] width 22 height 8
click at [885, 21] on span "1/2" at bounding box center [892, 21] width 22 height 8
click at [309, 236] on div "Planned Maint Geneva (Cointrin)" at bounding box center [580, 237] width 929 height 15
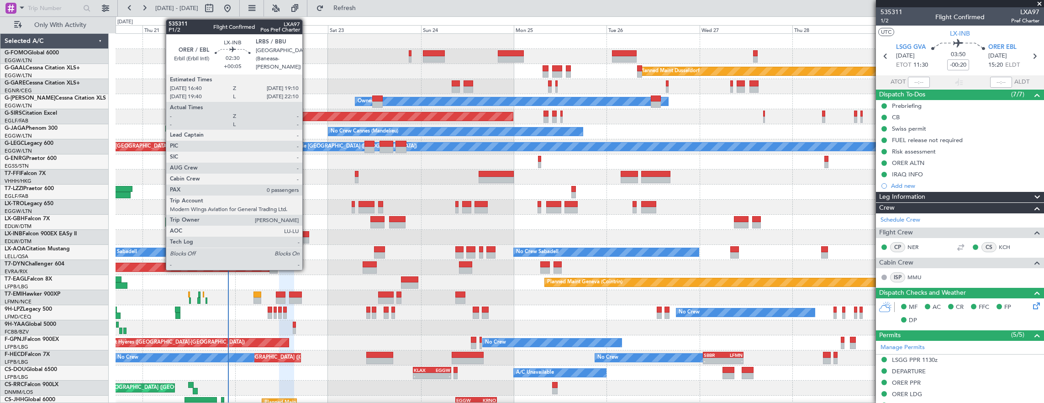
click at [301, 233] on div at bounding box center [304, 234] width 10 height 6
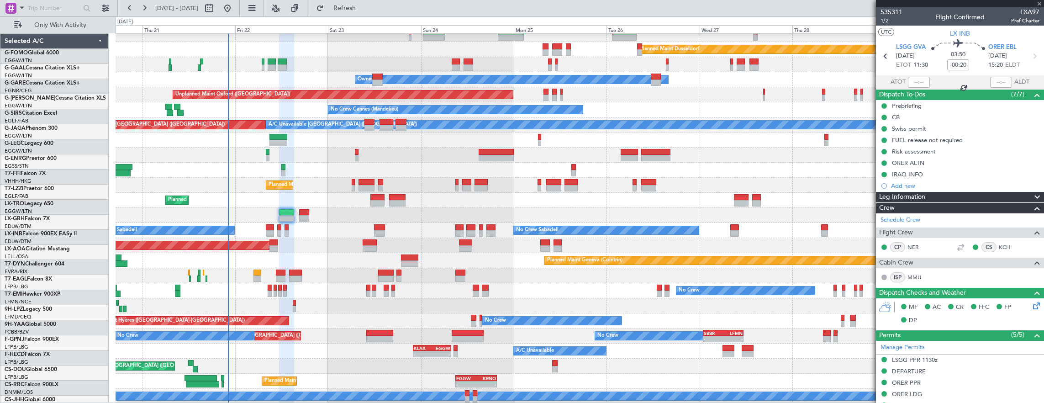
scroll to position [22, 0]
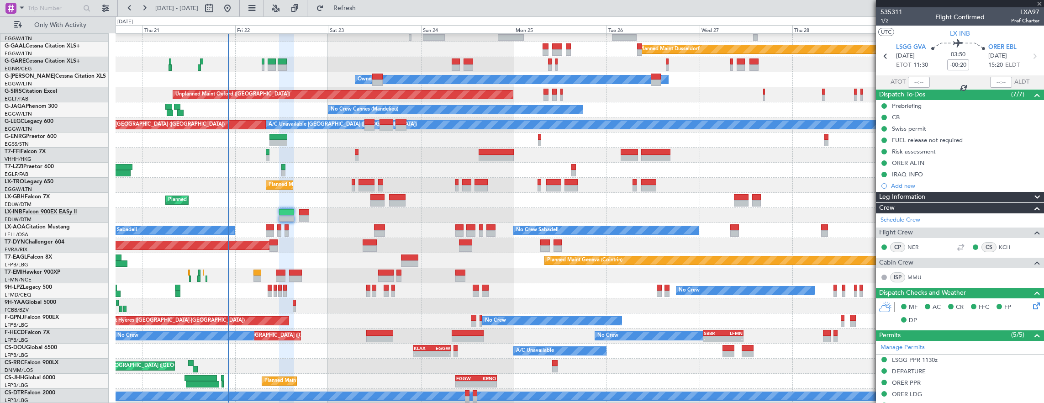
type input "+00:05"
type input "0"
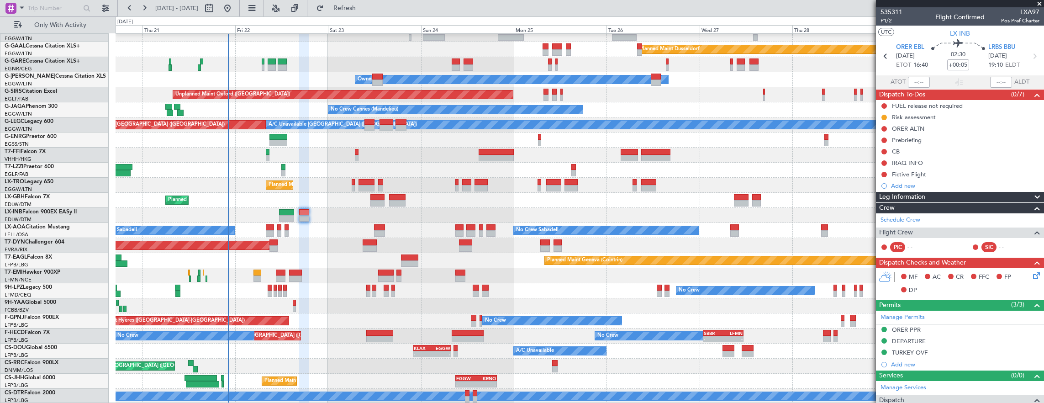
scroll to position [72, 0]
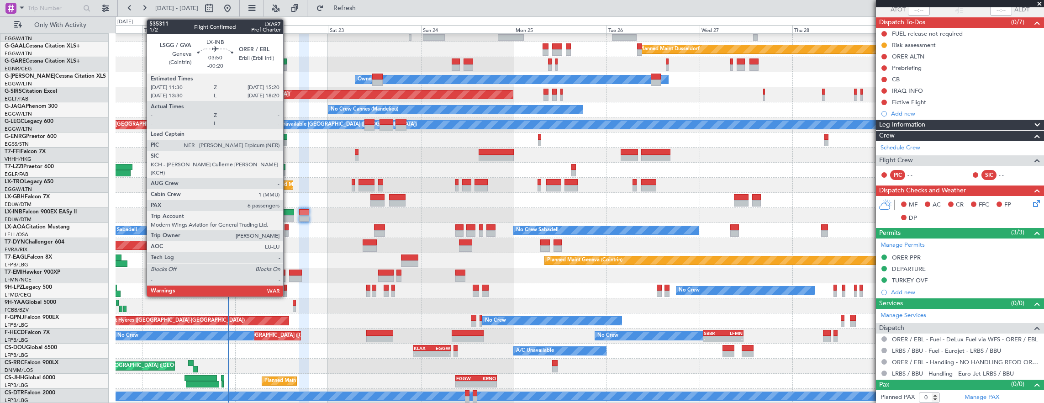
click at [288, 211] on div at bounding box center [286, 212] width 15 height 6
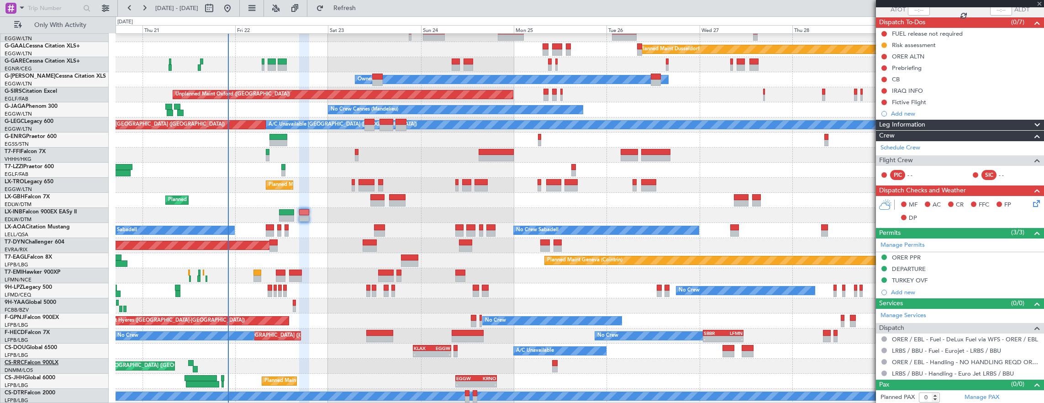
type input "-00:20"
type input "6"
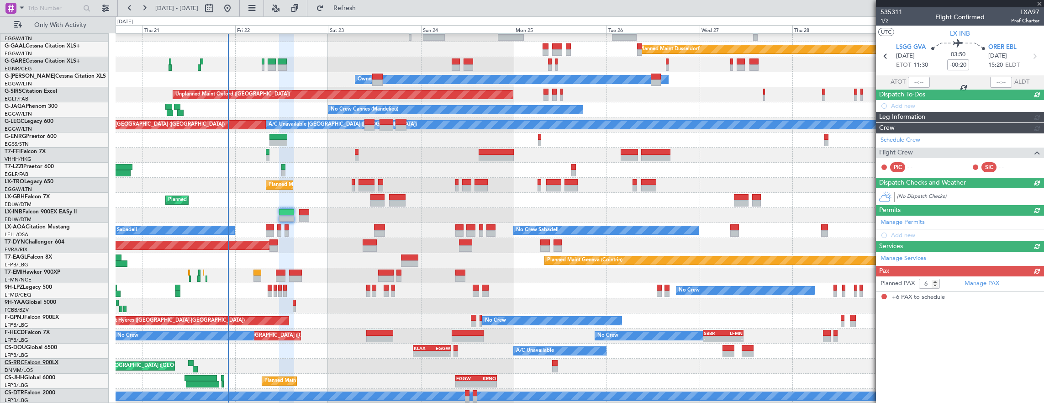
scroll to position [0, 0]
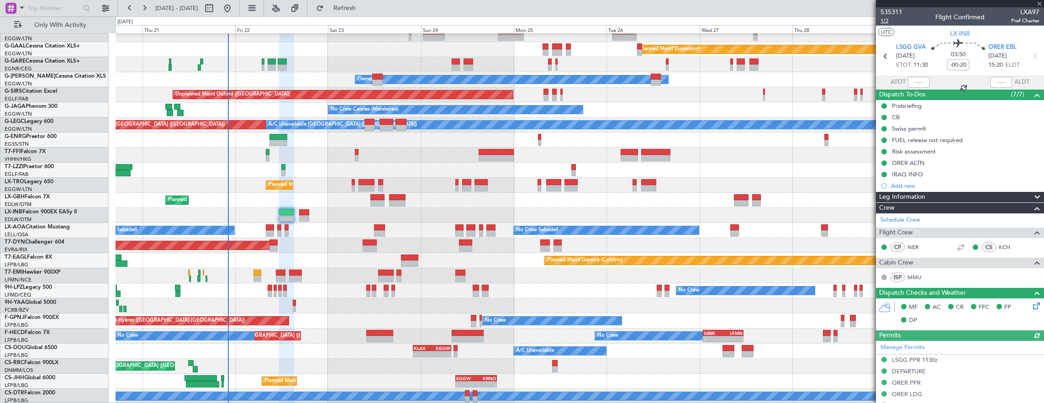
click at [887, 21] on span "1/2" at bounding box center [892, 21] width 22 height 8
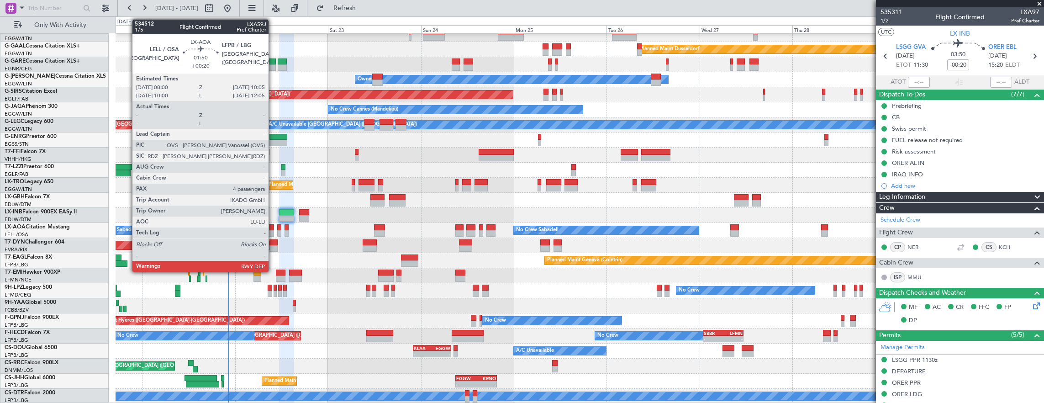
click at [270, 228] on div at bounding box center [270, 227] width 8 height 6
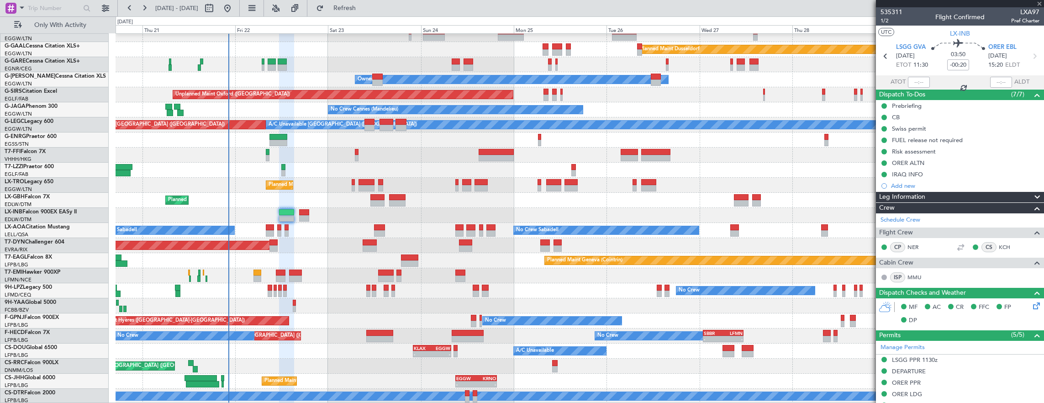
type input "+00:20"
type input "4"
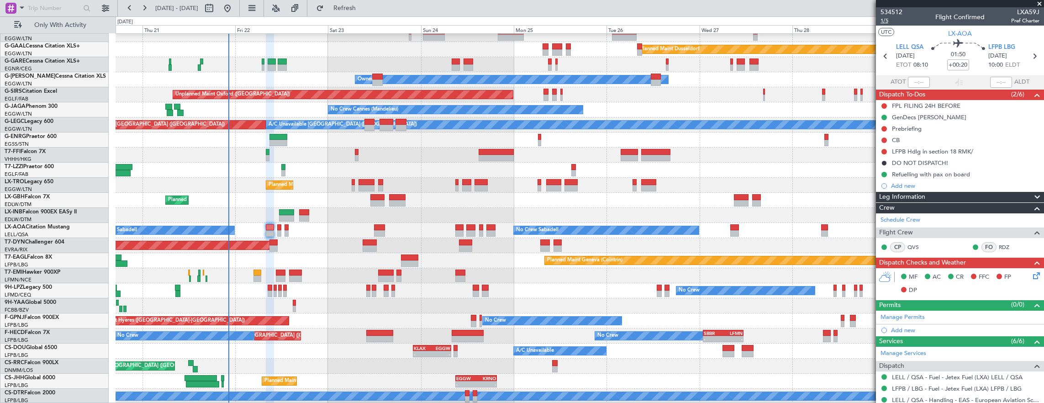
click at [888, 19] on span "1/5" at bounding box center [892, 21] width 22 height 8
click at [885, 104] on button at bounding box center [884, 105] width 5 height 5
click at [886, 146] on span "Completed" at bounding box center [889, 145] width 30 height 9
click at [884, 127] on button at bounding box center [884, 128] width 5 height 5
click at [734, 145] on div "Owner" at bounding box center [580, 139] width 929 height 15
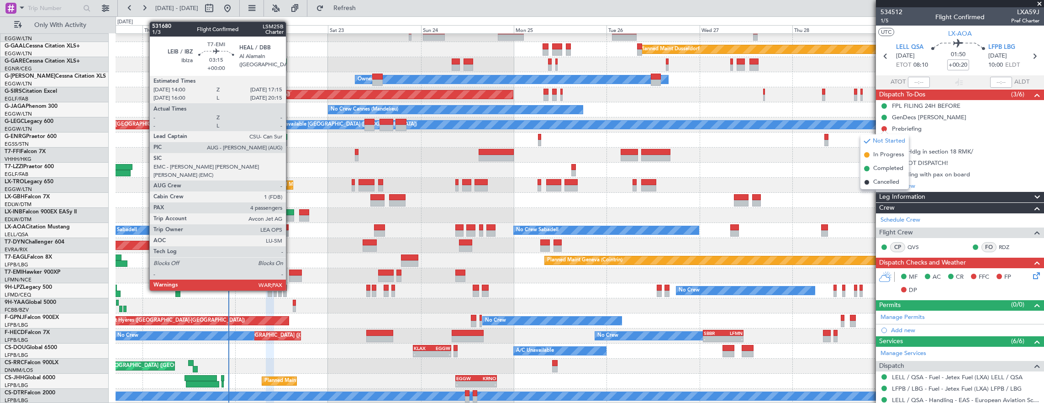
click at [295, 273] on div at bounding box center [295, 273] width 13 height 6
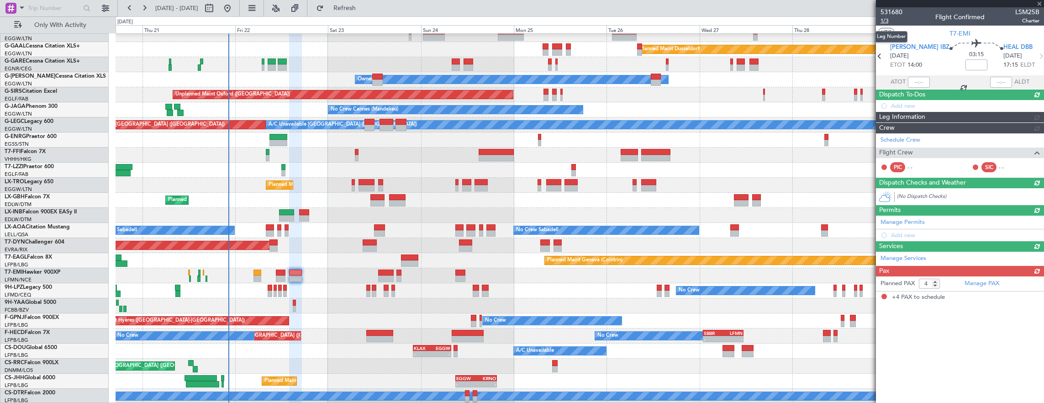
click at [888, 19] on span "1/3" at bounding box center [892, 21] width 22 height 8
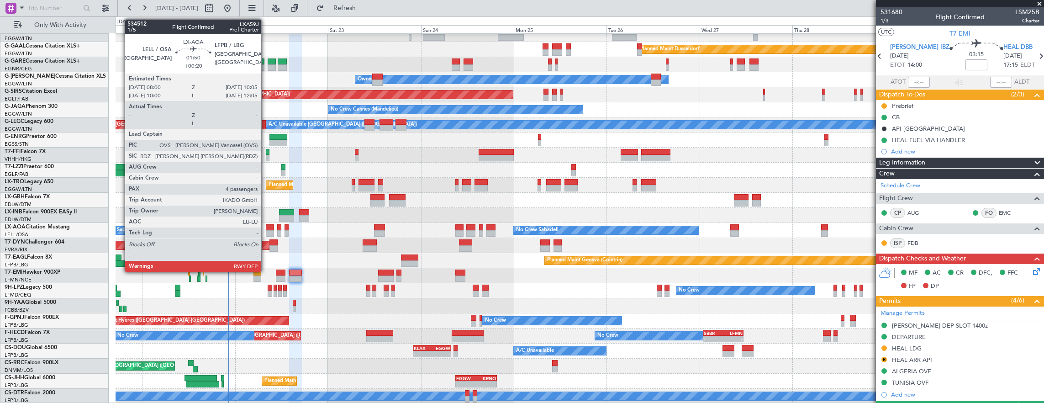
click at [269, 228] on div at bounding box center [270, 227] width 8 height 6
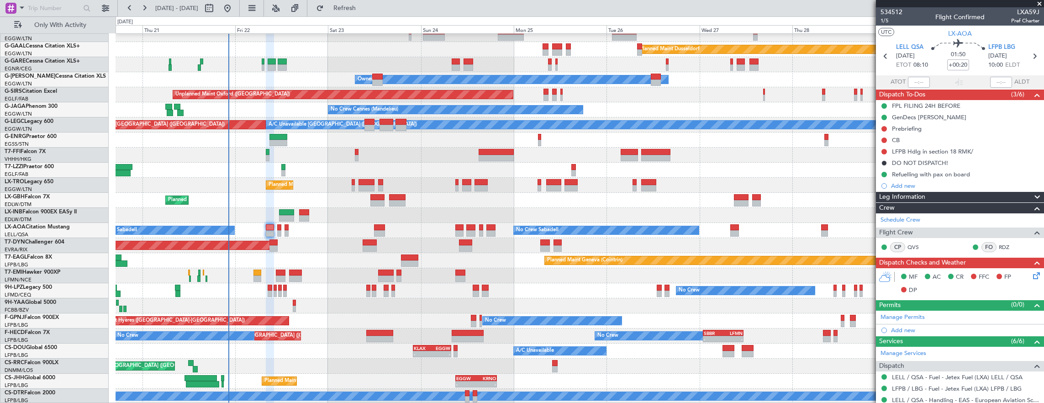
scroll to position [154, 0]
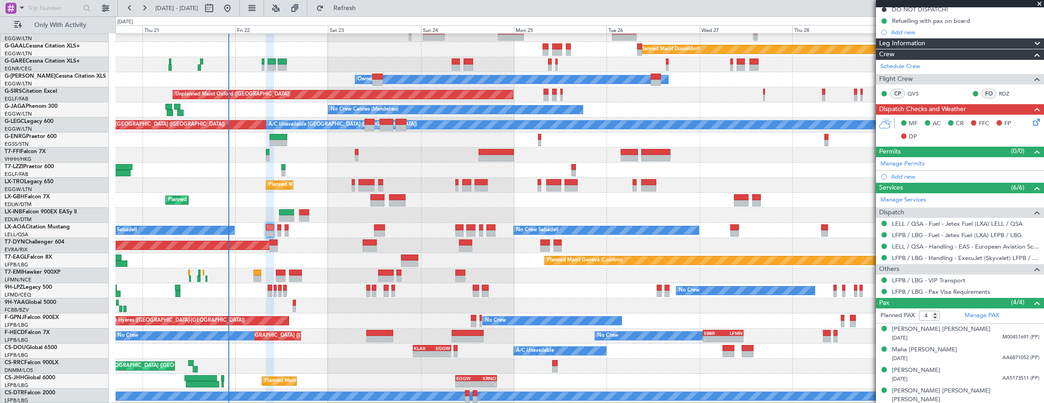
click at [1032, 123] on icon at bounding box center [1035, 120] width 7 height 7
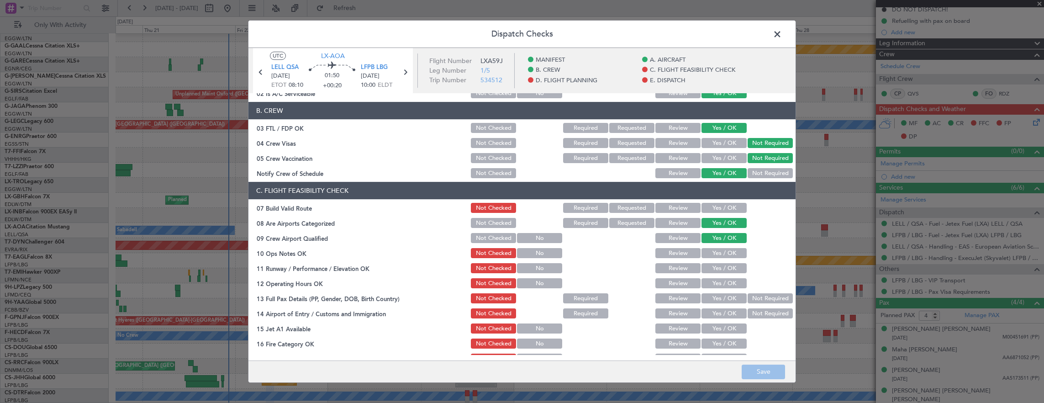
scroll to position [137, 0]
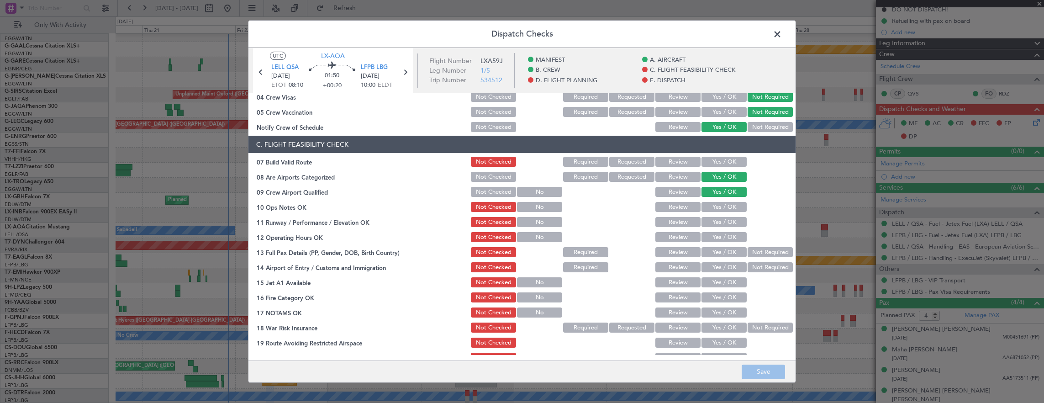
drag, startPoint x: 718, startPoint y: 162, endPoint x: 717, endPoint y: 201, distance: 38.8
click at [718, 164] on button "Yes / OK" at bounding box center [724, 162] width 45 height 10
click at [717, 203] on button "Yes / OK" at bounding box center [724, 207] width 45 height 10
click at [719, 221] on button "Yes / OK" at bounding box center [724, 222] width 45 height 10
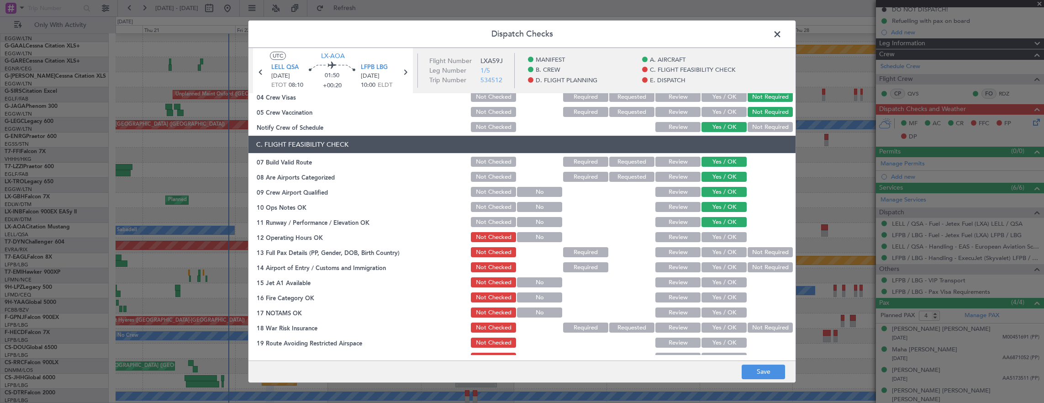
click at [718, 236] on button "Yes / OK" at bounding box center [724, 237] width 45 height 10
click at [731, 251] on button "Yes / OK" at bounding box center [724, 252] width 45 height 10
click at [722, 264] on button "Yes / OK" at bounding box center [724, 267] width 45 height 10
click at [720, 287] on button "Yes / OK" at bounding box center [724, 282] width 45 height 10
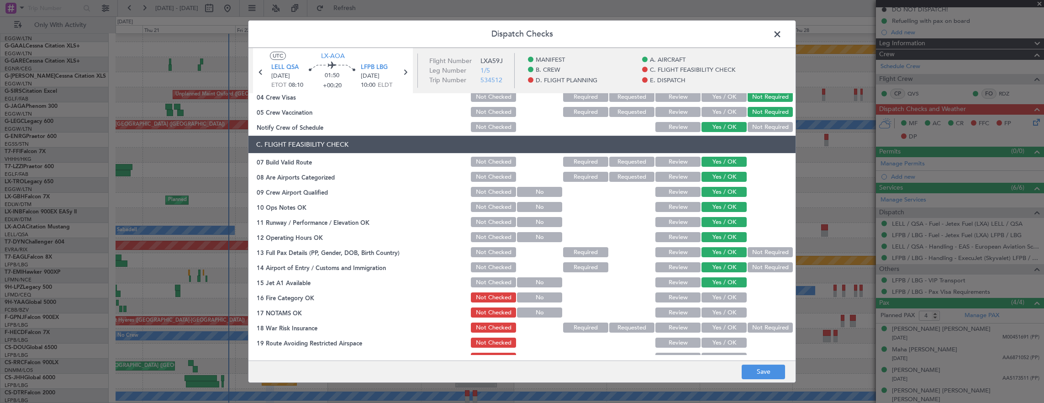
click at [720, 297] on button "Yes / OK" at bounding box center [724, 297] width 45 height 10
click at [720, 311] on button "Yes / OK" at bounding box center [724, 312] width 45 height 10
click at [748, 324] on button "Not Required" at bounding box center [770, 328] width 45 height 10
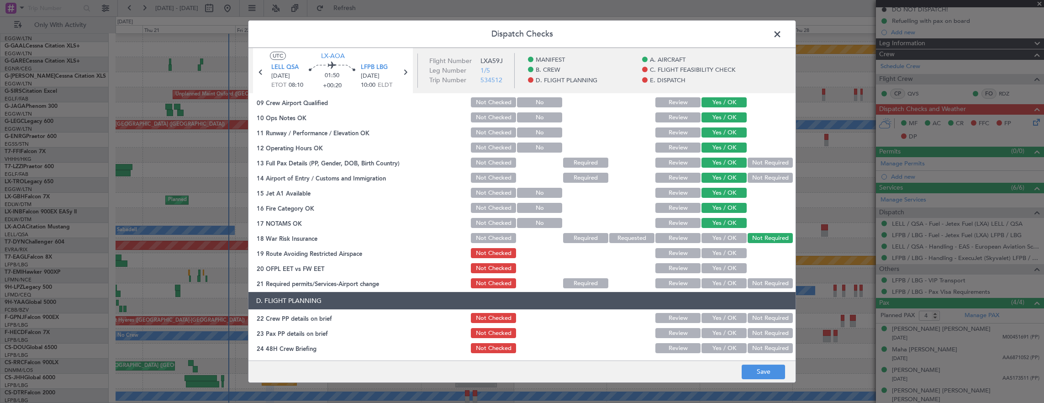
scroll to position [228, 0]
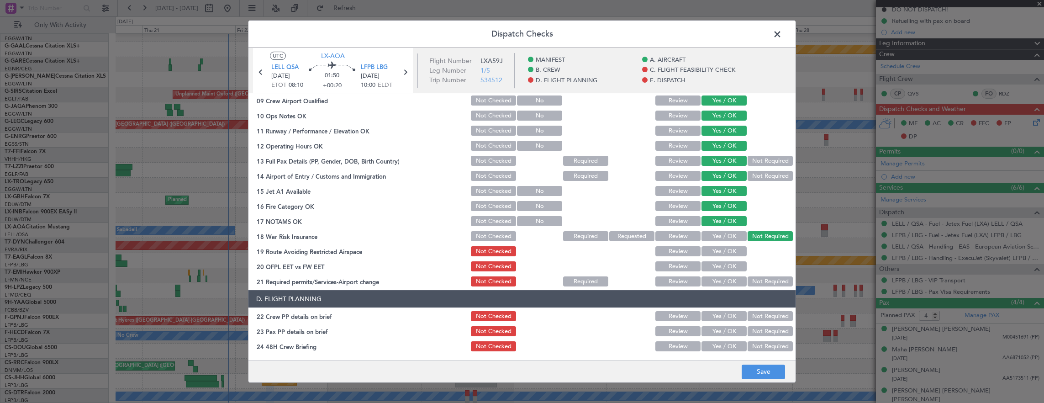
click at [723, 240] on button "Yes / OK" at bounding box center [724, 236] width 45 height 10
click at [751, 234] on button "Not Required" at bounding box center [770, 236] width 45 height 10
click at [732, 256] on button "Yes / OK" at bounding box center [724, 251] width 45 height 10
click at [727, 265] on button "Yes / OK" at bounding box center [724, 266] width 45 height 10
click at [723, 283] on button "Yes / OK" at bounding box center [724, 281] width 45 height 10
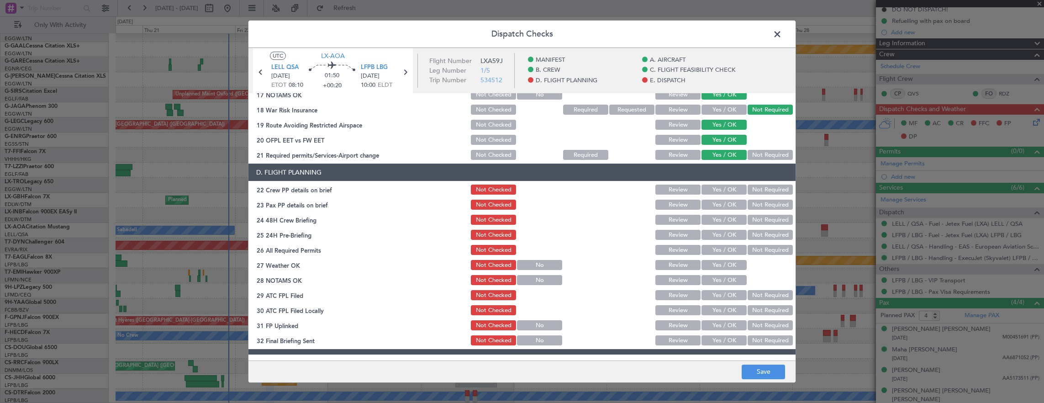
scroll to position [411, 0]
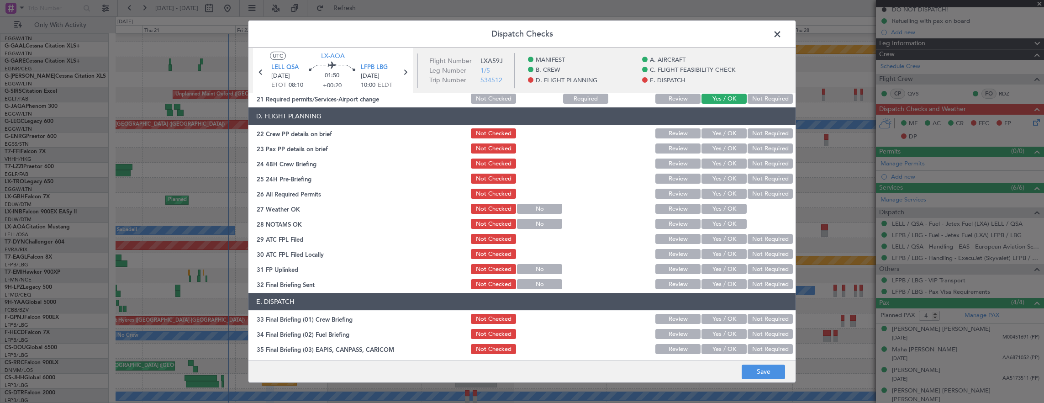
click at [721, 135] on button "Yes / OK" at bounding box center [724, 133] width 45 height 10
click at [720, 145] on button "Yes / OK" at bounding box center [724, 148] width 45 height 10
click at [724, 167] on button "Yes / OK" at bounding box center [724, 164] width 45 height 10
click at [751, 175] on button "Not Required" at bounding box center [770, 179] width 45 height 10
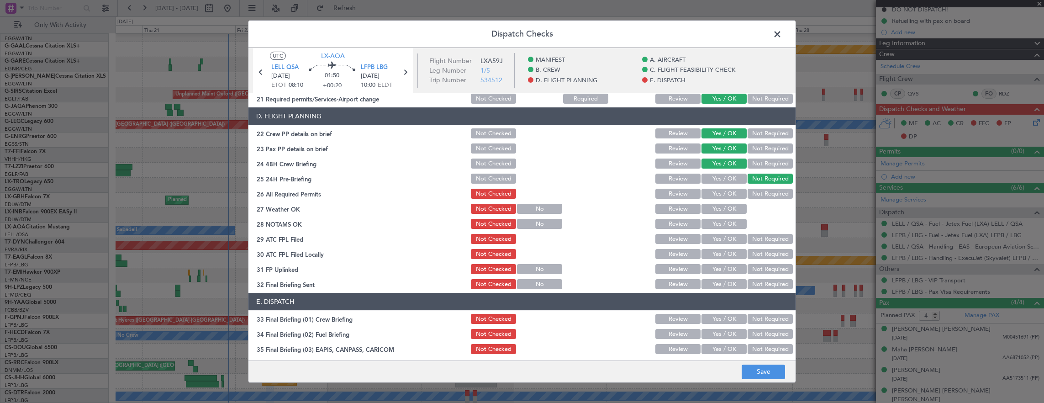
click at [723, 194] on button "Yes / OK" at bounding box center [724, 194] width 45 height 10
click at [722, 209] on button "Yes / OK" at bounding box center [724, 209] width 45 height 10
click at [720, 222] on button "Yes / OK" at bounding box center [724, 224] width 45 height 10
click at [717, 236] on button "Yes / OK" at bounding box center [724, 239] width 45 height 10
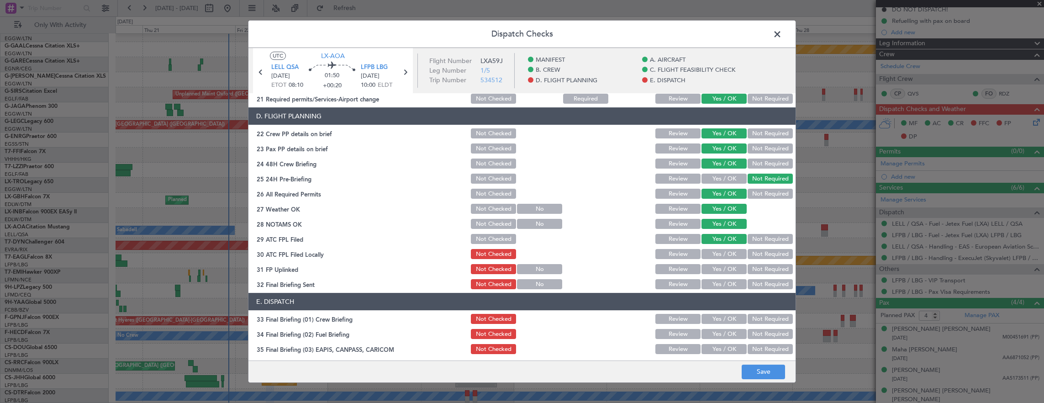
click at [763, 247] on section "D. FLIGHT PLANNING 22 Crew PP details on brief Not Checked Review Yes / OK Not …" at bounding box center [522, 198] width 547 height 183
click at [756, 253] on button "Not Required" at bounding box center [770, 254] width 45 height 10
click at [717, 267] on button "Yes / OK" at bounding box center [724, 269] width 45 height 10
click at [761, 285] on button "Not Required" at bounding box center [770, 284] width 45 height 10
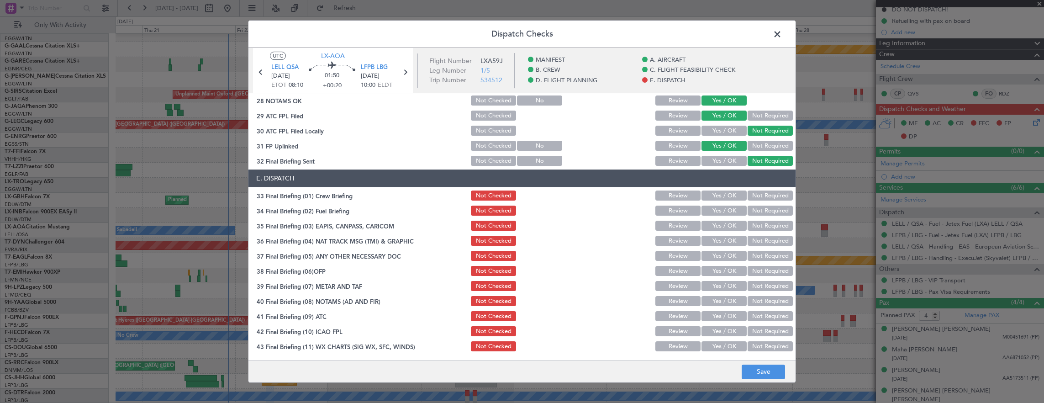
scroll to position [548, 0]
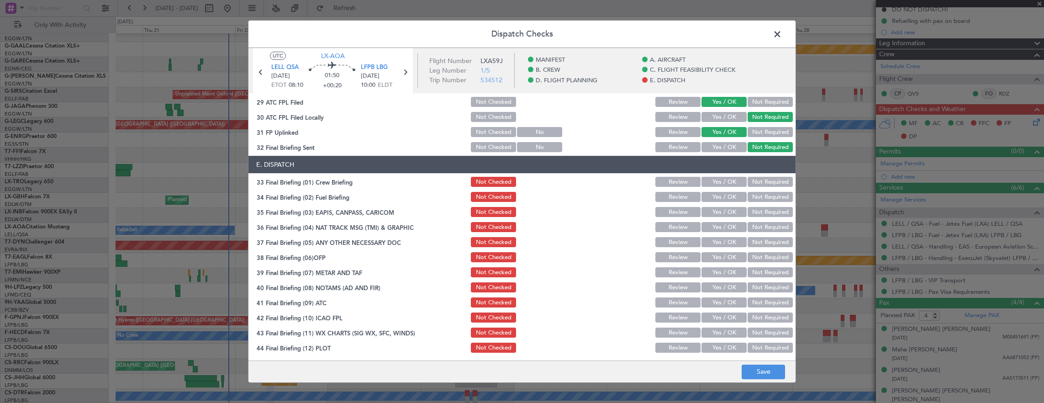
click at [723, 181] on button "Yes / OK" at bounding box center [724, 182] width 45 height 10
click at [716, 197] on button "Yes / OK" at bounding box center [724, 197] width 45 height 10
click at [758, 210] on button "Not Required" at bounding box center [770, 212] width 45 height 10
click at [759, 226] on button "Not Required" at bounding box center [770, 227] width 45 height 10
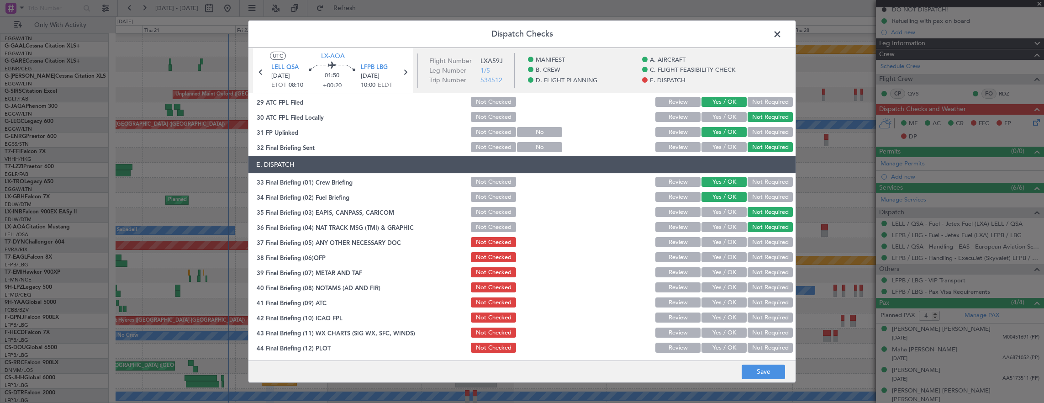
click at [731, 239] on button "Yes / OK" at bounding box center [724, 242] width 45 height 10
click at [725, 257] on button "Yes / OK" at bounding box center [724, 257] width 45 height 10
click at [724, 278] on div "Yes / OK" at bounding box center [723, 272] width 46 height 13
click at [712, 116] on button "Yes / OK" at bounding box center [724, 117] width 45 height 10
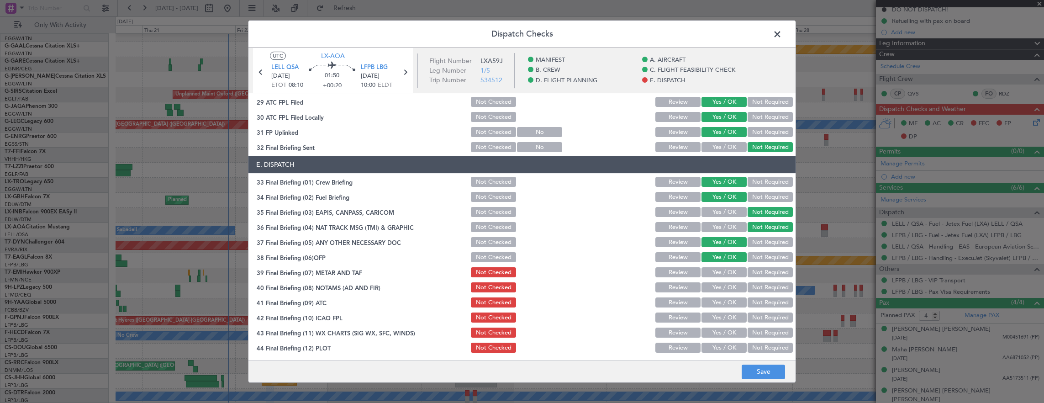
click at [731, 275] on button "Yes / OK" at bounding box center [724, 272] width 45 height 10
click at [724, 284] on button "Yes / OK" at bounding box center [724, 287] width 45 height 10
click at [717, 306] on button "Yes / OK" at bounding box center [724, 302] width 45 height 10
click at [715, 321] on button "Yes / OK" at bounding box center [724, 318] width 45 height 10
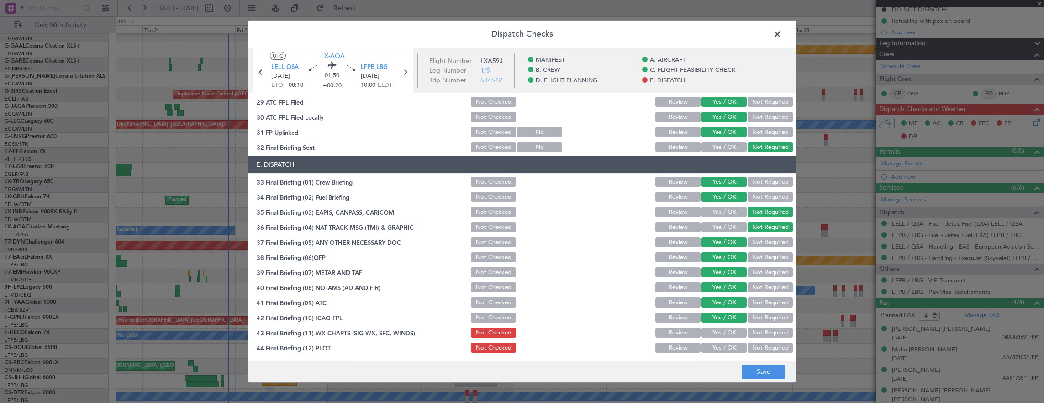
click at [715, 331] on button "Yes / OK" at bounding box center [724, 333] width 45 height 10
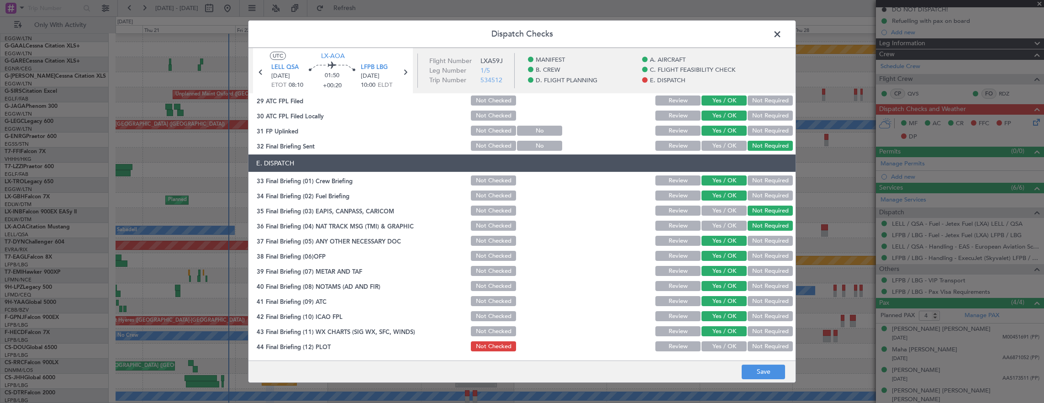
click at [716, 339] on section "E. DISPATCH 33 Final Briefing (01) Crew Briefing Not Checked Review Yes / OK No…" at bounding box center [522, 253] width 547 height 198
drag, startPoint x: 716, startPoint y: 343, endPoint x: 723, endPoint y: 347, distance: 7.6
click at [717, 343] on button "Yes / OK" at bounding box center [724, 346] width 45 height 10
click at [776, 370] on button "Save" at bounding box center [763, 372] width 43 height 15
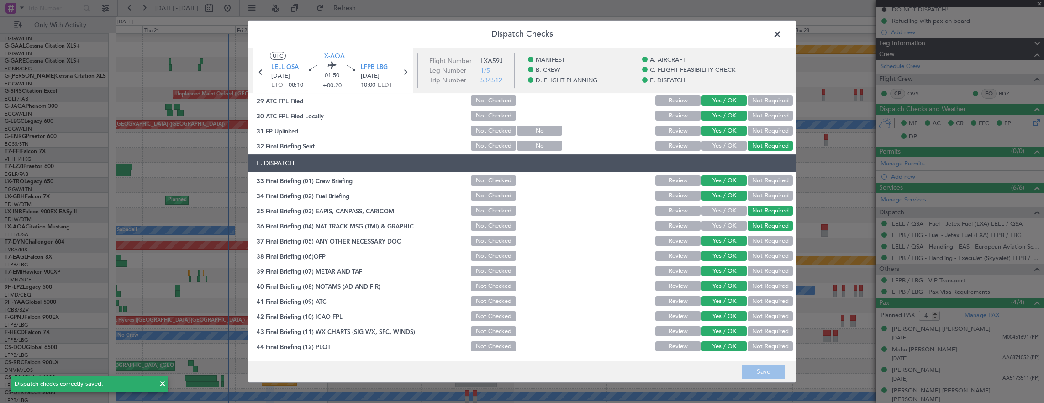
click at [782, 37] on span at bounding box center [782, 36] width 0 height 18
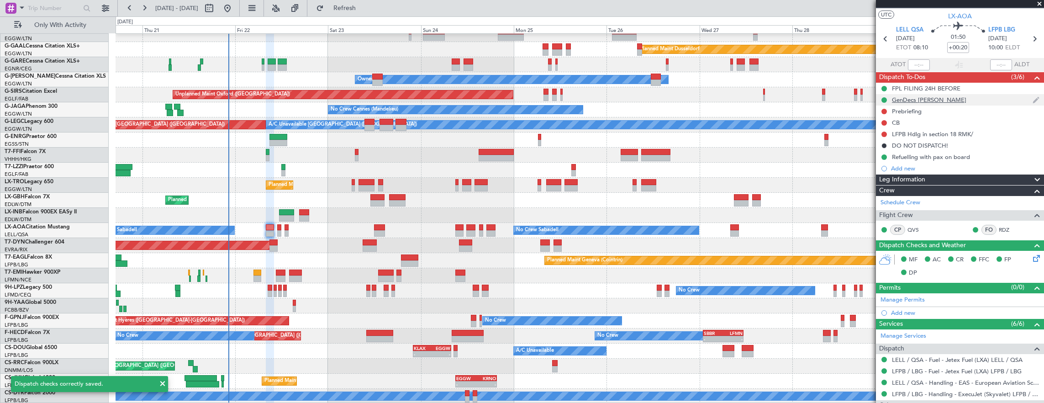
scroll to position [0, 0]
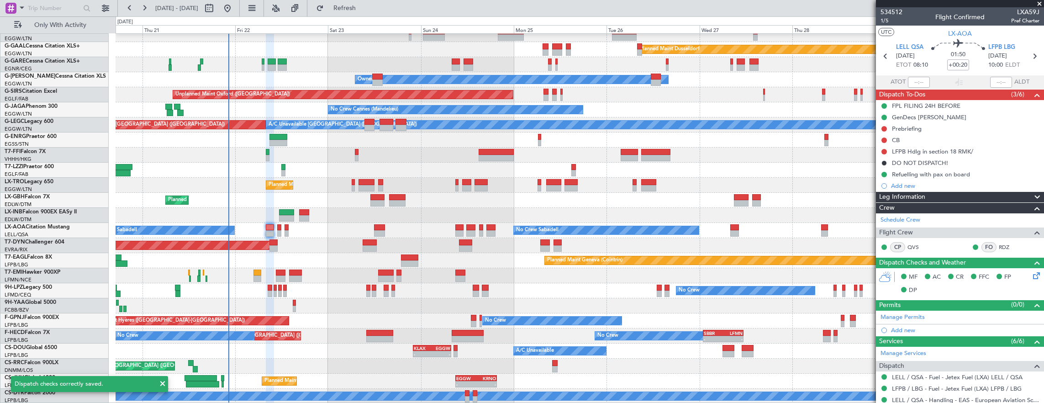
drag, startPoint x: 884, startPoint y: 150, endPoint x: 883, endPoint y: 158, distance: 7.4
click at [884, 150] on button at bounding box center [884, 151] width 5 height 5
click at [885, 185] on li "Completed" at bounding box center [885, 192] width 48 height 14
click at [885, 138] on button at bounding box center [884, 140] width 5 height 5
click at [885, 177] on span "Completed" at bounding box center [889, 179] width 30 height 9
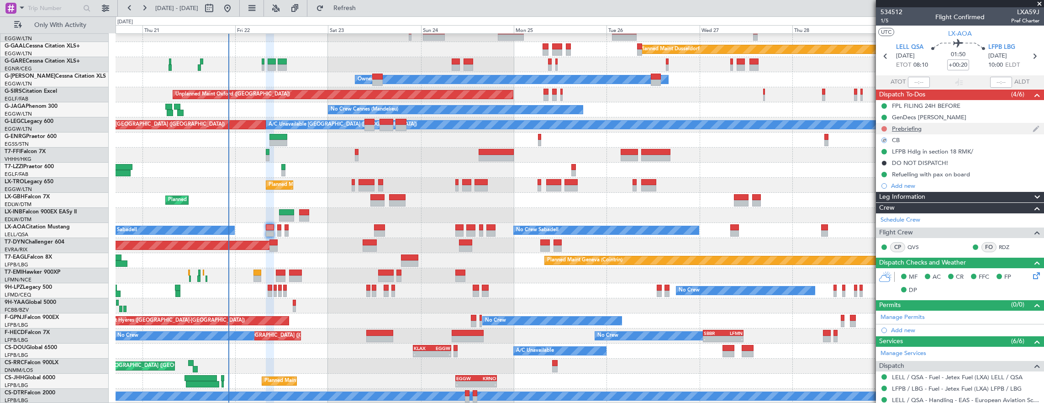
click at [885, 126] on button at bounding box center [884, 128] width 5 height 5
click at [885, 182] on span "Cancelled" at bounding box center [887, 182] width 26 height 9
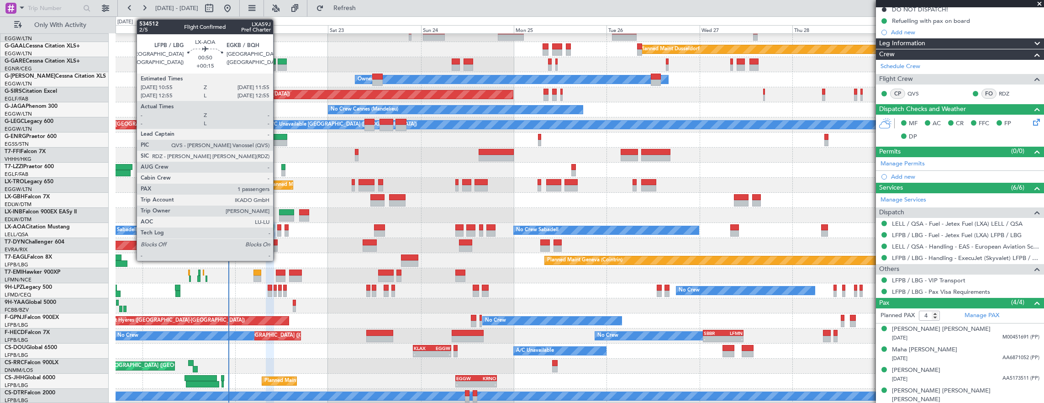
click at [278, 231] on div at bounding box center [279, 233] width 4 height 6
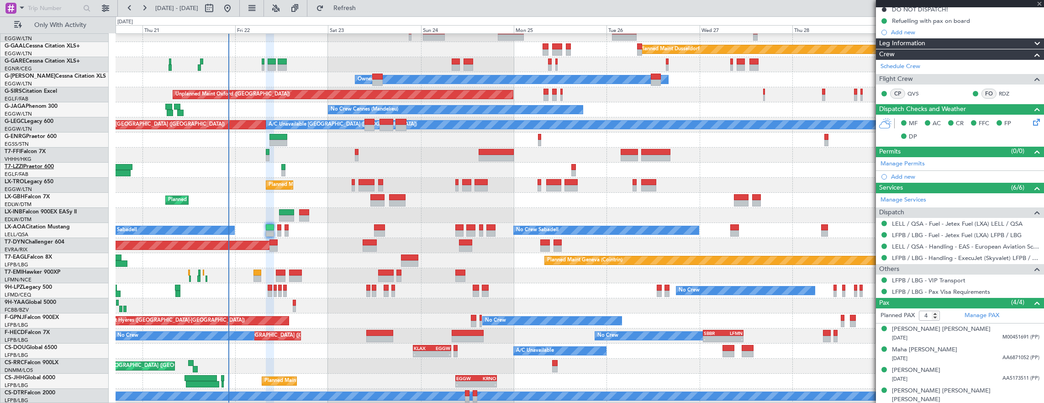
type input "+00:15"
type input "1"
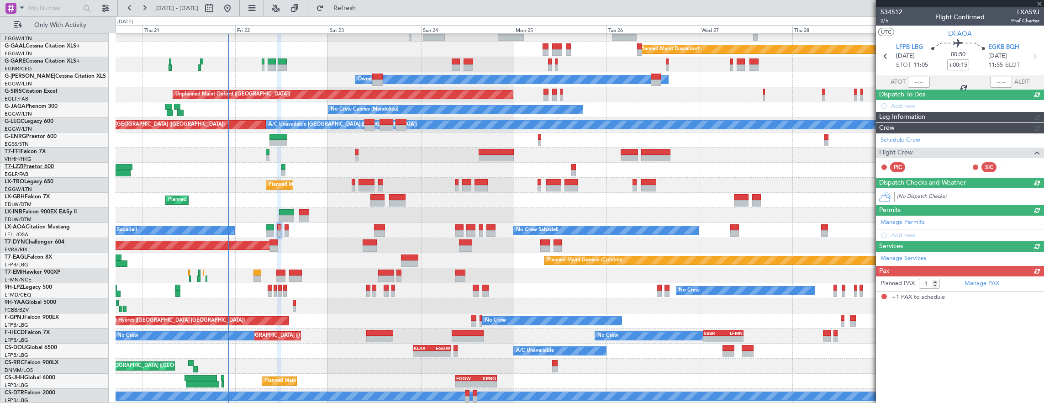
scroll to position [0, 0]
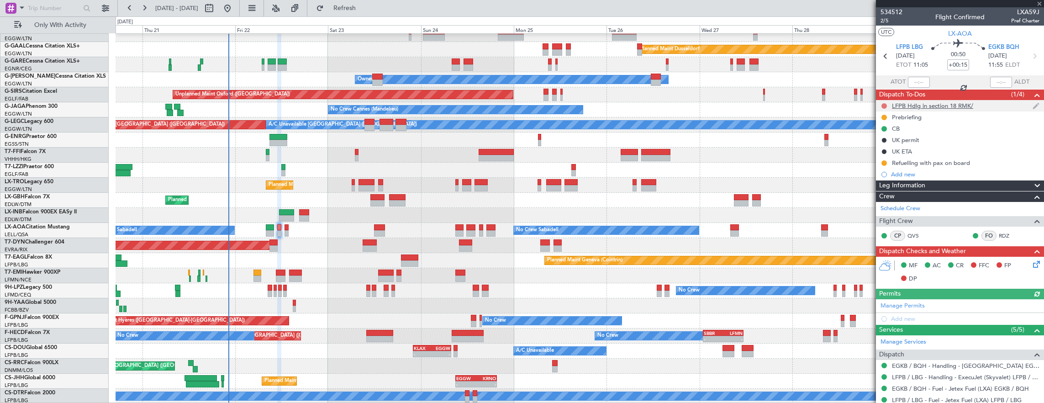
click at [883, 104] on button at bounding box center [884, 105] width 5 height 5
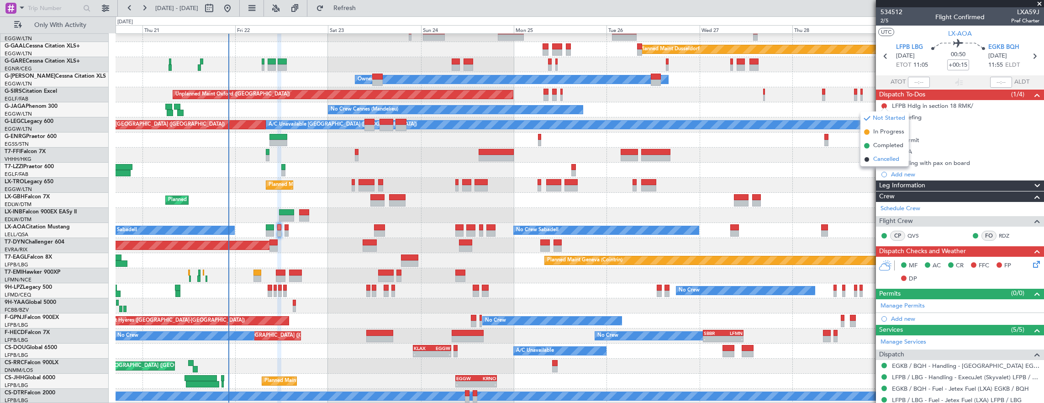
click at [876, 158] on span "Cancelled" at bounding box center [887, 159] width 26 height 9
click at [885, 115] on button at bounding box center [884, 117] width 5 height 5
click at [882, 158] on span "Completed" at bounding box center [888, 157] width 30 height 9
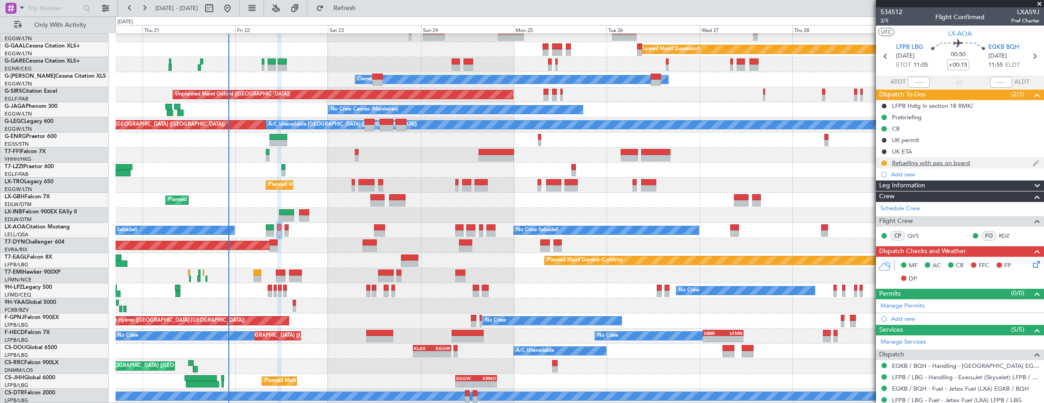
click at [999, 164] on div "Refuelling with pax on board" at bounding box center [960, 162] width 168 height 11
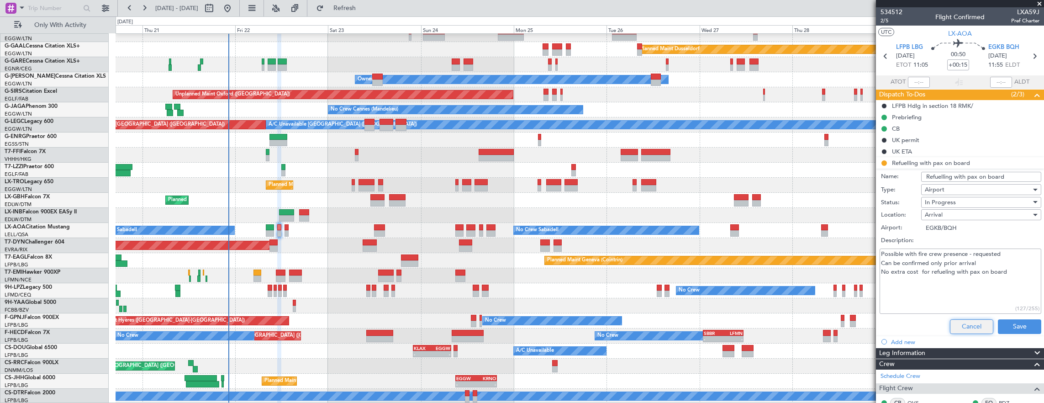
click at [966, 324] on button "Cancel" at bounding box center [971, 326] width 43 height 15
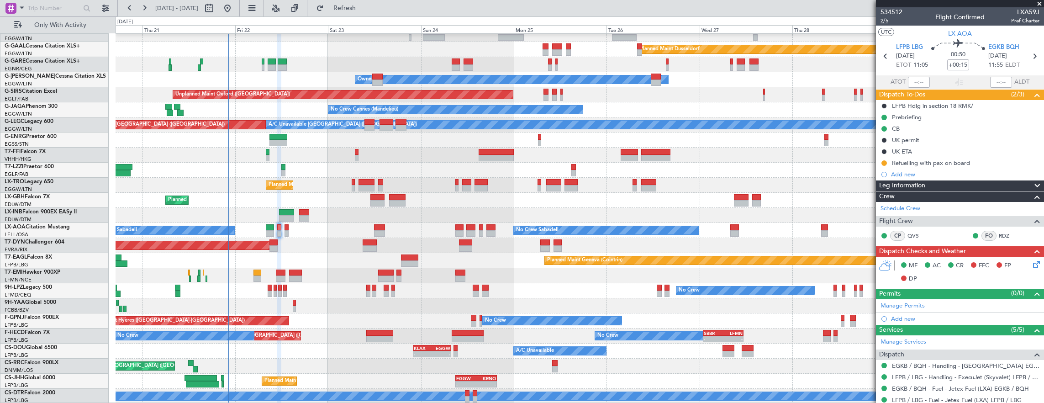
click at [889, 24] on span "2/5" at bounding box center [892, 21] width 22 height 8
click at [888, 23] on mat-tooltip-component "Trip Number" at bounding box center [891, 29] width 45 height 24
click at [887, 20] on span "2/5" at bounding box center [892, 21] width 22 height 8
click at [1034, 262] on icon at bounding box center [1035, 262] width 7 height 7
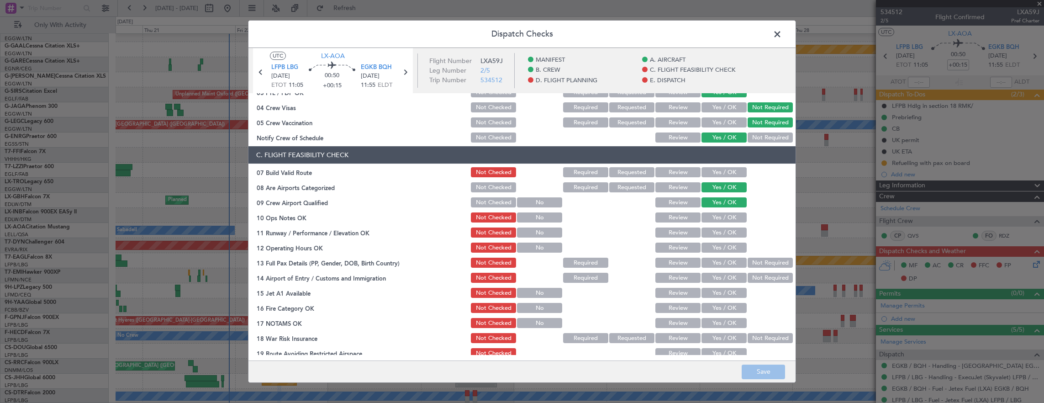
scroll to position [137, 0]
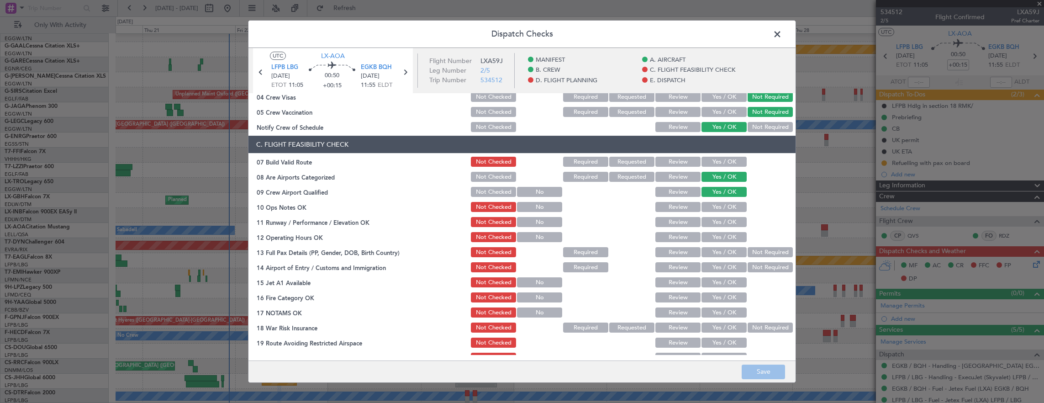
click at [719, 155] on div "Yes / OK" at bounding box center [723, 161] width 46 height 13
click at [718, 162] on button "Yes / OK" at bounding box center [724, 162] width 45 height 10
click at [715, 210] on button "Yes / OK" at bounding box center [724, 207] width 45 height 10
drag, startPoint x: 717, startPoint y: 222, endPoint x: 718, endPoint y: 235, distance: 13.3
click at [717, 222] on button "Yes / OK" at bounding box center [724, 222] width 45 height 10
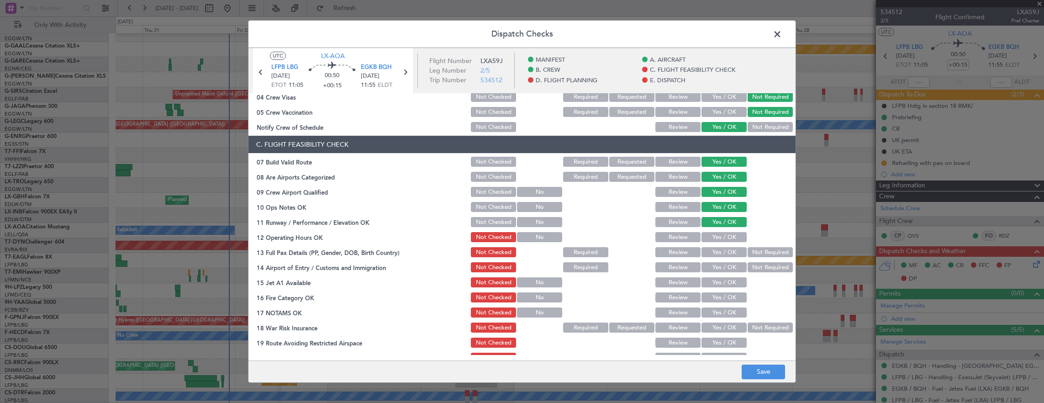
click at [717, 238] on button "Yes / OK" at bounding box center [724, 237] width 45 height 10
click at [731, 257] on button "Yes / OK" at bounding box center [724, 252] width 45 height 10
drag, startPoint x: 724, startPoint y: 266, endPoint x: 723, endPoint y: 282, distance: 16.5
click at [724, 266] on button "Yes / OK" at bounding box center [724, 267] width 45 height 10
click at [723, 283] on button "Yes / OK" at bounding box center [724, 282] width 45 height 10
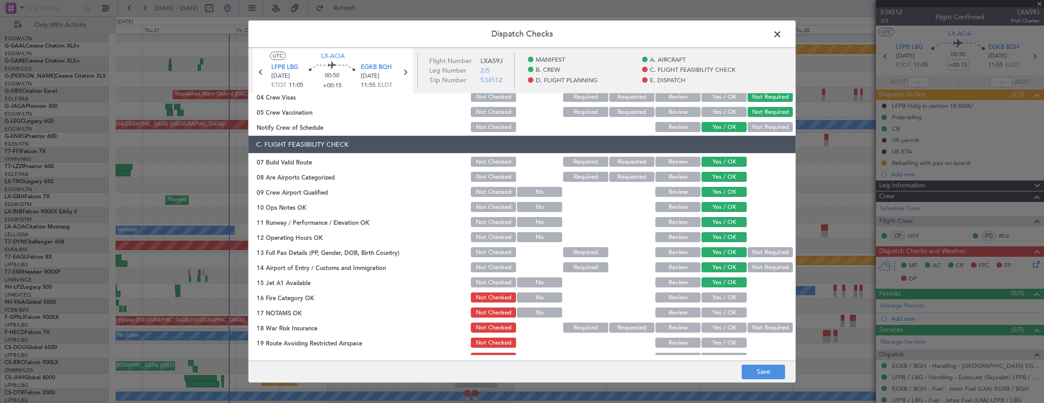
click at [721, 300] on button "Yes / OK" at bounding box center [724, 297] width 45 height 10
click at [719, 313] on button "Yes / OK" at bounding box center [724, 312] width 45 height 10
click at [775, 323] on button "Not Required" at bounding box center [770, 328] width 45 height 10
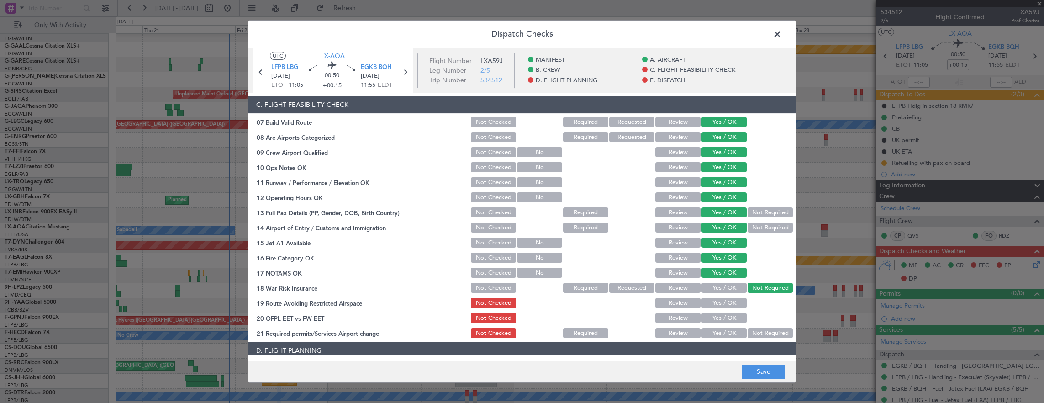
scroll to position [320, 0]
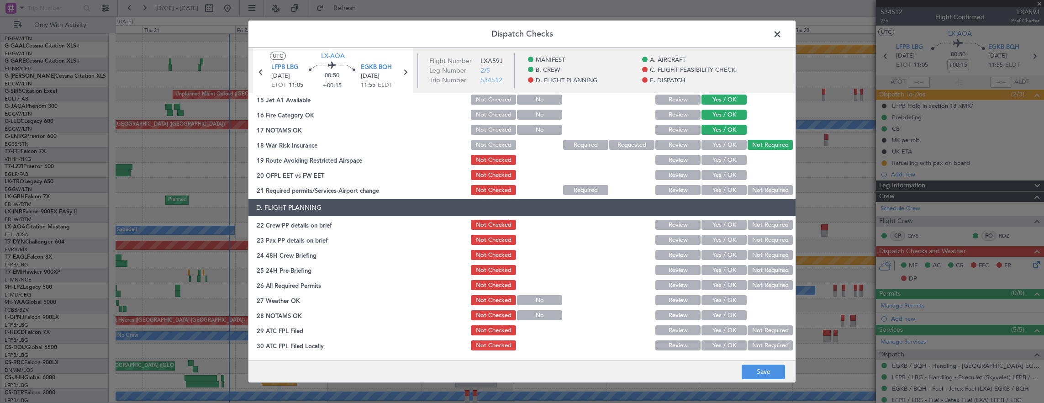
click at [722, 152] on section "C. FLIGHT FEASIBILITY CHECK 07 Build Valid Route Not Checked Required Requested…" at bounding box center [522, 75] width 547 height 244
click at [722, 156] on button "Yes / OK" at bounding box center [724, 160] width 45 height 10
drag, startPoint x: 718, startPoint y: 169, endPoint x: 718, endPoint y: 181, distance: 12.3
click at [718, 169] on div "Yes / OK" at bounding box center [723, 175] width 46 height 13
click at [718, 181] on section "C. FLIGHT FEASIBILITY CHECK 07 Build Valid Route Not Checked Required Requested…" at bounding box center [522, 75] width 547 height 244
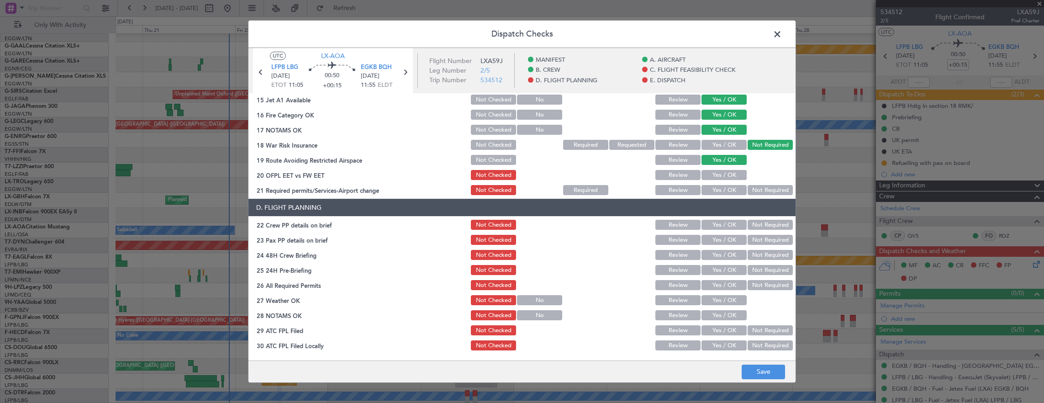
drag, startPoint x: 718, startPoint y: 188, endPoint x: 720, endPoint y: 178, distance: 10.6
click at [718, 188] on button "Yes / OK" at bounding box center [724, 190] width 45 height 10
click at [720, 176] on button "Yes / OK" at bounding box center [724, 175] width 45 height 10
click at [718, 224] on button "Yes / OK" at bounding box center [724, 225] width 45 height 10
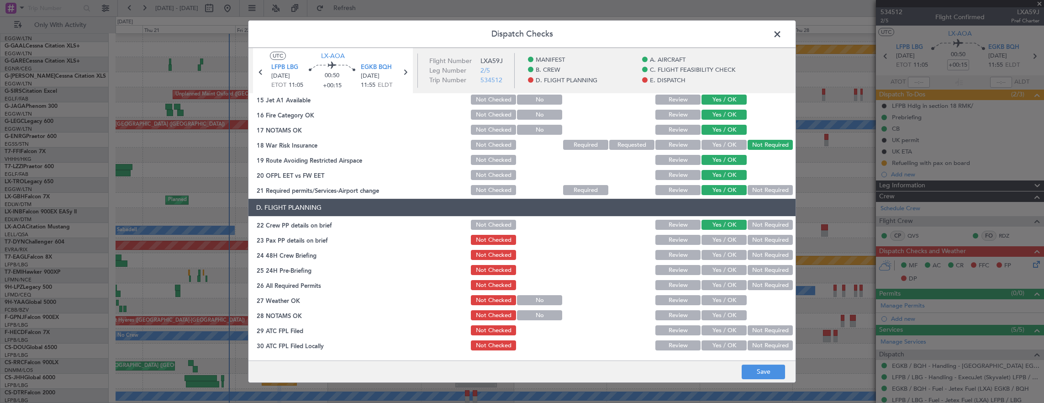
click at [719, 239] on button "Yes / OK" at bounding box center [724, 240] width 45 height 10
click at [715, 253] on button "Yes / OK" at bounding box center [724, 255] width 45 height 10
drag, startPoint x: 767, startPoint y: 267, endPoint x: 733, endPoint y: 278, distance: 36.0
click at [767, 267] on button "Not Required" at bounding box center [770, 270] width 45 height 10
click at [718, 286] on button "Yes / OK" at bounding box center [724, 285] width 45 height 10
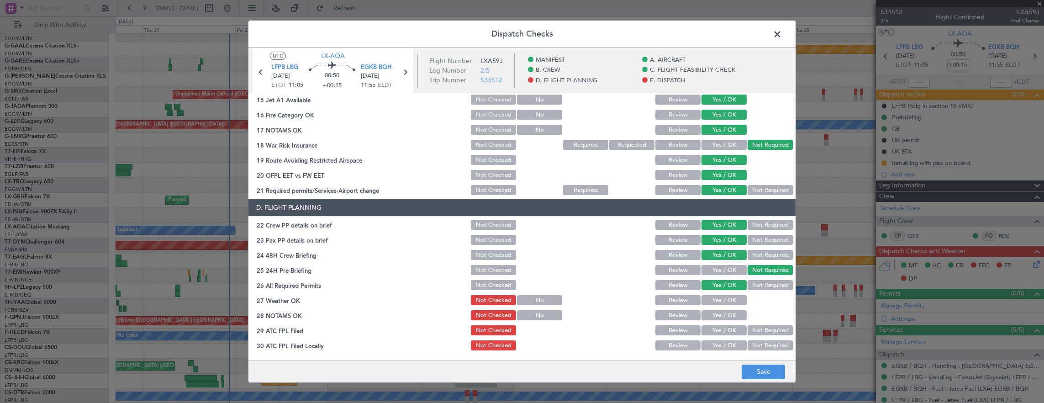
click at [718, 299] on button "Yes / OK" at bounding box center [724, 300] width 45 height 10
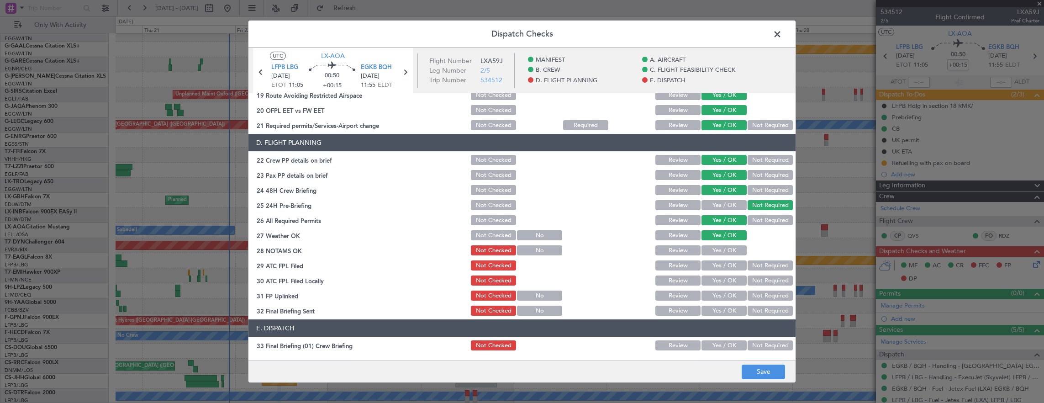
scroll to position [411, 0]
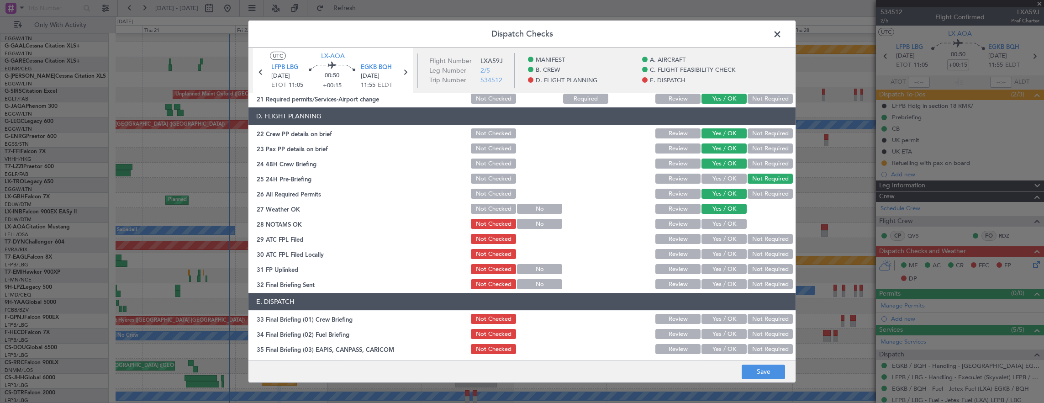
click at [719, 234] on button "Yes / OK" at bounding box center [724, 239] width 45 height 10
click at [715, 244] on button "Yes / OK" at bounding box center [724, 239] width 45 height 10
click at [721, 223] on button "Yes / OK" at bounding box center [724, 224] width 45 height 10
click at [763, 254] on button "Not Required" at bounding box center [770, 254] width 45 height 10
click at [725, 270] on button "Yes / OK" at bounding box center [724, 269] width 45 height 10
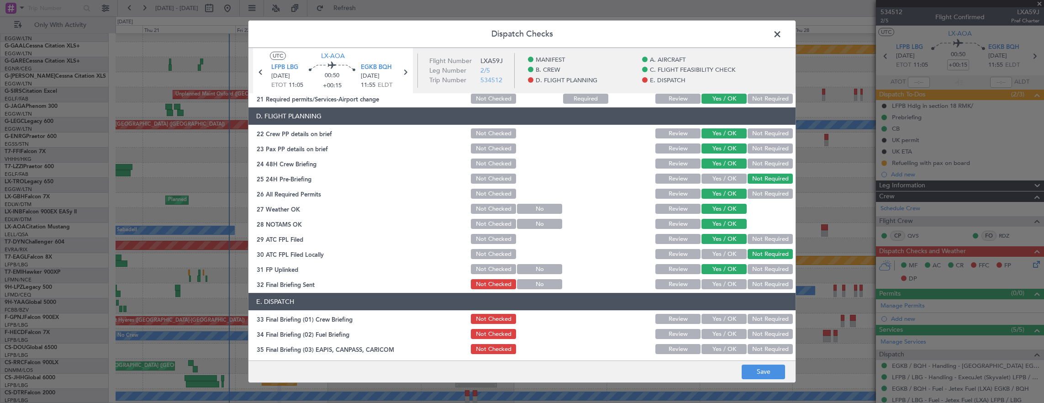
click at [757, 281] on button "Not Required" at bounding box center [770, 284] width 45 height 10
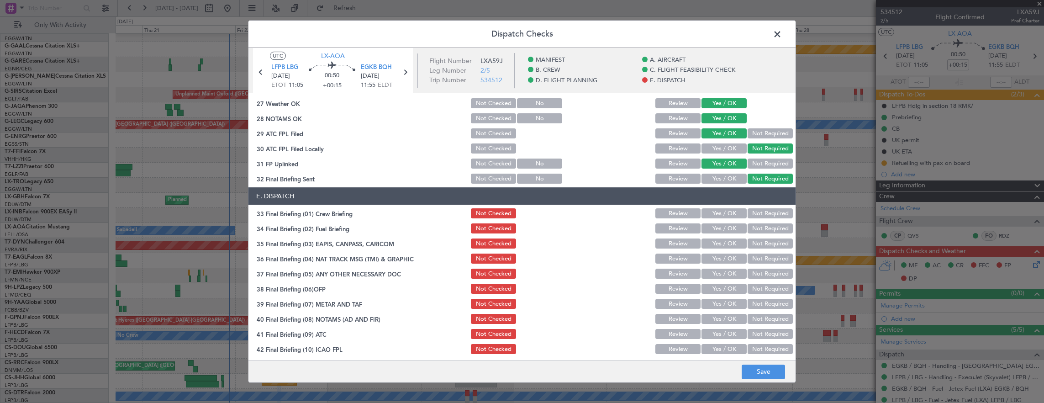
scroll to position [548, 0]
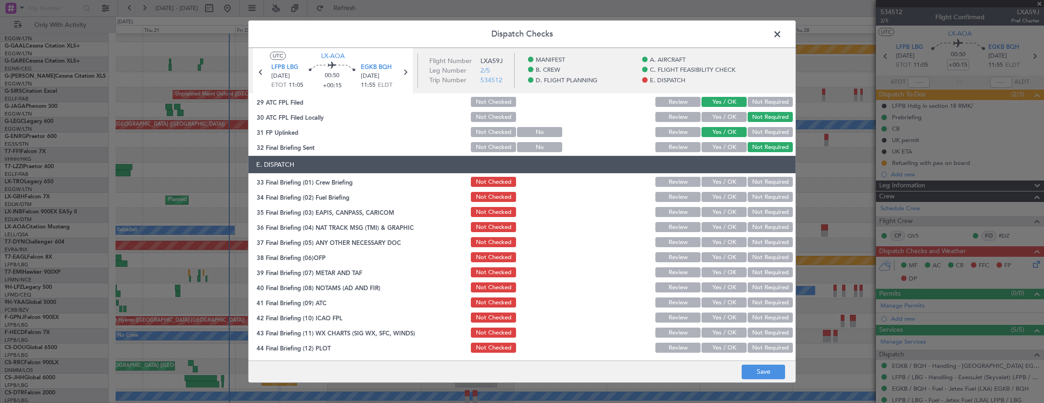
click at [720, 185] on button "Yes / OK" at bounding box center [724, 182] width 45 height 10
click at [718, 194] on button "Yes / OK" at bounding box center [724, 197] width 45 height 10
click at [760, 212] on button "Not Required" at bounding box center [770, 212] width 45 height 10
click at [762, 227] on button "Not Required" at bounding box center [770, 227] width 45 height 10
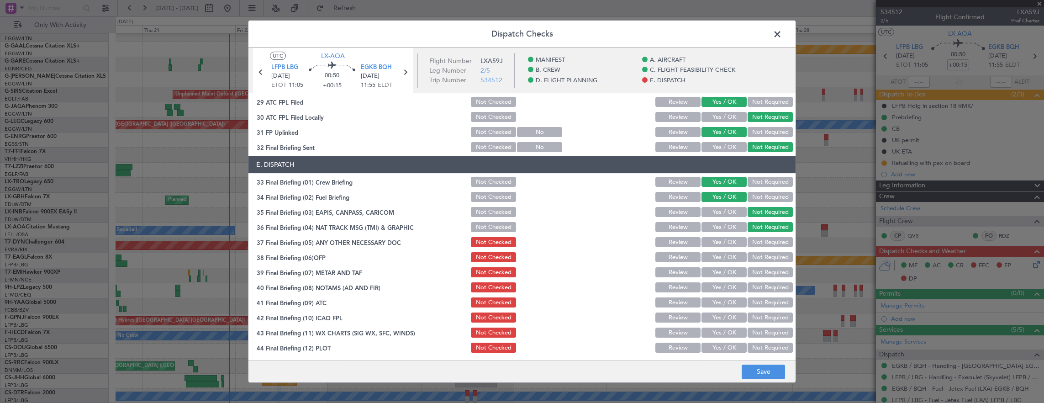
click at [716, 243] on button "Yes / OK" at bounding box center [724, 242] width 45 height 10
click at [716, 259] on button "Yes / OK" at bounding box center [724, 257] width 45 height 10
click at [716, 272] on button "Yes / OK" at bounding box center [724, 272] width 45 height 10
click at [716, 285] on button "Yes / OK" at bounding box center [724, 287] width 45 height 10
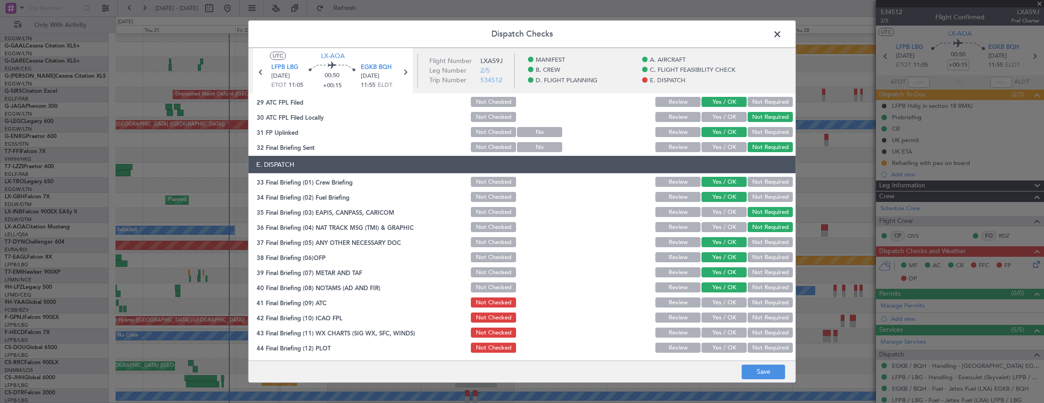
click at [716, 294] on section "E. DISPATCH 33 Final Briefing (01) Crew Briefing Not Checked Review Yes / OK No…" at bounding box center [522, 255] width 547 height 198
click at [715, 307] on div "Yes / OK" at bounding box center [723, 302] width 46 height 13
click at [714, 308] on div "Yes / OK" at bounding box center [723, 302] width 46 height 13
click at [714, 302] on button "Yes / OK" at bounding box center [724, 302] width 45 height 10
click at [715, 321] on button "Yes / OK" at bounding box center [724, 318] width 45 height 10
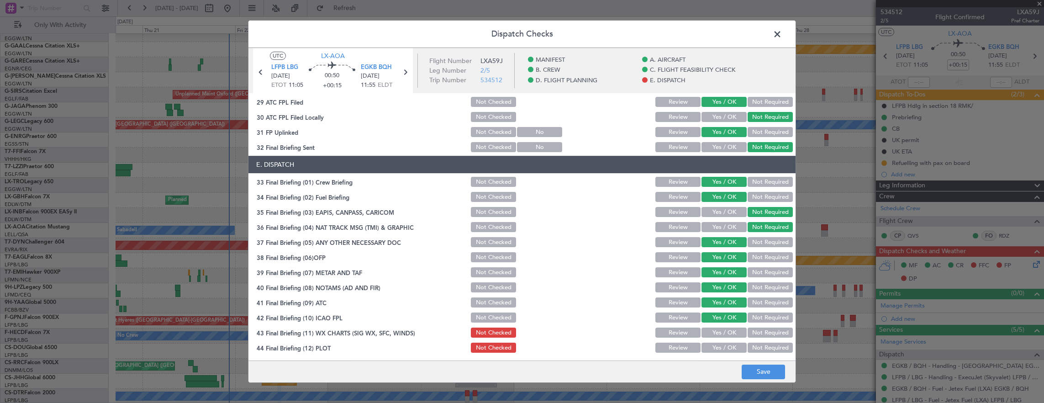
click at [715, 331] on button "Yes / OK" at bounding box center [724, 333] width 45 height 10
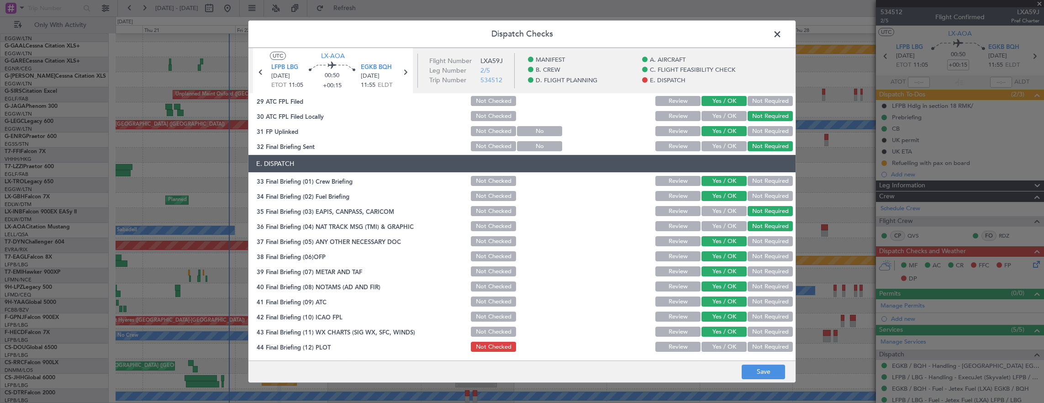
scroll to position [550, 0]
click at [717, 340] on div "Yes / OK" at bounding box center [723, 346] width 46 height 13
click at [743, 363] on footer "Save" at bounding box center [522, 371] width 547 height 22
click at [727, 347] on button "Yes / OK" at bounding box center [724, 346] width 45 height 10
click at [758, 368] on button "Save" at bounding box center [763, 372] width 43 height 15
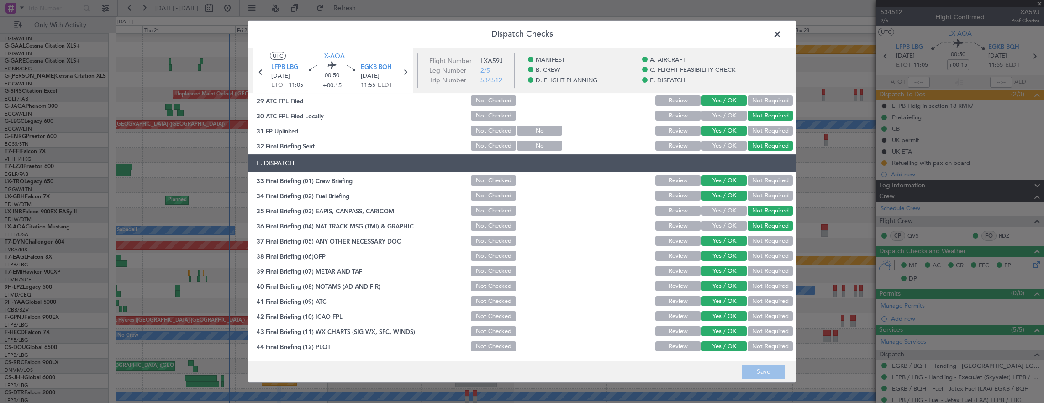
click at [782, 35] on span at bounding box center [782, 36] width 0 height 18
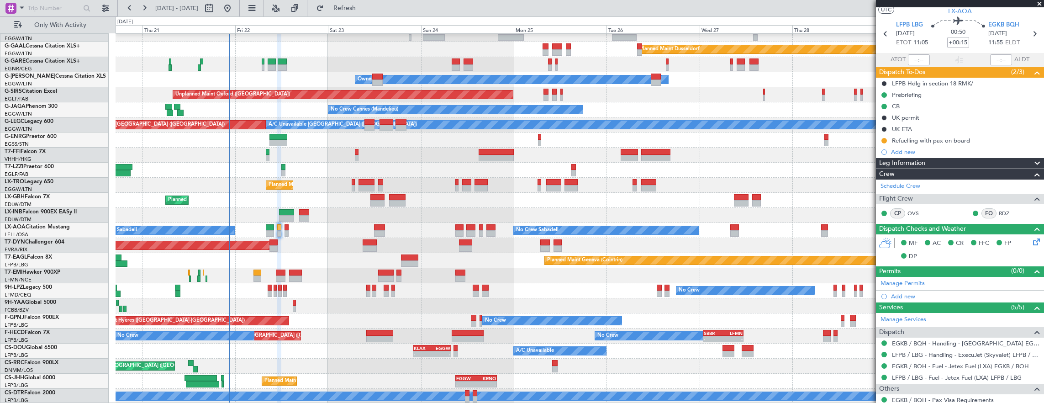
scroll to position [0, 0]
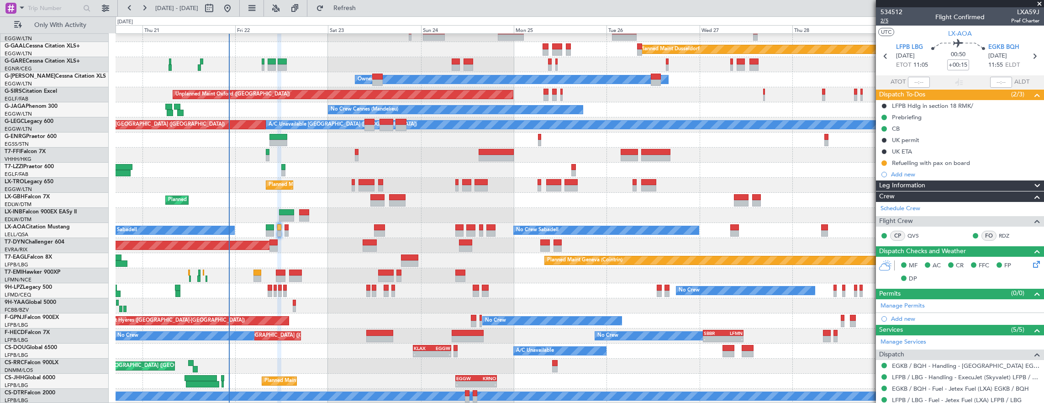
click at [885, 21] on span "2/5" at bounding box center [892, 21] width 22 height 8
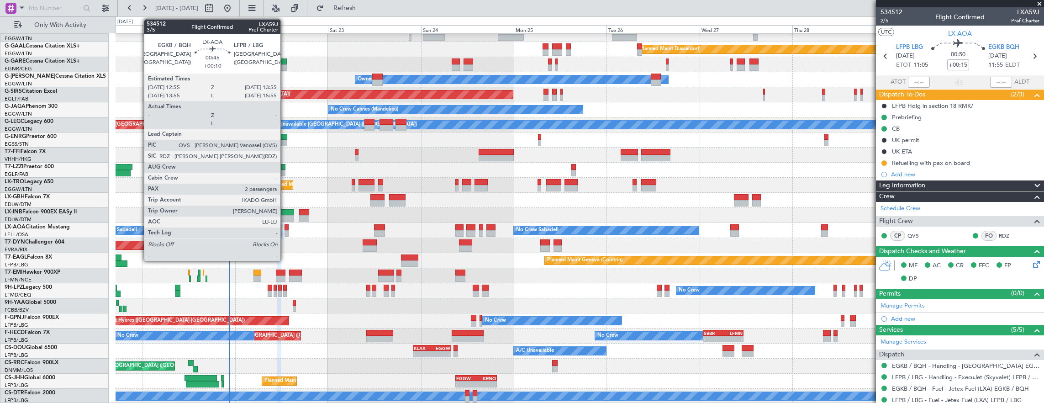
click at [285, 228] on div at bounding box center [287, 227] width 4 height 6
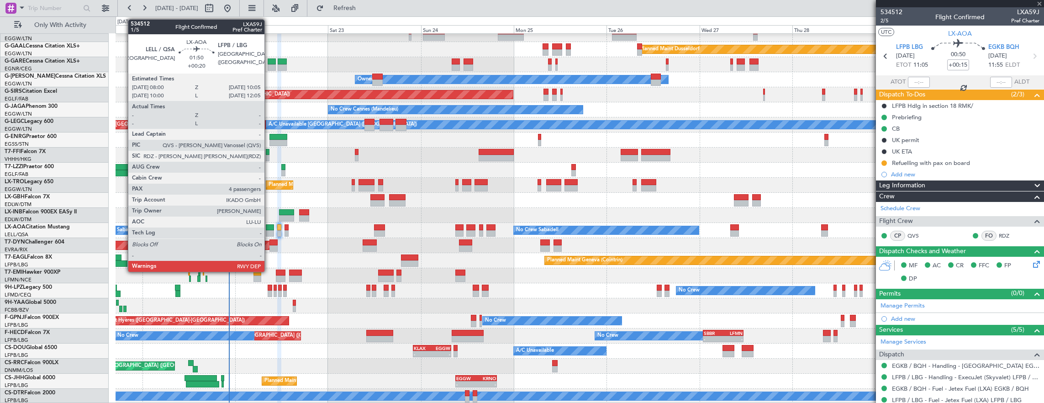
type input "+00:10"
type input "2"
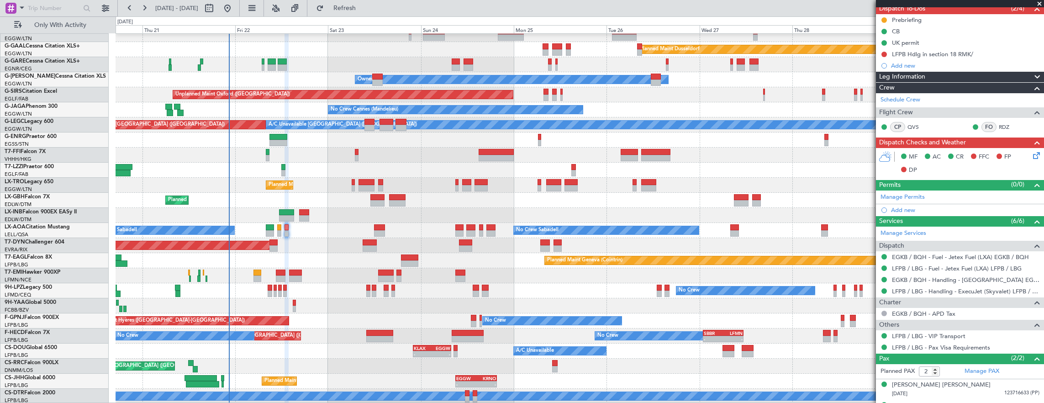
scroll to position [101, 0]
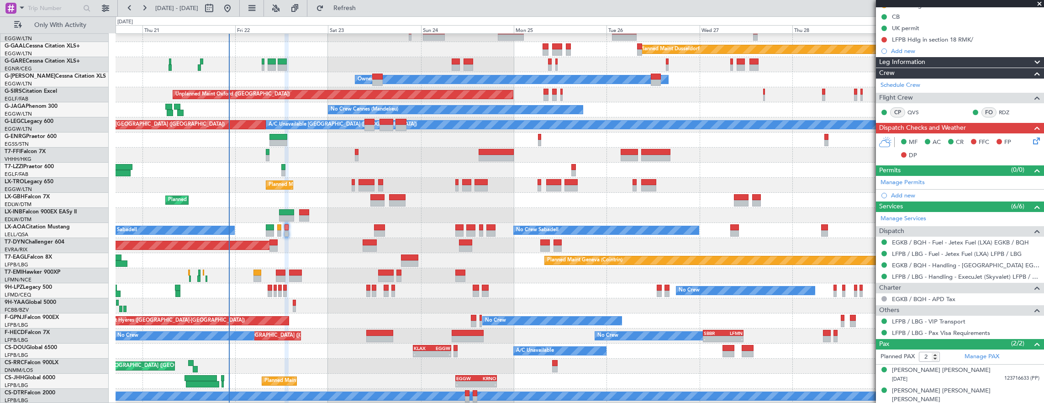
click at [1032, 140] on icon at bounding box center [1035, 139] width 7 height 7
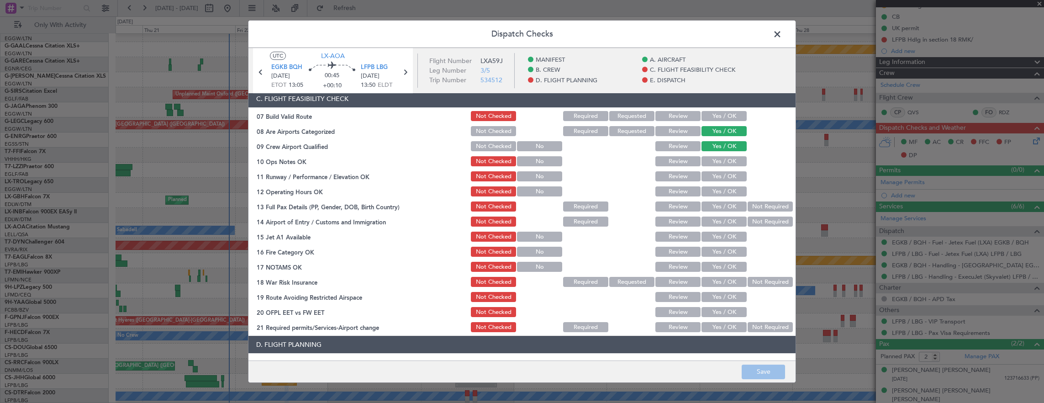
scroll to position [91, 0]
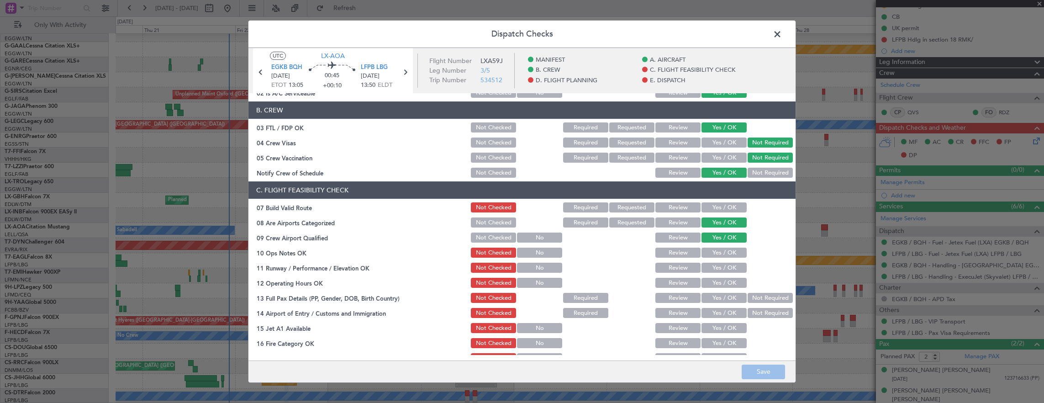
click at [722, 204] on button "Yes / OK" at bounding box center [724, 207] width 45 height 10
click at [726, 252] on button "Yes / OK" at bounding box center [724, 253] width 45 height 10
click at [722, 269] on button "Yes / OK" at bounding box center [724, 268] width 45 height 10
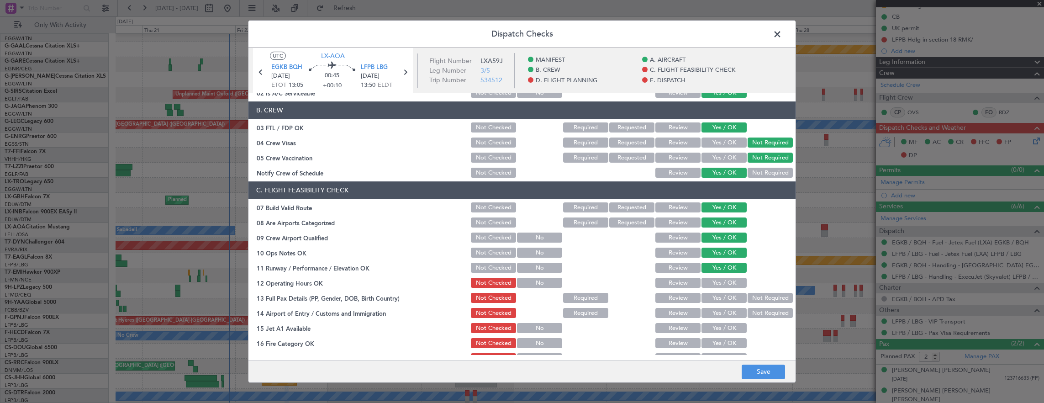
click at [717, 286] on button "Yes / OK" at bounding box center [724, 283] width 45 height 10
click at [721, 304] on div "Yes / OK" at bounding box center [723, 297] width 46 height 13
click at [721, 298] on button "Yes / OK" at bounding box center [724, 298] width 45 height 10
click at [721, 313] on button "Yes / OK" at bounding box center [724, 313] width 45 height 10
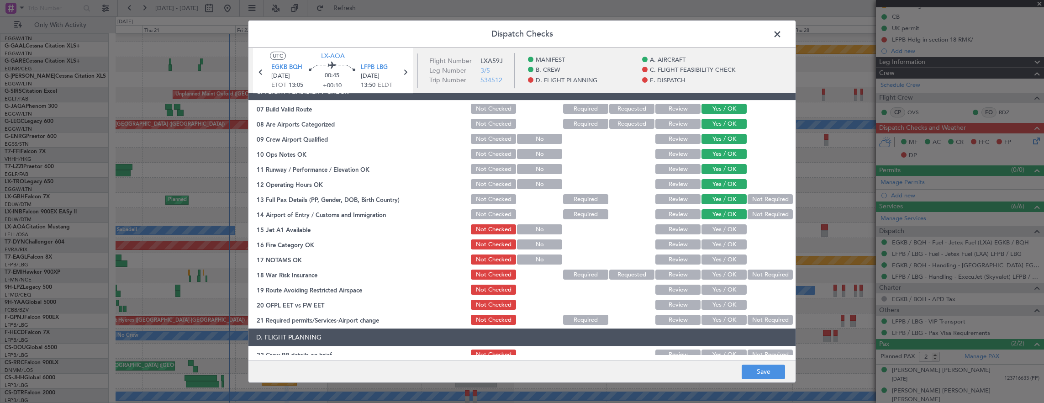
scroll to position [228, 0]
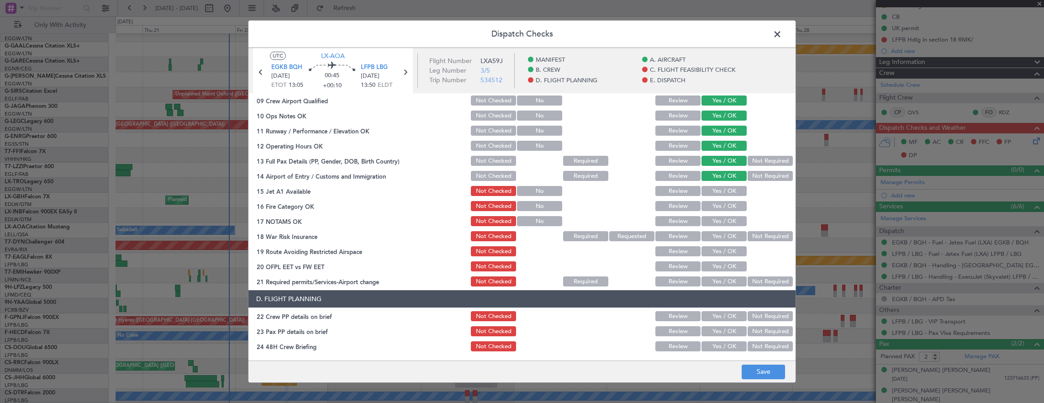
click at [720, 194] on button "Yes / OK" at bounding box center [724, 191] width 45 height 10
click at [721, 210] on button "Yes / OK" at bounding box center [724, 206] width 45 height 10
click at [719, 221] on button "Yes / OK" at bounding box center [724, 221] width 45 height 10
click at [748, 231] on button "Not Required" at bounding box center [770, 236] width 45 height 10
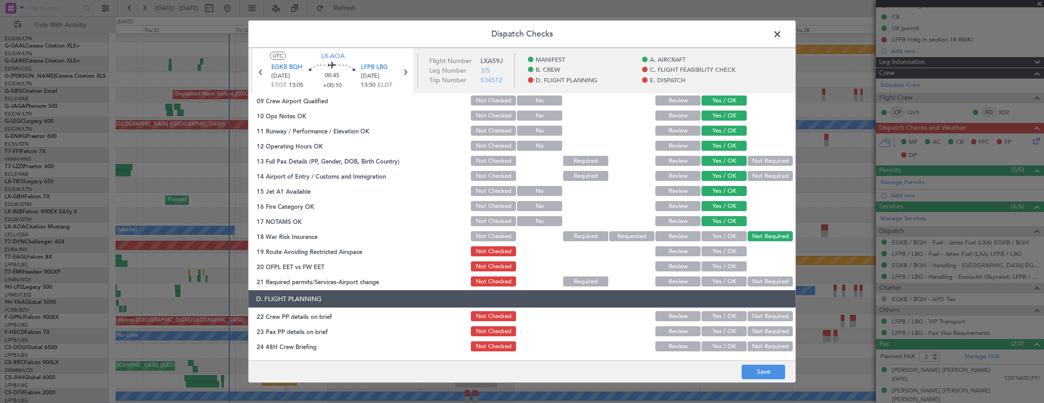
click at [725, 252] on button "Yes / OK" at bounding box center [724, 251] width 45 height 10
click at [724, 263] on button "Yes / OK" at bounding box center [724, 266] width 45 height 10
click at [719, 282] on button "Yes / OK" at bounding box center [724, 281] width 45 height 10
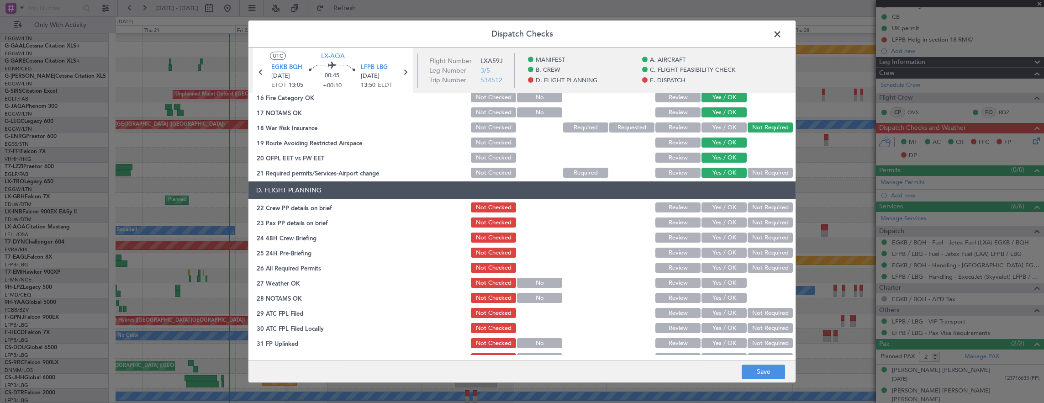
scroll to position [366, 0]
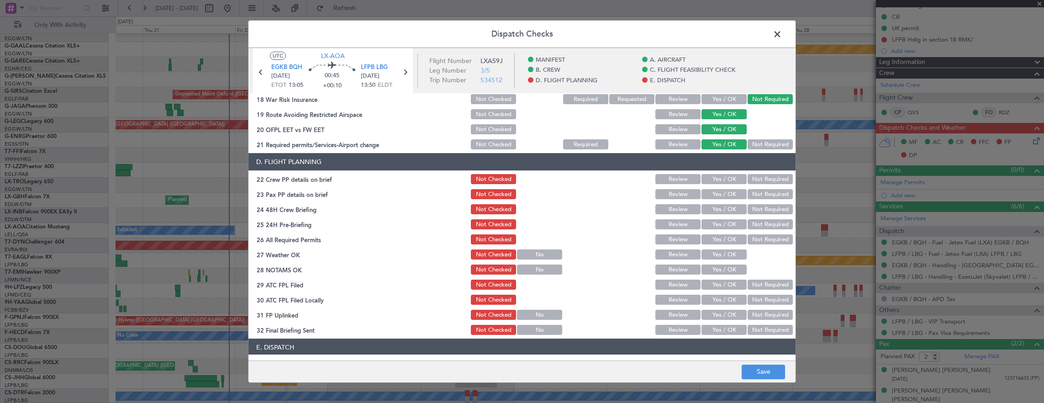
click at [728, 180] on button "Yes / OK" at bounding box center [724, 179] width 45 height 10
click at [718, 195] on button "Yes / OK" at bounding box center [724, 194] width 45 height 10
click at [718, 210] on button "Yes / OK" at bounding box center [724, 209] width 45 height 10
click at [719, 227] on button "Yes / OK" at bounding box center [724, 224] width 45 height 10
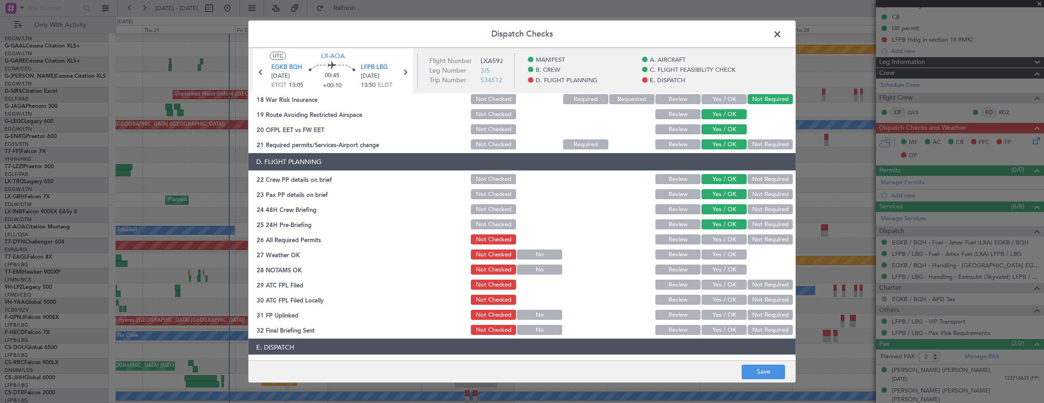
click at [748, 225] on button "Not Required" at bounding box center [770, 224] width 45 height 10
click at [726, 237] on button "Yes / OK" at bounding box center [724, 239] width 45 height 10
click at [723, 248] on section "D. FLIGHT PLANNING 22 Crew PP details on brief Not Checked Review Yes / OK Not …" at bounding box center [522, 244] width 547 height 183
click at [723, 259] on button "Yes / OK" at bounding box center [724, 254] width 45 height 10
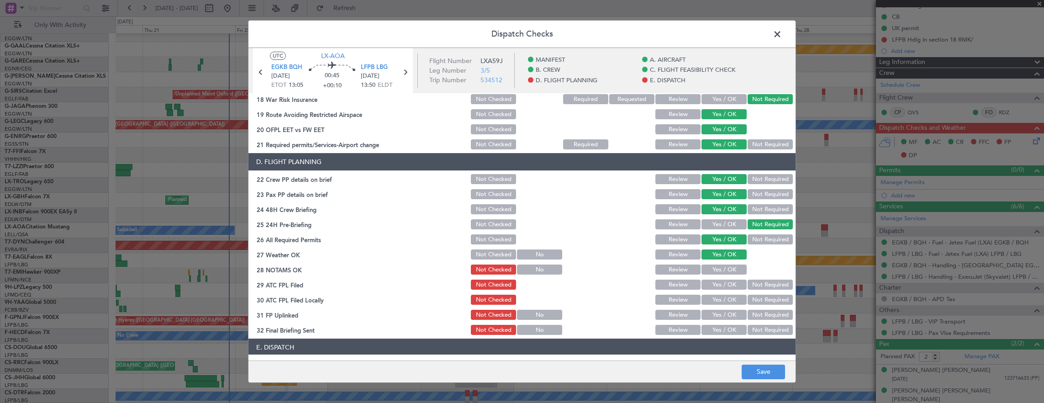
click at [720, 275] on div "Yes / OK" at bounding box center [723, 269] width 46 height 13
click at [717, 270] on button "Yes / OK" at bounding box center [724, 270] width 45 height 10
click at [716, 284] on button "Yes / OK" at bounding box center [724, 285] width 45 height 10
drag, startPoint x: 765, startPoint y: 300, endPoint x: 761, endPoint y: 302, distance: 4.9
click at [765, 300] on button "Not Required" at bounding box center [770, 300] width 45 height 10
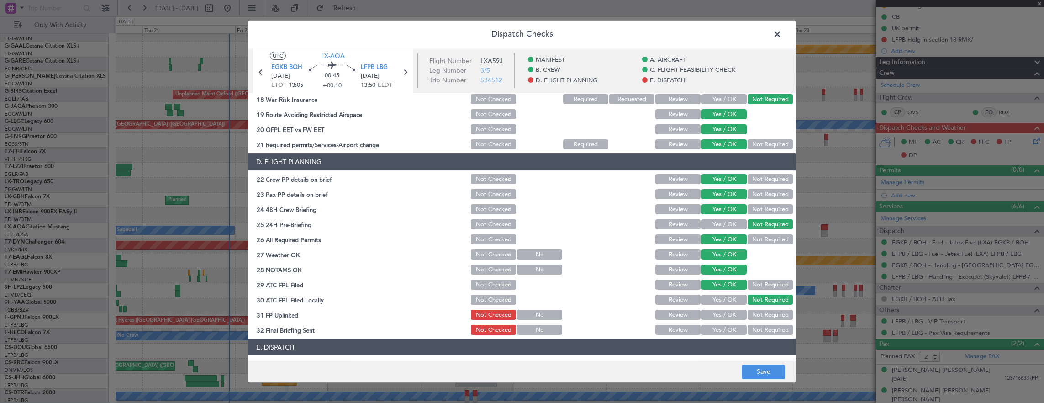
click at [733, 312] on button "Yes / OK" at bounding box center [724, 315] width 45 height 10
click at [755, 327] on button "Not Required" at bounding box center [770, 330] width 45 height 10
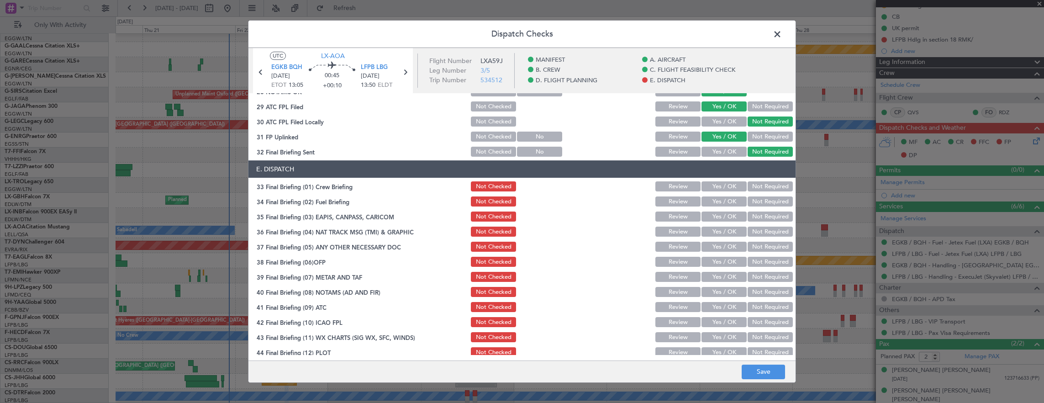
scroll to position [550, 0]
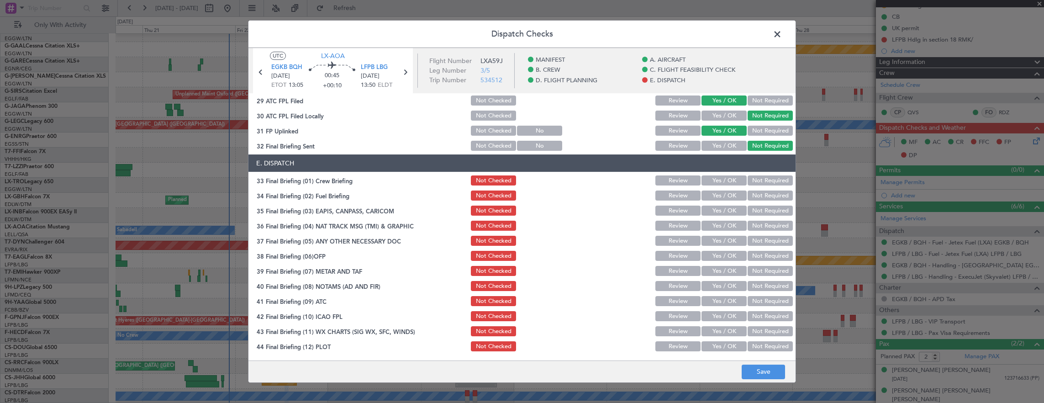
click at [717, 185] on button "Yes / OK" at bounding box center [724, 180] width 45 height 10
click at [715, 191] on button "Yes / OK" at bounding box center [724, 196] width 45 height 10
click at [757, 209] on button "Not Required" at bounding box center [770, 211] width 45 height 10
drag, startPoint x: 760, startPoint y: 223, endPoint x: 737, endPoint y: 243, distance: 30.1
click at [760, 223] on button "Not Required" at bounding box center [770, 226] width 45 height 10
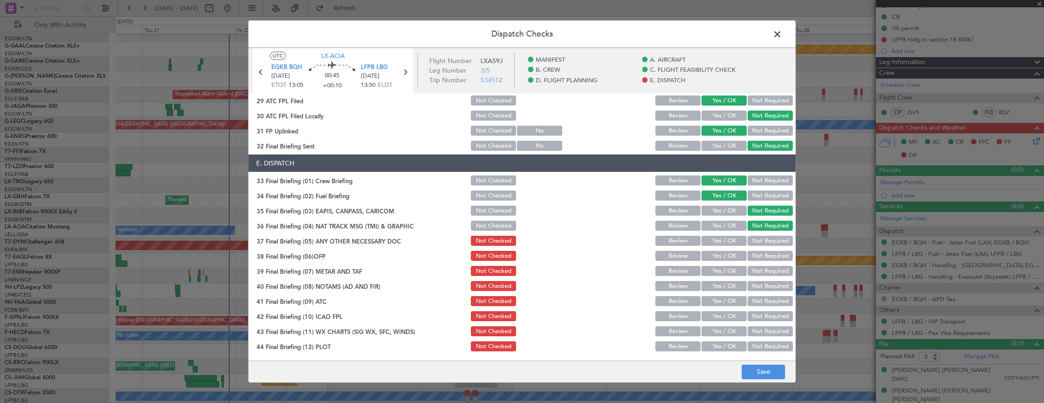
click at [727, 242] on button "Yes / OK" at bounding box center [724, 241] width 45 height 10
click at [725, 254] on button "Yes / OK" at bounding box center [724, 256] width 45 height 10
click at [724, 271] on button "Yes / OK" at bounding box center [724, 271] width 45 height 10
click at [723, 286] on button "Yes / OK" at bounding box center [724, 286] width 45 height 10
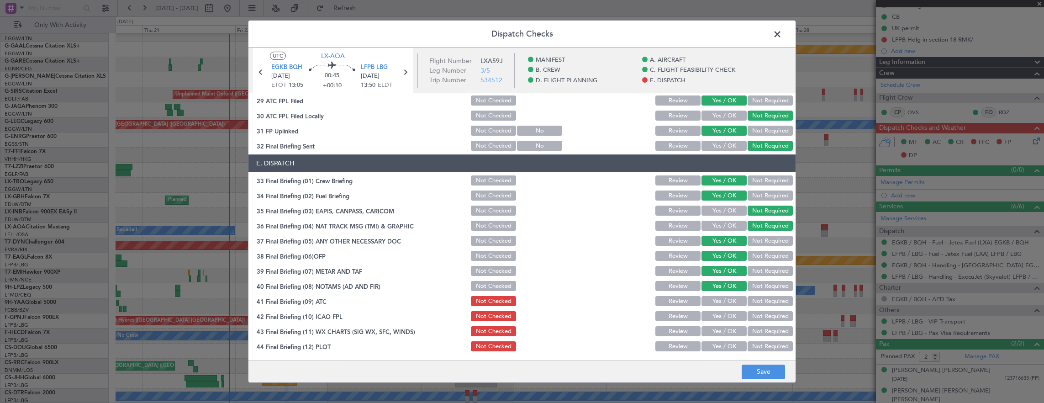
click at [721, 299] on button "Yes / OK" at bounding box center [724, 301] width 45 height 10
click at [720, 315] on button "Yes / OK" at bounding box center [724, 316] width 45 height 10
click at [719, 328] on button "Yes / OK" at bounding box center [724, 331] width 45 height 10
click at [722, 356] on main "UTC LX-AOA EGKB BQH 22/08/2025 ETOT 13:05 00:45 +00:10 LFPB LBG 22/08/2025 13:5…" at bounding box center [522, 206] width 547 height 316
click at [720, 350] on div "Yes / OK" at bounding box center [723, 346] width 46 height 13
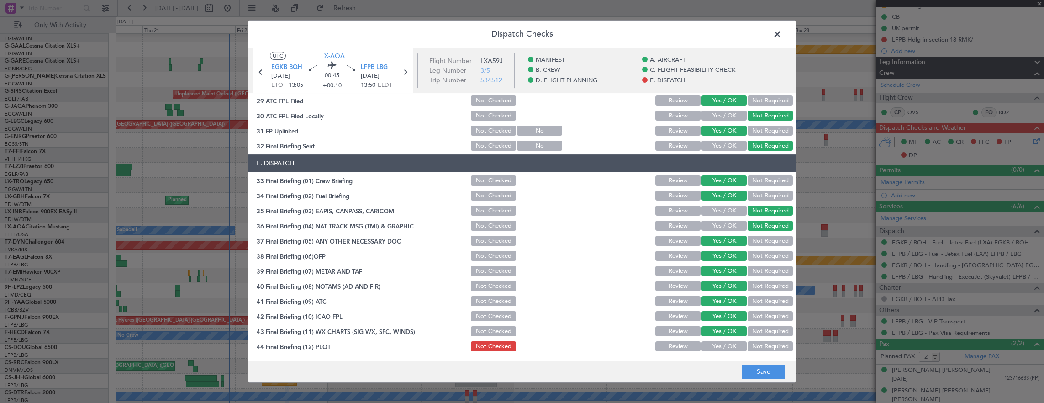
click at [730, 351] on div "Yes / OK" at bounding box center [723, 346] width 46 height 13
click at [726, 344] on button "Yes / OK" at bounding box center [724, 346] width 45 height 10
click at [776, 381] on footer "Save" at bounding box center [522, 371] width 547 height 22
click at [776, 376] on button "Save" at bounding box center [763, 372] width 43 height 15
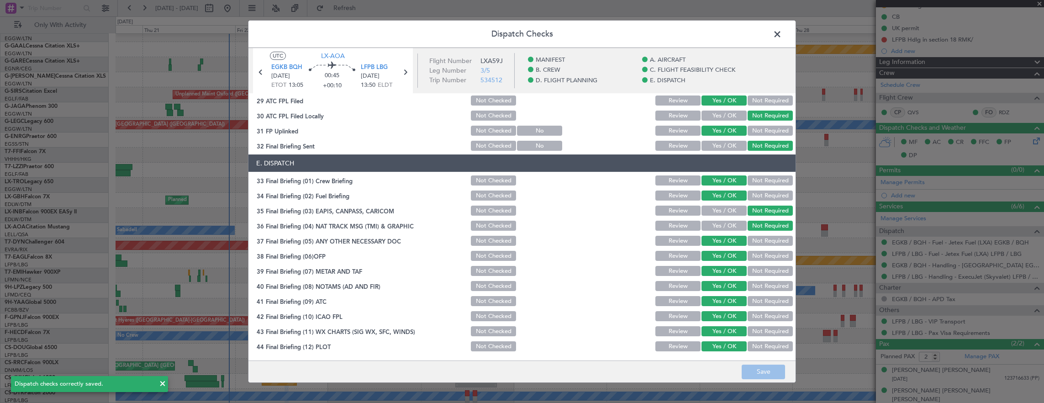
click at [782, 36] on span at bounding box center [782, 36] width 0 height 18
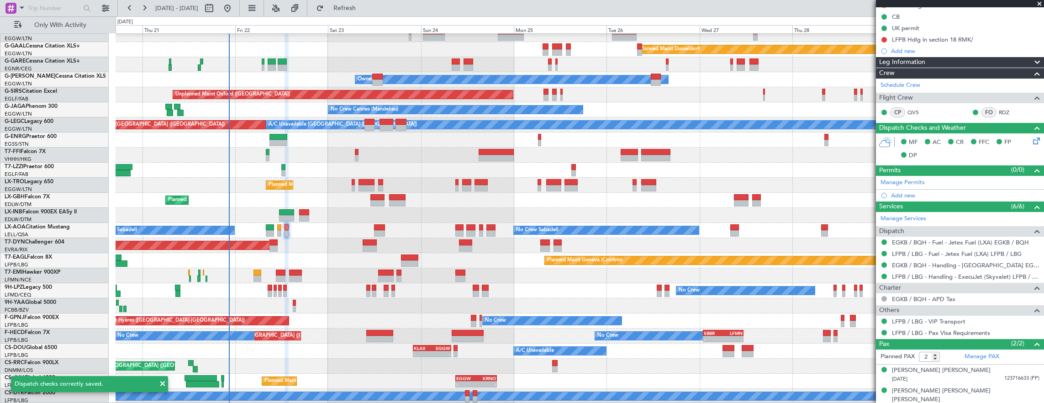
scroll to position [0, 0]
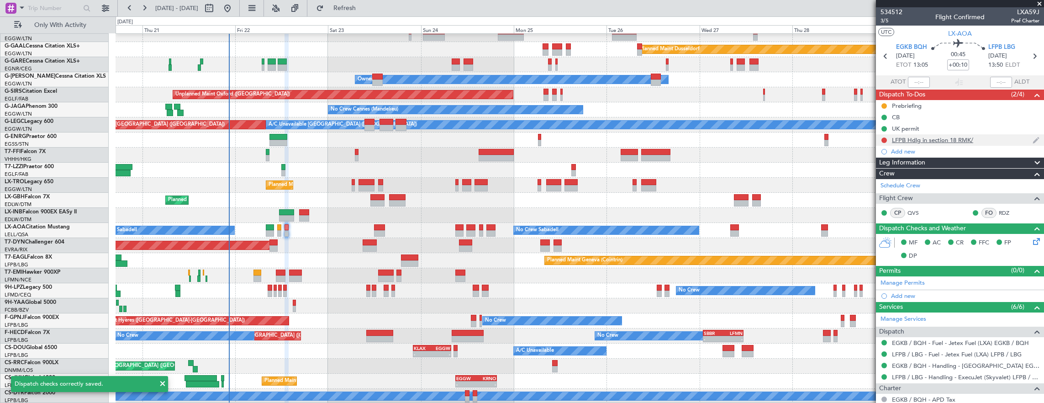
click at [885, 143] on div at bounding box center [884, 140] width 7 height 7
click at [886, 140] on button at bounding box center [884, 140] width 5 height 5
click at [891, 176] on span "Completed" at bounding box center [889, 179] width 30 height 9
click at [885, 106] on button at bounding box center [884, 105] width 5 height 5
click at [884, 162] on span "Cancelled" at bounding box center [886, 159] width 26 height 9
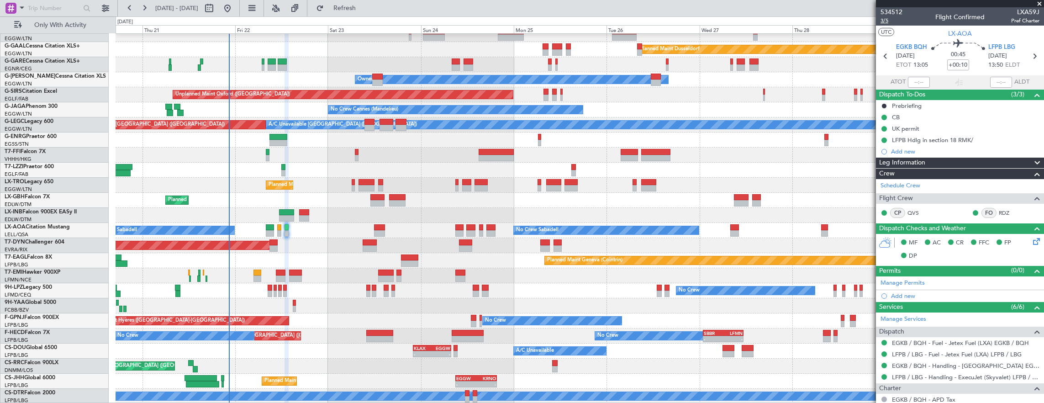
click at [887, 22] on span "3/5" at bounding box center [892, 21] width 22 height 8
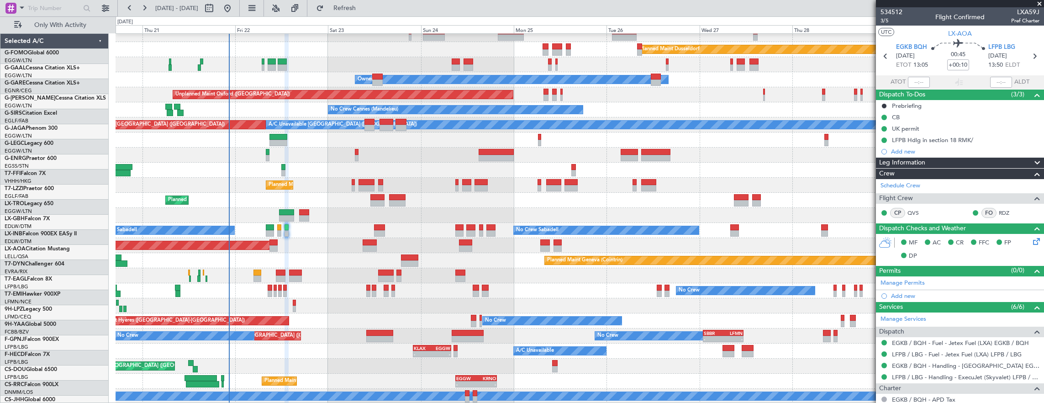
click at [882, 19] on span "3/5" at bounding box center [892, 21] width 22 height 8
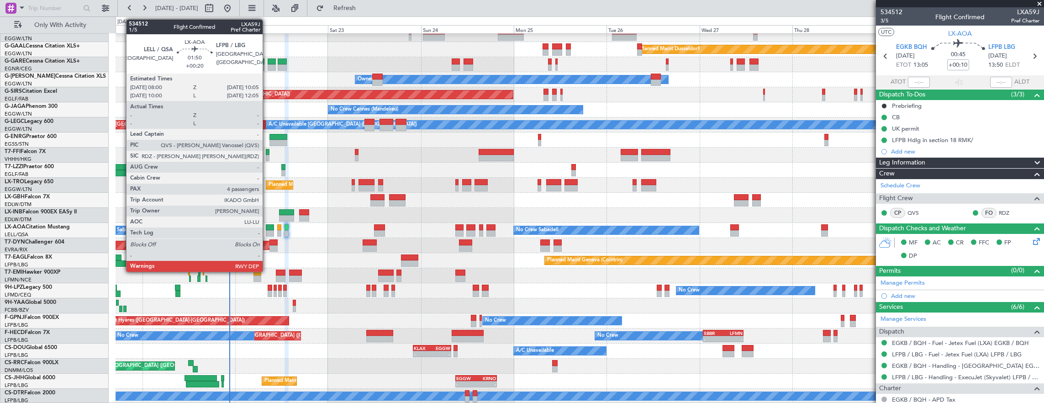
click at [267, 228] on div at bounding box center [270, 227] width 8 height 6
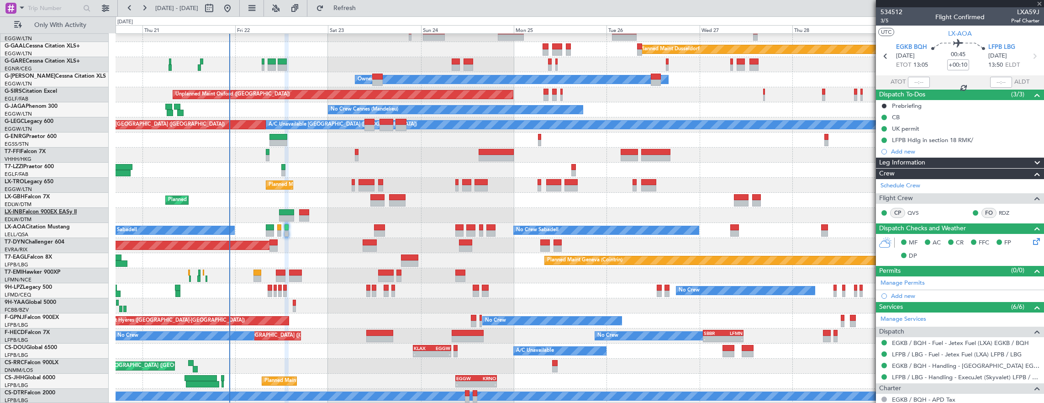
type input "+00:20"
type input "4"
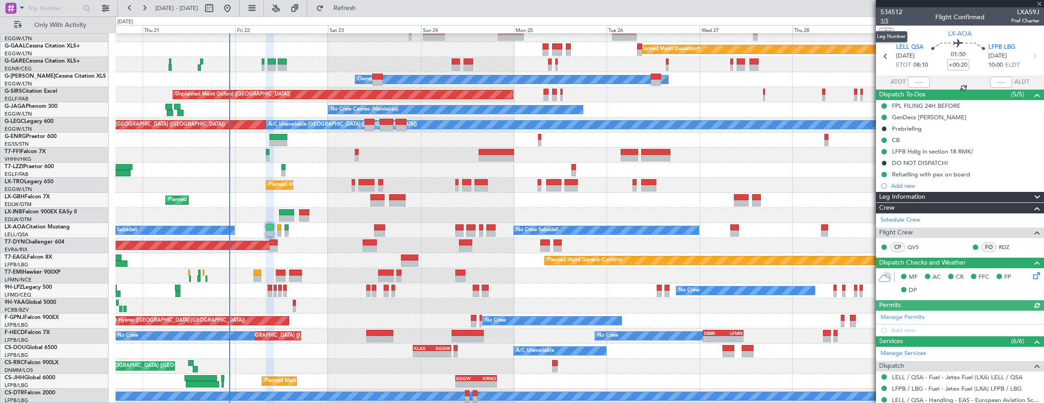
click at [886, 21] on span "1/5" at bounding box center [892, 21] width 22 height 8
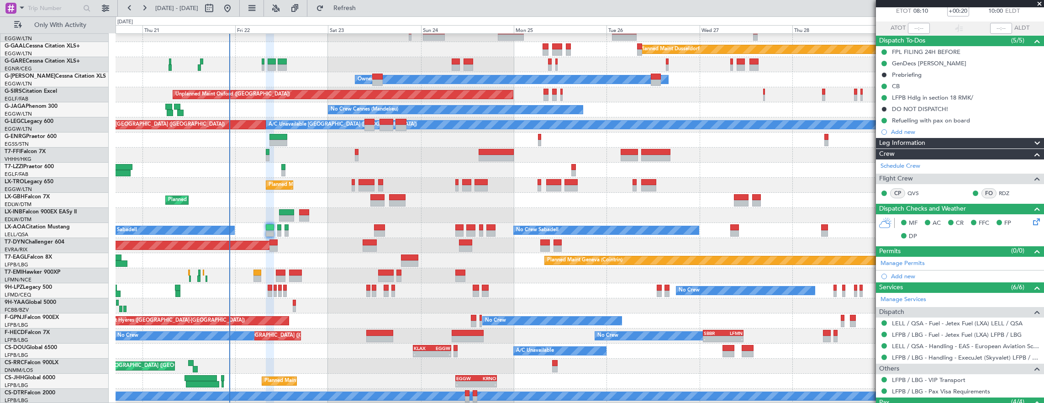
scroll to position [0, 0]
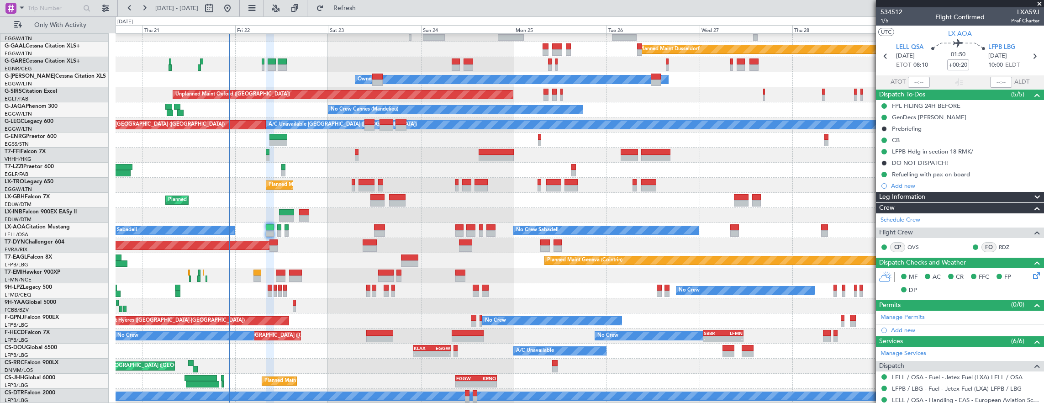
click at [894, 25] on mat-tooltip-component "Leg Number" at bounding box center [891, 37] width 45 height 24
click at [890, 22] on span "1/5" at bounding box center [892, 21] width 22 height 8
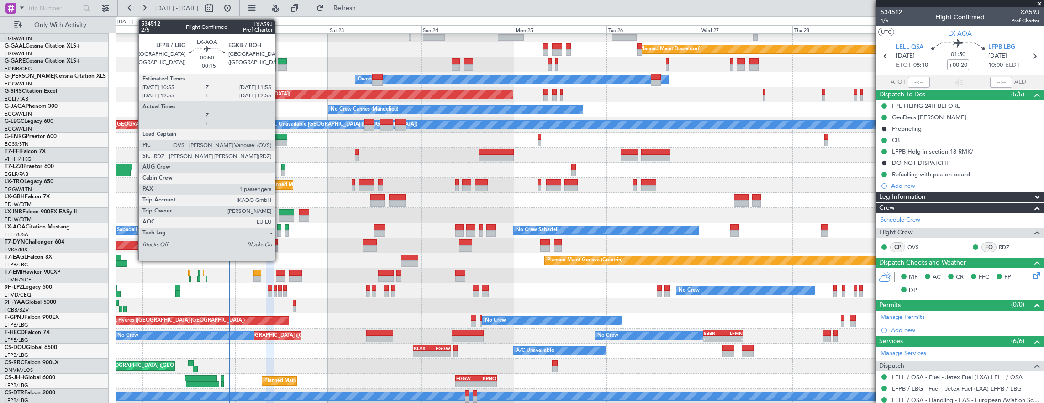
click at [280, 228] on div at bounding box center [279, 227] width 4 height 6
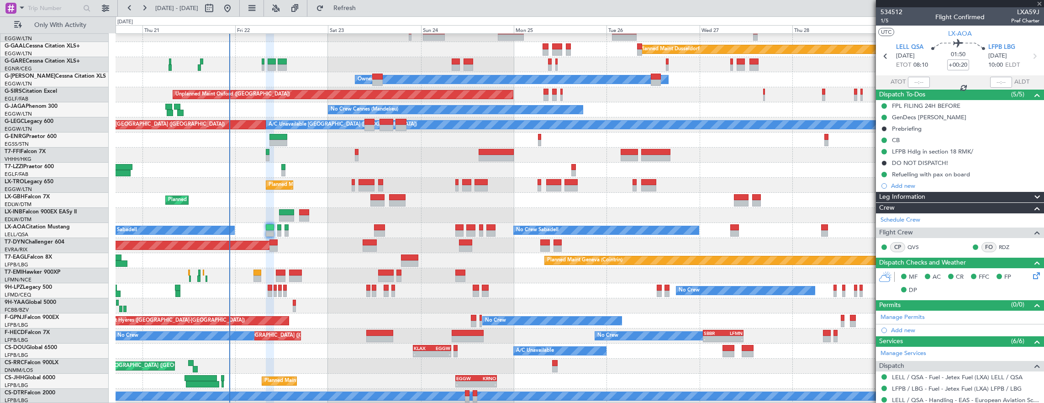
type input "+00:15"
type input "1"
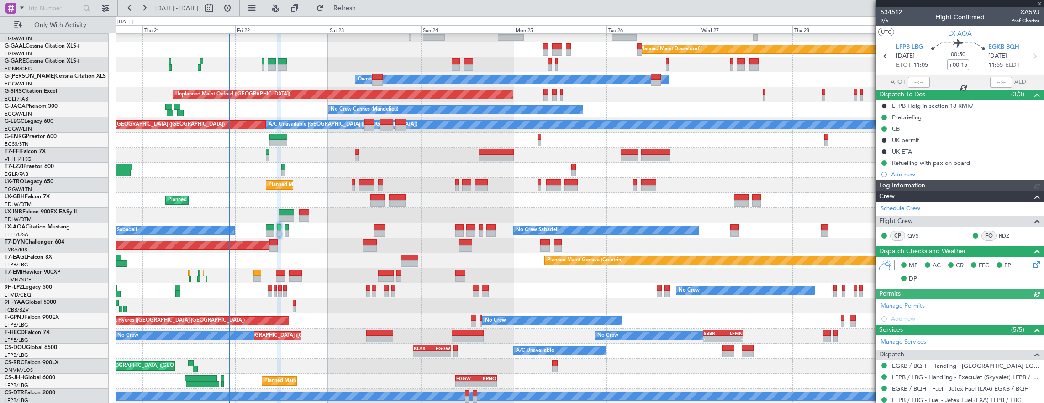
click at [885, 21] on span "2/5" at bounding box center [892, 21] width 22 height 8
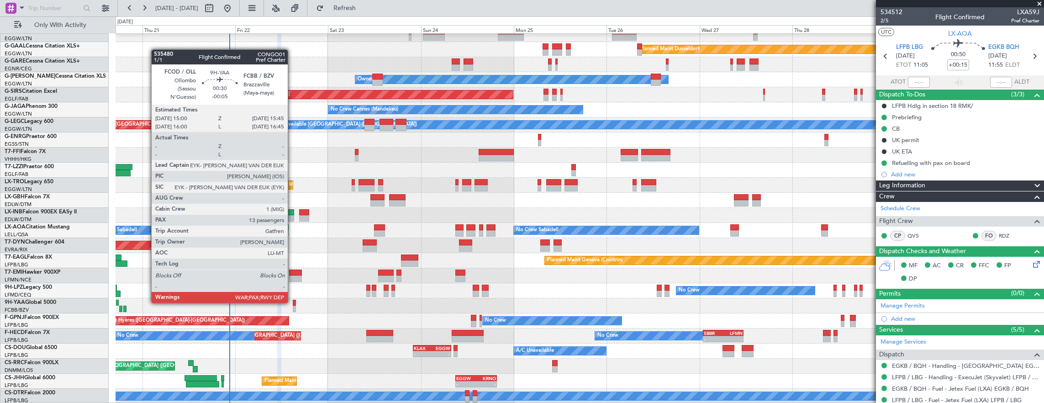
click at [292, 302] on div at bounding box center [580, 305] width 929 height 15
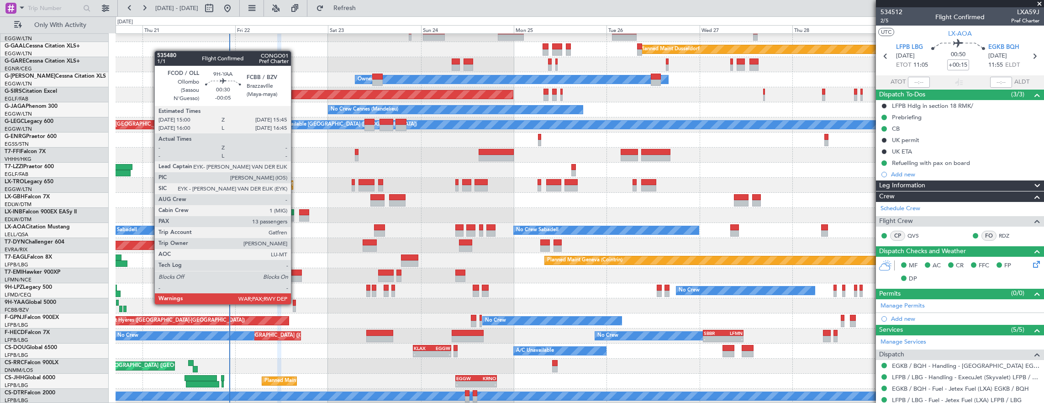
click at [296, 303] on div at bounding box center [294, 303] width 3 height 6
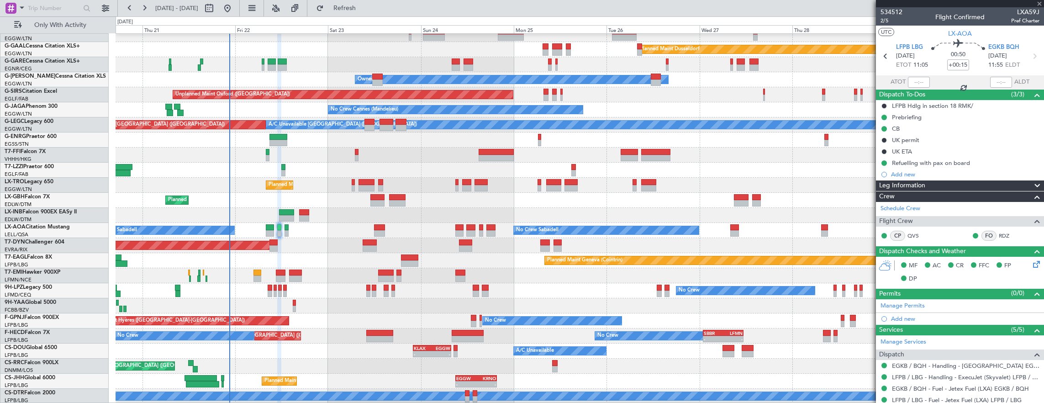
type input "-00:05"
type input "13"
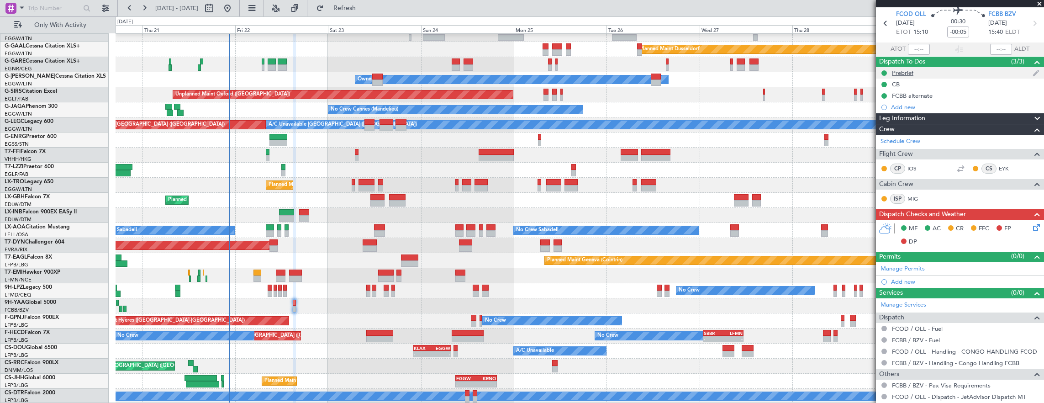
scroll to position [0, 0]
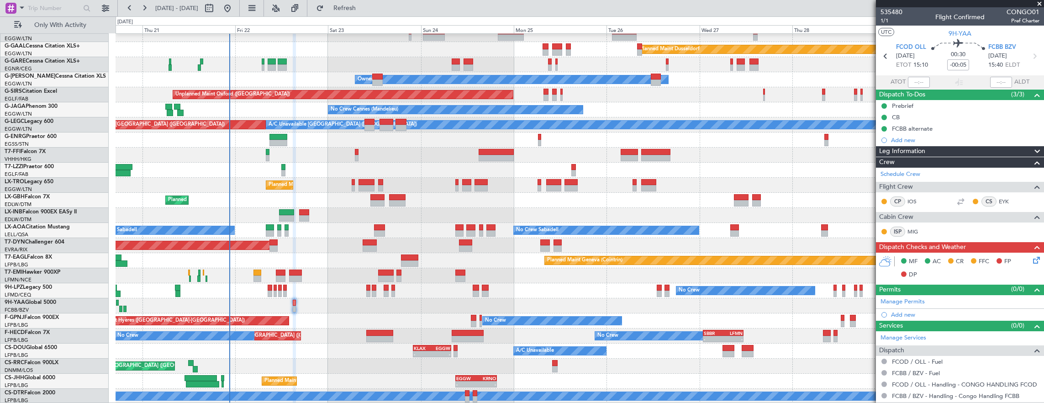
click at [1023, 262] on div "MF AC CR FFC FP DP" at bounding box center [964, 268] width 134 height 27
click at [1024, 256] on div "MF AC CR FFC FP DP" at bounding box center [964, 268] width 134 height 27
click at [1032, 258] on icon at bounding box center [1035, 258] width 7 height 7
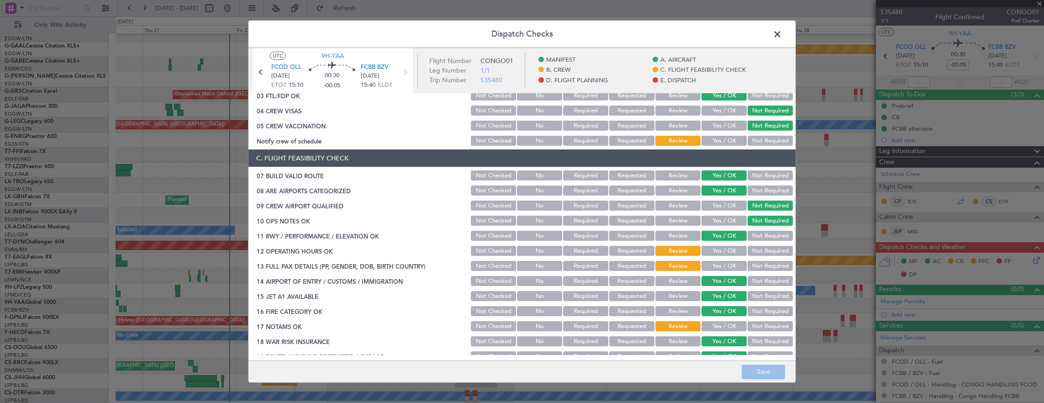
scroll to position [137, 0]
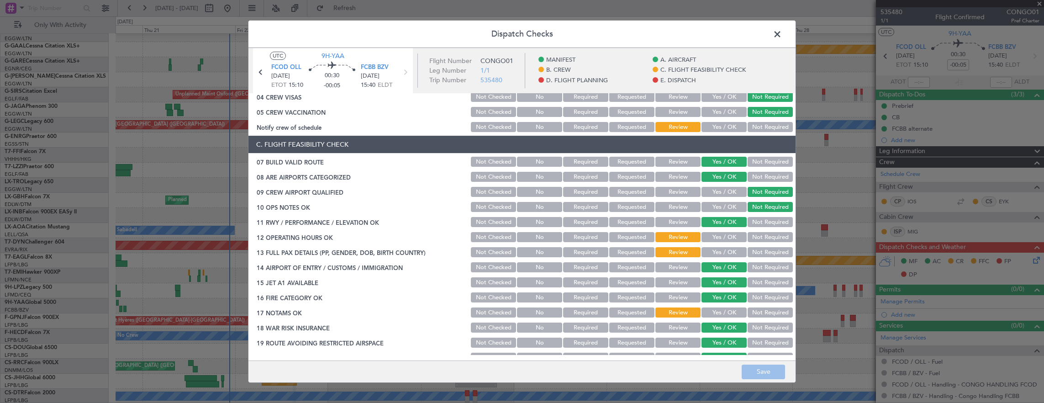
click at [713, 128] on button "Yes / OK" at bounding box center [724, 127] width 45 height 10
drag, startPoint x: 725, startPoint y: 237, endPoint x: 724, endPoint y: 248, distance: 11.1
click at [725, 238] on button "Yes / OK" at bounding box center [724, 237] width 45 height 10
click at [763, 249] on button "Not Required" at bounding box center [770, 252] width 45 height 10
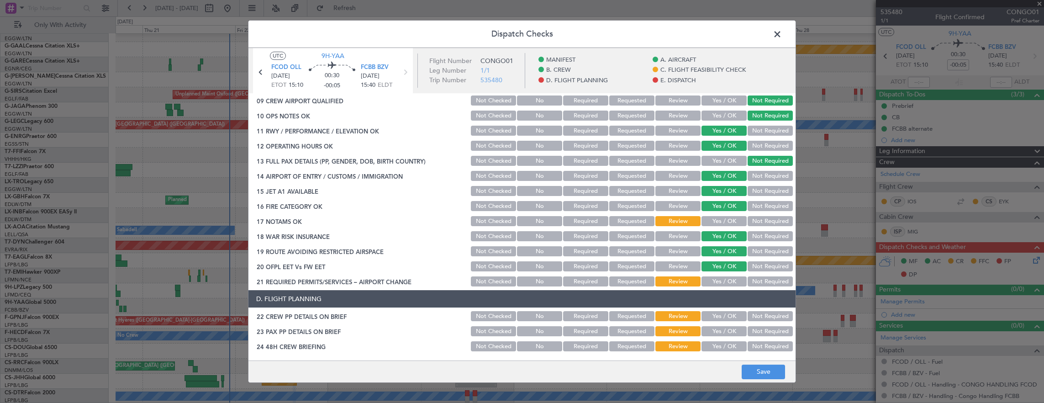
click at [720, 218] on button "Yes / OK" at bounding box center [724, 221] width 45 height 10
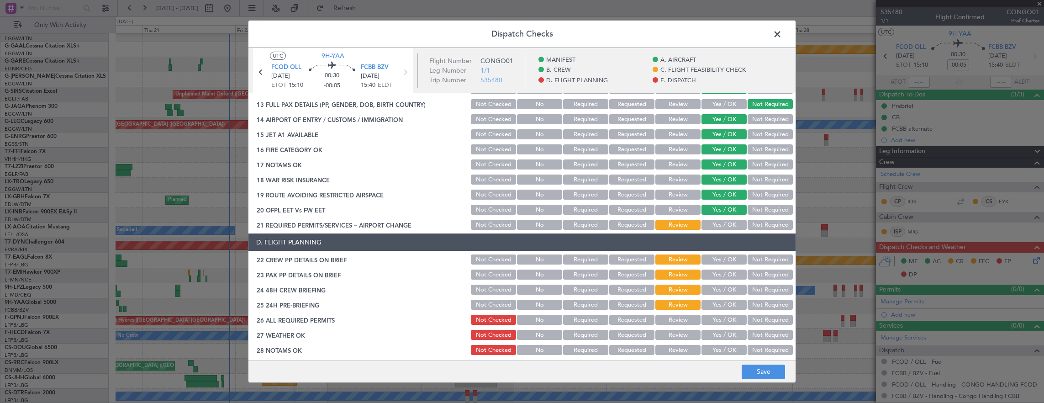
scroll to position [274, 0]
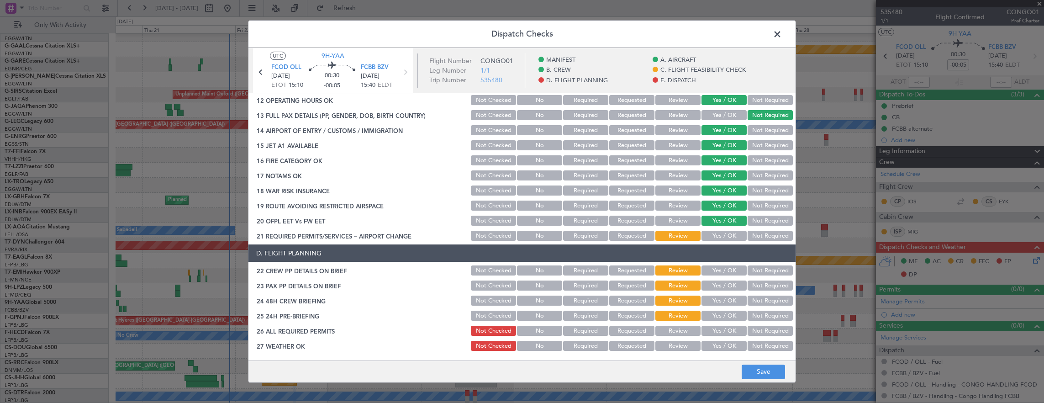
click at [725, 234] on button "Yes / OK" at bounding box center [724, 236] width 45 height 10
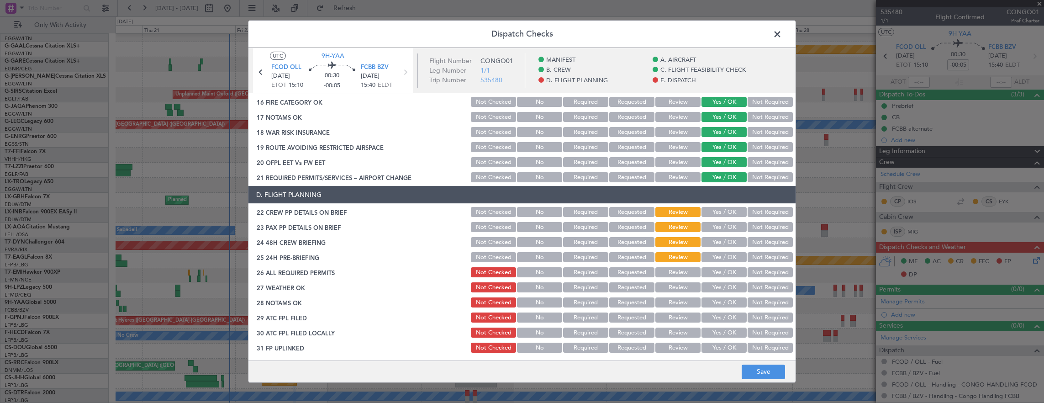
scroll to position [366, 0]
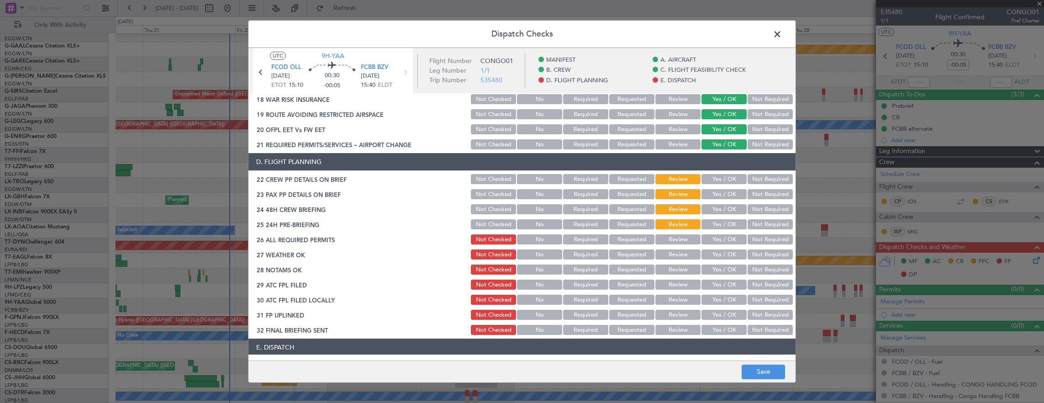
click at [719, 185] on section "D. FLIGHT PLANNING 22 CREW PP DETAILS ON BRIEF Not Checked No Required Requeste…" at bounding box center [522, 244] width 547 height 183
click at [719, 180] on button "Yes / OK" at bounding box center [724, 179] width 45 height 10
click at [760, 201] on section "D. FLIGHT PLANNING 22 CREW PP DETAILS ON BRIEF Not Checked No Required Requeste…" at bounding box center [522, 244] width 547 height 183
click at [758, 198] on button "Not Required" at bounding box center [770, 194] width 45 height 10
click at [721, 209] on button "Yes / OK" at bounding box center [724, 209] width 45 height 10
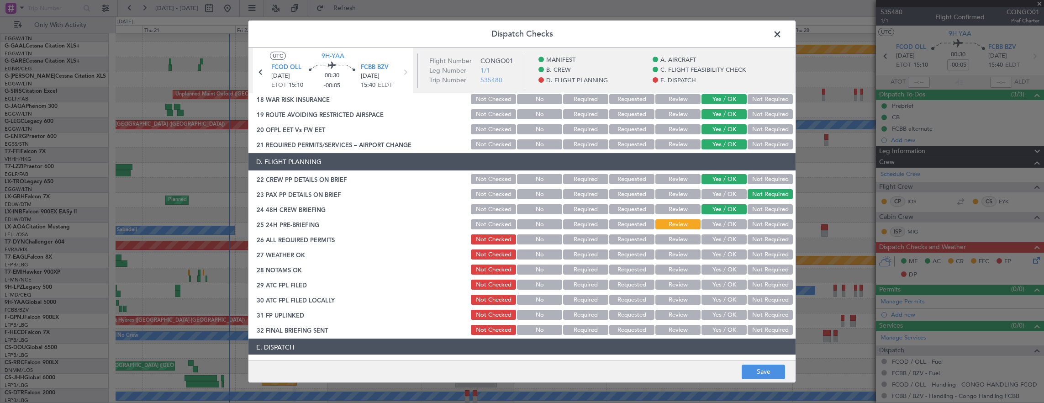
click at [763, 224] on button "Not Required" at bounding box center [770, 224] width 45 height 10
click at [715, 239] on button "Yes / OK" at bounding box center [724, 239] width 45 height 10
click at [763, 243] on button "Not Required" at bounding box center [770, 239] width 45 height 10
click at [663, 257] on button "Review" at bounding box center [678, 254] width 45 height 10
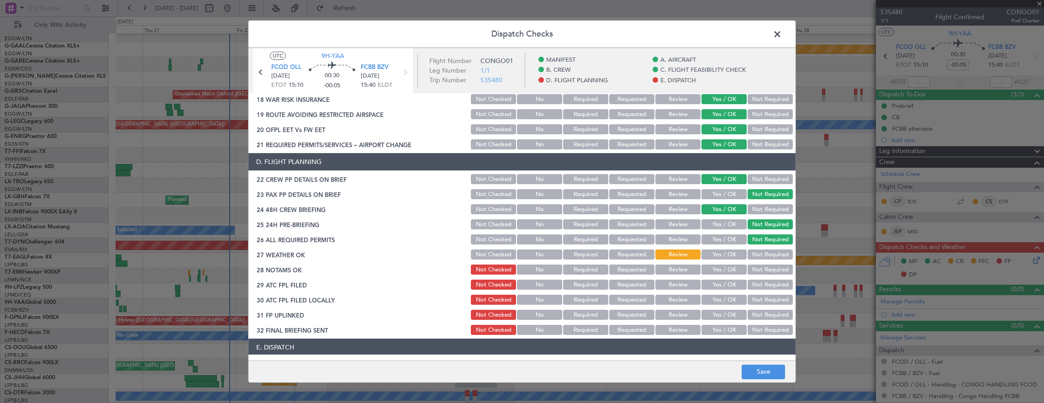
click at [665, 271] on button "Review" at bounding box center [678, 270] width 45 height 10
click at [717, 285] on button "Yes / OK" at bounding box center [724, 285] width 45 height 10
click at [720, 302] on button "Yes / OK" at bounding box center [724, 300] width 45 height 10
click at [719, 318] on button "Yes / OK" at bounding box center [724, 315] width 45 height 10
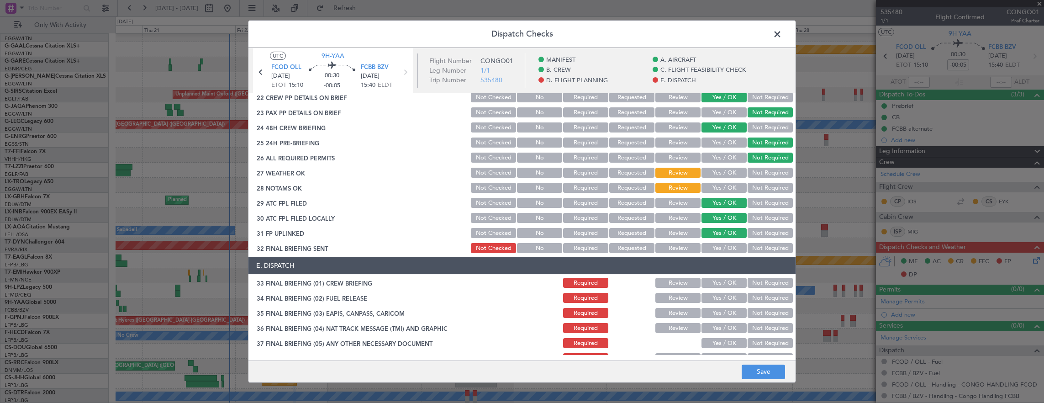
scroll to position [457, 0]
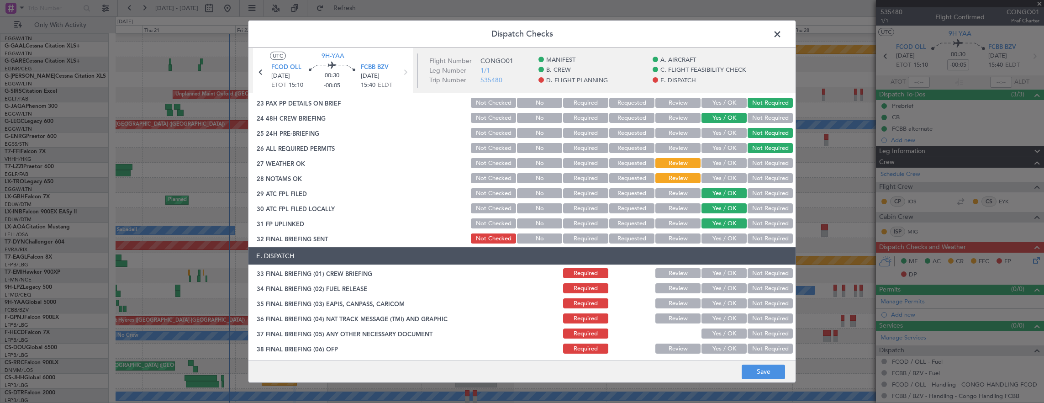
click at [766, 235] on button "Not Required" at bounding box center [770, 238] width 45 height 10
click at [722, 272] on button "Yes / OK" at bounding box center [724, 273] width 45 height 10
click at [719, 291] on button "Yes / OK" at bounding box center [724, 288] width 45 height 10
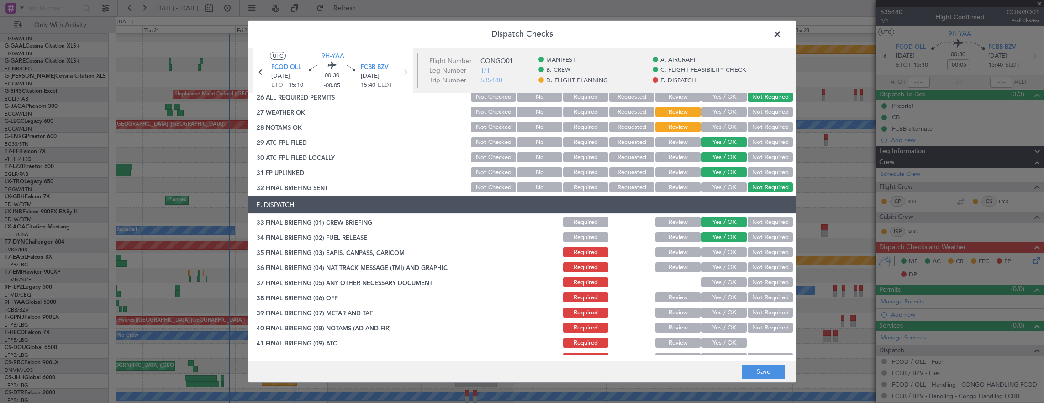
scroll to position [548, 0]
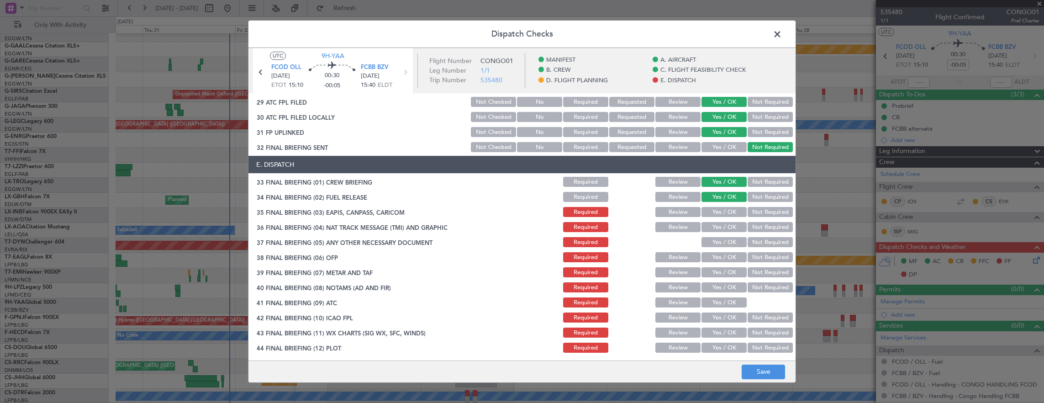
click at [758, 197] on button "Not Required" at bounding box center [770, 197] width 45 height 10
click at [752, 211] on button "Not Required" at bounding box center [770, 212] width 45 height 10
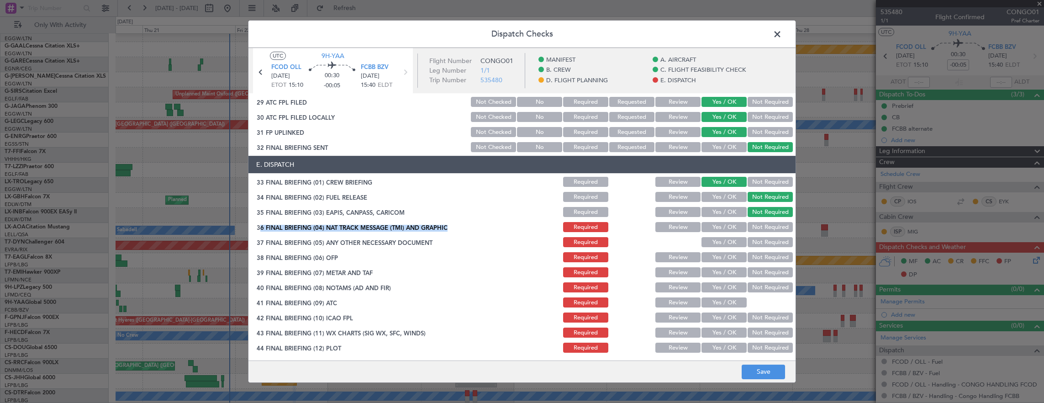
click at [756, 220] on section "E. DISPATCH 33 FINAL BRIEFING (01) CREW BRIEFING Required Review Yes / OK Not R…" at bounding box center [522, 255] width 547 height 198
drag, startPoint x: 756, startPoint y: 220, endPoint x: 756, endPoint y: 232, distance: 11.9
click at [756, 232] on button "Not Required" at bounding box center [770, 227] width 45 height 10
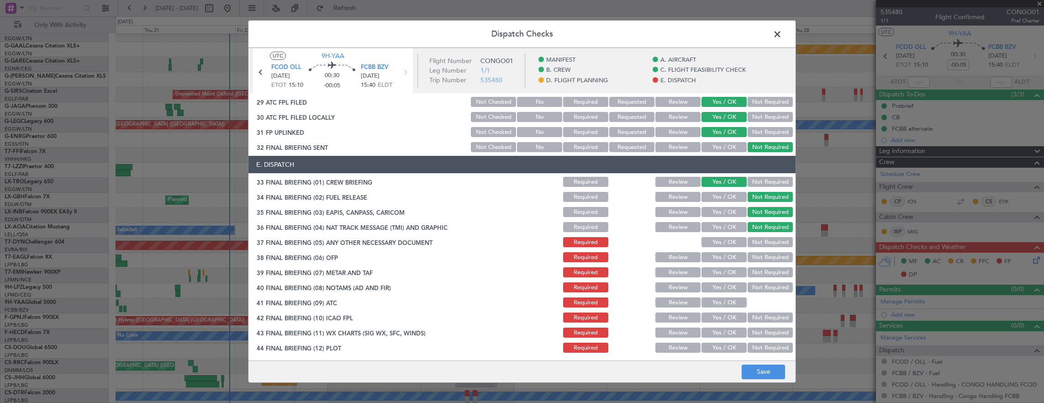
click at [762, 248] on div "Not Required" at bounding box center [770, 242] width 46 height 13
click at [760, 244] on button "Not Required" at bounding box center [770, 242] width 45 height 10
click at [729, 258] on button "Yes / OK" at bounding box center [724, 257] width 45 height 10
click at [732, 242] on button "Yes / OK" at bounding box center [724, 242] width 45 height 10
click at [758, 246] on button "Not Required" at bounding box center [770, 242] width 45 height 10
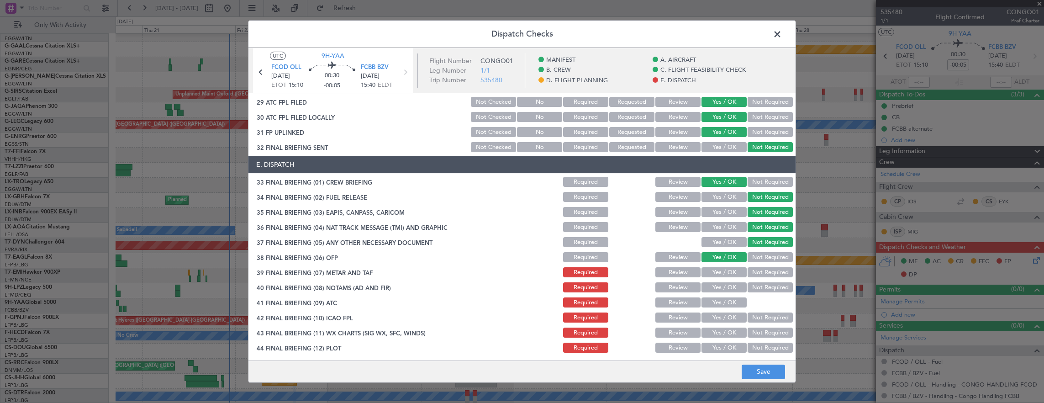
click at [726, 267] on div "Yes / OK" at bounding box center [723, 272] width 46 height 13
click at [725, 275] on button "Yes / OK" at bounding box center [724, 272] width 45 height 10
click at [724, 291] on button "Yes / OK" at bounding box center [724, 287] width 45 height 10
click at [722, 250] on section "E. DISPATCH 33 FINAL BRIEFING (01) CREW BRIEFING Required Review Yes / OK Not R…" at bounding box center [522, 255] width 547 height 198
click at [720, 242] on button "Yes / OK" at bounding box center [724, 242] width 45 height 10
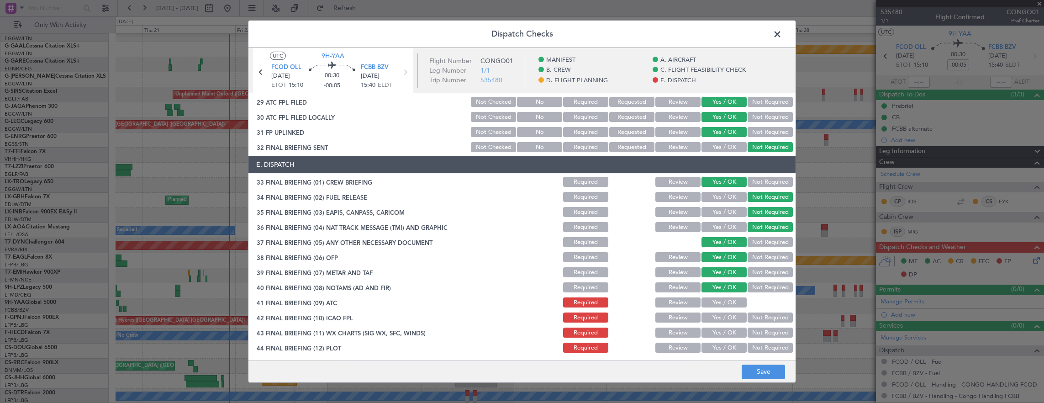
click at [717, 302] on button "Yes / OK" at bounding box center [724, 302] width 45 height 10
click at [715, 321] on button "Yes / OK" at bounding box center [724, 318] width 45 height 10
click at [715, 335] on button "Yes / OK" at bounding box center [724, 333] width 45 height 10
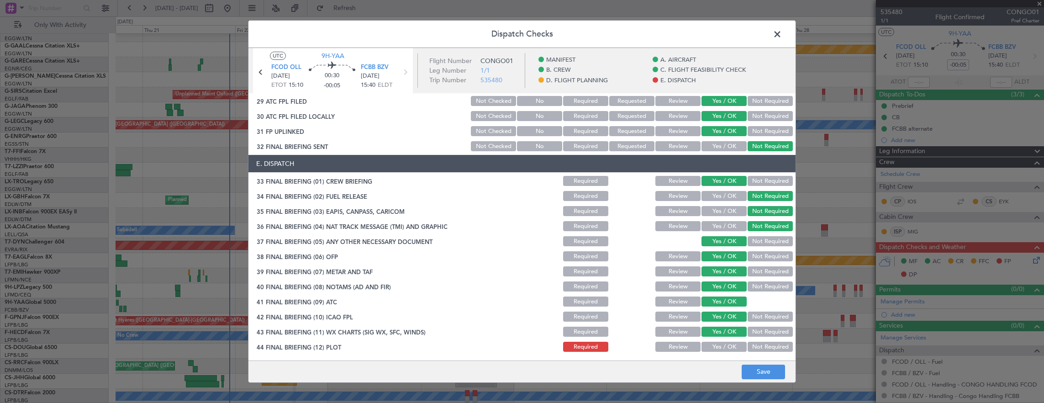
scroll to position [550, 0]
click at [718, 348] on button "Yes / OK" at bounding box center [724, 346] width 45 height 10
click at [763, 373] on button "Save" at bounding box center [763, 372] width 43 height 15
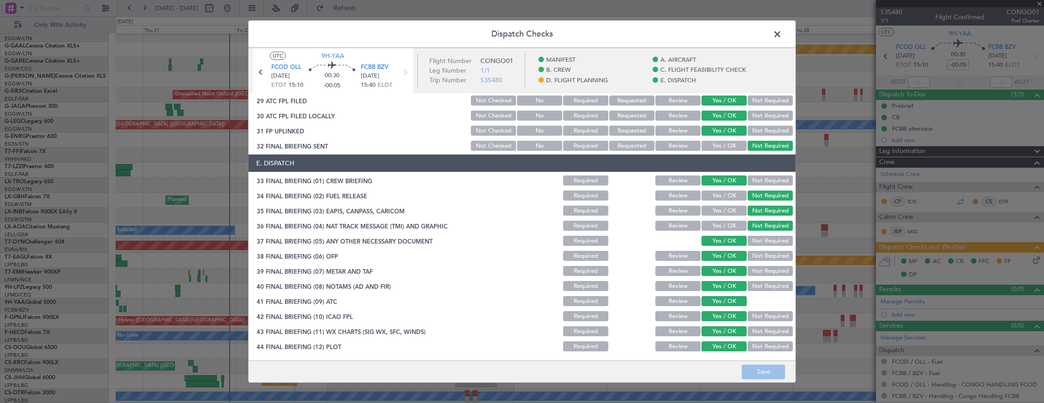
drag, startPoint x: 773, startPoint y: 37, endPoint x: 785, endPoint y: 35, distance: 12.5
click at [782, 37] on span at bounding box center [782, 36] width 0 height 18
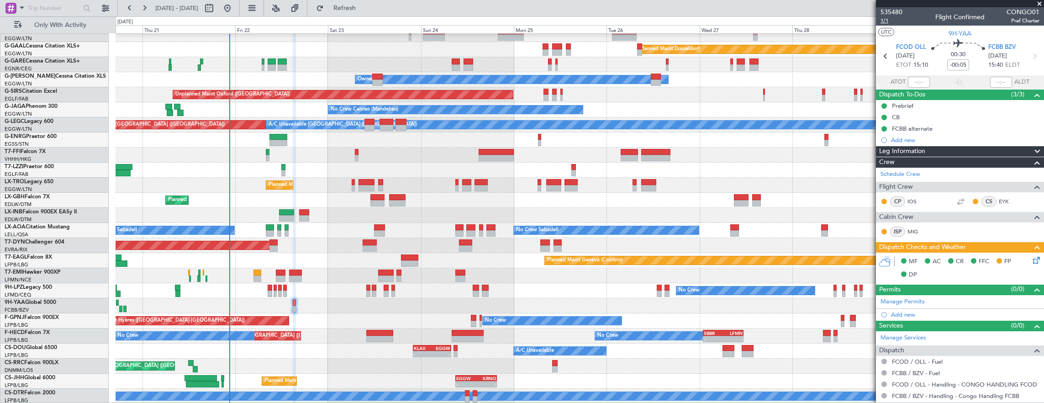
click at [886, 22] on span "1/1" at bounding box center [892, 21] width 22 height 8
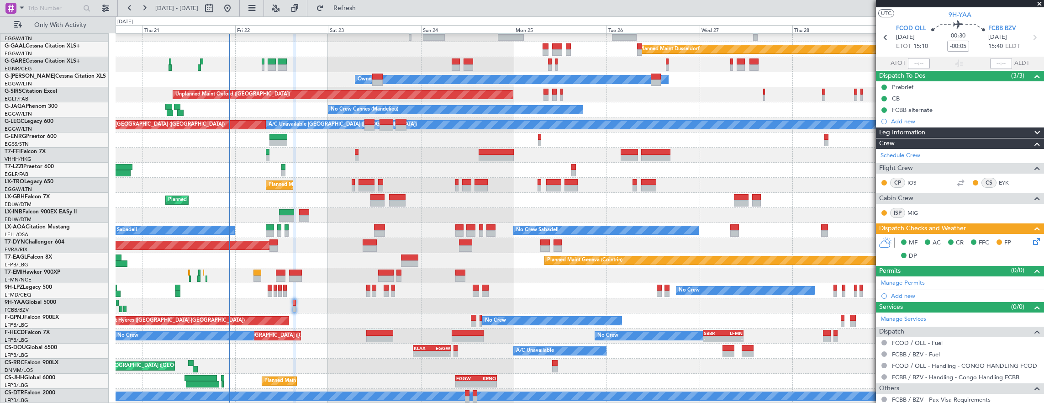
scroll to position [0, 0]
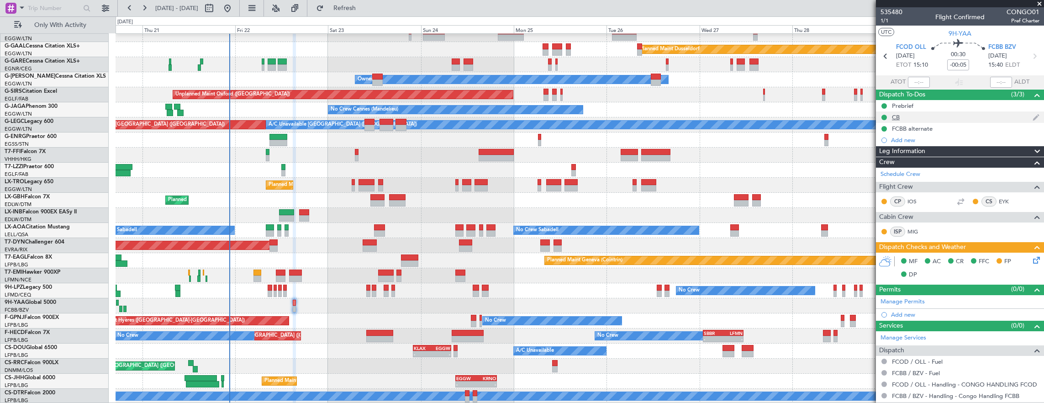
click at [959, 121] on div "CB" at bounding box center [960, 116] width 168 height 11
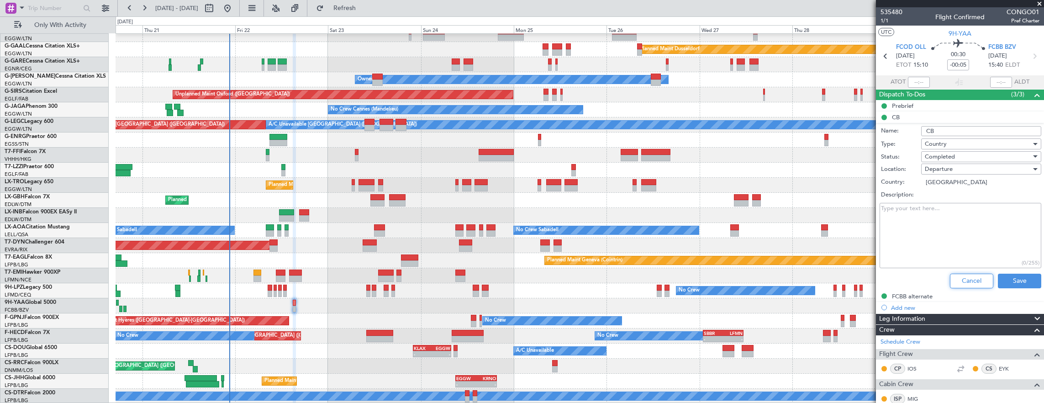
drag, startPoint x: 966, startPoint y: 281, endPoint x: 960, endPoint y: 231, distance: 50.2
click at [966, 280] on button "Cancel" at bounding box center [971, 281] width 43 height 15
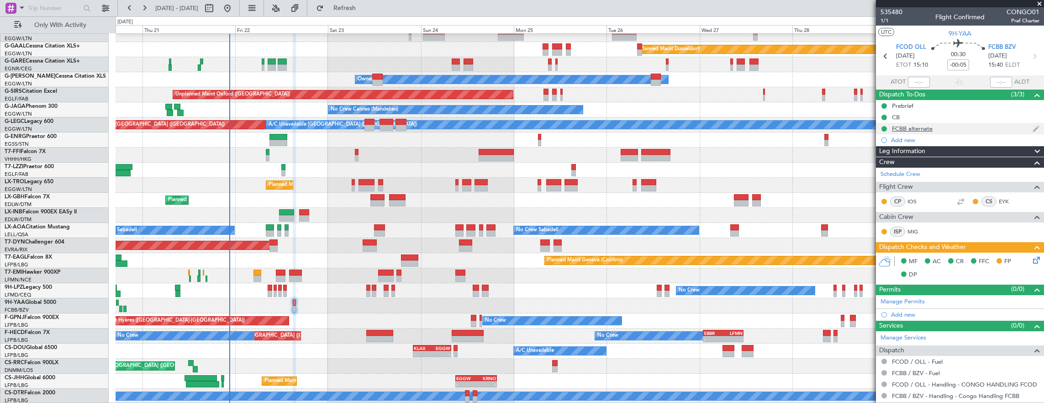
click at [966, 127] on div "FCBB alternate" at bounding box center [960, 128] width 168 height 11
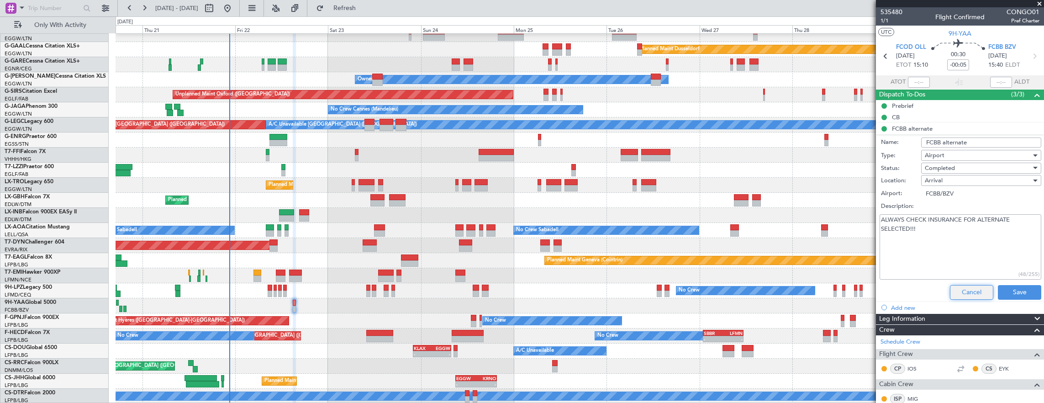
click at [965, 287] on button "Cancel" at bounding box center [971, 292] width 43 height 15
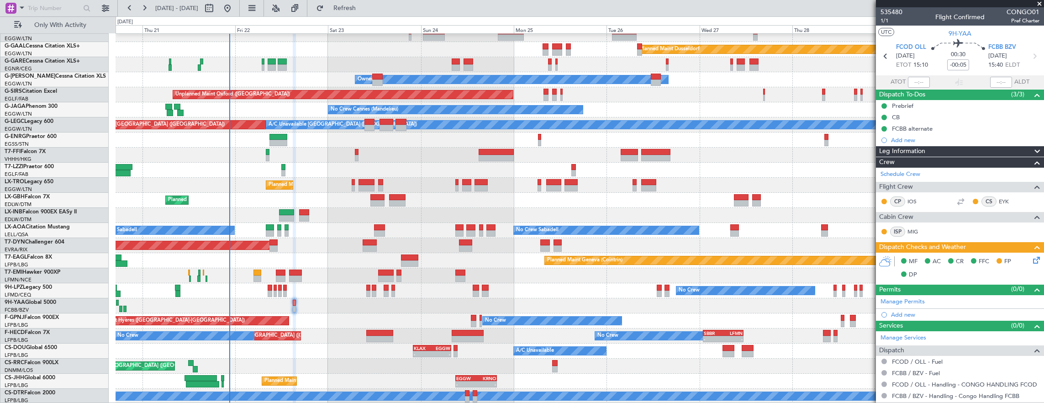
click at [965, 287] on div "Permits (0/0)" at bounding box center [960, 290] width 168 height 11
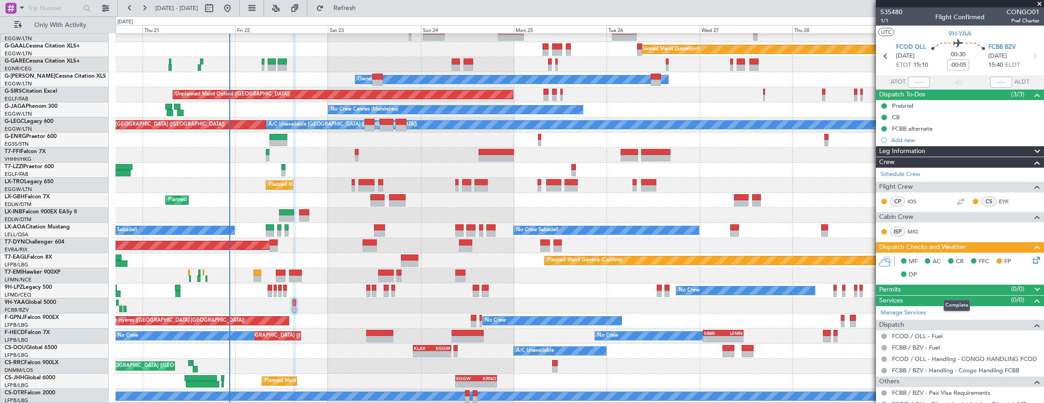
click at [965, 287] on div "Permits (0/0)" at bounding box center [960, 290] width 168 height 11
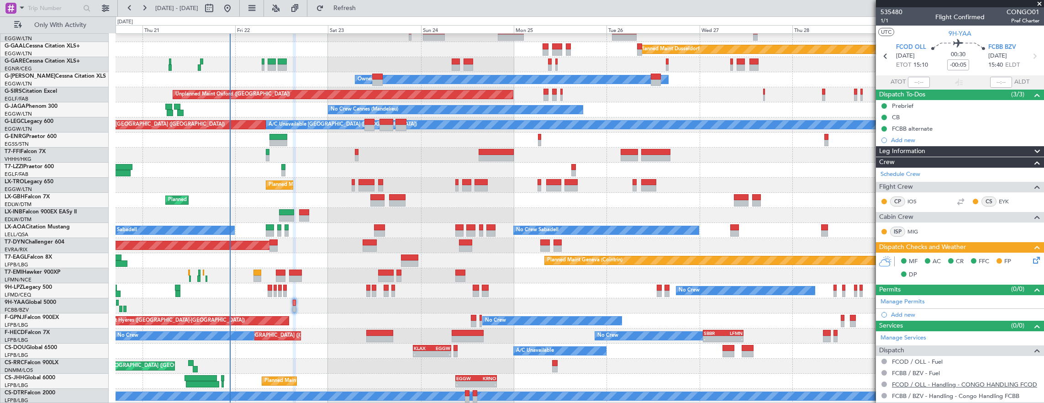
scroll to position [68, 0]
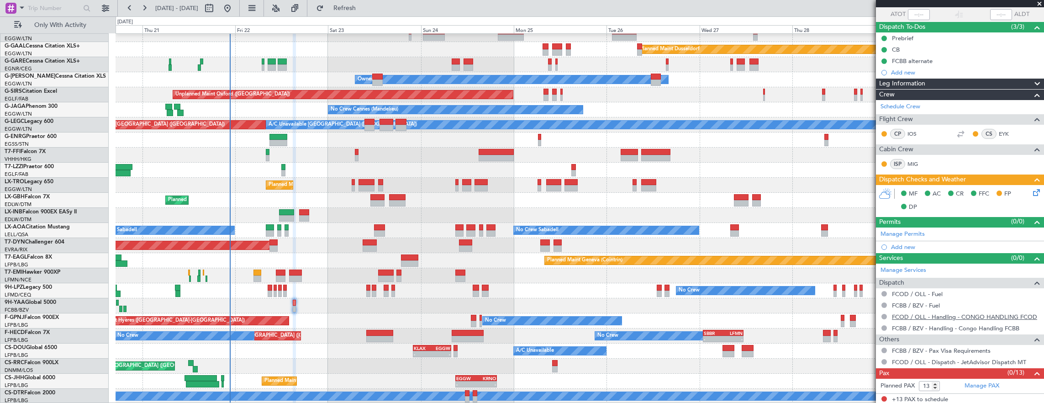
click at [979, 315] on link "FCOD / OLL - Handling - CONGO HANDLING FCOD" at bounding box center [964, 317] width 145 height 8
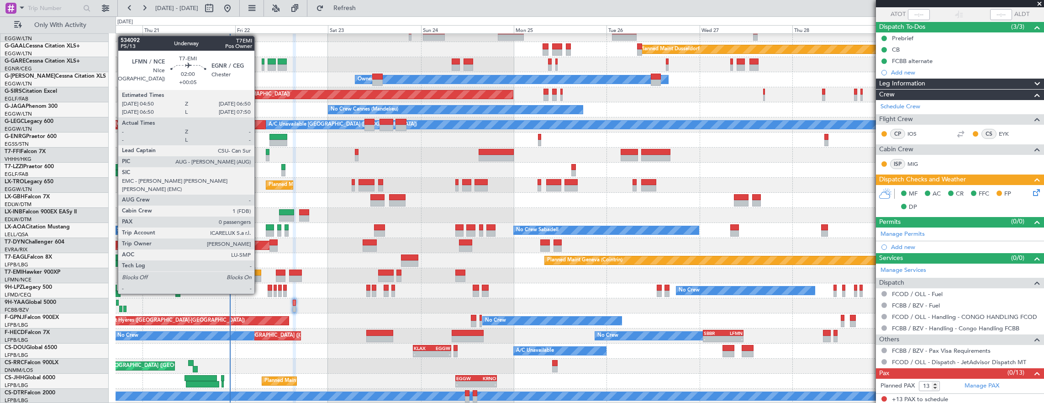
click at [259, 276] on div at bounding box center [258, 278] width 8 height 6
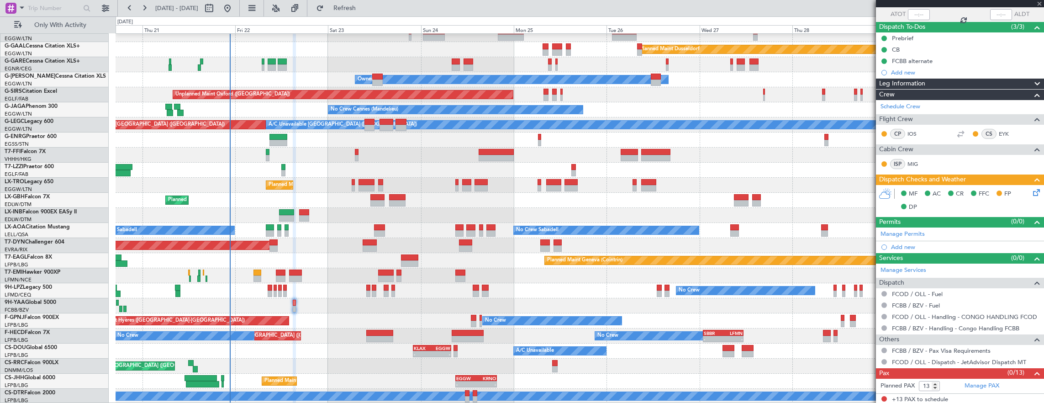
type input "+00:05"
type input "0"
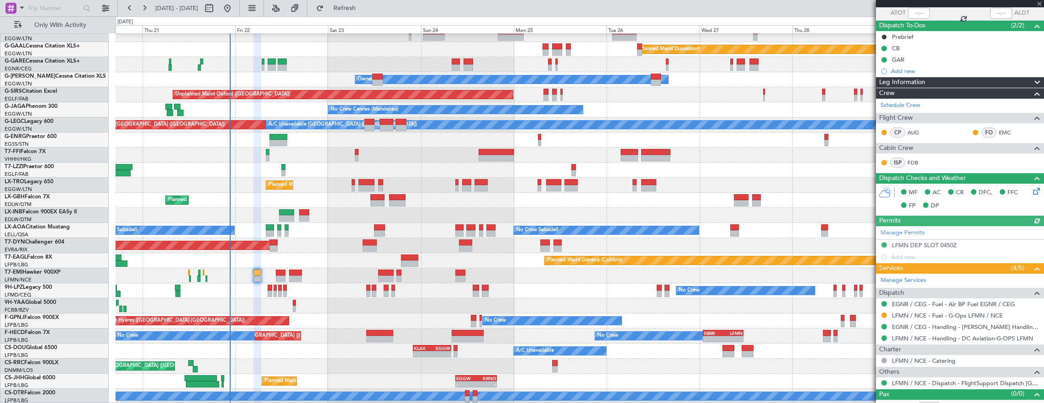
scroll to position [78, 0]
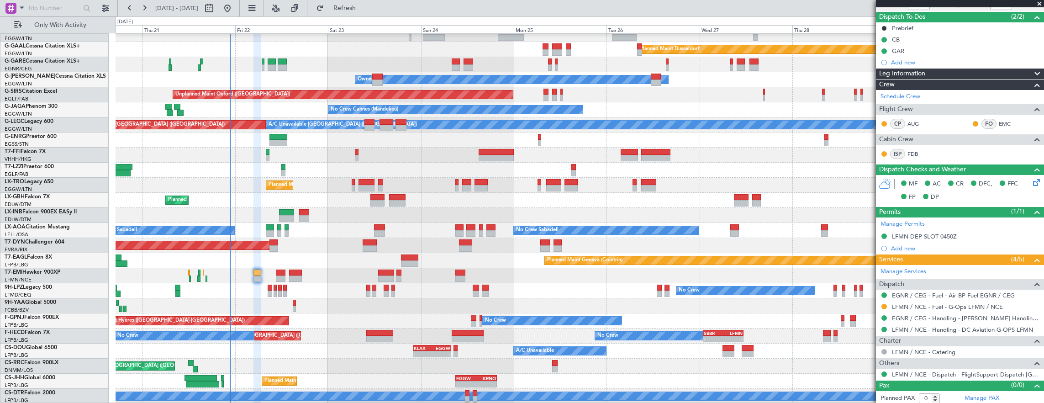
click at [886, 307] on div at bounding box center [884, 306] width 7 height 7
drag, startPoint x: 885, startPoint y: 305, endPoint x: 881, endPoint y: 309, distance: 4.9
click at [885, 305] on button at bounding box center [884, 306] width 5 height 5
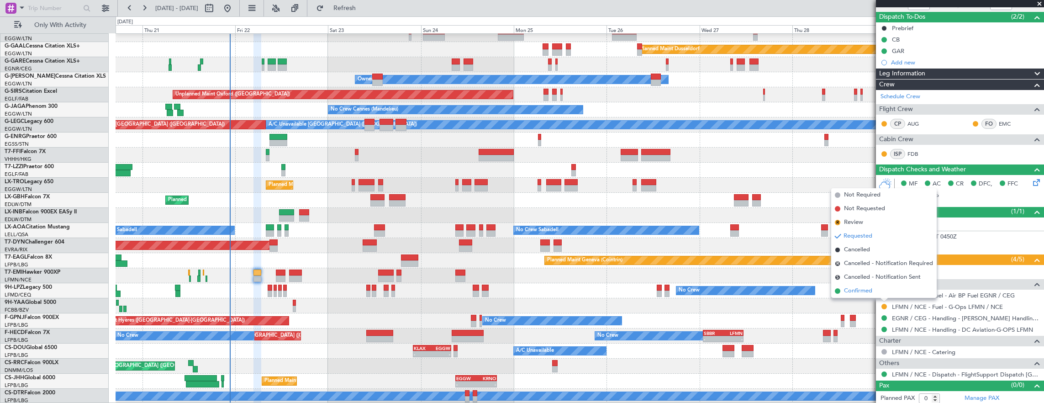
click at [871, 291] on span "Confirmed" at bounding box center [858, 290] width 28 height 9
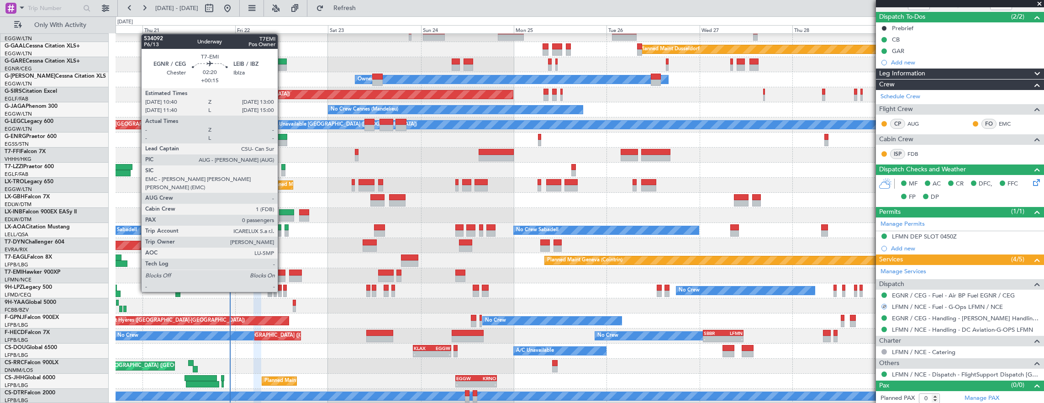
click at [282, 275] on div at bounding box center [280, 273] width 9 height 6
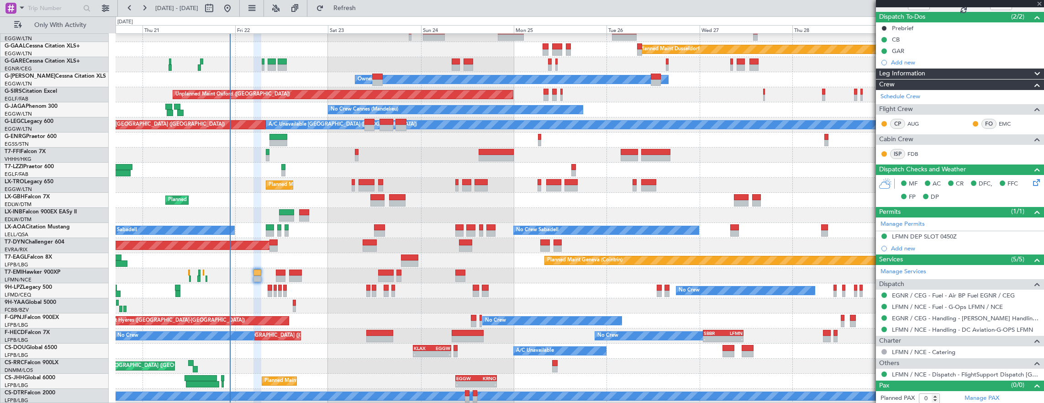
type input "+00:15"
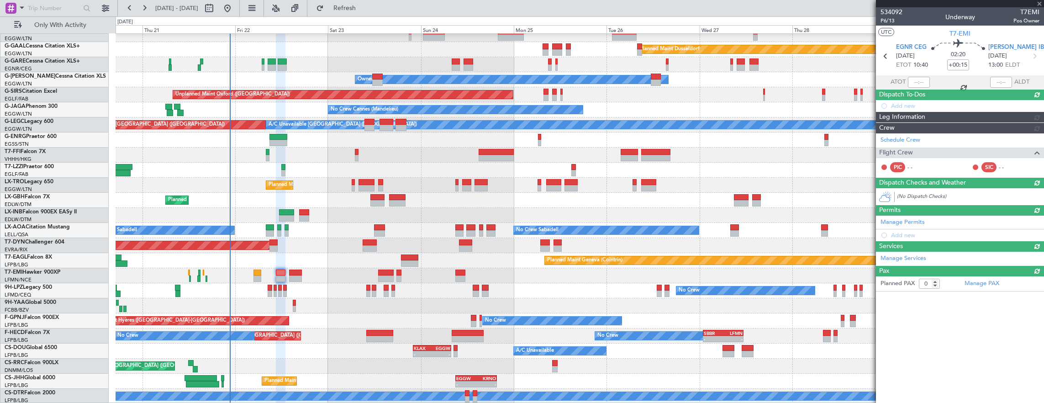
scroll to position [0, 0]
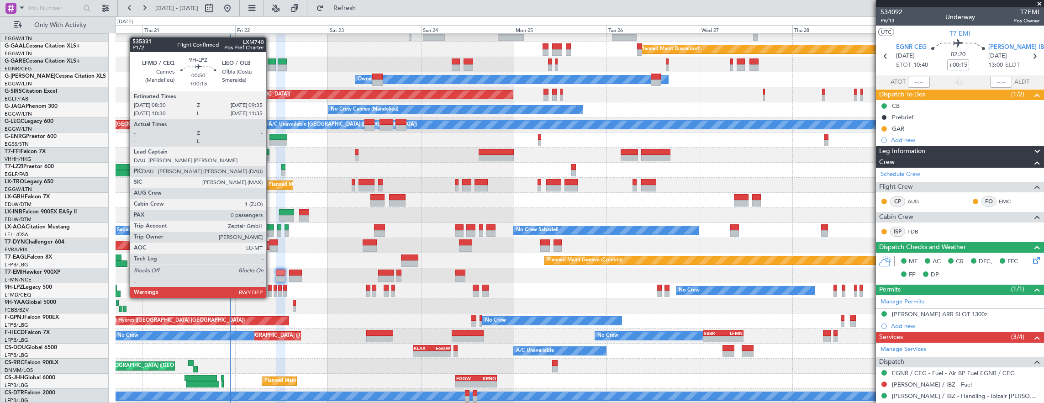
click at [271, 289] on div at bounding box center [270, 288] width 5 height 6
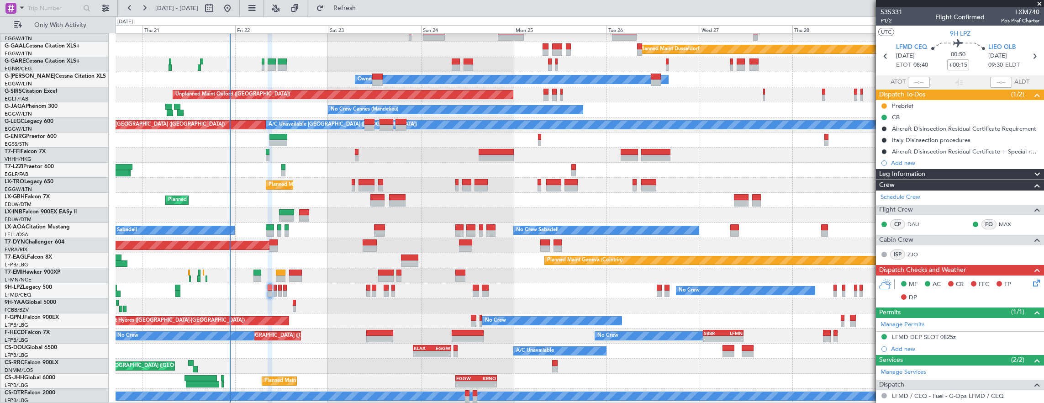
click at [762, 154] on div "05:09 Z 16:02 Z VHHH 04:30 Z LTFE 15:20 Z" at bounding box center [580, 155] width 929 height 15
click at [886, 20] on span "P1/2" at bounding box center [892, 21] width 22 height 8
click at [979, 337] on div "LFMD DEP SLOT 0825z" at bounding box center [960, 337] width 168 height 11
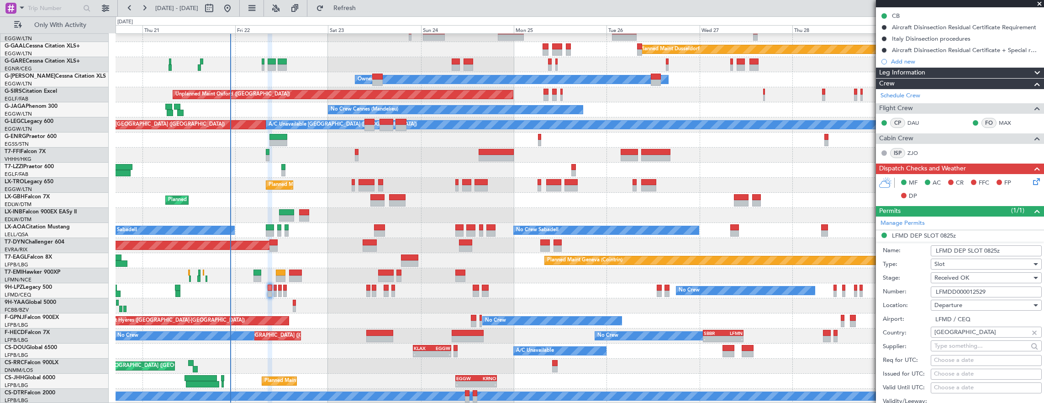
scroll to position [137, 0]
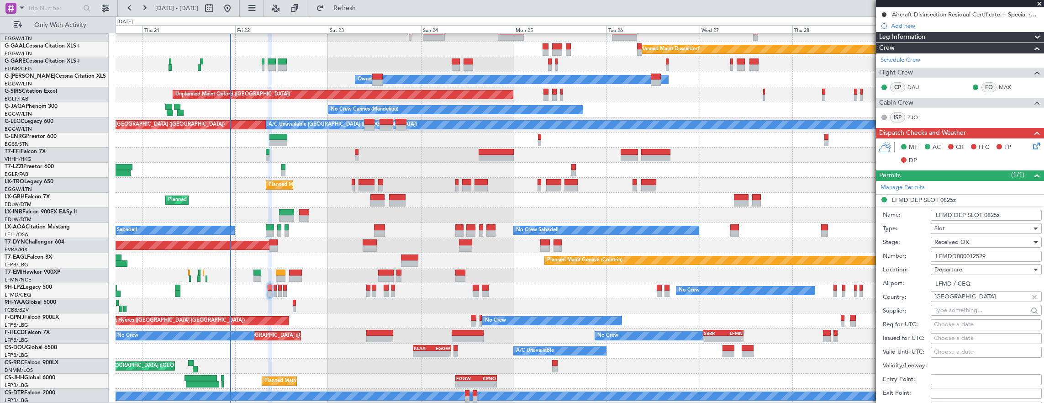
click at [995, 256] on input "LFMDD000012529" at bounding box center [986, 256] width 111 height 11
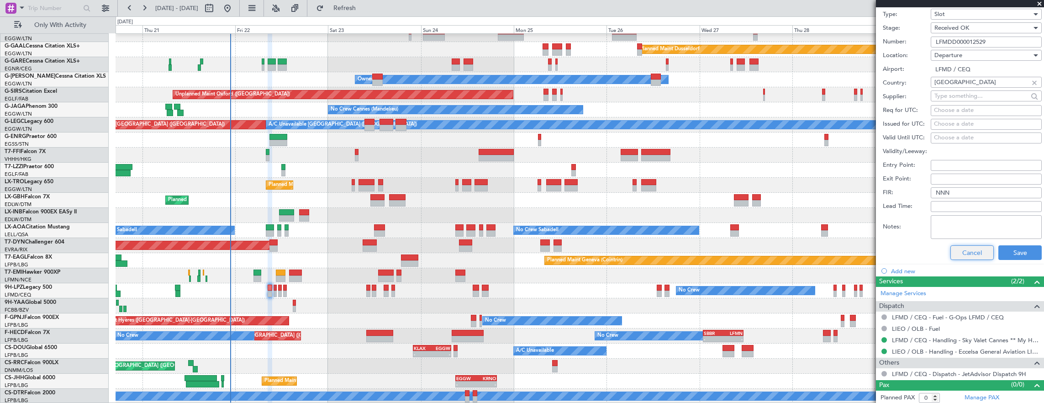
click at [952, 256] on button "Cancel" at bounding box center [972, 252] width 43 height 15
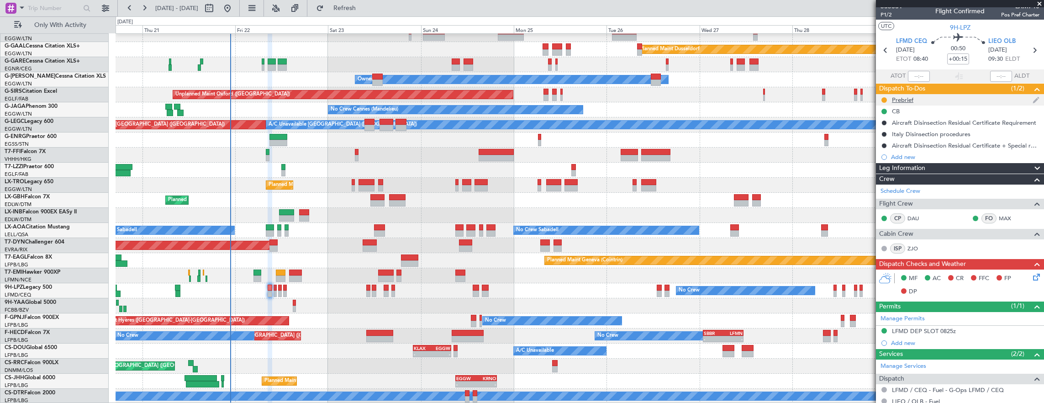
scroll to position [0, 0]
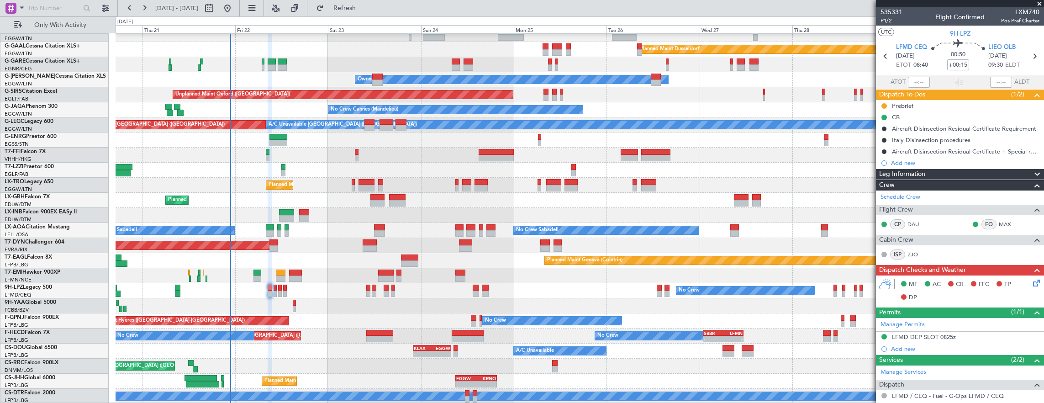
click at [890, 23] on mat-tooltip-component "Trip Number" at bounding box center [891, 29] width 45 height 24
click at [888, 22] on span "P1/2" at bounding box center [892, 21] width 22 height 8
click at [1032, 281] on icon at bounding box center [1035, 281] width 7 height 7
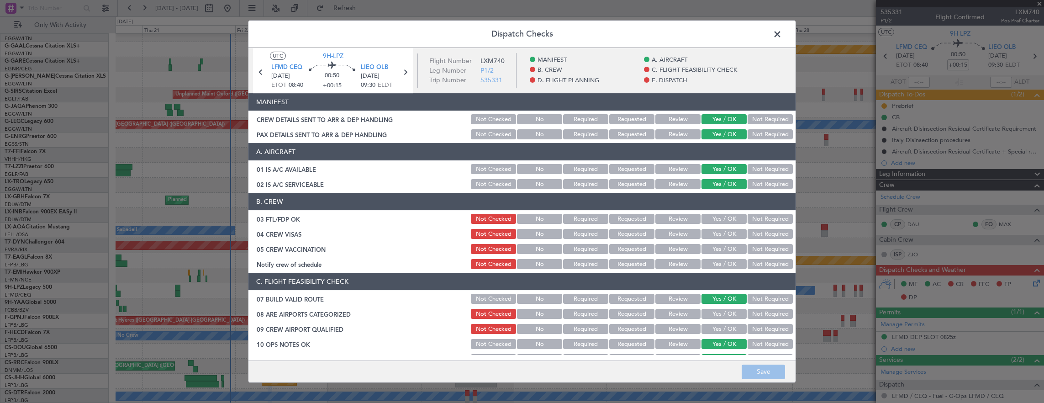
click at [726, 218] on button "Yes / OK" at bounding box center [724, 219] width 45 height 10
click at [751, 237] on button "Not Required" at bounding box center [770, 234] width 45 height 10
click at [755, 249] on button "Not Required" at bounding box center [770, 249] width 45 height 10
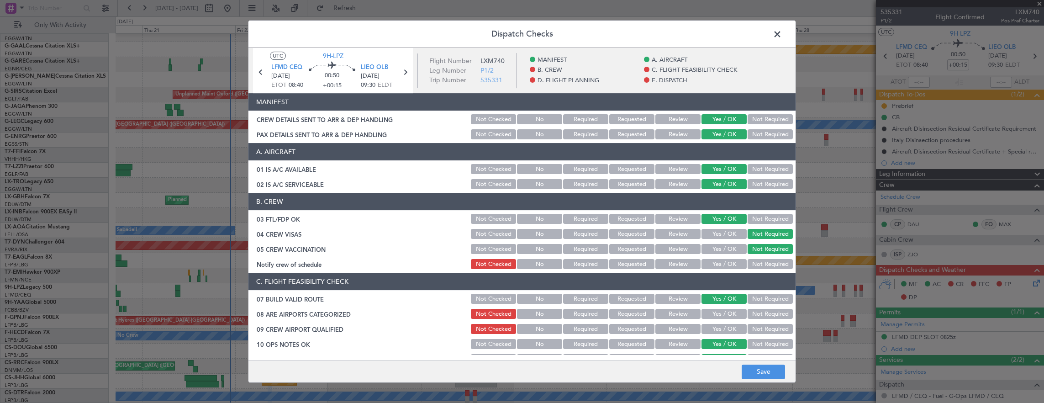
click at [720, 261] on button "Yes / OK" at bounding box center [724, 264] width 45 height 10
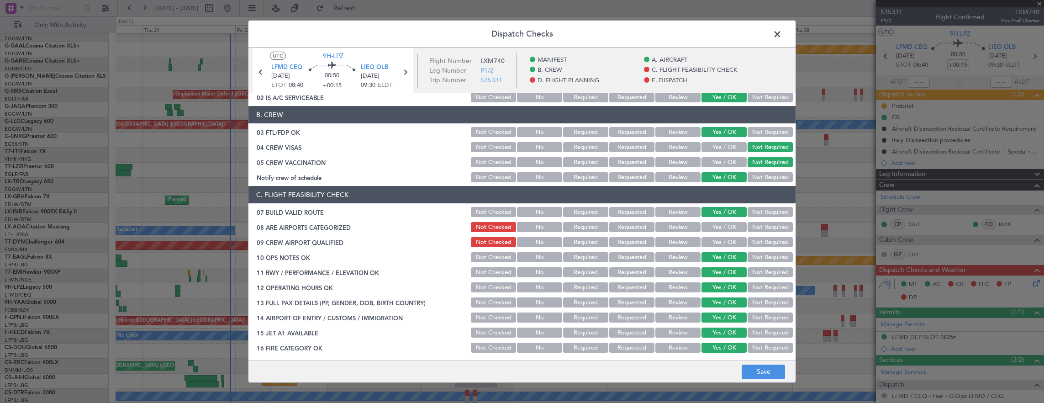
scroll to position [91, 0]
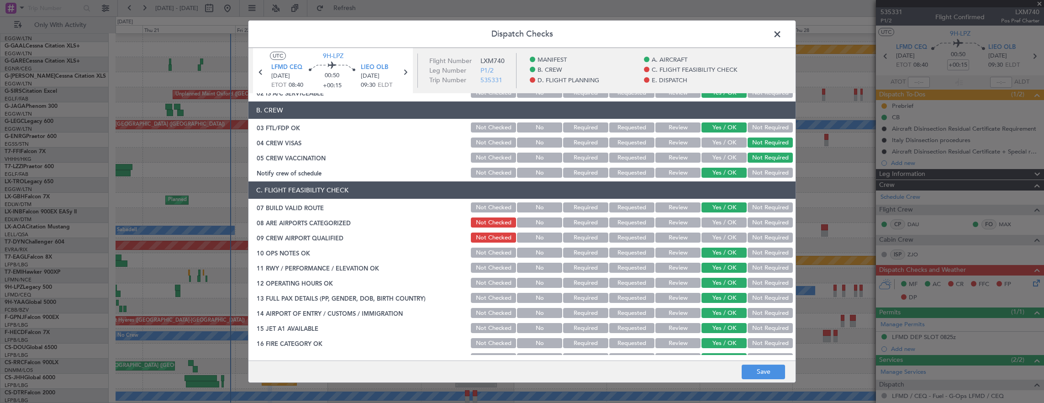
click at [717, 226] on button "Yes / OK" at bounding box center [724, 222] width 45 height 10
click at [719, 236] on button "Yes / OK" at bounding box center [724, 238] width 45 height 10
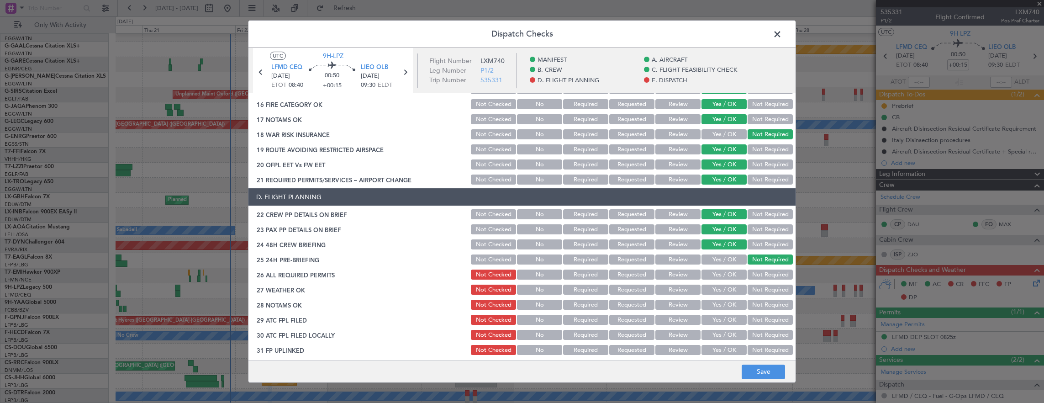
scroll to position [366, 0]
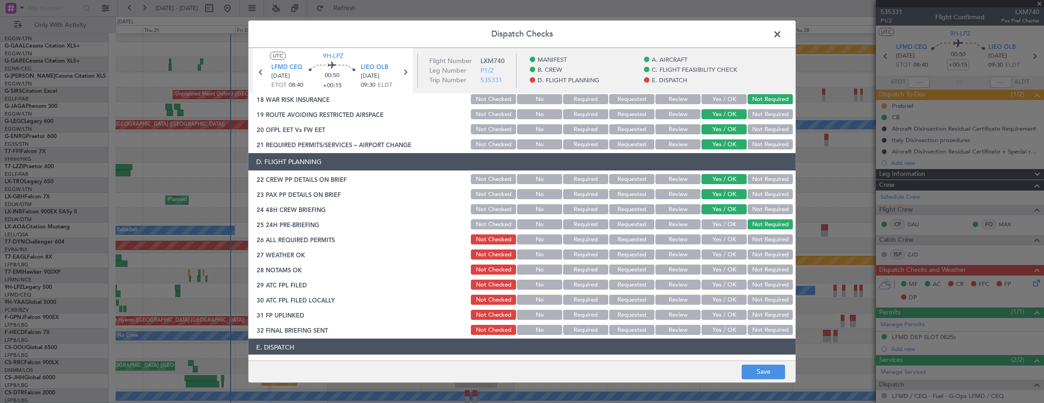
click at [717, 233] on div "Yes / OK" at bounding box center [723, 239] width 46 height 13
click at [718, 239] on button "Yes / OK" at bounding box center [724, 239] width 45 height 10
click at [718, 256] on button "Yes / OK" at bounding box center [724, 254] width 45 height 10
click at [717, 265] on button "Yes / OK" at bounding box center [724, 270] width 45 height 10
click at [717, 283] on button "Yes / OK" at bounding box center [724, 285] width 45 height 10
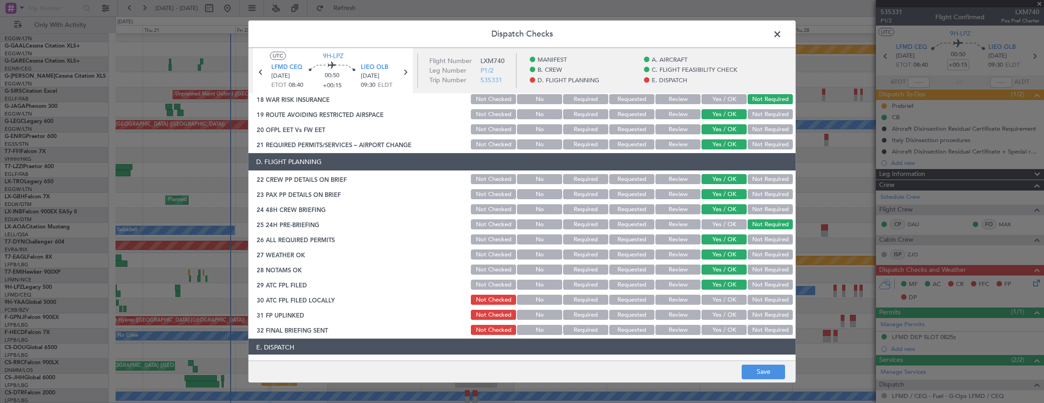
click at [751, 299] on button "Not Required" at bounding box center [770, 300] width 45 height 10
click at [727, 312] on button "Yes / OK" at bounding box center [724, 315] width 45 height 10
click at [749, 331] on button "Not Required" at bounding box center [770, 330] width 45 height 10
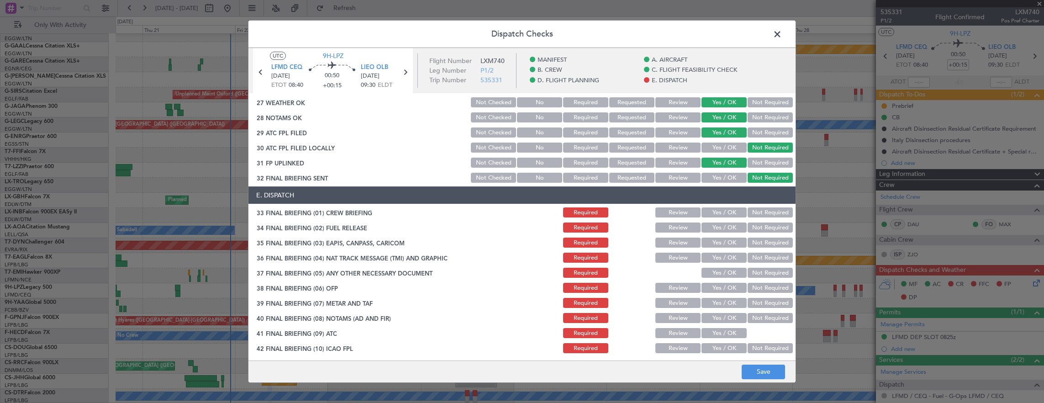
scroll to position [548, 0]
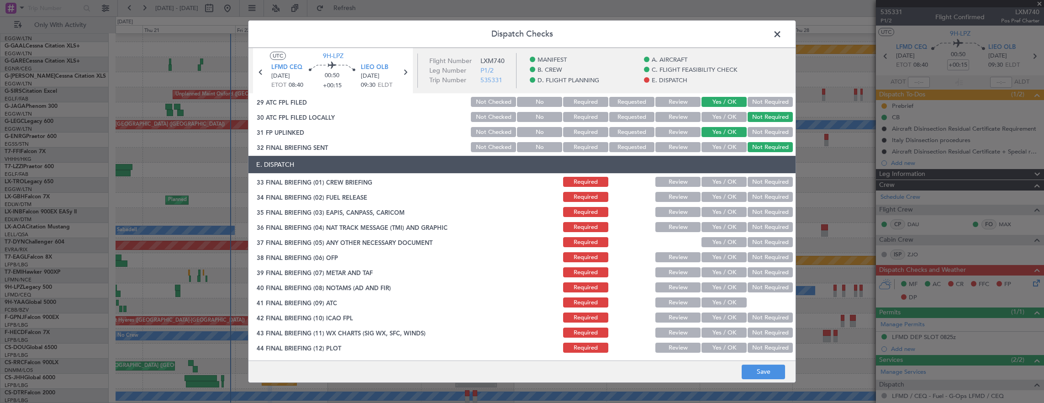
click at [718, 181] on button "Yes / OK" at bounding box center [724, 182] width 45 height 10
click at [718, 197] on button "Yes / OK" at bounding box center [724, 197] width 45 height 10
click at [769, 216] on button "Not Required" at bounding box center [770, 212] width 45 height 10
drag, startPoint x: 765, startPoint y: 210, endPoint x: 763, endPoint y: 222, distance: 12.5
click at [765, 211] on button "Not Required" at bounding box center [770, 212] width 45 height 10
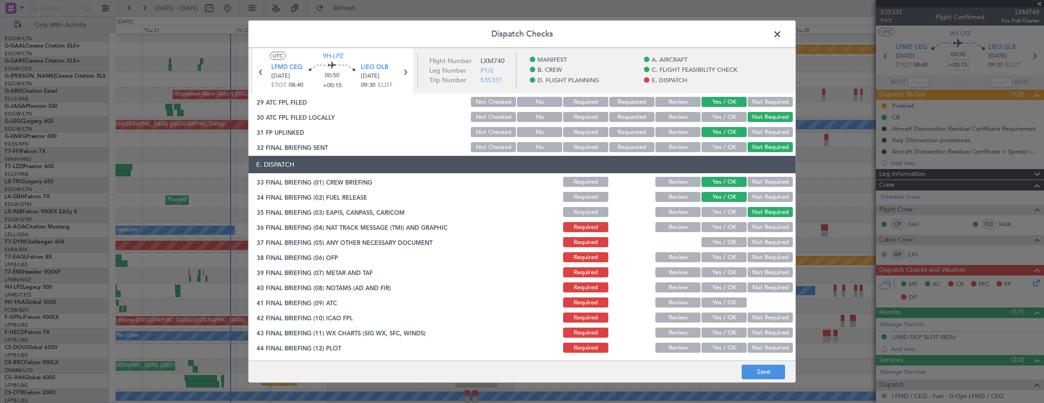
click at [763, 222] on button "Not Required" at bounding box center [770, 227] width 45 height 10
click at [722, 244] on button "Yes / OK" at bounding box center [724, 242] width 45 height 10
click at [722, 253] on button "Yes / OK" at bounding box center [724, 257] width 45 height 10
click at [722, 266] on div "Yes / OK" at bounding box center [723, 272] width 46 height 13
click at [723, 283] on button "Yes / OK" at bounding box center [724, 287] width 45 height 10
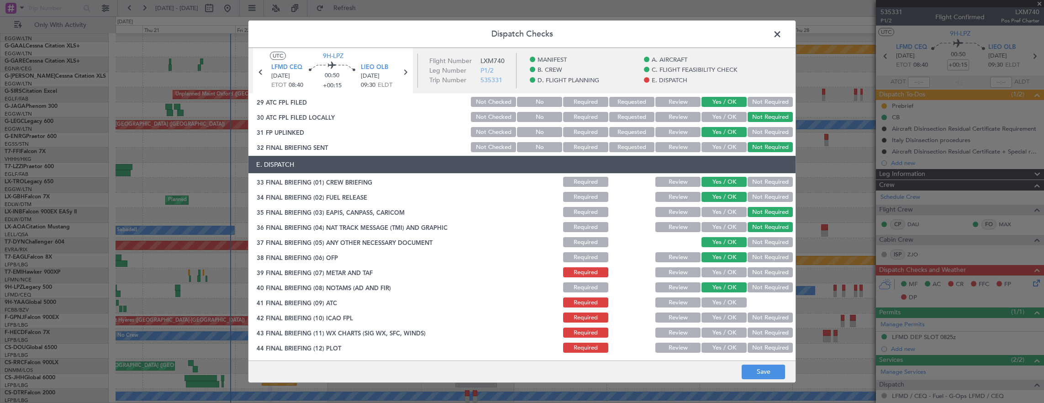
click at [718, 266] on div "Yes / OK" at bounding box center [723, 272] width 46 height 13
click at [718, 273] on button "Yes / OK" at bounding box center [724, 272] width 45 height 10
click at [712, 302] on button "Yes / OK" at bounding box center [724, 302] width 45 height 10
click at [712, 318] on button "Yes / OK" at bounding box center [724, 318] width 45 height 10
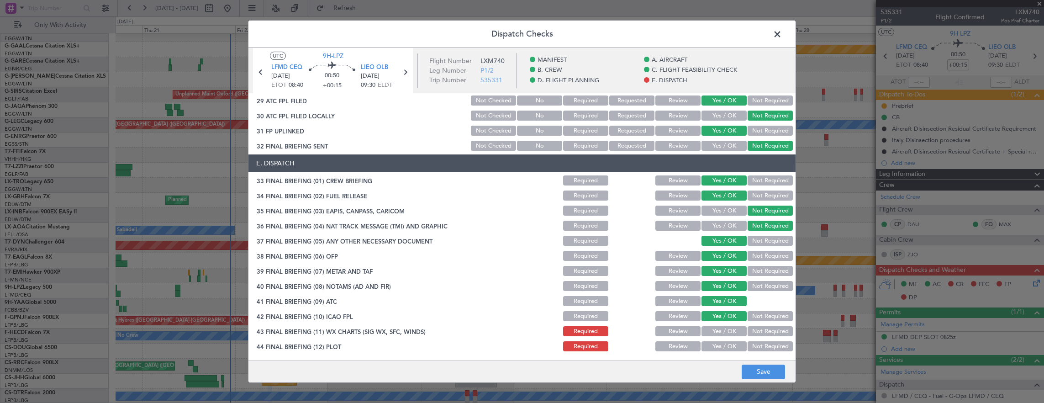
click at [715, 331] on button "Yes / OK" at bounding box center [724, 331] width 45 height 10
click at [720, 352] on div "Yes / OK" at bounding box center [723, 346] width 46 height 13
click at [720, 348] on button "Yes / OK" at bounding box center [724, 346] width 45 height 10
click at [757, 366] on button "Save" at bounding box center [763, 372] width 43 height 15
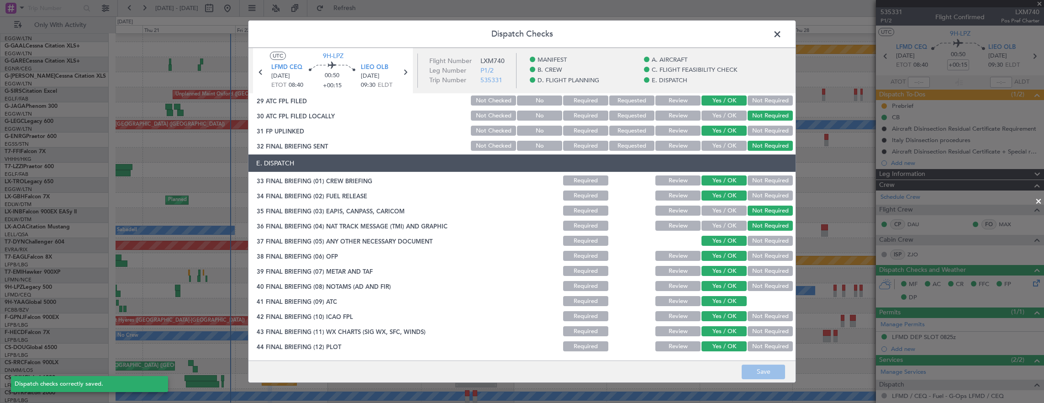
click at [782, 35] on span at bounding box center [782, 36] width 0 height 18
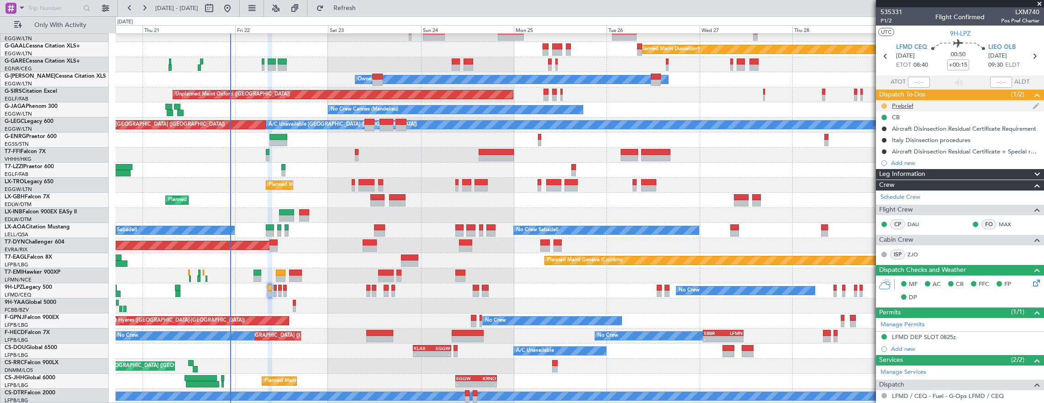
click at [885, 103] on button at bounding box center [884, 105] width 5 height 5
click at [887, 158] on span "Cancelled" at bounding box center [886, 159] width 26 height 9
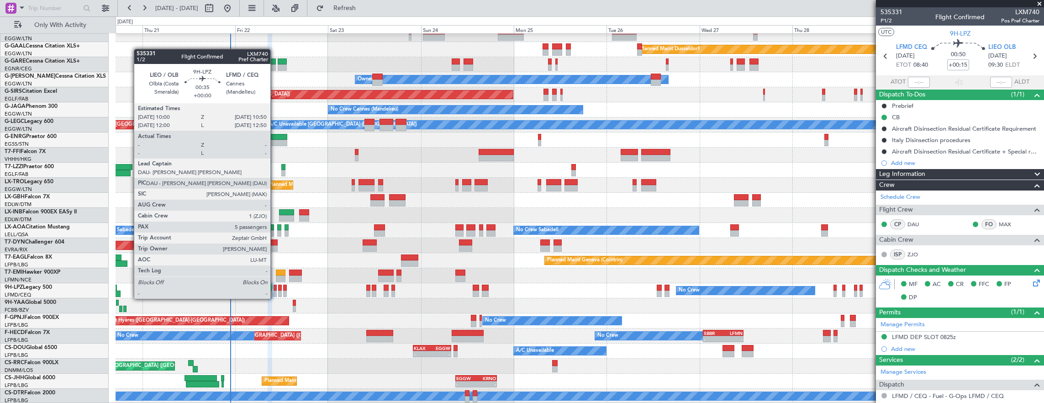
click at [275, 290] on div at bounding box center [276, 288] width 4 height 6
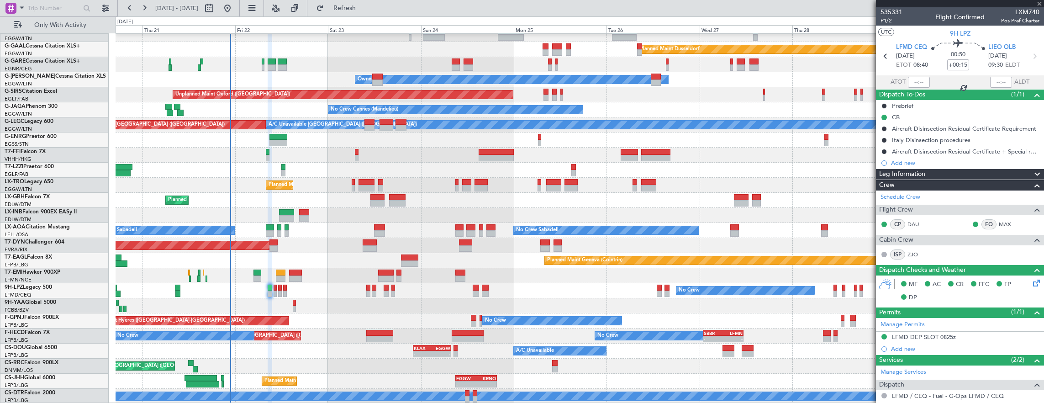
type input "5"
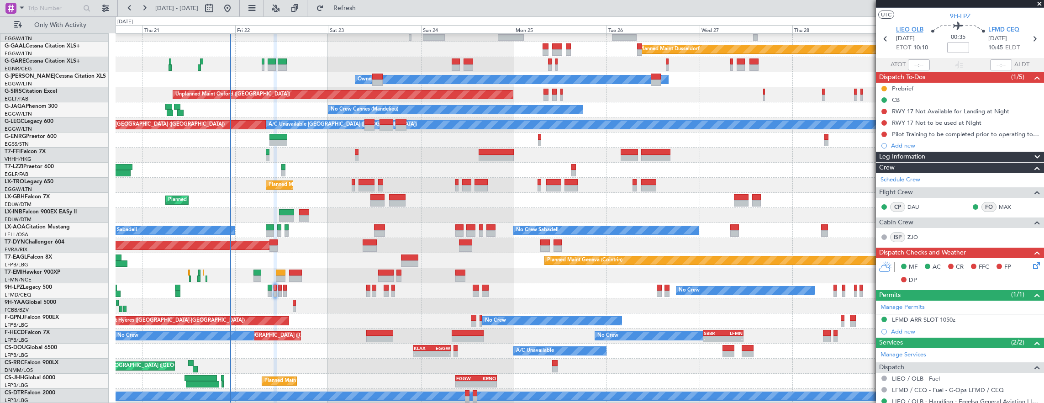
scroll to position [0, 0]
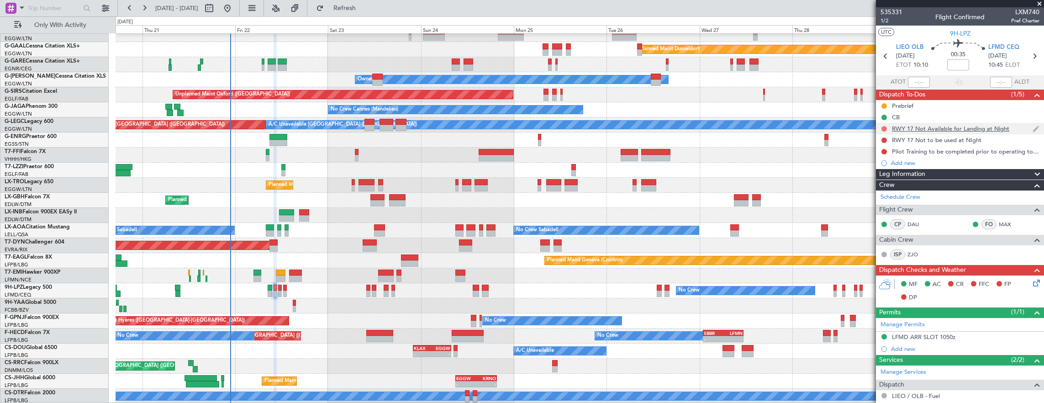
click at [883, 128] on button at bounding box center [884, 128] width 5 height 5
click at [890, 184] on span "Cancelled" at bounding box center [887, 182] width 26 height 9
click at [884, 139] on button at bounding box center [884, 140] width 5 height 5
click at [882, 192] on span "Cancelled" at bounding box center [887, 193] width 26 height 9
click at [884, 151] on button at bounding box center [884, 151] width 5 height 5
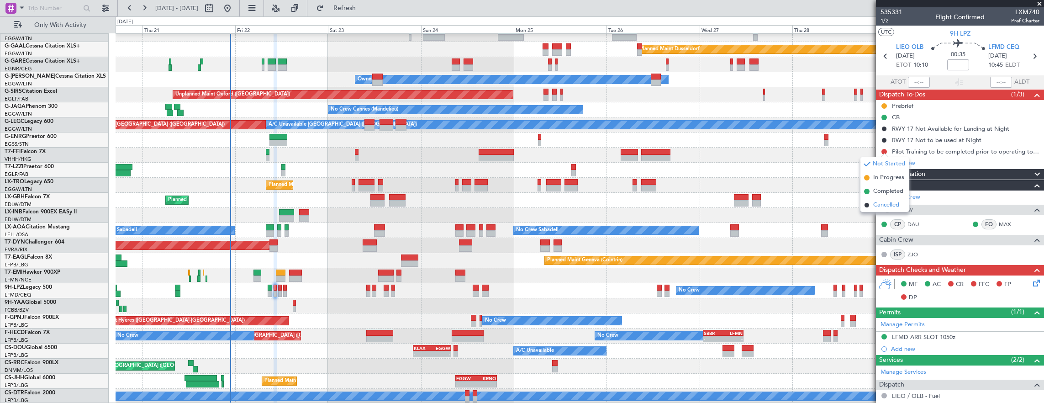
click at [884, 204] on span "Cancelled" at bounding box center [887, 205] width 26 height 9
click at [885, 103] on button at bounding box center [884, 105] width 5 height 5
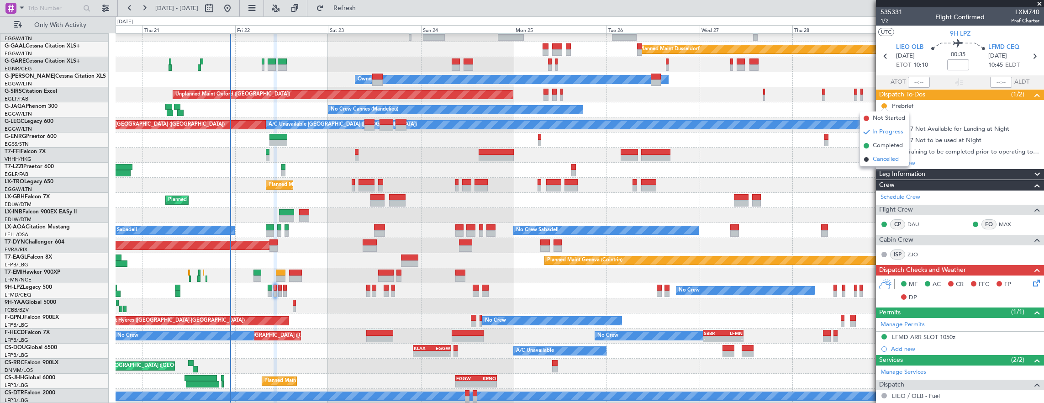
click at [883, 159] on span "Cancelled" at bounding box center [886, 159] width 26 height 9
click at [888, 22] on span "1/2" at bounding box center [892, 21] width 22 height 8
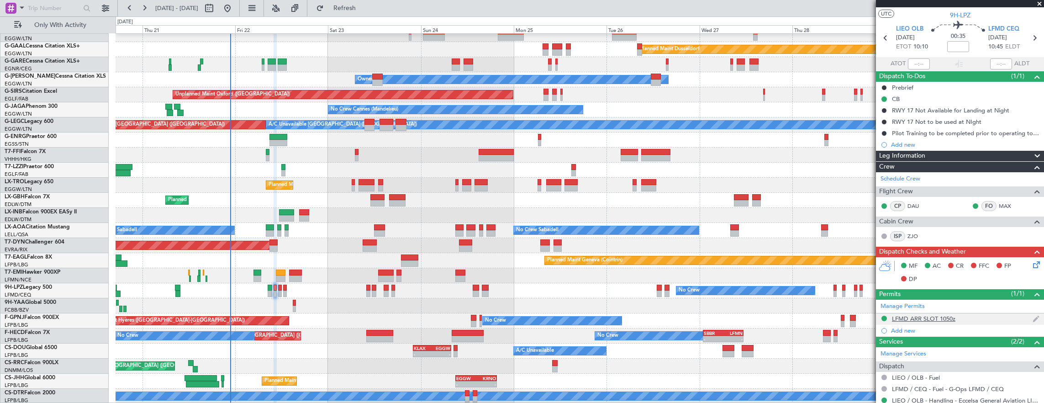
scroll to position [91, 0]
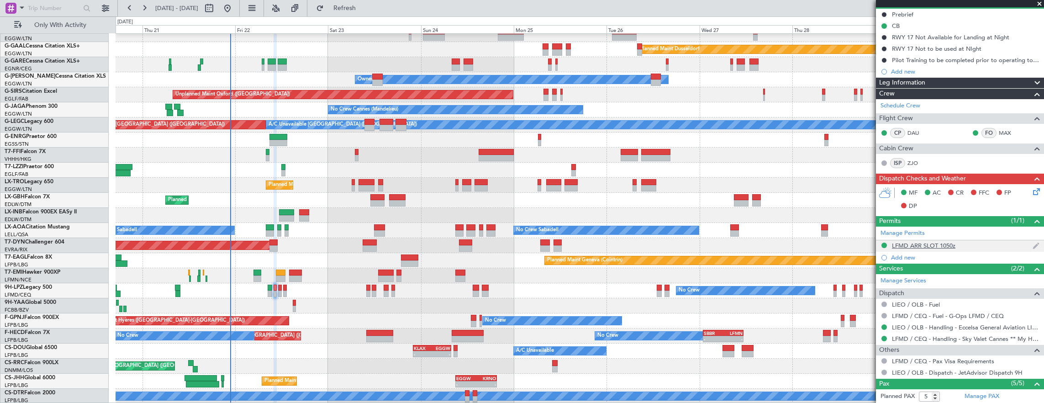
click at [980, 245] on div "LFMD ARR SLOT 1050z" at bounding box center [960, 245] width 168 height 11
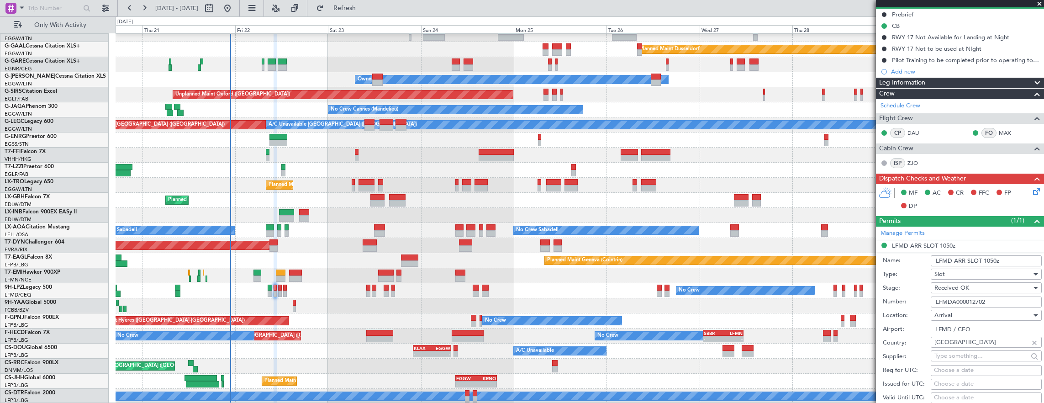
click at [1005, 299] on input "LFMDA000012702" at bounding box center [986, 302] width 111 height 11
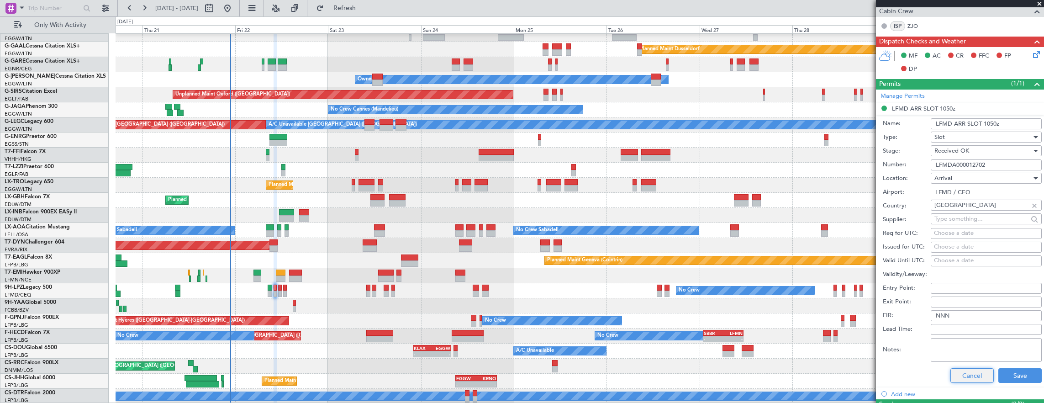
click at [958, 376] on button "Cancel" at bounding box center [972, 375] width 43 height 15
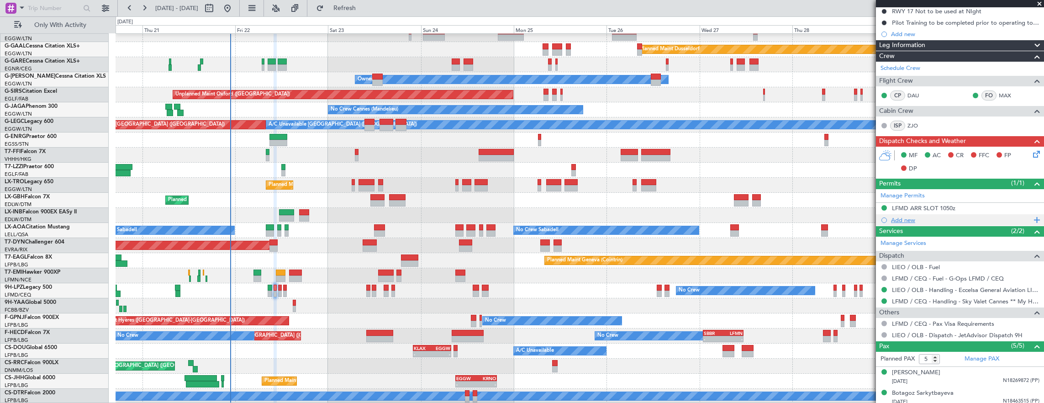
scroll to position [56, 0]
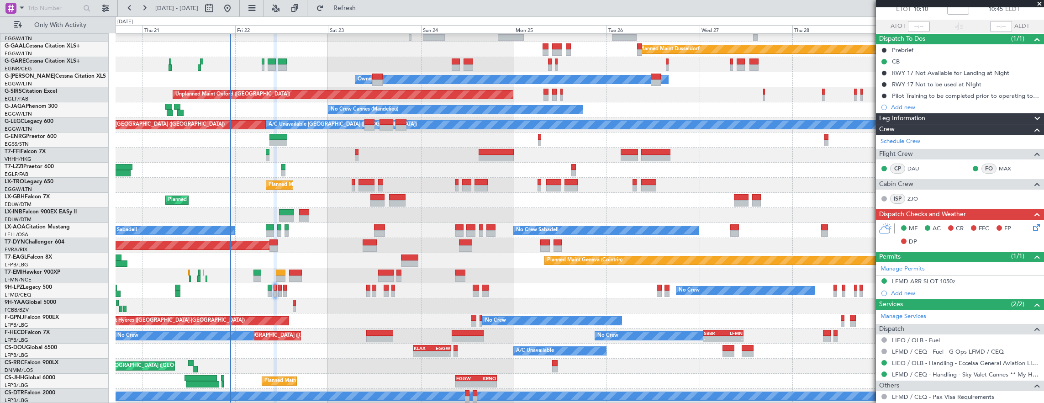
click at [1032, 226] on icon at bounding box center [1035, 225] width 7 height 7
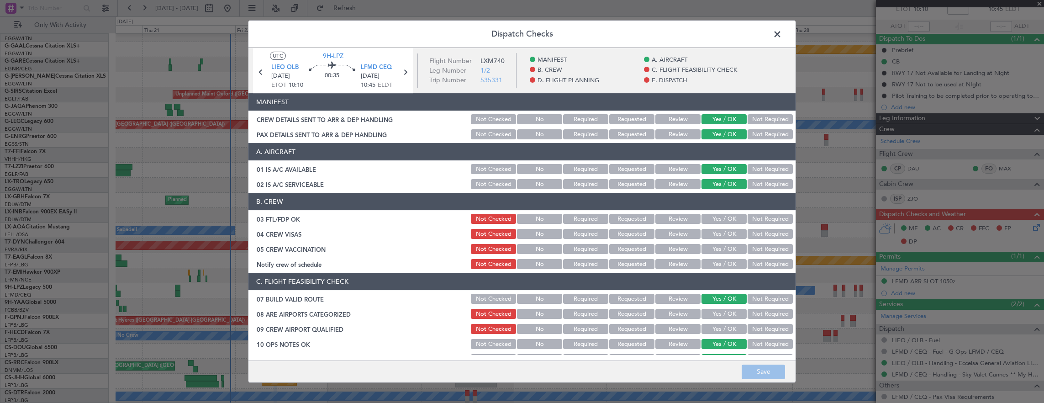
click at [710, 218] on button "Yes / OK" at bounding box center [724, 219] width 45 height 10
click at [752, 232] on button "Not Required" at bounding box center [770, 234] width 45 height 10
click at [758, 249] on button "Not Required" at bounding box center [770, 249] width 45 height 10
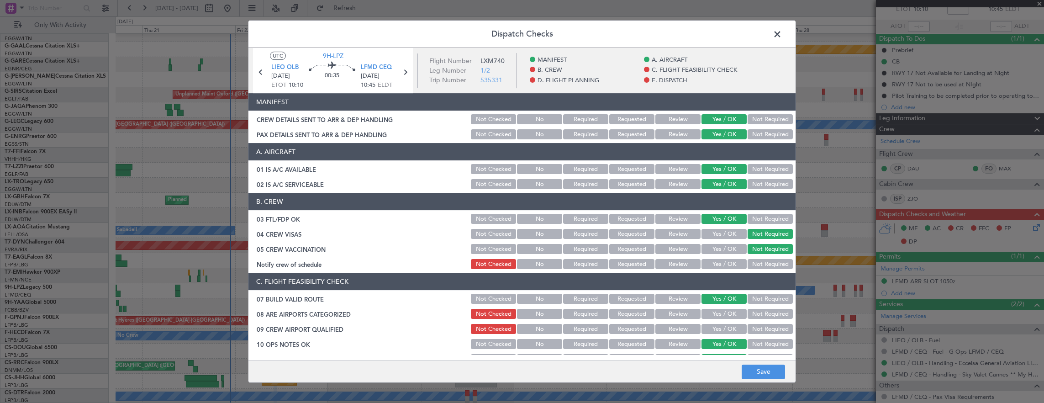
click at [723, 262] on button "Yes / OK" at bounding box center [724, 264] width 45 height 10
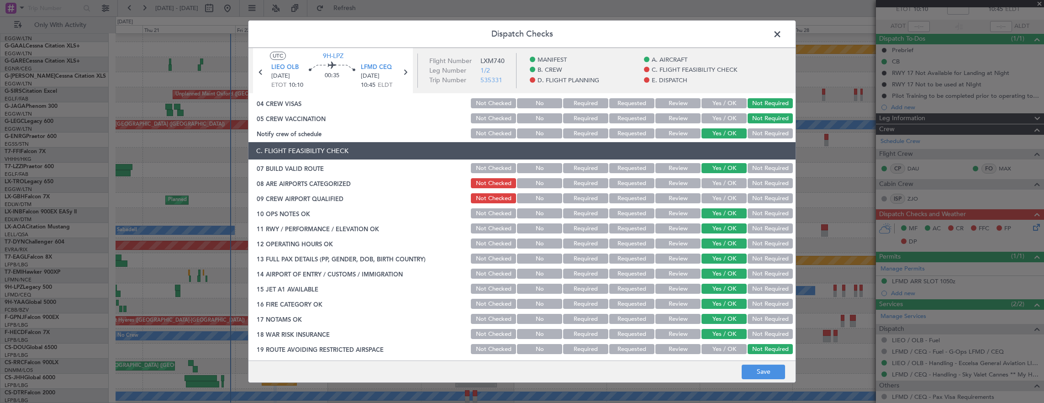
scroll to position [137, 0]
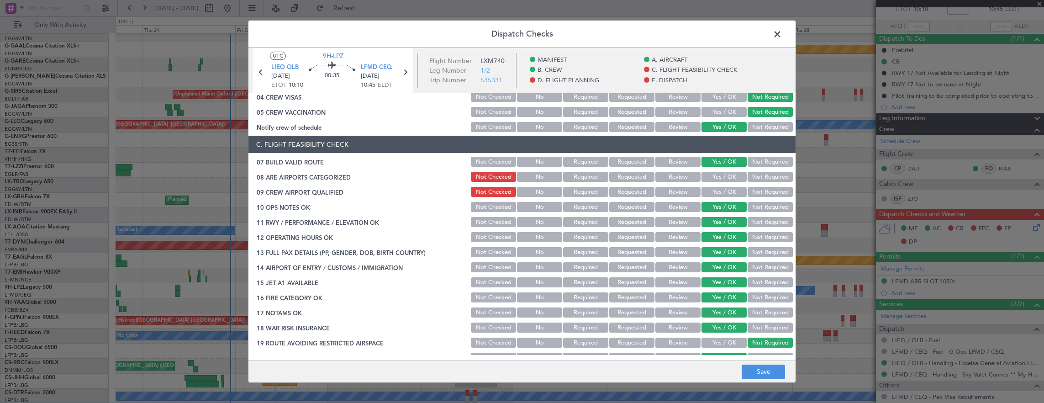
click at [717, 178] on button "Yes / OK" at bounding box center [724, 177] width 45 height 10
click at [718, 191] on button "Yes / OK" at bounding box center [724, 192] width 45 height 10
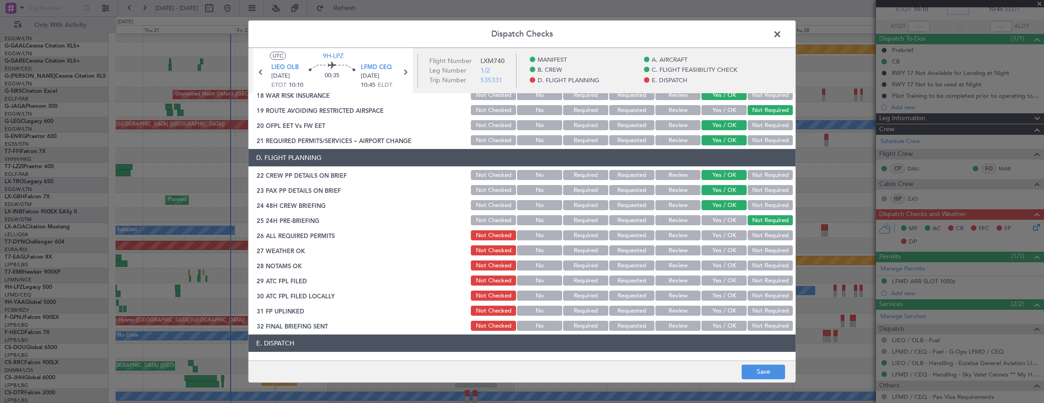
scroll to position [457, 0]
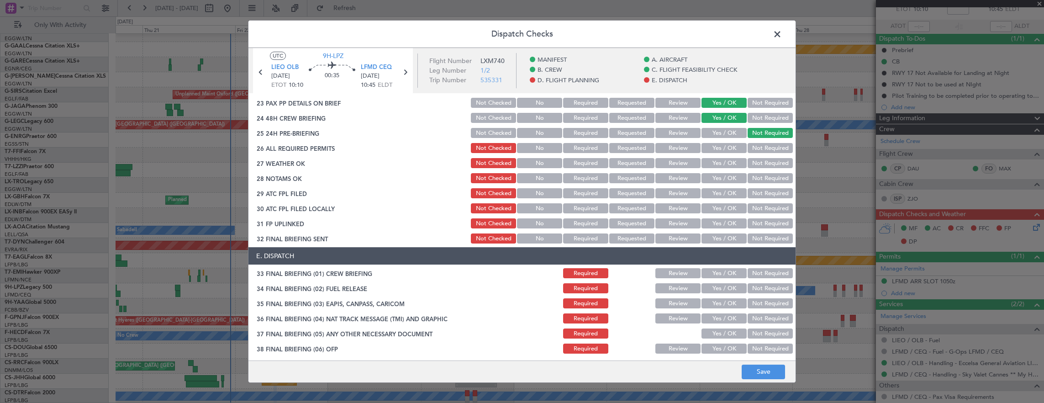
click at [726, 151] on button "Yes / OK" at bounding box center [724, 148] width 45 height 10
click at [726, 160] on button "Yes / OK" at bounding box center [724, 163] width 45 height 10
click at [723, 181] on button "Yes / OK" at bounding box center [724, 178] width 45 height 10
click at [722, 196] on button "Yes / OK" at bounding box center [724, 193] width 45 height 10
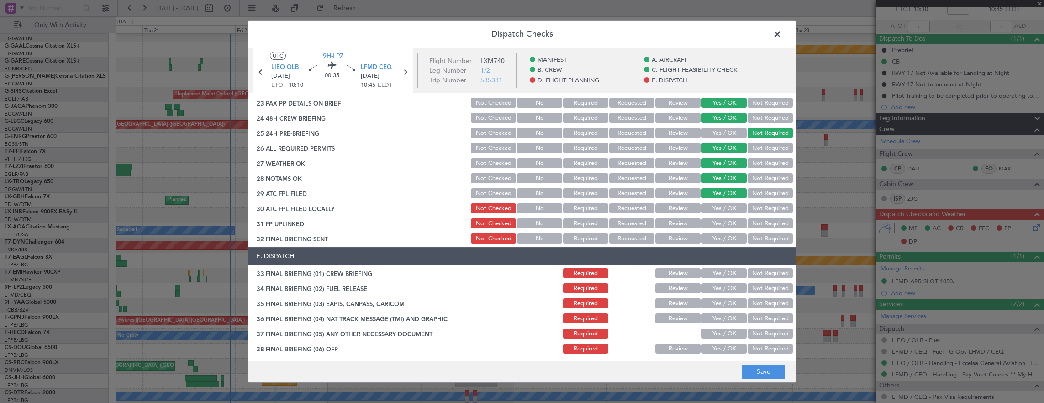
click at [753, 207] on button "Not Required" at bounding box center [770, 208] width 45 height 10
click at [726, 219] on button "Yes / OK" at bounding box center [724, 223] width 45 height 10
click at [762, 234] on button "Not Required" at bounding box center [770, 238] width 45 height 10
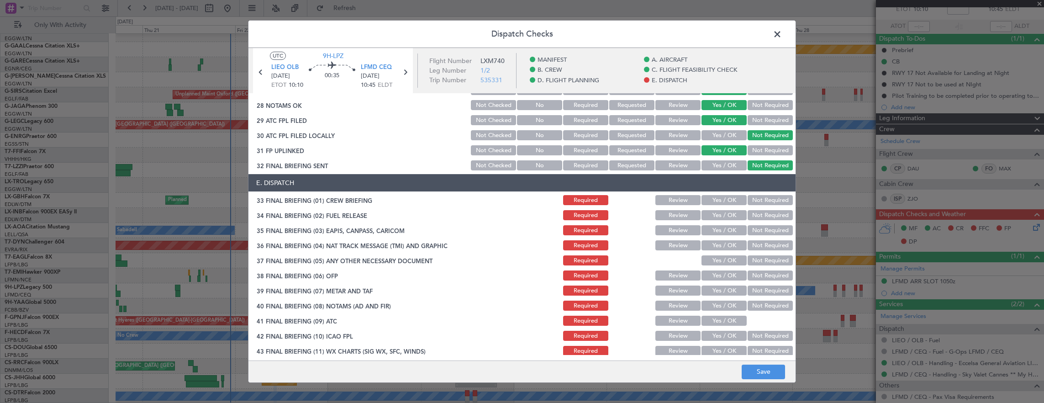
scroll to position [550, 0]
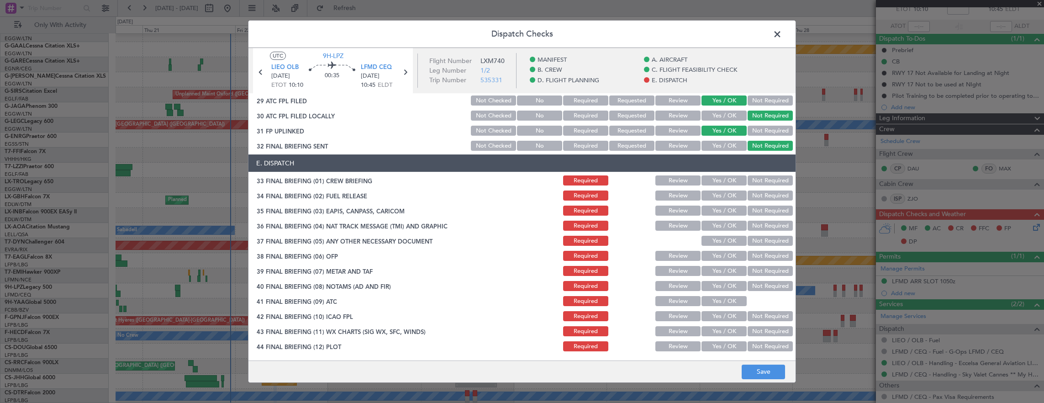
click at [720, 178] on button "Yes / OK" at bounding box center [724, 180] width 45 height 10
click at [718, 196] on button "Yes / OK" at bounding box center [724, 196] width 45 height 10
click at [757, 208] on button "Not Required" at bounding box center [770, 211] width 45 height 10
click at [763, 223] on button "Not Required" at bounding box center [770, 226] width 45 height 10
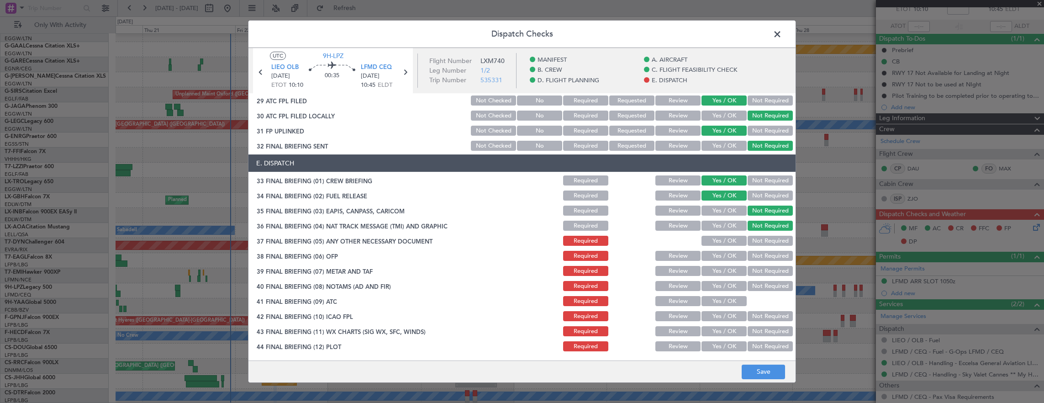
click at [725, 243] on button "Yes / OK" at bounding box center [724, 241] width 45 height 10
click at [725, 260] on button "Yes / OK" at bounding box center [724, 256] width 45 height 10
click at [723, 270] on button "Yes / OK" at bounding box center [724, 271] width 45 height 10
click at [720, 285] on button "Yes / OK" at bounding box center [724, 286] width 45 height 10
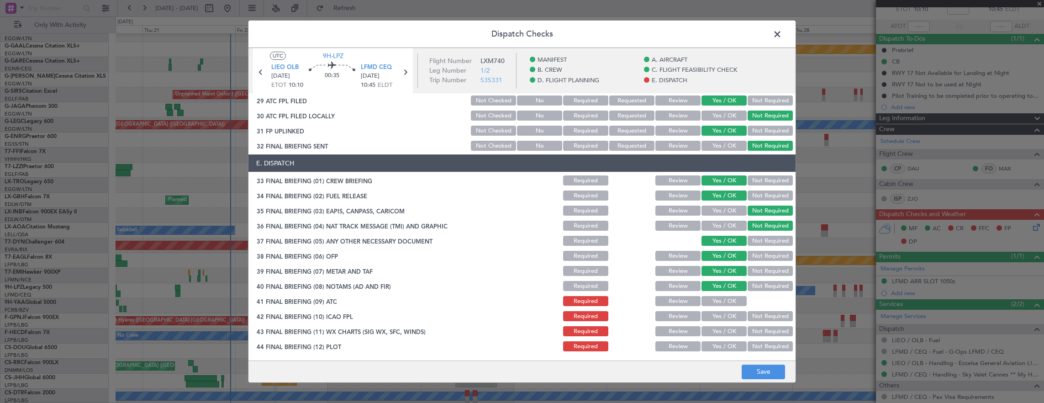
click at [720, 297] on button "Yes / OK" at bounding box center [724, 301] width 45 height 10
click at [715, 314] on button "Yes / OK" at bounding box center [724, 316] width 45 height 10
click at [715, 333] on button "Yes / OK" at bounding box center [724, 331] width 45 height 10
click at [715, 354] on article "MANIFEST CREW DETAILS SENT TO ARR & DEP HANDLING Not Checked No Required Reques…" at bounding box center [522, 223] width 547 height 261
click at [715, 351] on button "Yes / OK" at bounding box center [724, 346] width 45 height 10
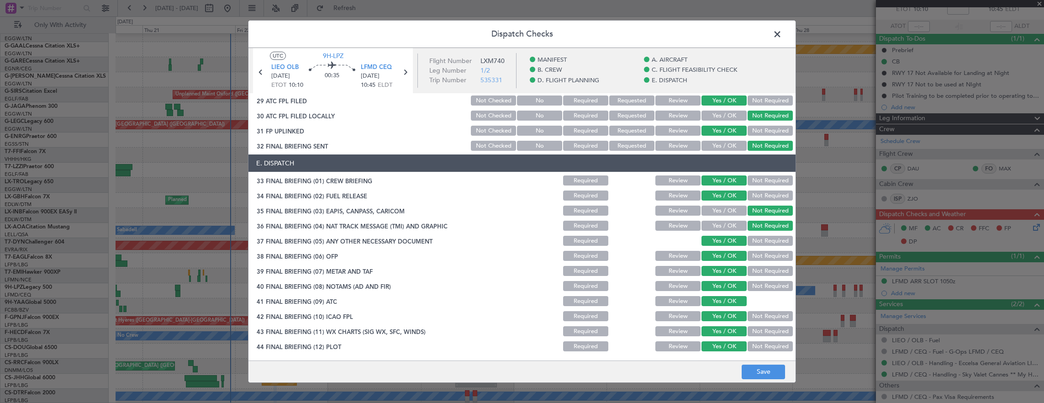
click at [750, 363] on footer "Save" at bounding box center [522, 371] width 547 height 22
click at [755, 367] on button "Save" at bounding box center [763, 372] width 43 height 15
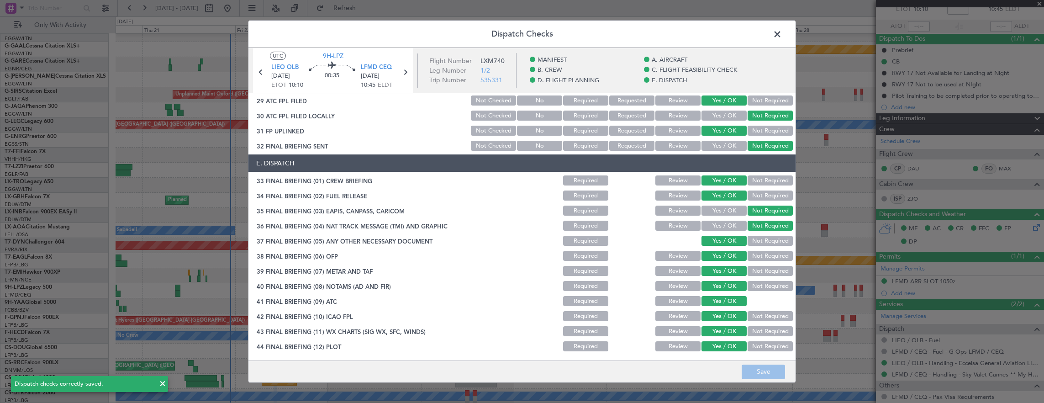
click at [782, 34] on span at bounding box center [782, 36] width 0 height 18
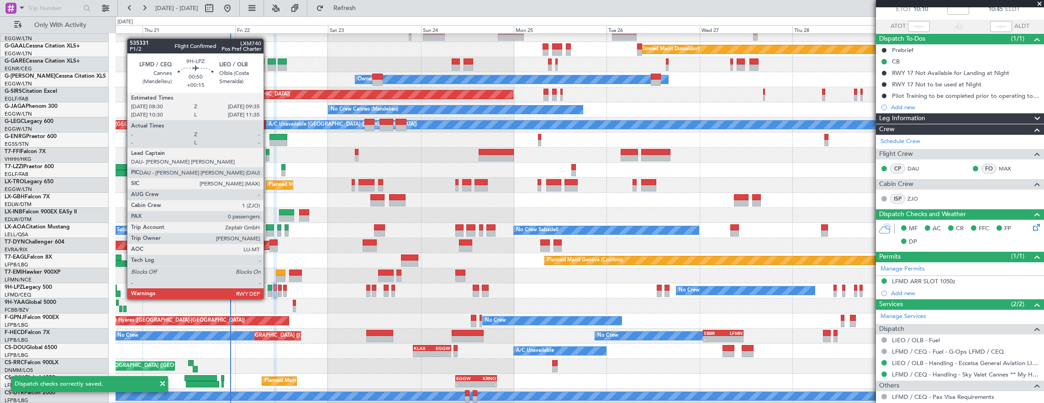
click at [268, 291] on div at bounding box center [270, 294] width 5 height 6
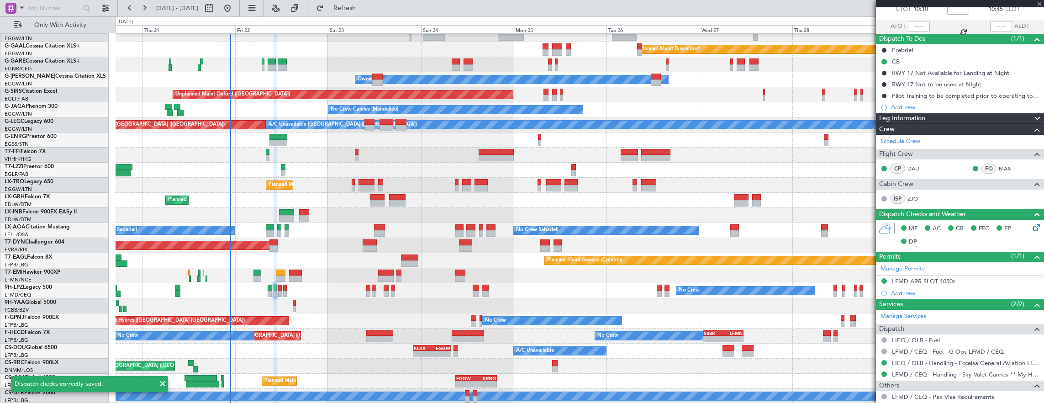
type input "+00:15"
type input "0"
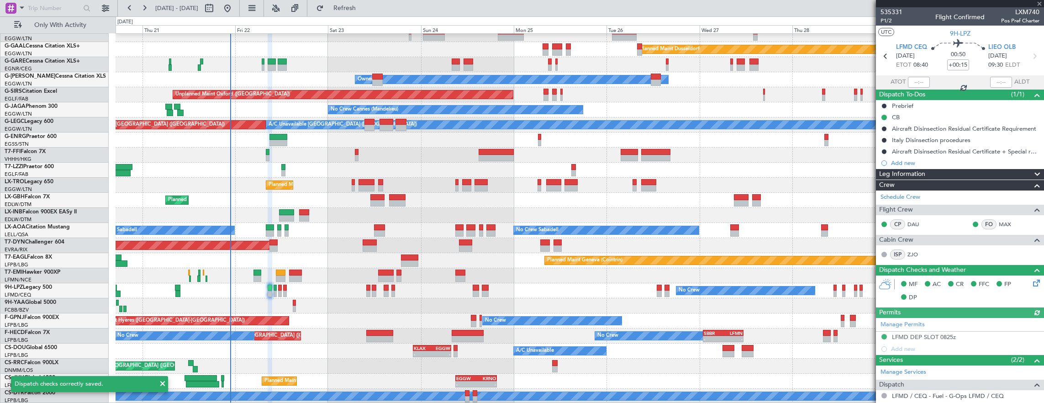
click at [1032, 282] on icon at bounding box center [1035, 281] width 7 height 7
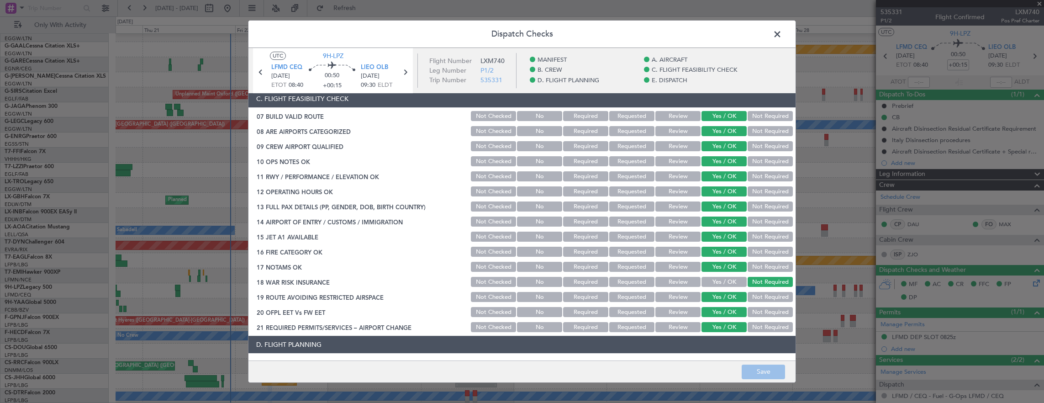
scroll to position [366, 0]
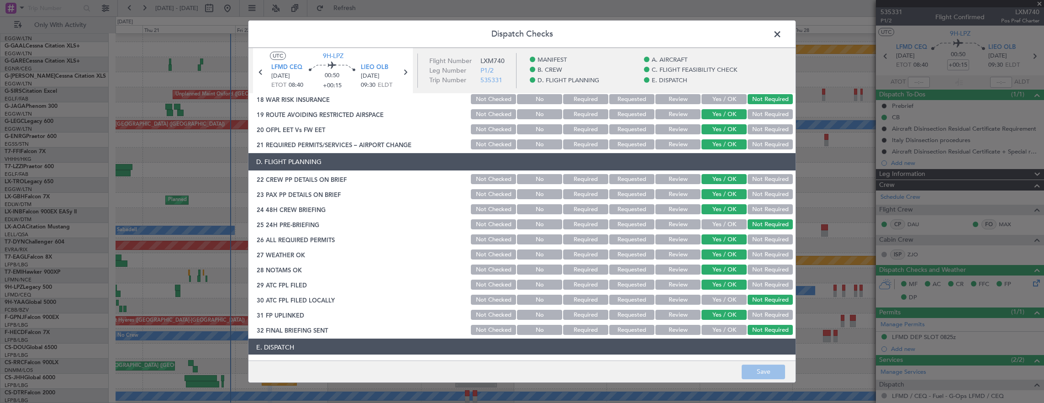
click at [660, 255] on button "Review" at bounding box center [678, 254] width 45 height 10
click at [667, 269] on button "Review" at bounding box center [678, 270] width 45 height 10
click at [776, 374] on button "Save" at bounding box center [763, 372] width 43 height 15
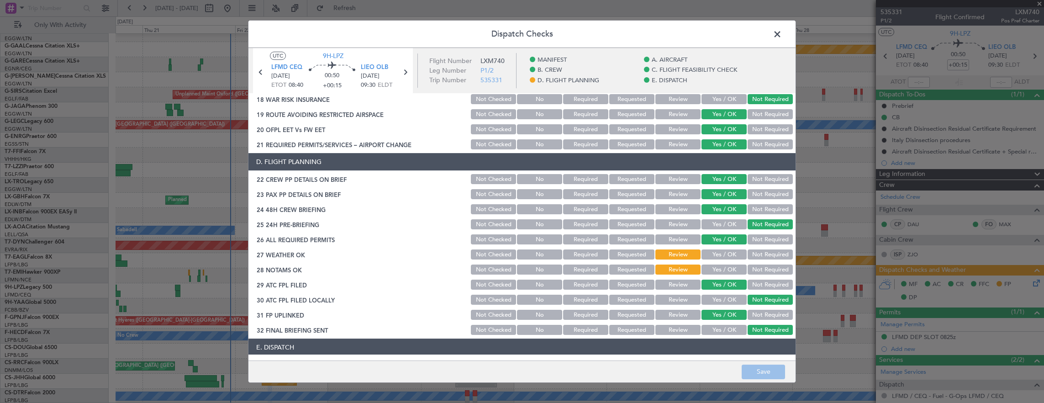
click at [782, 41] on span at bounding box center [782, 36] width 0 height 18
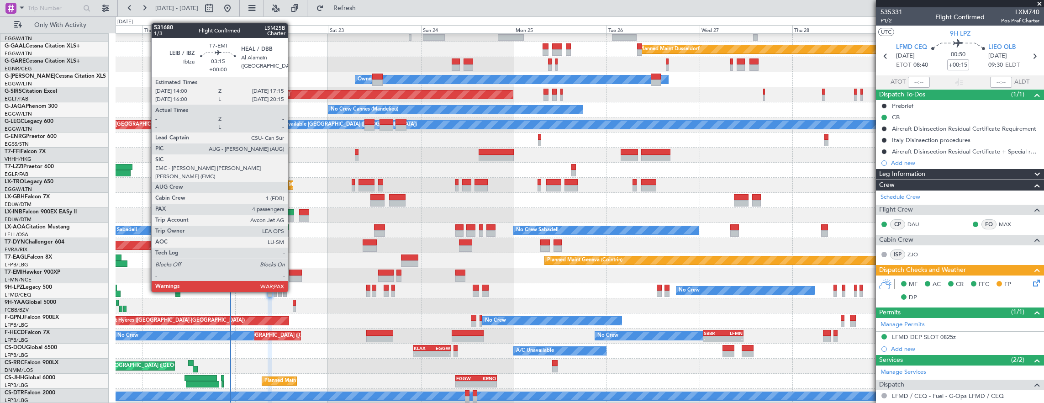
click at [292, 275] on div at bounding box center [295, 273] width 13 height 6
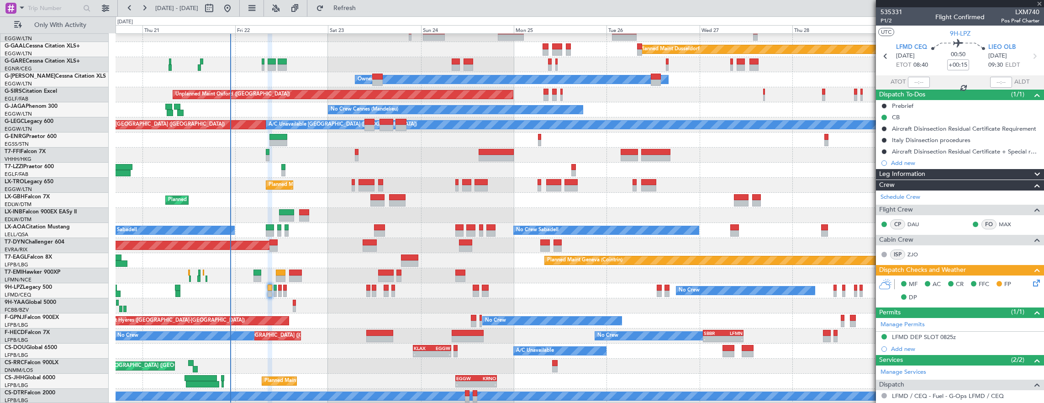
type input "4"
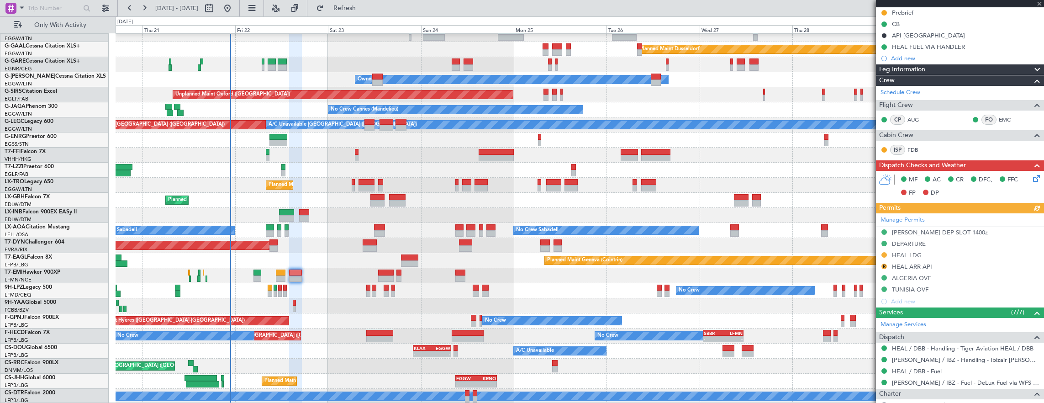
scroll to position [137, 0]
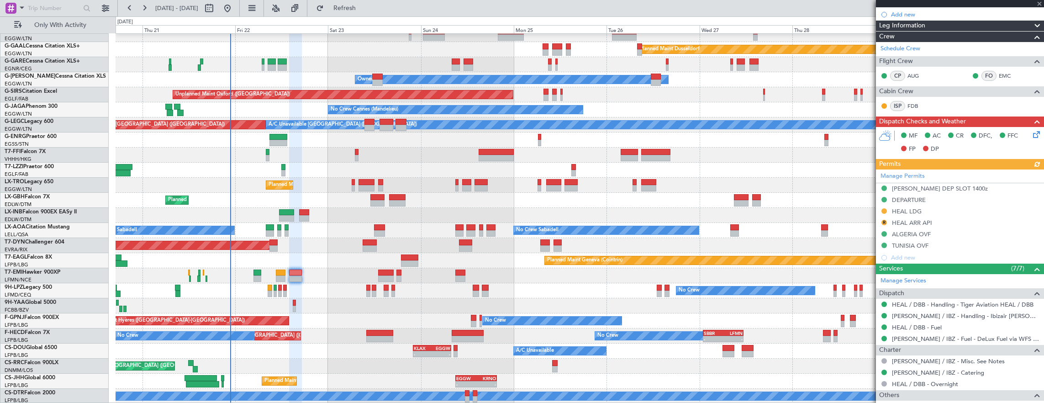
drag, startPoint x: 949, startPoint y: 210, endPoint x: 940, endPoint y: 211, distance: 9.2
click at [948, 210] on div "Manage Permits [PERSON_NAME] DEP SLOT 1400z DEPARTURE HEAL LDG R HEAL ARR API […" at bounding box center [960, 217] width 168 height 94
click at [955, 207] on div "HEAL LDG" at bounding box center [960, 211] width 168 height 11
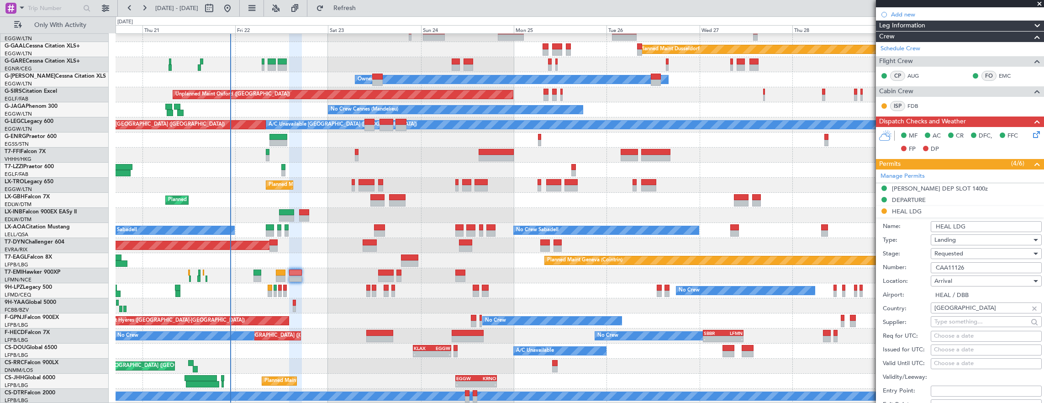
click at [977, 269] on input "CAA11126" at bounding box center [986, 267] width 111 height 11
paste input "AP9628"
type input "AP9628"
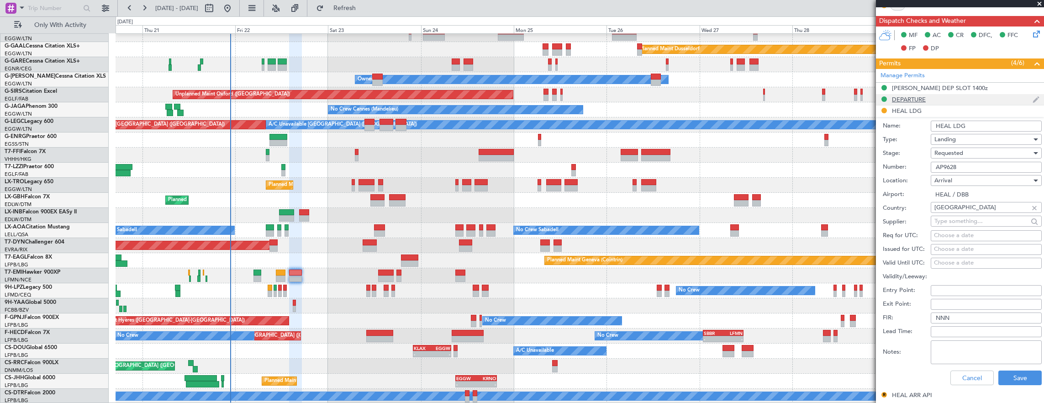
scroll to position [320, 0]
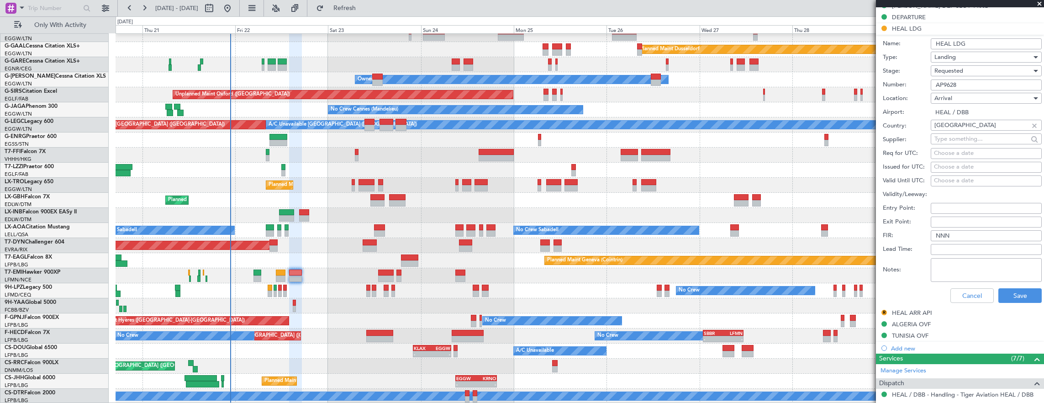
drag, startPoint x: 953, startPoint y: 72, endPoint x: 957, endPoint y: 78, distance: 6.6
click at [953, 72] on span "Requested" at bounding box center [949, 71] width 29 height 8
click at [973, 138] on span "Received OK" at bounding box center [983, 139] width 96 height 14
click at [1020, 298] on button "Save" at bounding box center [1020, 295] width 43 height 15
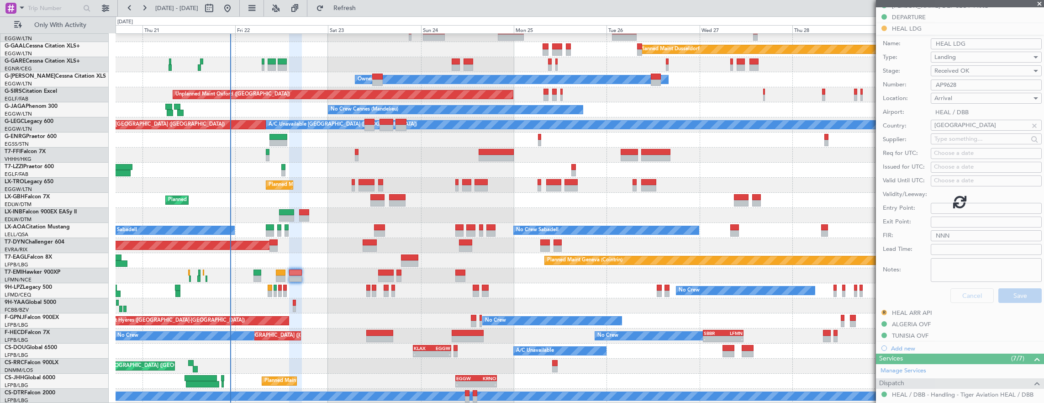
scroll to position [297, 0]
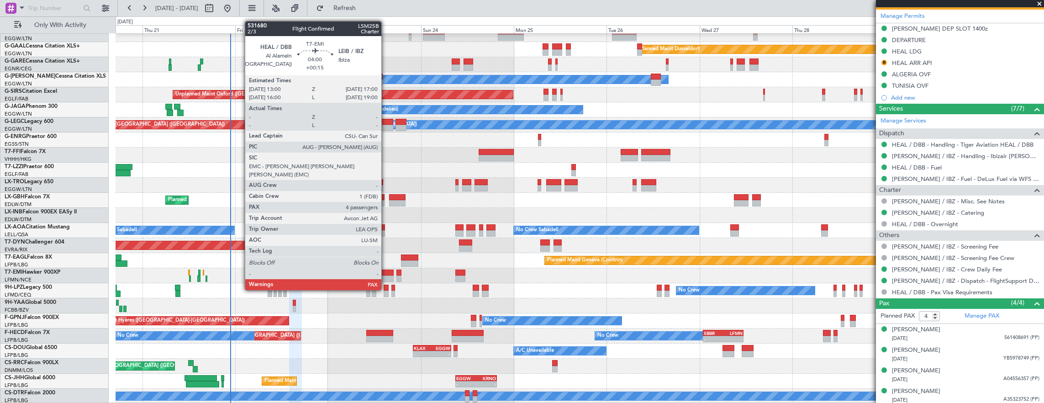
click at [385, 273] on div at bounding box center [386, 273] width 16 height 6
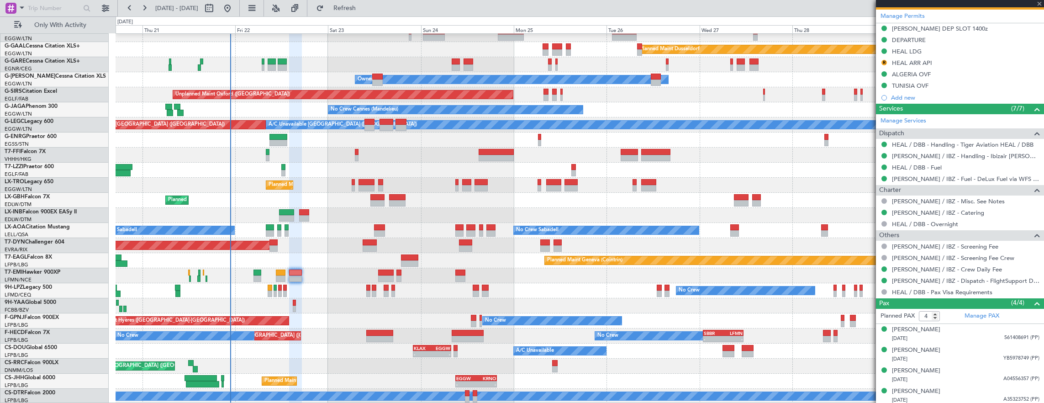
type input "+00:15"
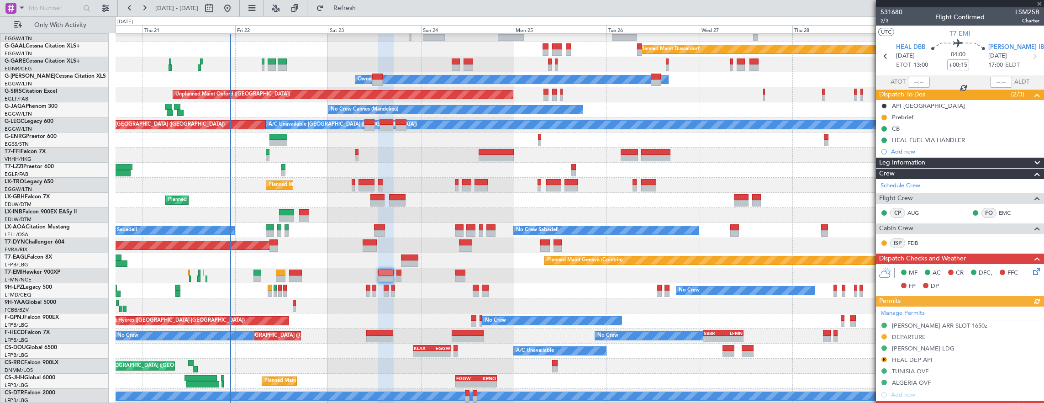
scroll to position [137, 0]
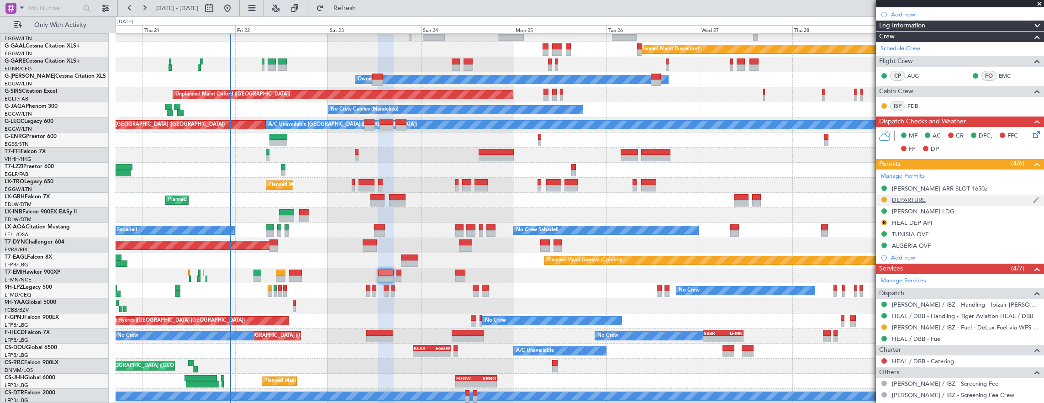
click at [956, 200] on div "DEPARTURE" at bounding box center [960, 200] width 168 height 11
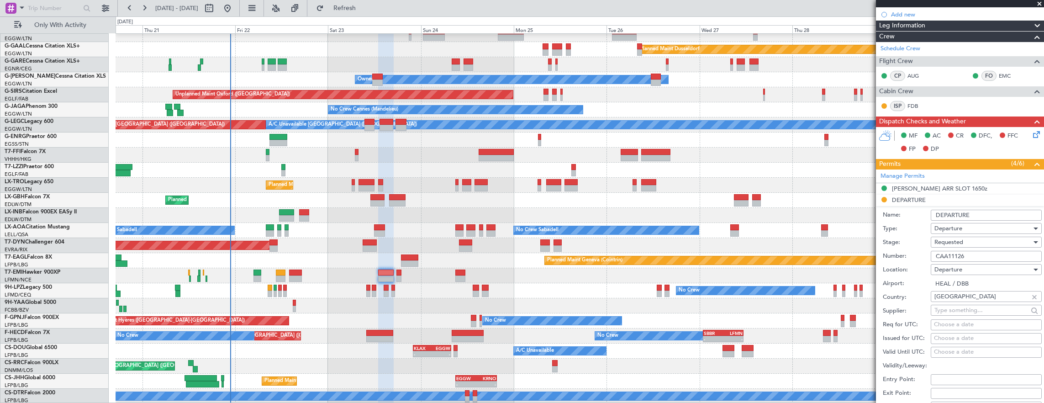
click at [982, 257] on input "CAA11126" at bounding box center [986, 256] width 111 height 11
paste input "AP9628"
type input "AP9628"
click at [978, 238] on div "Requested" at bounding box center [983, 242] width 97 height 14
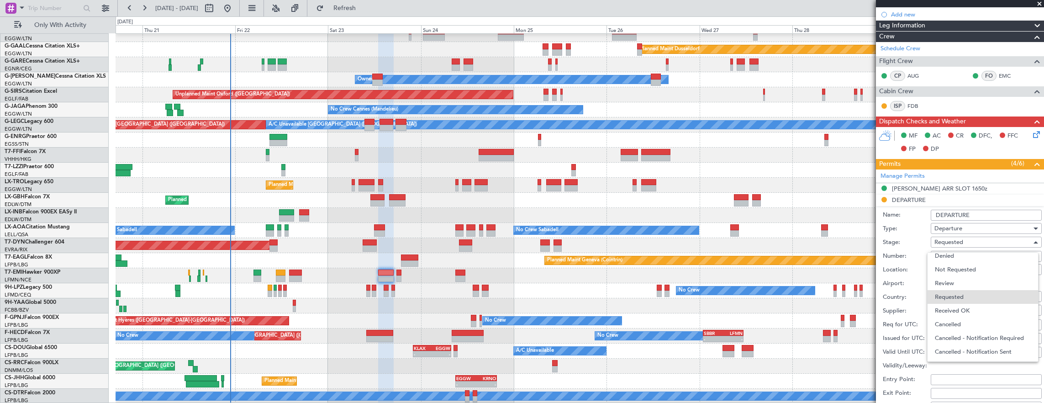
click at [976, 308] on span "Received OK" at bounding box center [983, 311] width 96 height 14
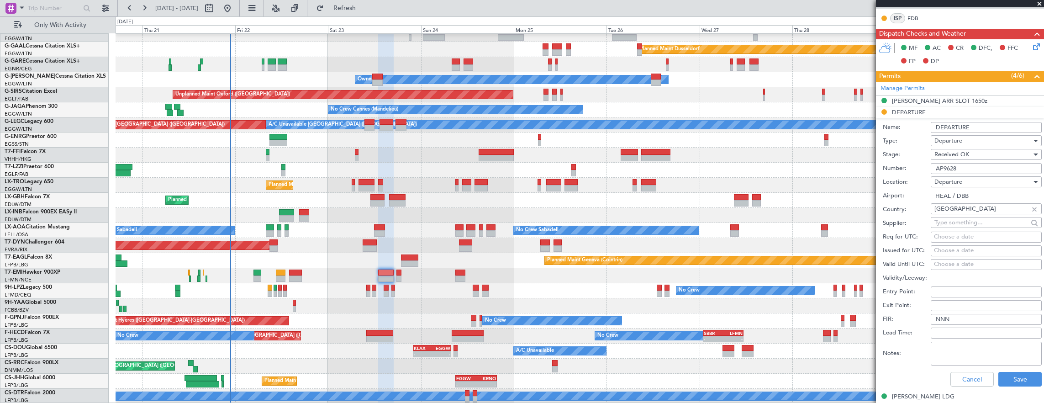
scroll to position [274, 0]
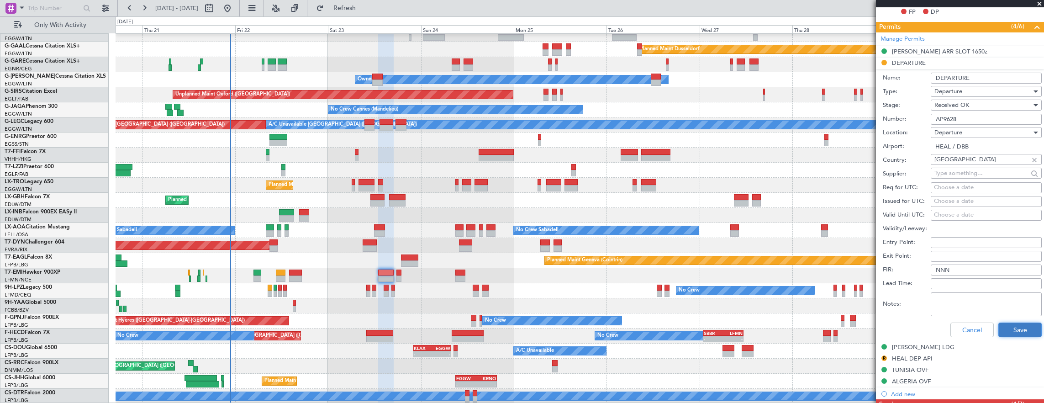
click at [1006, 326] on button "Save" at bounding box center [1020, 330] width 43 height 15
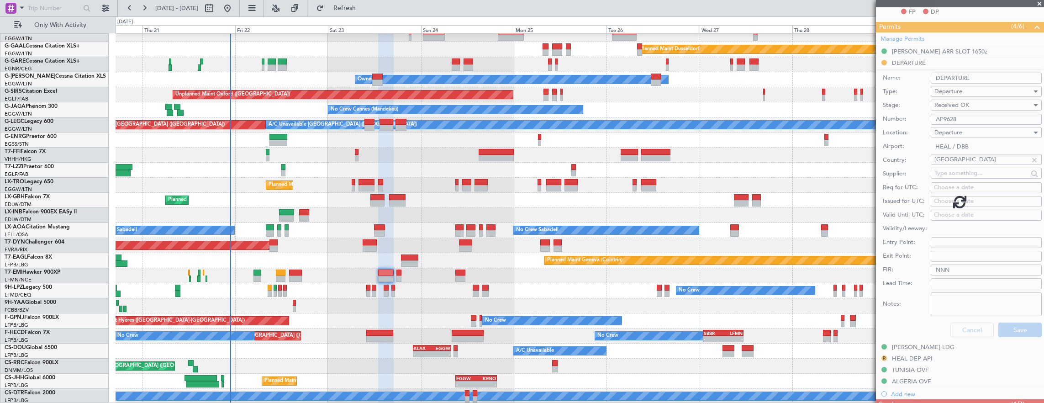
scroll to position [263, 0]
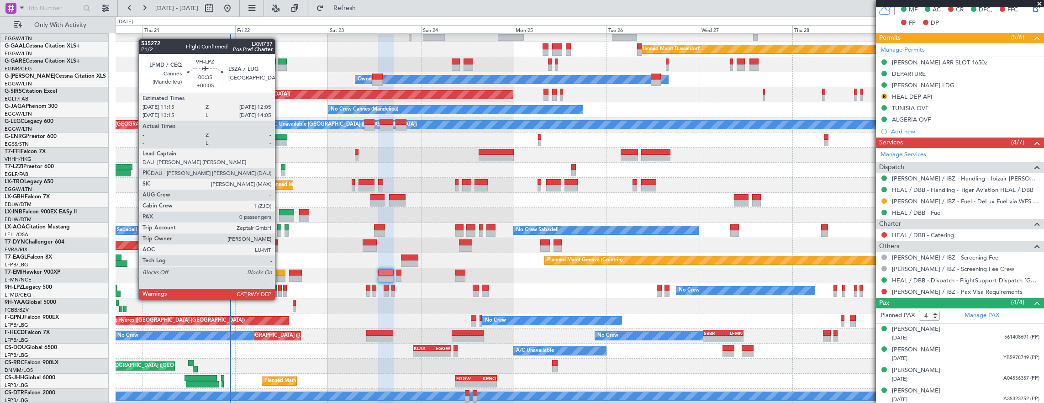
click at [280, 291] on div at bounding box center [280, 294] width 4 height 6
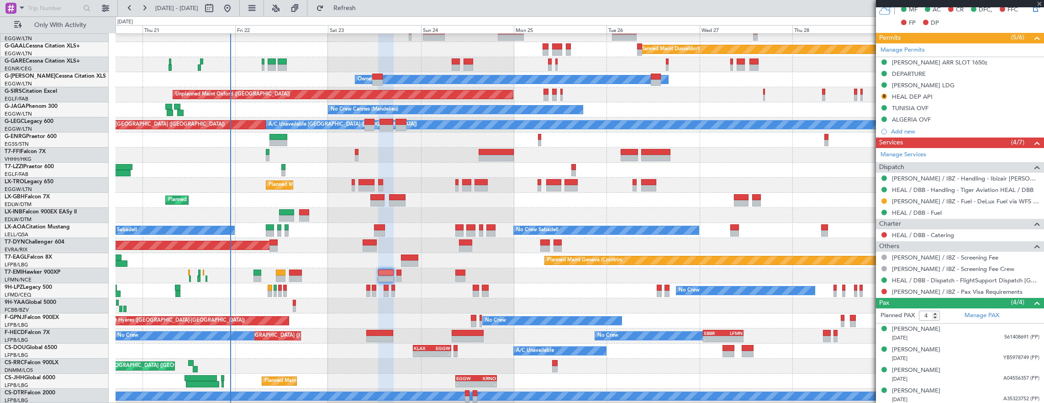
type input "+00:05"
type input "0"
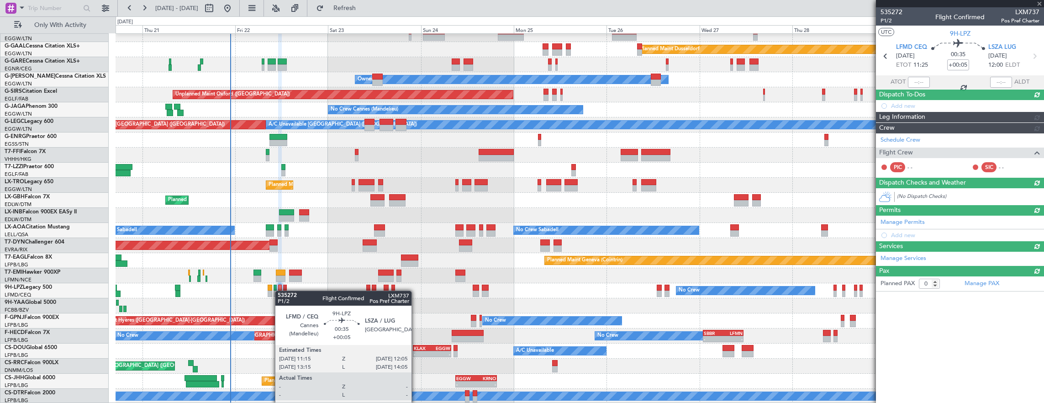
scroll to position [0, 0]
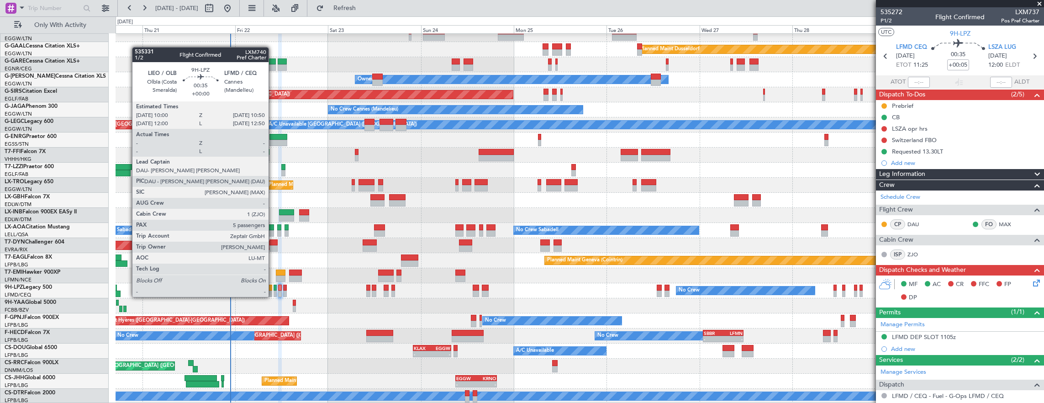
click at [274, 288] on div at bounding box center [276, 288] width 4 height 6
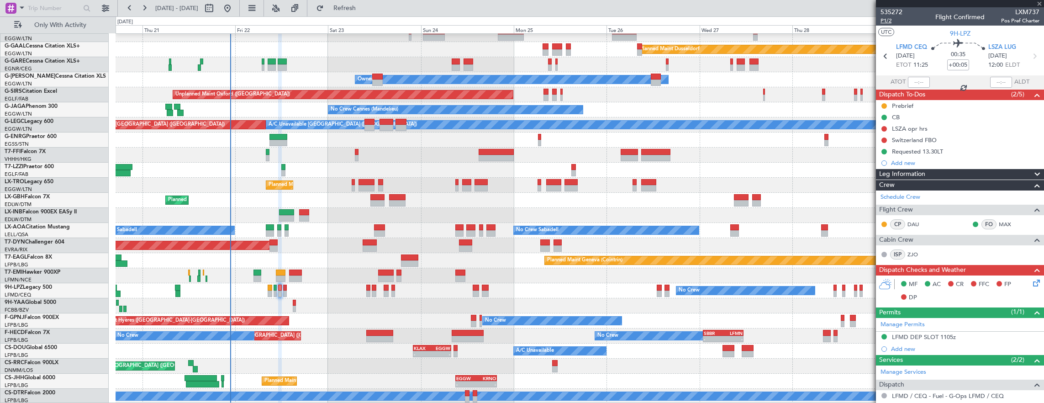
type input "5"
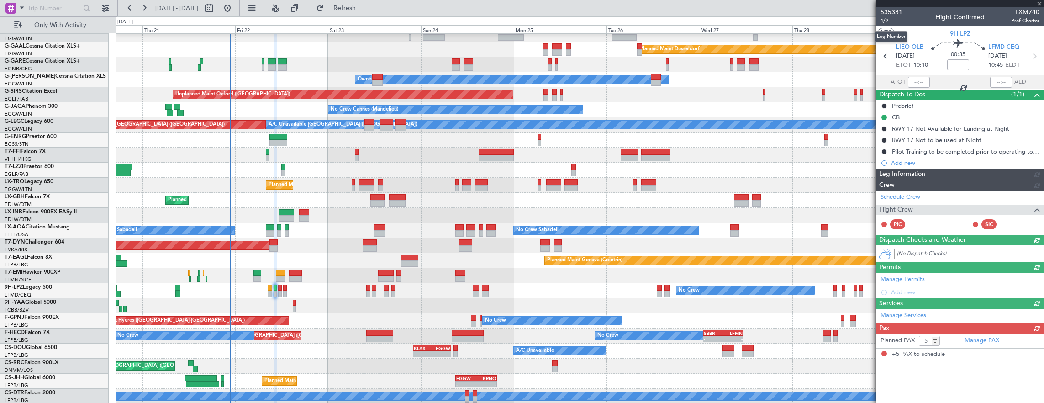
click at [890, 22] on span "1/2" at bounding box center [892, 21] width 22 height 8
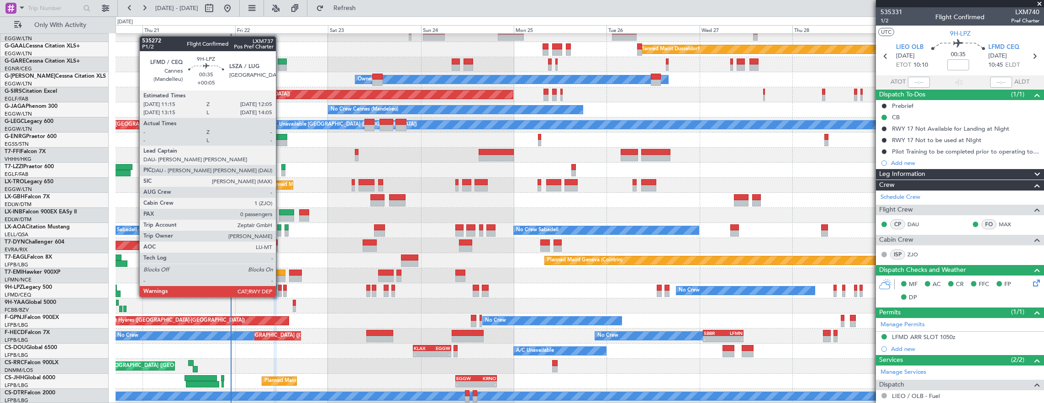
click at [281, 288] on div at bounding box center [280, 288] width 4 height 6
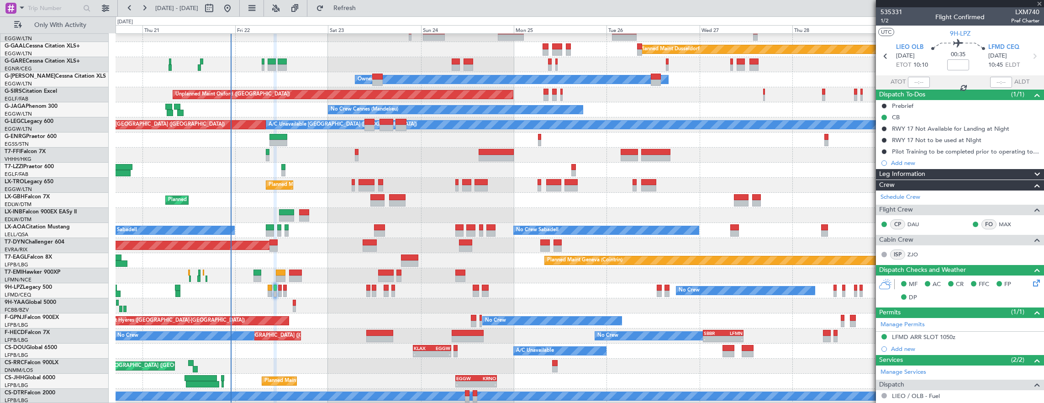
type input "+00:05"
type input "0"
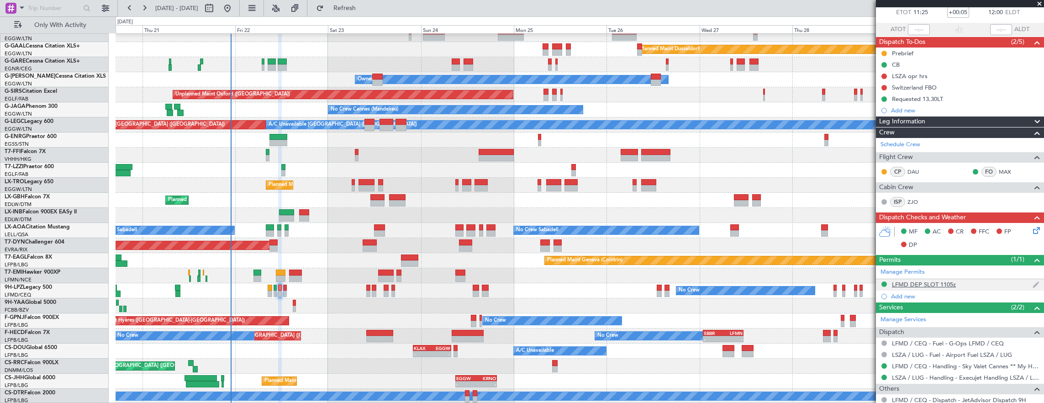
scroll to position [79, 0]
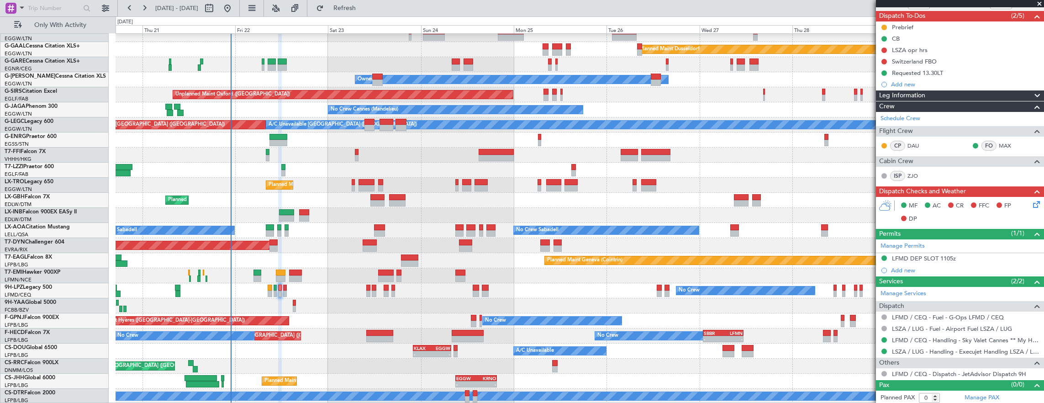
click at [976, 256] on div "LFMD DEP SLOT 1105z" at bounding box center [960, 258] width 168 height 11
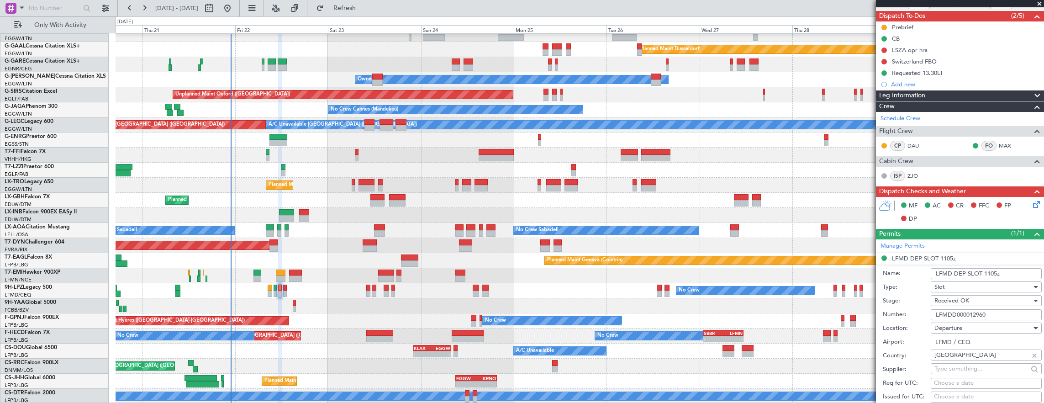
click at [1003, 314] on input "LFMDD000012960" at bounding box center [986, 314] width 111 height 11
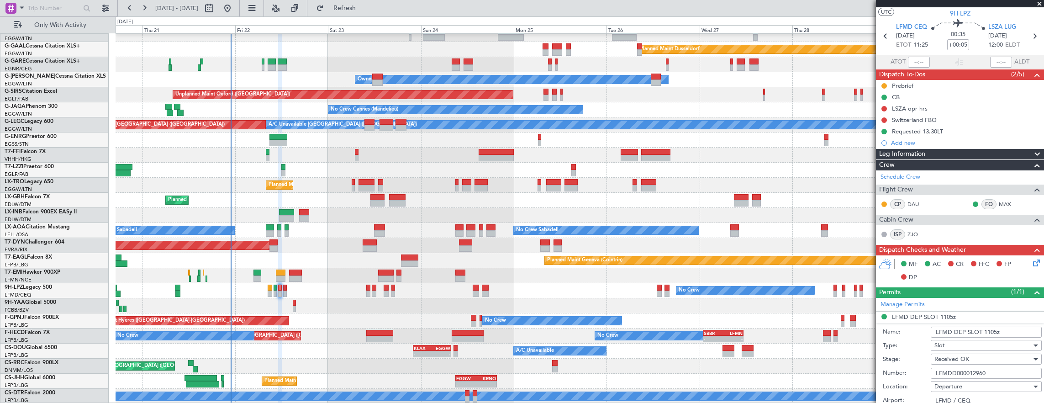
scroll to position [0, 0]
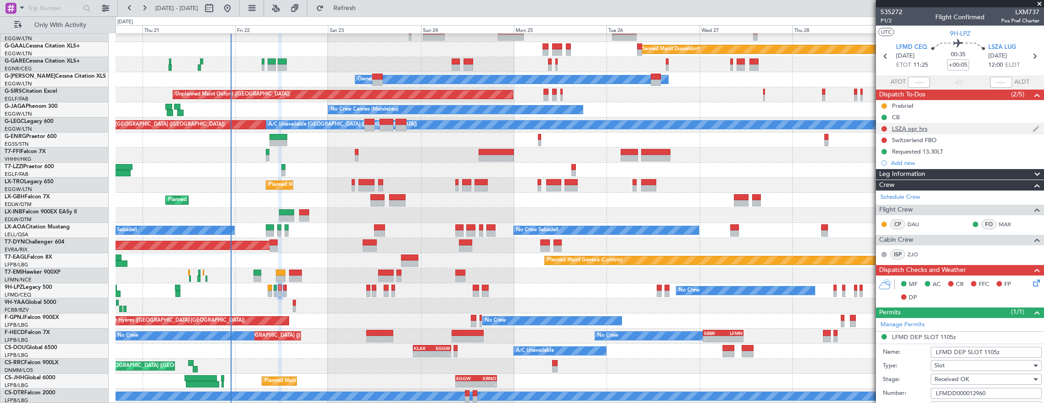
click at [991, 130] on div "LSZA opr hrs" at bounding box center [960, 128] width 168 height 11
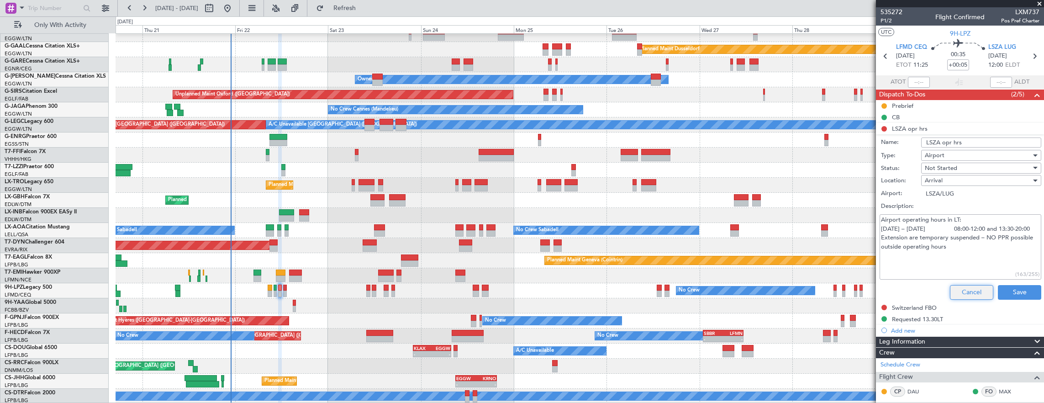
click at [977, 291] on button "Cancel" at bounding box center [971, 292] width 43 height 15
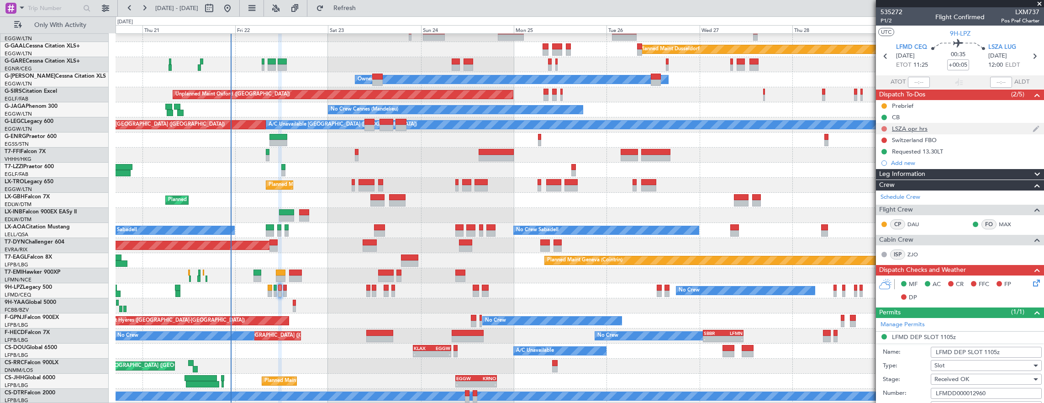
click at [883, 128] on button at bounding box center [884, 128] width 5 height 5
click at [889, 166] on span "Completed" at bounding box center [889, 168] width 30 height 9
click at [884, 138] on button at bounding box center [884, 140] width 5 height 5
click at [885, 197] on span "Cancelled" at bounding box center [887, 193] width 26 height 9
click at [952, 138] on div "Switzerland FBO" at bounding box center [960, 139] width 168 height 11
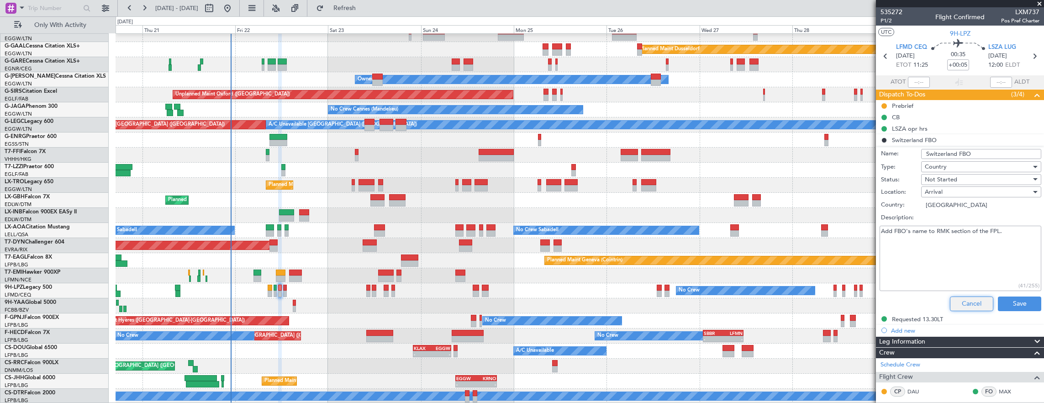
click at [972, 302] on button "Cancel" at bounding box center [971, 304] width 43 height 15
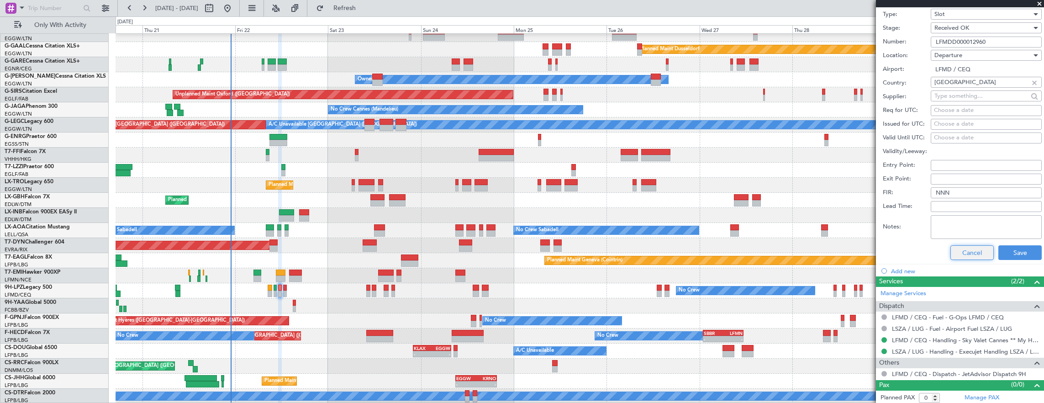
click at [966, 258] on button "Cancel" at bounding box center [972, 252] width 43 height 15
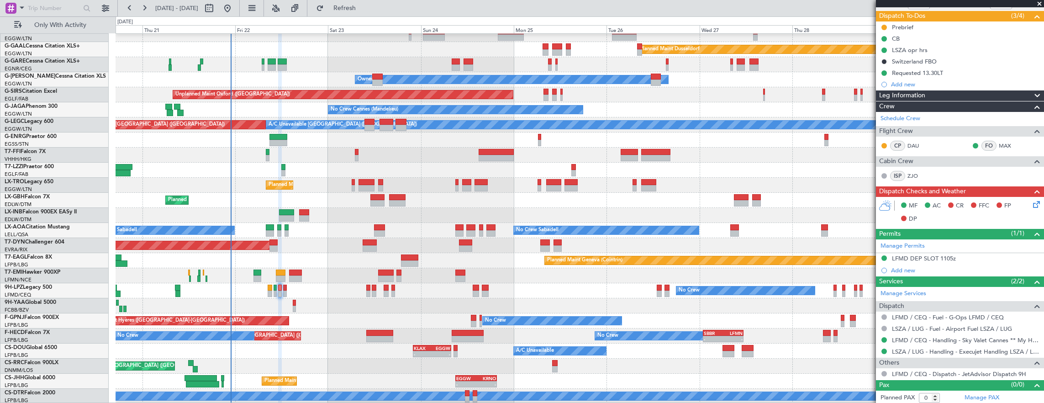
click at [1034, 202] on icon at bounding box center [1035, 202] width 7 height 7
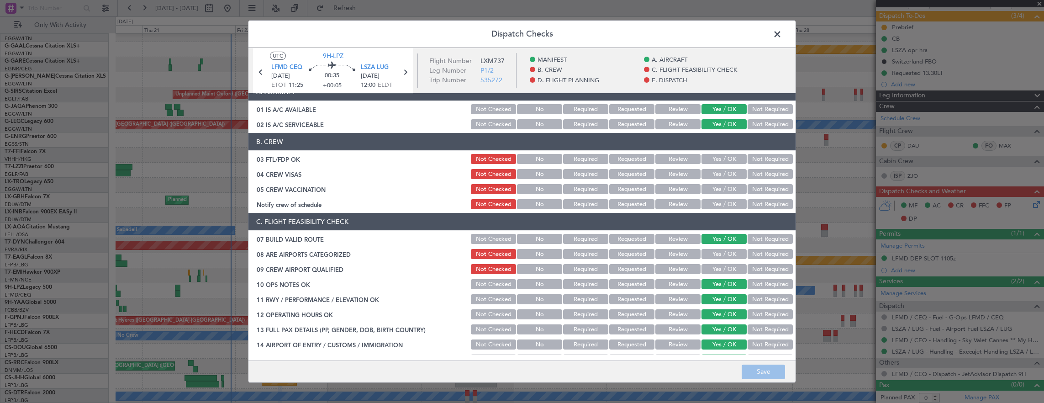
scroll to position [46, 0]
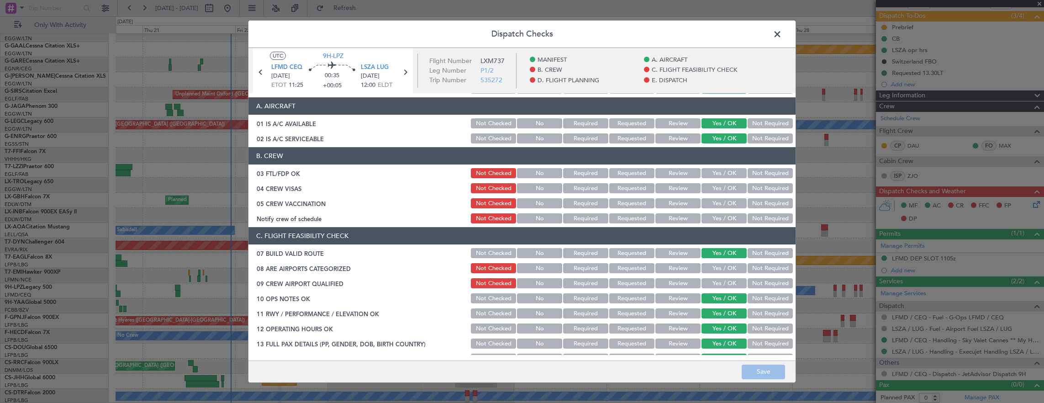
click at [723, 174] on button "Yes / OK" at bounding box center [724, 173] width 45 height 10
click at [767, 191] on button "Not Required" at bounding box center [770, 188] width 45 height 10
drag, startPoint x: 770, startPoint y: 197, endPoint x: 766, endPoint y: 204, distance: 8.0
click at [770, 198] on div "Not Required" at bounding box center [770, 203] width 46 height 13
click at [764, 203] on button "Not Required" at bounding box center [770, 203] width 45 height 10
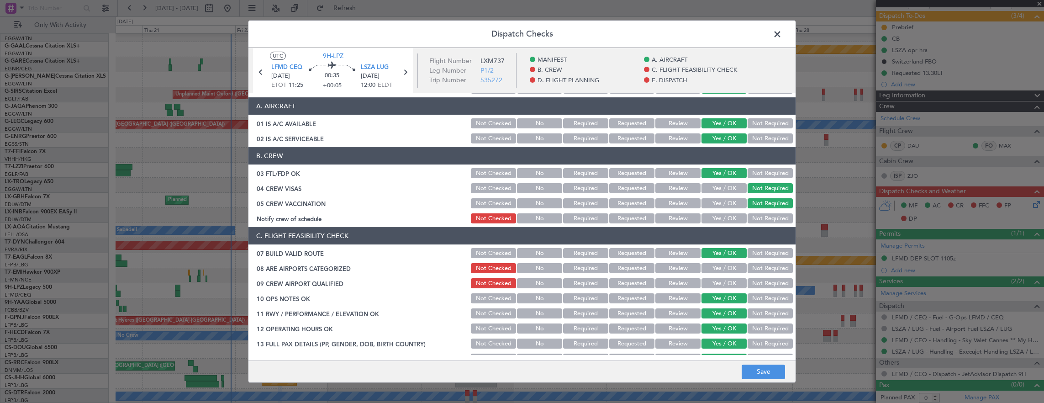
click at [720, 217] on button "Yes / OK" at bounding box center [724, 218] width 45 height 10
click at [736, 265] on button "Yes / OK" at bounding box center [724, 268] width 45 height 10
click at [726, 280] on button "Yes / OK" at bounding box center [724, 283] width 45 height 10
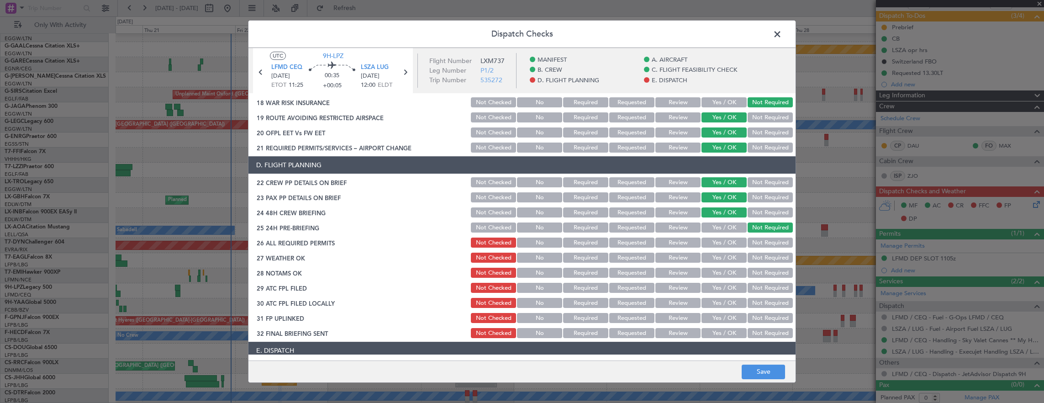
scroll to position [366, 0]
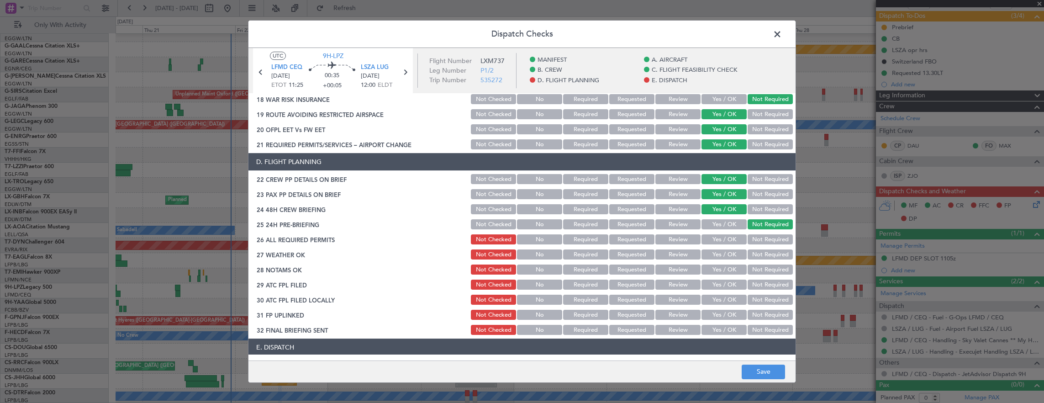
click at [725, 238] on button "Yes / OK" at bounding box center [724, 239] width 45 height 10
click at [726, 256] on button "Yes / OK" at bounding box center [724, 254] width 45 height 10
click at [721, 270] on button "Yes / OK" at bounding box center [724, 270] width 45 height 10
click at [717, 287] on button "Yes / OK" at bounding box center [724, 285] width 45 height 10
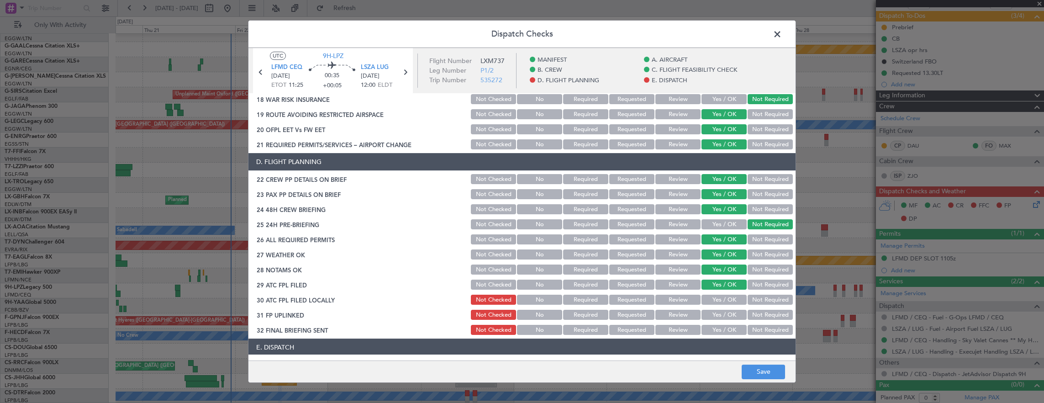
click at [751, 300] on button "Not Required" at bounding box center [770, 300] width 45 height 10
click at [718, 311] on button "Yes / OK" at bounding box center [724, 315] width 45 height 10
click at [761, 330] on button "Not Required" at bounding box center [770, 330] width 45 height 10
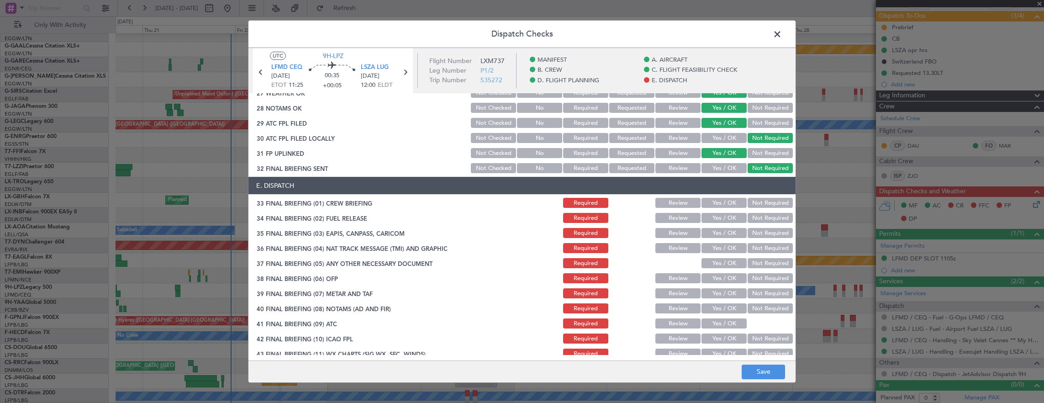
scroll to position [548, 0]
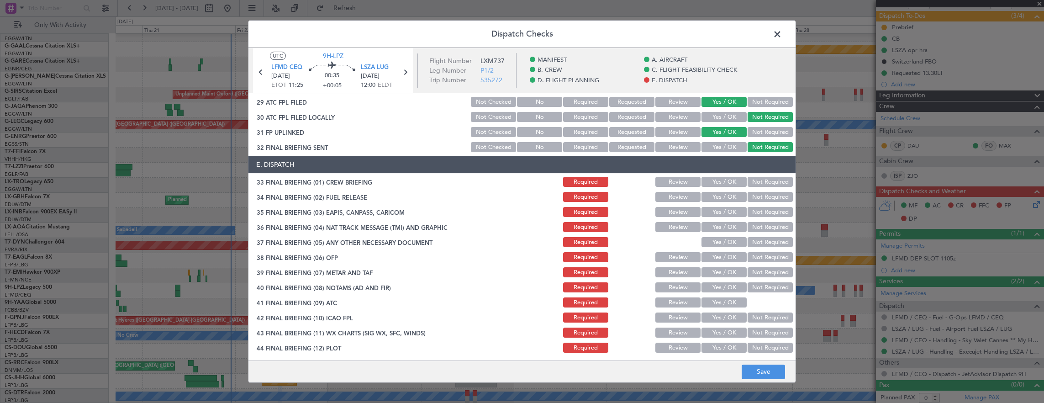
click at [711, 183] on button "Yes / OK" at bounding box center [724, 182] width 45 height 10
click at [715, 195] on button "Yes / OK" at bounding box center [724, 197] width 45 height 10
click at [765, 215] on button "Not Required" at bounding box center [770, 212] width 45 height 10
click at [766, 226] on button "Not Required" at bounding box center [770, 227] width 45 height 10
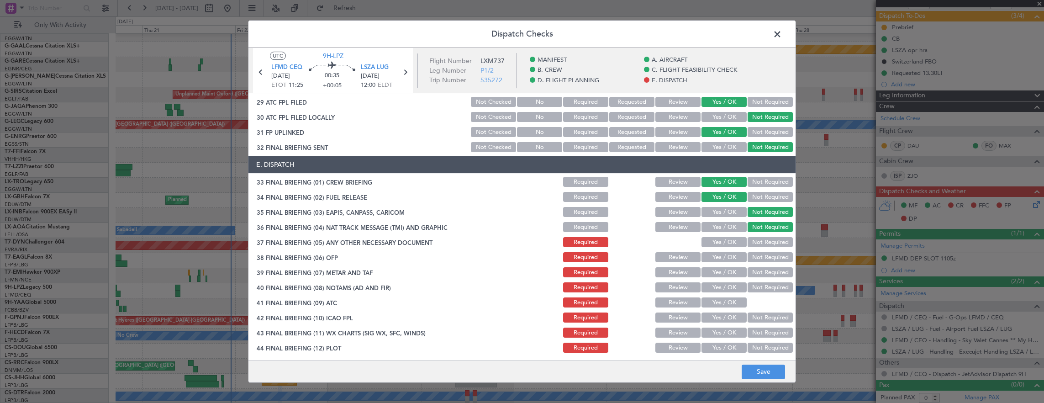
click at [727, 244] on button "Yes / OK" at bounding box center [724, 242] width 45 height 10
click at [728, 257] on button "Yes / OK" at bounding box center [724, 257] width 45 height 10
click at [720, 279] on section "E. DISPATCH 33 FINAL BRIEFING (01) CREW BRIEFING Required Review Yes / OK Not R…" at bounding box center [522, 255] width 547 height 198
click at [718, 274] on button "Yes / OK" at bounding box center [724, 272] width 45 height 10
click at [720, 284] on button "Yes / OK" at bounding box center [724, 287] width 45 height 10
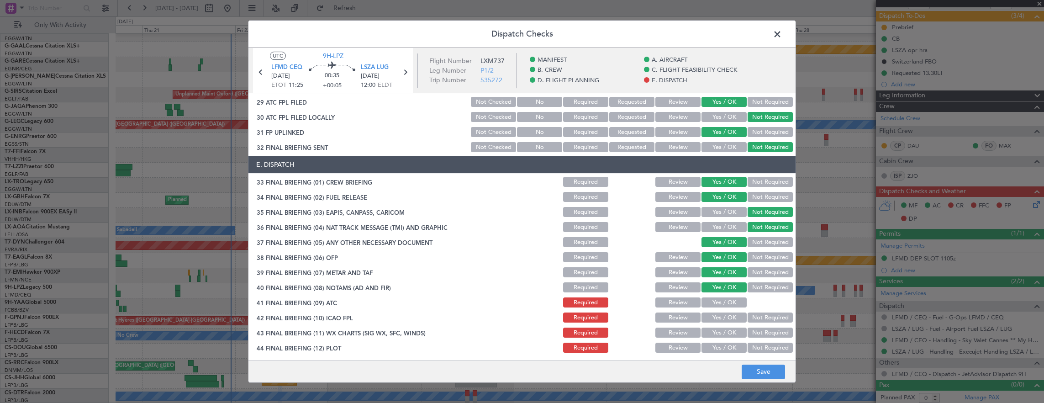
click at [720, 296] on section "E. DISPATCH 33 FINAL BRIEFING (01) CREW BRIEFING Required Review Yes / OK Not R…" at bounding box center [522, 255] width 547 height 198
click at [722, 299] on button "Yes / OK" at bounding box center [724, 302] width 45 height 10
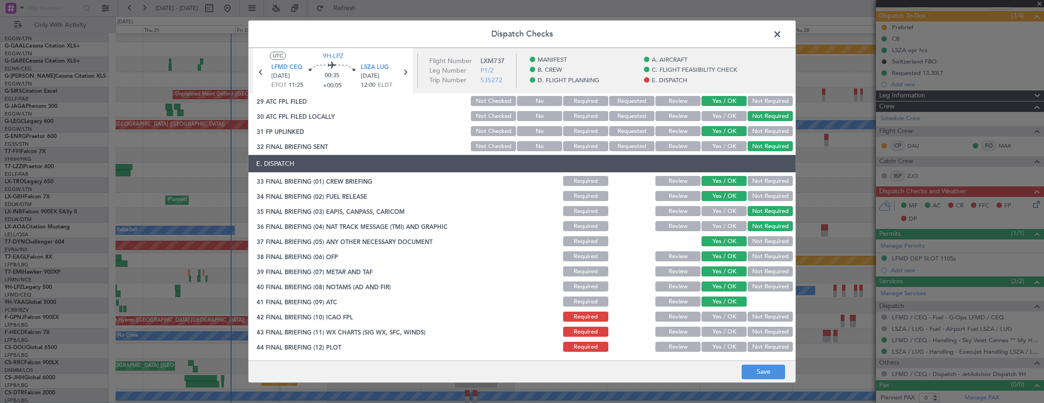
scroll to position [550, 0]
click at [718, 315] on button "Yes / OK" at bounding box center [724, 316] width 45 height 10
click at [718, 328] on button "Yes / OK" at bounding box center [724, 331] width 45 height 10
click at [721, 348] on button "Yes / OK" at bounding box center [724, 346] width 45 height 10
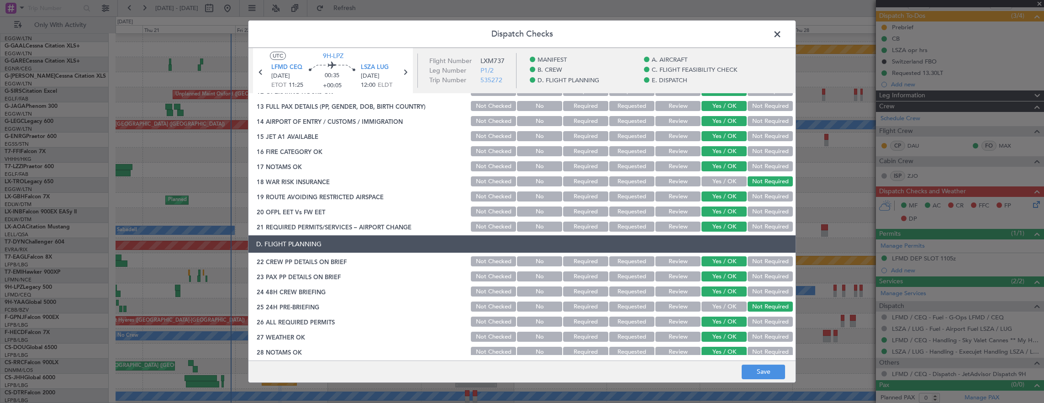
scroll to position [184, 0]
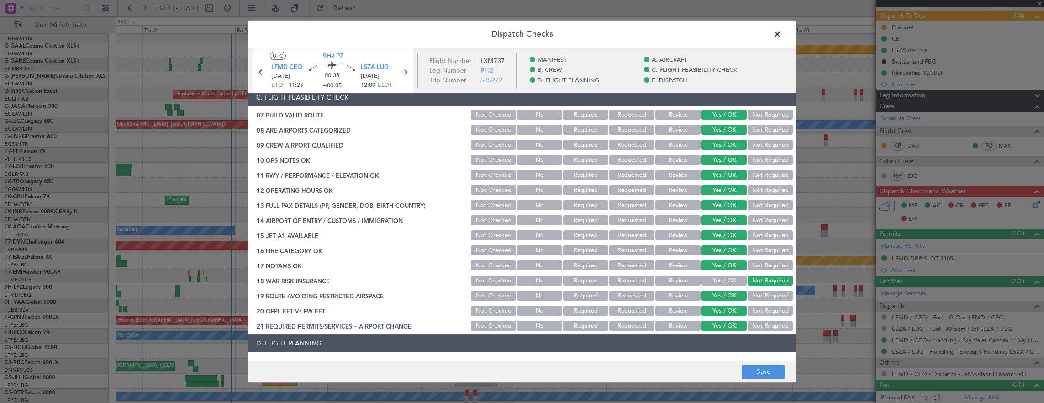
click at [782, 37] on span at bounding box center [782, 36] width 0 height 18
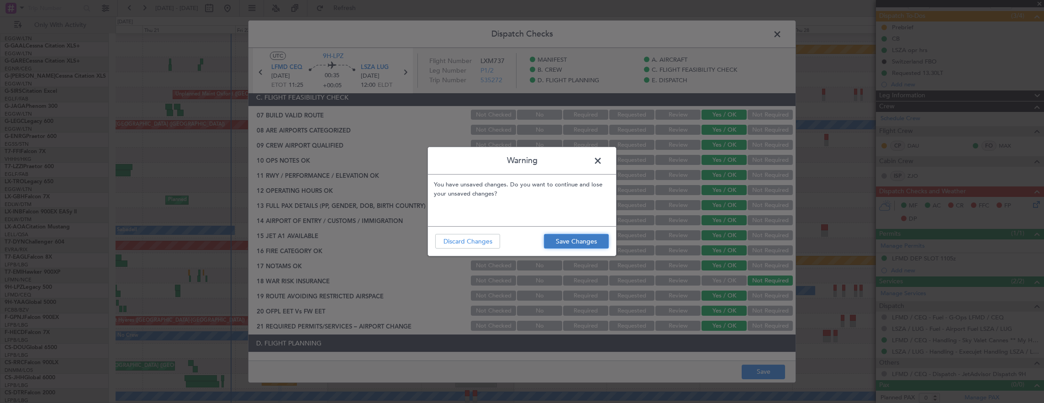
click at [596, 243] on button "Save Changes" at bounding box center [576, 241] width 65 height 15
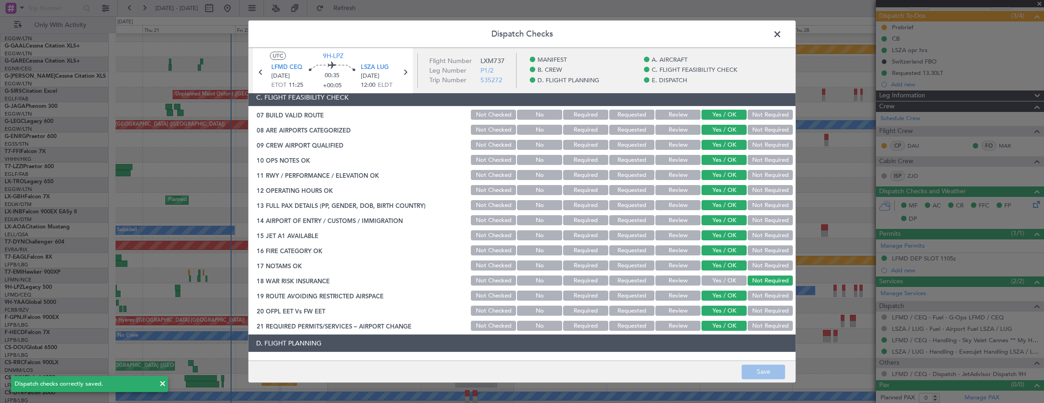
click at [782, 37] on span at bounding box center [782, 36] width 0 height 18
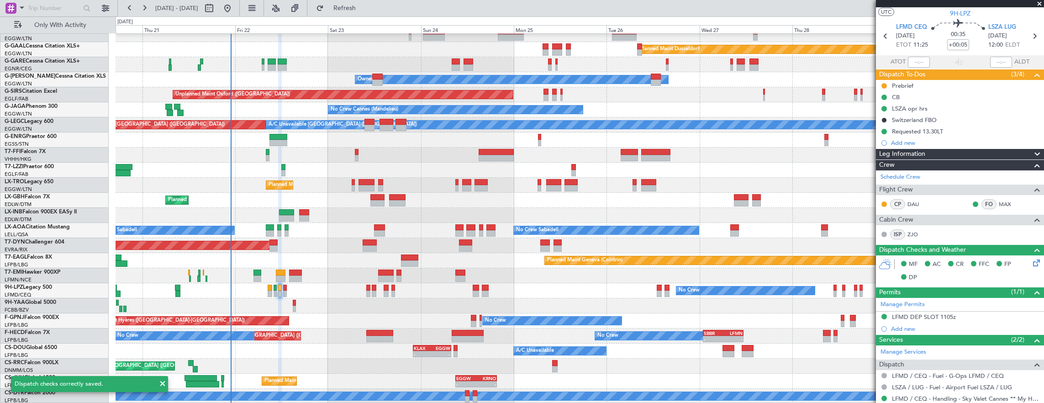
scroll to position [0, 0]
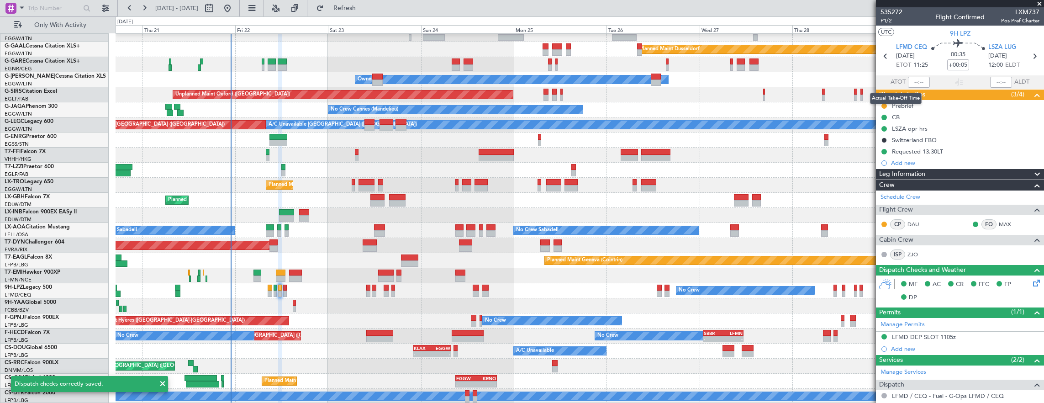
click at [883, 103] on mat-tooltip-component "Actual Take-Off Time" at bounding box center [896, 98] width 64 height 24
click at [889, 105] on div "Prebrief" at bounding box center [960, 105] width 168 height 11
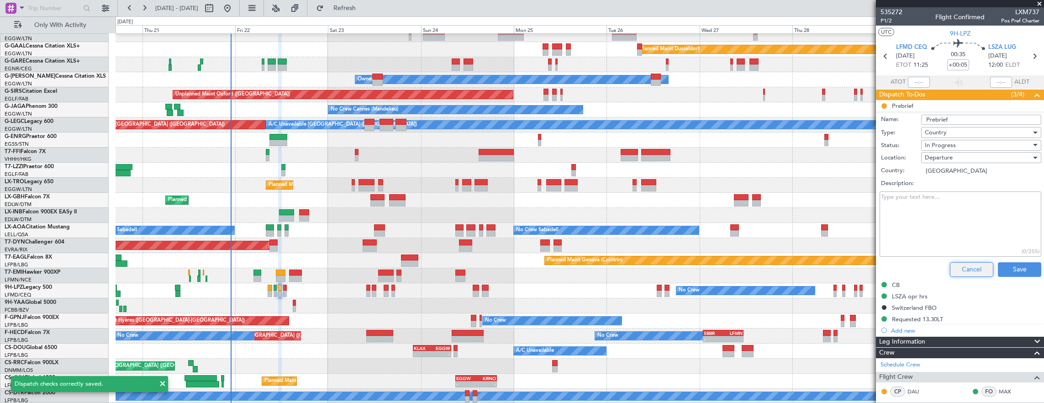
click at [970, 269] on button "Cancel" at bounding box center [971, 269] width 43 height 15
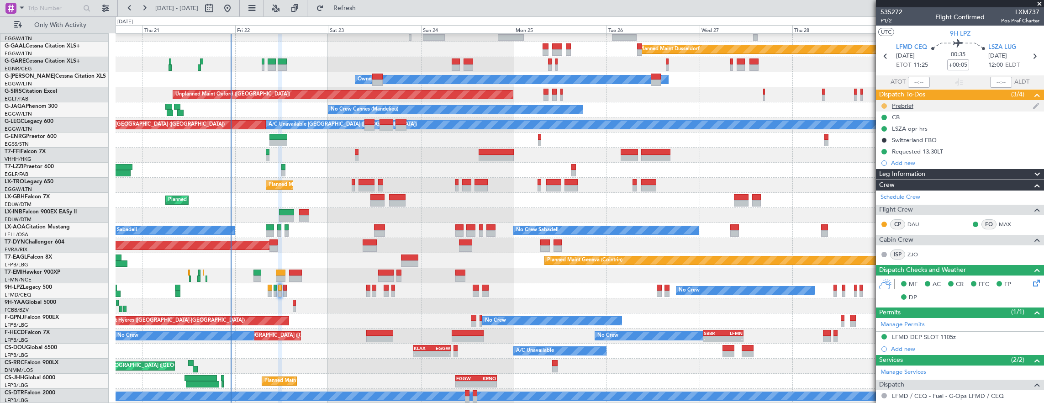
click at [883, 106] on button at bounding box center [884, 105] width 5 height 5
click at [885, 159] on span "Cancelled" at bounding box center [886, 159] width 26 height 9
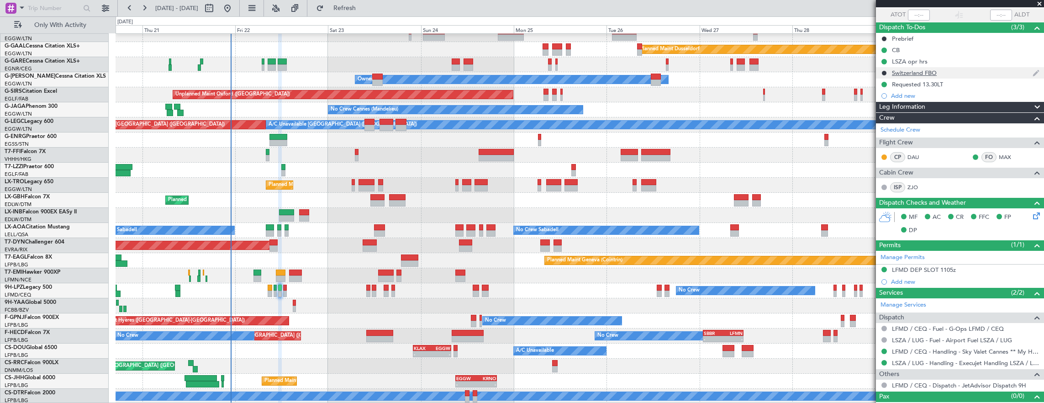
scroll to position [79, 0]
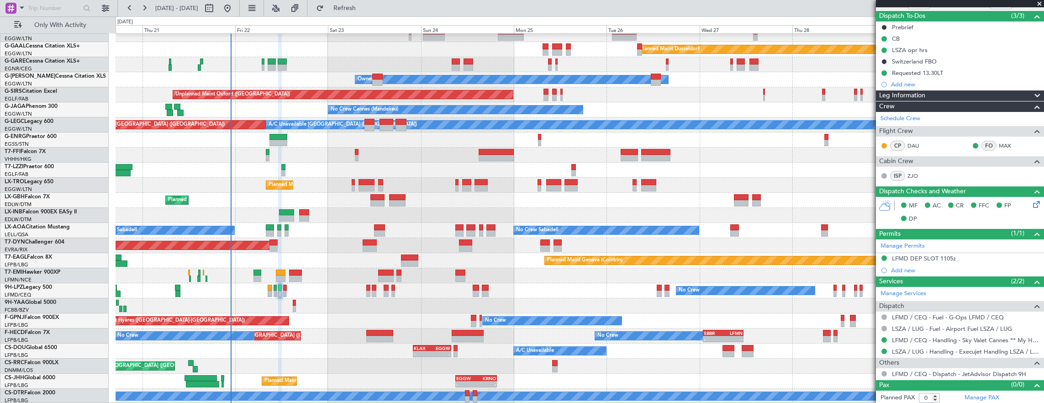
click at [282, 290] on div "No Crew No Crew" at bounding box center [580, 290] width 929 height 15
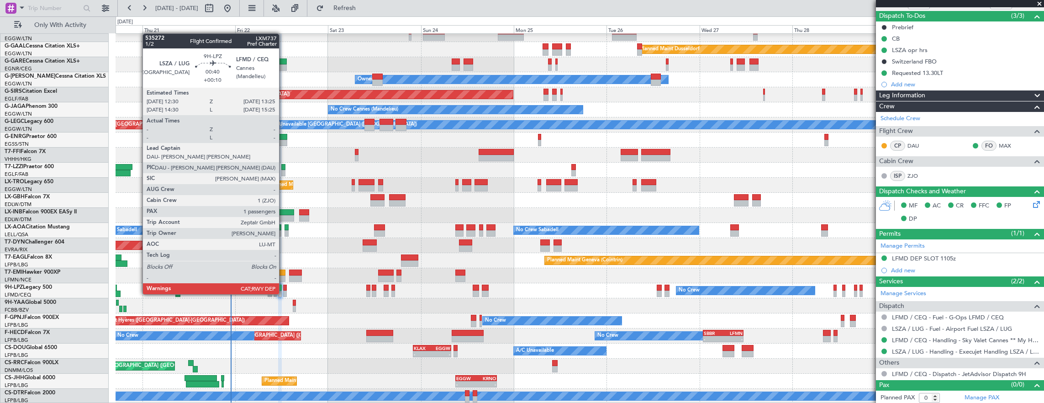
click at [284, 285] on div at bounding box center [285, 288] width 4 height 6
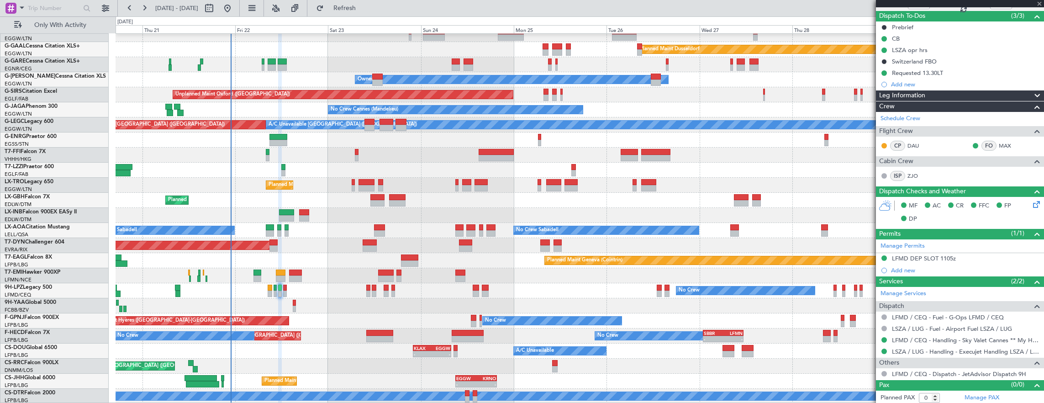
type input "+00:10"
type input "1"
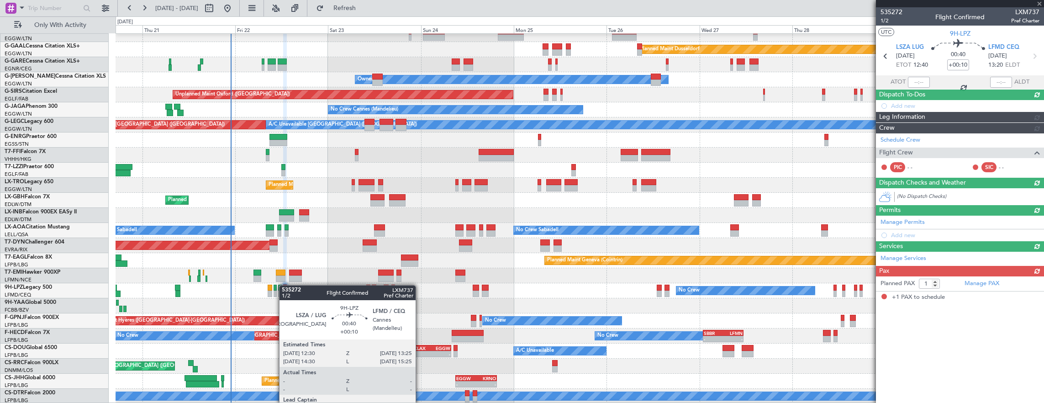
scroll to position [0, 0]
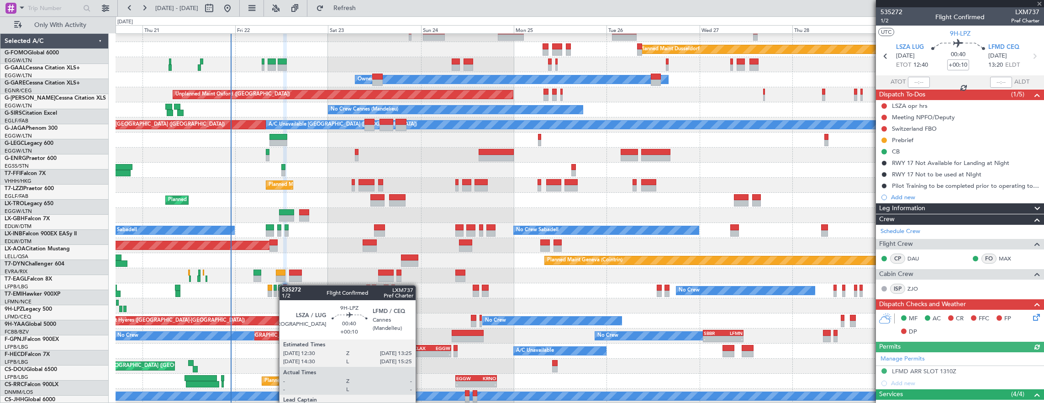
scroll to position [22, 0]
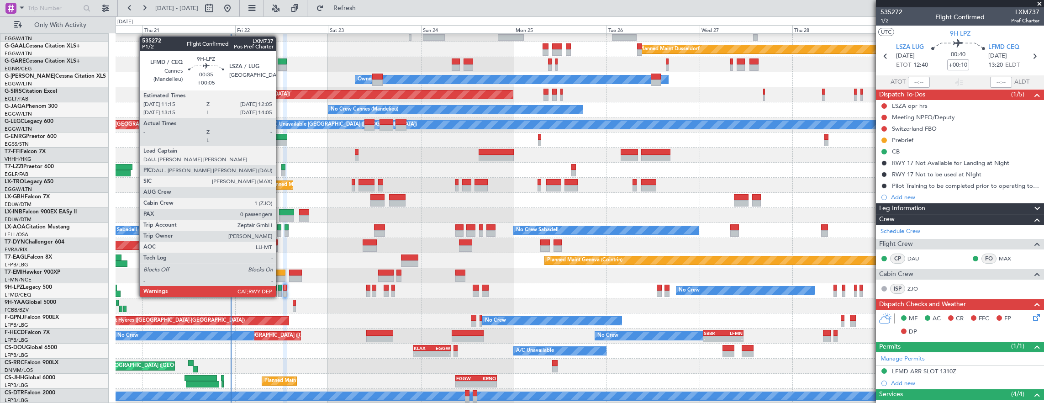
click at [280, 288] on div at bounding box center [280, 288] width 4 height 6
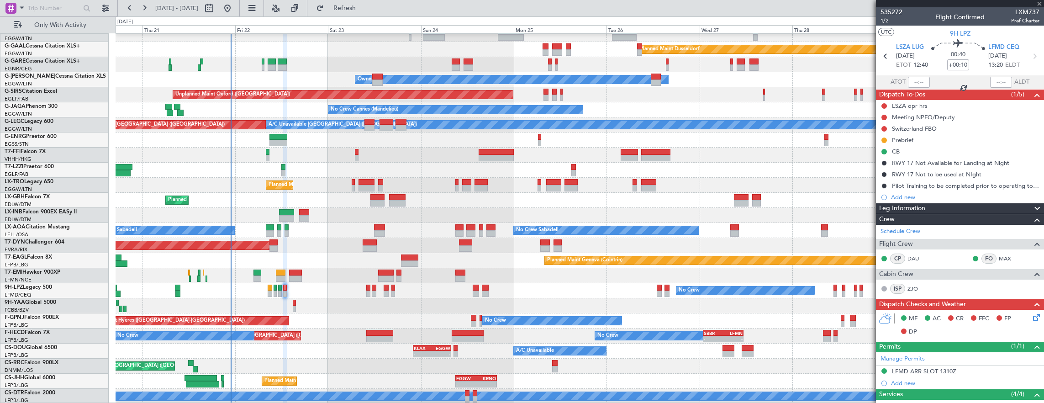
type input "+00:05"
type input "0"
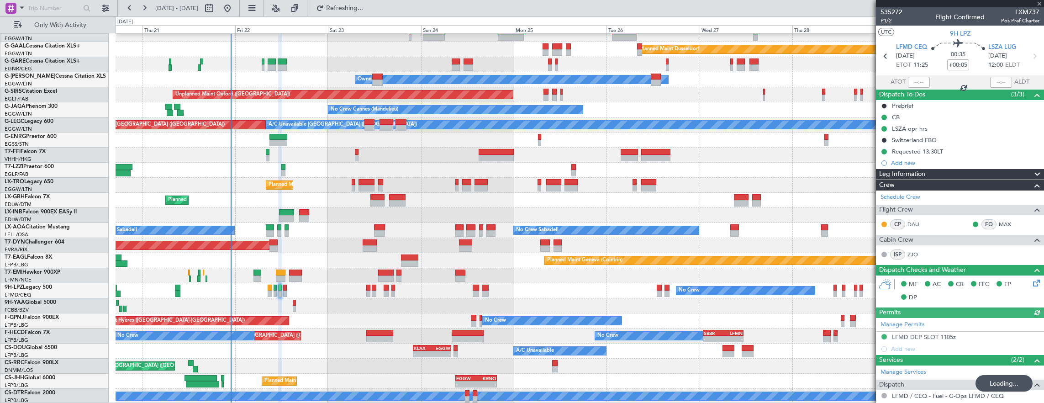
click at [887, 22] on span "P1/2" at bounding box center [892, 21] width 22 height 8
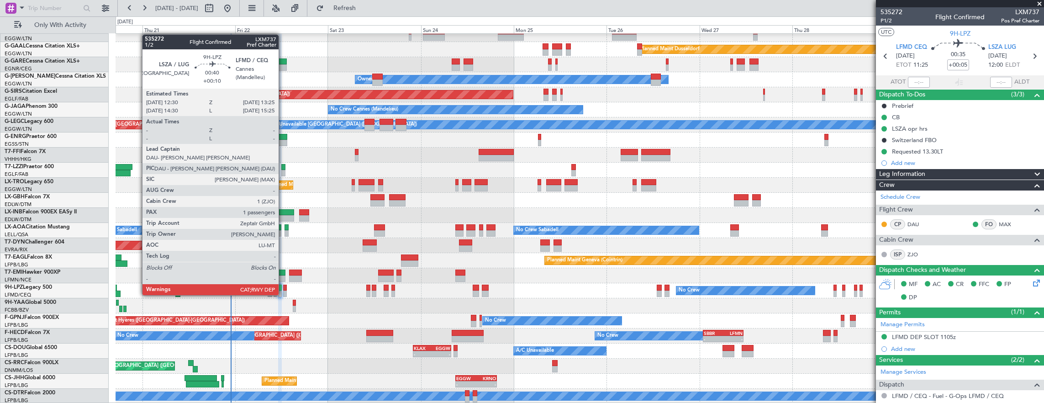
click at [284, 286] on div at bounding box center [285, 288] width 4 height 6
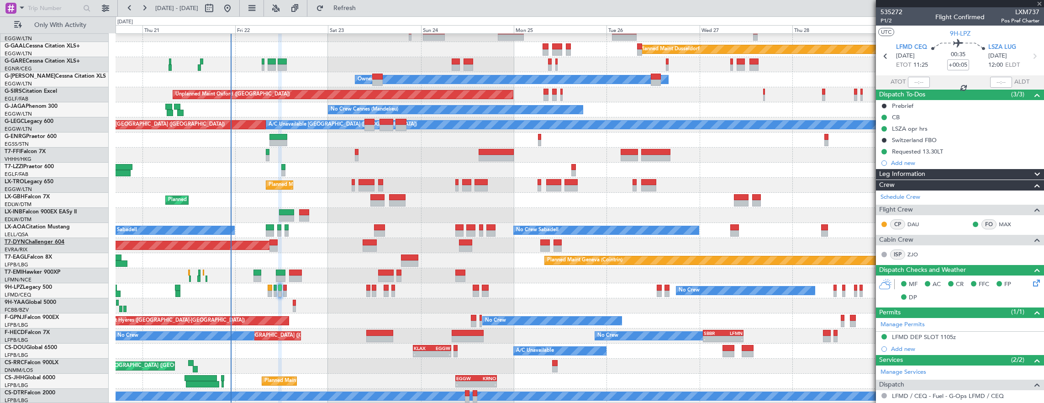
type input "+00:10"
type input "1"
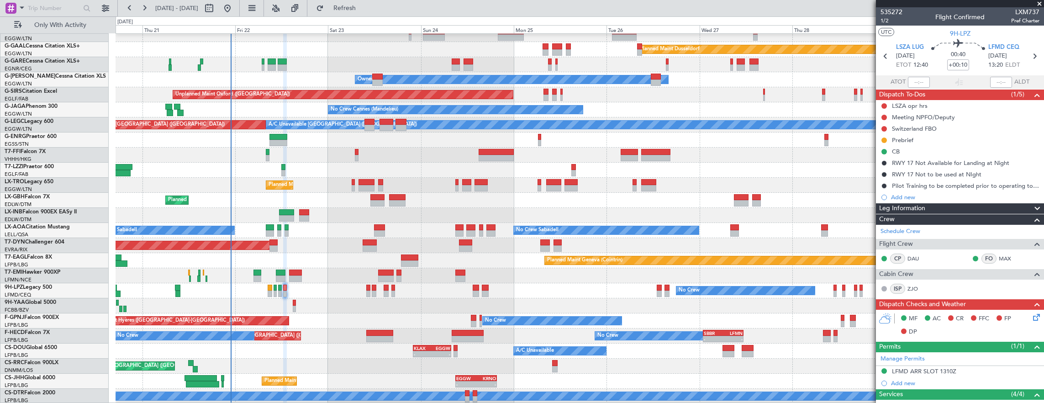
scroll to position [145, 0]
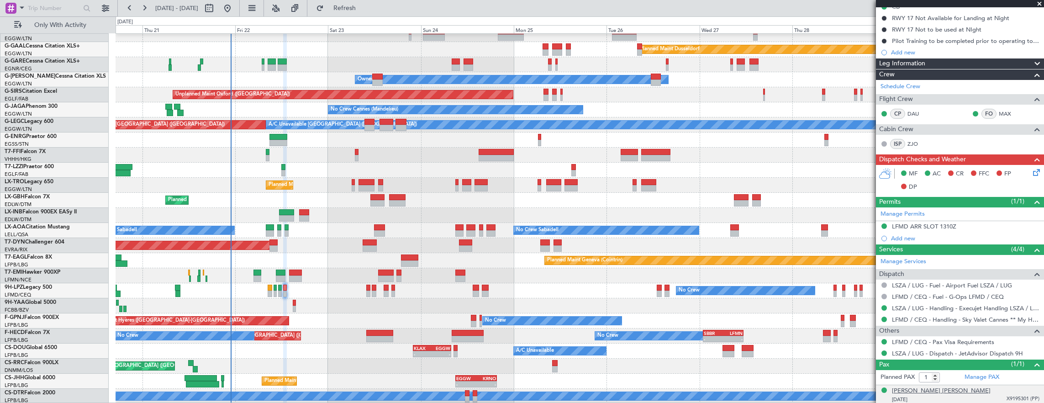
click at [922, 388] on div "[PERSON_NAME] [PERSON_NAME]" at bounding box center [941, 391] width 99 height 9
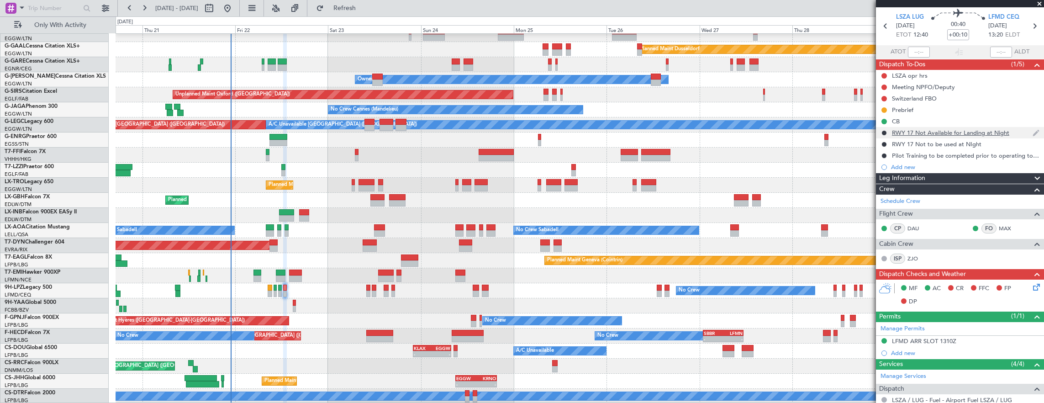
scroll to position [0, 0]
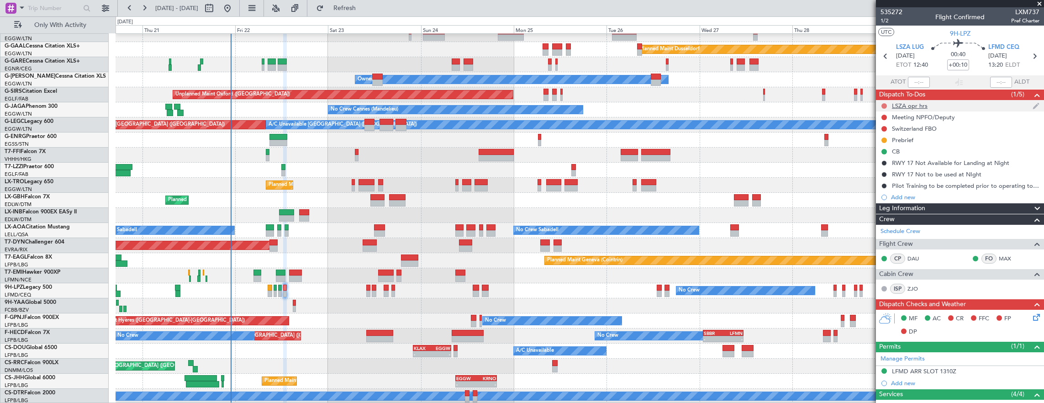
click at [886, 105] on button at bounding box center [884, 105] width 5 height 5
click at [892, 161] on span "Cancelled" at bounding box center [887, 159] width 26 height 9
click at [885, 107] on button at bounding box center [884, 105] width 5 height 5
click at [885, 144] on span "Completed" at bounding box center [888, 145] width 30 height 9
click at [885, 118] on button at bounding box center [884, 117] width 5 height 5
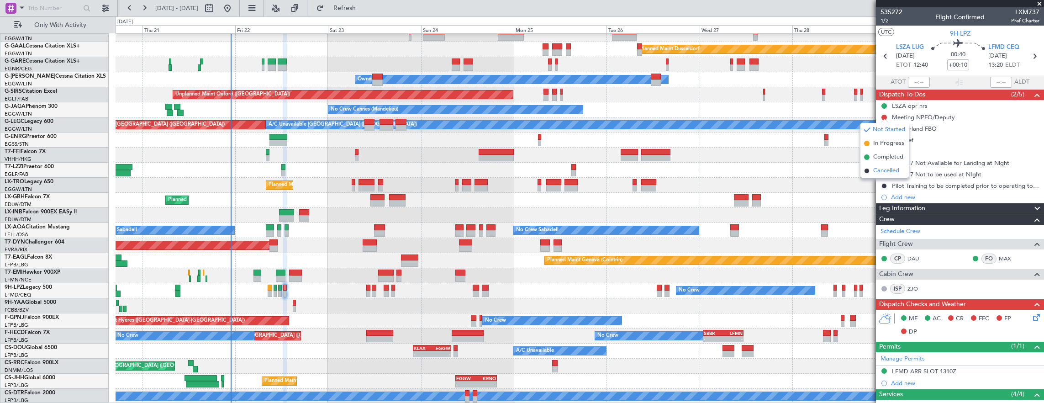
click at [886, 171] on span "Cancelled" at bounding box center [887, 170] width 26 height 9
click at [883, 126] on button at bounding box center [884, 128] width 5 height 5
click at [871, 185] on li "Cancelled" at bounding box center [885, 182] width 48 height 14
click at [885, 138] on button at bounding box center [884, 140] width 5 height 5
click at [881, 192] on span "Cancelled" at bounding box center [886, 193] width 26 height 9
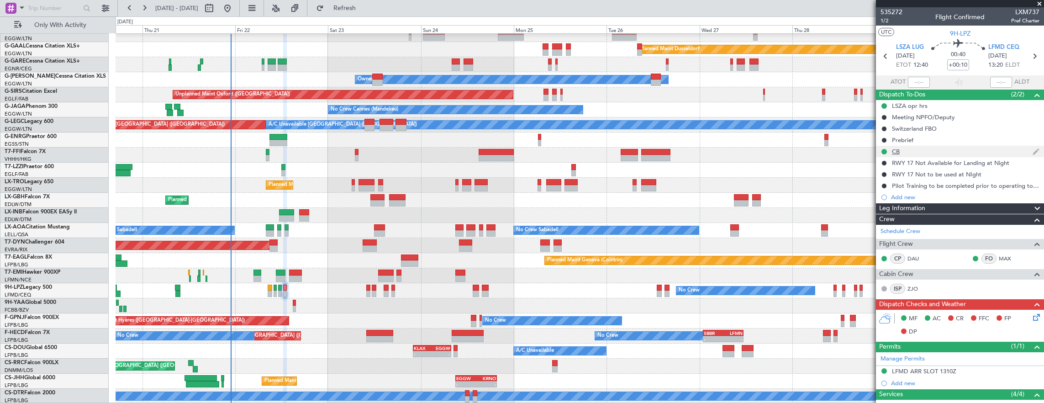
scroll to position [167, 0]
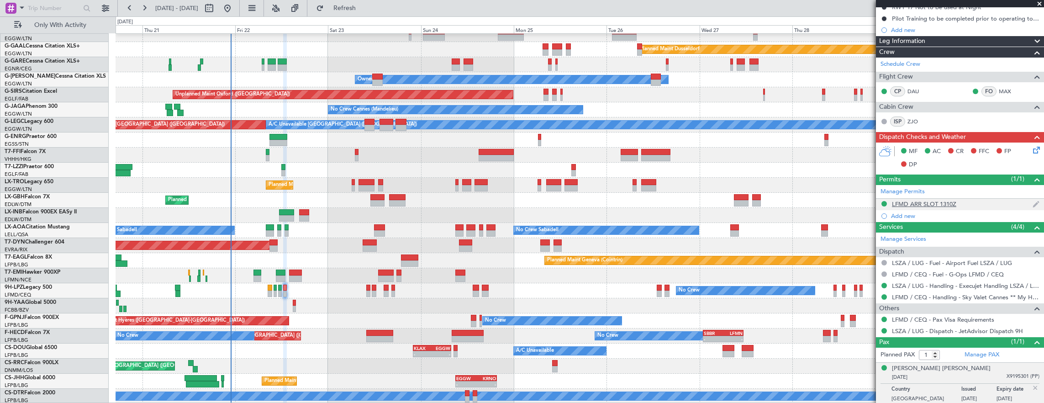
click at [981, 204] on div "LFMD ARR SLOT 1310Z" at bounding box center [960, 204] width 168 height 11
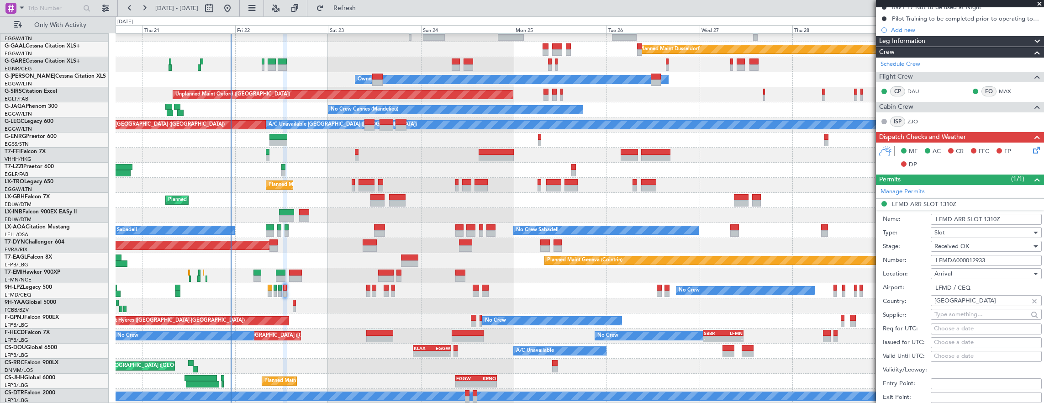
click at [990, 260] on input "LFMDA000012933" at bounding box center [986, 260] width 111 height 11
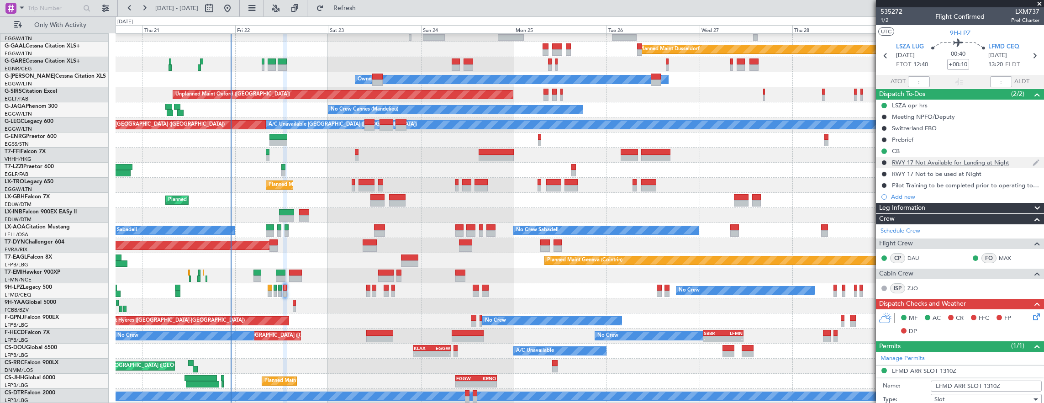
scroll to position [0, 0]
click at [885, 20] on span "1/2" at bounding box center [892, 21] width 22 height 8
click at [1023, 313] on div "MF AC CR FFC FP DP" at bounding box center [964, 325] width 134 height 27
click at [1032, 315] on icon at bounding box center [1035, 315] width 7 height 7
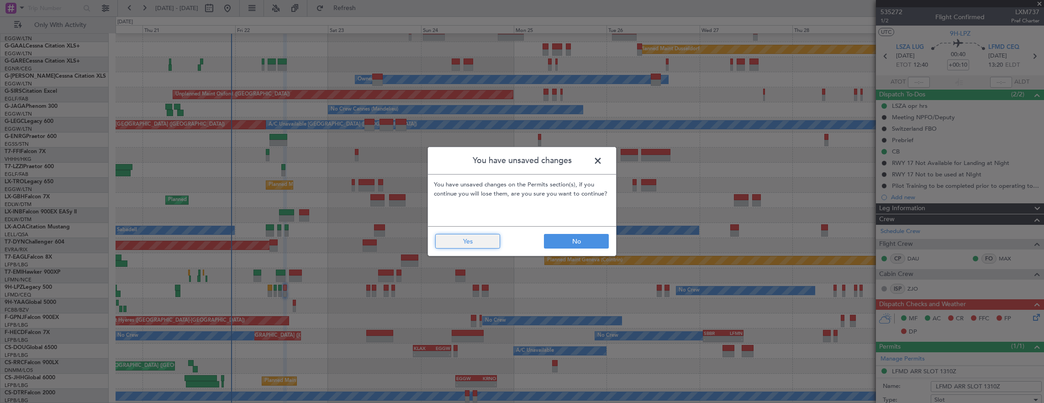
click at [485, 246] on button "Yes" at bounding box center [467, 241] width 65 height 15
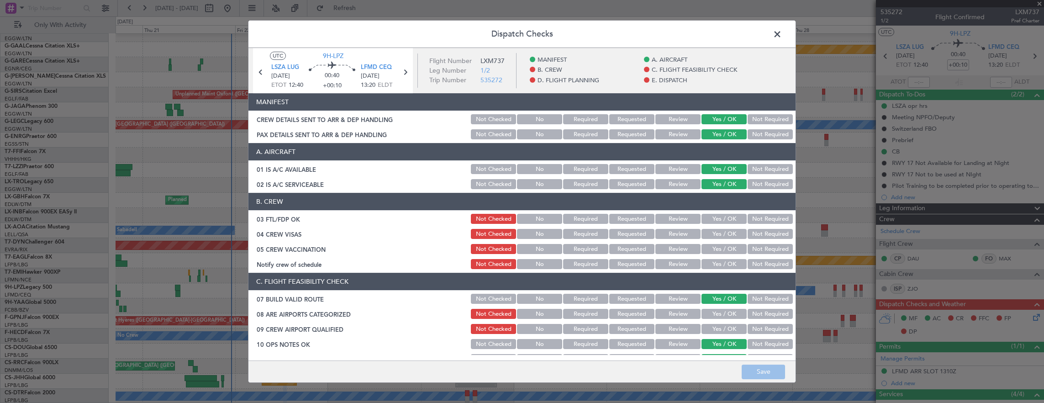
click at [711, 216] on button "Yes / OK" at bounding box center [724, 219] width 45 height 10
click at [759, 228] on div "Not Required" at bounding box center [770, 234] width 46 height 13
click at [760, 238] on button "Not Required" at bounding box center [770, 234] width 45 height 10
click at [759, 249] on button "Not Required" at bounding box center [770, 249] width 45 height 10
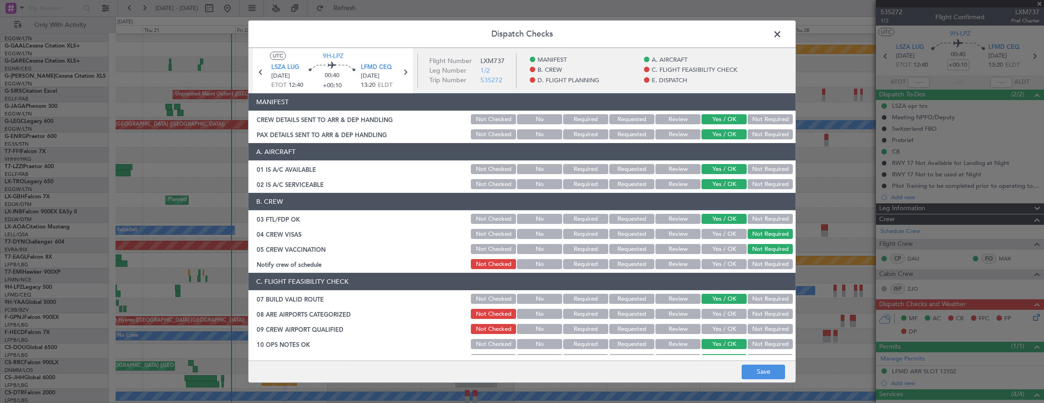
click at [726, 263] on button "Yes / OK" at bounding box center [724, 264] width 45 height 10
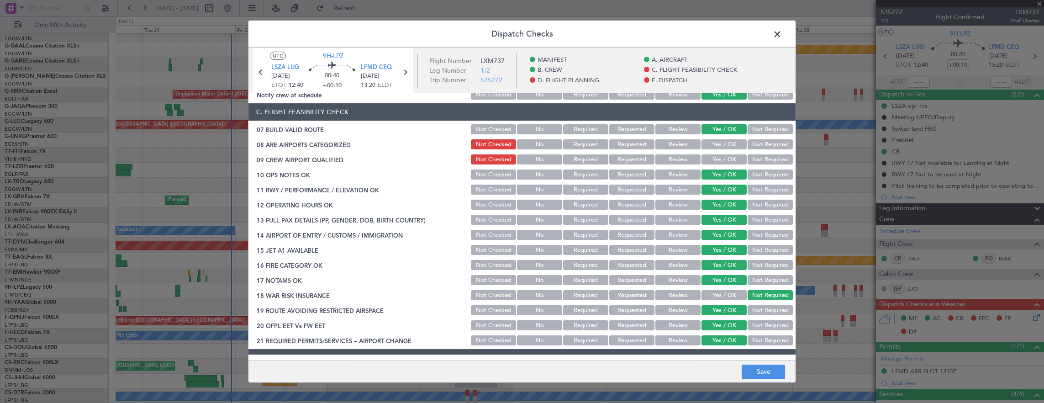
scroll to position [183, 0]
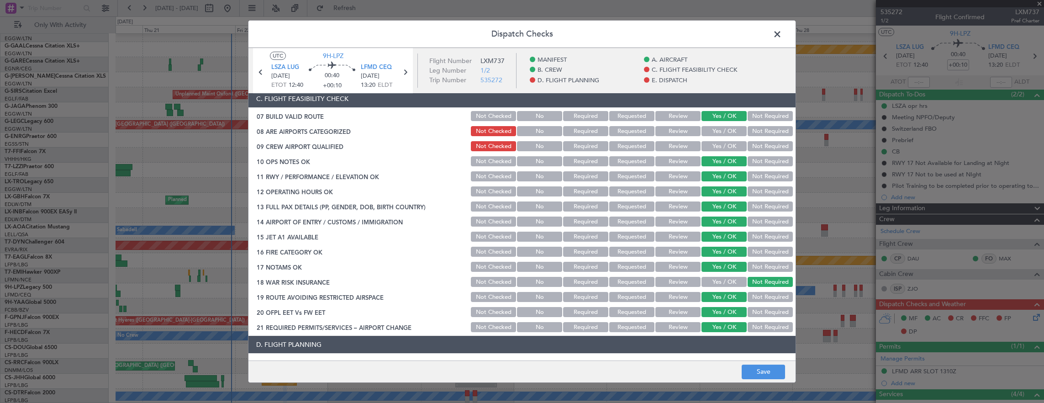
click at [713, 136] on button "Yes / OK" at bounding box center [724, 131] width 45 height 10
click at [713, 142] on button "Yes / OK" at bounding box center [724, 146] width 45 height 10
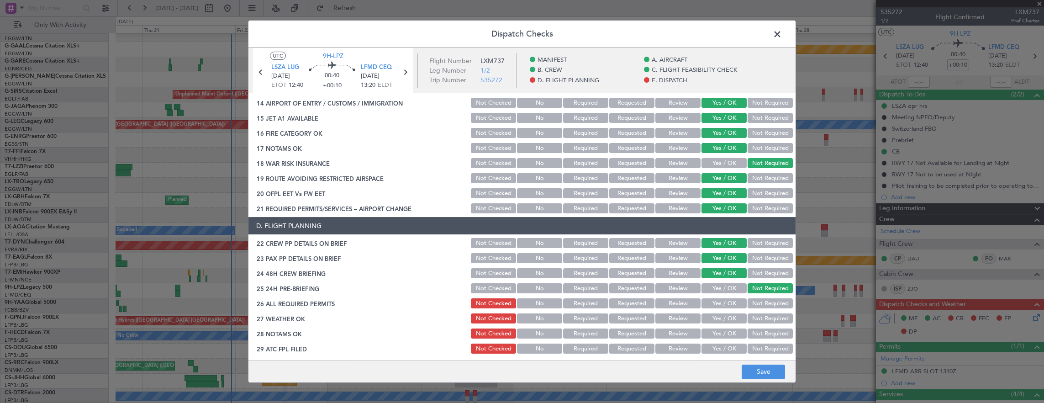
scroll to position [411, 0]
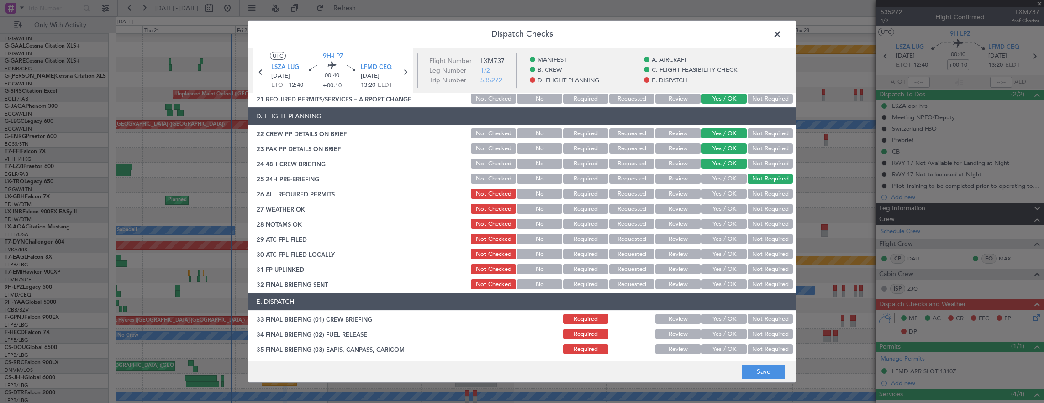
click at [720, 196] on button "Yes / OK" at bounding box center [724, 194] width 45 height 10
click at [720, 204] on button "Yes / OK" at bounding box center [724, 209] width 45 height 10
click at [716, 222] on button "Yes / OK" at bounding box center [724, 224] width 45 height 10
click at [716, 233] on div "Yes / OK" at bounding box center [723, 239] width 46 height 13
click at [715, 247] on section "D. FLIGHT PLANNING 22 CREW PP DETAILS ON BRIEF Not Checked No Required Requeste…" at bounding box center [522, 198] width 547 height 183
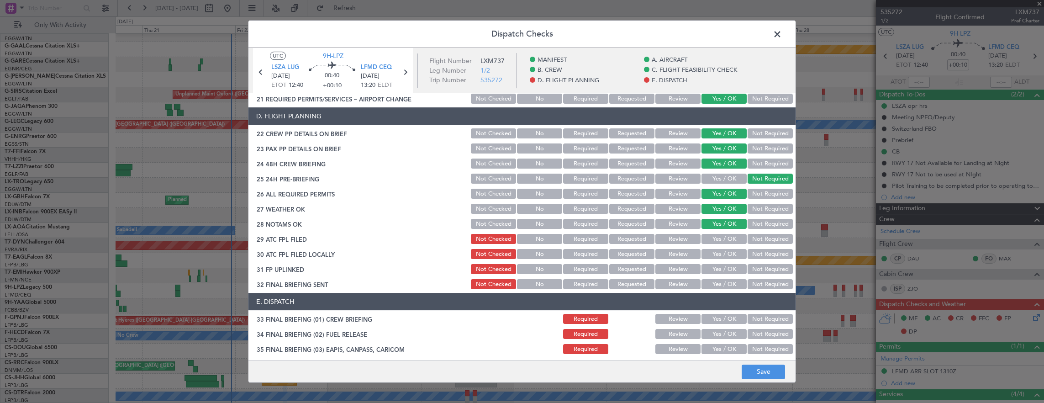
click at [715, 242] on button "Yes / OK" at bounding box center [724, 239] width 45 height 10
click at [715, 257] on button "Yes / OK" at bounding box center [724, 254] width 45 height 10
drag, startPoint x: 715, startPoint y: 270, endPoint x: 715, endPoint y: 276, distance: 5.9
click at [715, 273] on button "Yes / OK" at bounding box center [724, 269] width 45 height 10
click at [756, 282] on button "Not Required" at bounding box center [770, 284] width 45 height 10
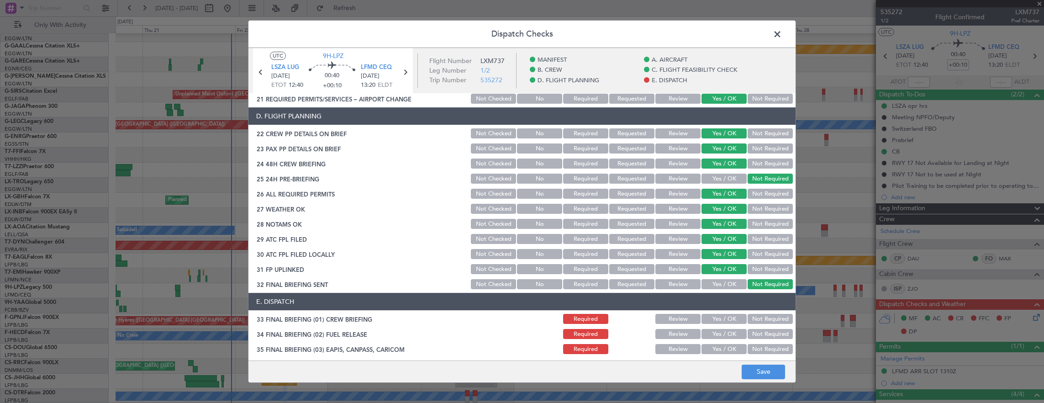
scroll to position [548, 0]
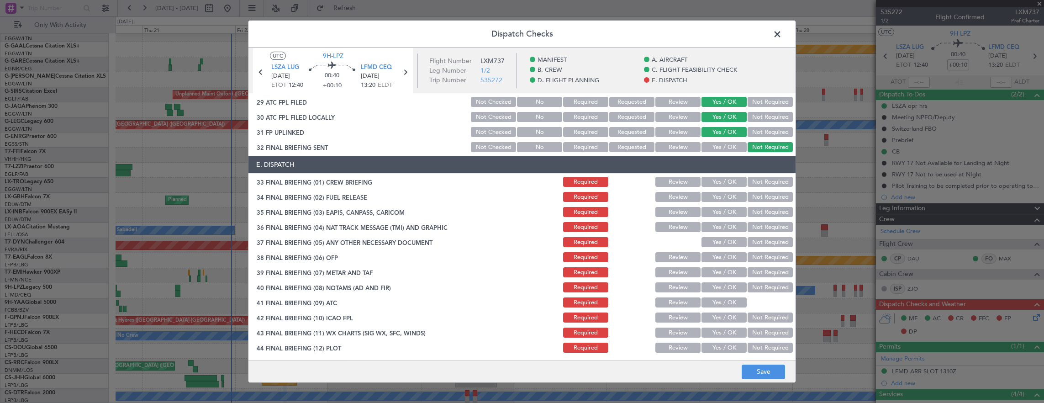
click at [716, 185] on button "Yes / OK" at bounding box center [724, 182] width 45 height 10
click at [718, 195] on button "Yes / OK" at bounding box center [724, 197] width 45 height 10
click at [760, 215] on button "Not Required" at bounding box center [770, 212] width 45 height 10
click at [761, 228] on button "Not Required" at bounding box center [770, 227] width 45 height 10
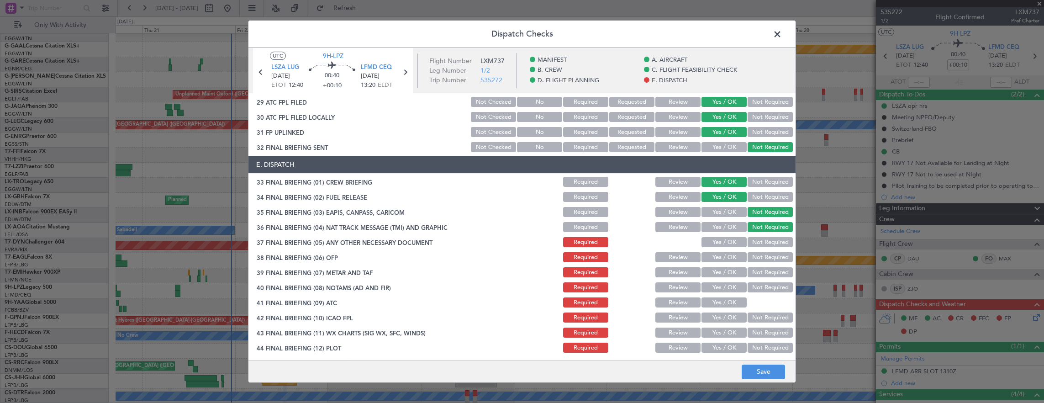
click at [733, 241] on button "Yes / OK" at bounding box center [724, 242] width 45 height 10
click at [722, 260] on button "Yes / OK" at bounding box center [724, 257] width 45 height 10
click at [720, 275] on button "Yes / OK" at bounding box center [724, 272] width 45 height 10
click at [719, 283] on button "Yes / OK" at bounding box center [724, 287] width 45 height 10
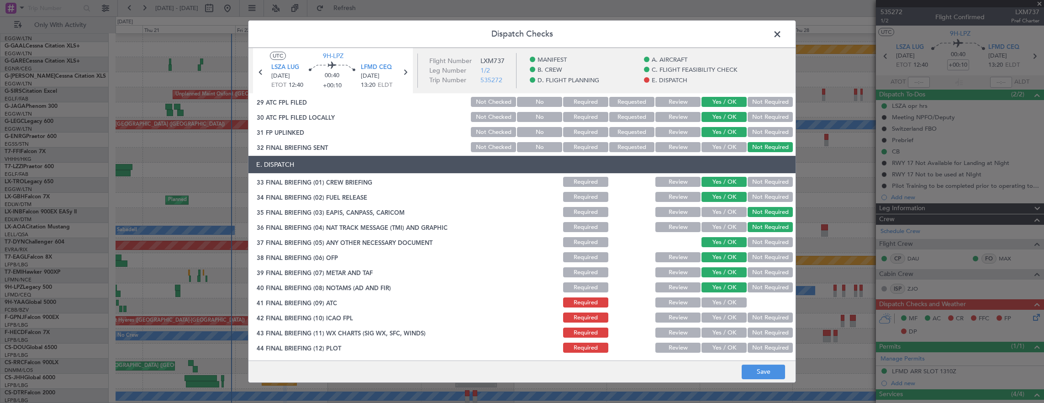
scroll to position [550, 0]
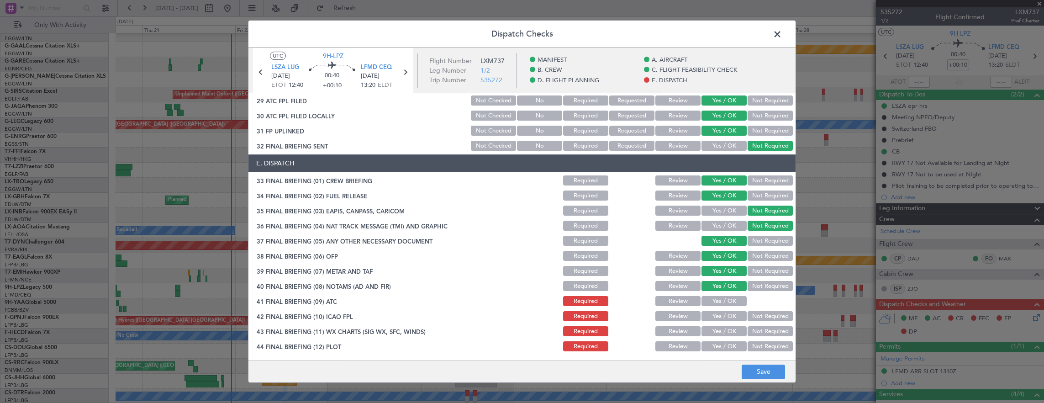
click at [719, 283] on button "Yes / OK" at bounding box center [724, 286] width 45 height 10
click at [720, 302] on button "Yes / OK" at bounding box center [724, 301] width 45 height 10
click at [719, 314] on button "Yes / OK" at bounding box center [724, 316] width 45 height 10
click at [718, 324] on section "E. DISPATCH 33 FINAL BRIEFING (01) CREW BRIEFING Required Review Yes / OK Not R…" at bounding box center [522, 253] width 547 height 198
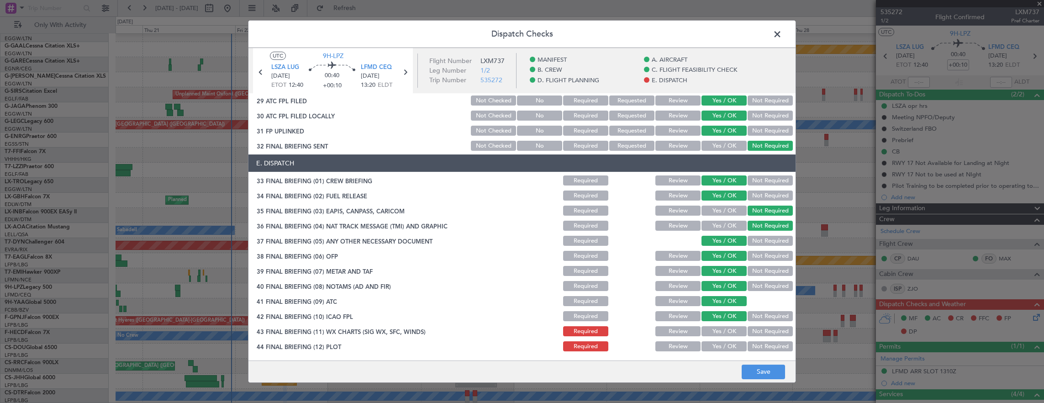
click at [715, 340] on div "Yes / OK" at bounding box center [723, 346] width 46 height 13
click at [715, 346] on button "Yes / OK" at bounding box center [724, 346] width 45 height 10
click at [716, 328] on button "Yes / OK" at bounding box center [724, 331] width 45 height 10
click at [779, 373] on button "Save" at bounding box center [763, 372] width 43 height 15
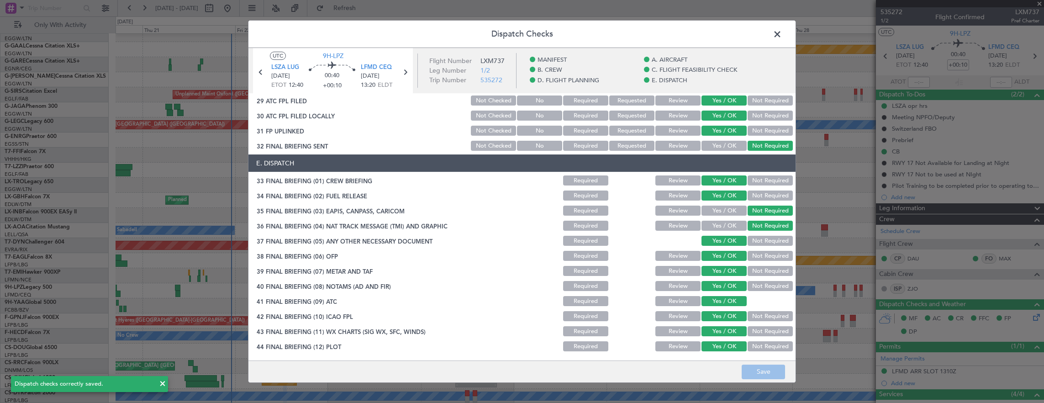
click at [782, 35] on span at bounding box center [782, 36] width 0 height 18
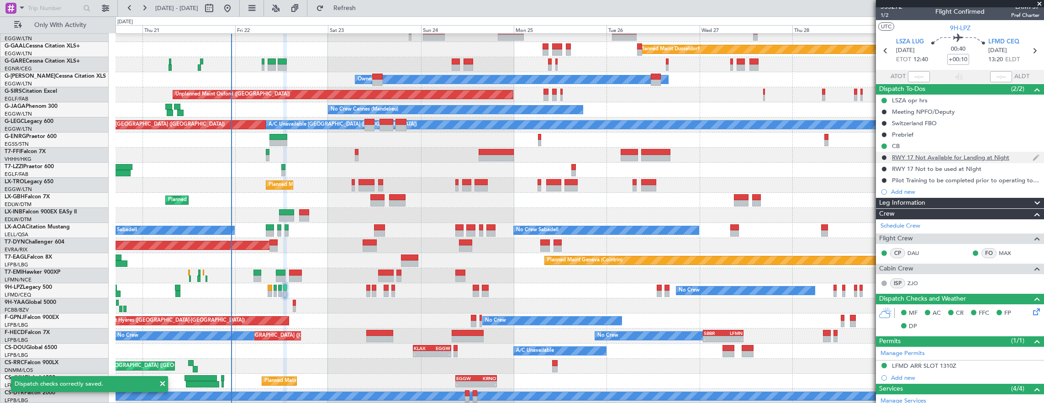
scroll to position [0, 0]
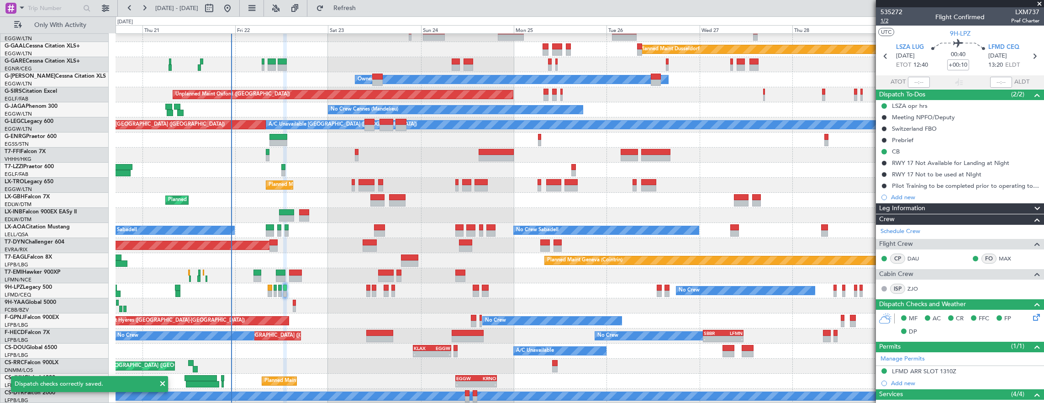
click at [891, 21] on span "1/2" at bounding box center [892, 21] width 22 height 8
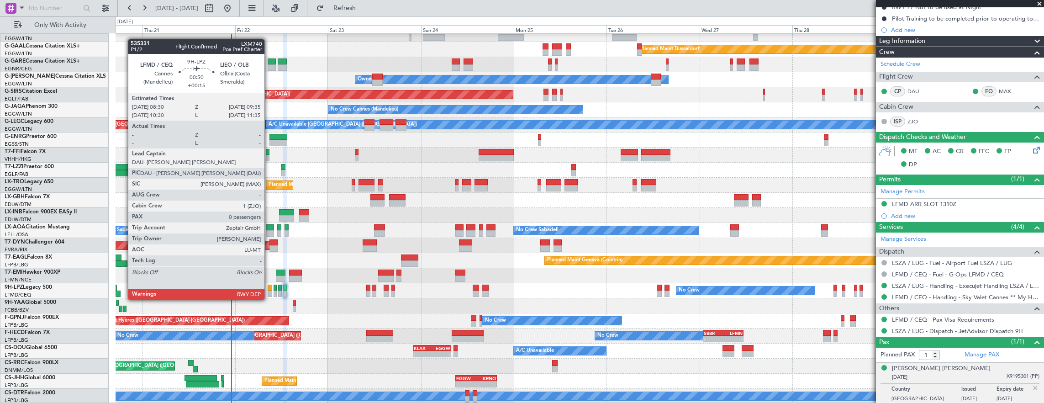
click at [268, 291] on div at bounding box center [270, 294] width 5 height 6
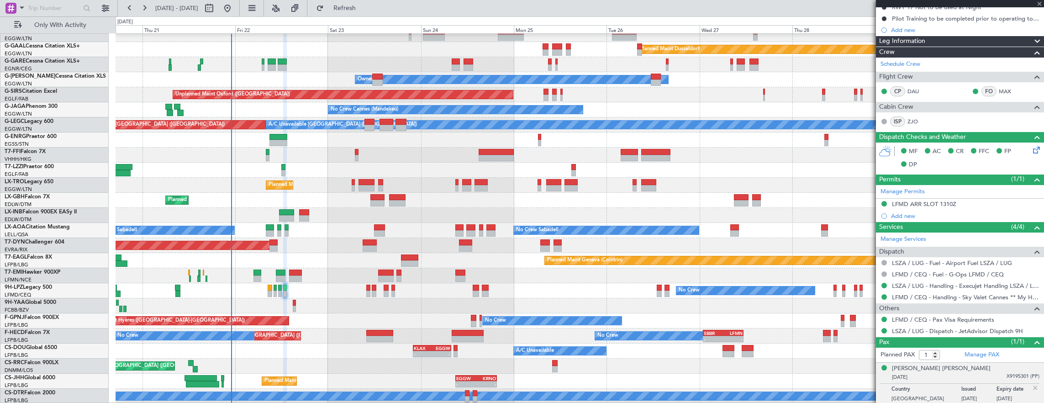
type input "+00:15"
type input "0"
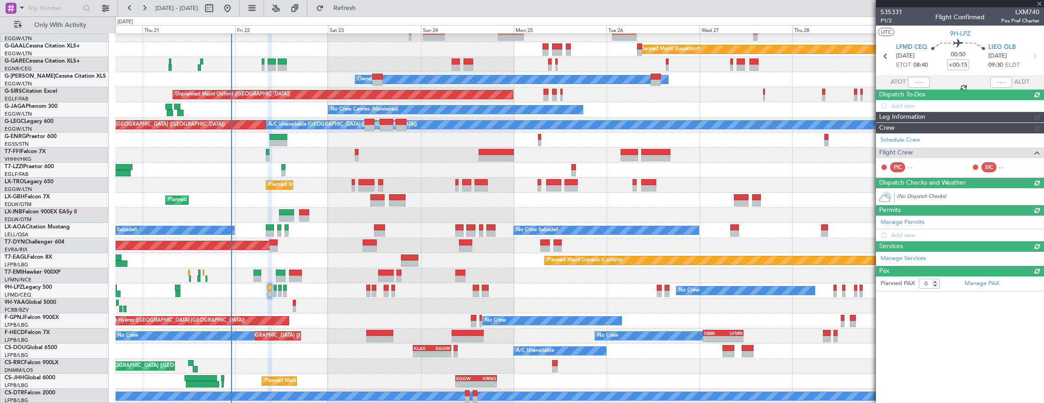
scroll to position [0, 0]
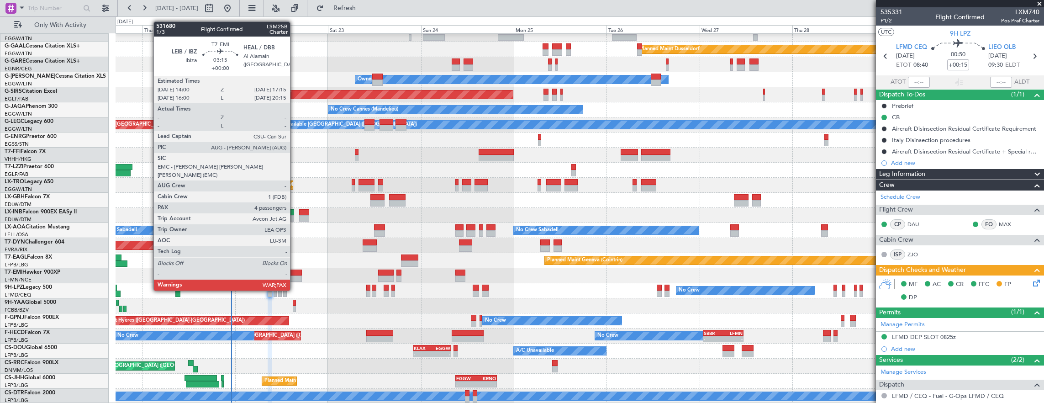
click at [295, 273] on div at bounding box center [295, 273] width 13 height 6
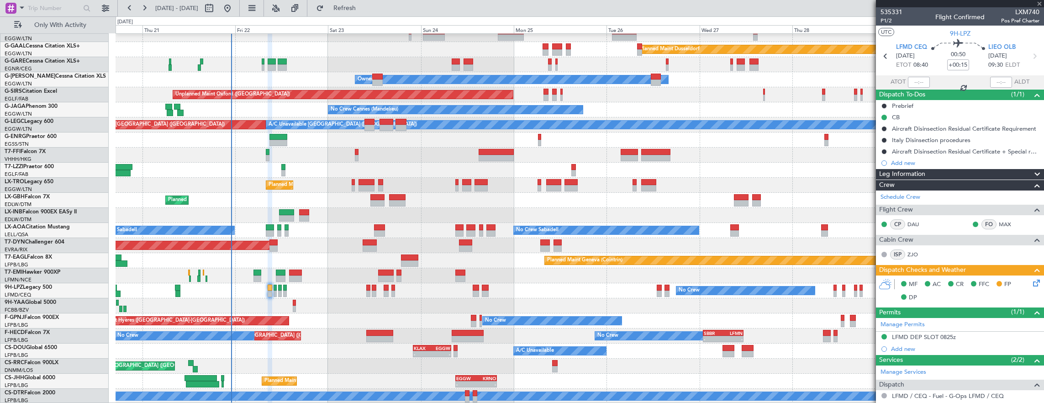
type input "4"
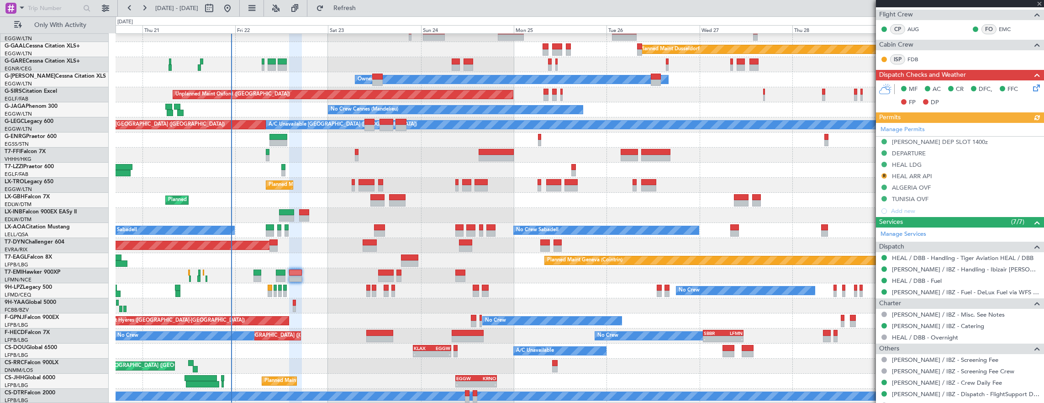
scroll to position [160, 0]
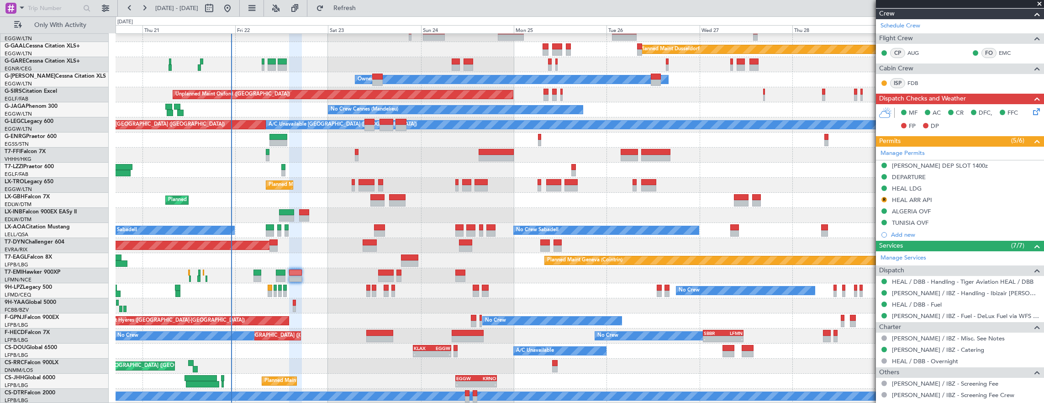
click at [967, 174] on div "DEPARTURE" at bounding box center [960, 177] width 168 height 11
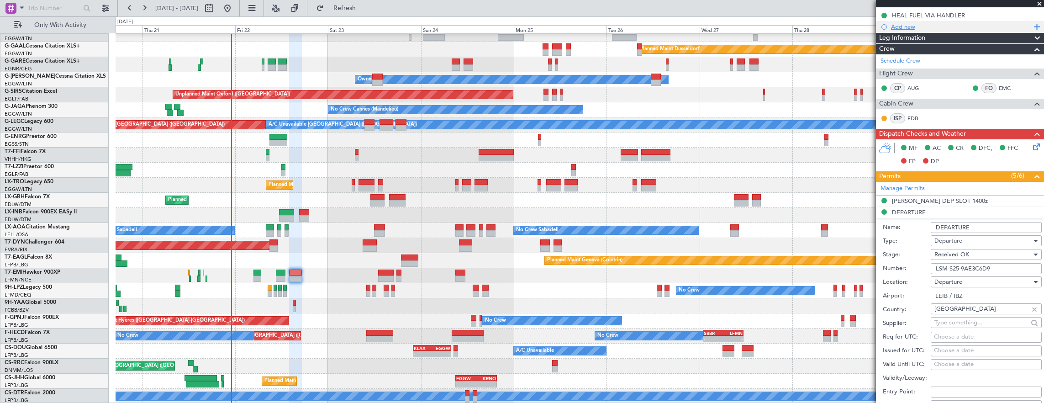
scroll to position [137, 0]
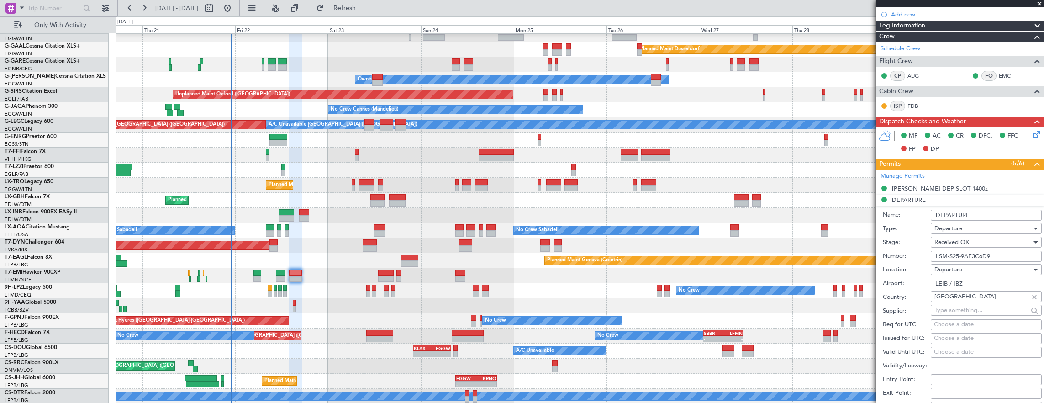
click at [1008, 253] on input "LSM-S25-9AE3C6D9" at bounding box center [986, 256] width 111 height 11
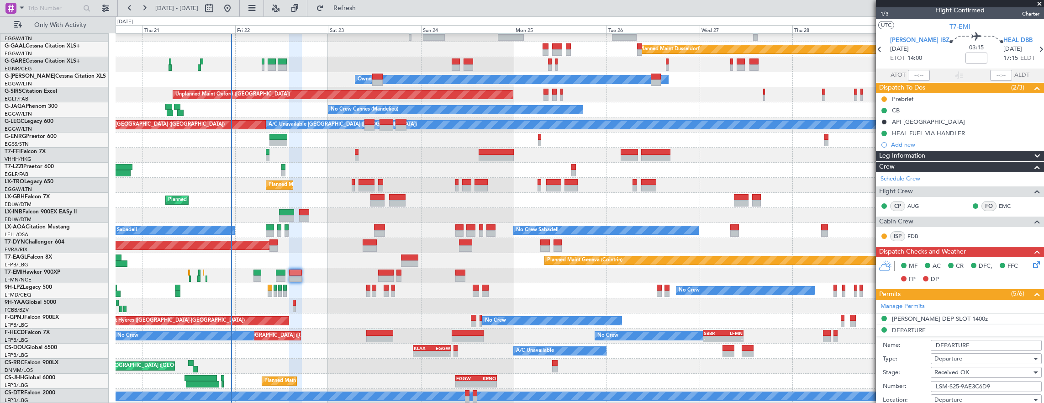
scroll to position [0, 0]
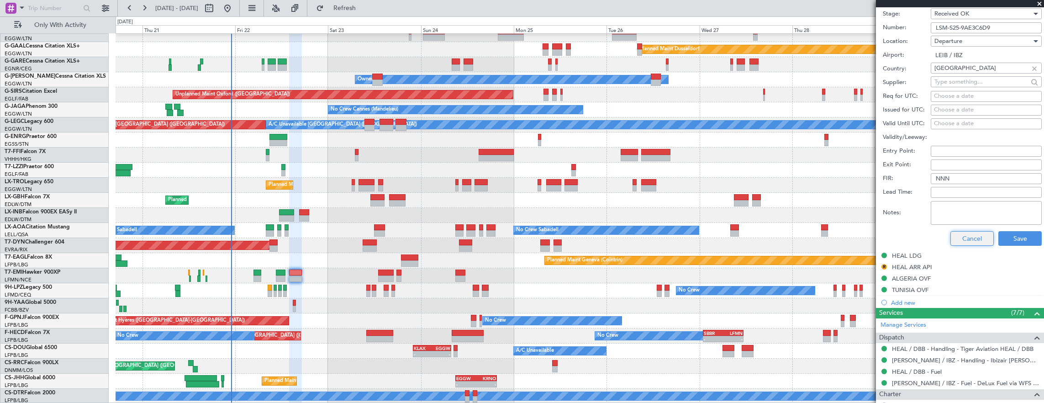
click at [971, 234] on button "Cancel" at bounding box center [972, 238] width 43 height 15
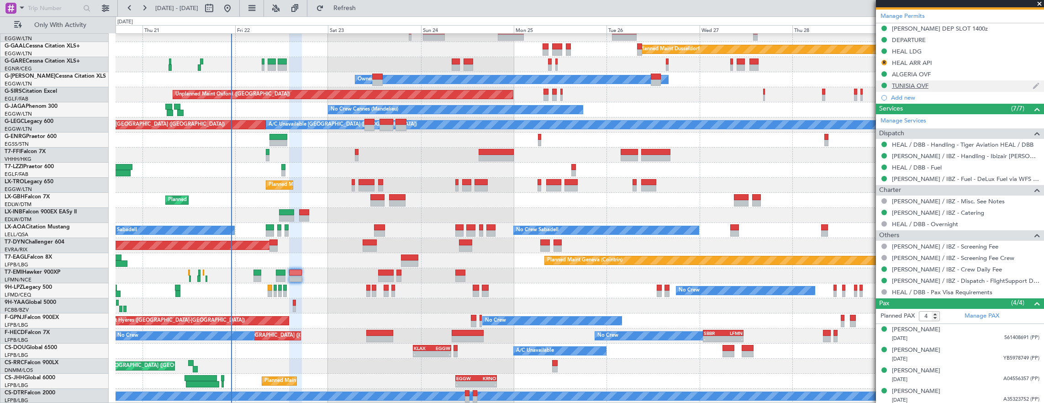
scroll to position [160, 0]
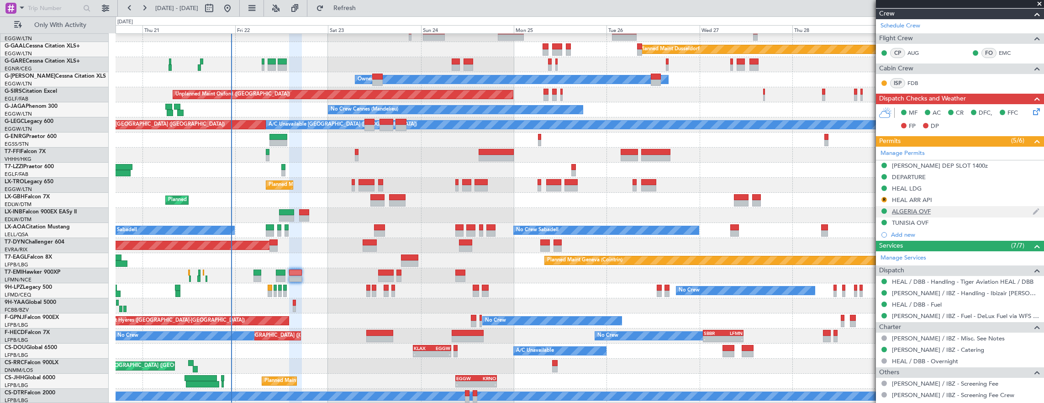
click at [950, 210] on div "ALGERIA OVF" at bounding box center [960, 211] width 168 height 11
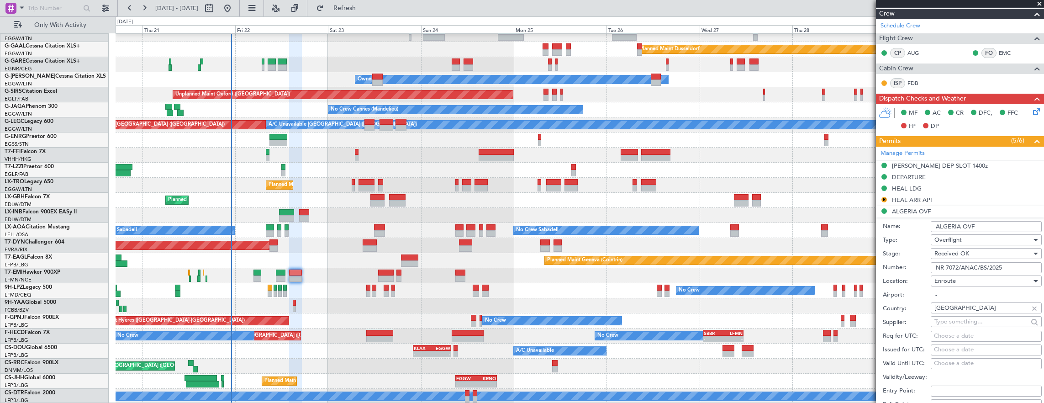
click at [1012, 267] on input "NR 7072/ANAC/BS/2025" at bounding box center [986, 267] width 111 height 11
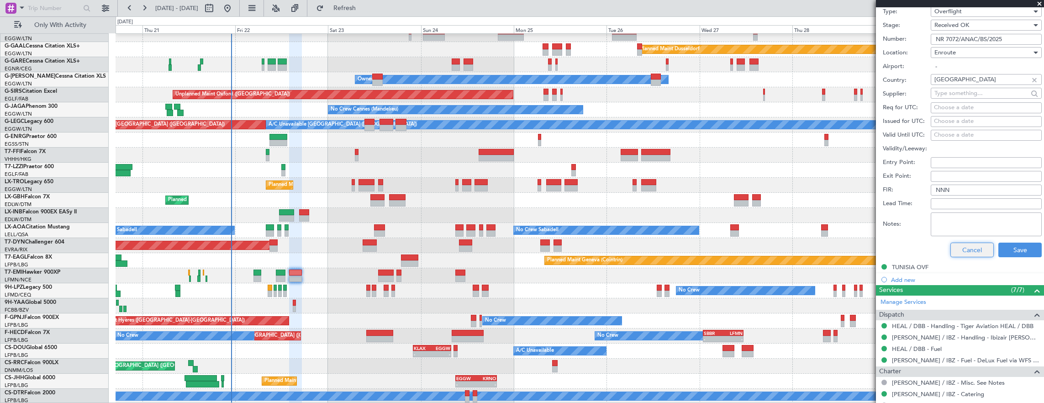
click at [964, 244] on button "Cancel" at bounding box center [972, 250] width 43 height 15
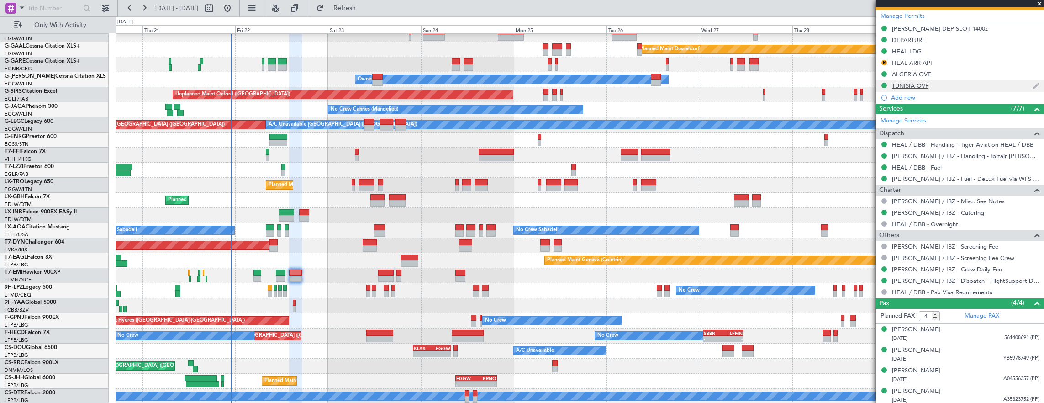
click at [952, 81] on div "TUNISIA OVF" at bounding box center [960, 85] width 168 height 11
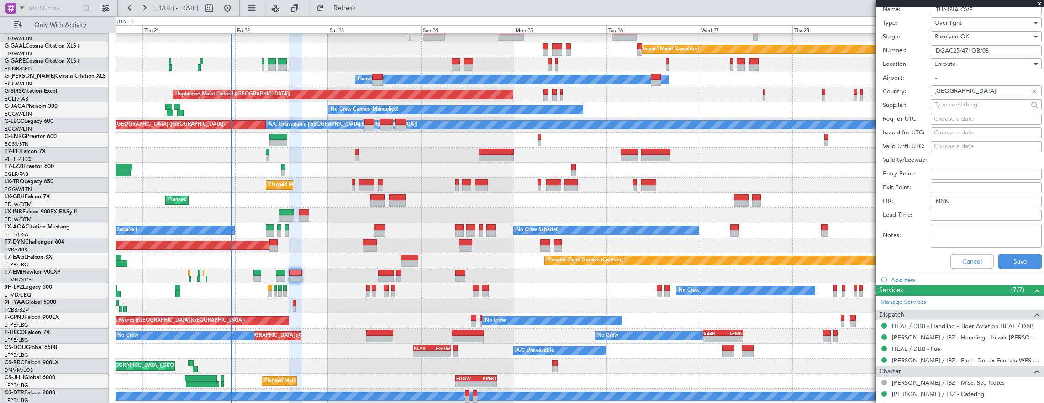
click at [999, 47] on input "DGAC25/471OB/08" at bounding box center [986, 50] width 111 height 11
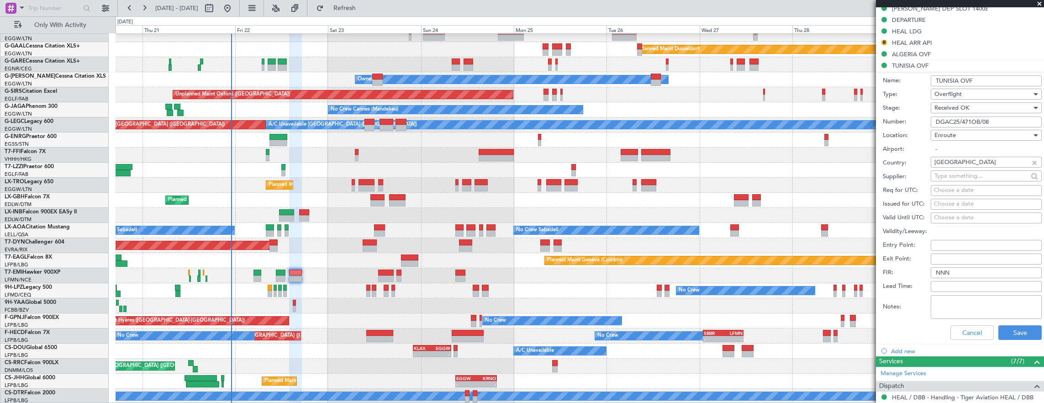
scroll to position [297, 0]
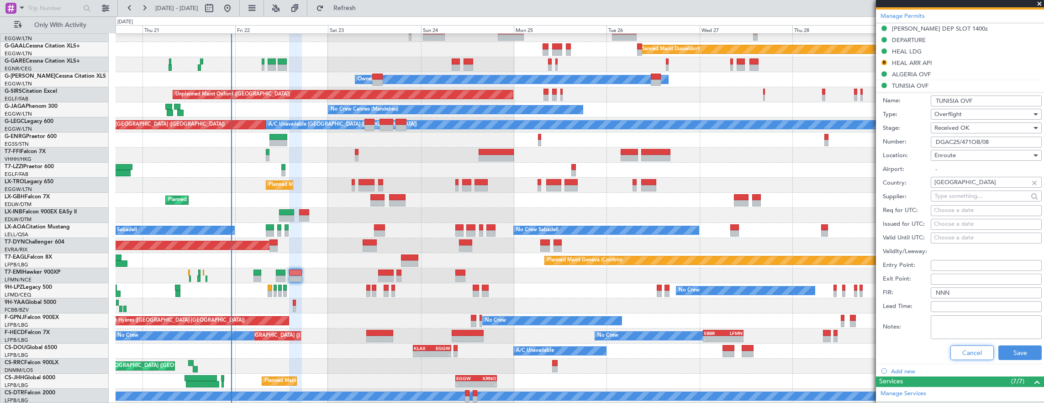
click at [969, 351] on button "Cancel" at bounding box center [972, 352] width 43 height 15
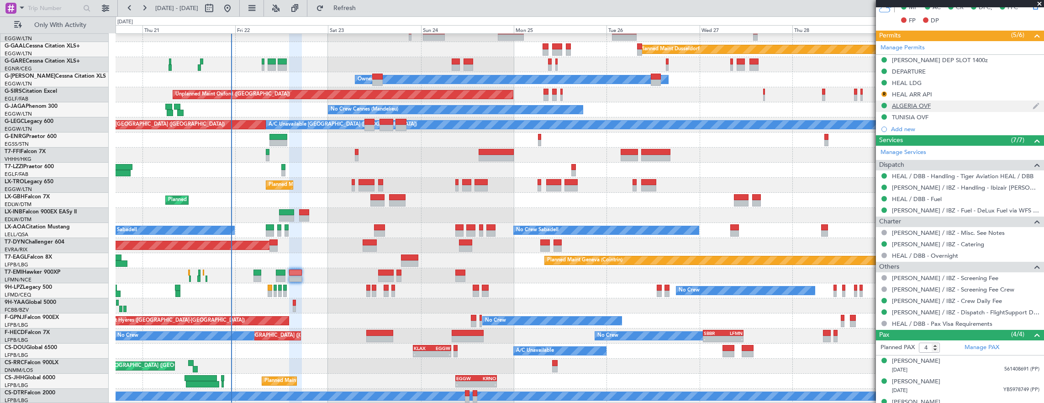
scroll to position [251, 0]
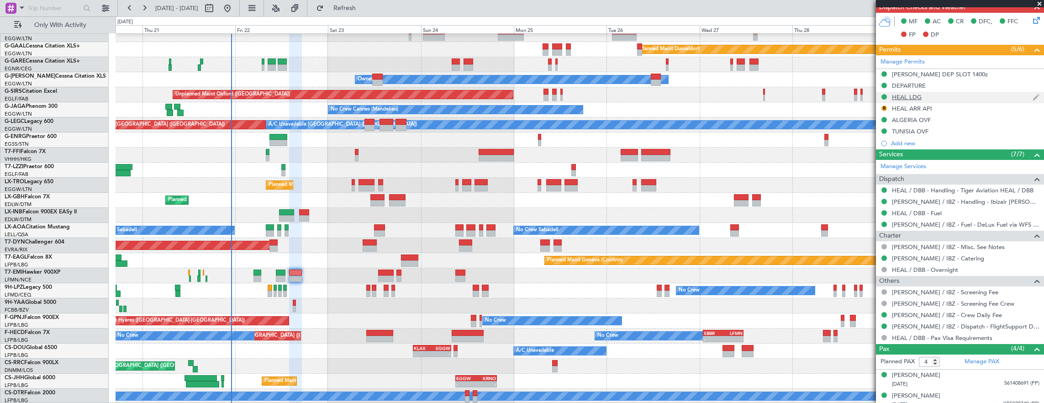
click at [956, 92] on div "HEAL LDG" at bounding box center [960, 97] width 168 height 11
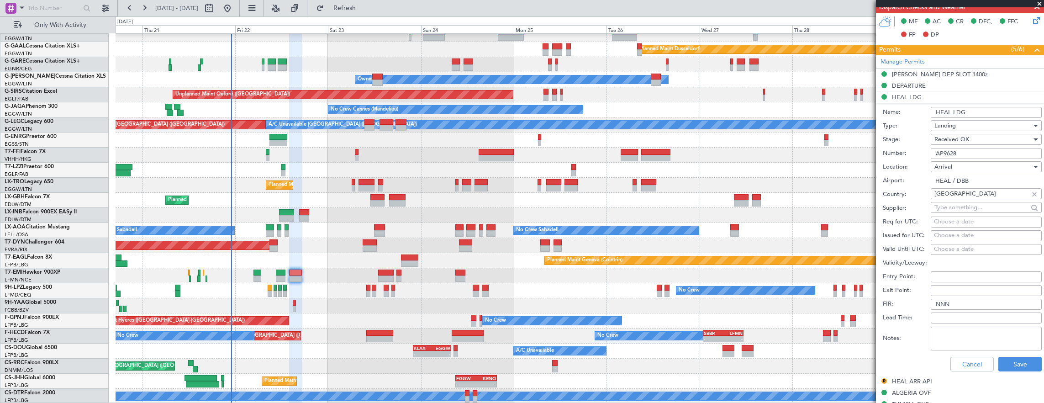
click at [1001, 151] on input "AP9628" at bounding box center [986, 153] width 111 height 11
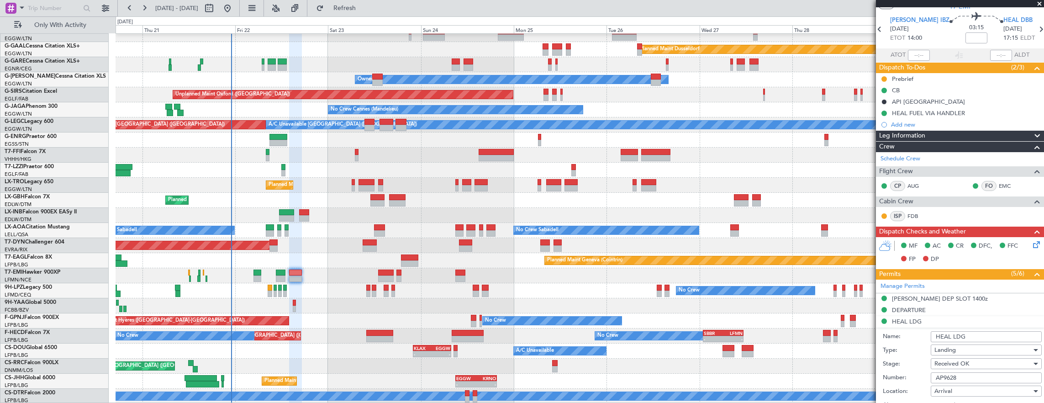
scroll to position [0, 0]
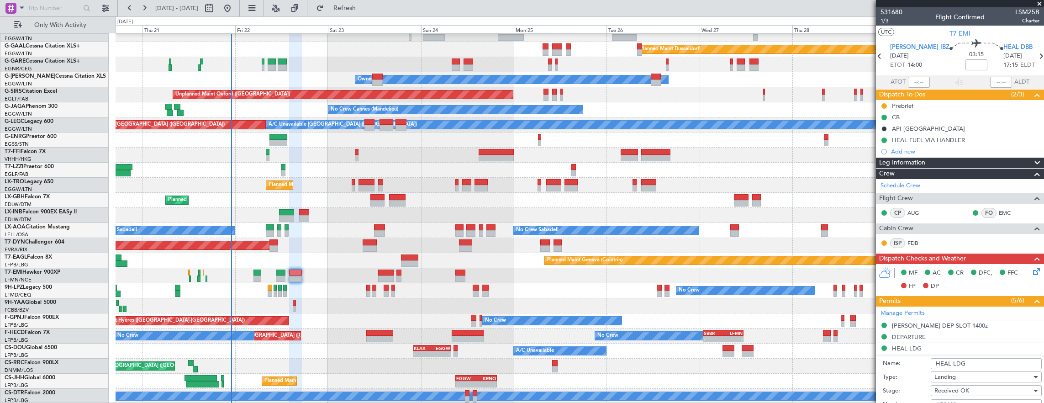
click at [887, 24] on span "1/3" at bounding box center [892, 21] width 22 height 8
click at [881, 104] on div at bounding box center [884, 105] width 7 height 7
click at [885, 104] on button at bounding box center [884, 105] width 5 height 5
click at [884, 159] on span "Cancelled" at bounding box center [886, 159] width 26 height 9
click at [924, 302] on div "Permits (5/6)" at bounding box center [960, 301] width 168 height 11
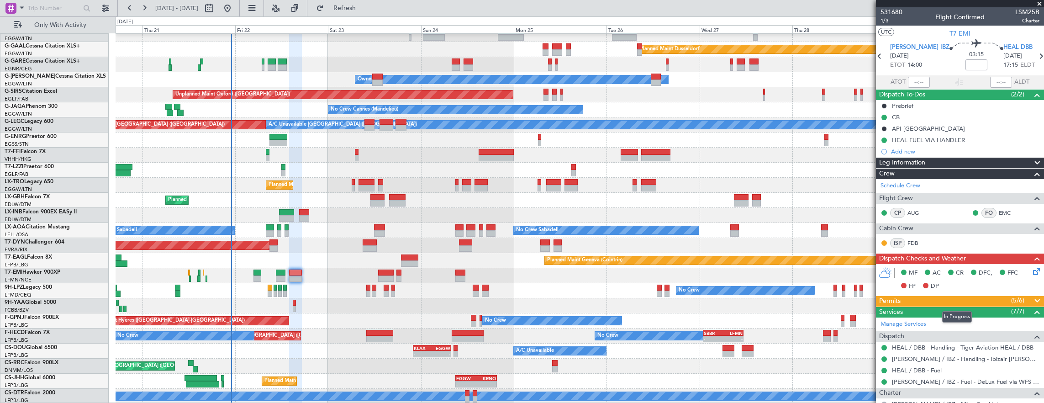
click at [931, 300] on div "Permits (5/6)" at bounding box center [960, 301] width 168 height 11
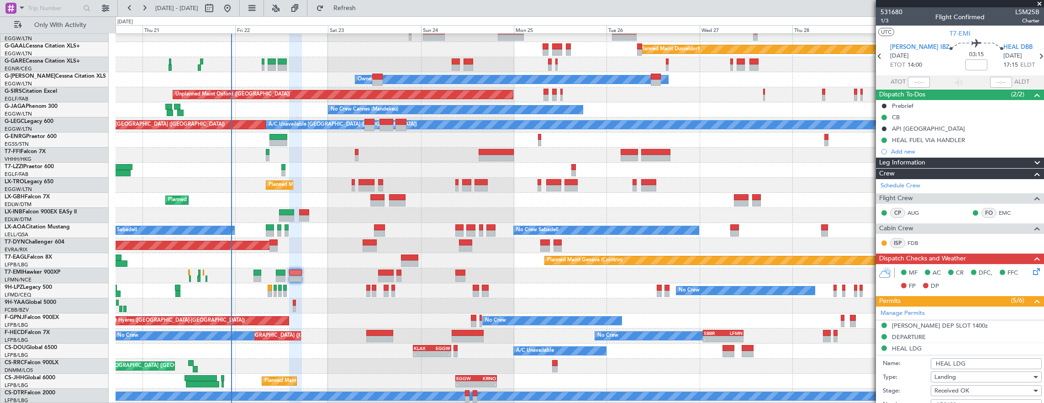
click at [1032, 273] on icon at bounding box center [1035, 269] width 7 height 7
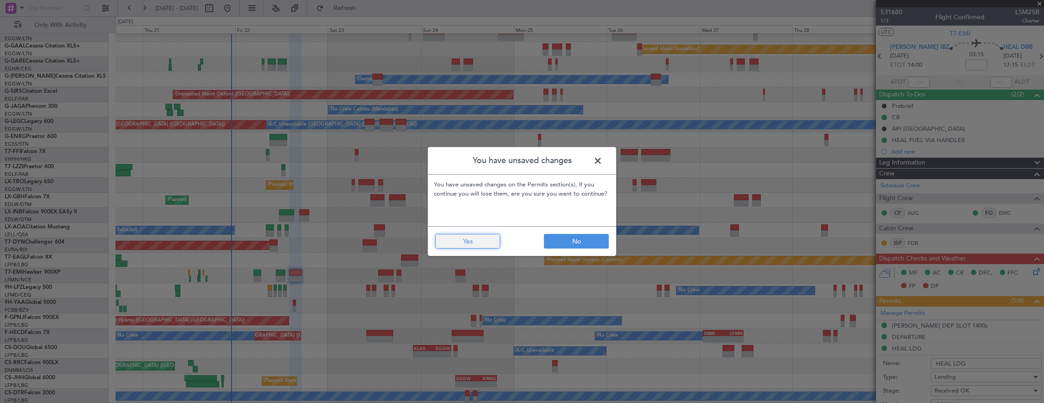
click at [482, 240] on button "Yes" at bounding box center [467, 241] width 65 height 15
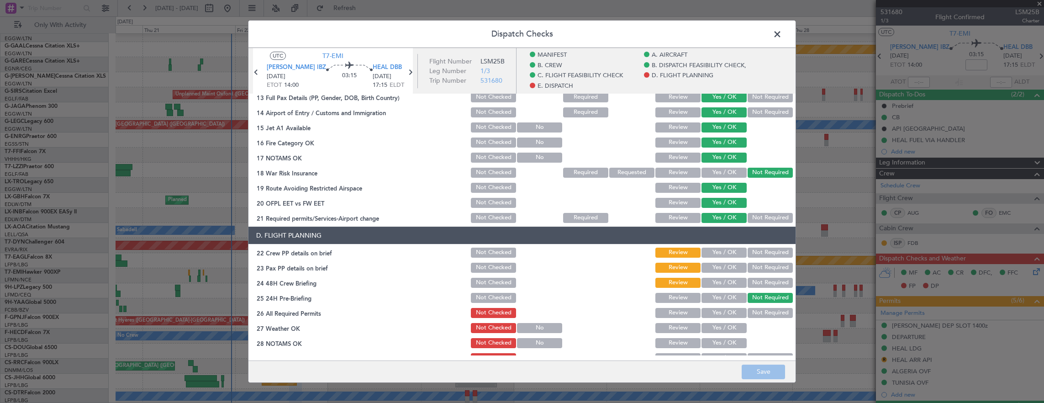
scroll to position [366, 0]
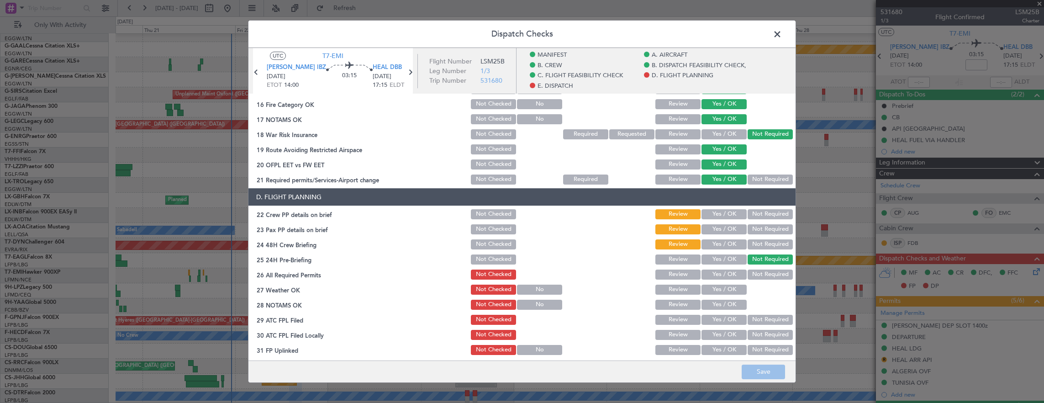
click at [719, 215] on button "Yes / OK" at bounding box center [724, 214] width 45 height 10
click at [715, 231] on button "Yes / OK" at bounding box center [724, 229] width 45 height 10
click at [720, 244] on button "Yes / OK" at bounding box center [724, 244] width 45 height 10
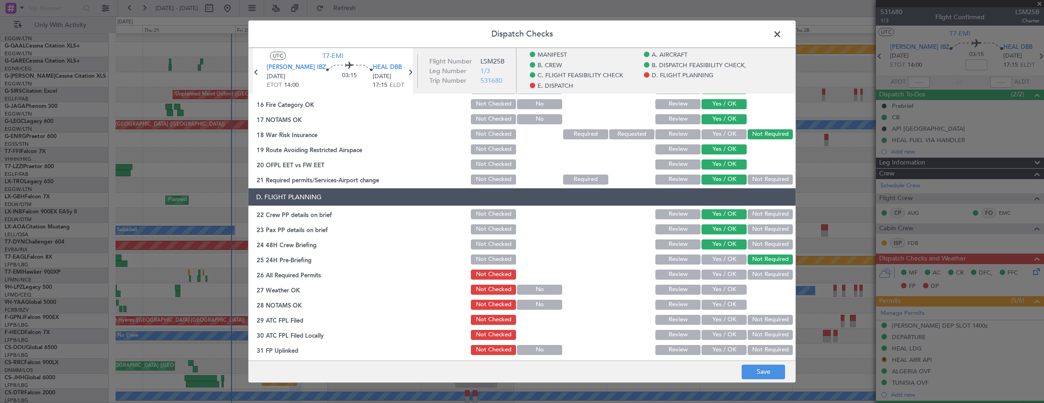
click at [720, 275] on button "Yes / OK" at bounding box center [724, 275] width 45 height 10
click at [716, 289] on button "Yes / OK" at bounding box center [724, 290] width 45 height 10
click at [714, 311] on section "D. FLIGHT PLANNING 22 Crew PP details on brief Not Checked Review Yes / OK Not …" at bounding box center [522, 279] width 547 height 183
click at [715, 307] on button "Yes / OK" at bounding box center [724, 305] width 45 height 10
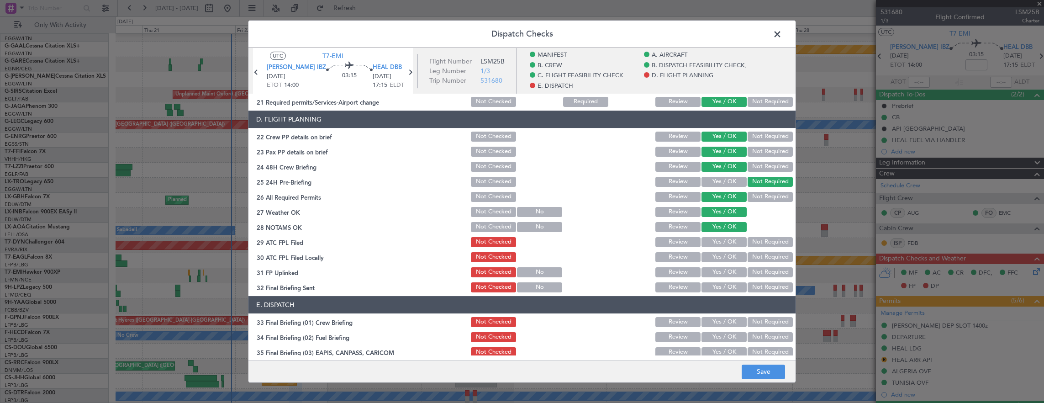
scroll to position [503, 0]
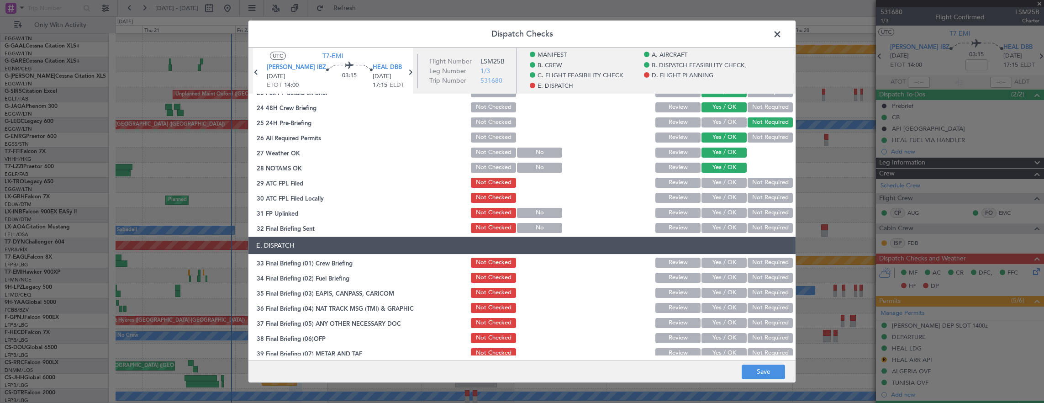
click at [718, 184] on button "Yes / OK" at bounding box center [724, 183] width 45 height 10
click at [758, 196] on button "Not Required" at bounding box center [770, 198] width 45 height 10
click at [724, 210] on button "Yes / OK" at bounding box center [724, 213] width 45 height 10
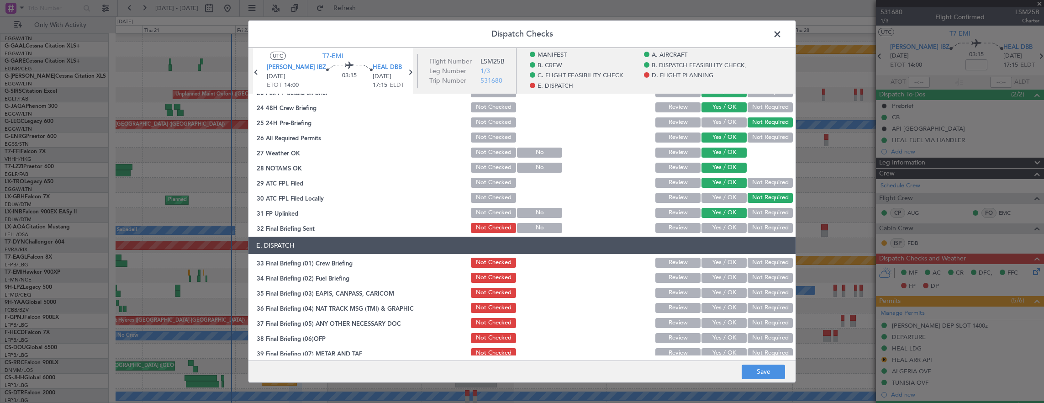
click at [758, 235] on article "MANIFEST Crew Details sent to Arr & Dep Handling Not Checked Review Yes / OK No…" at bounding box center [522, 224] width 547 height 261
click at [759, 232] on button "Not Required" at bounding box center [770, 228] width 45 height 10
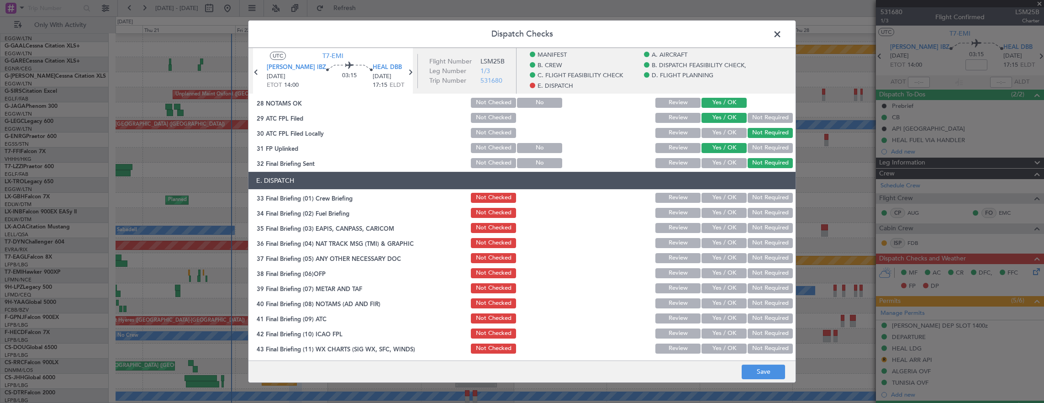
scroll to position [584, 0]
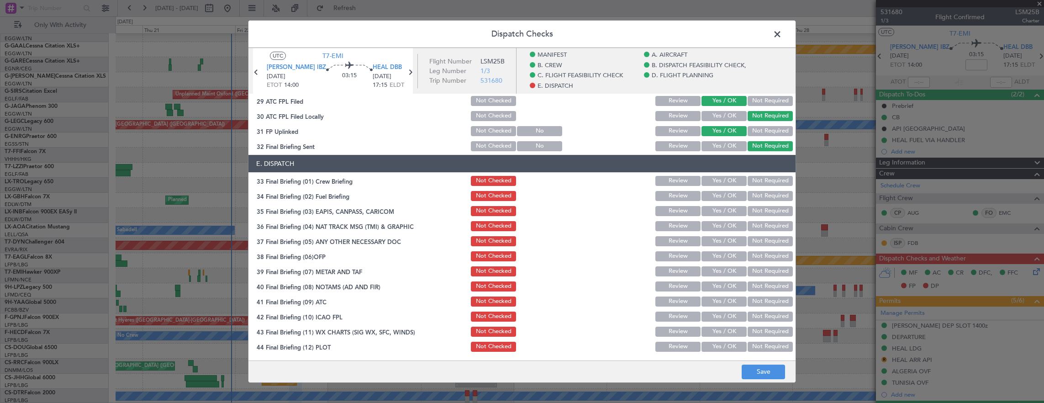
click at [712, 175] on div "Yes / OK" at bounding box center [723, 181] width 46 height 13
click at [710, 180] on button "Yes / OK" at bounding box center [724, 181] width 45 height 10
drag, startPoint x: 712, startPoint y: 190, endPoint x: 718, endPoint y: 201, distance: 12.5
click at [712, 192] on div "Yes / OK" at bounding box center [723, 196] width 46 height 13
click at [720, 199] on button "Yes / OK" at bounding box center [724, 196] width 45 height 10
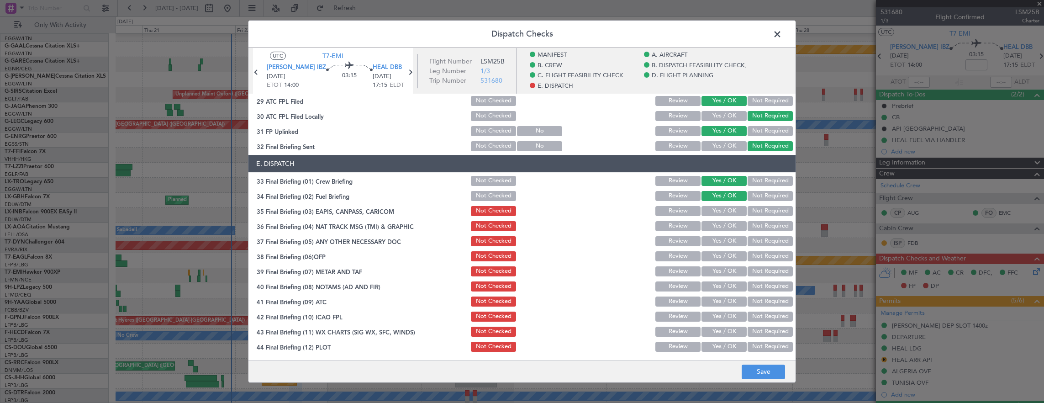
click at [762, 207] on button "Not Required" at bounding box center [770, 211] width 45 height 10
click at [764, 223] on button "Not Required" at bounding box center [770, 226] width 45 height 10
click at [720, 235] on div "Yes / OK" at bounding box center [723, 241] width 46 height 13
click at [718, 241] on button "Yes / OK" at bounding box center [724, 241] width 45 height 10
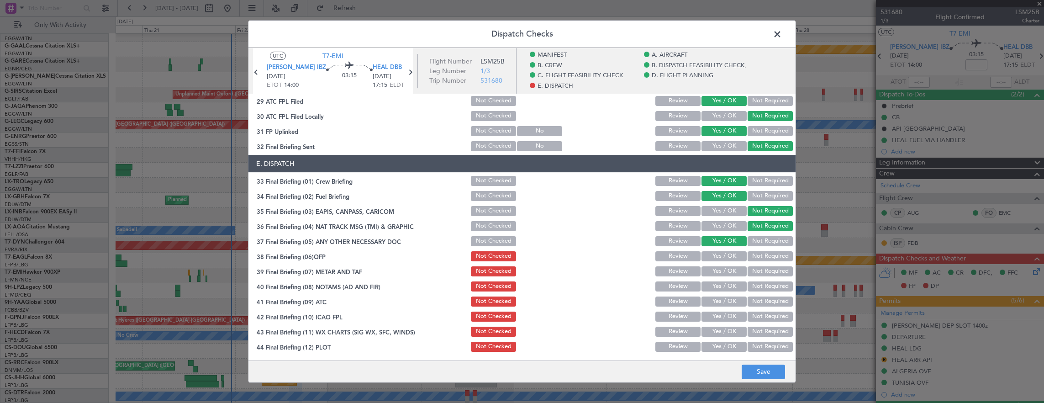
click at [717, 253] on button "Yes / OK" at bounding box center [724, 256] width 45 height 10
click at [715, 277] on div "Yes / OK" at bounding box center [723, 271] width 46 height 13
click at [715, 276] on button "Yes / OK" at bounding box center [724, 271] width 45 height 10
click at [719, 285] on button "Yes / OK" at bounding box center [724, 286] width 45 height 10
click at [719, 311] on div "Yes / OK" at bounding box center [723, 316] width 46 height 13
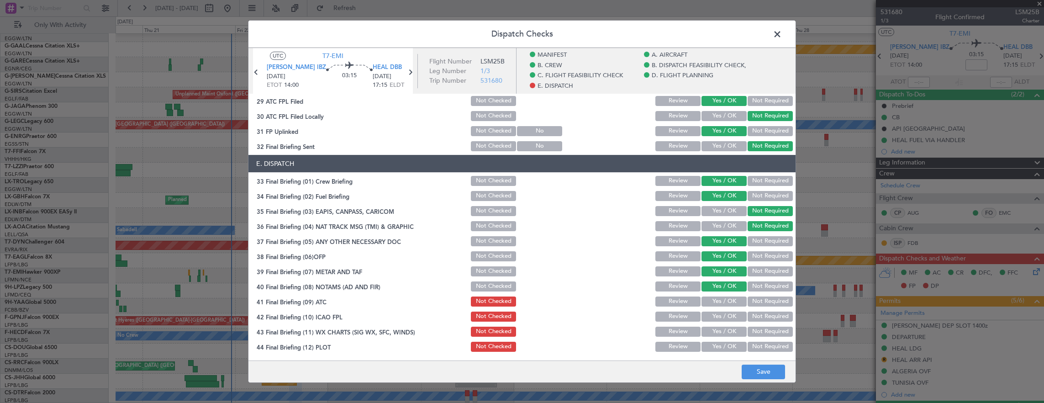
click at [719, 297] on button "Yes / OK" at bounding box center [724, 302] width 45 height 10
click at [717, 317] on button "Yes / OK" at bounding box center [724, 317] width 45 height 10
click at [723, 337] on div "Yes / OK" at bounding box center [723, 331] width 46 height 13
drag, startPoint x: 726, startPoint y: 332, endPoint x: 720, endPoint y: 344, distance: 13.5
click at [725, 332] on button "Yes / OK" at bounding box center [724, 332] width 45 height 10
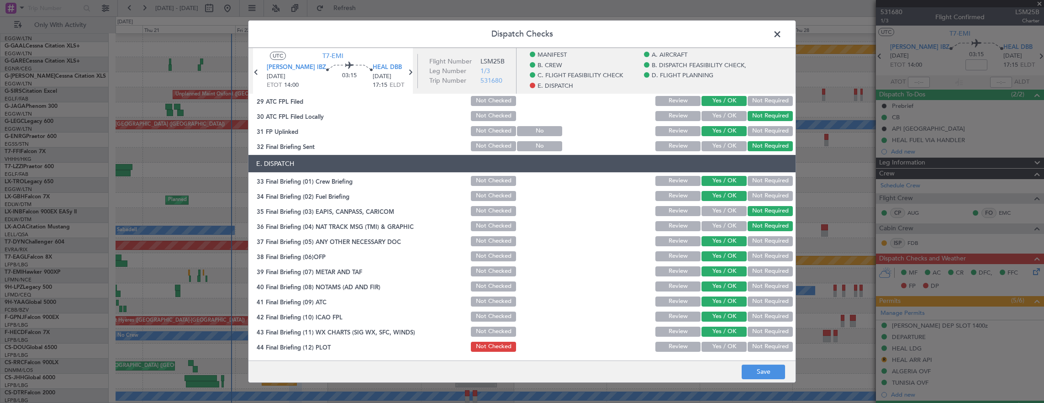
click at [717, 355] on main "UTC T7-EMI [PERSON_NAME] IBZ [DATE] ETOT 14:00 03:15 HEAL DBB [DATE] 17:15 ELDT…" at bounding box center [522, 206] width 547 height 316
click at [730, 350] on button "Yes / OK" at bounding box center [724, 347] width 45 height 10
click at [762, 369] on button "Save" at bounding box center [763, 372] width 43 height 15
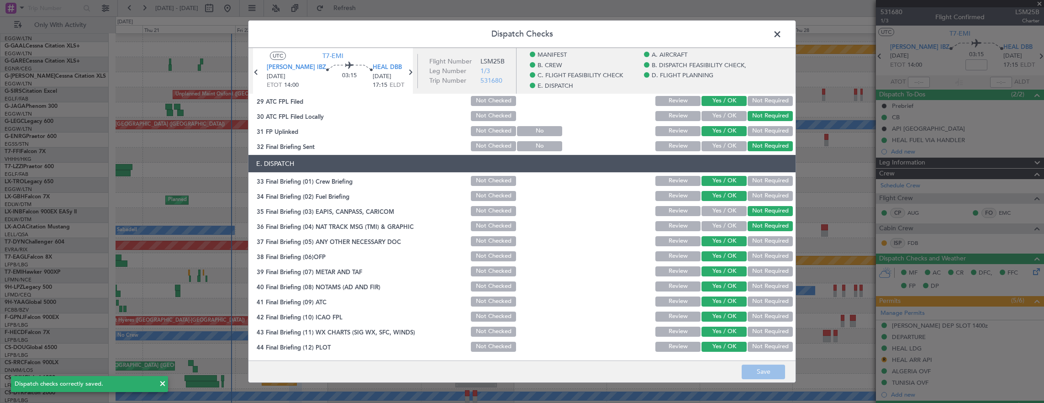
click at [782, 34] on span at bounding box center [782, 36] width 0 height 18
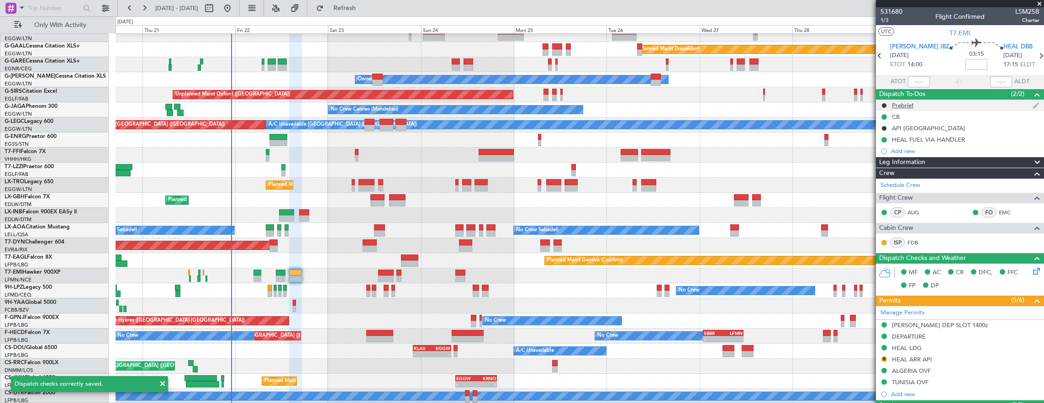
scroll to position [0, 0]
click at [890, 22] on span "1/3" at bounding box center [892, 21] width 22 height 8
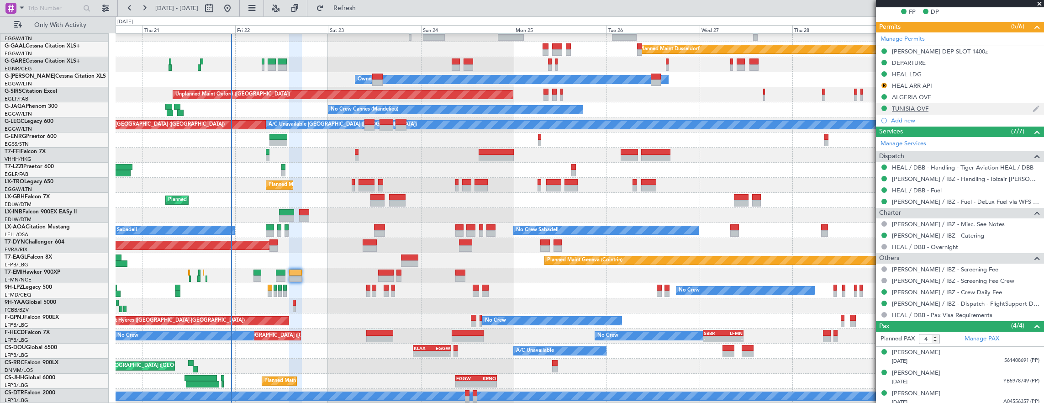
scroll to position [91, 0]
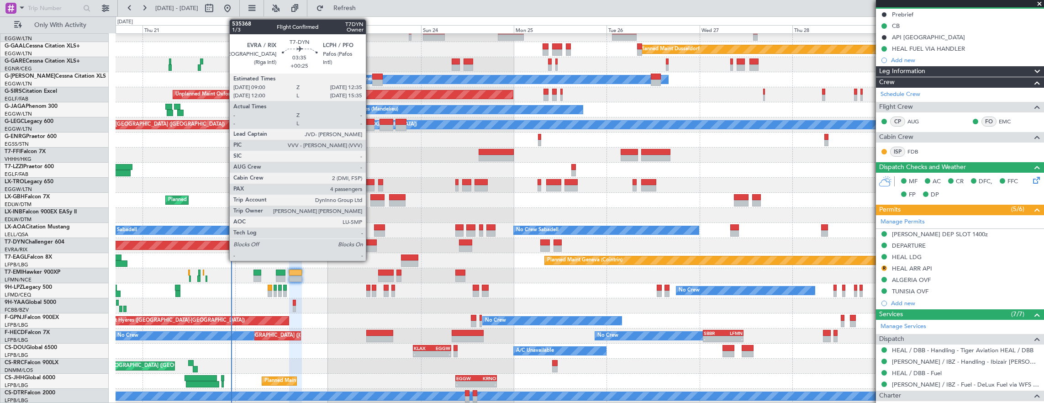
click at [371, 245] on div at bounding box center [370, 248] width 14 height 6
type input "+00:25"
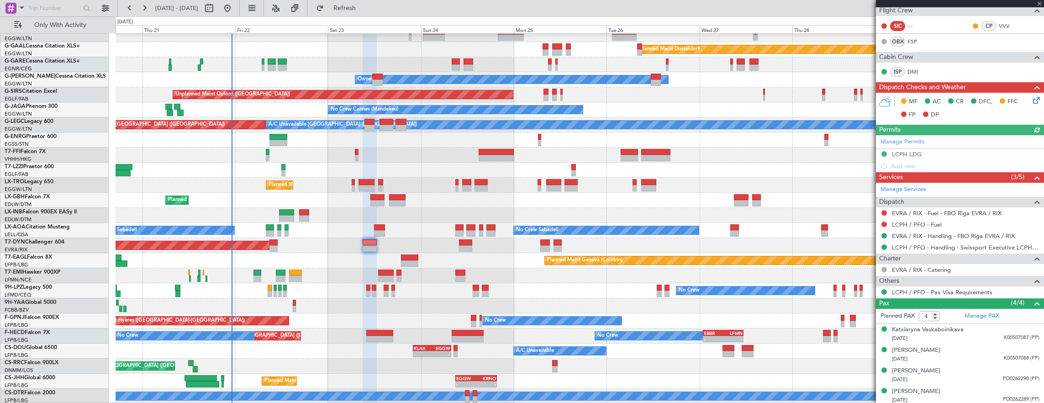
scroll to position [0, 0]
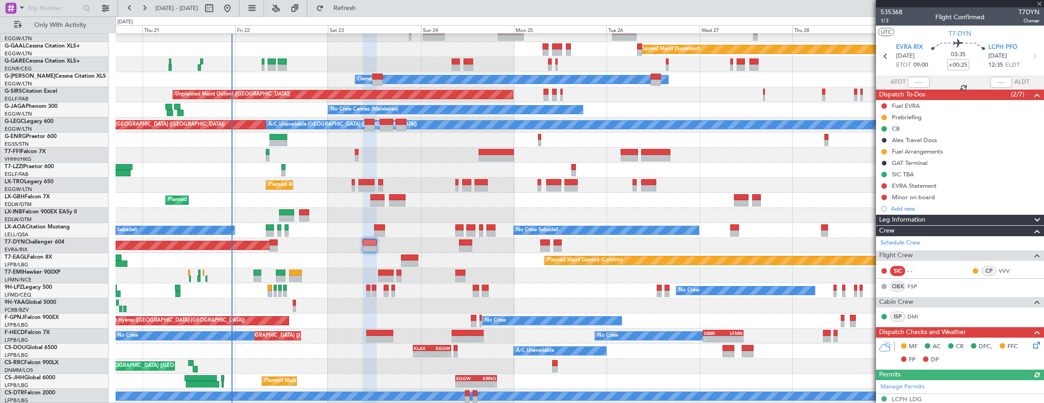
drag, startPoint x: 884, startPoint y: 16, endPoint x: 885, endPoint y: 23, distance: 8.0
click at [885, 25] on mat-tooltip-component "Trip Number" at bounding box center [891, 29] width 45 height 24
click at [890, 21] on mat-tooltip-component "Trip Number" at bounding box center [891, 29] width 45 height 24
click at [886, 21] on span "1/3" at bounding box center [892, 21] width 22 height 8
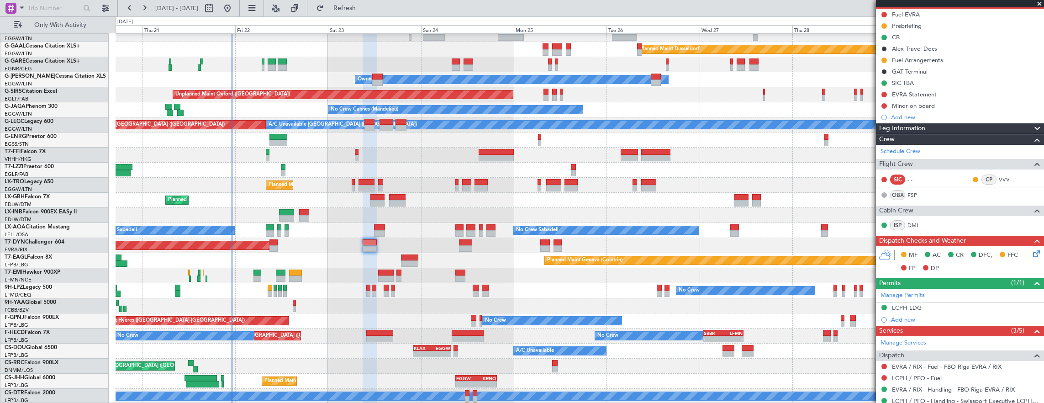
click at [1033, 253] on icon at bounding box center [1035, 252] width 7 height 7
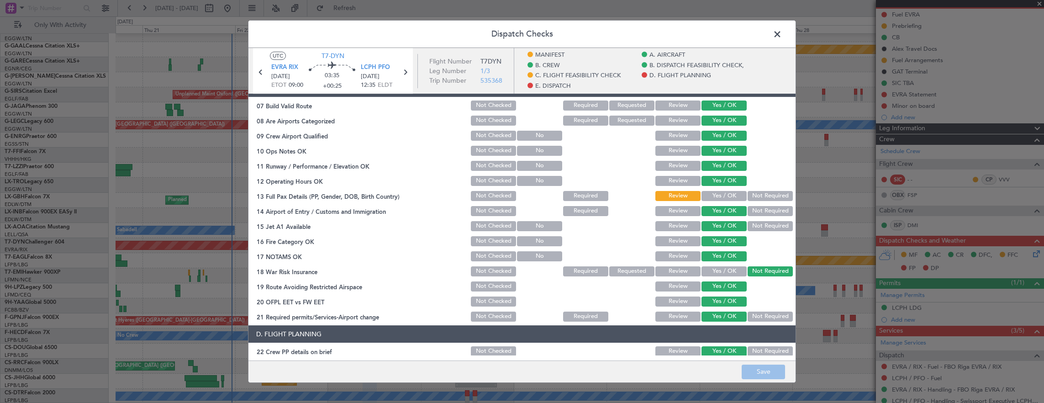
click at [717, 193] on button "Yes / OK" at bounding box center [724, 196] width 45 height 10
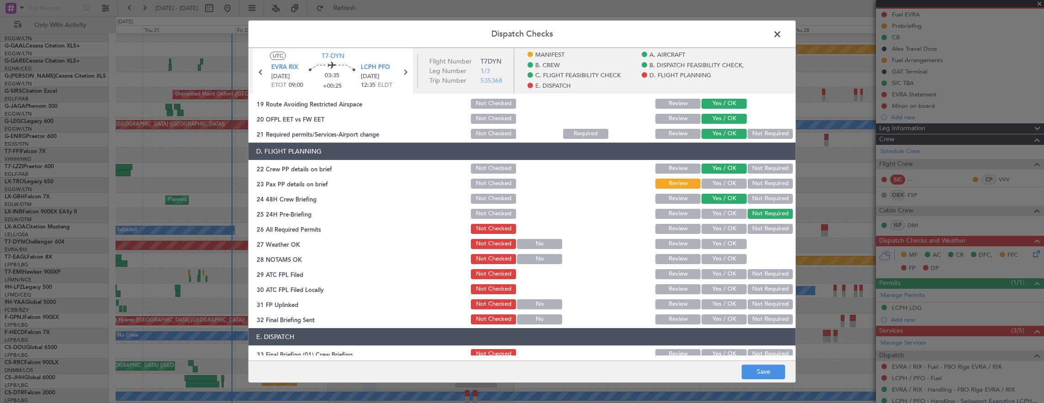
click at [730, 180] on button "Yes / OK" at bounding box center [724, 184] width 45 height 10
click at [762, 371] on button "Save" at bounding box center [763, 372] width 43 height 15
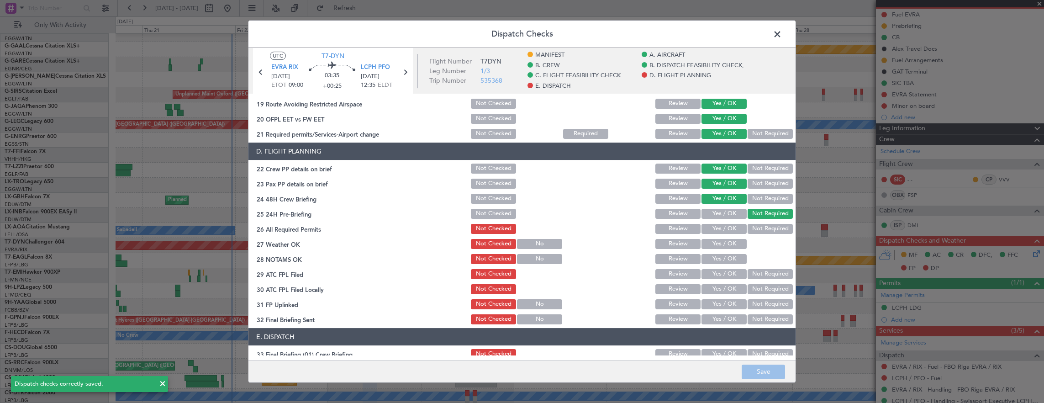
click at [782, 34] on span at bounding box center [782, 36] width 0 height 18
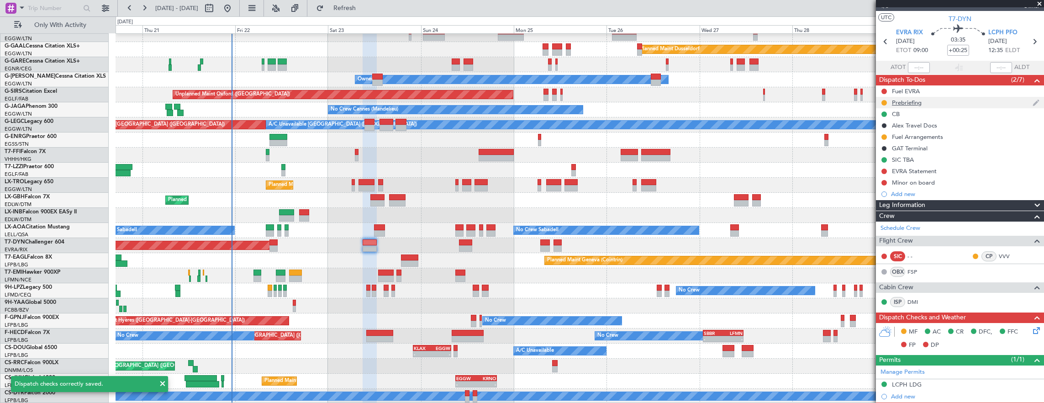
scroll to position [0, 0]
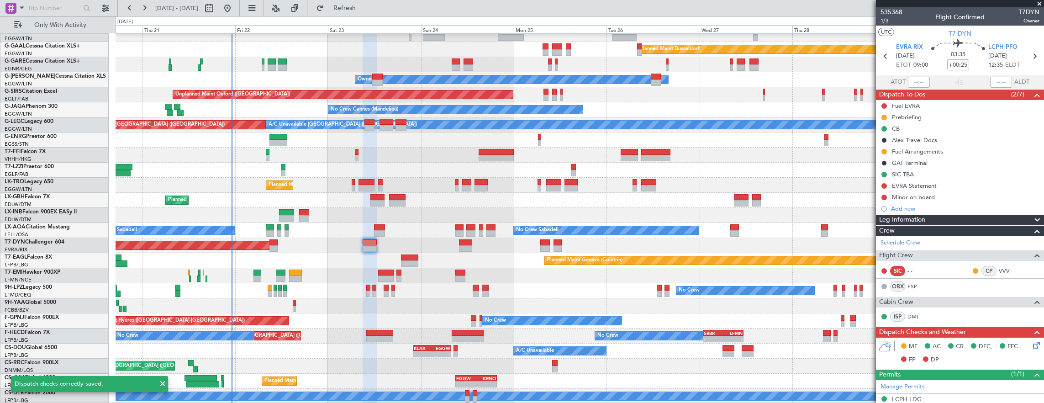
click at [888, 24] on span "1/3" at bounding box center [892, 21] width 22 height 8
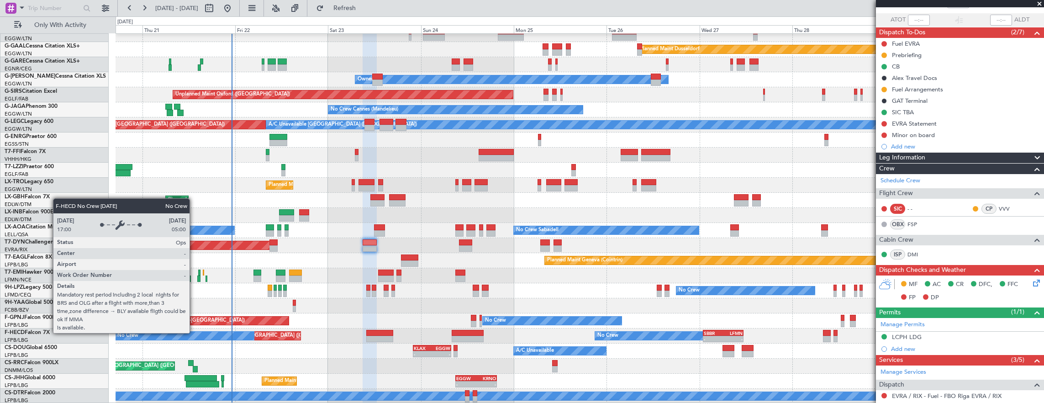
scroll to position [22, 0]
